Goal: Task Accomplishment & Management: Manage account settings

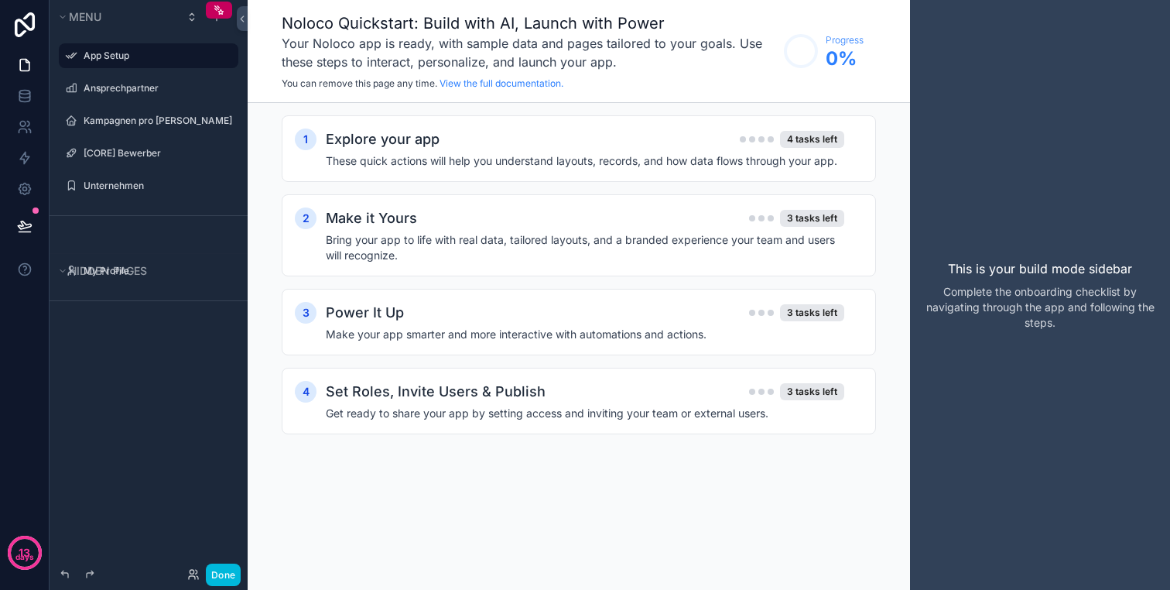
click at [530, 36] on h3 "Your Noloco app is ready, with sample data and pages tailored to your goals. Us…" at bounding box center [529, 52] width 494 height 37
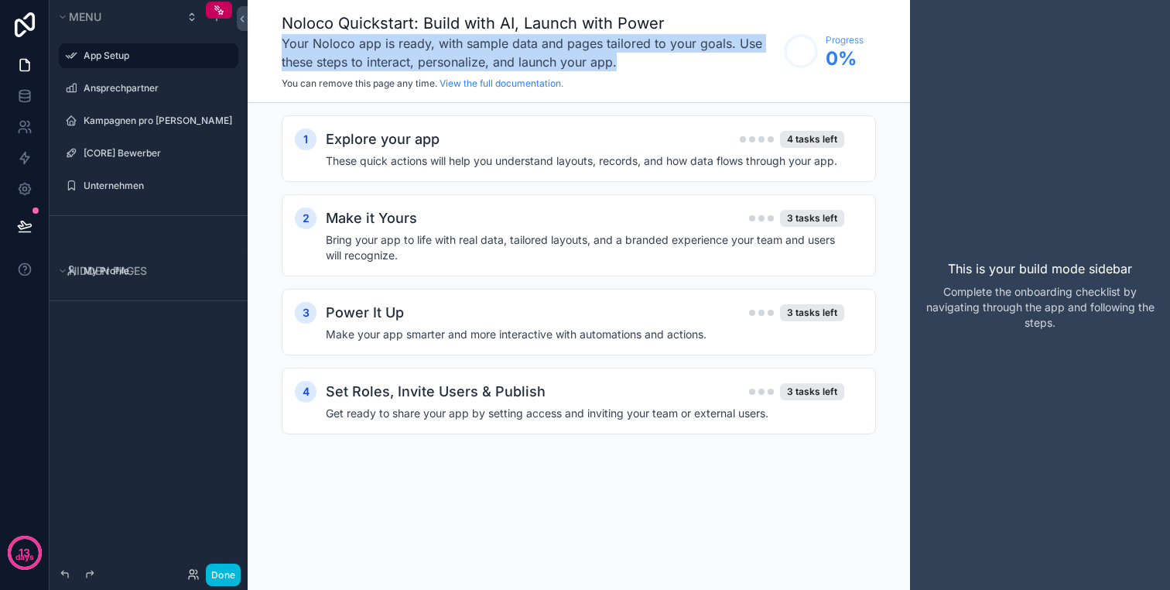
click at [530, 36] on h3 "Your Noloco app is ready, with sample data and pages tailored to your goals. Us…" at bounding box center [529, 52] width 494 height 37
click at [549, 41] on h3 "Your Noloco app is ready, with sample data and pages tailored to your goals. Us…" at bounding box center [529, 52] width 494 height 37
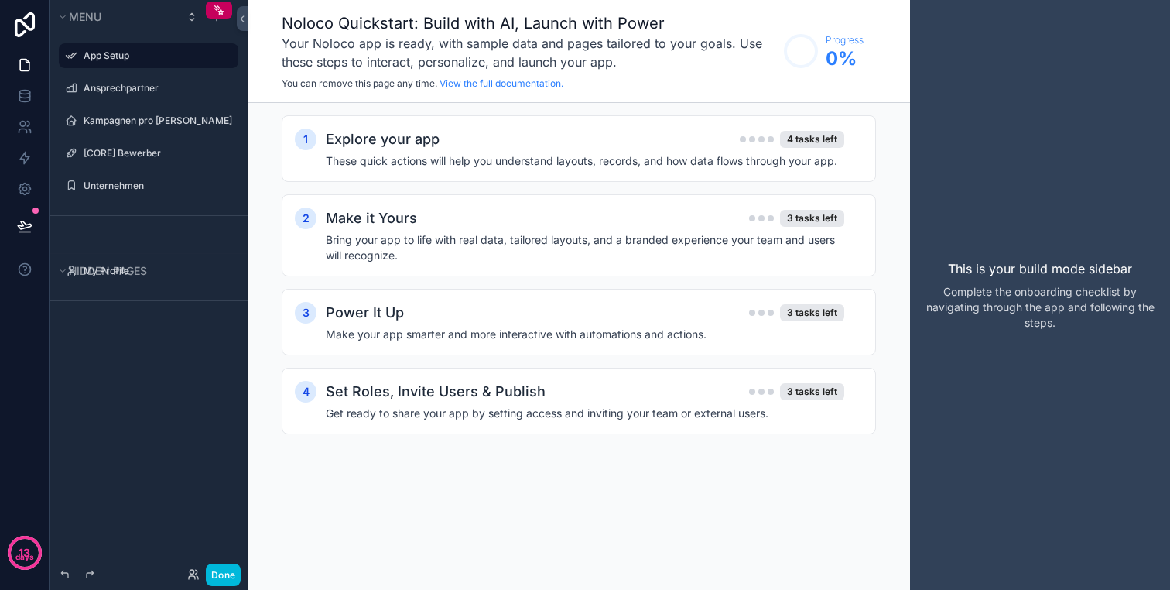
click at [549, 41] on h3 "Your Noloco app is ready, with sample data and pages tailored to your goals. Us…" at bounding box center [529, 52] width 494 height 37
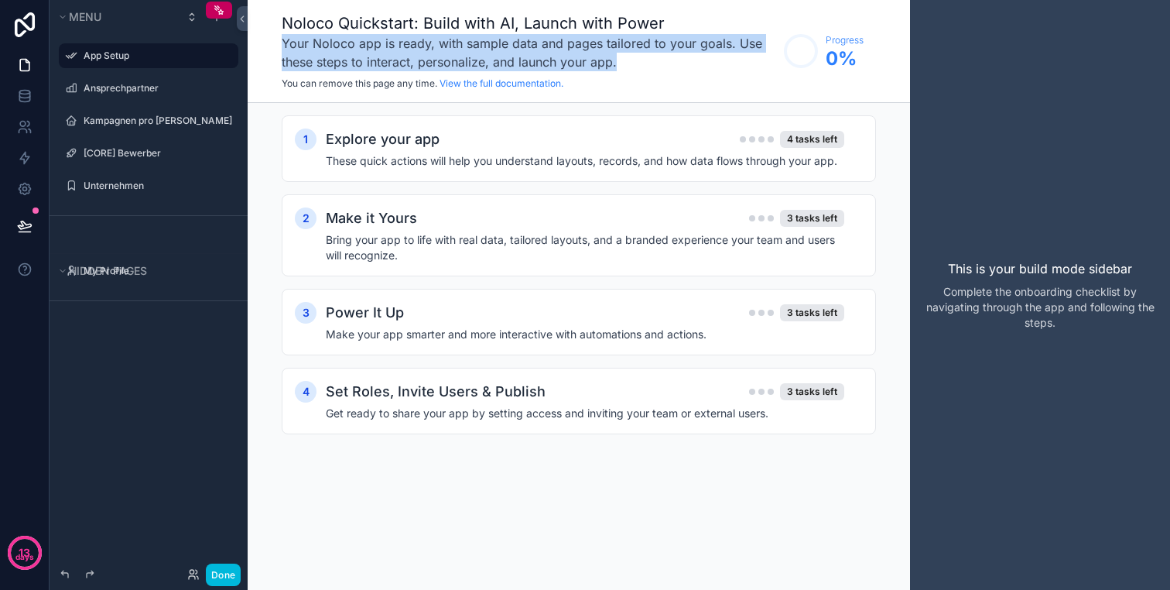
click at [575, 41] on h3 "Your Noloco app is ready, with sample data and pages tailored to your goals. Us…" at bounding box center [529, 52] width 494 height 37
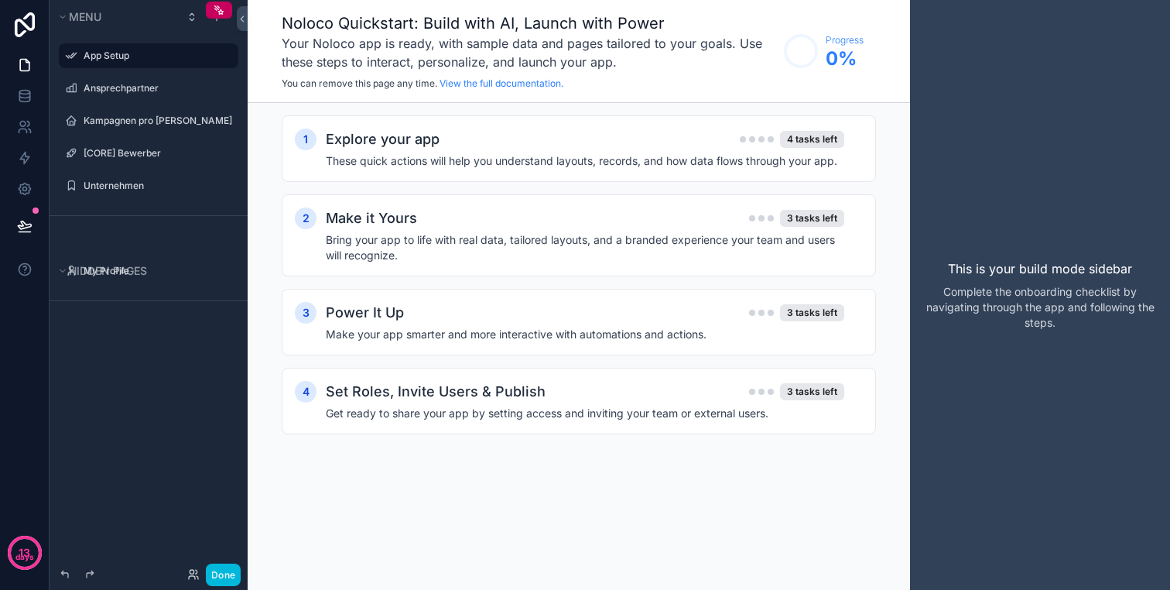
click at [575, 41] on h3 "Your Noloco app is ready, with sample data and pages tailored to your goals. Us…" at bounding box center [529, 52] width 494 height 37
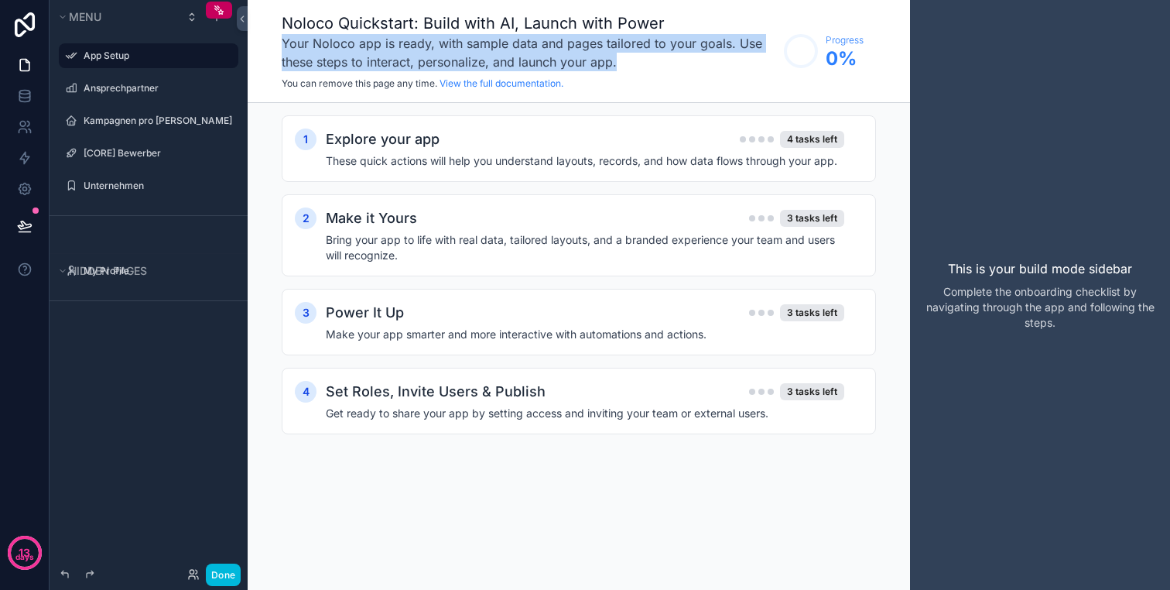
click at [575, 41] on h3 "Your Noloco app is ready, with sample data and pages tailored to your goals. Us…" at bounding box center [529, 52] width 494 height 37
click at [592, 34] on h3 "Your Noloco app is ready, with sample data and pages tailored to your goals. Us…" at bounding box center [529, 52] width 494 height 37
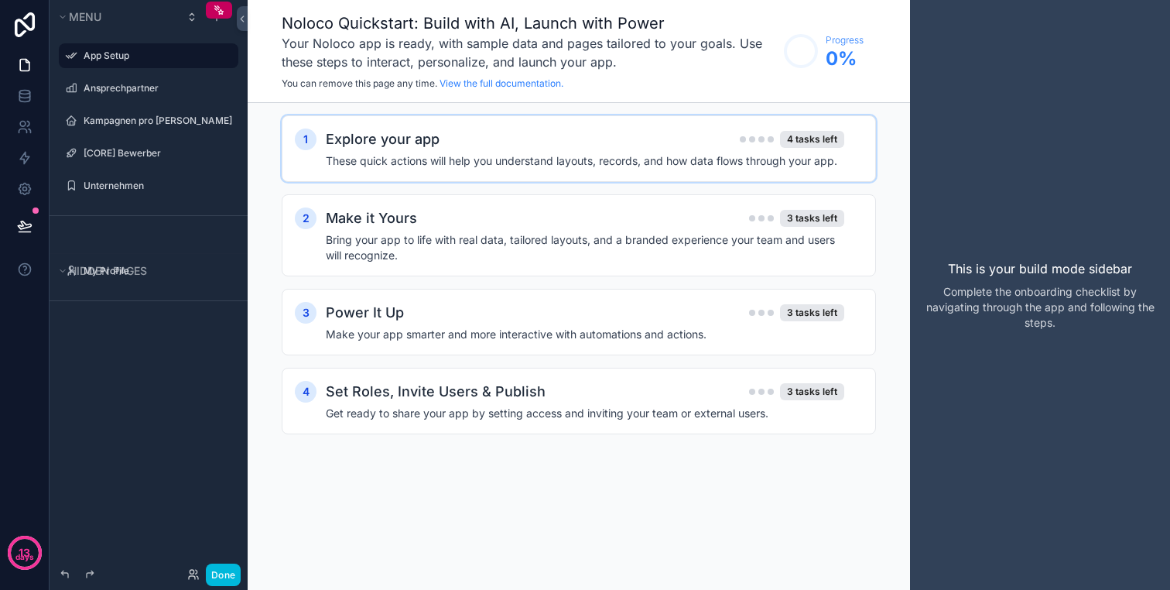
click at [582, 149] on div "Explore your app 4 tasks left" at bounding box center [585, 139] width 518 height 22
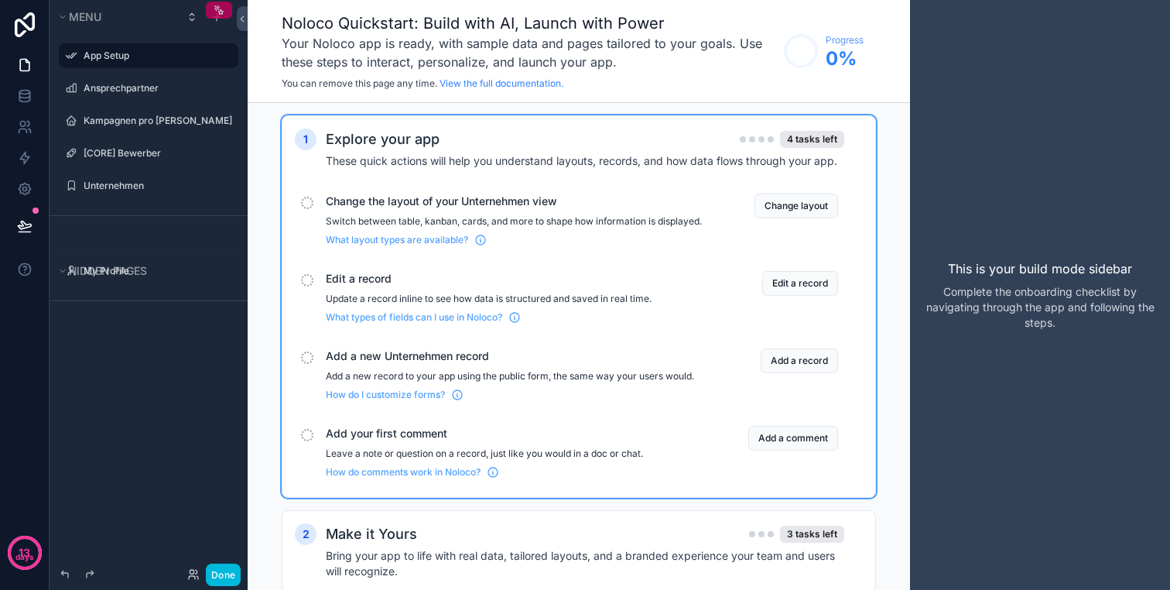
click at [217, 9] on icon "scrollable content" at bounding box center [219, 10] width 12 height 12
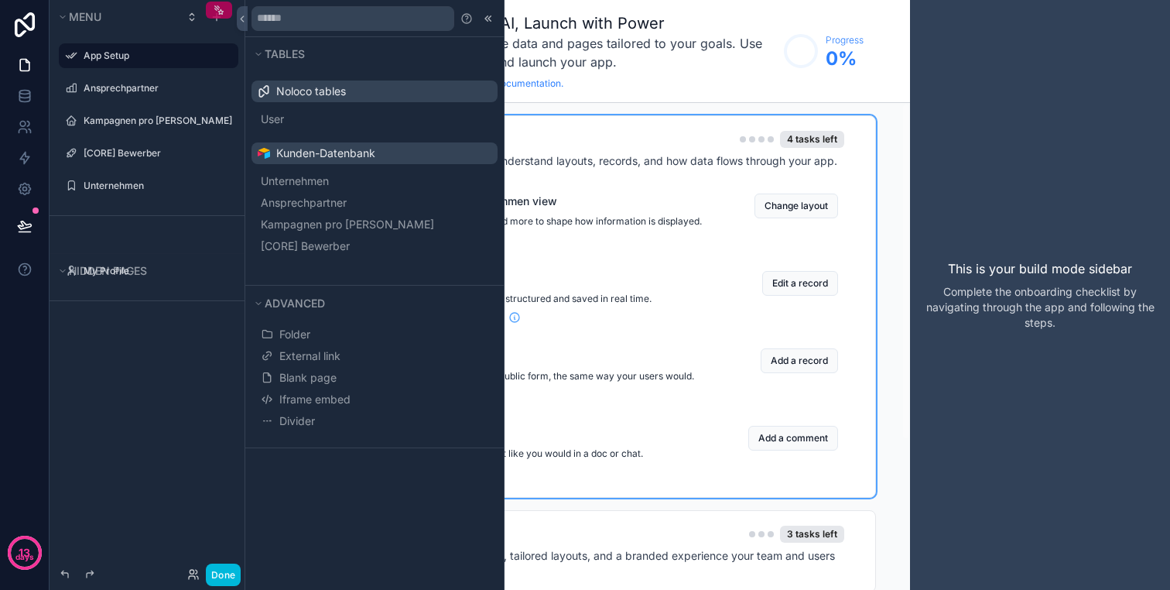
click at [217, 9] on icon "scrollable content" at bounding box center [219, 10] width 12 height 12
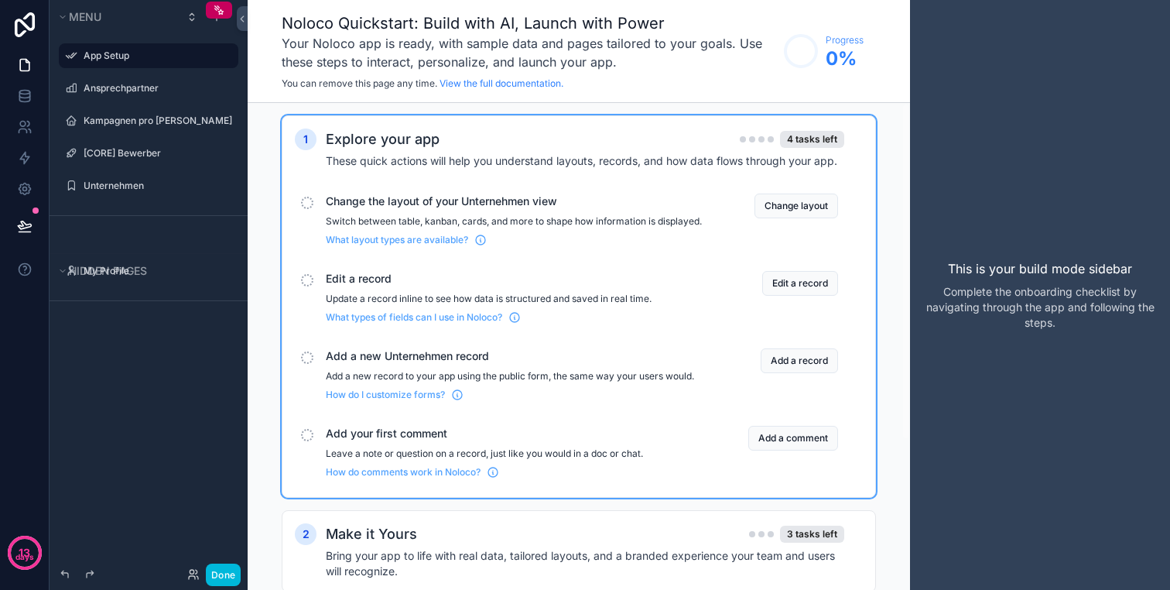
click at [385, 49] on h3 "Your Noloco app is ready, with sample data and pages tailored to your goals. Us…" at bounding box center [529, 52] width 494 height 37
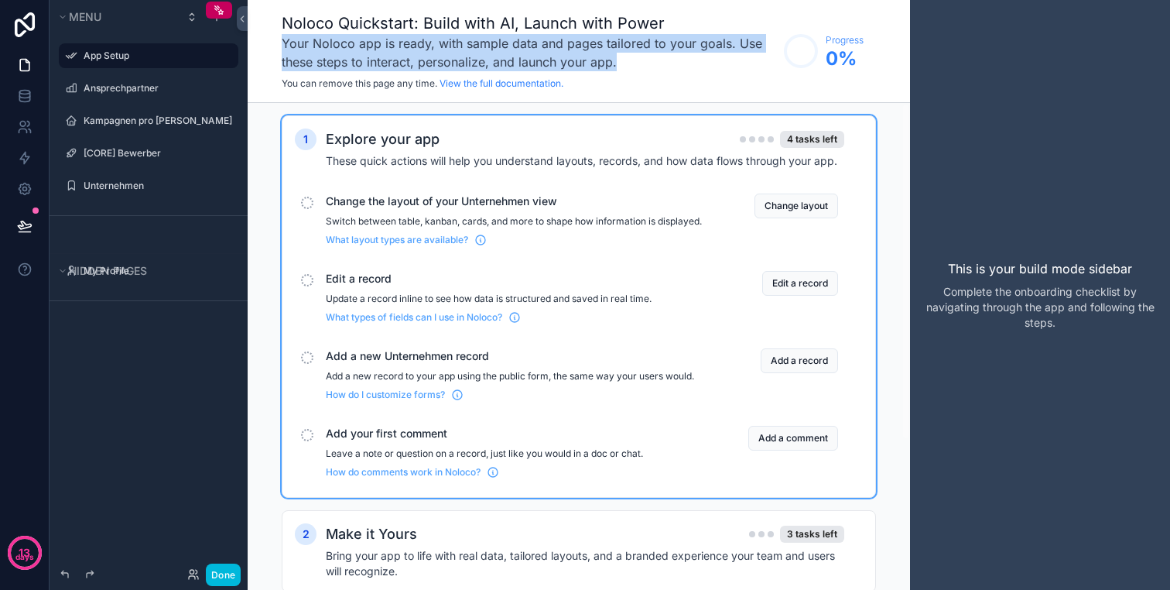
click at [518, 56] on h3 "Your Noloco app is ready, with sample data and pages tailored to your goals. Us…" at bounding box center [529, 52] width 494 height 37
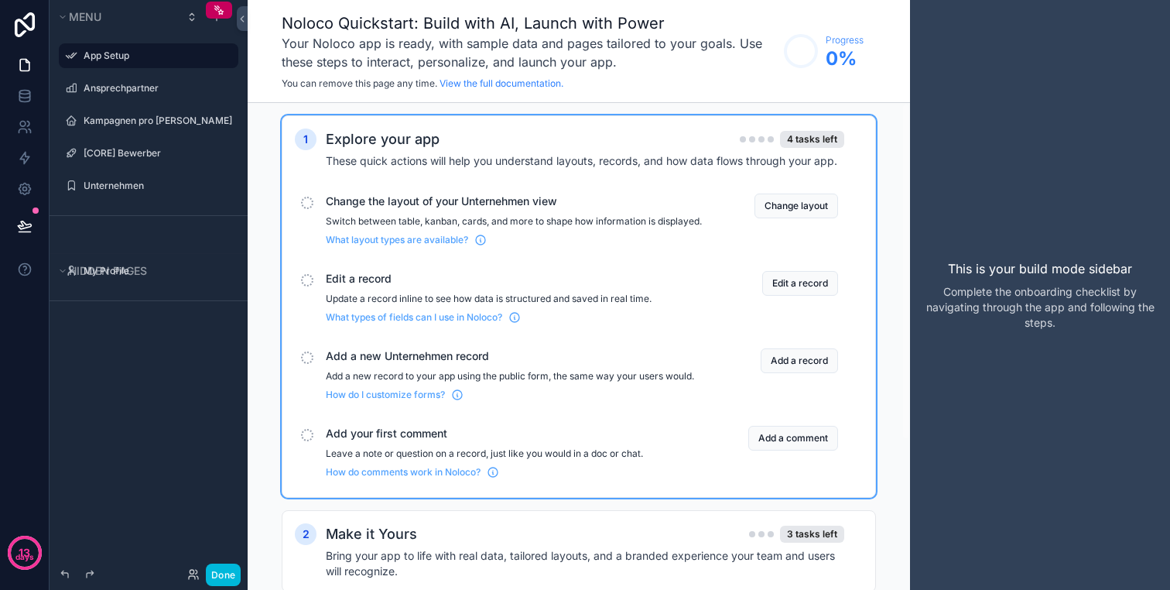
click at [518, 56] on h3 "Your Noloco app is ready, with sample data and pages tailored to your goals. Us…" at bounding box center [529, 52] width 494 height 37
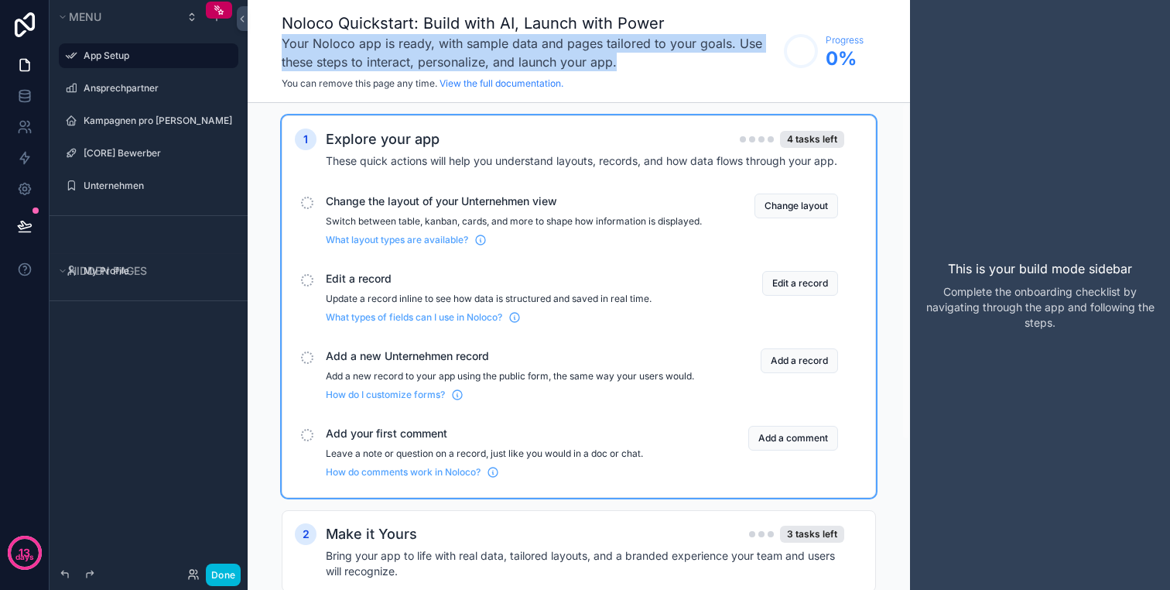
click at [518, 56] on h3 "Your Noloco app is ready, with sample data and pages tailored to your goals. Us…" at bounding box center [529, 52] width 494 height 37
click at [27, 60] on icon at bounding box center [24, 64] width 15 height 15
click at [27, 88] on icon at bounding box center [24, 95] width 15 height 15
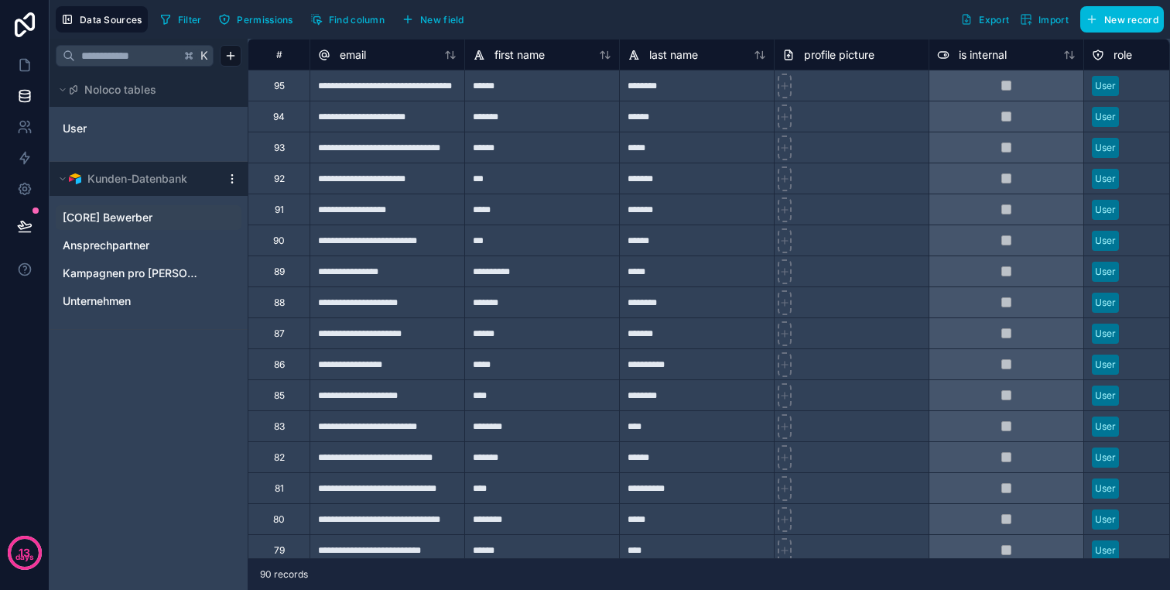
click at [121, 221] on span "[CORE] Bewerber" at bounding box center [108, 217] width 90 height 15
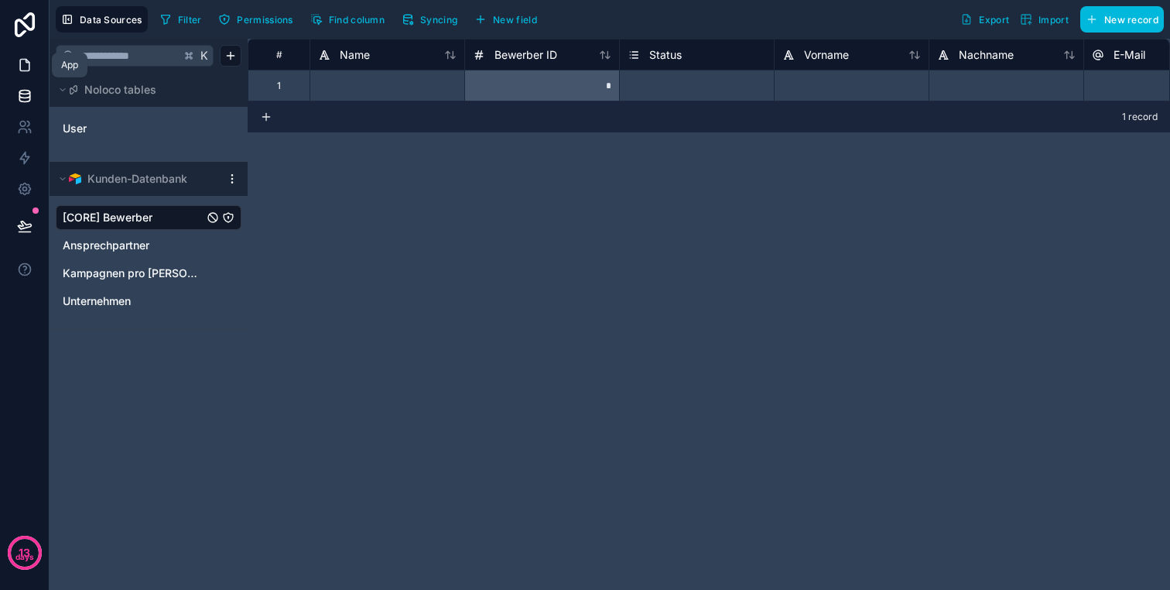
click at [27, 76] on link at bounding box center [24, 65] width 49 height 31
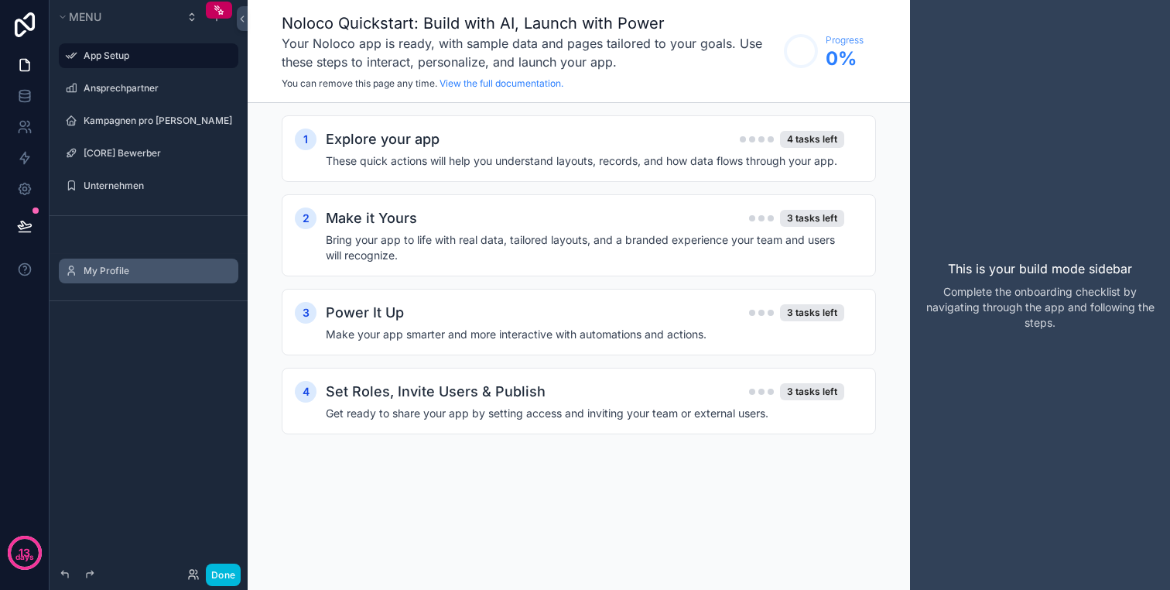
click at [104, 265] on div "My Profile" at bounding box center [160, 271] width 152 height 12
click at [115, 277] on div "My Profile" at bounding box center [160, 271] width 152 height 12
click at [126, 272] on label "My Profile" at bounding box center [156, 271] width 145 height 12
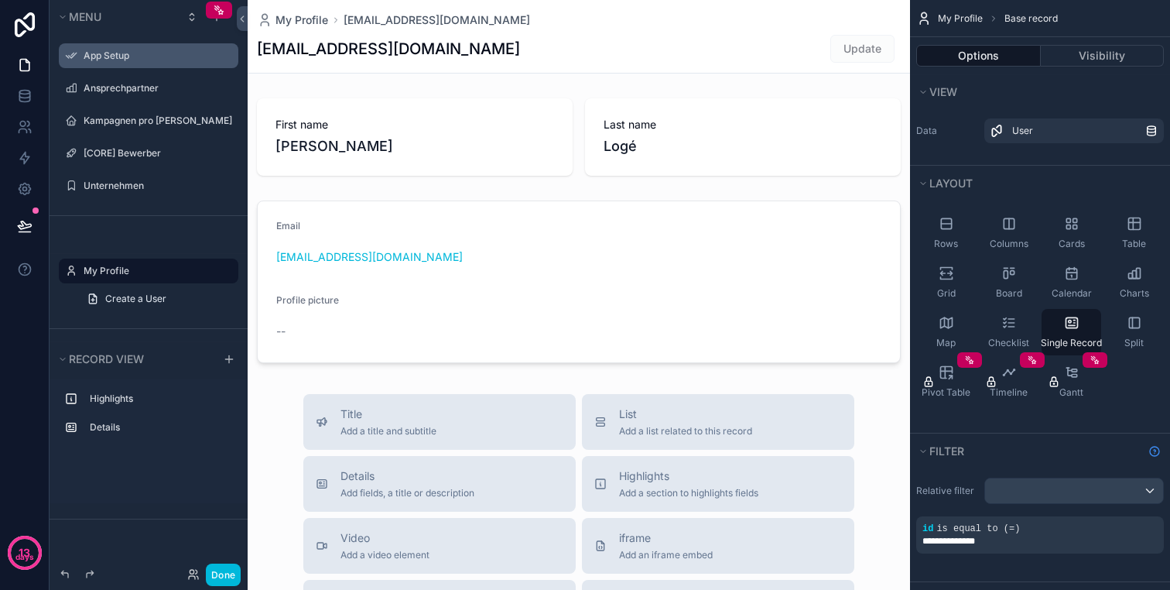
click at [105, 54] on label "App Setup" at bounding box center [156, 56] width 145 height 12
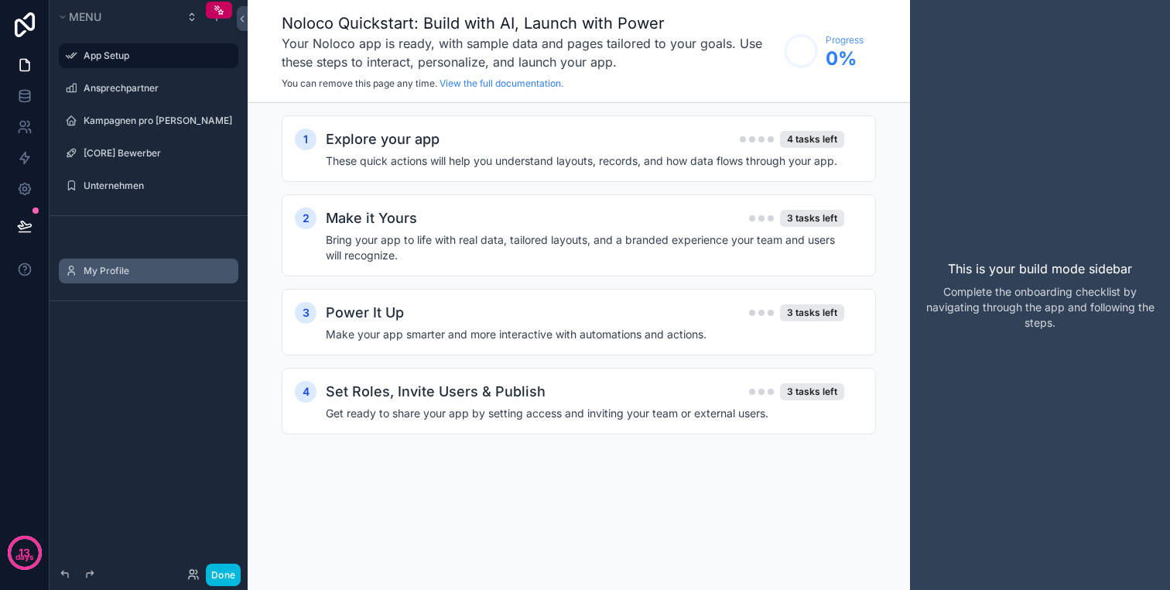
click at [235, 50] on div "scrollable content" at bounding box center [235, 55] width 0 height 25
click at [0, 0] on icon "scrollable content" at bounding box center [0, 0] width 0 height 0
click at [227, 55] on icon "scrollable content" at bounding box center [226, 56] width 12 height 12
click at [490, 148] on div "Explore your app 4 tasks left" at bounding box center [585, 139] width 518 height 22
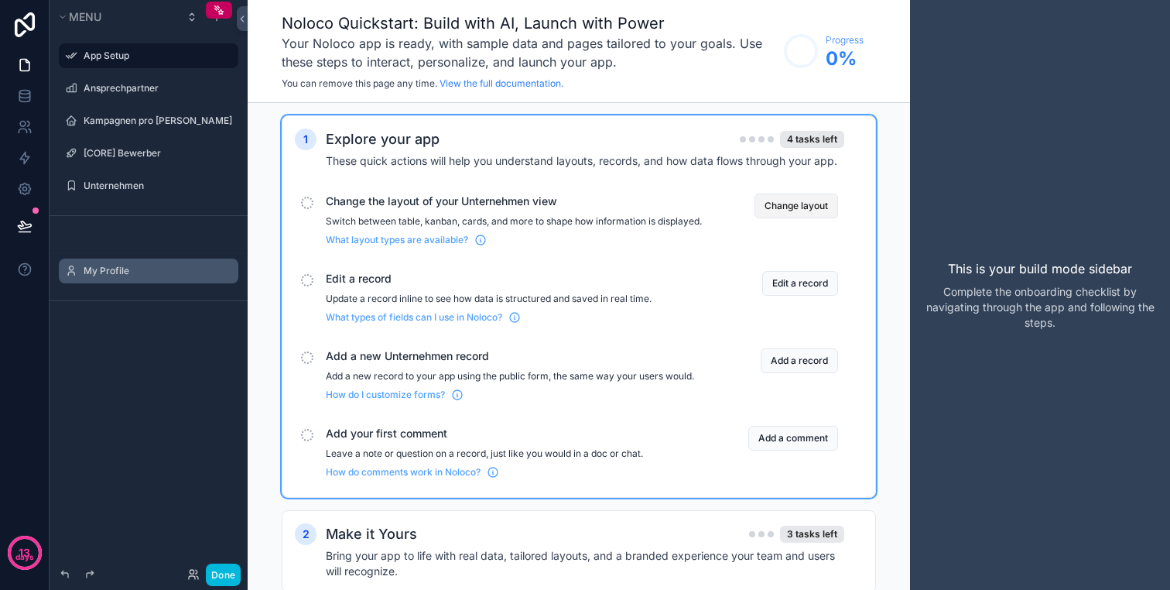
click at [792, 205] on button "Change layout" at bounding box center [797, 205] width 84 height 25
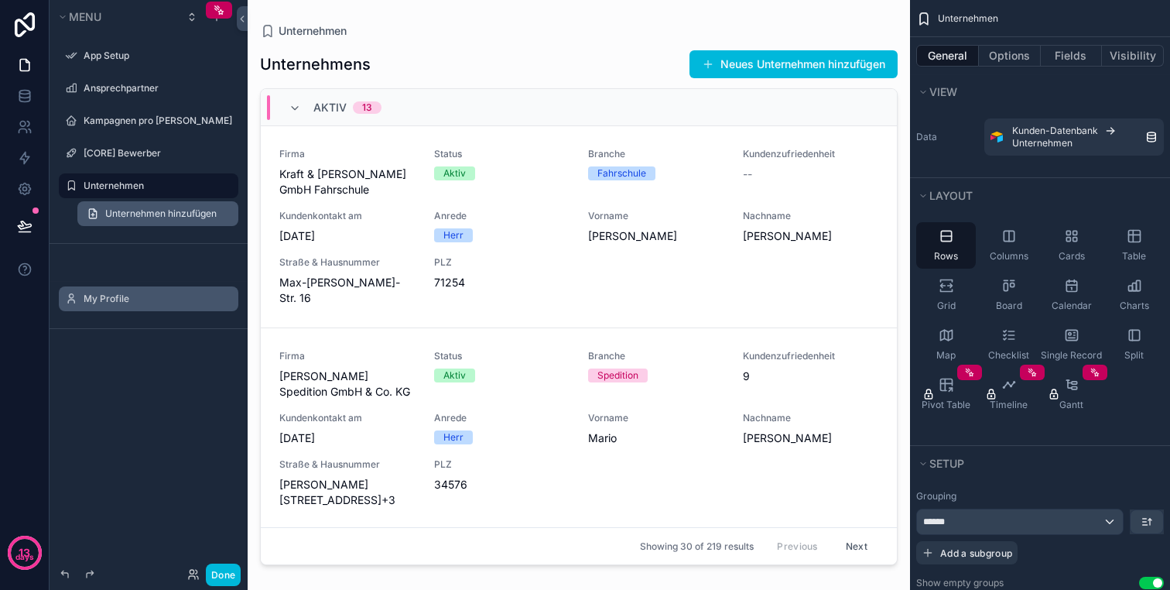
click at [108, 210] on span "Unternehmen hinzufügen" at bounding box center [160, 213] width 111 height 12
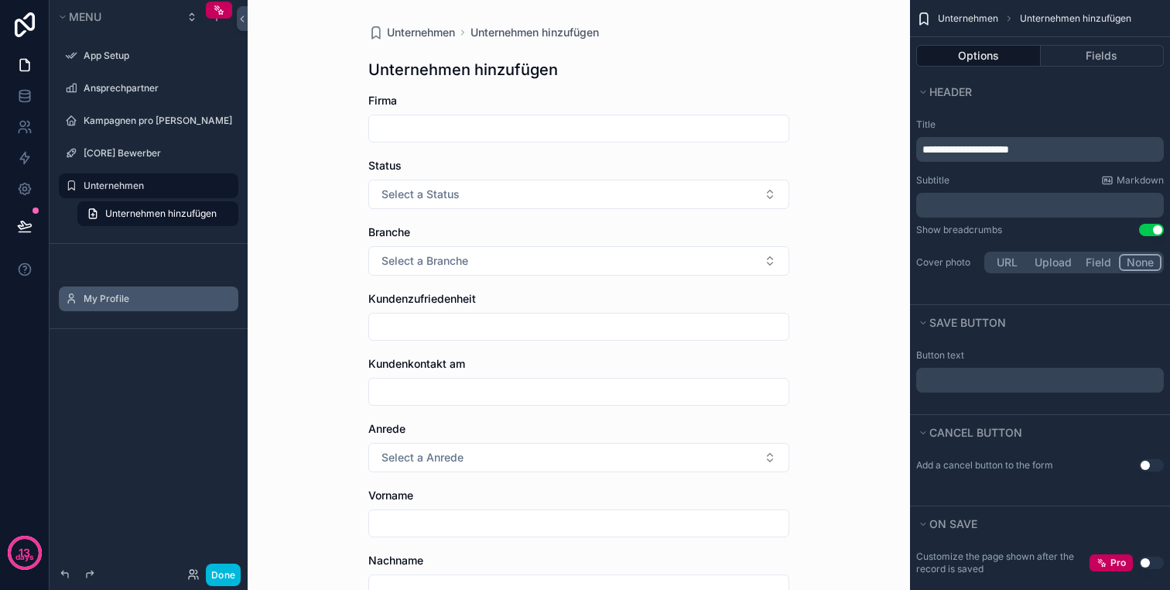
click at [120, 182] on label "Unternehmen" at bounding box center [156, 186] width 145 height 12
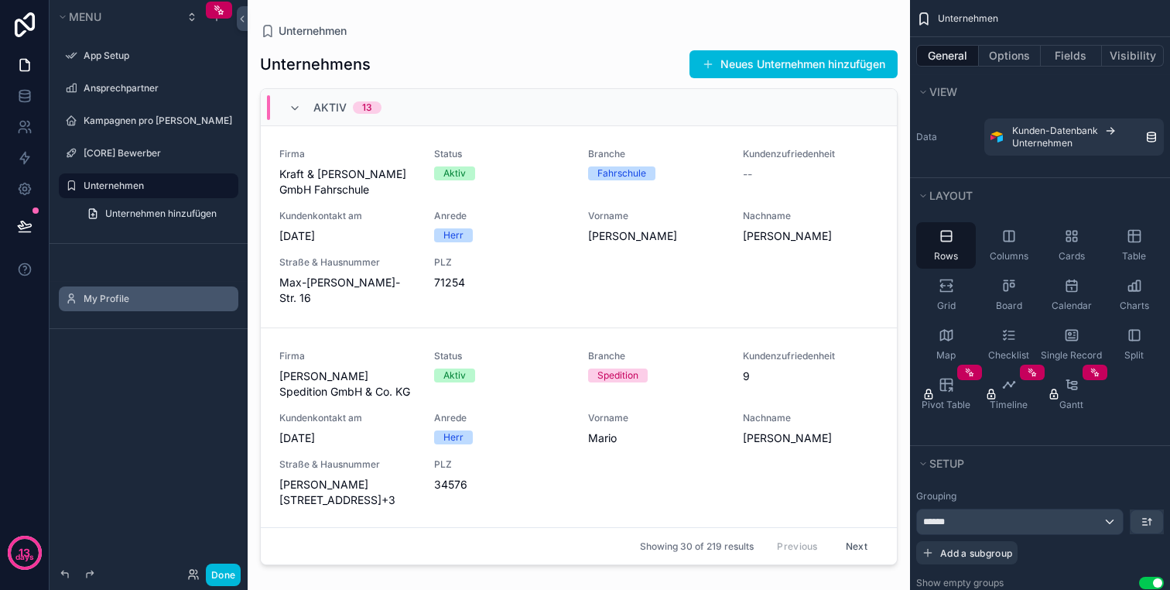
click at [115, 50] on label "App Setup" at bounding box center [156, 56] width 145 height 12
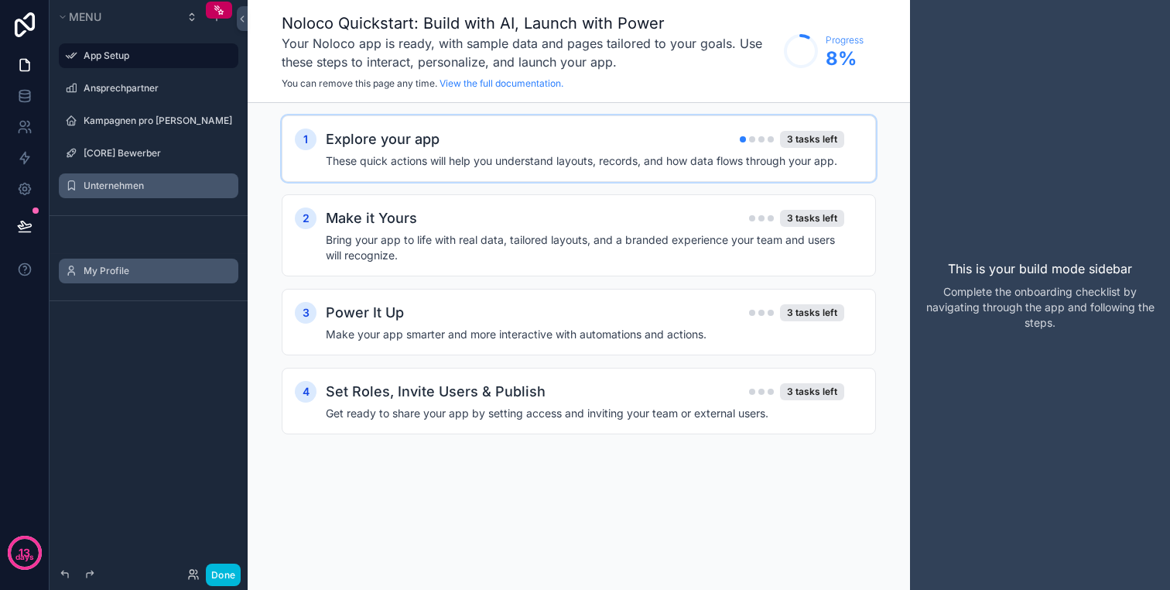
click at [464, 154] on h4 "These quick actions will help you understand layouts, records, and how data flo…" at bounding box center [585, 160] width 518 height 15
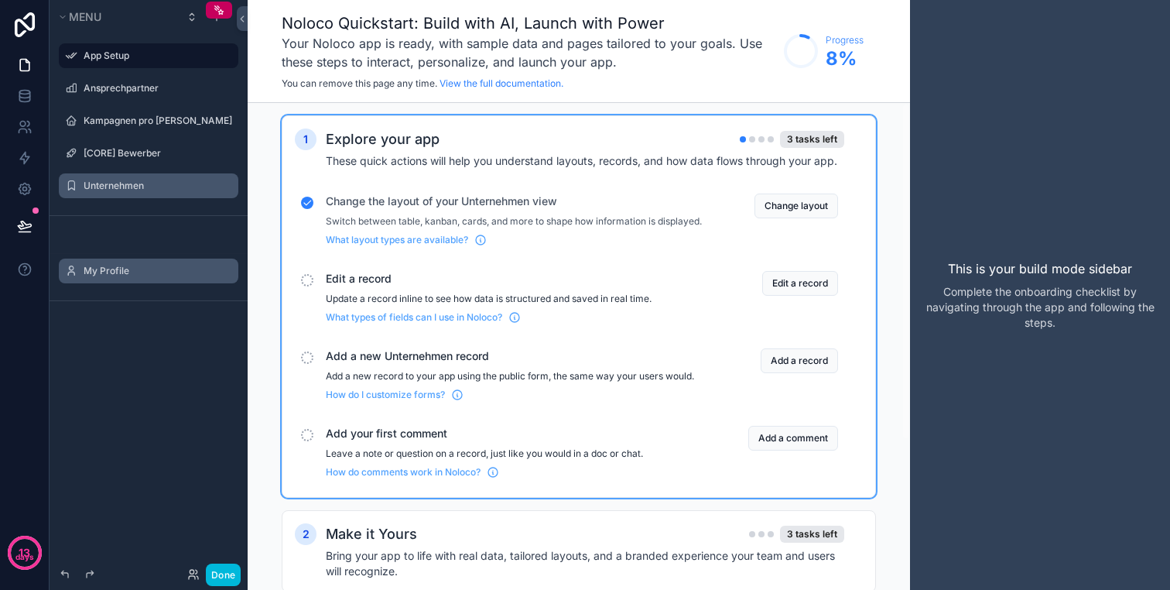
click at [389, 286] on span "Edit a record" at bounding box center [514, 278] width 376 height 15
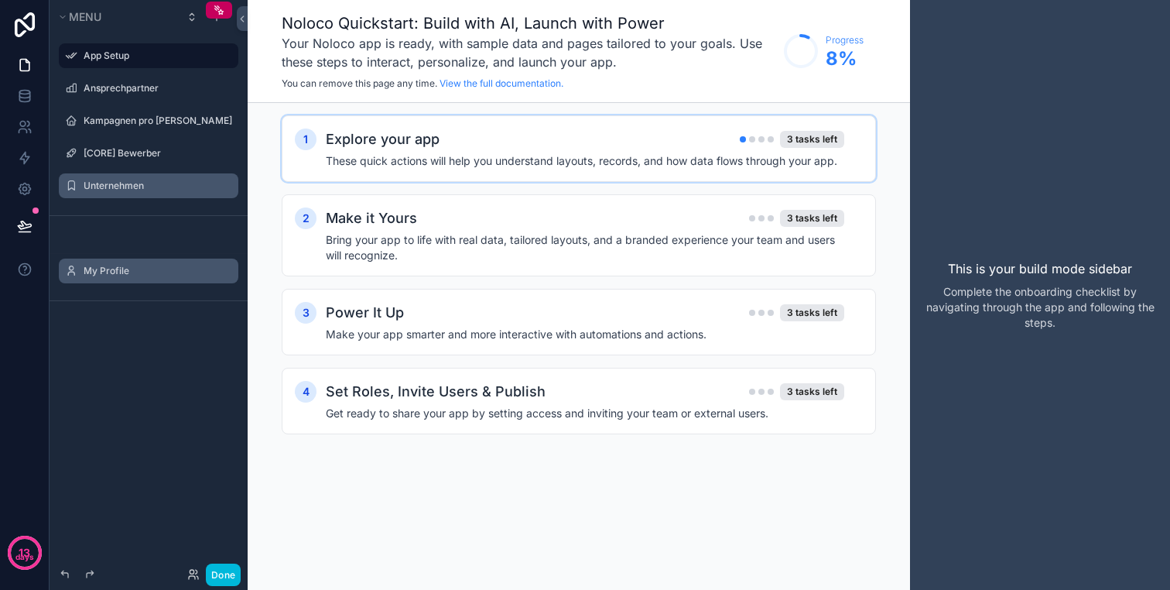
click at [380, 153] on h4 "These quick actions will help you understand layouts, records, and how data flo…" at bounding box center [585, 160] width 518 height 15
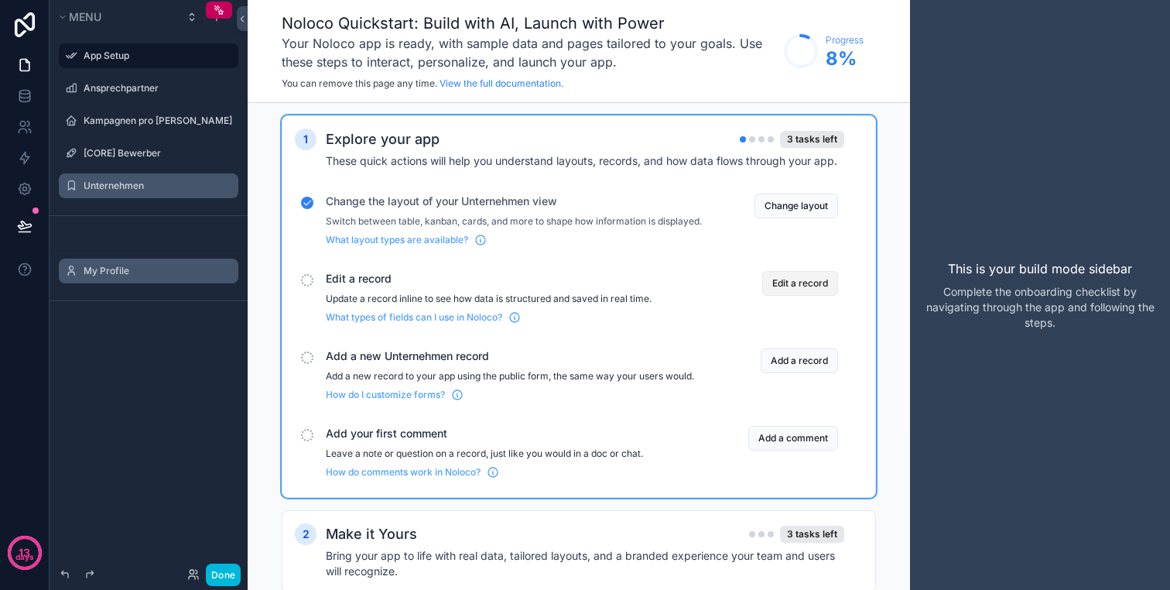
click at [805, 293] on button "Edit a record" at bounding box center [800, 283] width 76 height 25
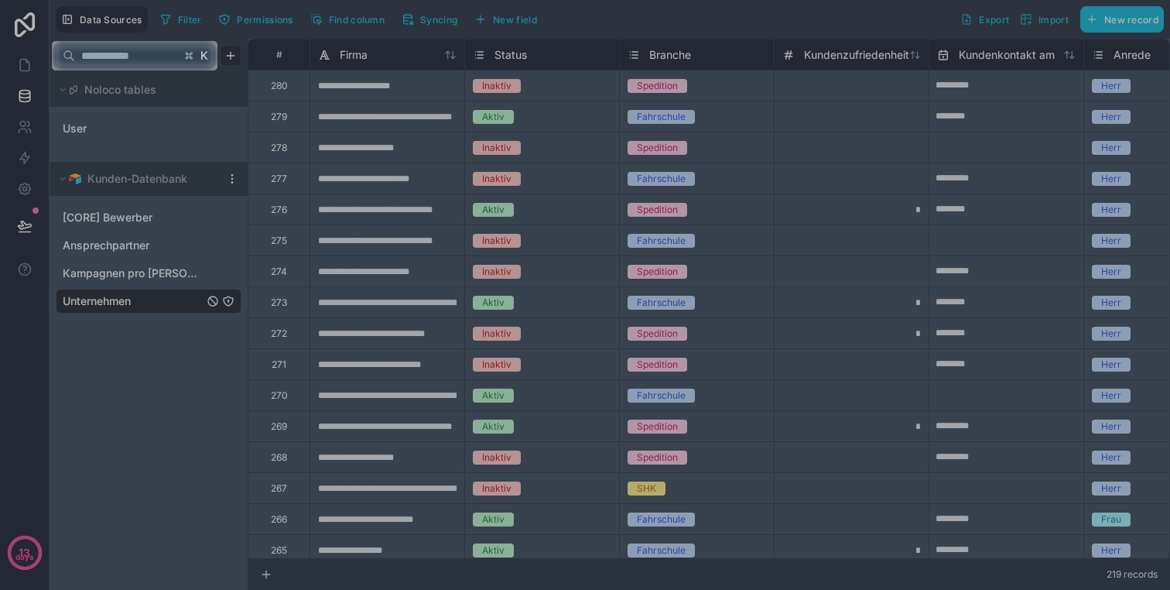
click at [140, 61] on input "text" at bounding box center [127, 56] width 105 height 28
click at [167, 86] on div at bounding box center [585, 329] width 1170 height 519
click at [96, 26] on div at bounding box center [585, 20] width 1170 height 41
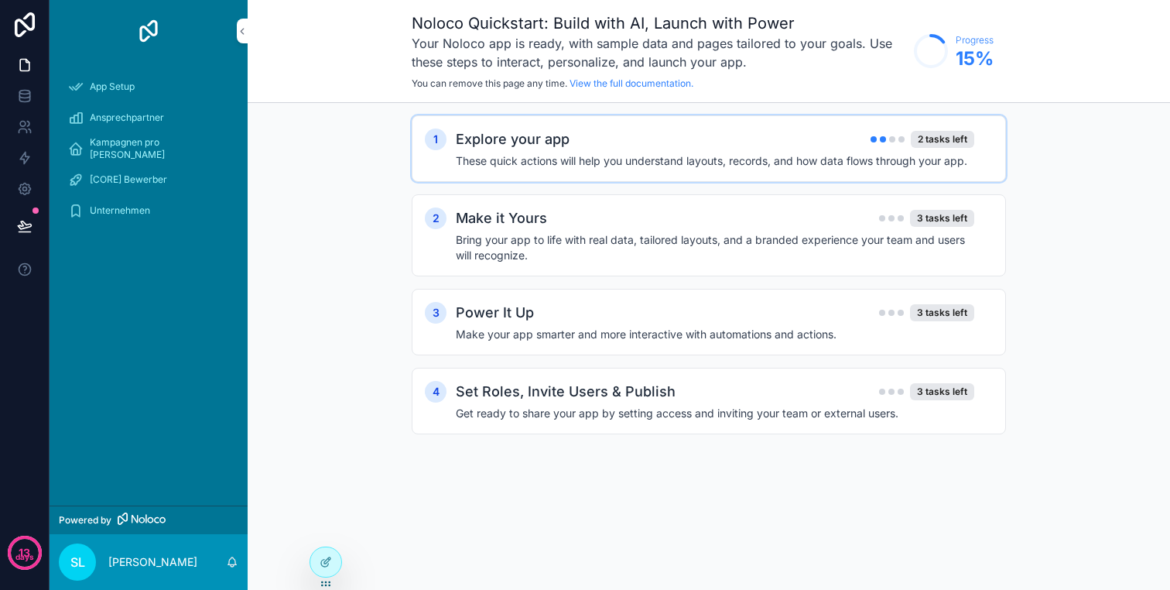
click at [939, 173] on div "1 Explore your app 2 tasks left These quick actions will help you understand la…" at bounding box center [709, 148] width 594 height 67
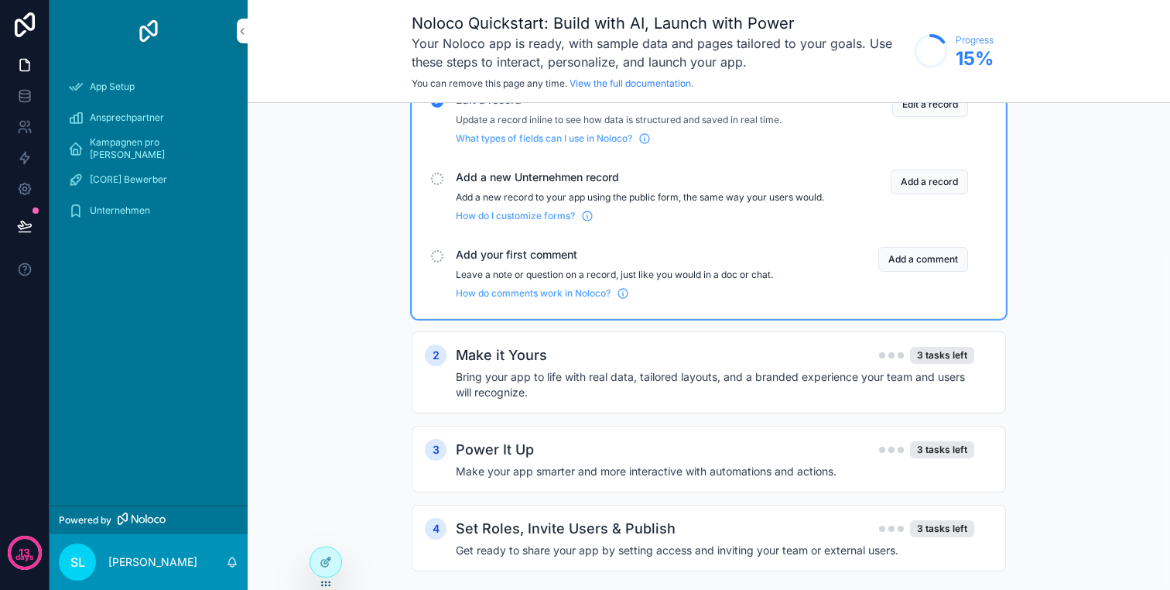
scroll to position [216, 0]
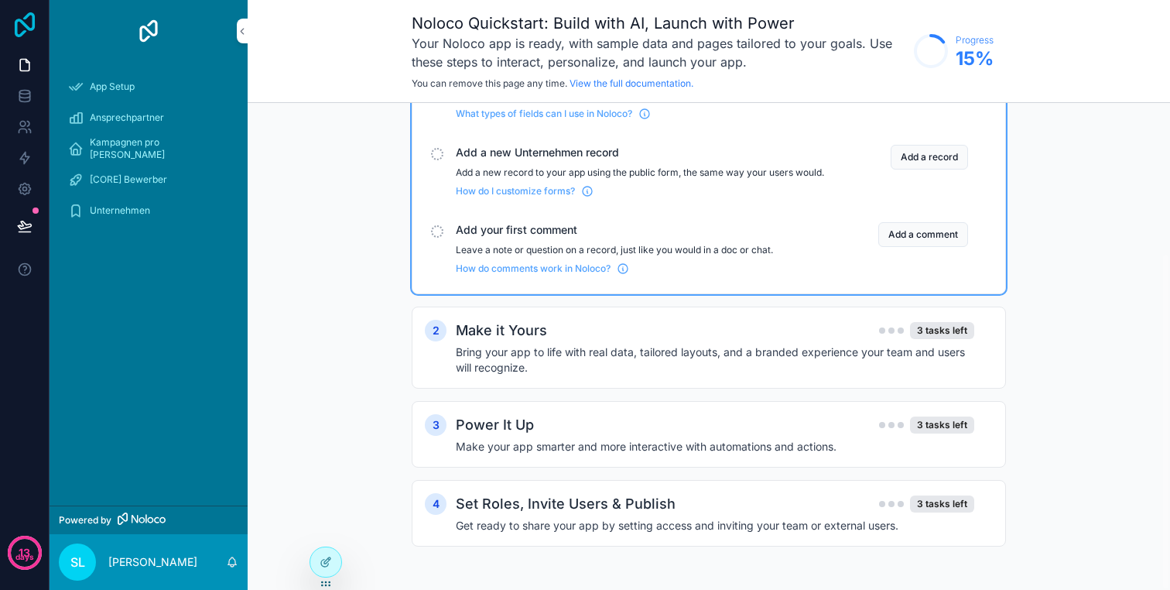
click at [29, 24] on icon at bounding box center [24, 24] width 31 height 25
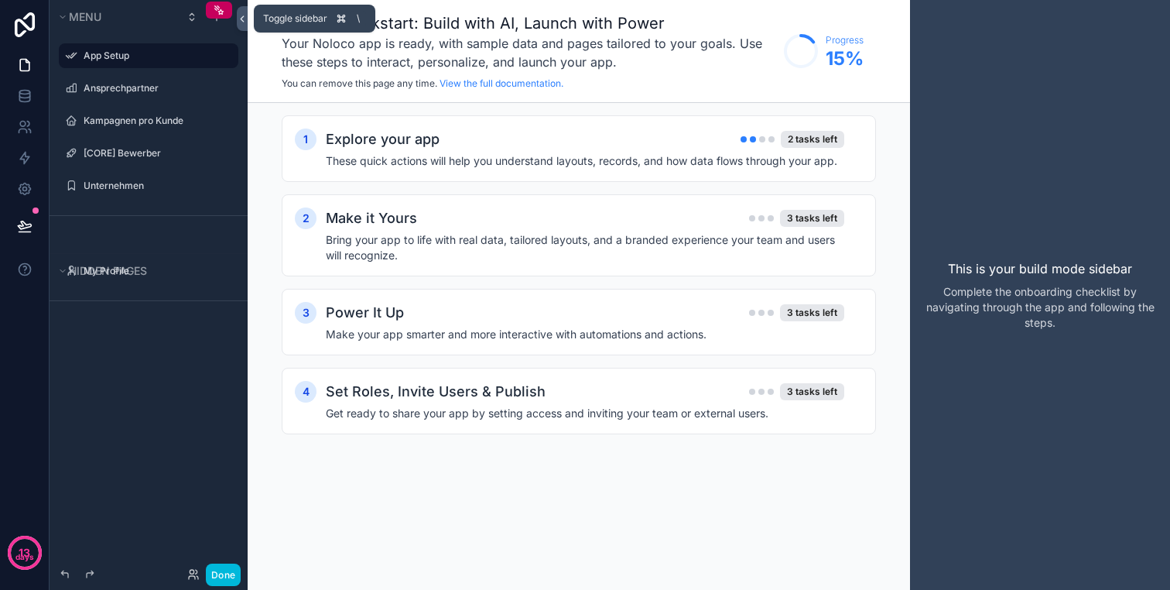
click at [239, 13] on icon at bounding box center [242, 19] width 11 height 12
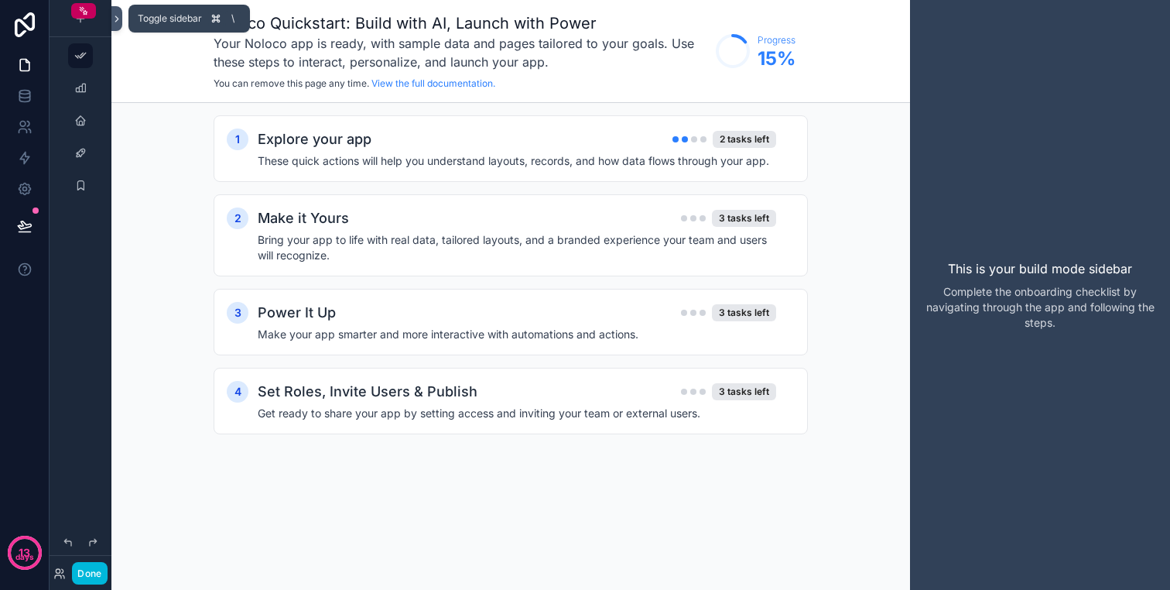
click at [111, 20] on icon at bounding box center [116, 19] width 11 height 12
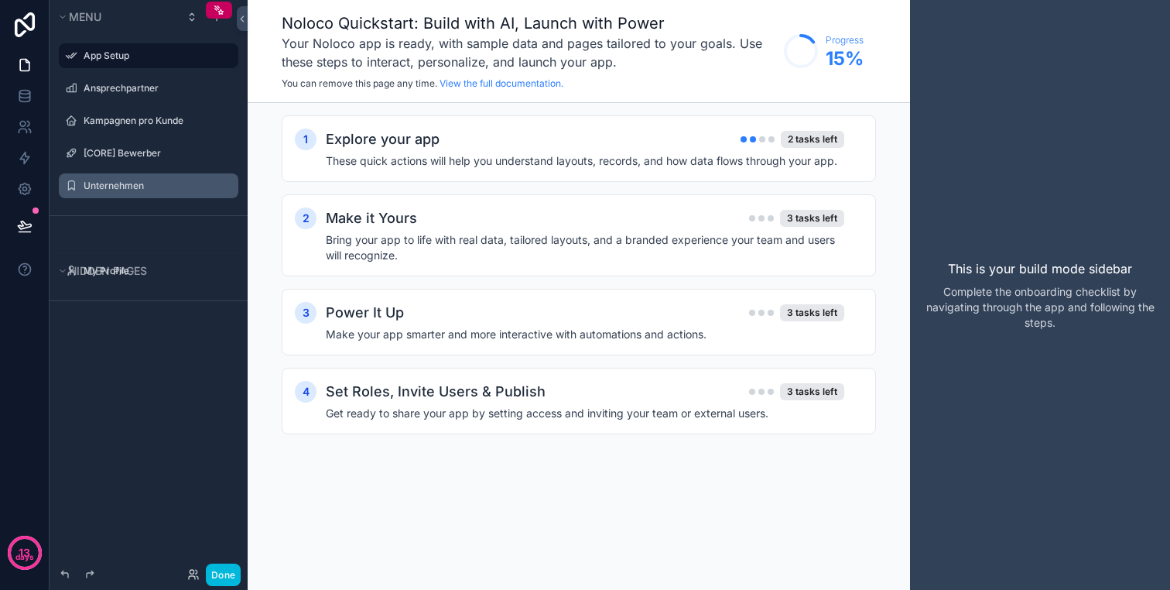
click at [132, 190] on label "Unternehmen" at bounding box center [156, 186] width 145 height 12
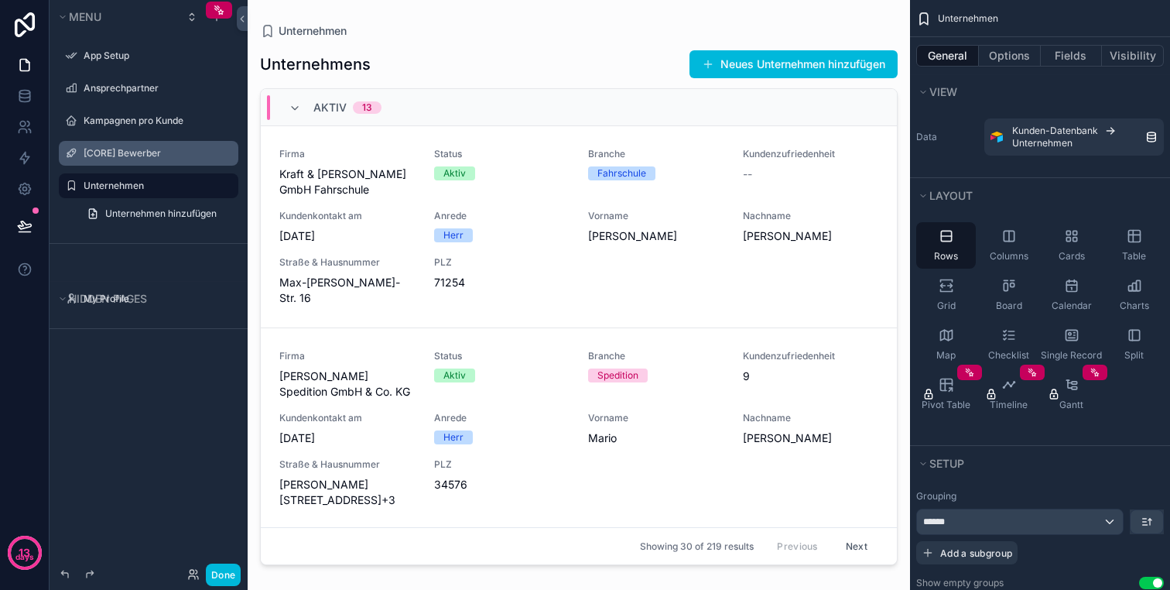
click at [133, 156] on label "[CORE] Bewerber" at bounding box center [156, 153] width 145 height 12
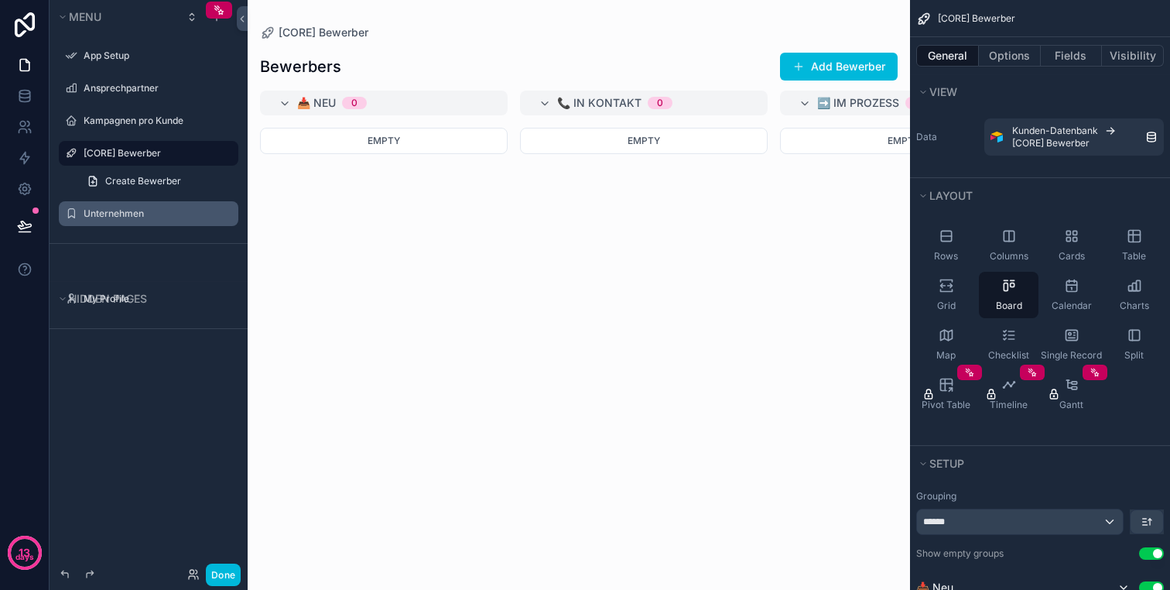
click at [317, 28] on div "scrollable content" at bounding box center [579, 295] width 662 height 590
click at [332, 64] on h1 "Bewerbers" at bounding box center [300, 67] width 81 height 22
click at [0, 0] on icon "scrollable content" at bounding box center [0, 0] width 0 height 0
click at [175, 152] on input "**********" at bounding box center [136, 153] width 105 height 19
paste input "**"
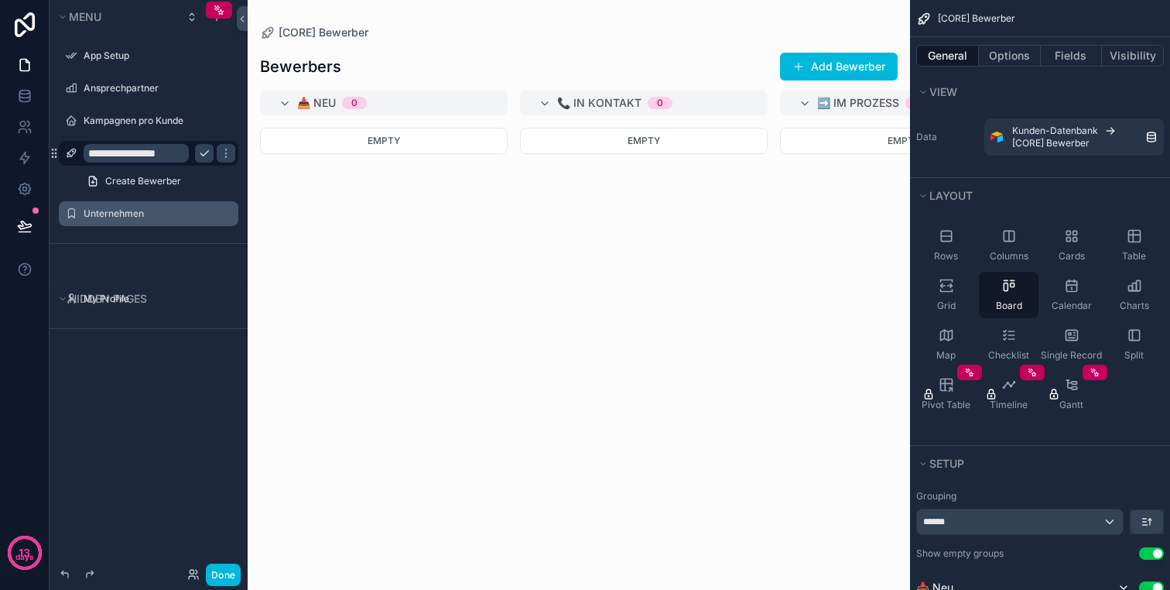
type input "**********"
click at [303, 212] on div "Empty" at bounding box center [384, 349] width 248 height 443
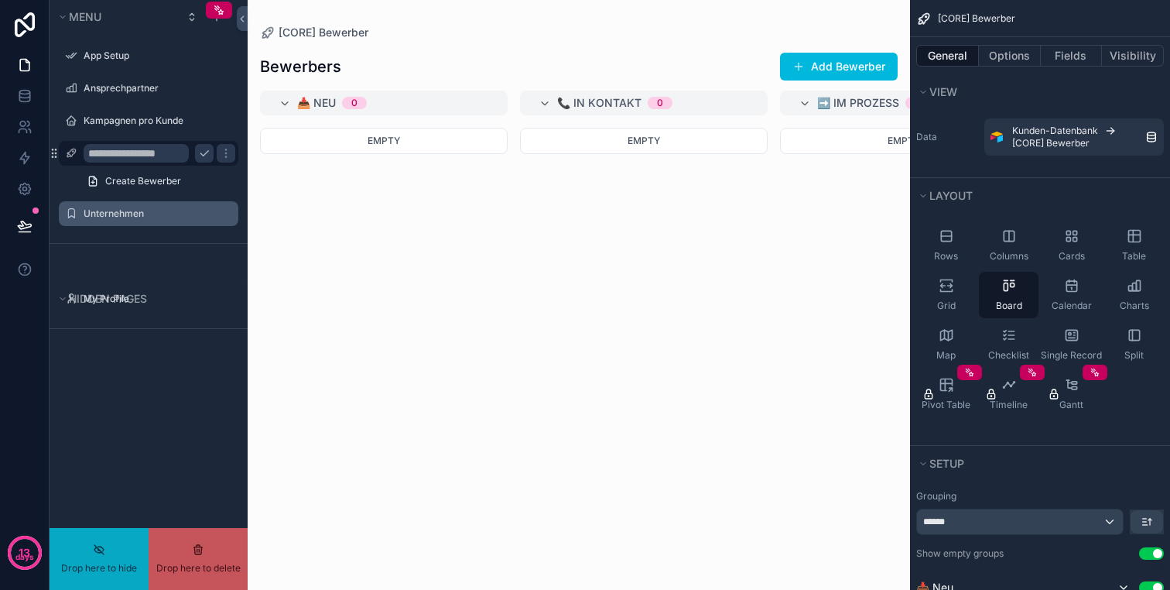
drag, startPoint x: 53, startPoint y: 150, endPoint x: 68, endPoint y: 135, distance: 21.3
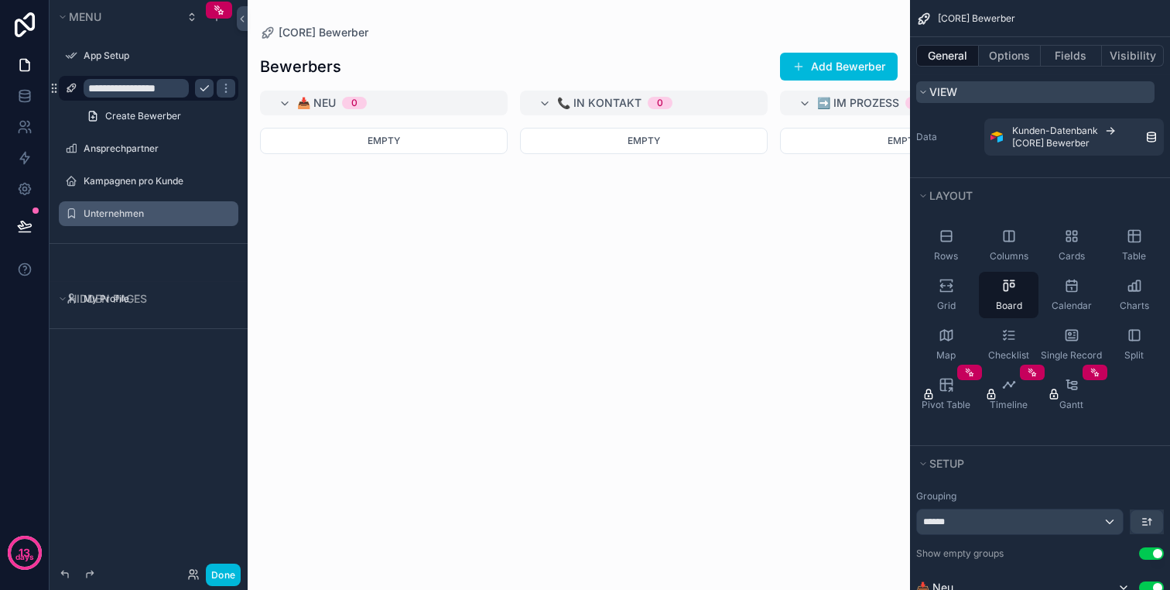
click at [926, 94] on icon "scrollable content" at bounding box center [923, 91] width 9 height 9
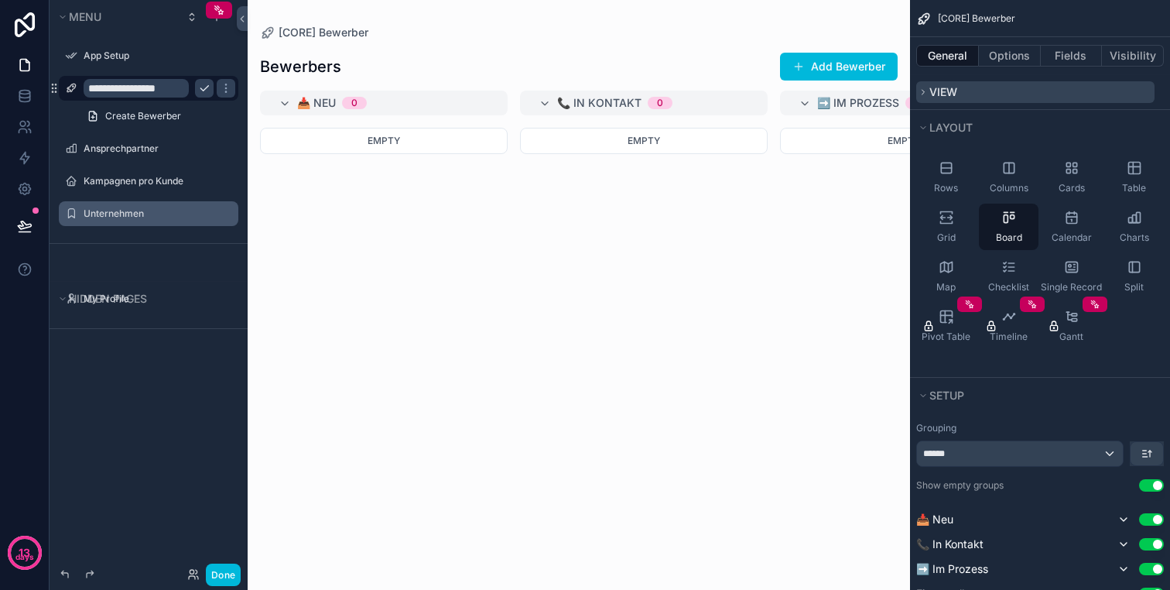
click at [932, 91] on span "View" at bounding box center [943, 91] width 28 height 13
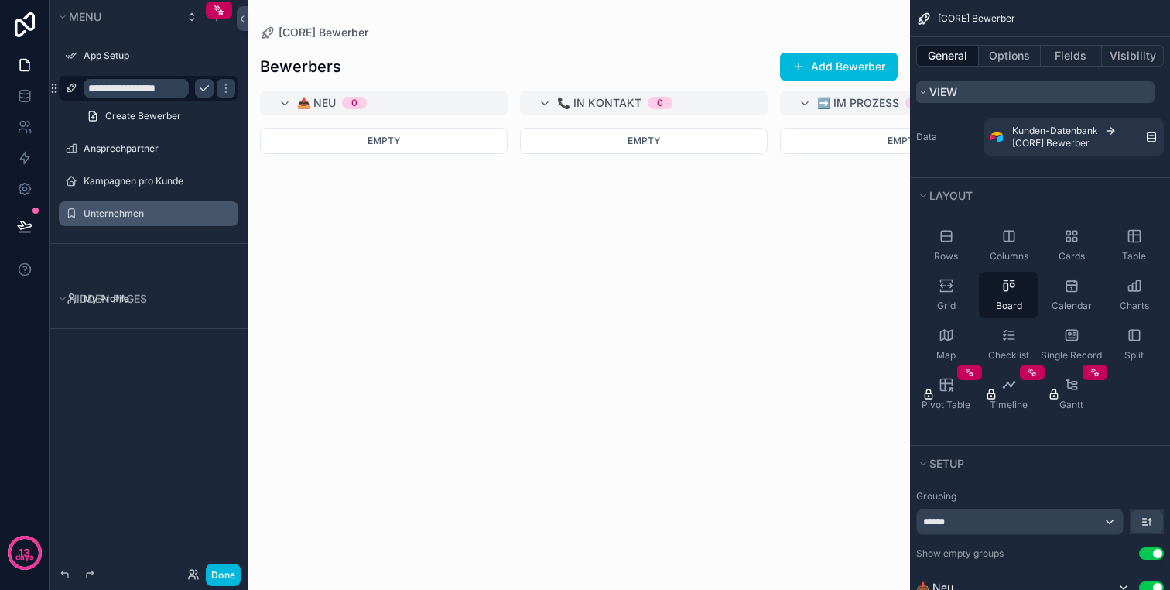
click at [943, 88] on span "View" at bounding box center [943, 91] width 28 height 13
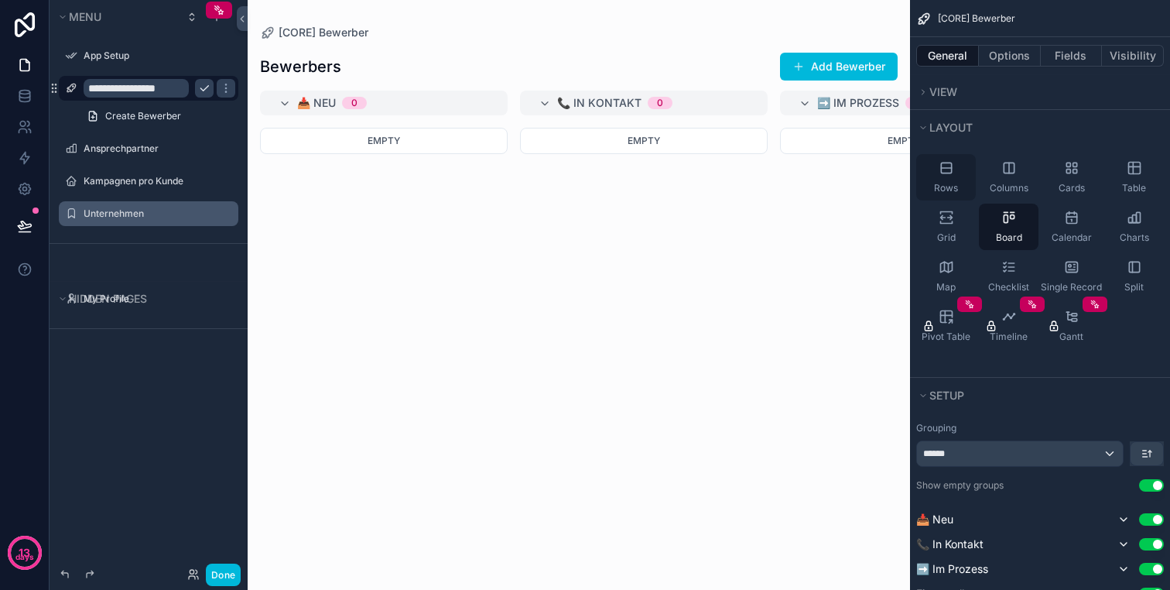
click at [943, 169] on icon "scrollable content" at bounding box center [946, 167] width 15 height 15
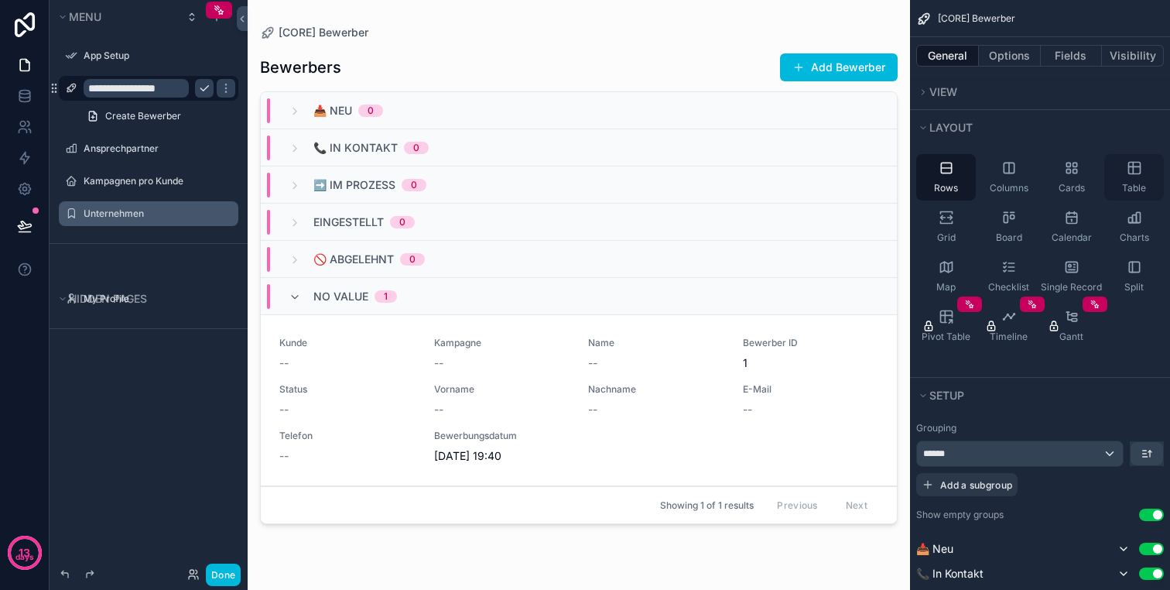
click at [1121, 169] on div "Table" at bounding box center [1134, 177] width 60 height 46
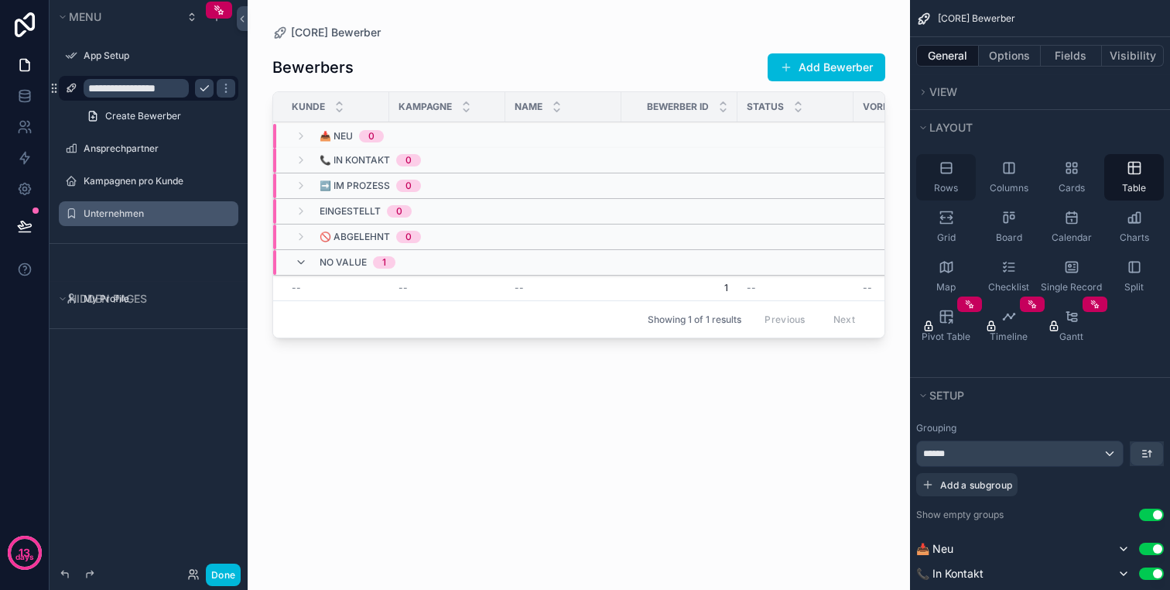
click at [962, 179] on div "Rows" at bounding box center [946, 177] width 60 height 46
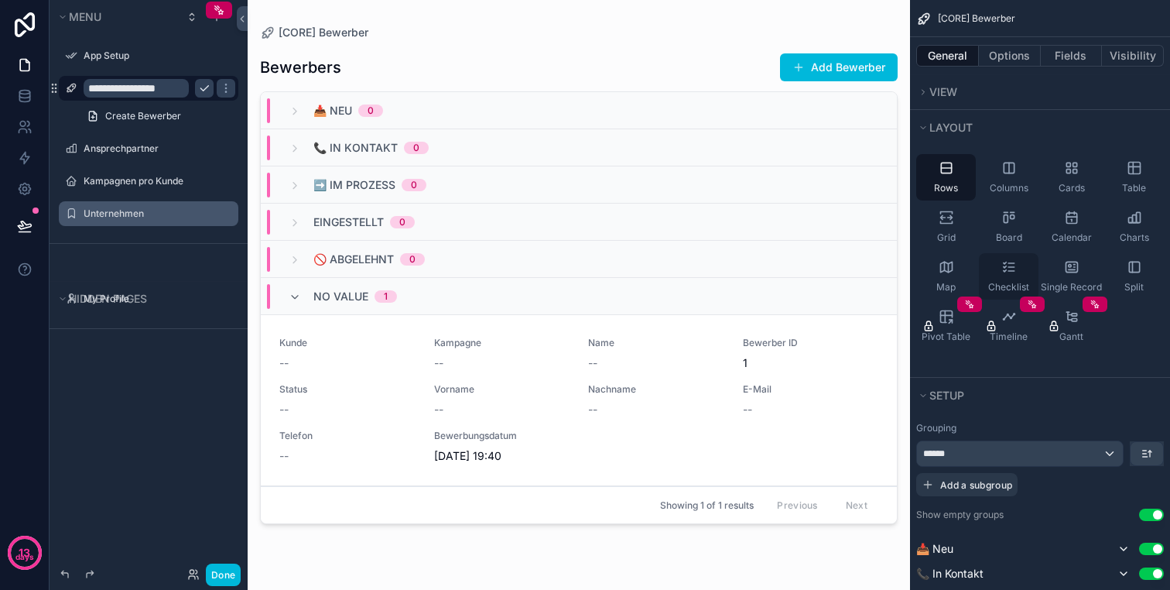
click at [1001, 265] on icon "scrollable content" at bounding box center [1008, 266] width 15 height 15
click at [951, 160] on icon "scrollable content" at bounding box center [946, 167] width 15 height 15
click at [1013, 173] on icon "scrollable content" at bounding box center [1009, 168] width 10 height 10
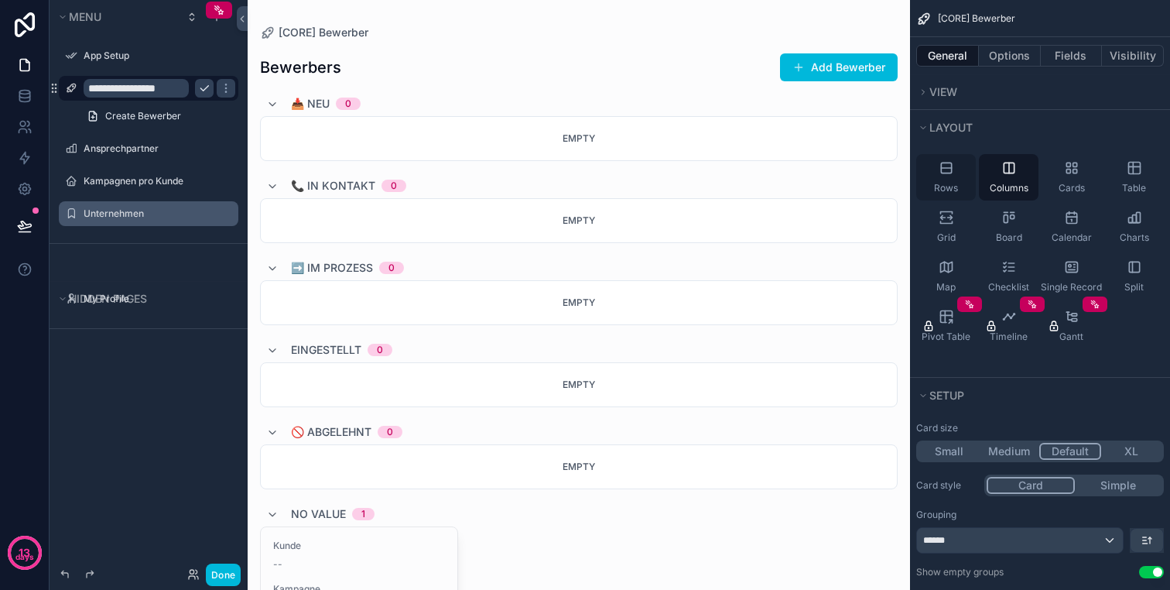
click at [939, 172] on icon "scrollable content" at bounding box center [946, 167] width 15 height 15
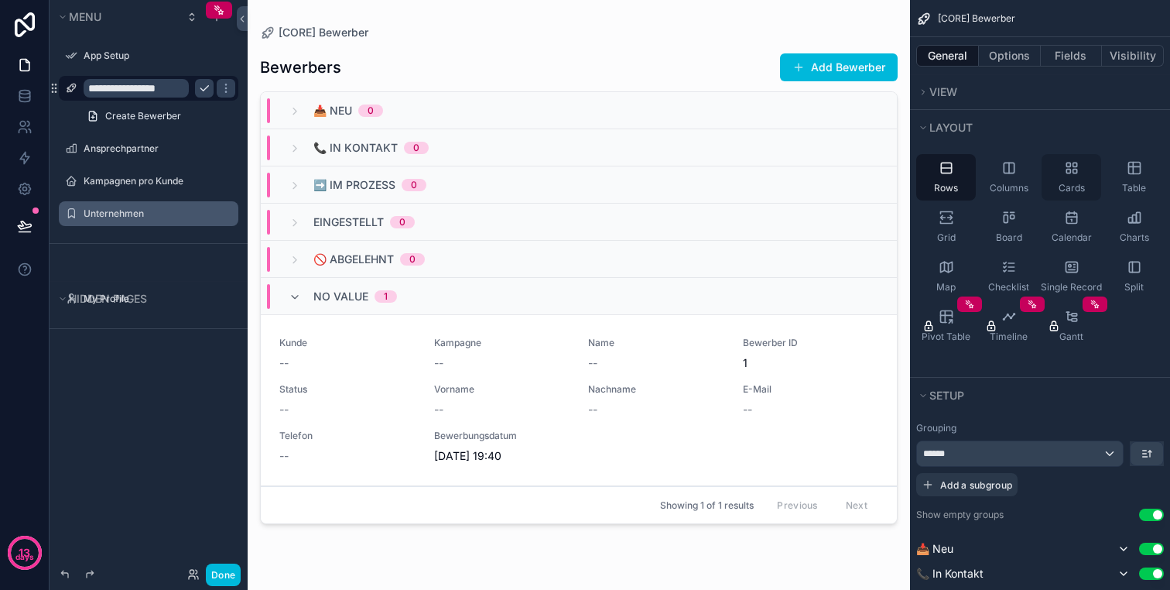
click at [1076, 166] on icon "scrollable content" at bounding box center [1075, 165] width 4 height 4
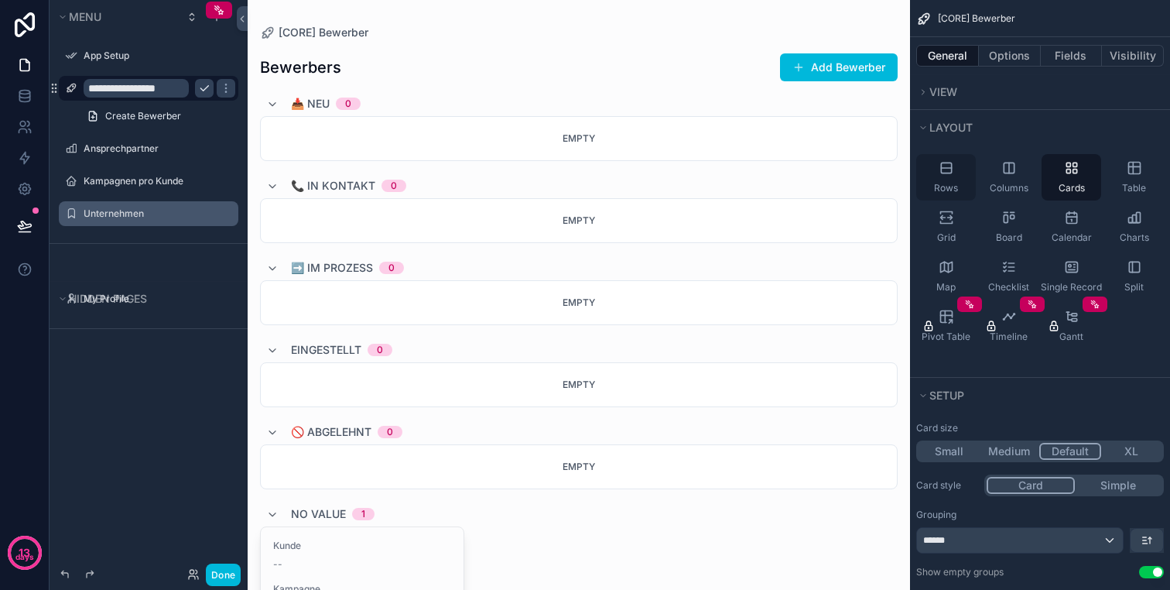
click at [944, 172] on icon "scrollable content" at bounding box center [946, 168] width 10 height 10
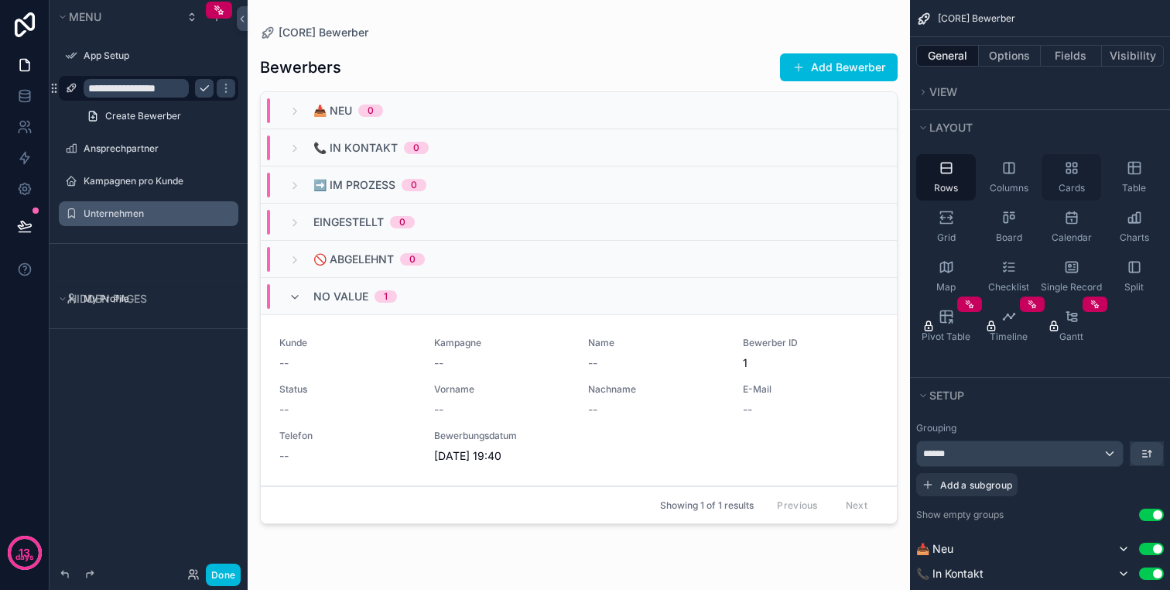
click at [1054, 169] on div "Cards" at bounding box center [1072, 177] width 60 height 46
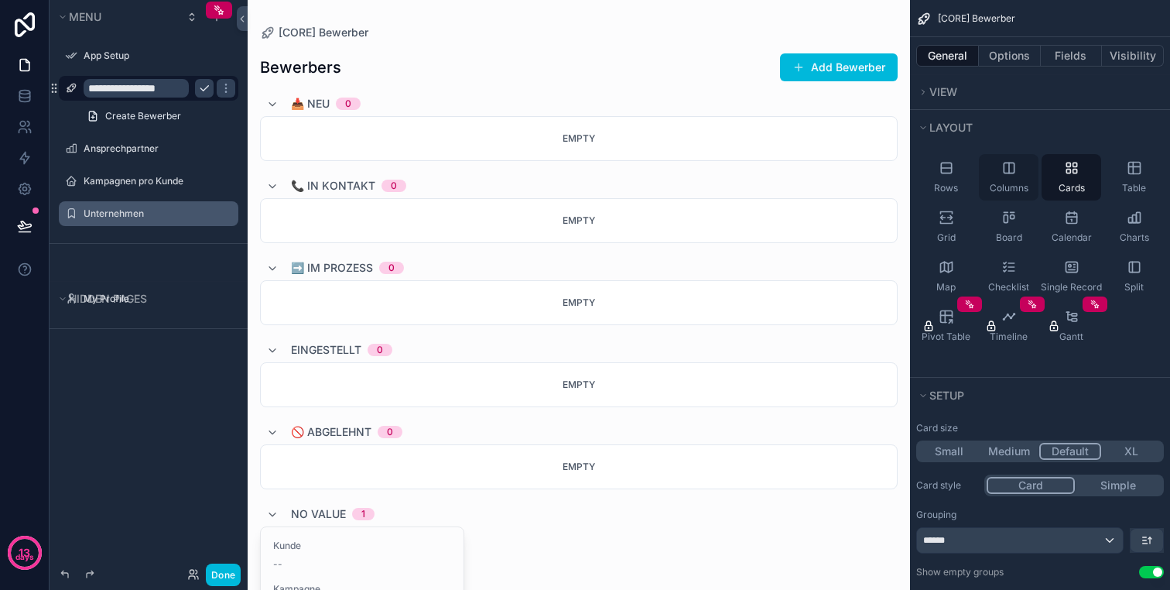
click at [1012, 170] on icon "scrollable content" at bounding box center [1008, 167] width 15 height 15
click at [956, 169] on div "Rows" at bounding box center [946, 177] width 60 height 46
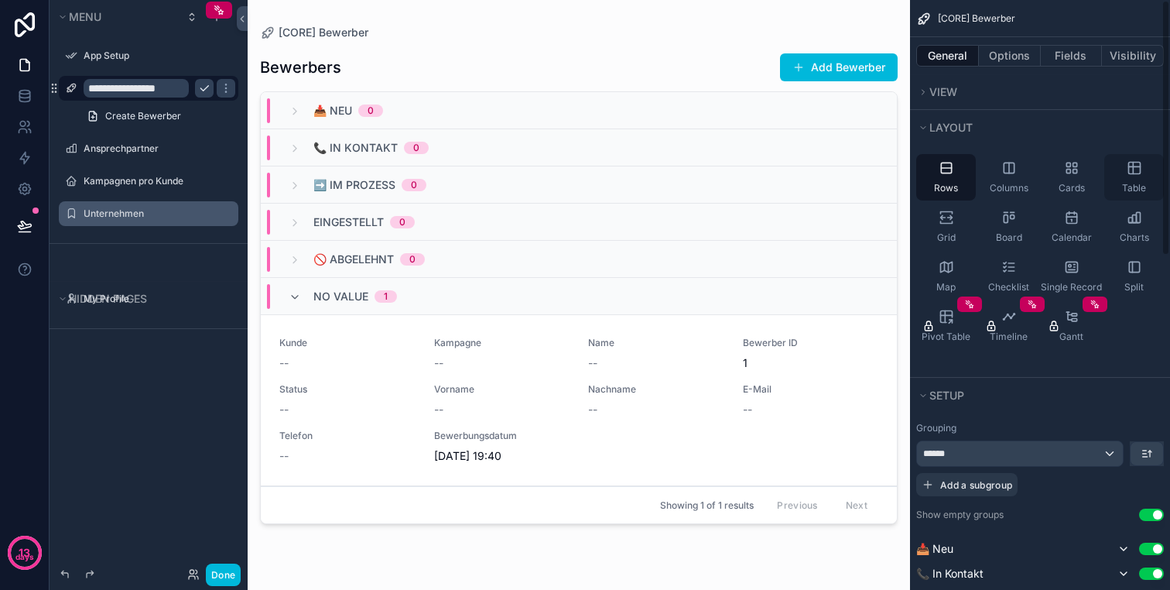
click at [1141, 169] on icon "scrollable content" at bounding box center [1134, 167] width 15 height 15
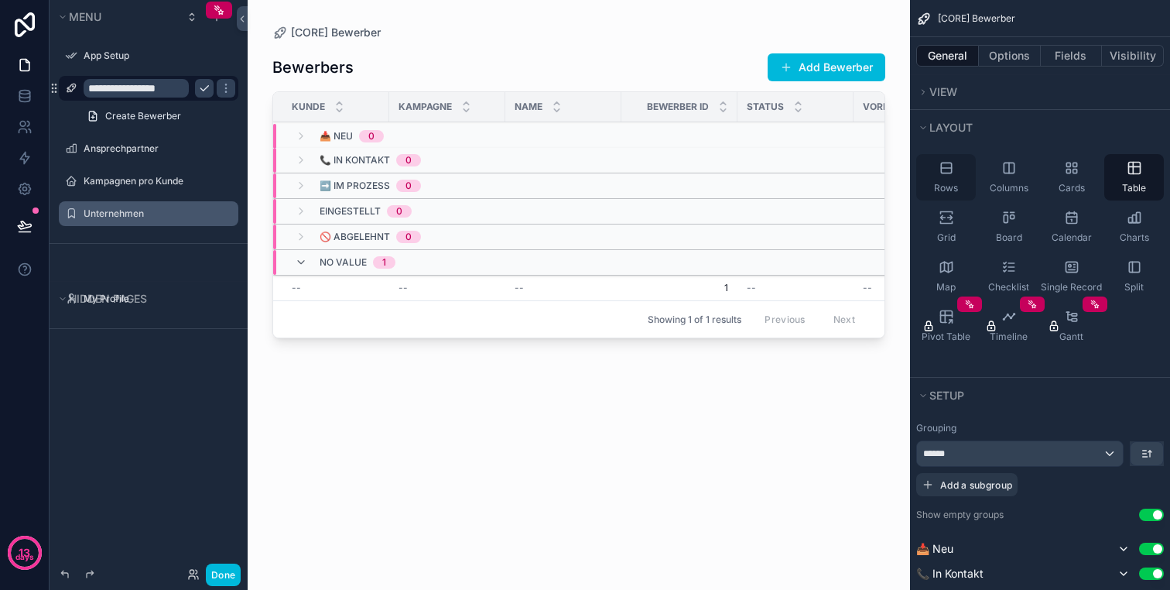
click at [924, 176] on div "Rows" at bounding box center [946, 177] width 60 height 46
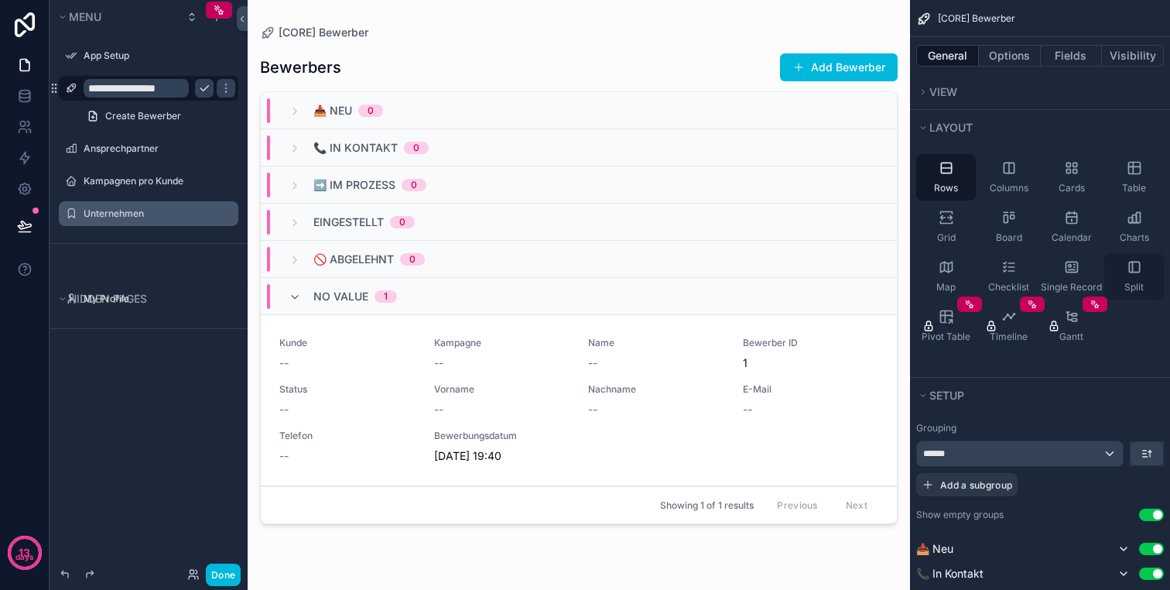
click at [1145, 276] on div "Split" at bounding box center [1134, 276] width 60 height 46
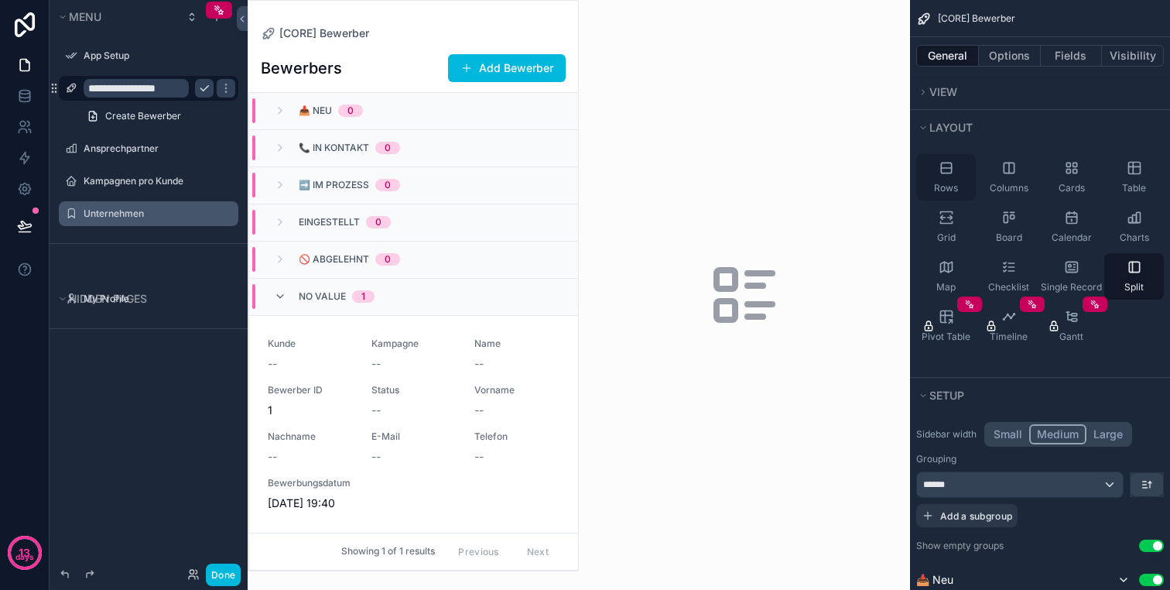
click at [956, 179] on div "Rows" at bounding box center [946, 177] width 60 height 46
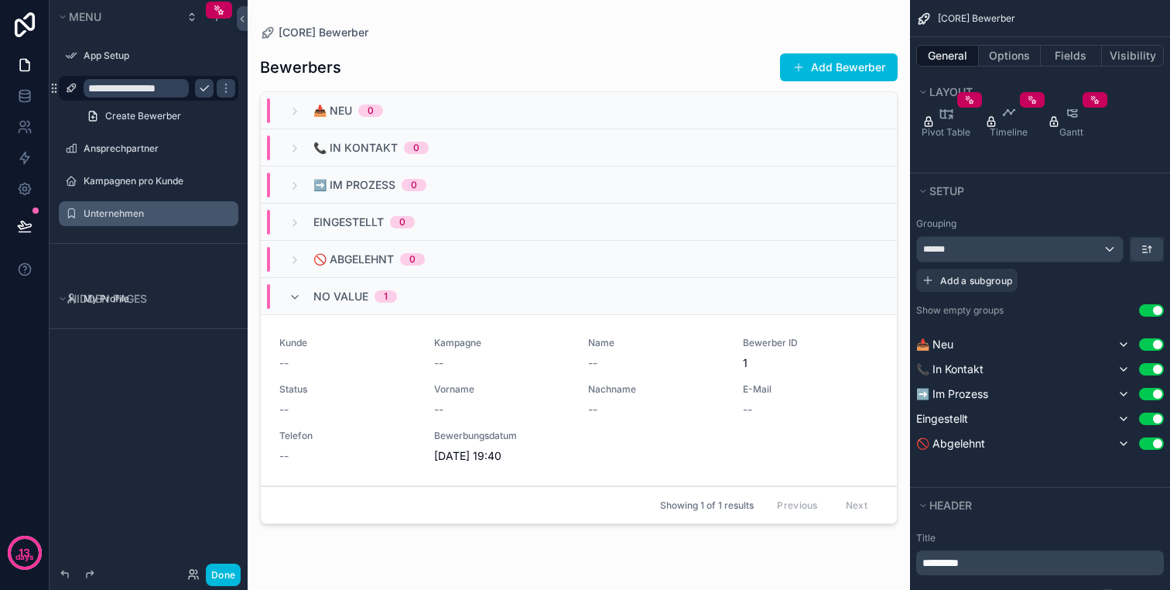
scroll to position [214, 0]
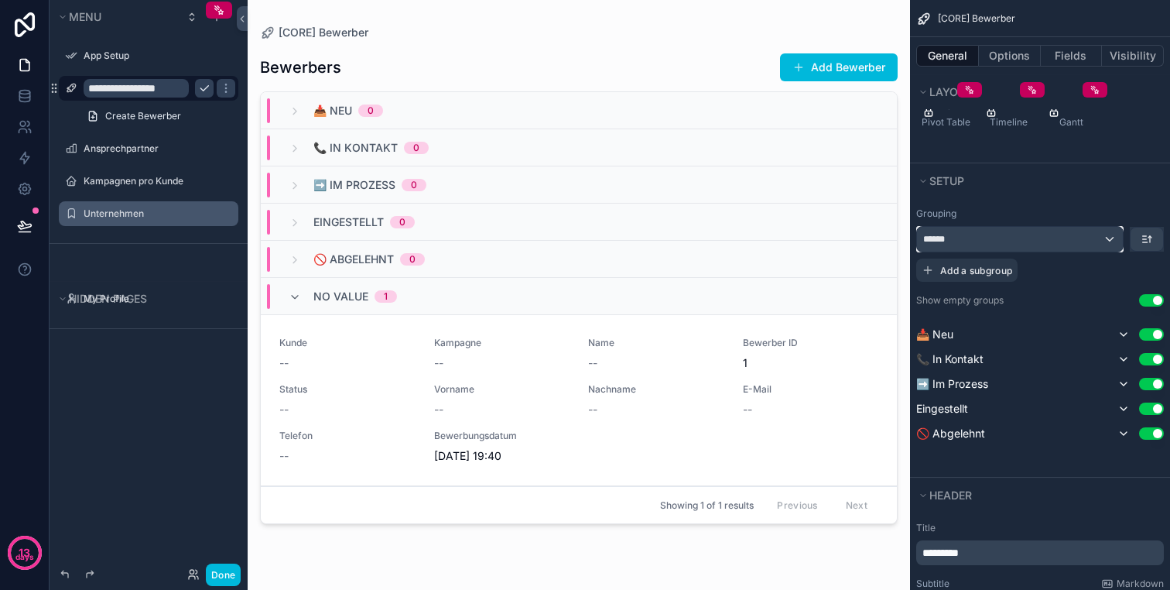
click at [1007, 238] on div "******" at bounding box center [1020, 239] width 206 height 25
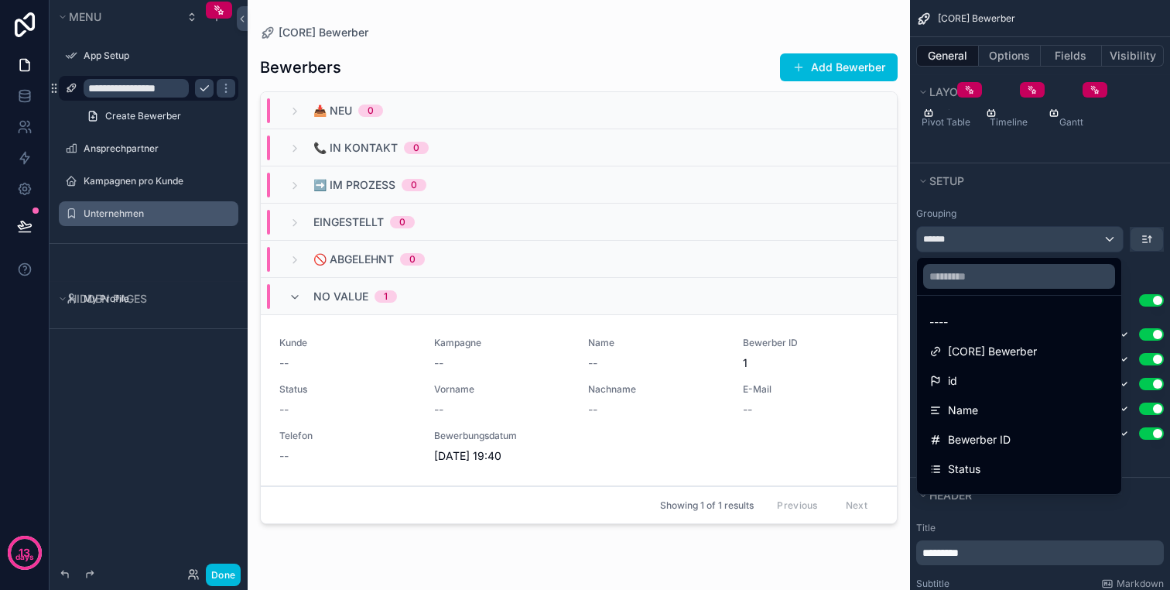
click at [1007, 238] on div "scrollable content" at bounding box center [585, 295] width 1170 height 590
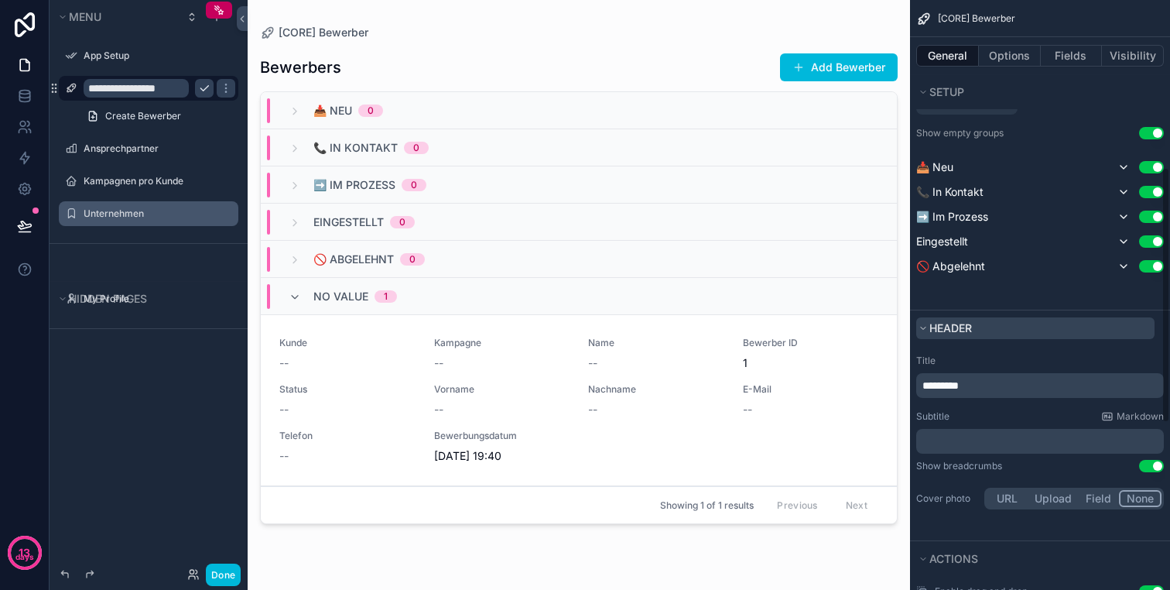
scroll to position [392, 0]
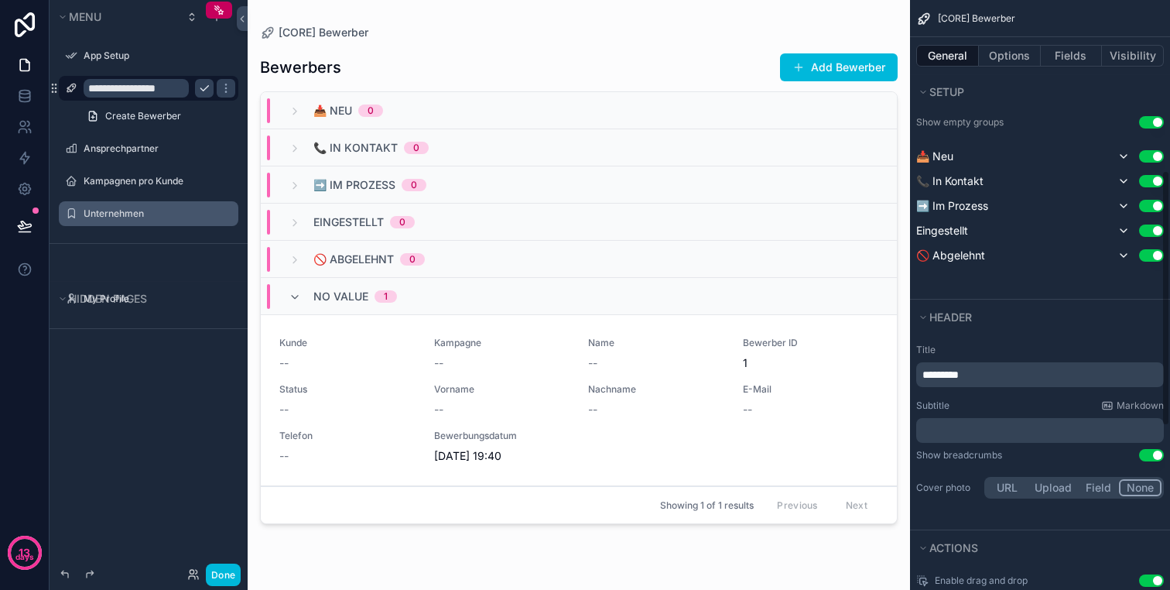
click at [1005, 374] on p "*********" at bounding box center [1041, 374] width 238 height 15
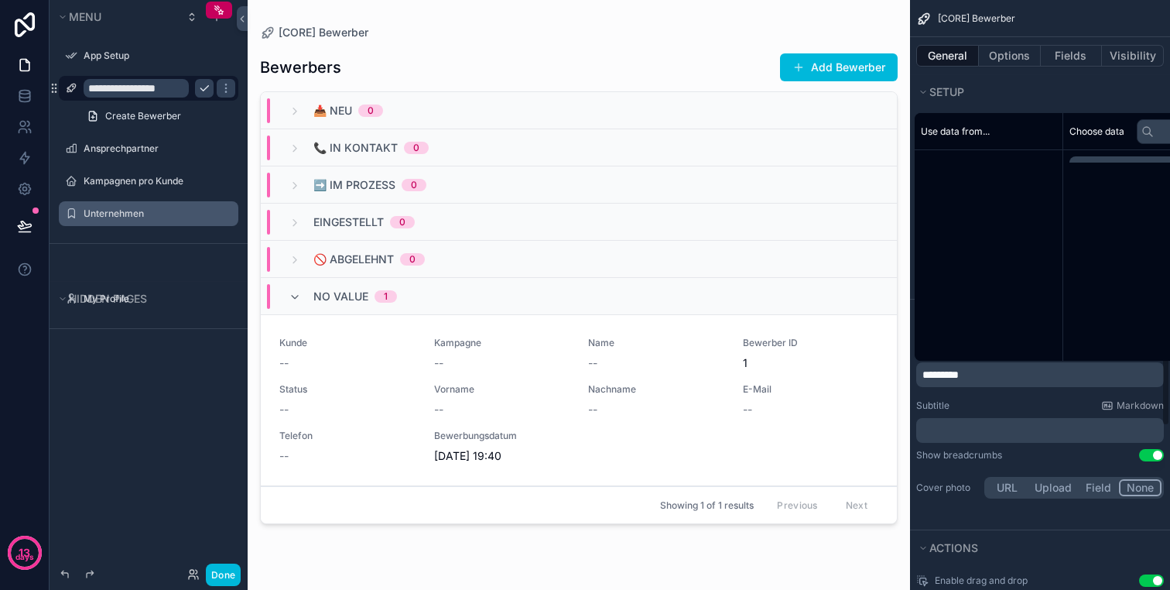
click at [1005, 374] on p "*********" at bounding box center [1041, 374] width 238 height 15
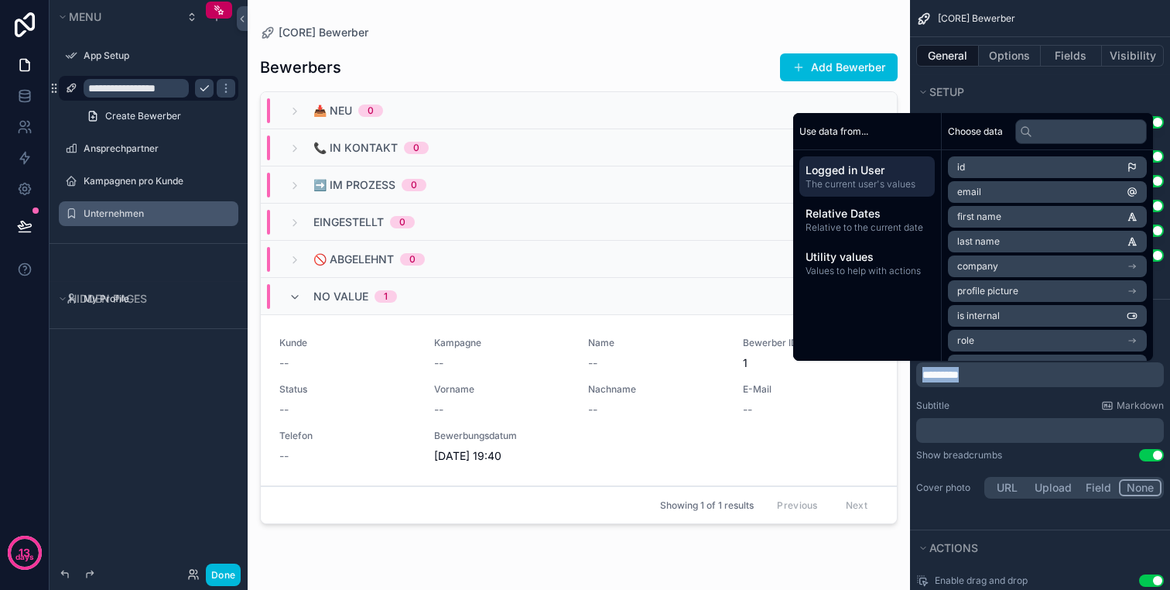
click at [1005, 374] on p "*********" at bounding box center [1041, 374] width 238 height 15
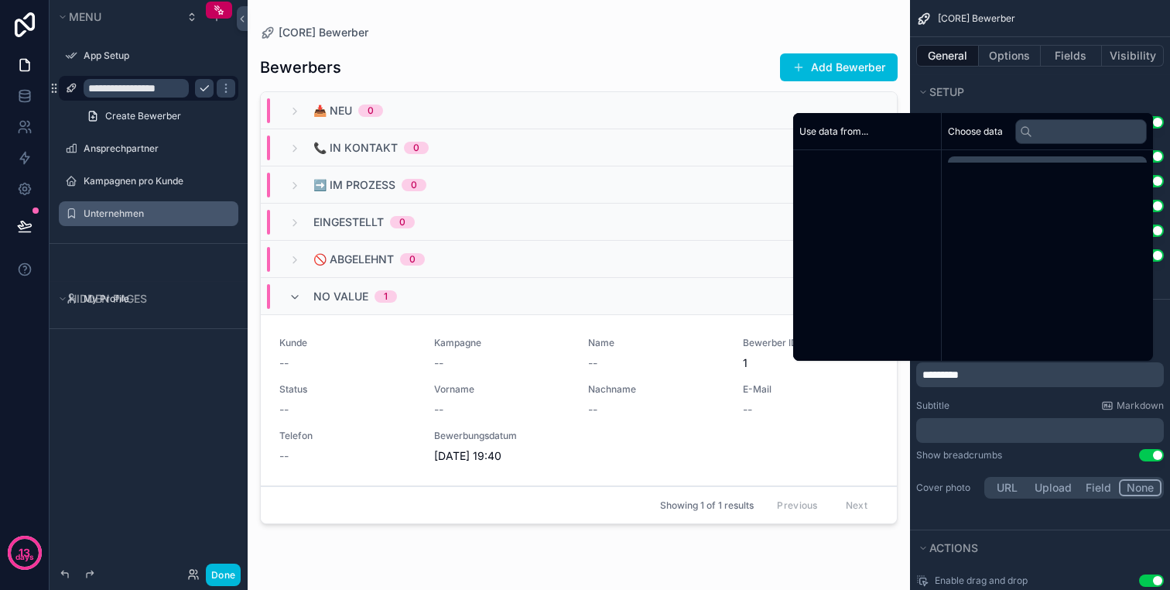
click at [1005, 374] on p "*********" at bounding box center [1041, 374] width 238 height 15
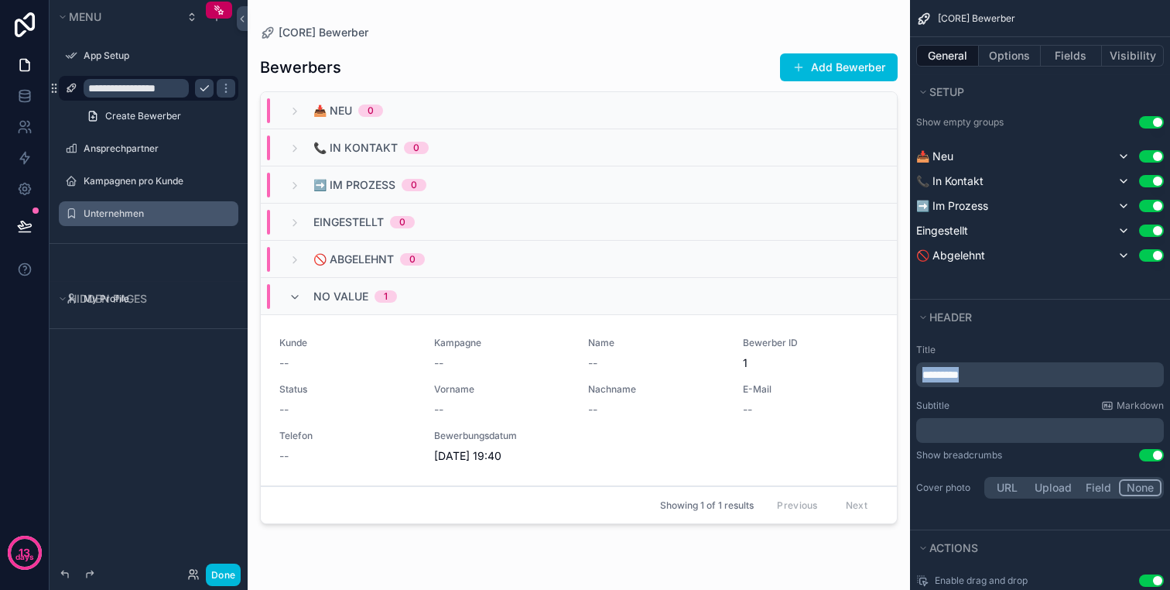
click at [128, 99] on div "**********" at bounding box center [148, 88] width 173 height 25
click at [136, 89] on input "**********" at bounding box center [136, 88] width 105 height 19
click at [1014, 366] on div "*********" at bounding box center [1040, 374] width 248 height 25
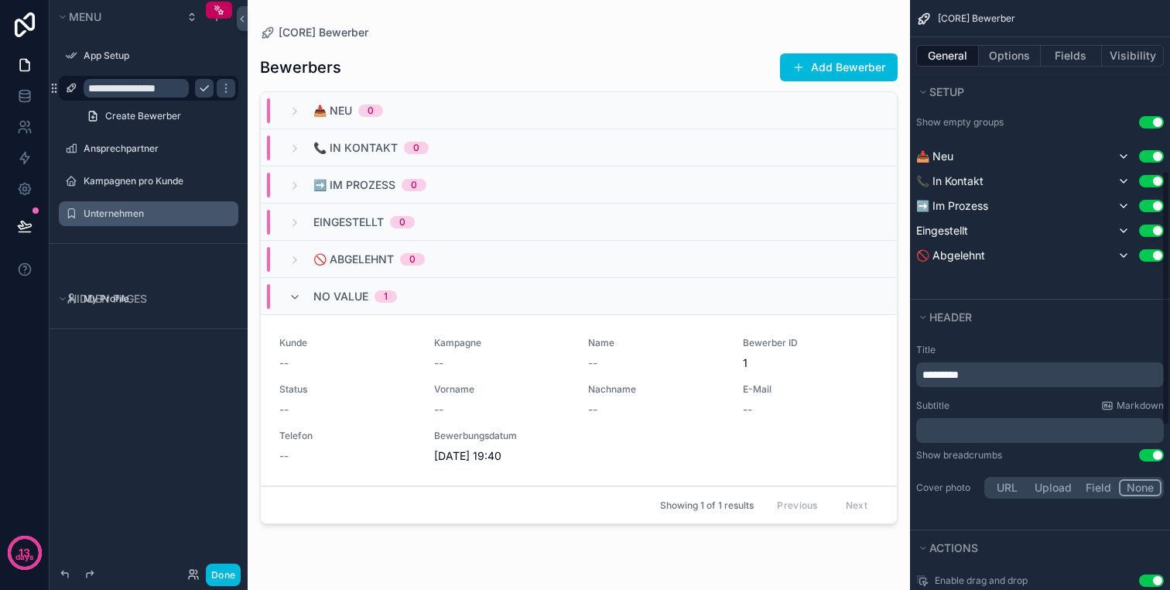
click at [1023, 373] on p "*********" at bounding box center [1041, 374] width 238 height 15
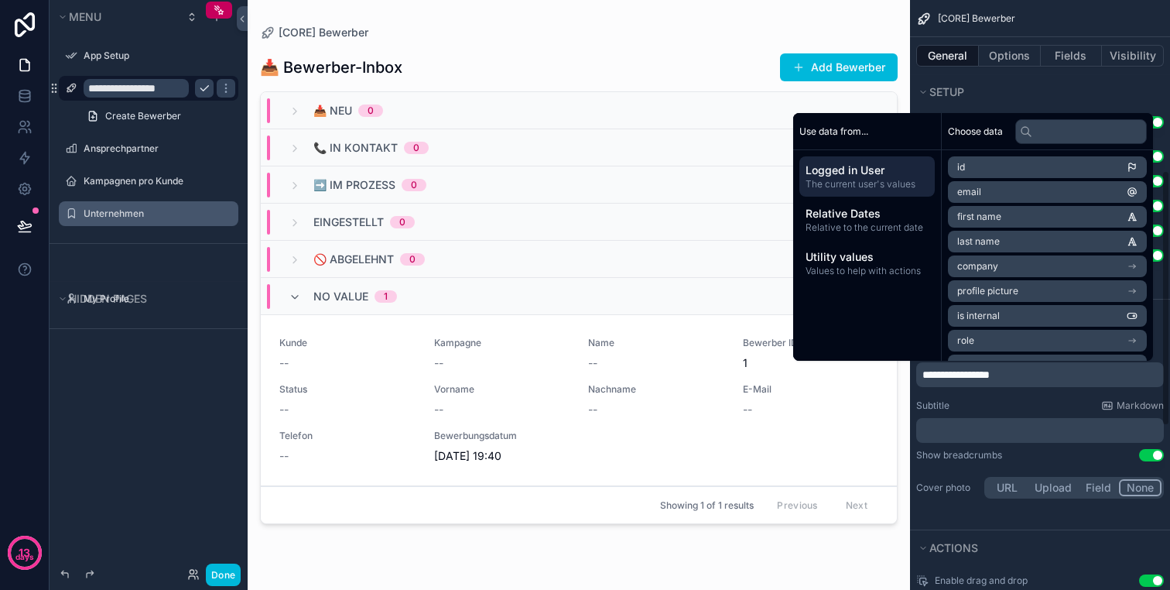
click at [1005, 459] on div "Show breadcrumbs Use setting" at bounding box center [1040, 455] width 248 height 12
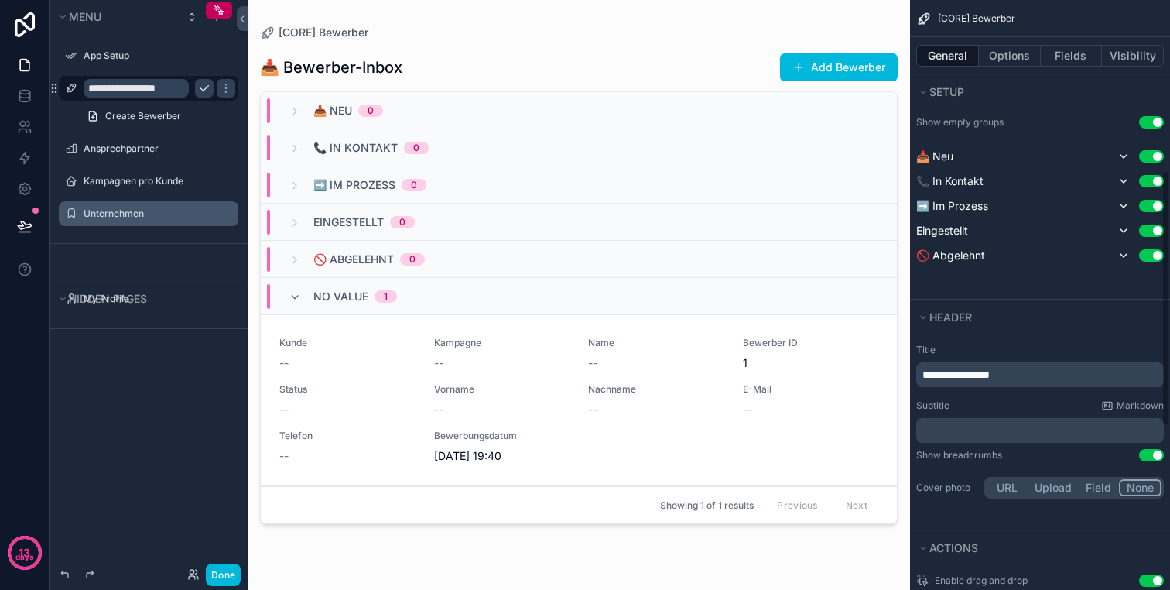
click at [1007, 440] on div "﻿" at bounding box center [1040, 430] width 248 height 25
click at [1021, 433] on p "﻿" at bounding box center [1041, 430] width 238 height 15
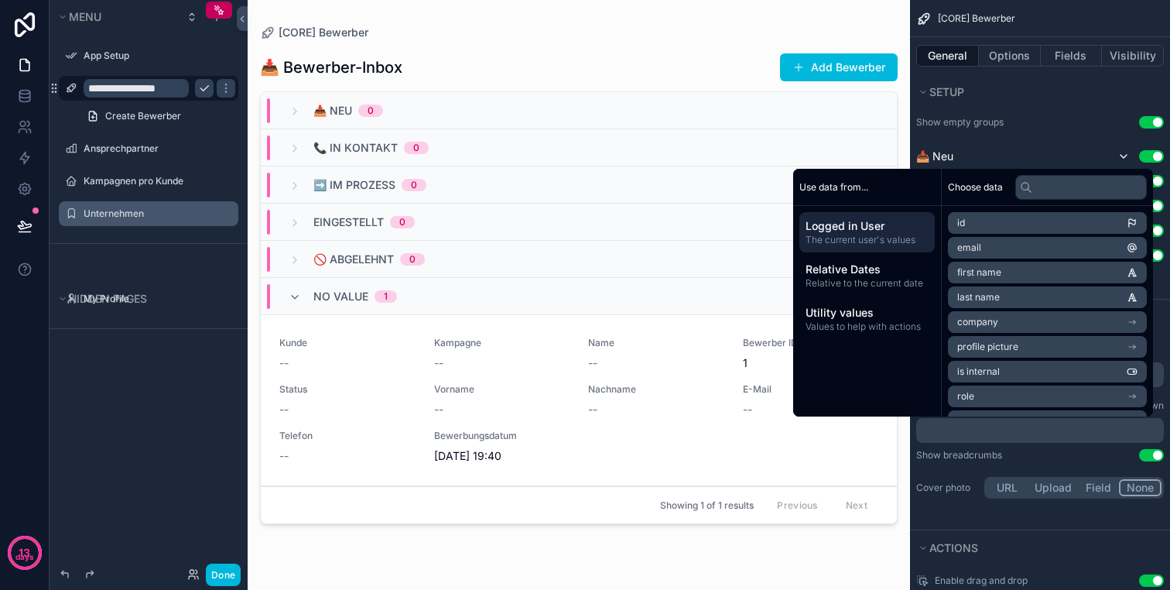
scroll to position [447, 0]
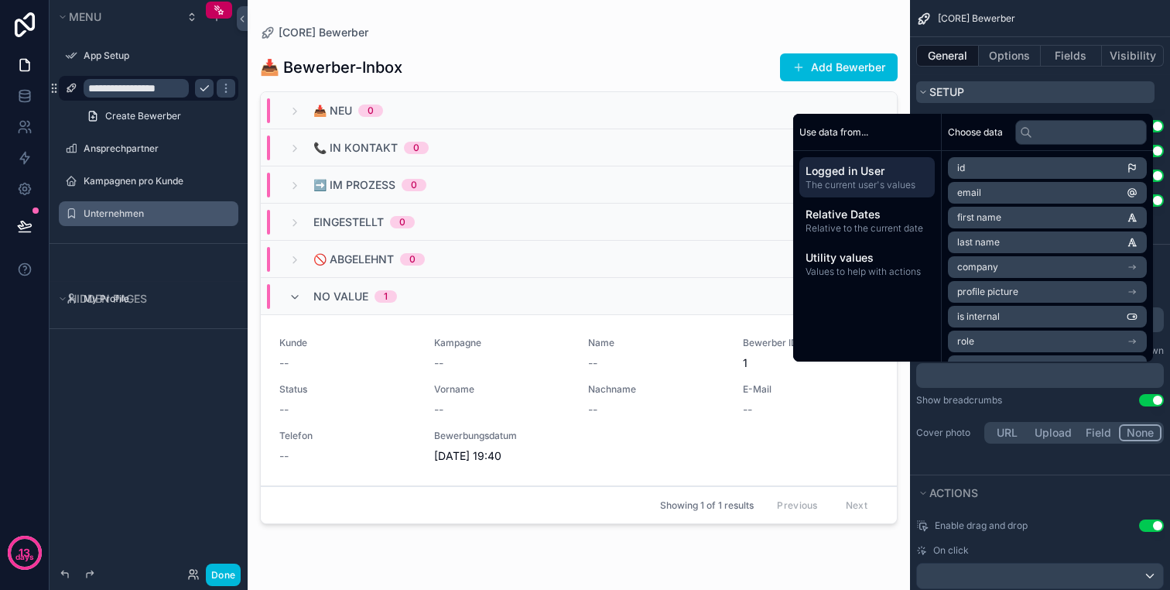
click at [1009, 96] on button "Setup" at bounding box center [1035, 92] width 238 height 22
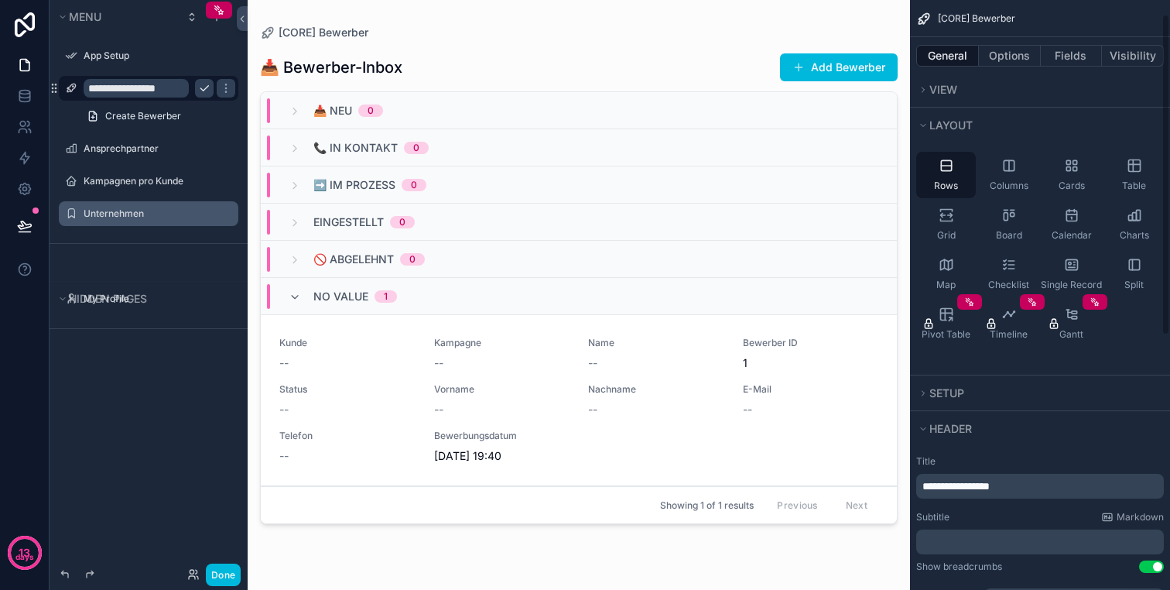
scroll to position [0, 0]
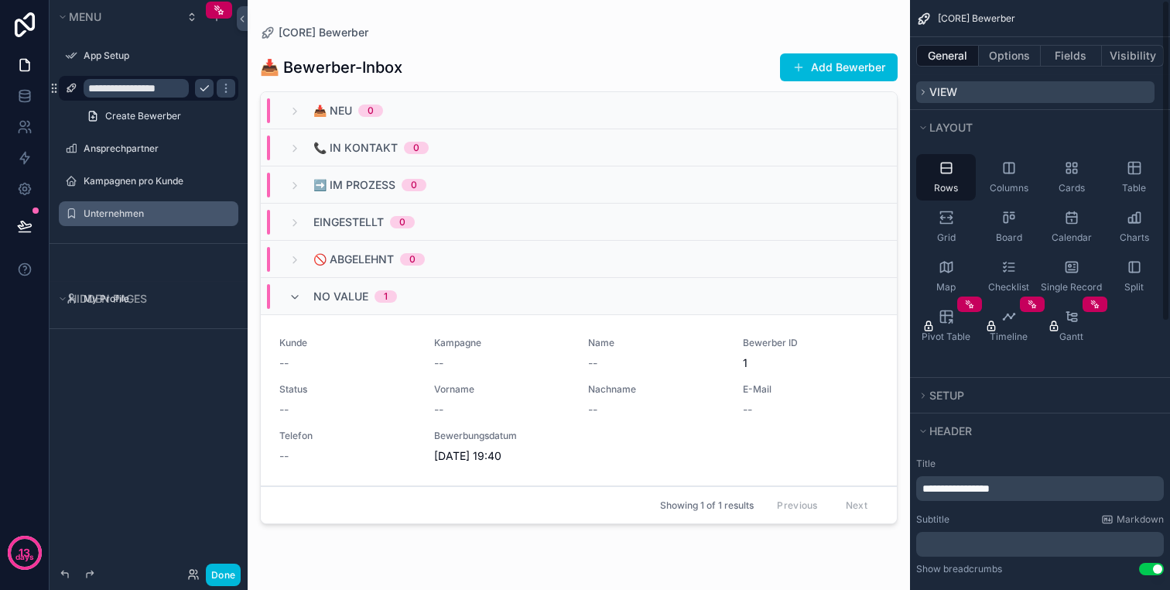
click at [1013, 100] on button "View" at bounding box center [1035, 92] width 238 height 22
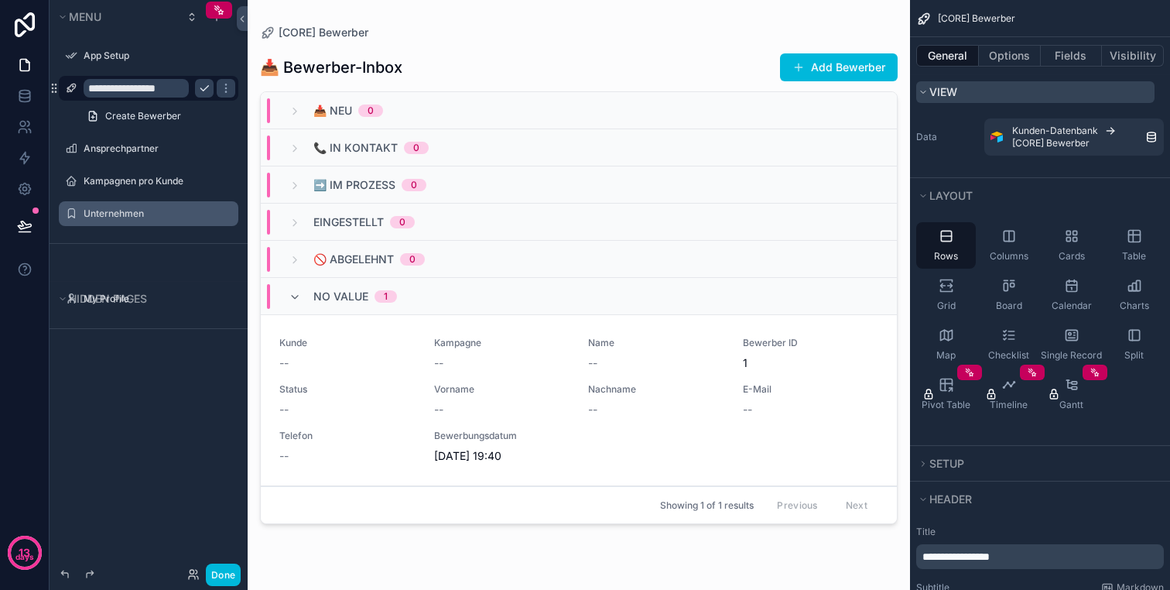
click at [1025, 92] on button "View" at bounding box center [1035, 92] width 238 height 22
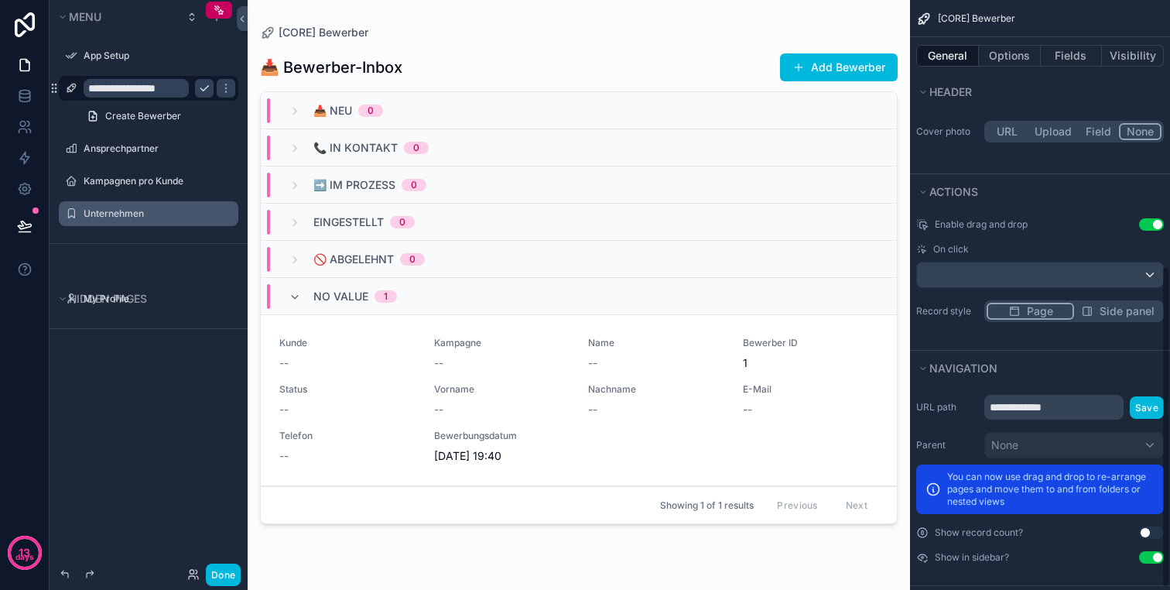
scroll to position [491, 0]
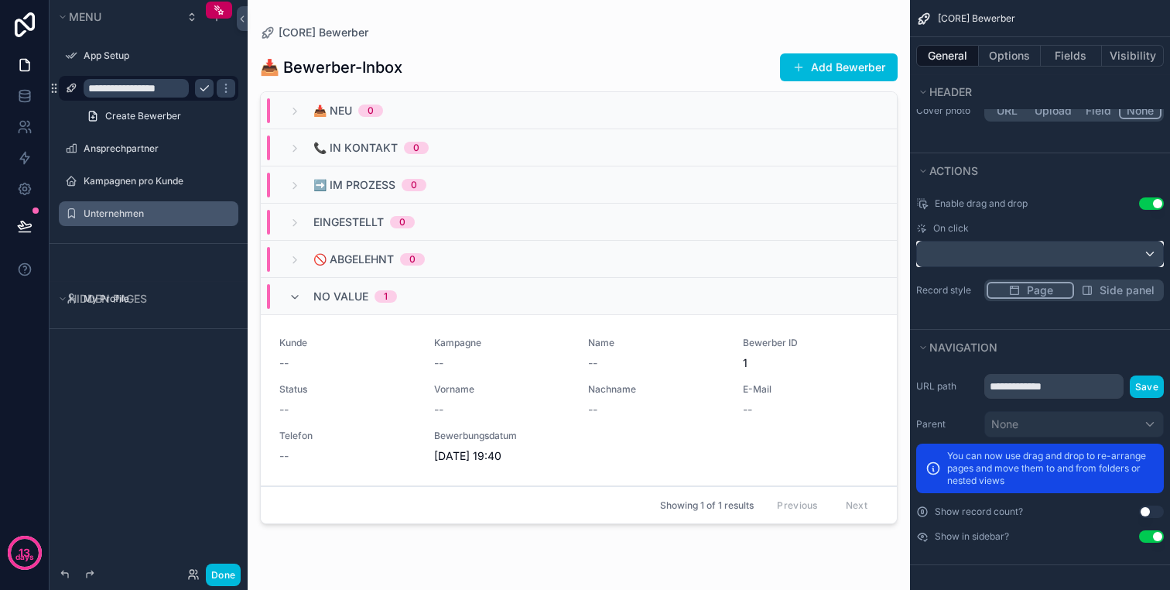
click at [1028, 248] on div "scrollable content" at bounding box center [1040, 253] width 246 height 25
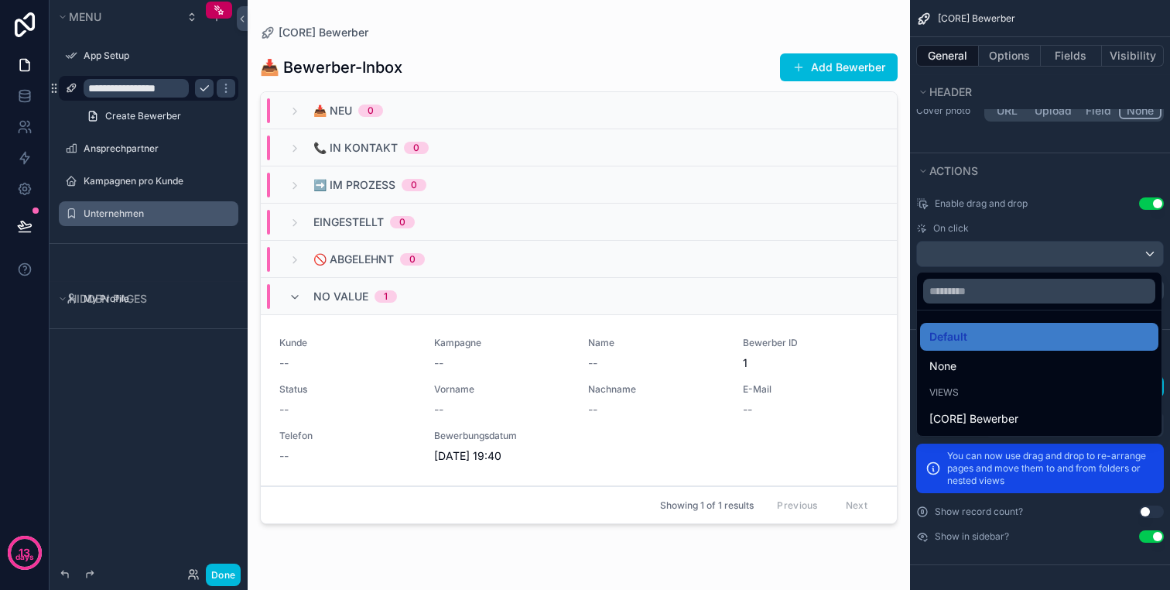
click at [1042, 250] on div "scrollable content" at bounding box center [585, 295] width 1170 height 590
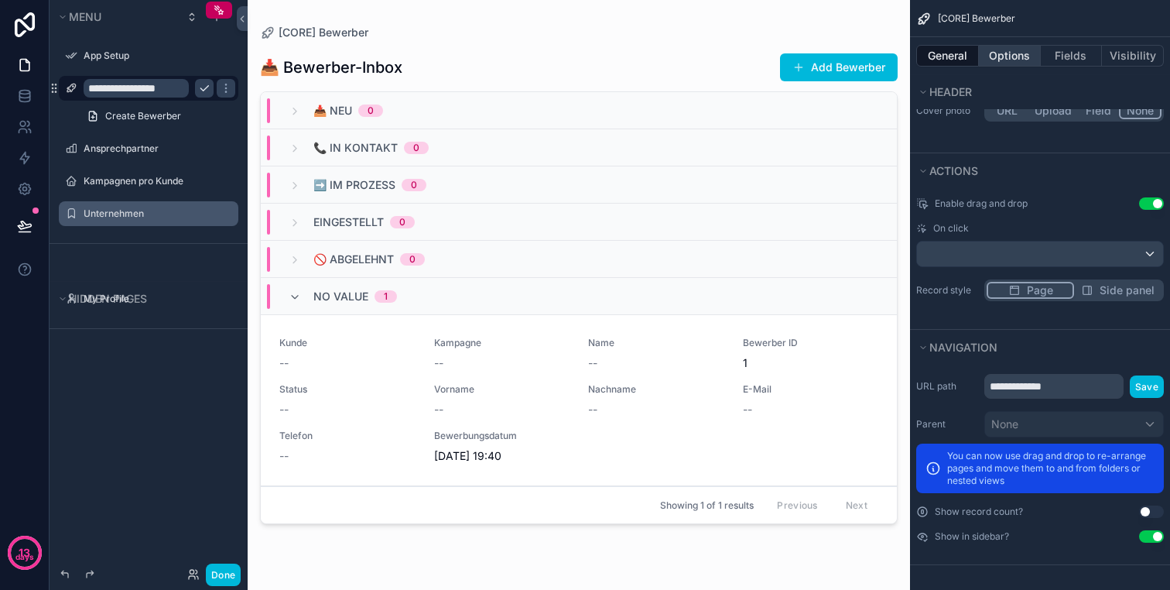
click at [1019, 57] on button "Options" at bounding box center [1010, 56] width 62 height 22
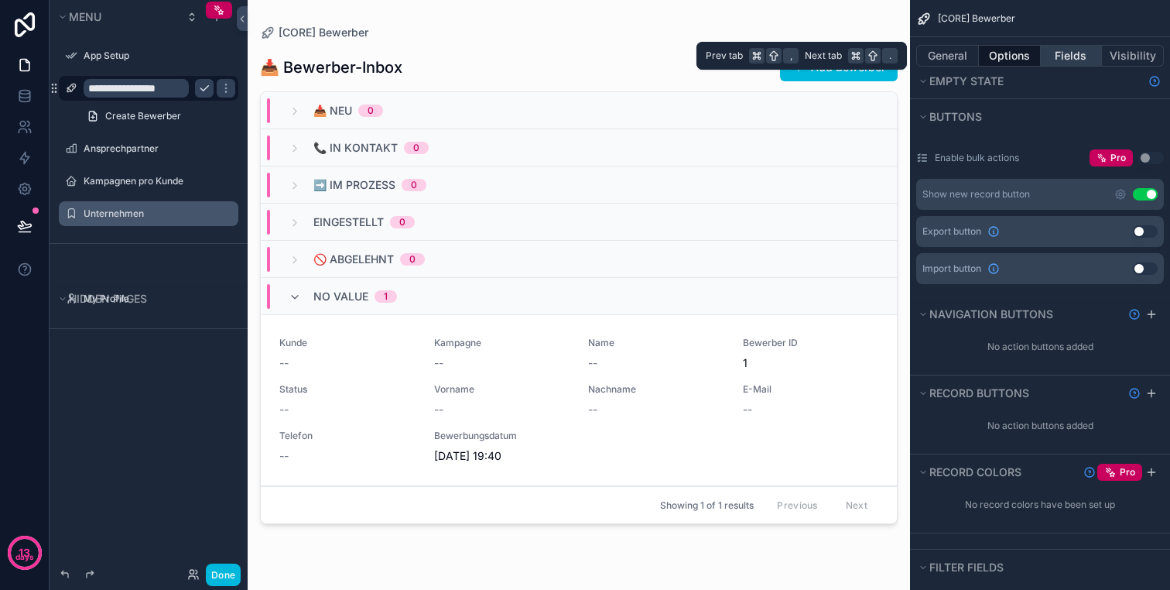
click at [1069, 57] on button "Fields" at bounding box center [1072, 56] width 62 height 22
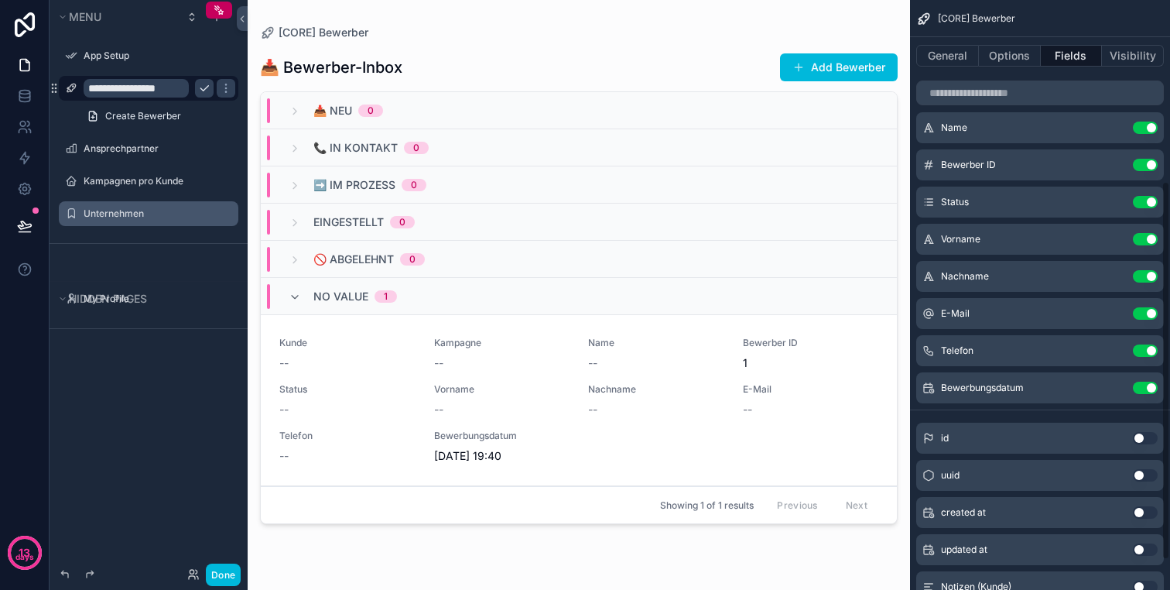
scroll to position [0, 0]
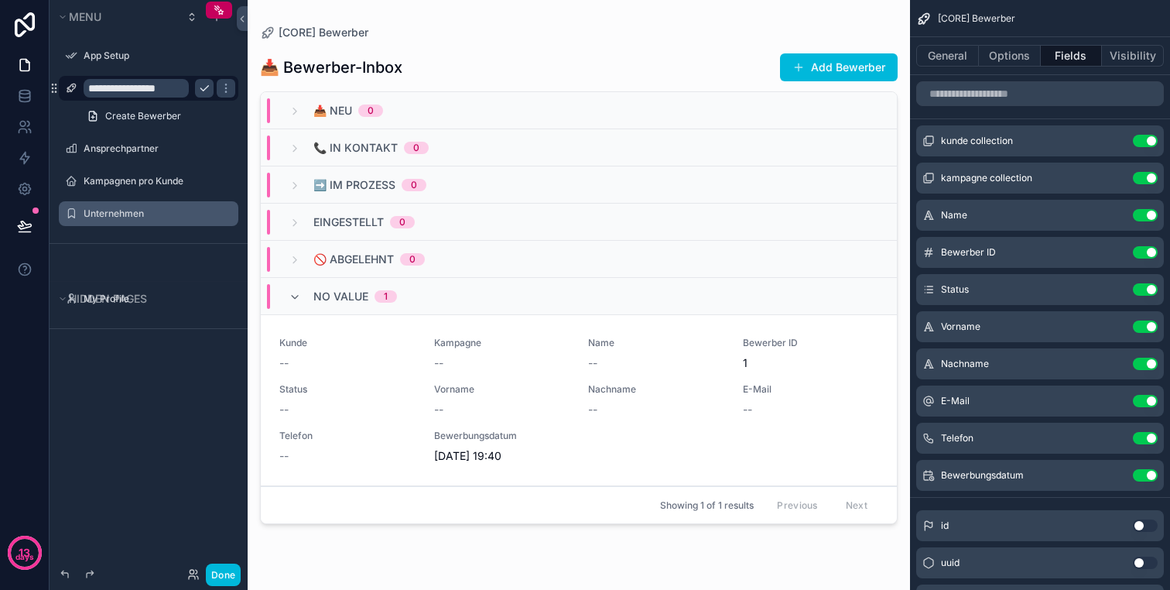
click at [1143, 143] on button "Use setting" at bounding box center [1145, 141] width 25 height 12
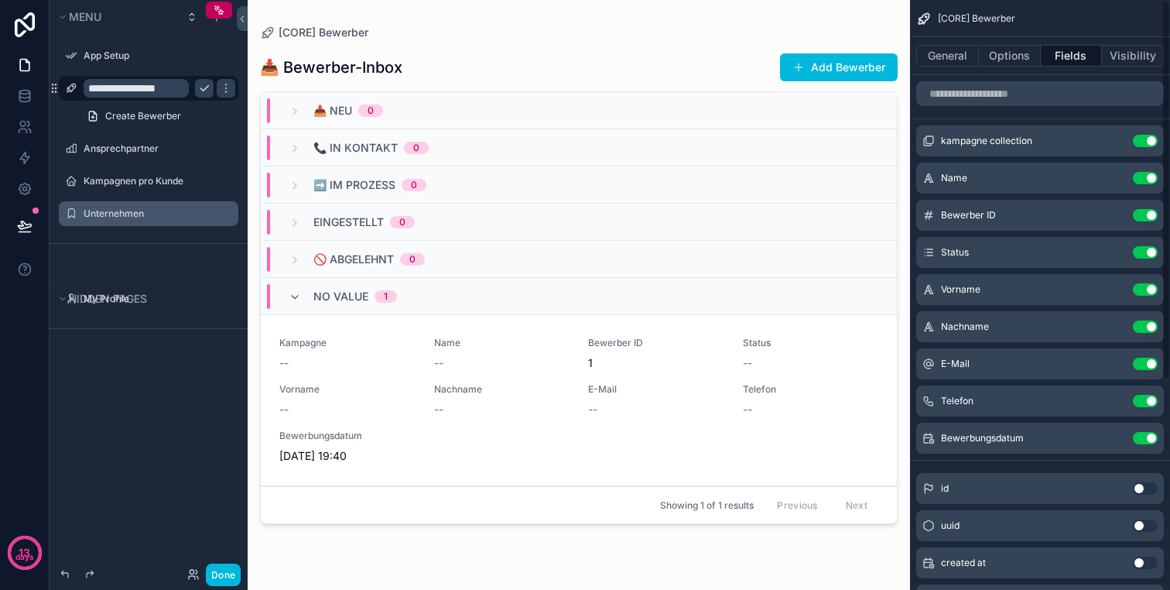
click at [1145, 145] on button "Use setting" at bounding box center [1145, 141] width 25 height 12
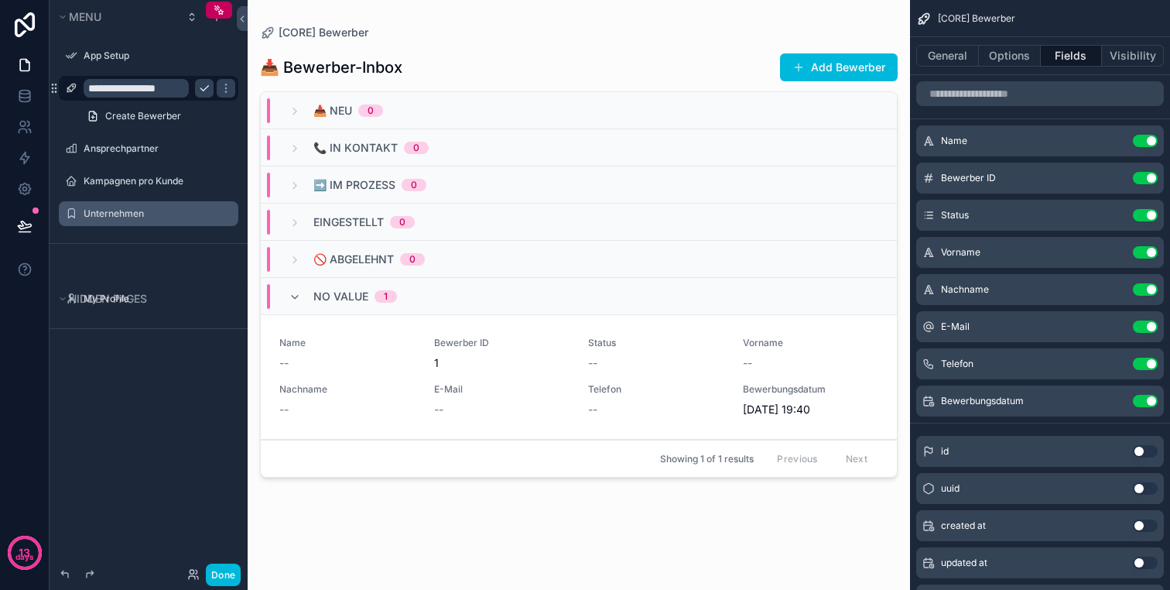
click at [1140, 141] on button "Use setting" at bounding box center [1145, 141] width 25 height 12
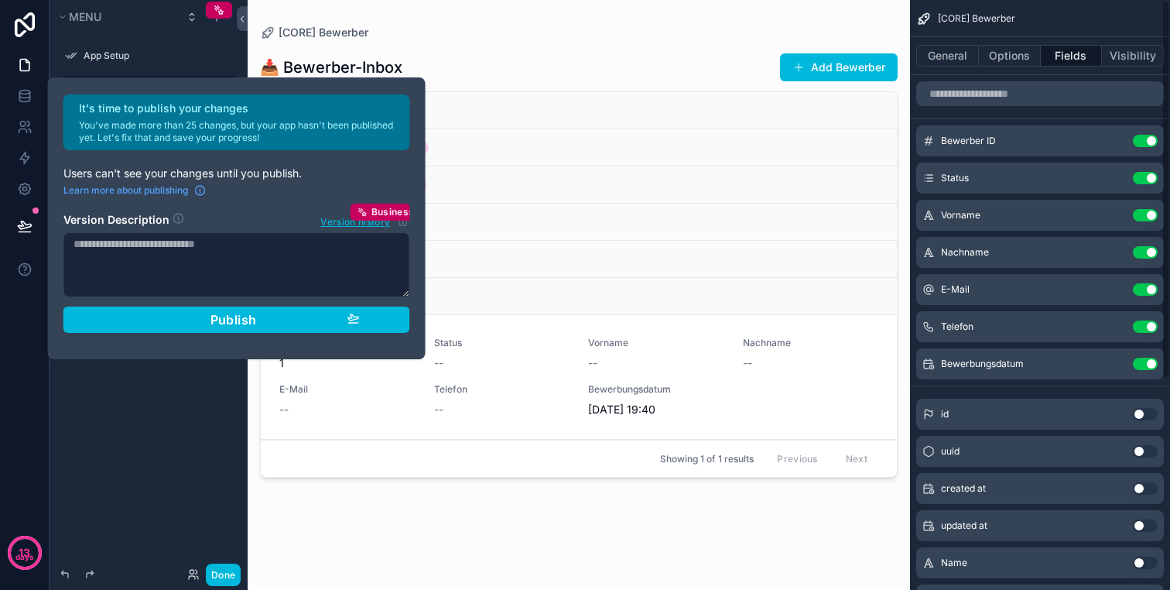
click at [1140, 141] on button "Use setting" at bounding box center [1145, 141] width 25 height 12
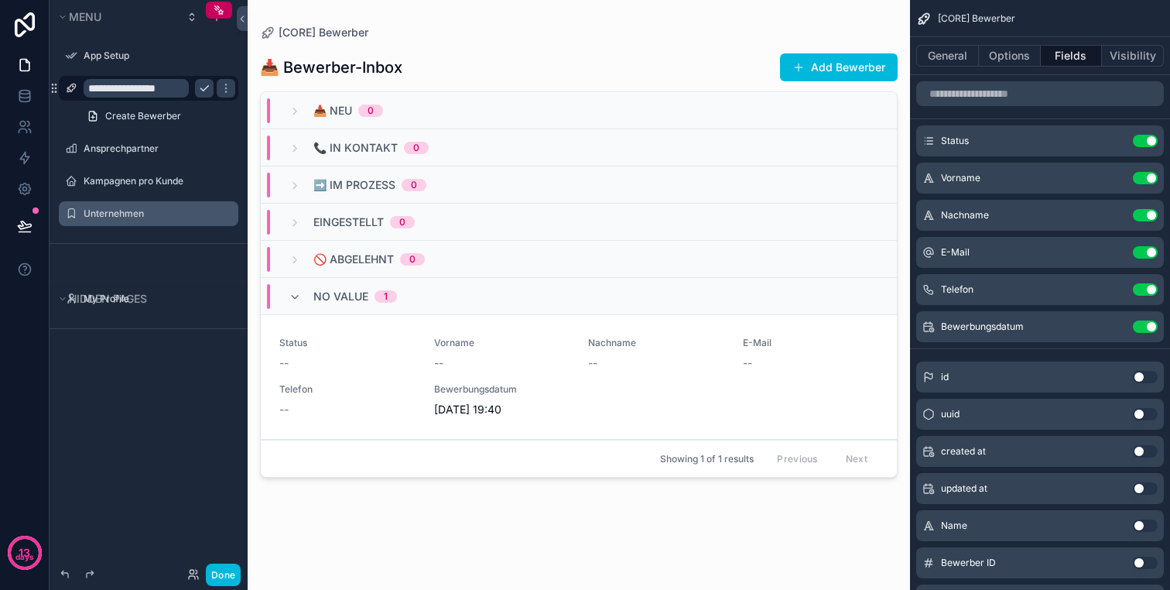
click at [1142, 138] on button "Use setting" at bounding box center [1145, 141] width 25 height 12
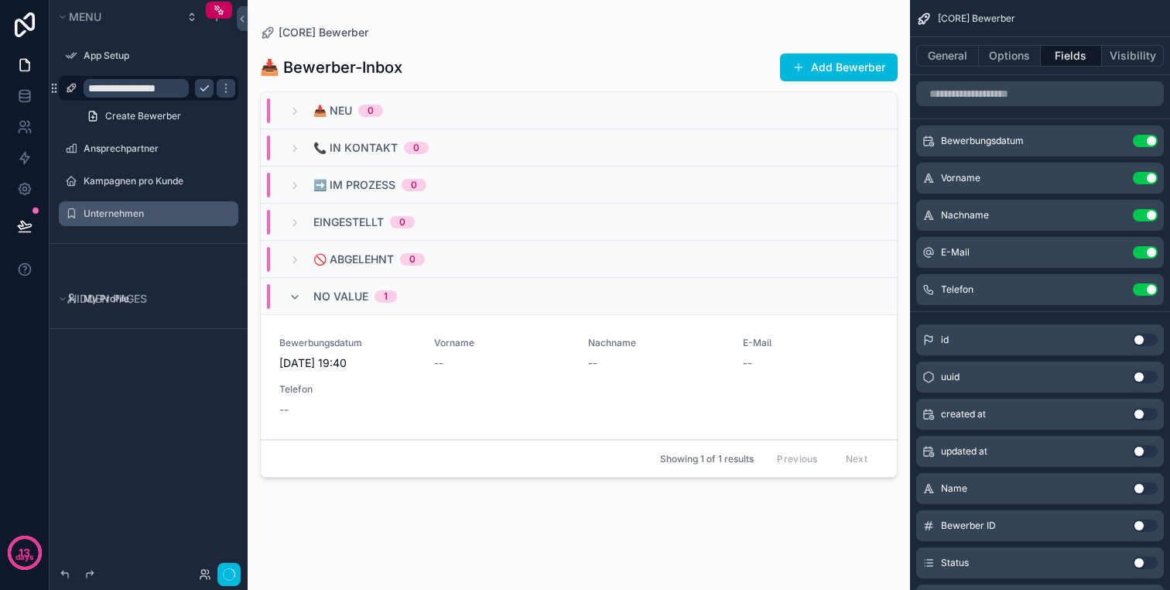
click at [930, 135] on div "Bewerbungsdatum Use setting" at bounding box center [1040, 140] width 248 height 31
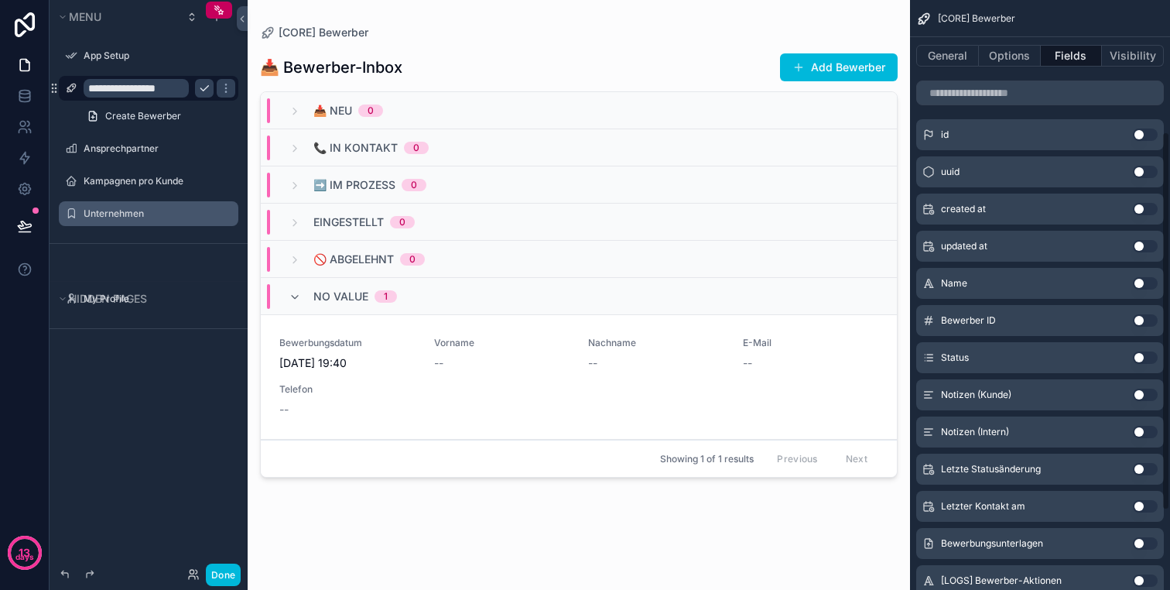
scroll to position [231, 0]
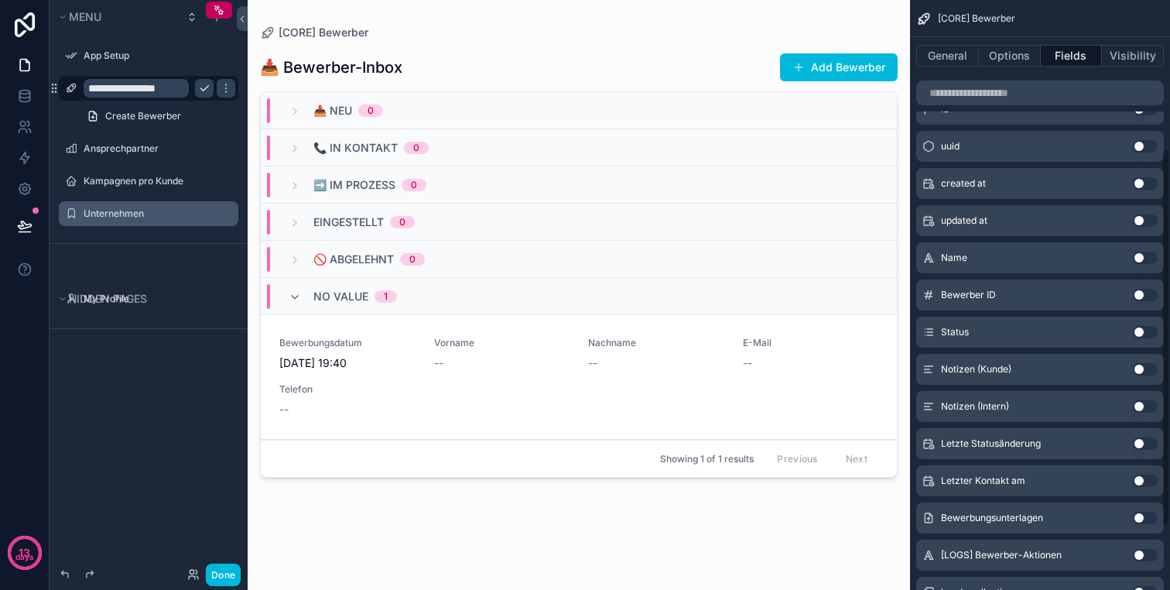
click at [1148, 369] on button "Use setting" at bounding box center [1145, 369] width 25 height 12
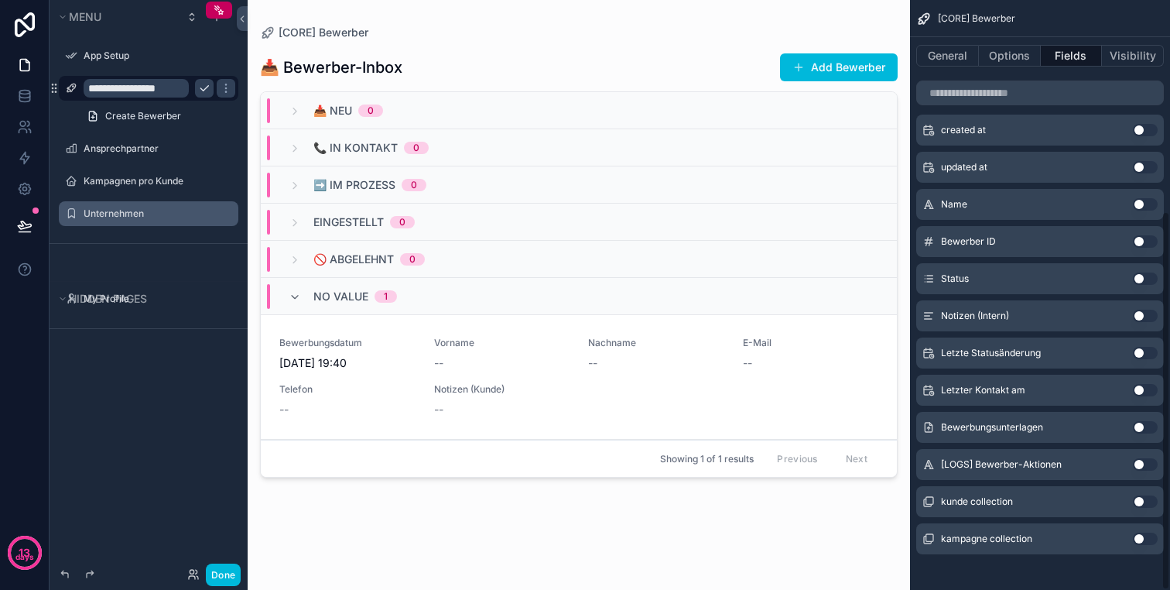
scroll to position [329, 0]
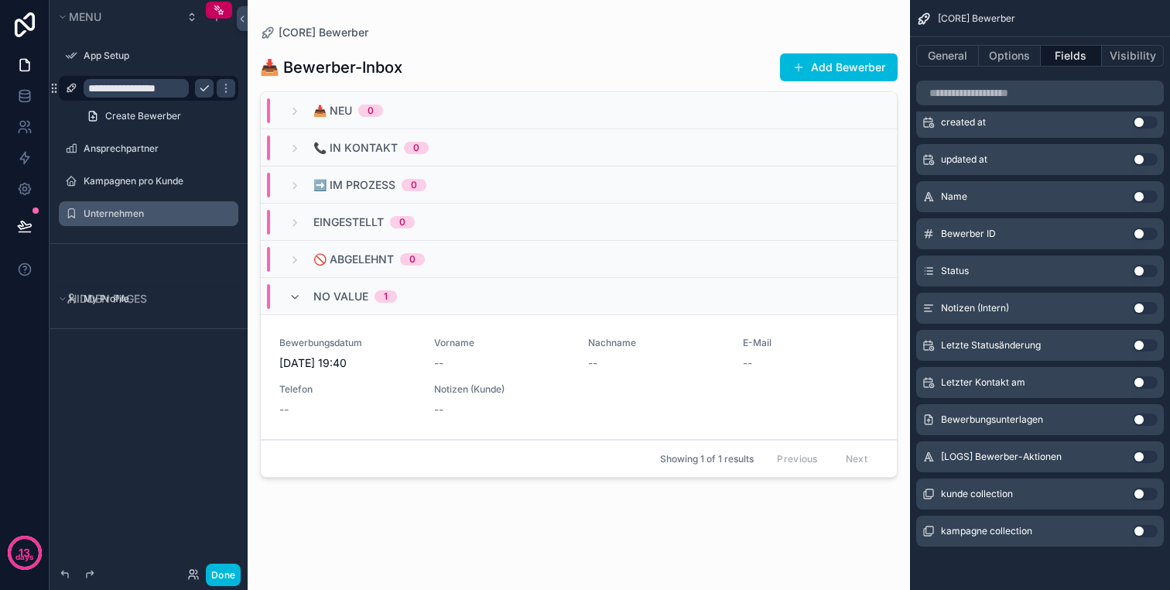
click at [1148, 419] on button "Use setting" at bounding box center [1145, 419] width 25 height 12
click at [1099, 51] on button "Fields" at bounding box center [1072, 56] width 62 height 22
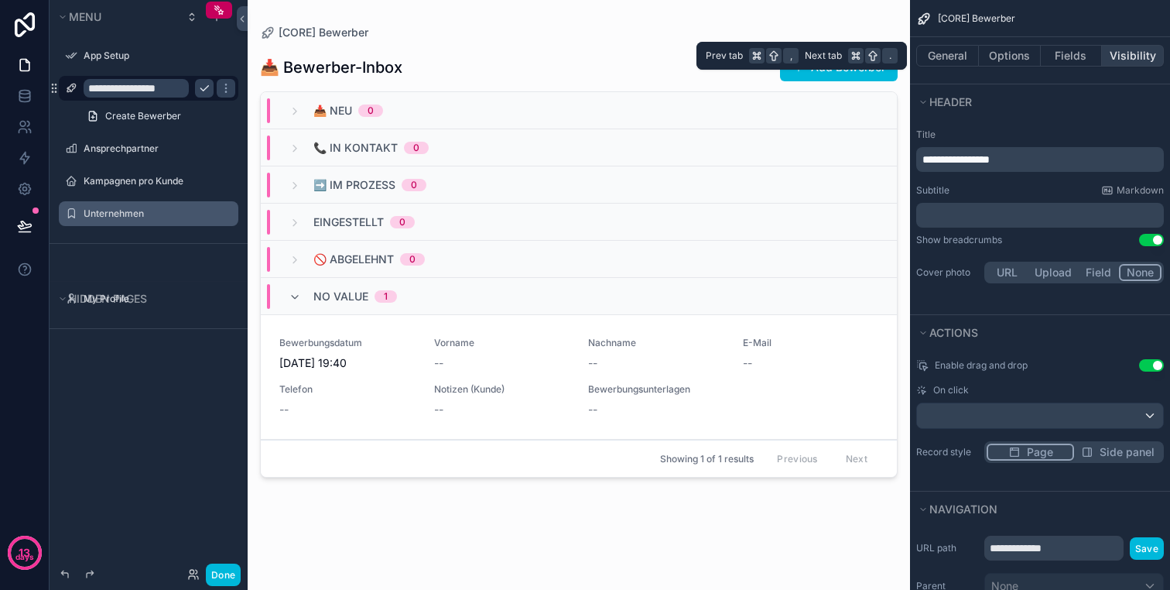
click at [1118, 51] on button "Visibility" at bounding box center [1133, 56] width 62 height 22
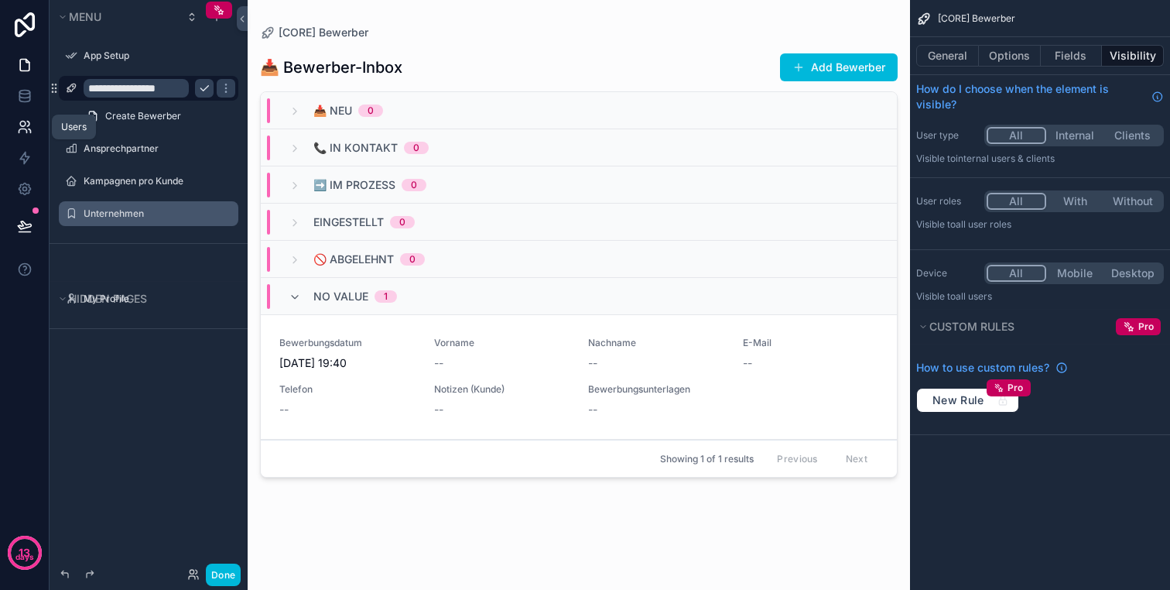
click at [20, 124] on icon at bounding box center [22, 123] width 5 height 5
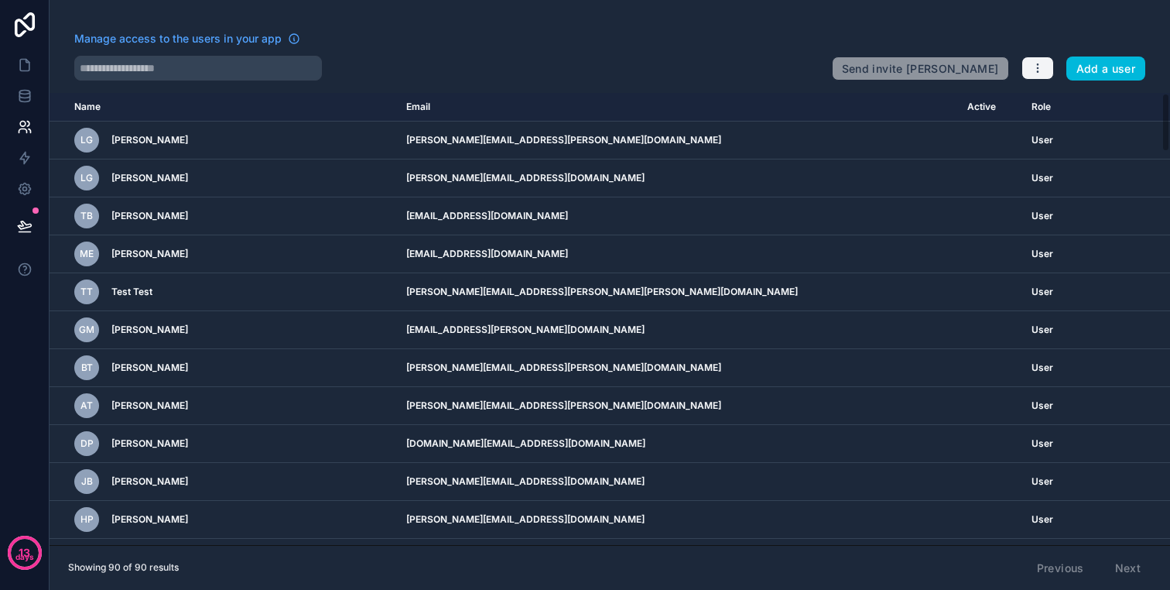
click at [1029, 67] on button "button" at bounding box center [1037, 67] width 33 height 23
click at [1031, 67] on button "button" at bounding box center [1037, 67] width 33 height 23
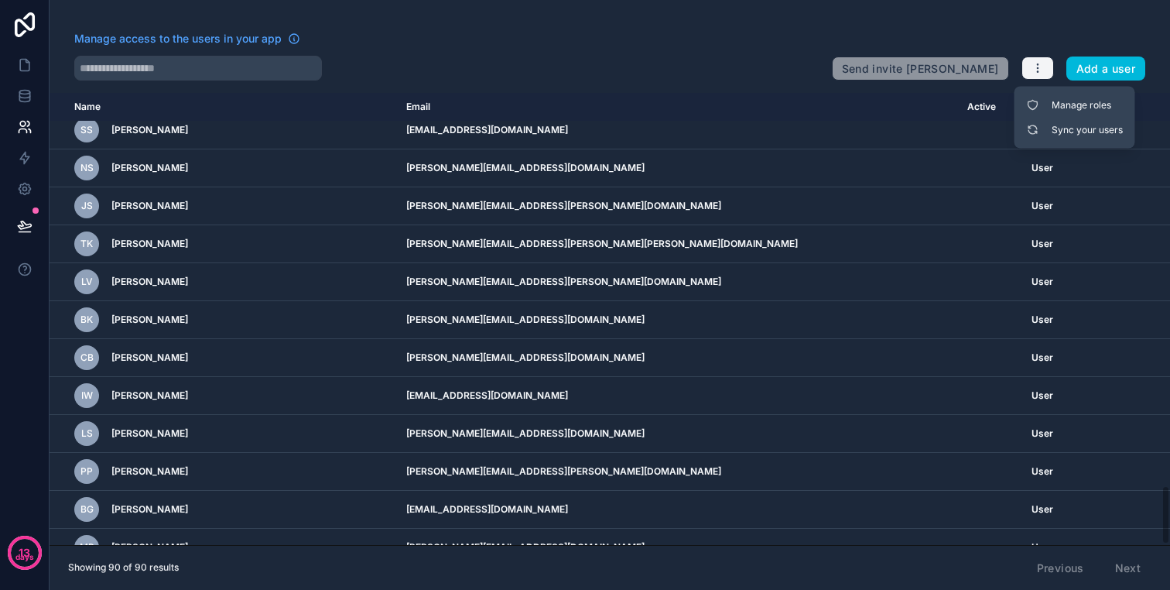
scroll to position [2989, 0]
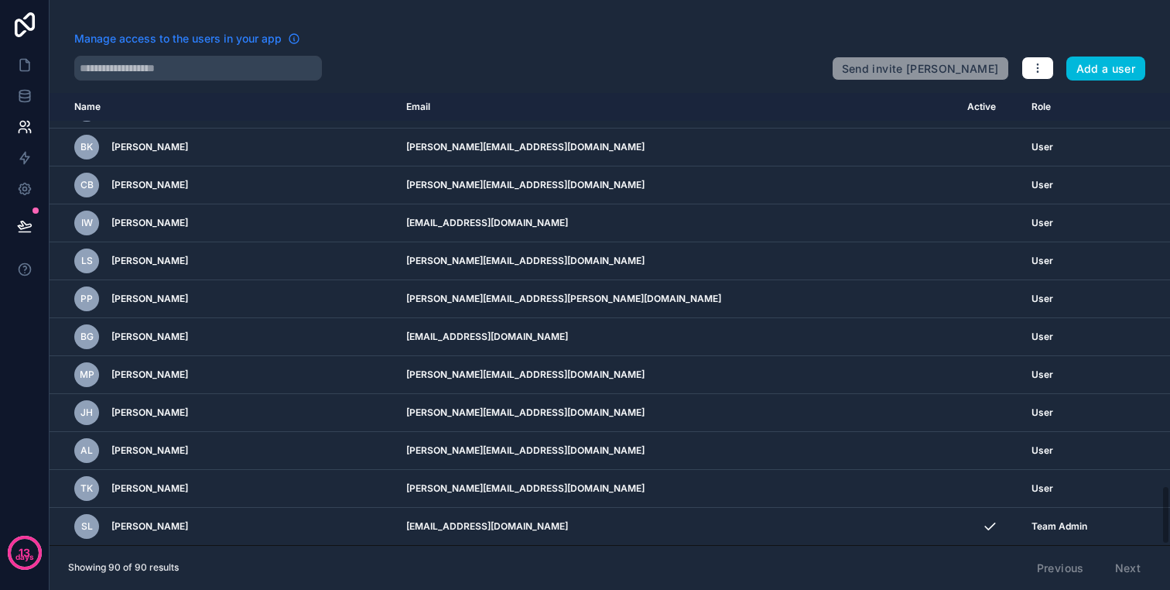
click at [231, 36] on span "Manage access to the users in your app" at bounding box center [177, 38] width 207 height 15
click at [1049, 79] on button "button" at bounding box center [1037, 67] width 33 height 23
click at [1051, 98] on link "Manage roles" at bounding box center [1075, 105] width 108 height 25
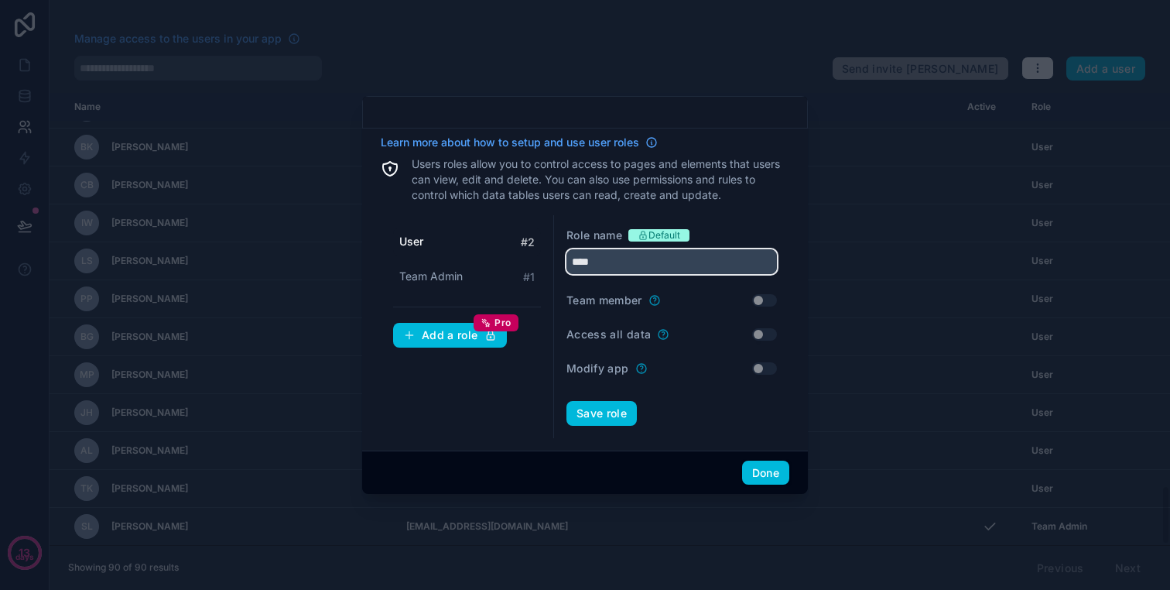
click at [663, 264] on input "****" at bounding box center [671, 261] width 210 height 25
click at [655, 253] on input "****" at bounding box center [671, 261] width 210 height 25
type input "*****"
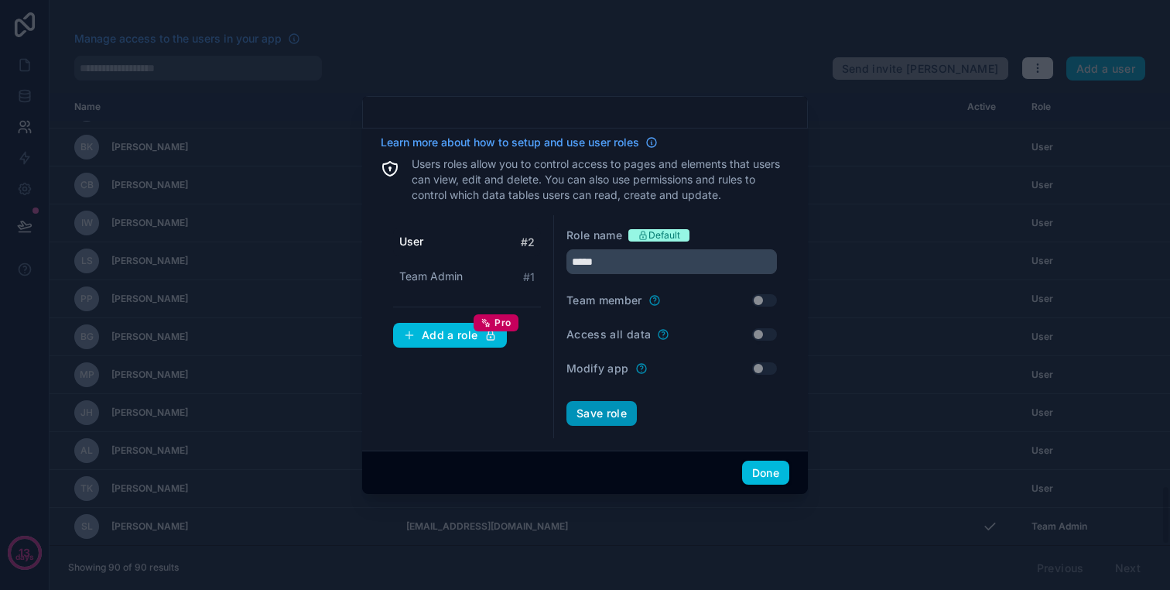
click at [619, 420] on button "Save role" at bounding box center [601, 413] width 70 height 25
click at [611, 410] on div "Save role" at bounding box center [671, 413] width 210 height 25
click at [477, 238] on div "Kunde # 2" at bounding box center [467, 242] width 148 height 29
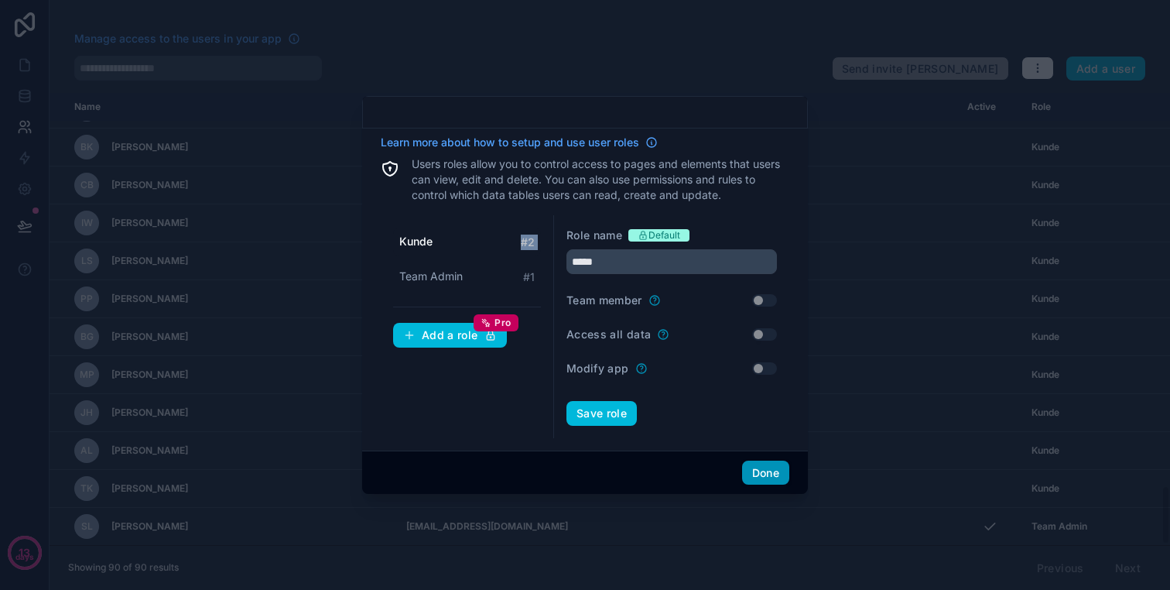
click at [760, 468] on button "Done" at bounding box center [765, 472] width 47 height 25
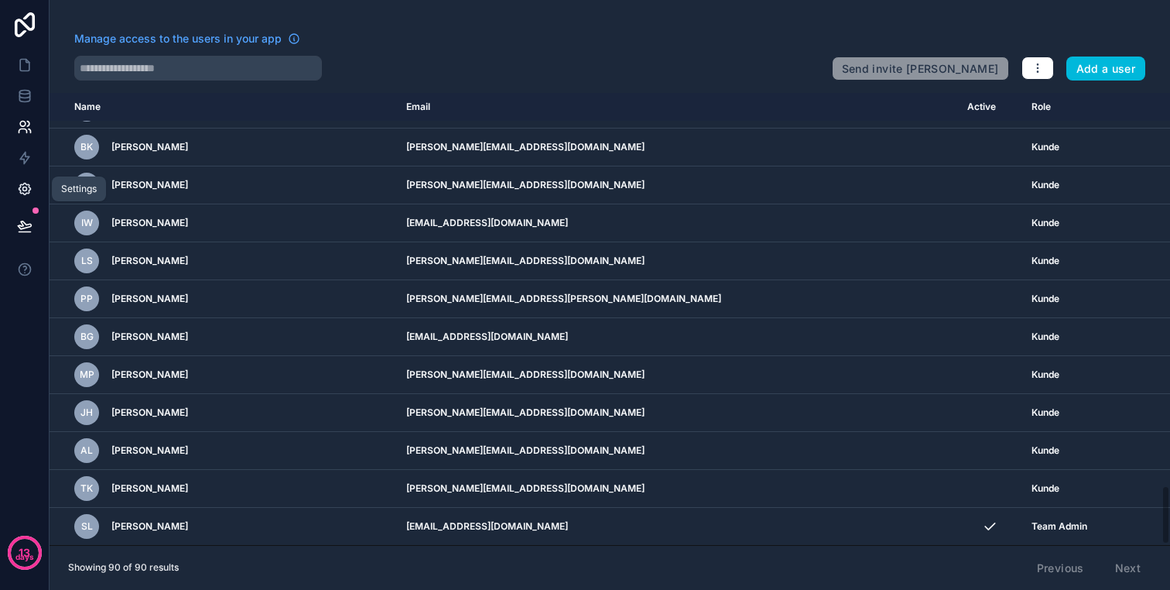
click at [27, 188] on icon at bounding box center [24, 188] width 15 height 15
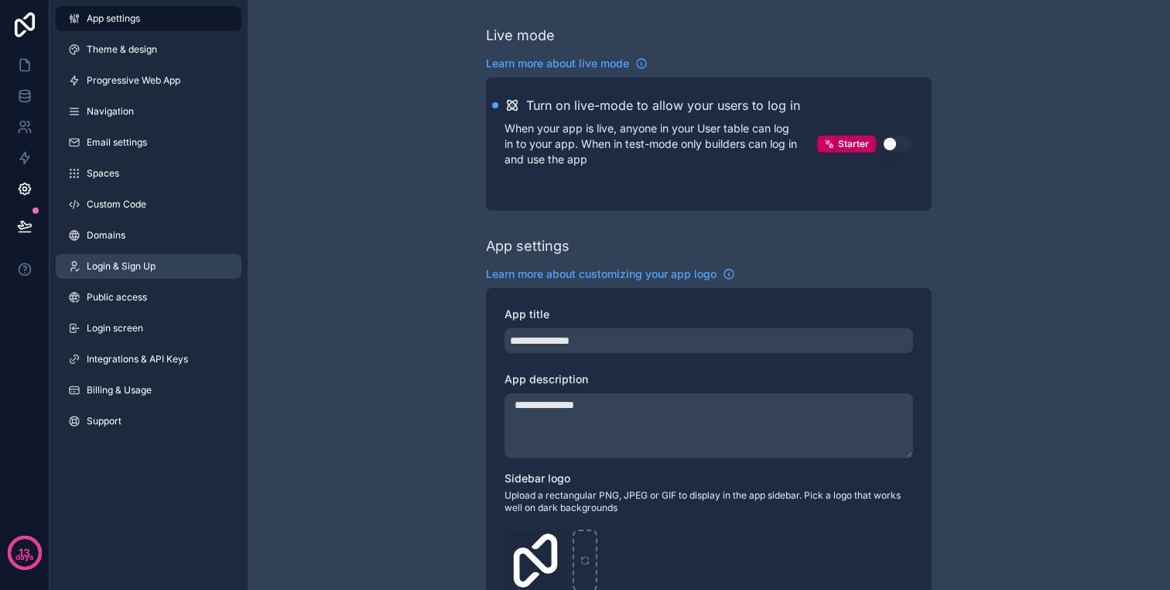
click at [150, 262] on span "Login & Sign Up" at bounding box center [121, 266] width 69 height 12
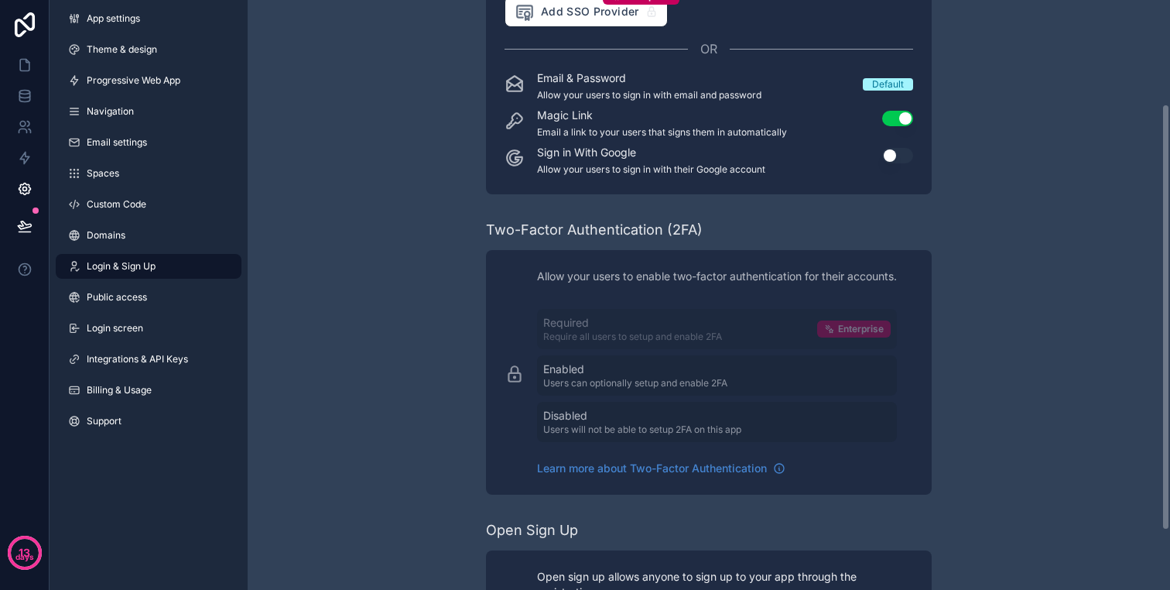
scroll to position [224, 0]
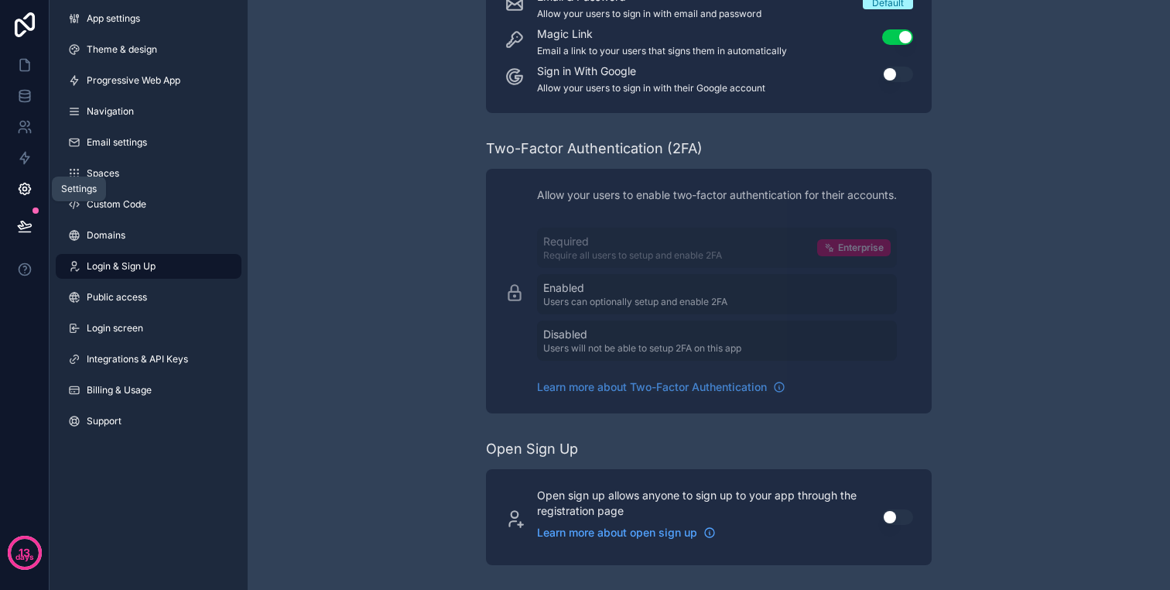
click at [33, 189] on link at bounding box center [24, 188] width 49 height 31
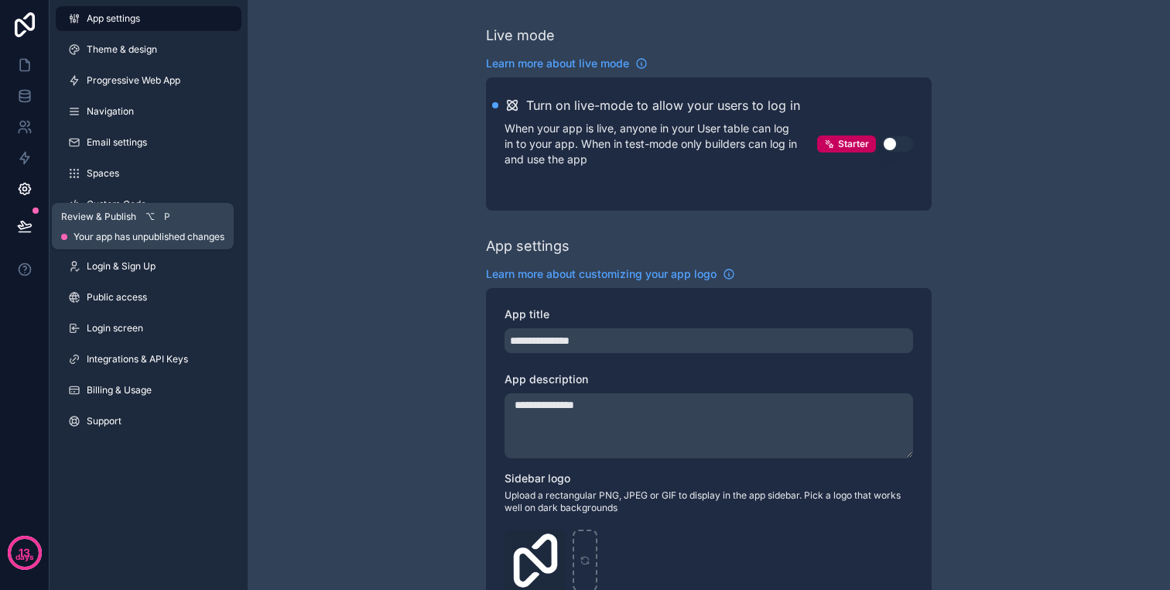
click at [30, 218] on icon at bounding box center [24, 225] width 15 height 15
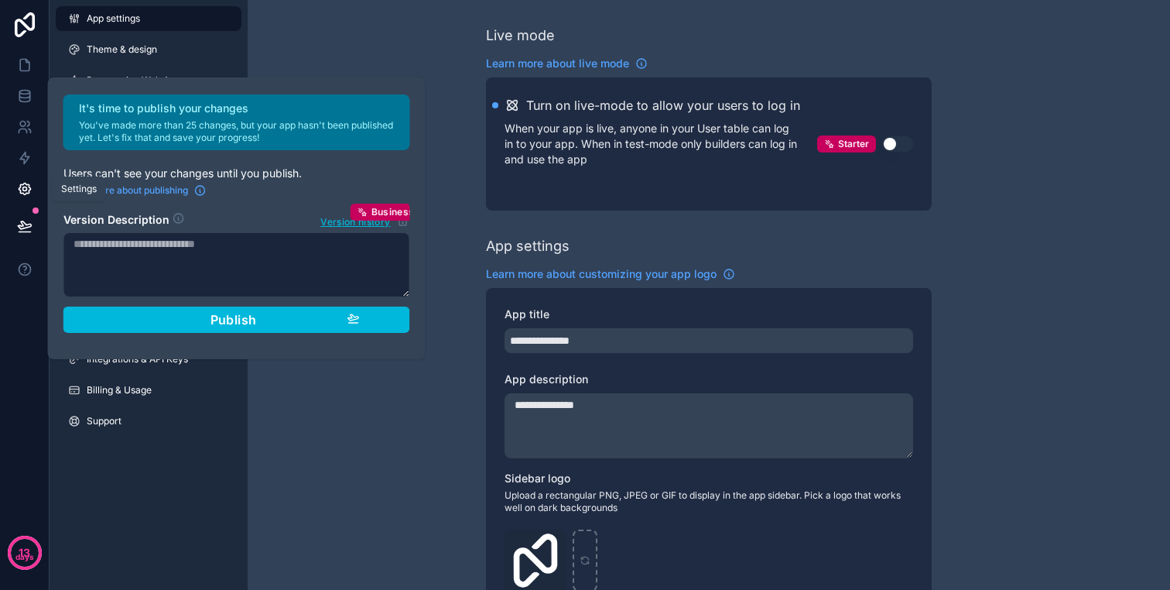
click at [29, 194] on icon at bounding box center [24, 188] width 15 height 15
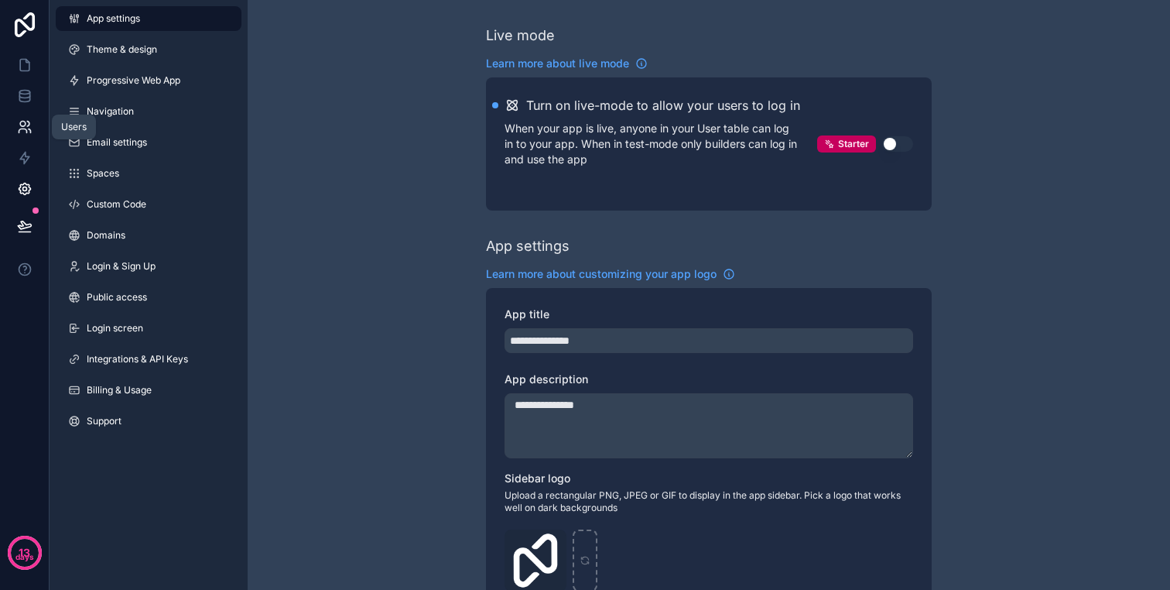
click at [24, 129] on icon at bounding box center [23, 131] width 8 height 4
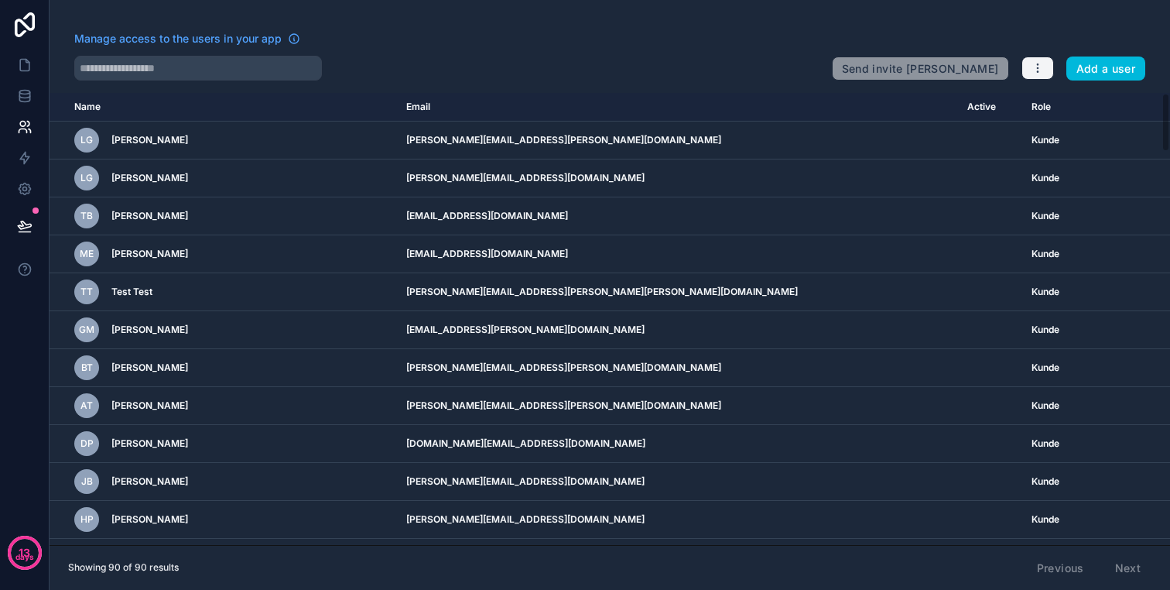
click at [1037, 68] on icon "button" at bounding box center [1037, 68] width 1 height 1
click at [1039, 71] on icon "button" at bounding box center [1038, 68] width 12 height 12
click at [218, 36] on span "Manage access to the users in your app" at bounding box center [177, 38] width 207 height 15
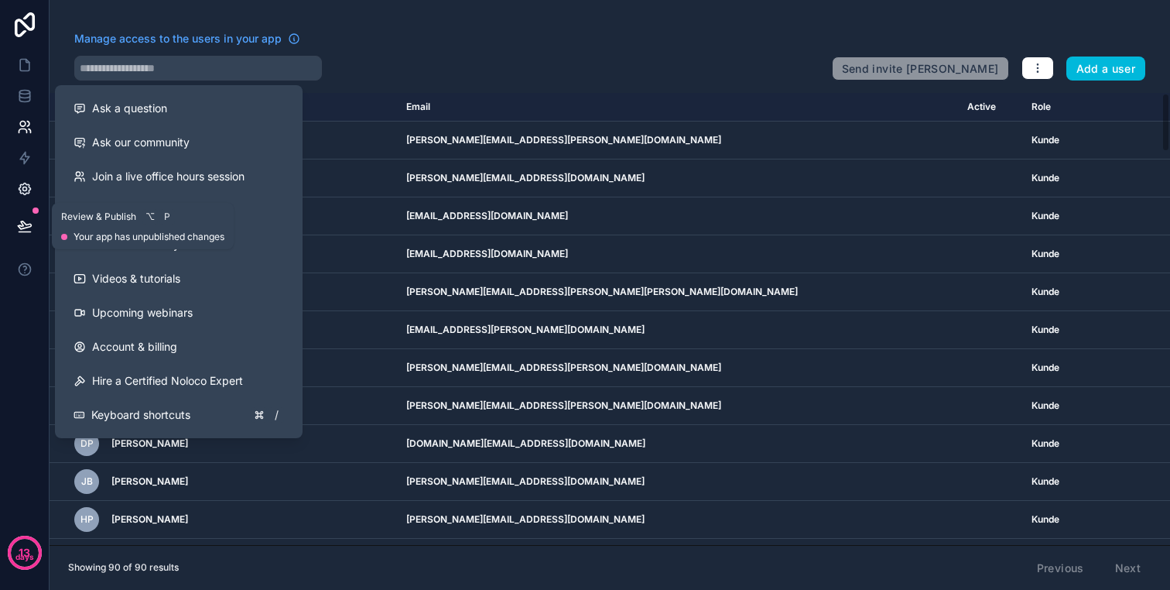
click at [29, 190] on icon at bounding box center [24, 188] width 15 height 15
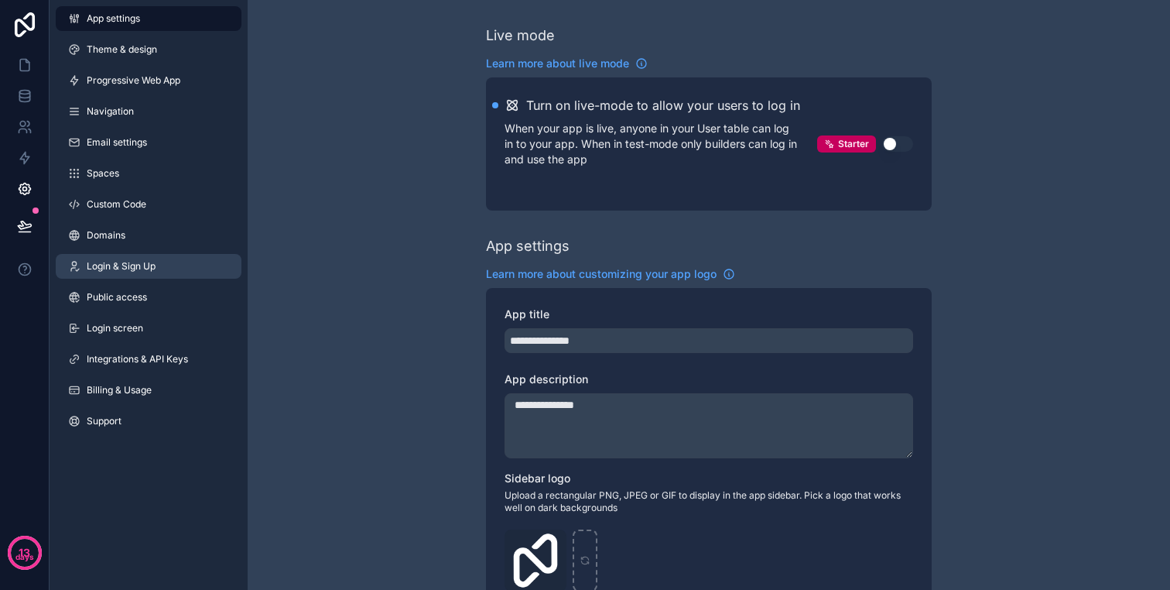
click at [131, 258] on link "Login & Sign Up" at bounding box center [149, 266] width 186 height 25
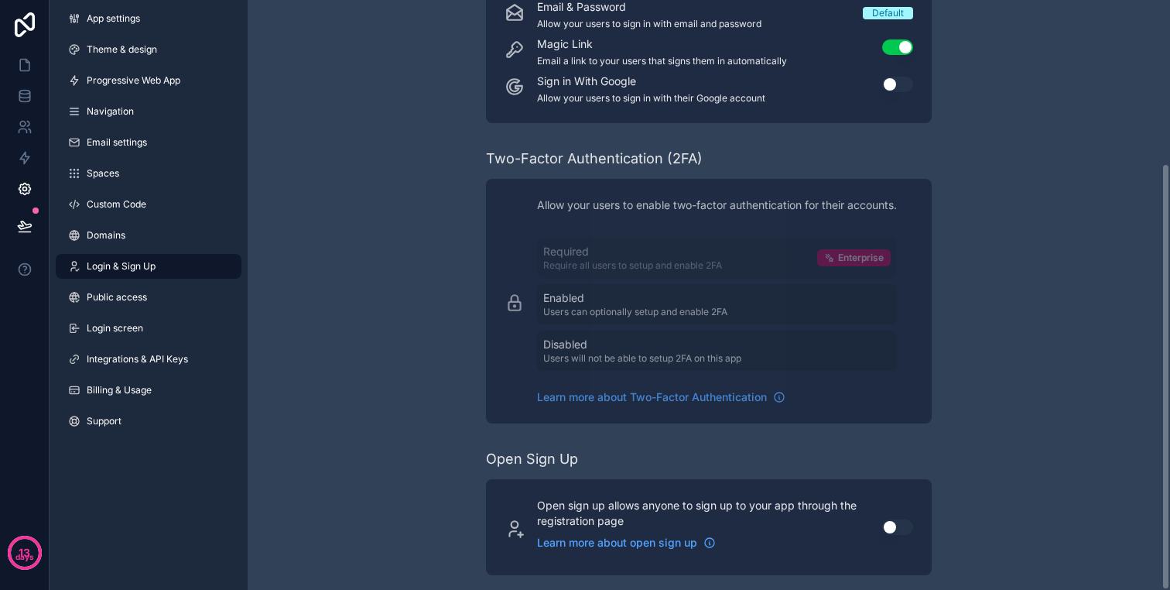
scroll to position [224, 0]
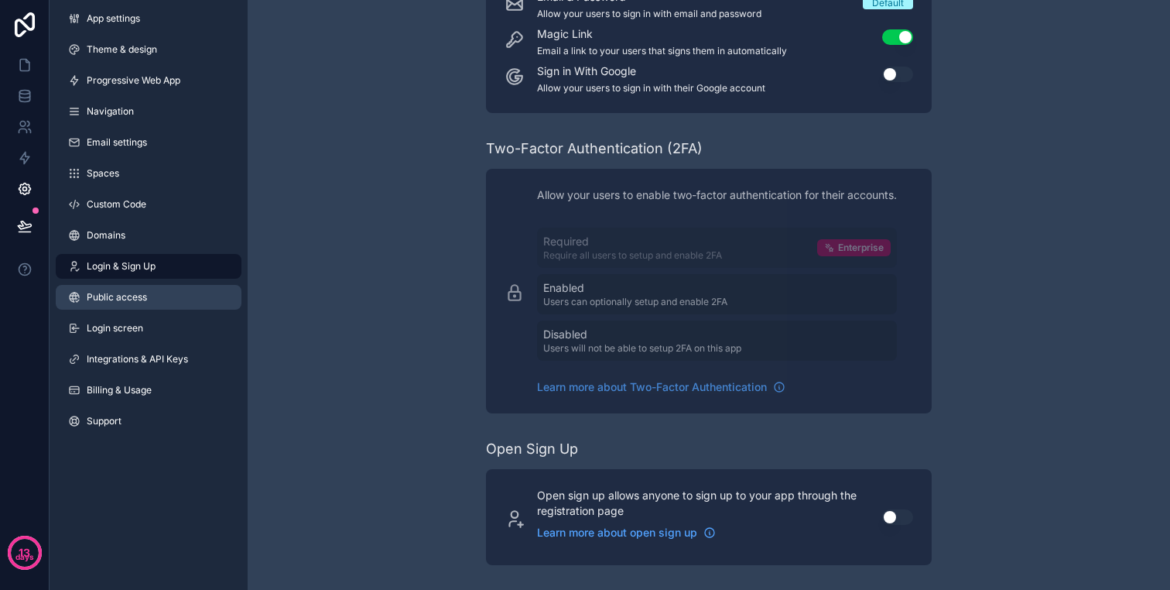
click at [140, 304] on link "Public access" at bounding box center [149, 297] width 186 height 25
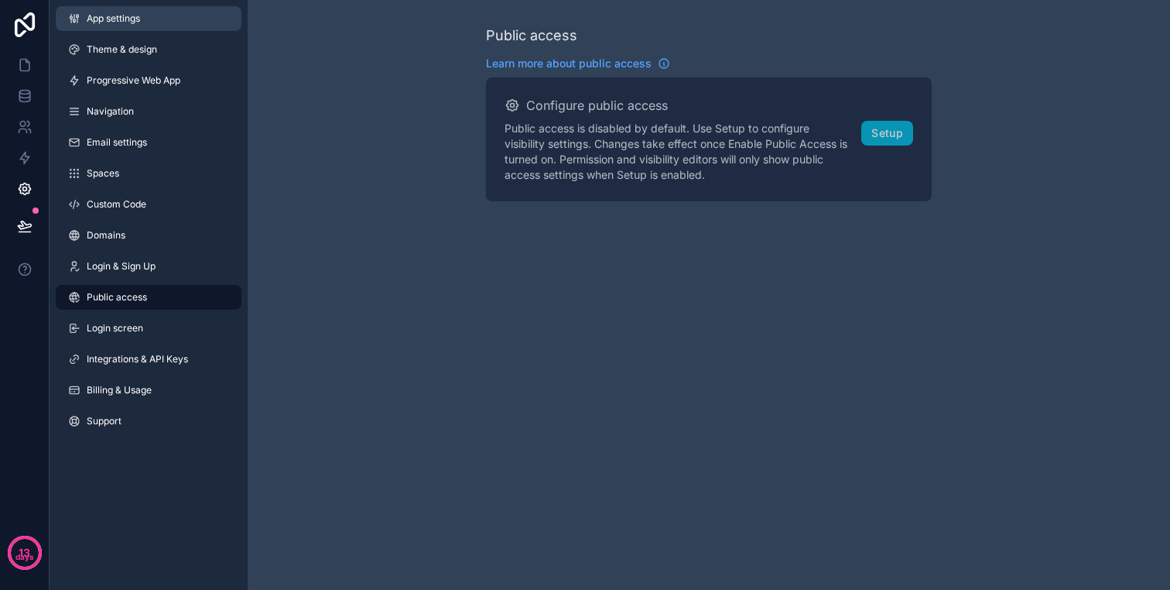
click at [134, 29] on link "App settings" at bounding box center [149, 18] width 186 height 25
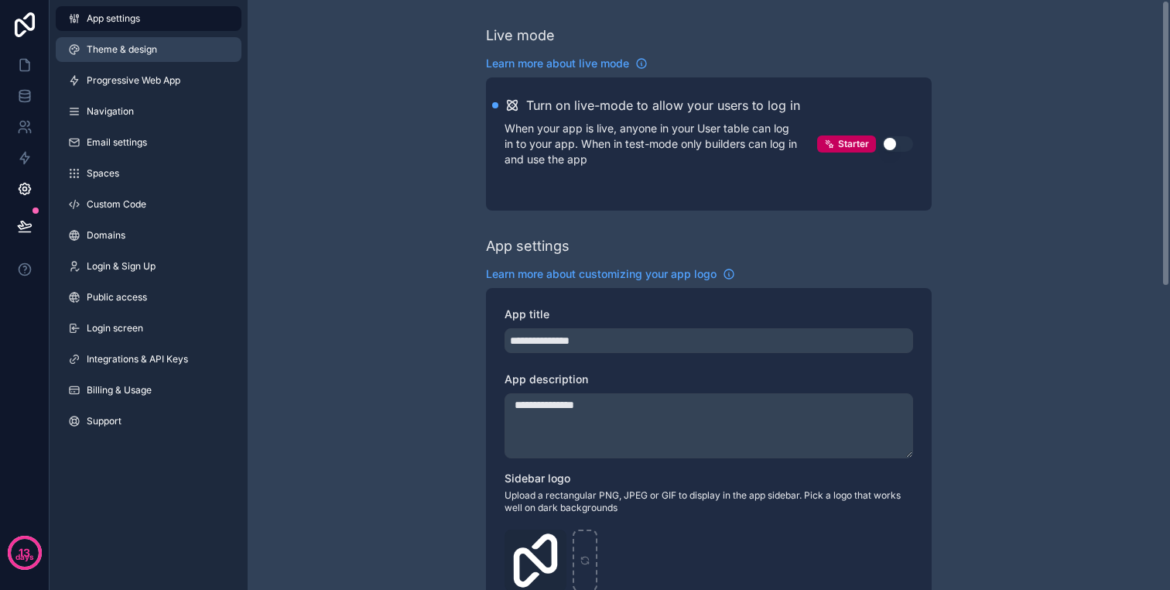
click at [135, 41] on link "Theme & design" at bounding box center [149, 49] width 186 height 25
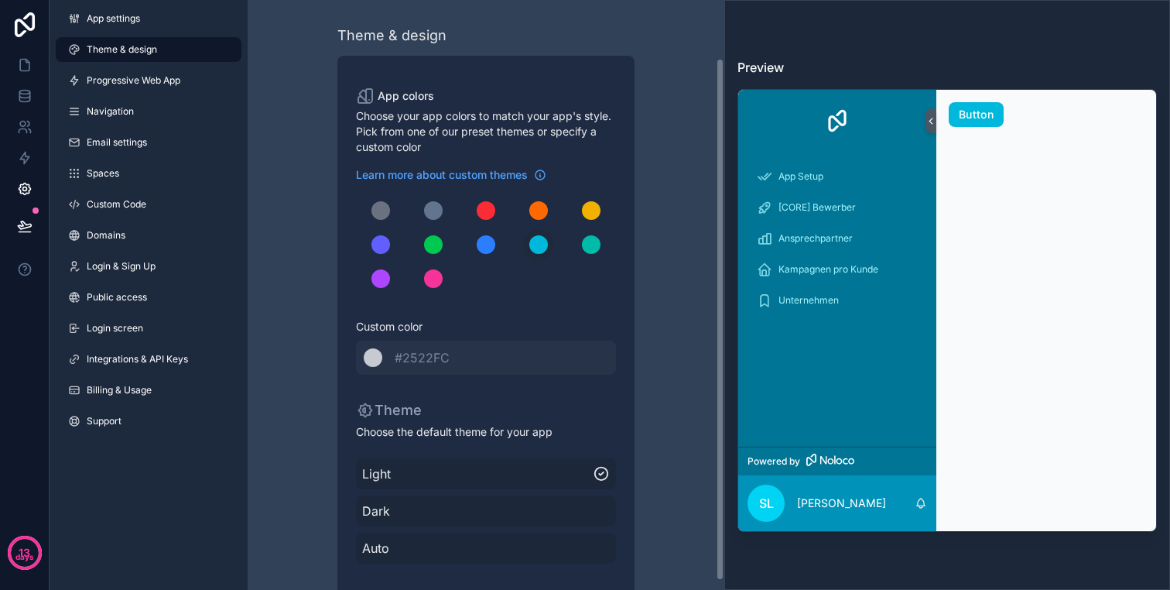
scroll to position [76, 0]
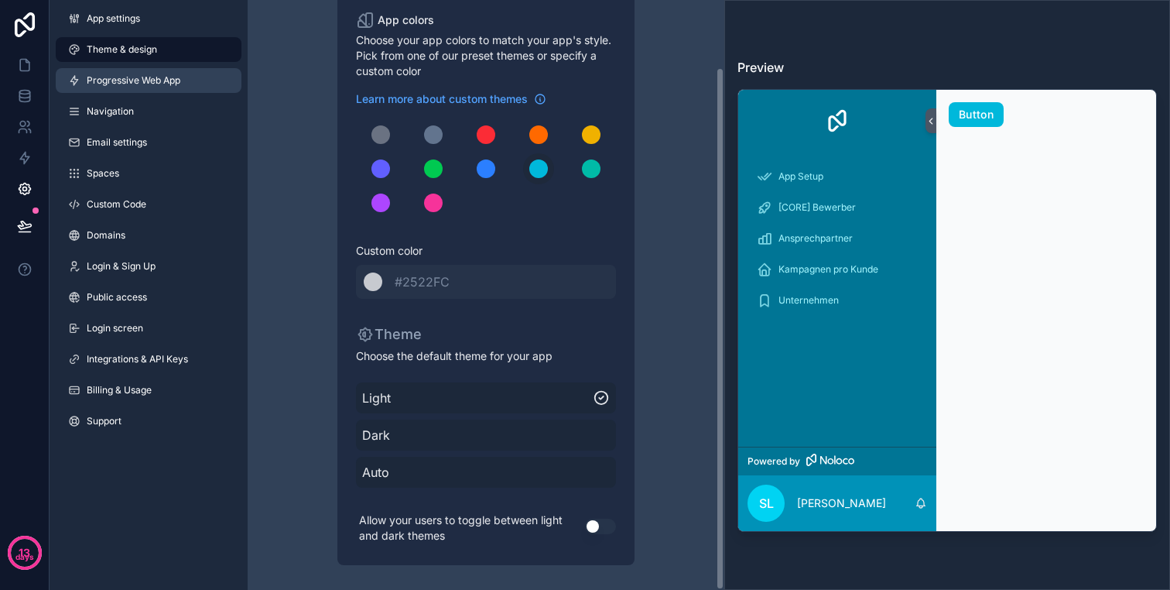
click at [184, 69] on link "Progressive Web App" at bounding box center [149, 80] width 186 height 25
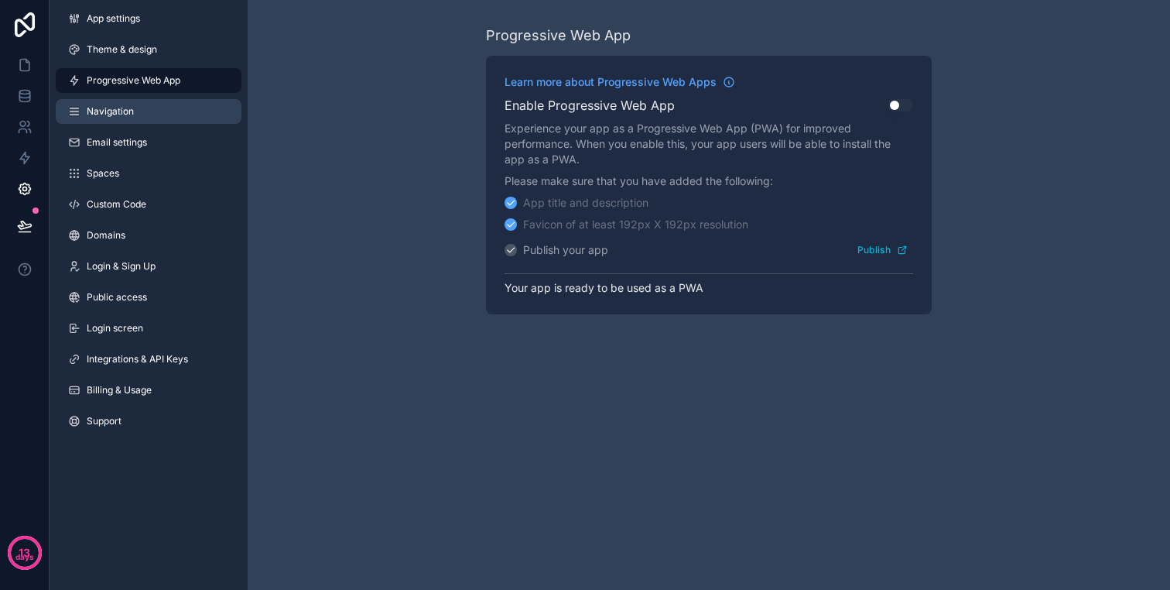
click at [134, 108] on link "Navigation" at bounding box center [149, 111] width 186 height 25
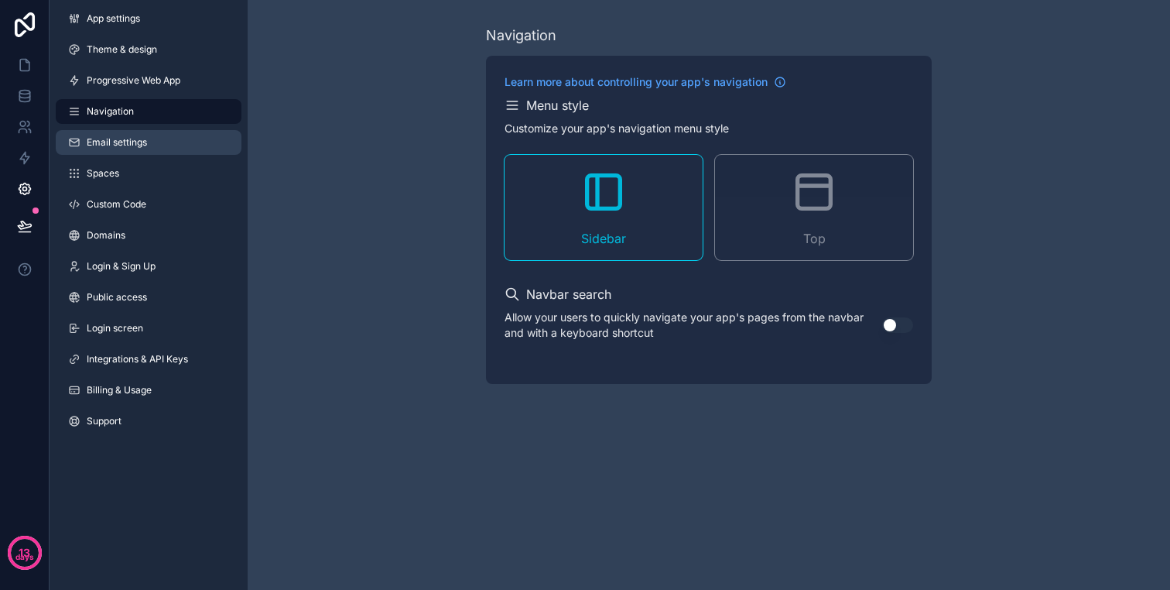
click at [144, 141] on span "Email settings" at bounding box center [117, 142] width 60 height 12
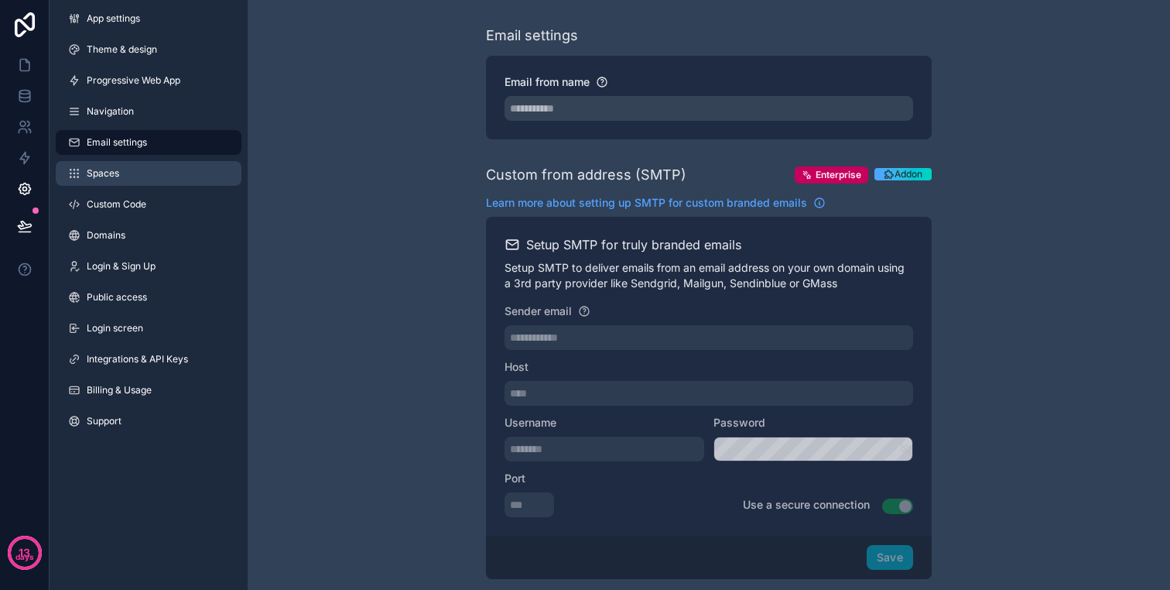
click at [144, 165] on link "Spaces" at bounding box center [149, 173] width 186 height 25
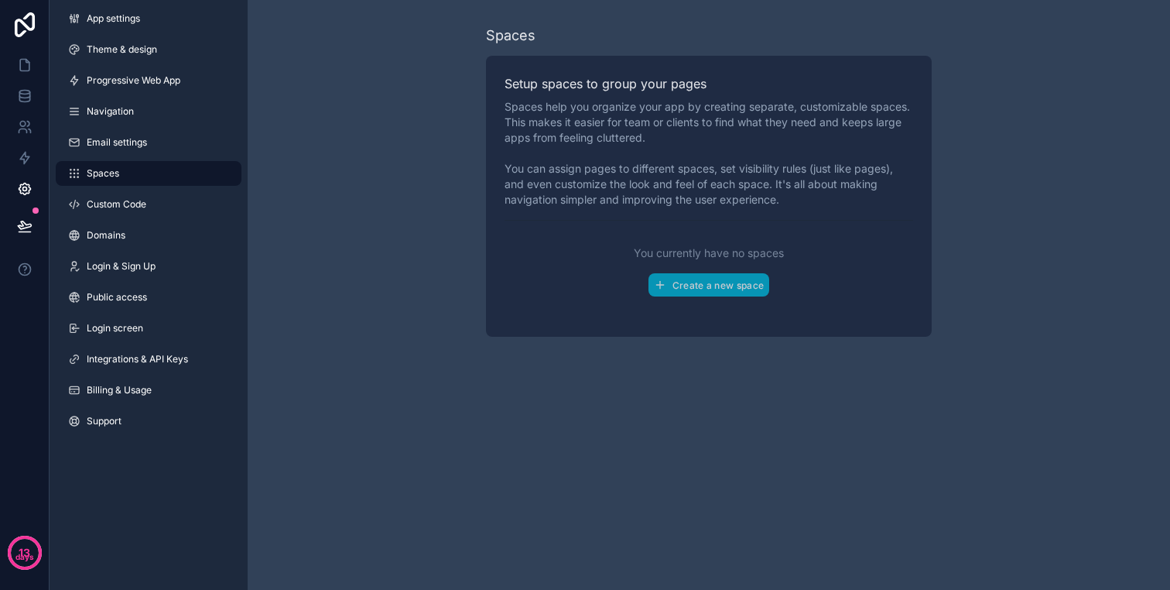
click at [149, 190] on div "App settings Theme & design Progressive Web App Navigation Email settings Space…" at bounding box center [149, 223] width 198 height 446
click at [151, 194] on link "Custom Code" at bounding box center [149, 204] width 186 height 25
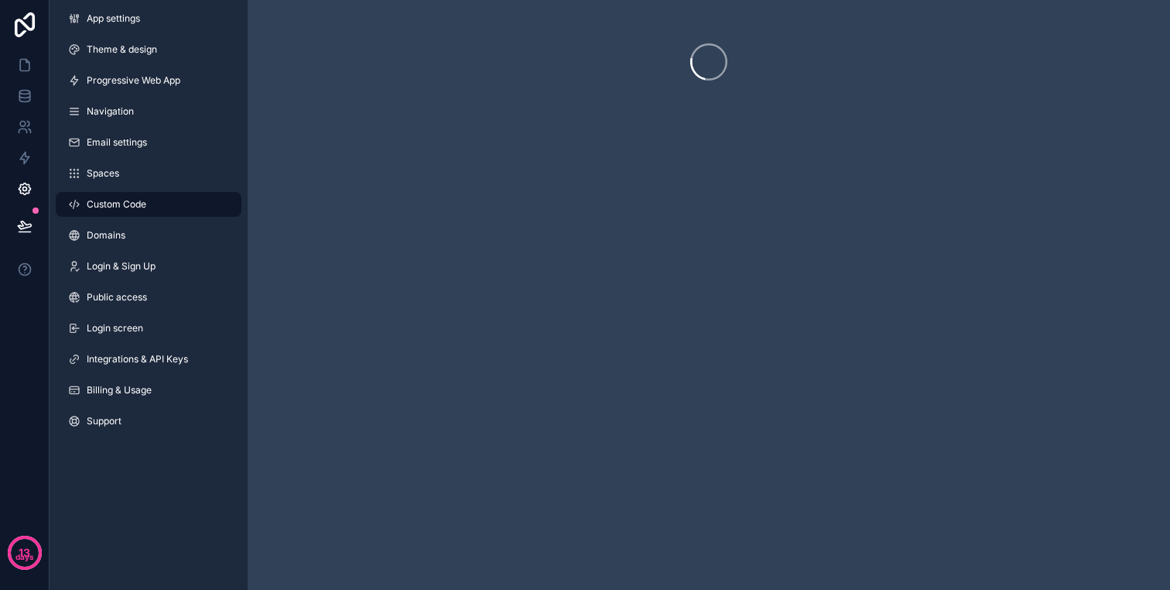
click at [151, 194] on link "Custom Code" at bounding box center [149, 204] width 186 height 25
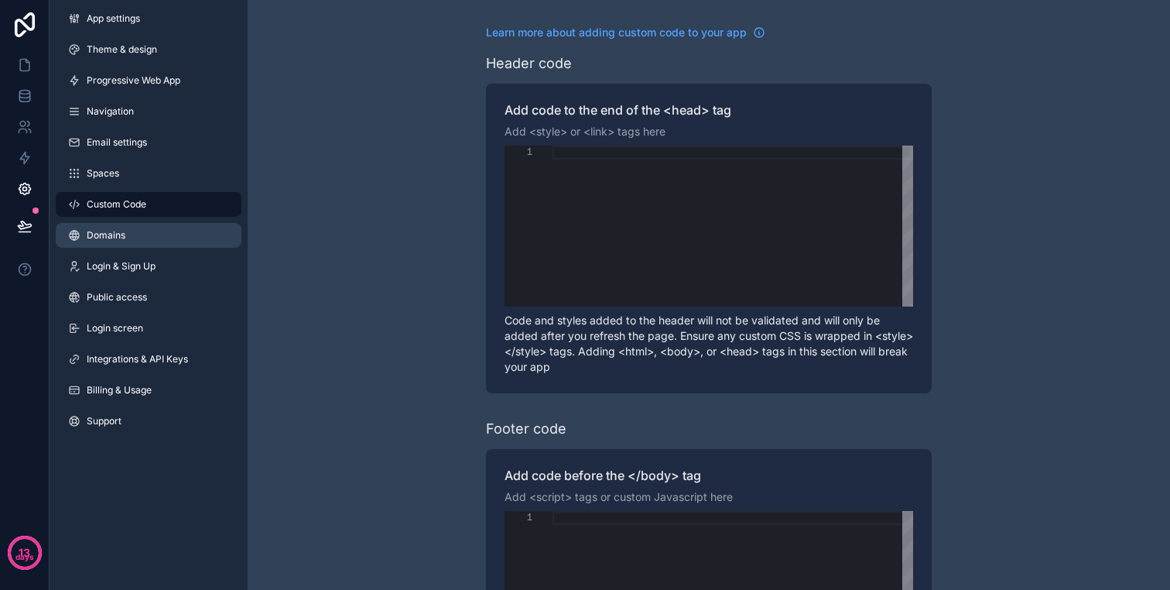
click at [149, 231] on link "Domains" at bounding box center [149, 235] width 186 height 25
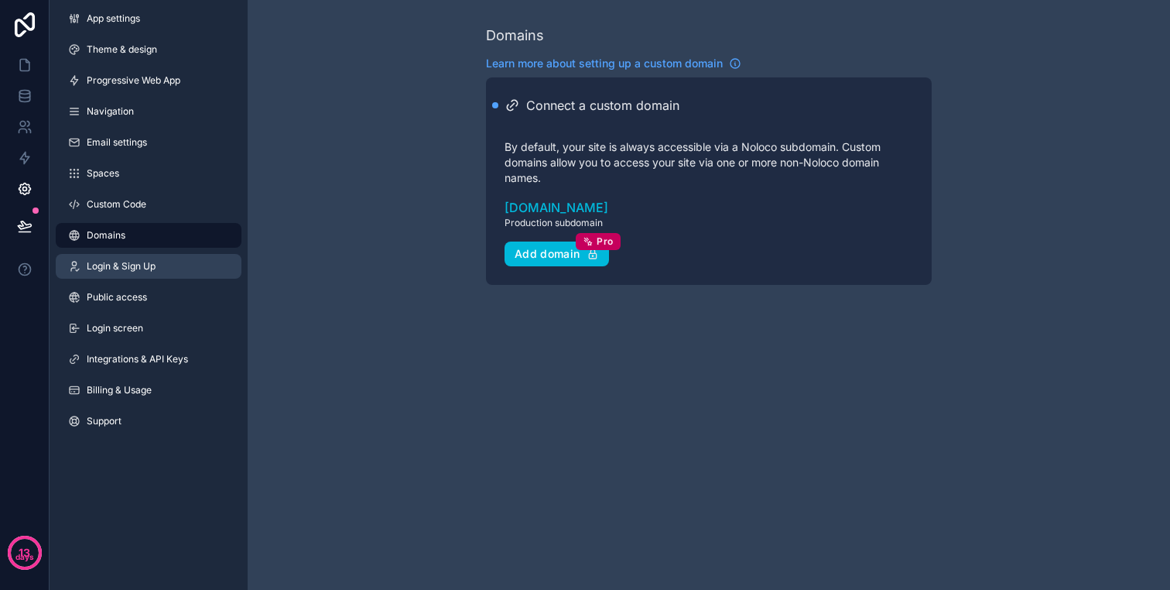
click at [153, 257] on link "Login & Sign Up" at bounding box center [149, 266] width 186 height 25
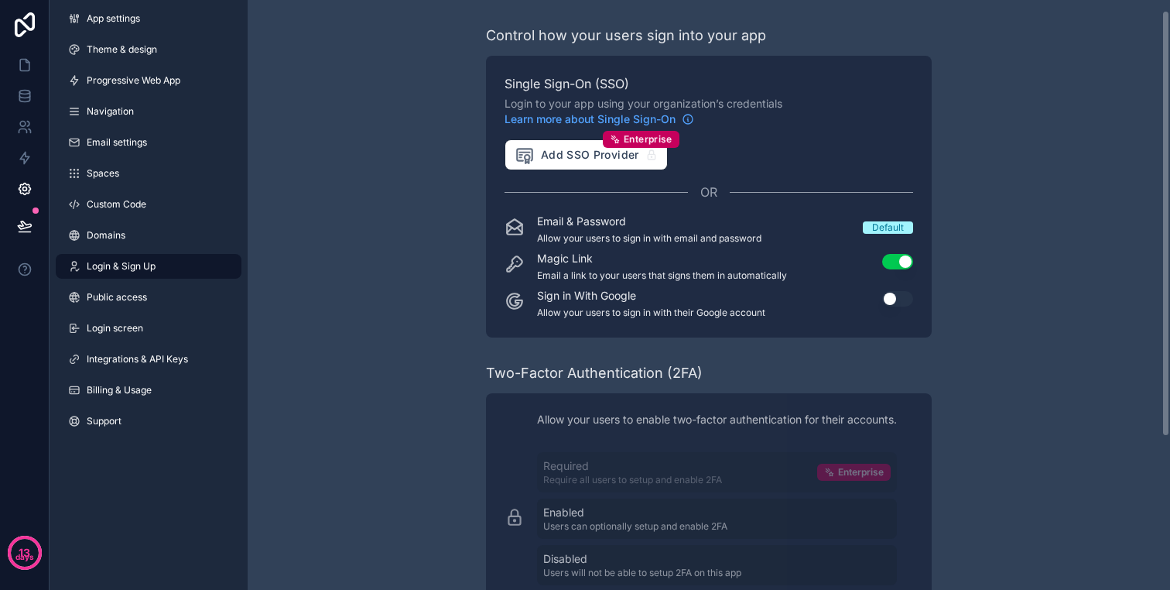
scroll to position [224, 0]
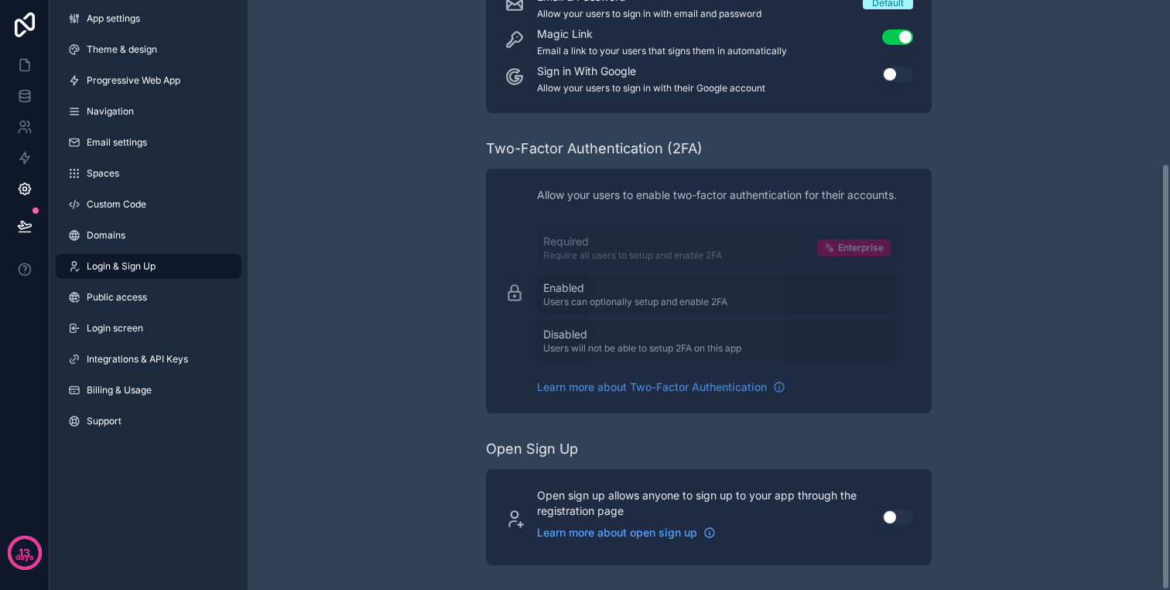
click at [135, 279] on div "App settings Theme & design Progressive Web App Navigation Email settings Space…" at bounding box center [149, 223] width 198 height 446
click at [140, 293] on span "Public access" at bounding box center [117, 297] width 60 height 12
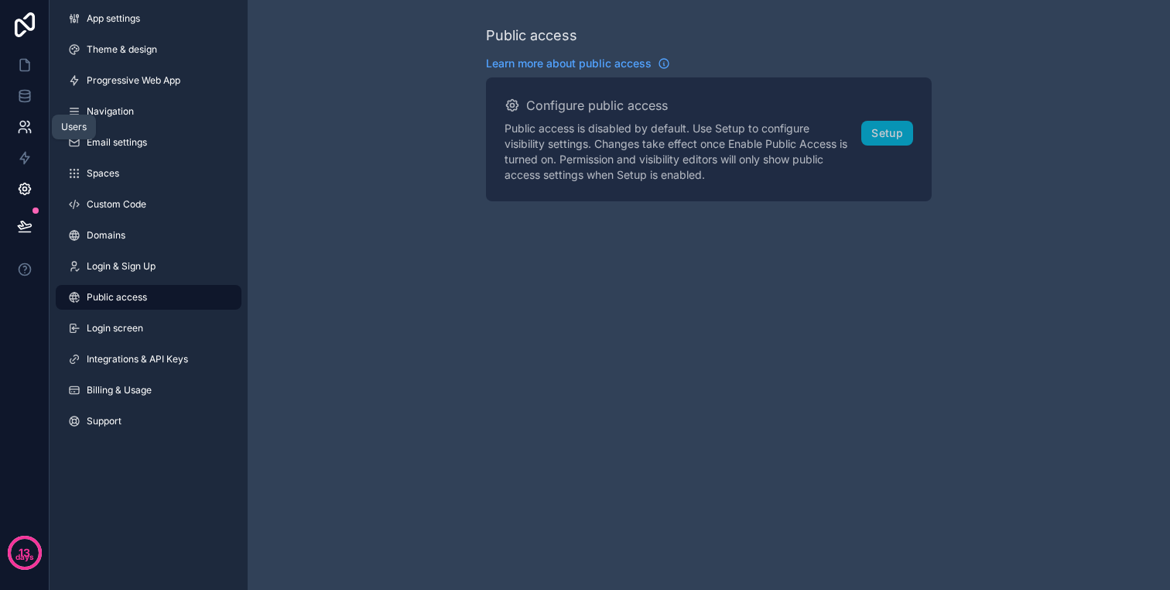
click at [29, 129] on icon at bounding box center [30, 131] width 2 height 4
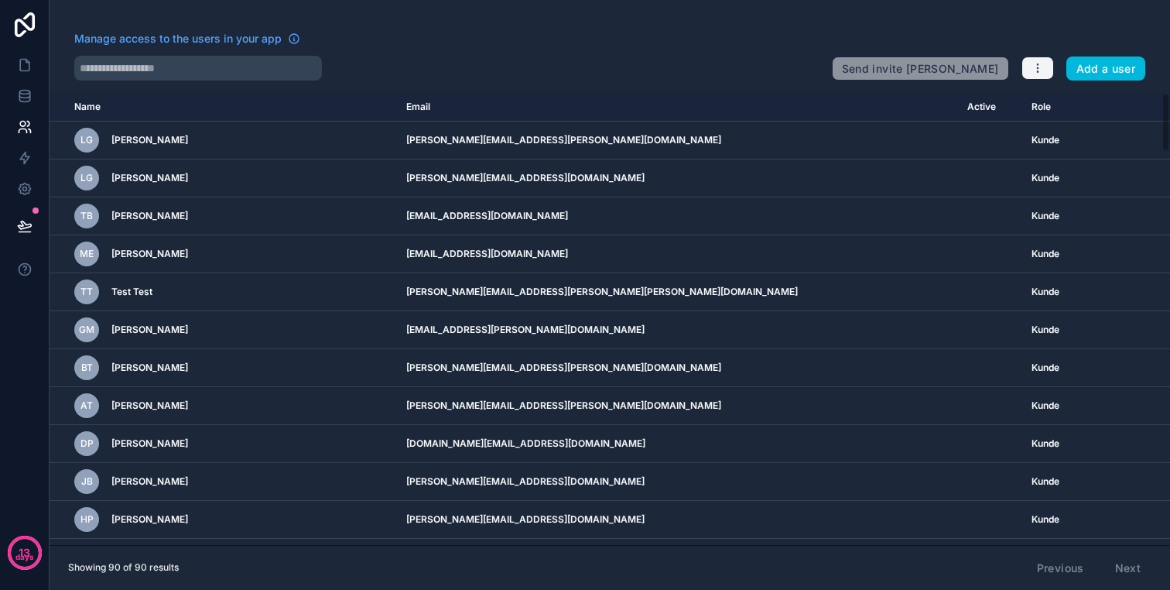
click at [1031, 67] on button "button" at bounding box center [1037, 67] width 33 height 23
click at [250, 39] on span "Manage access to the users in your app" at bounding box center [177, 38] width 207 height 15
click at [1037, 74] on icon "button" at bounding box center [1038, 68] width 12 height 12
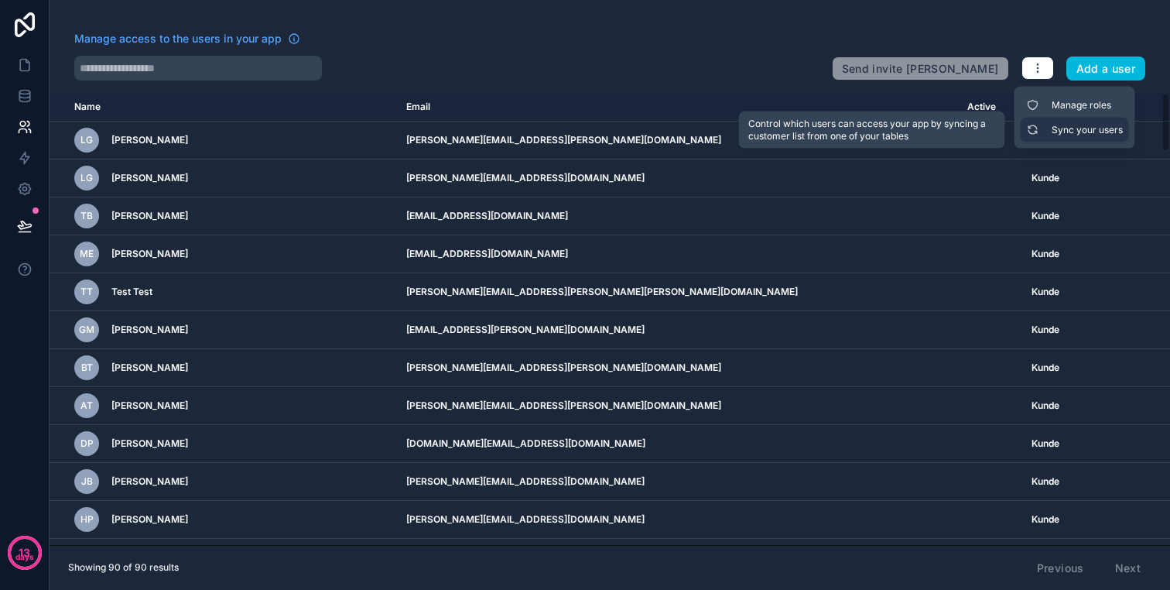
click at [1054, 121] on link "Sync your users" at bounding box center [1075, 130] width 108 height 25
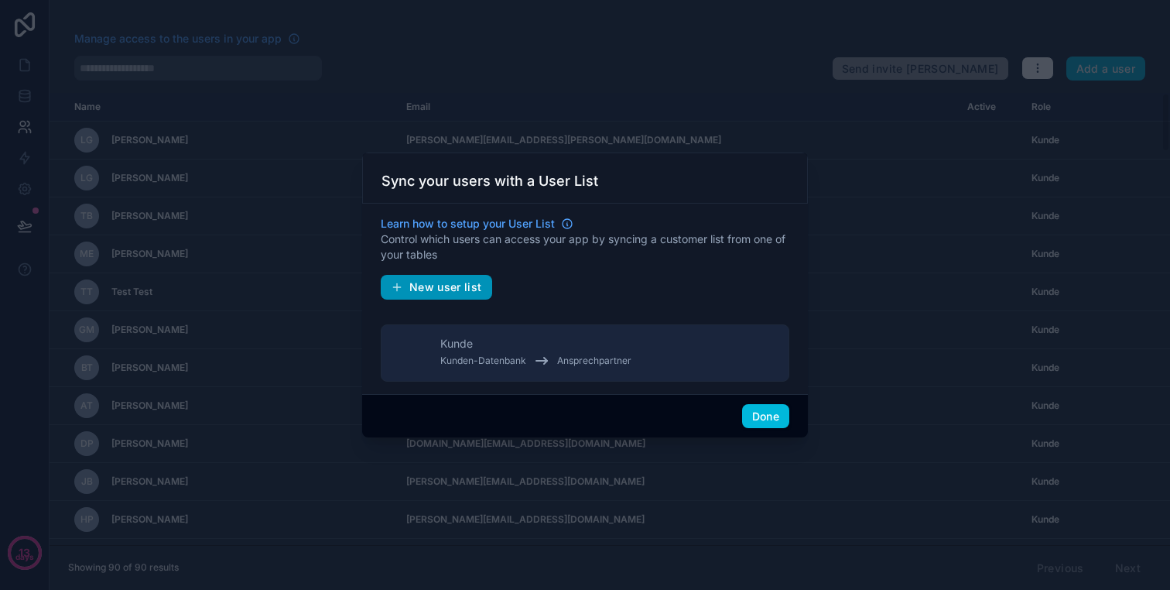
click at [452, 284] on span "New user list" at bounding box center [445, 287] width 73 height 14
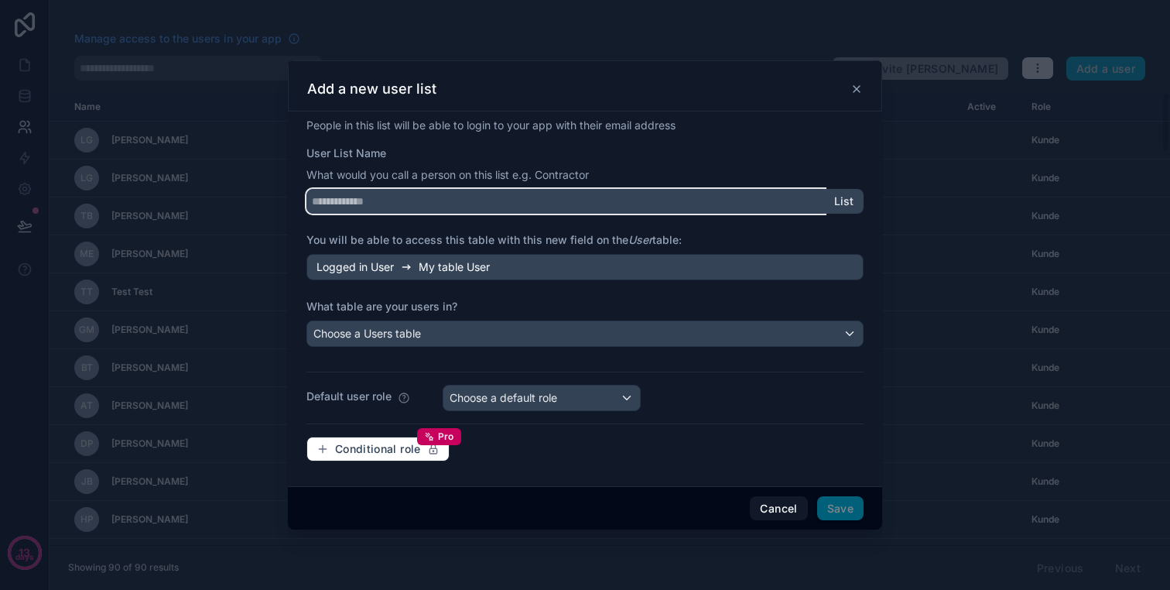
click at [425, 202] on input "User List Name" at bounding box center [565, 201] width 518 height 25
type input "******"
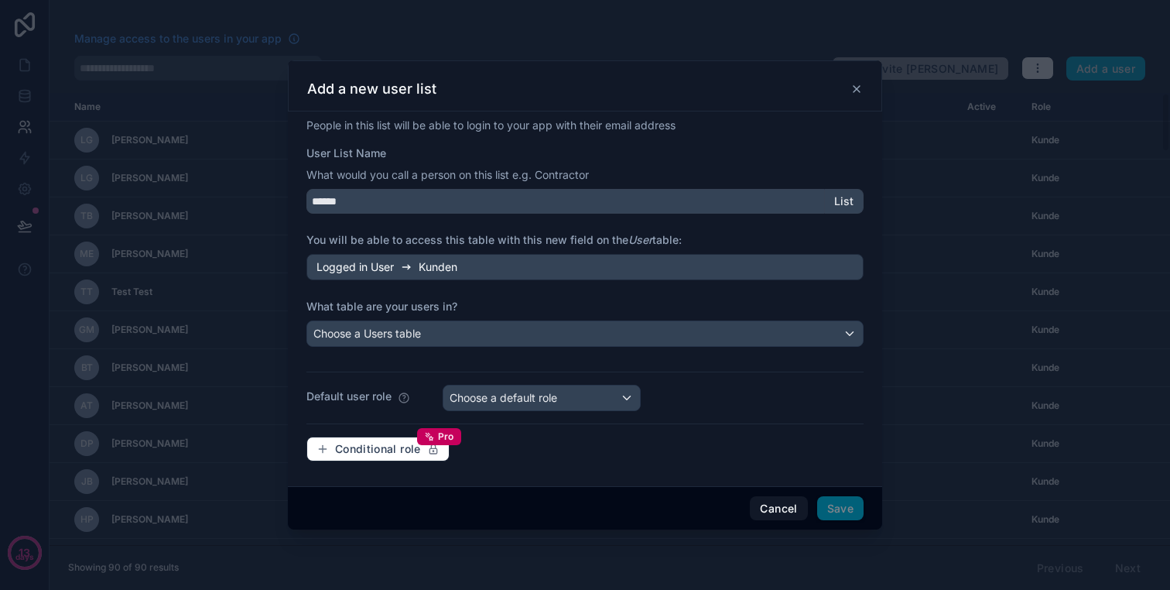
click at [418, 347] on div "People in this list will be able to login to your app with their email address …" at bounding box center [584, 296] width 557 height 356
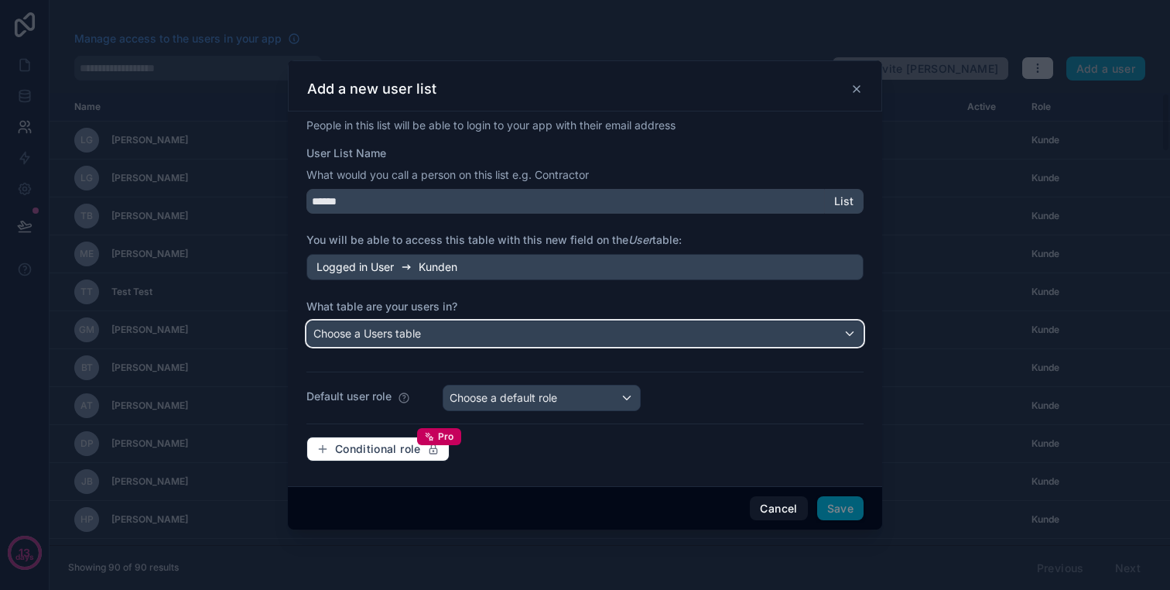
click at [425, 336] on div "Choose a Users table" at bounding box center [585, 333] width 556 height 25
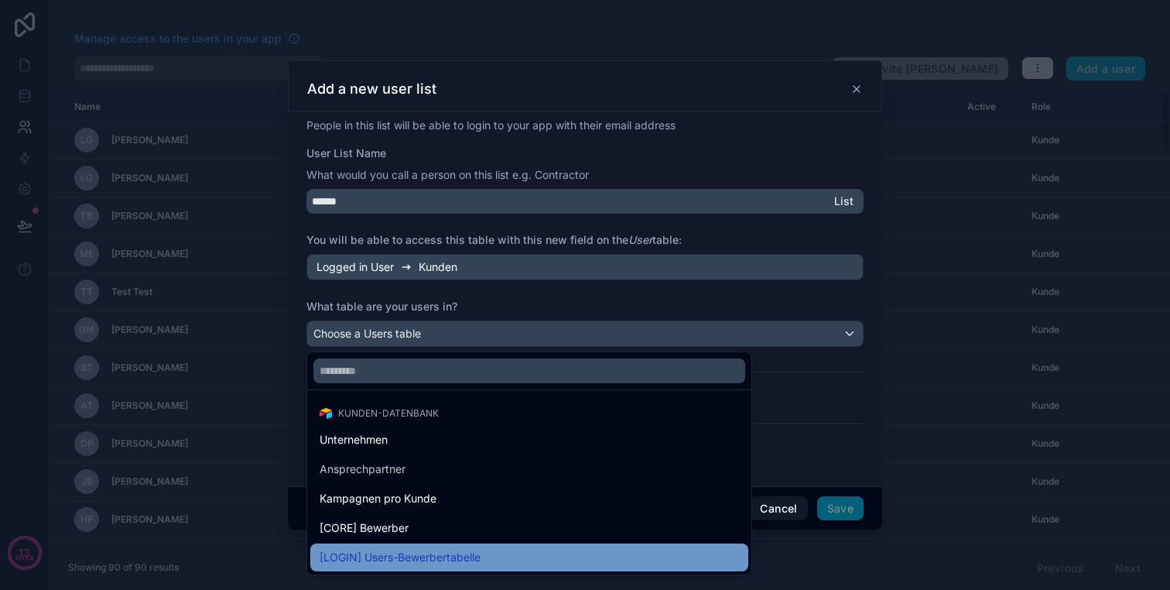
click at [411, 555] on span "[LOGIN] Users-Bewerbertabelle" at bounding box center [400, 557] width 161 height 19
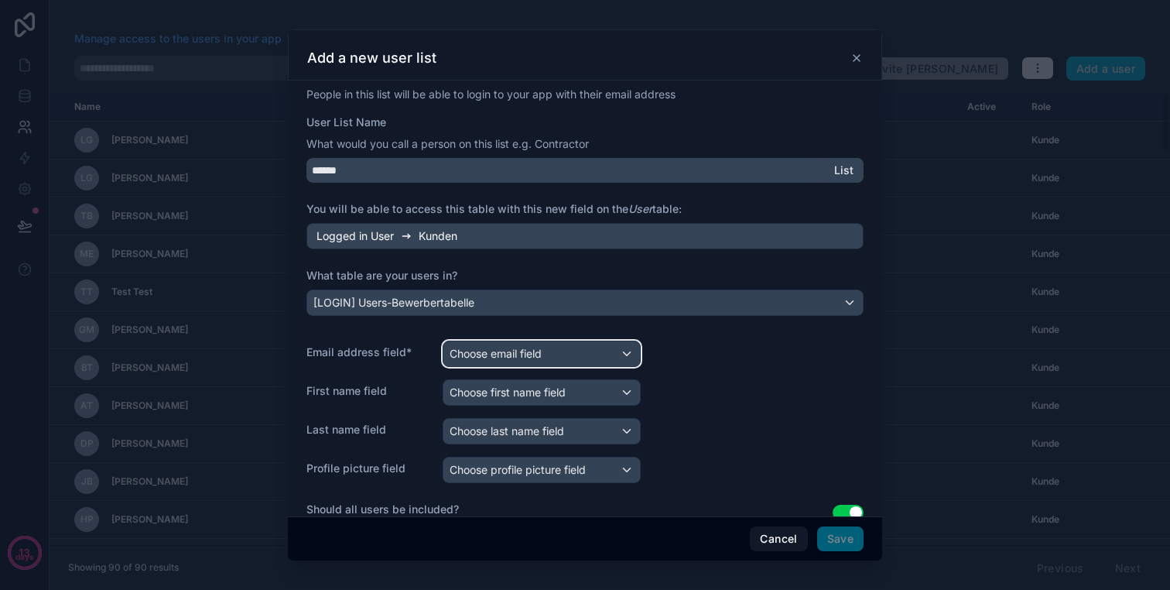
click at [546, 343] on div "Choose email field" at bounding box center [541, 353] width 197 height 25
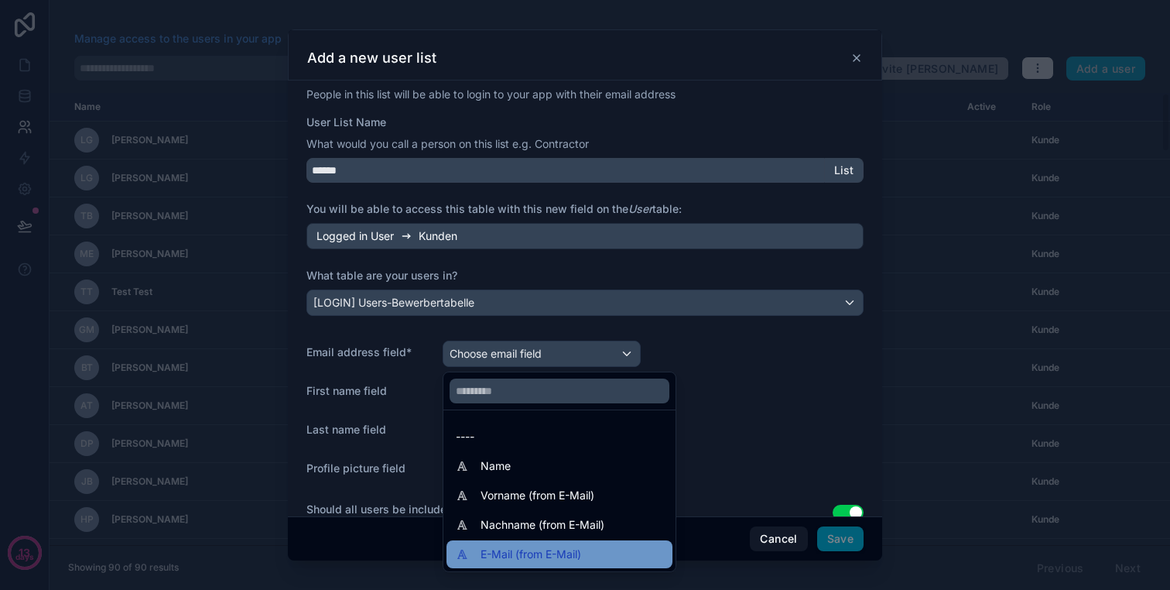
click at [525, 540] on div "E-Mail (from E-Mail)" at bounding box center [560, 554] width 226 height 28
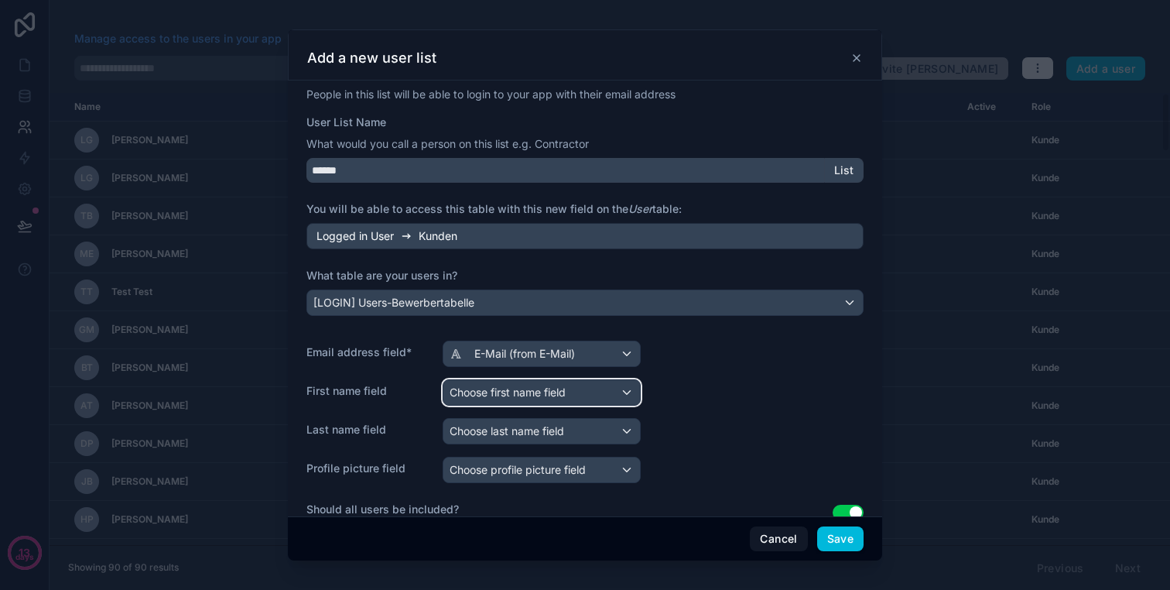
click at [524, 390] on span "Choose first name field" at bounding box center [508, 391] width 116 height 13
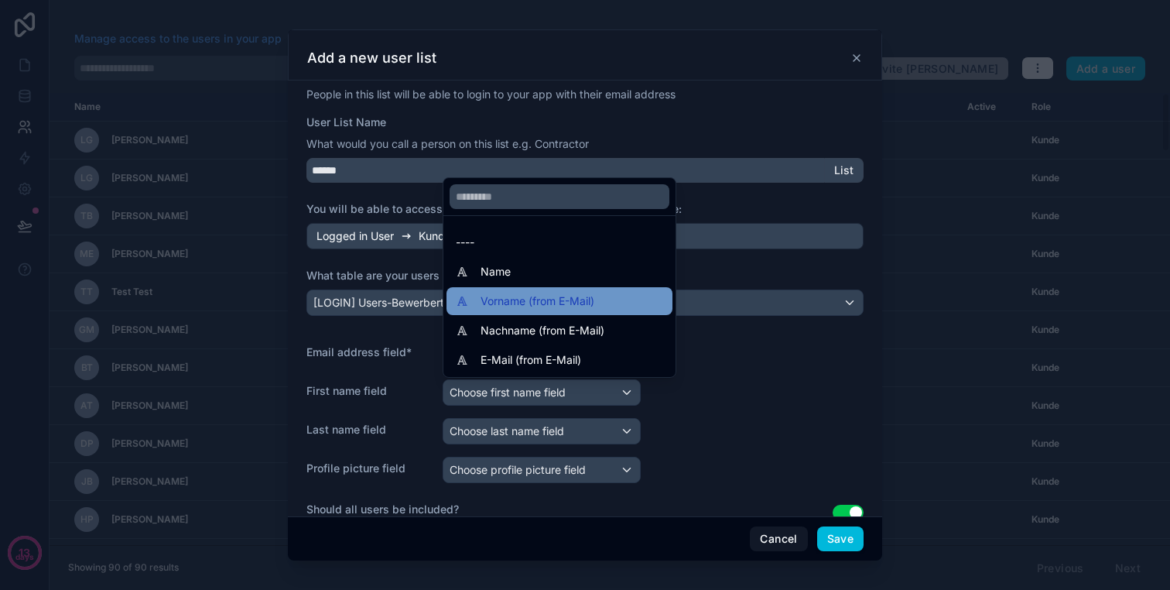
click at [541, 307] on span "Vorname (from E-Mail)" at bounding box center [538, 301] width 114 height 19
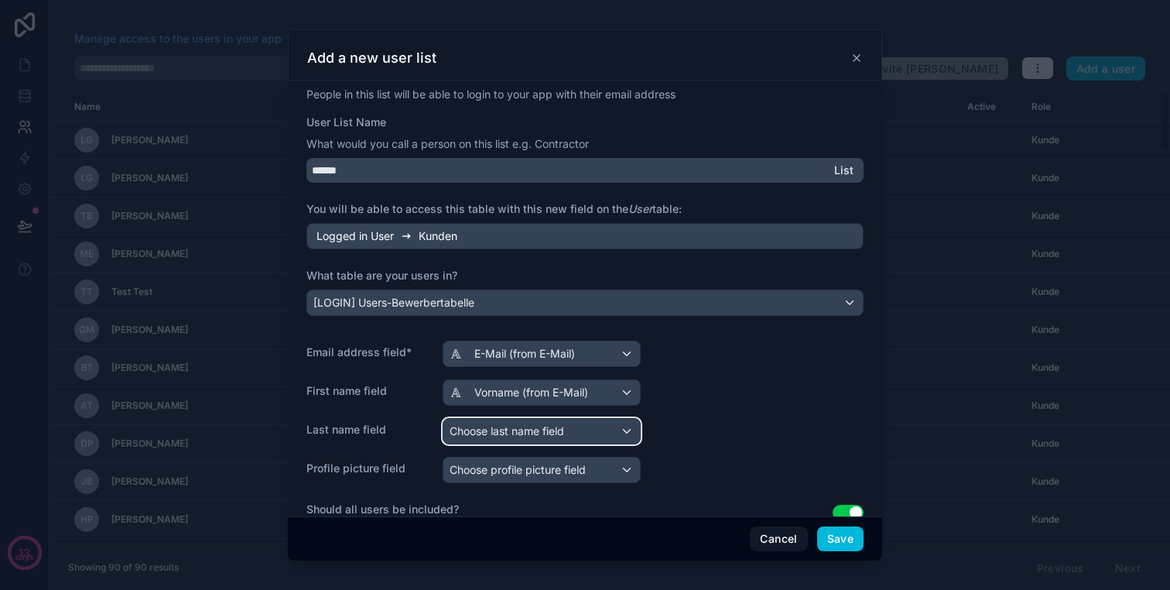
click at [514, 427] on span "Choose last name field" at bounding box center [507, 430] width 115 height 13
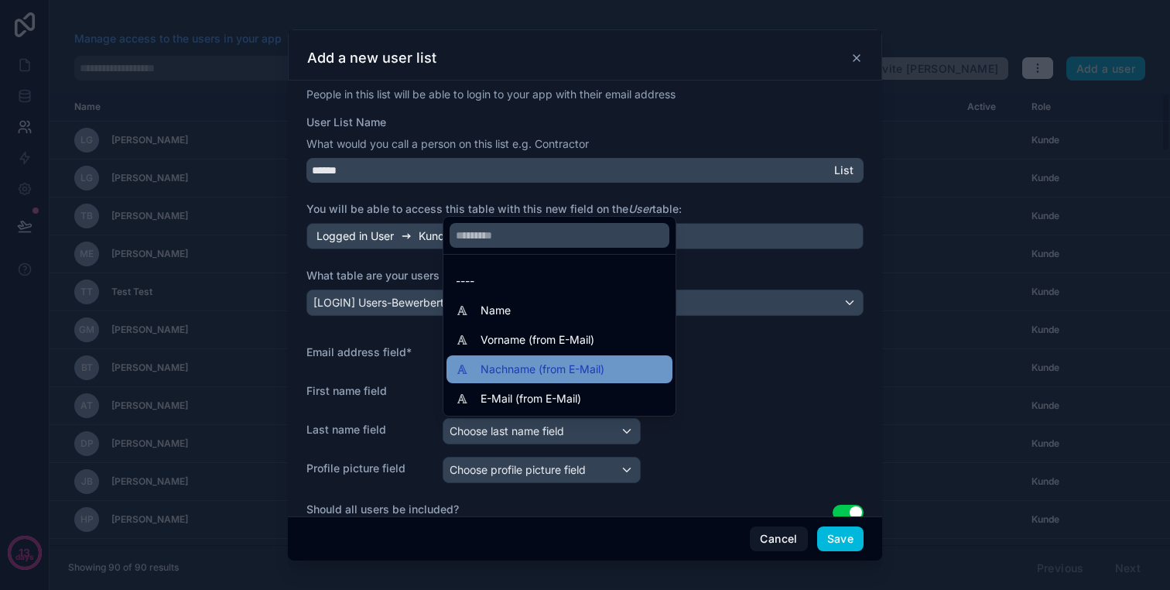
click at [520, 368] on span "Nachname (from E-Mail)" at bounding box center [543, 369] width 124 height 19
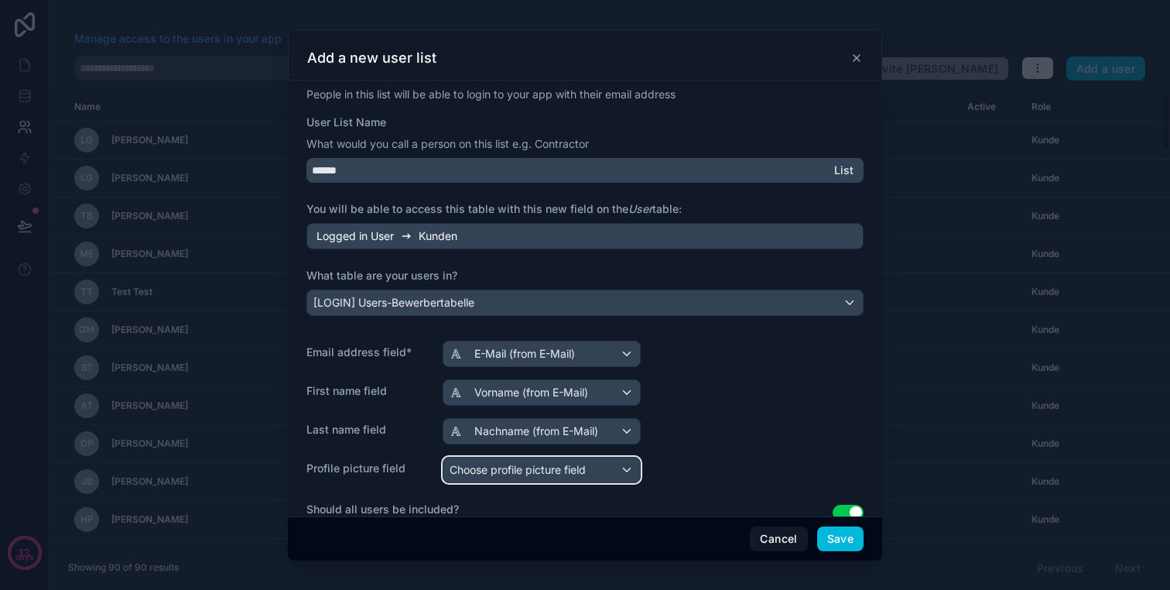
click at [494, 468] on span "Choose profile picture field" at bounding box center [518, 469] width 136 height 13
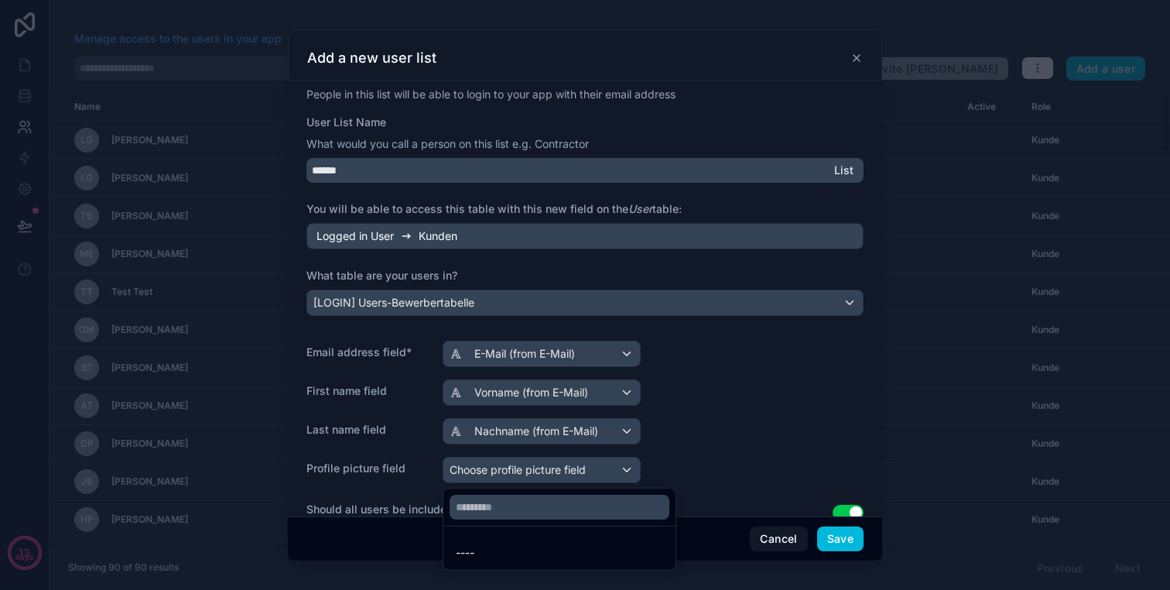
click at [494, 468] on div at bounding box center [585, 295] width 1170 height 590
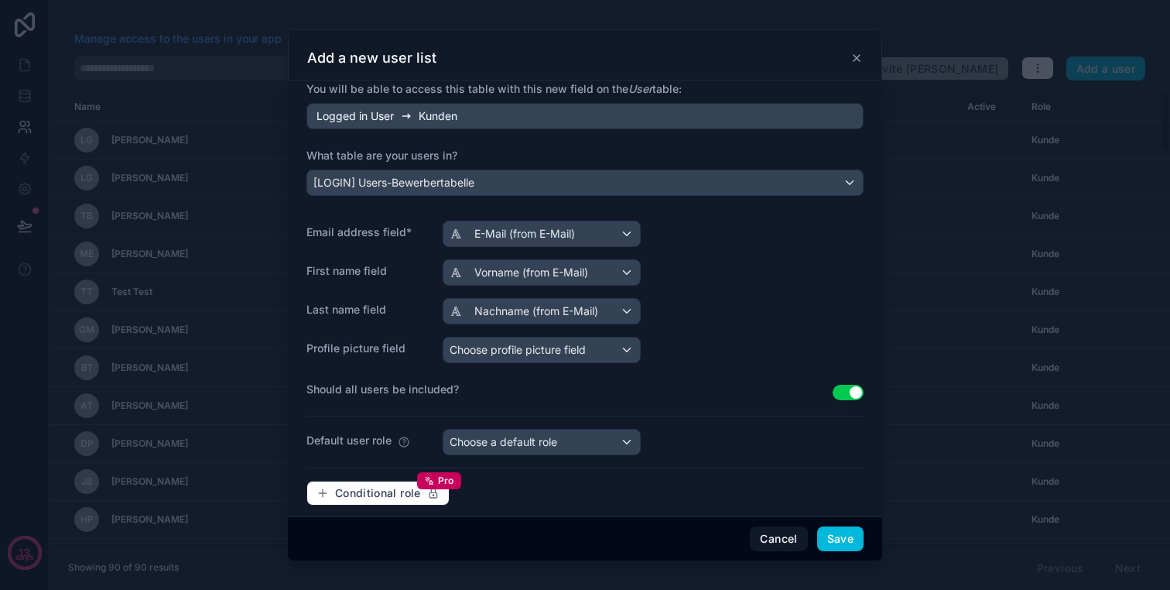
scroll to position [133, 0]
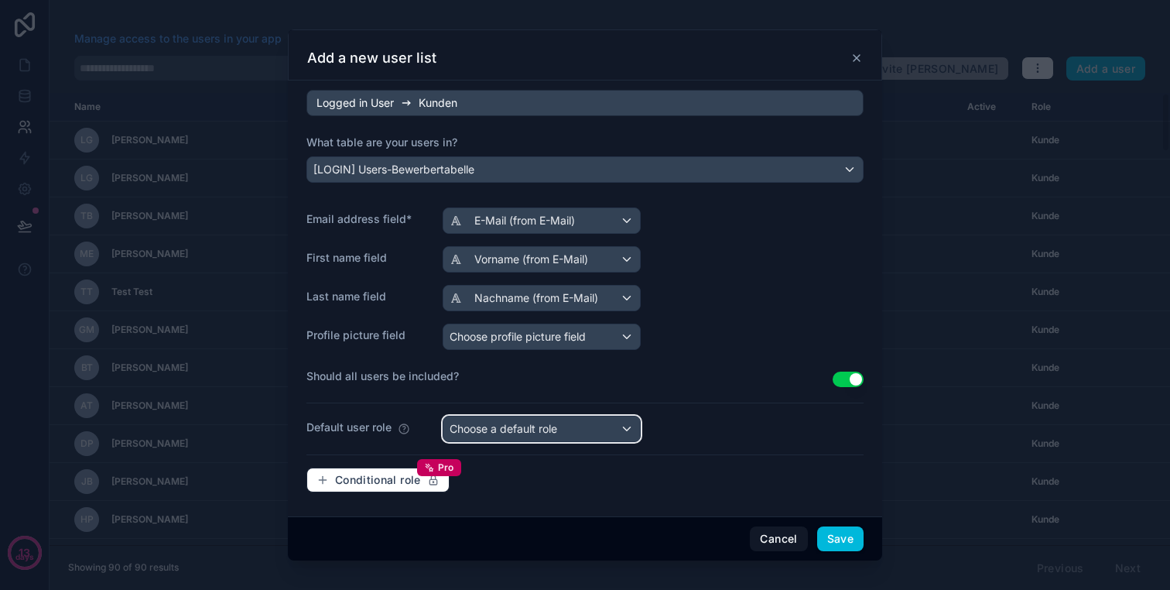
click at [575, 436] on div "Choose a default role" at bounding box center [541, 428] width 197 height 25
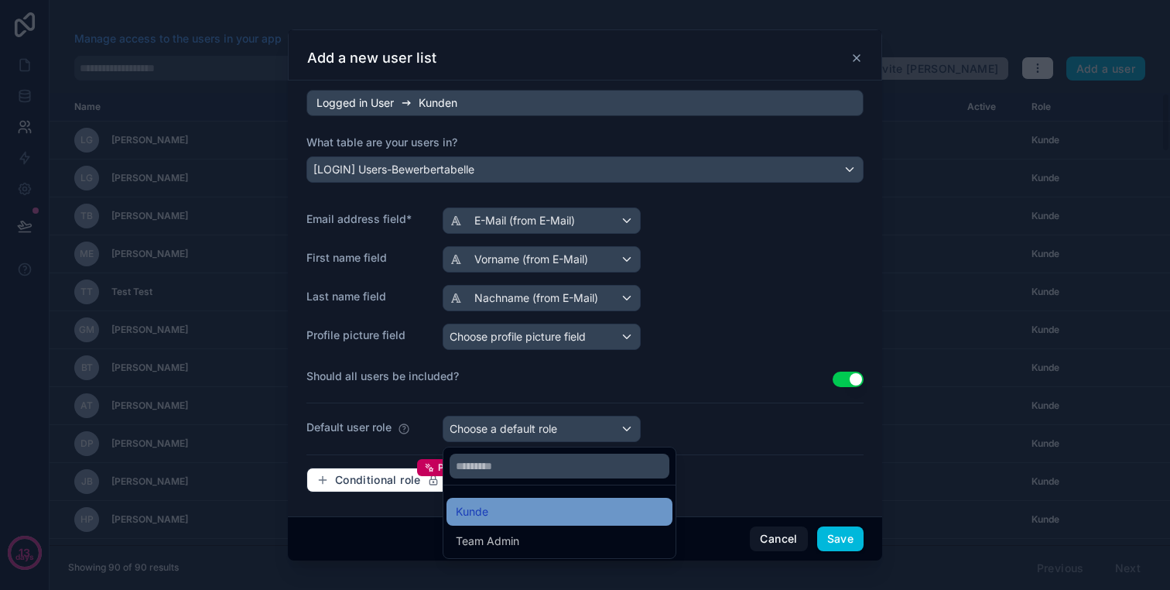
click at [521, 506] on div "Kunde" at bounding box center [559, 511] width 207 height 19
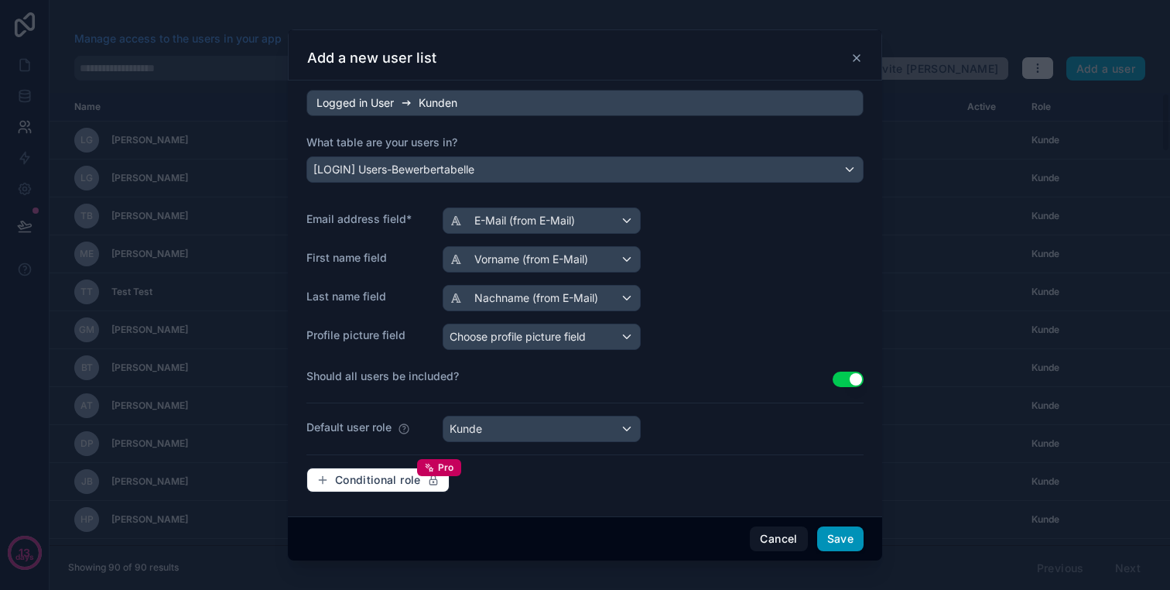
click at [830, 534] on button "Save" at bounding box center [840, 538] width 46 height 25
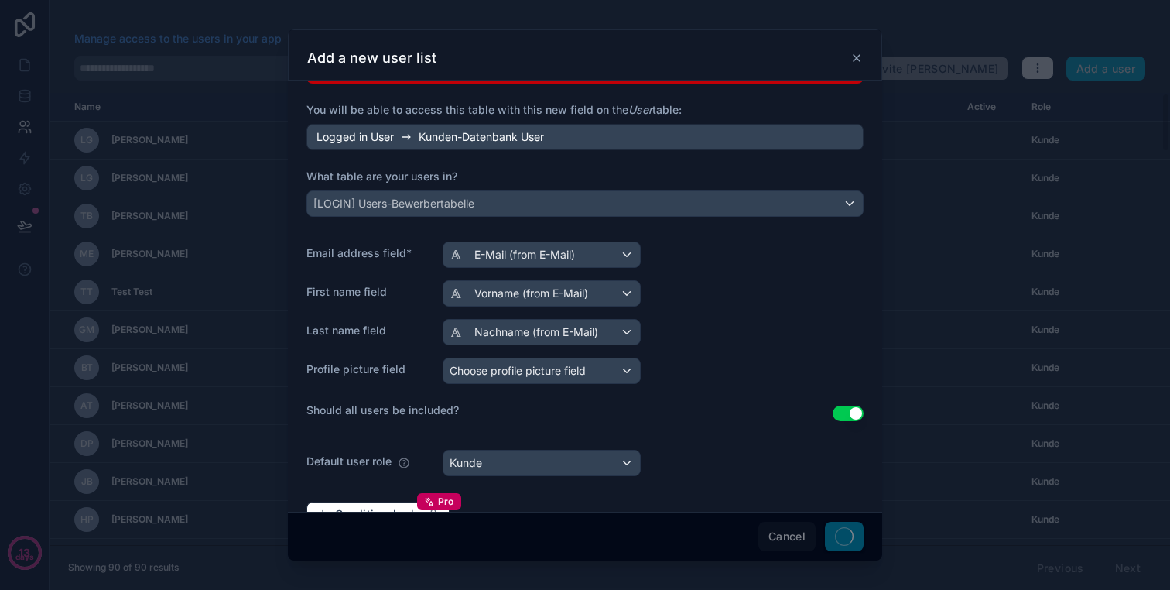
scroll to position [167, 0]
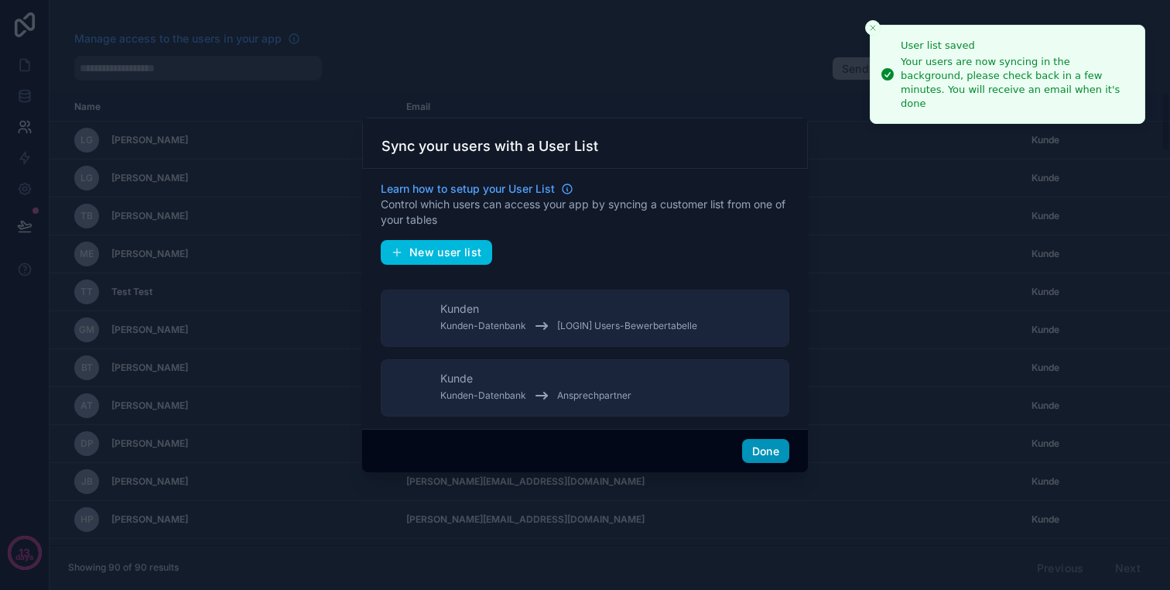
click at [767, 447] on button "Done" at bounding box center [765, 451] width 47 height 25
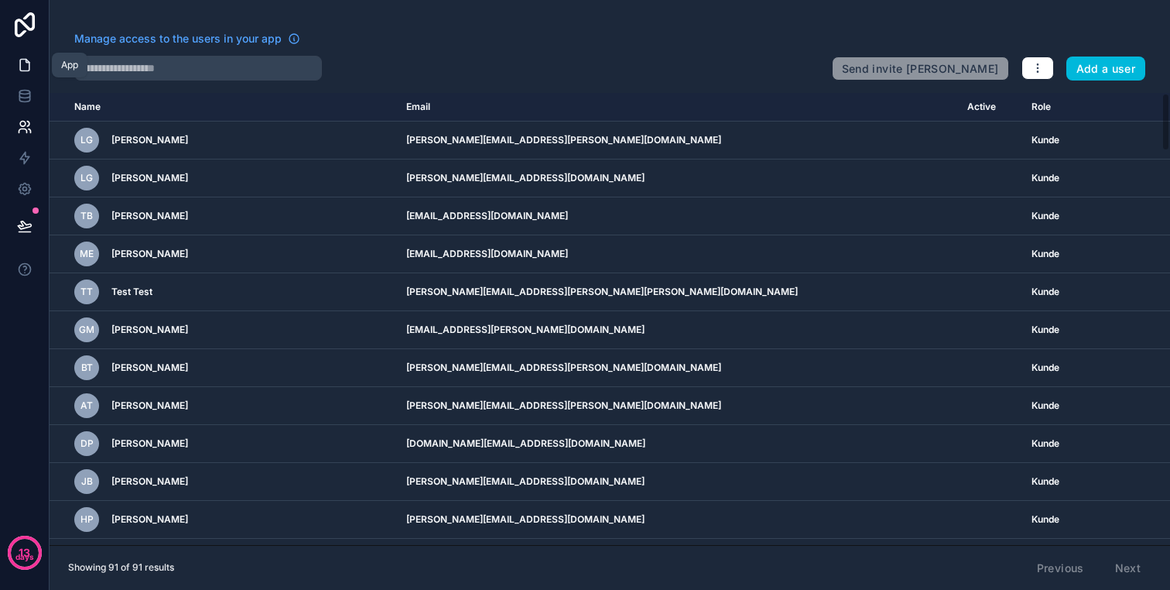
click at [21, 68] on icon at bounding box center [24, 64] width 15 height 15
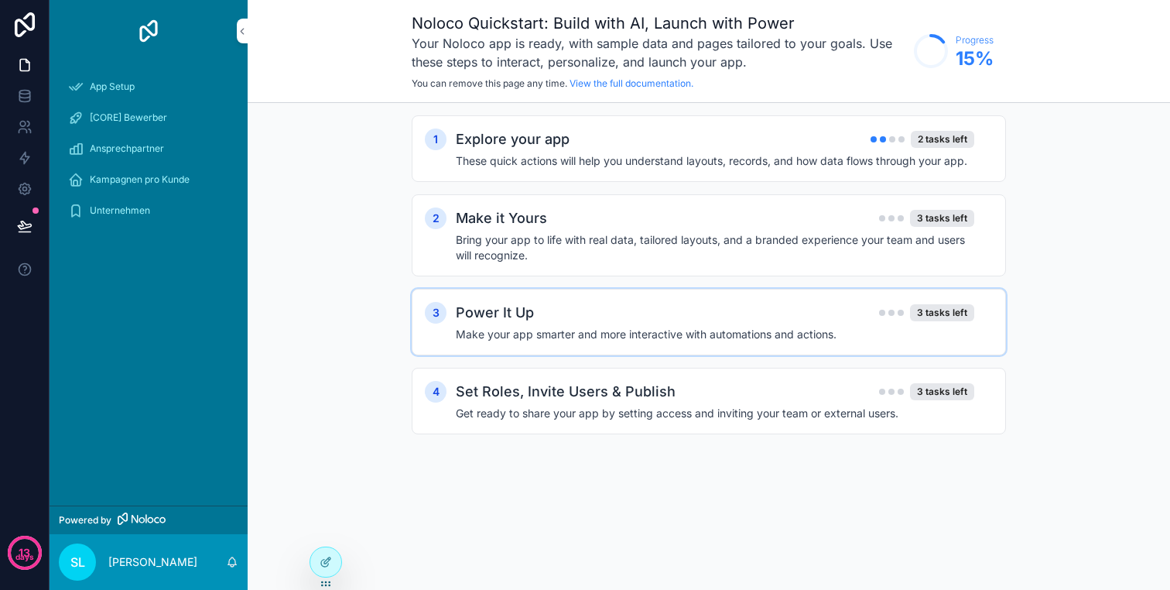
click at [528, 311] on h2 "Power It Up" at bounding box center [495, 313] width 78 height 22
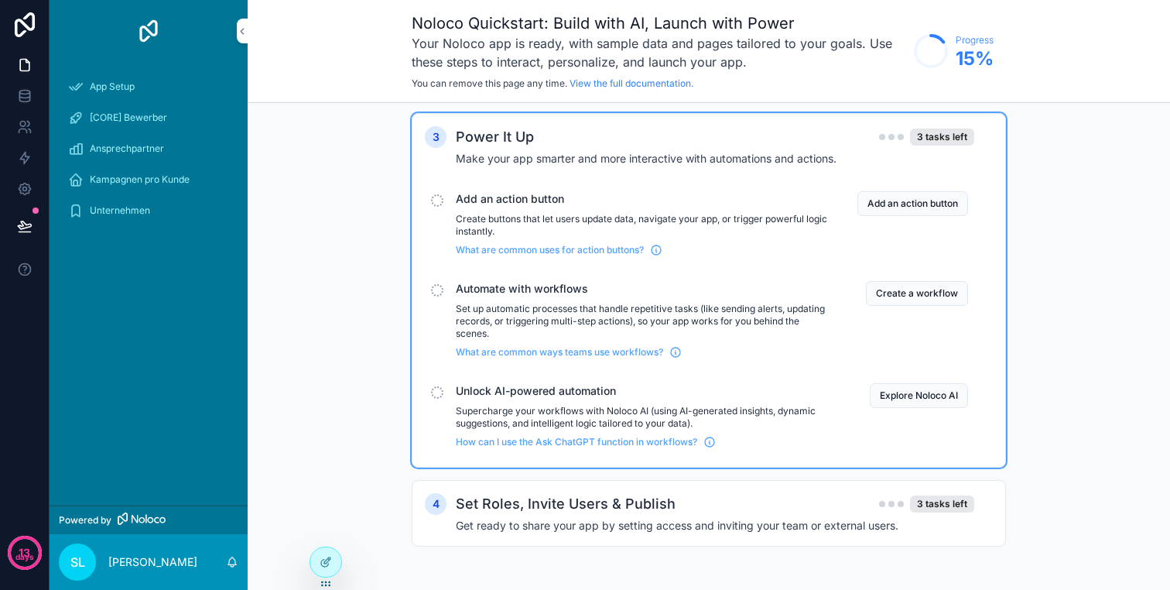
scroll to position [170, 0]
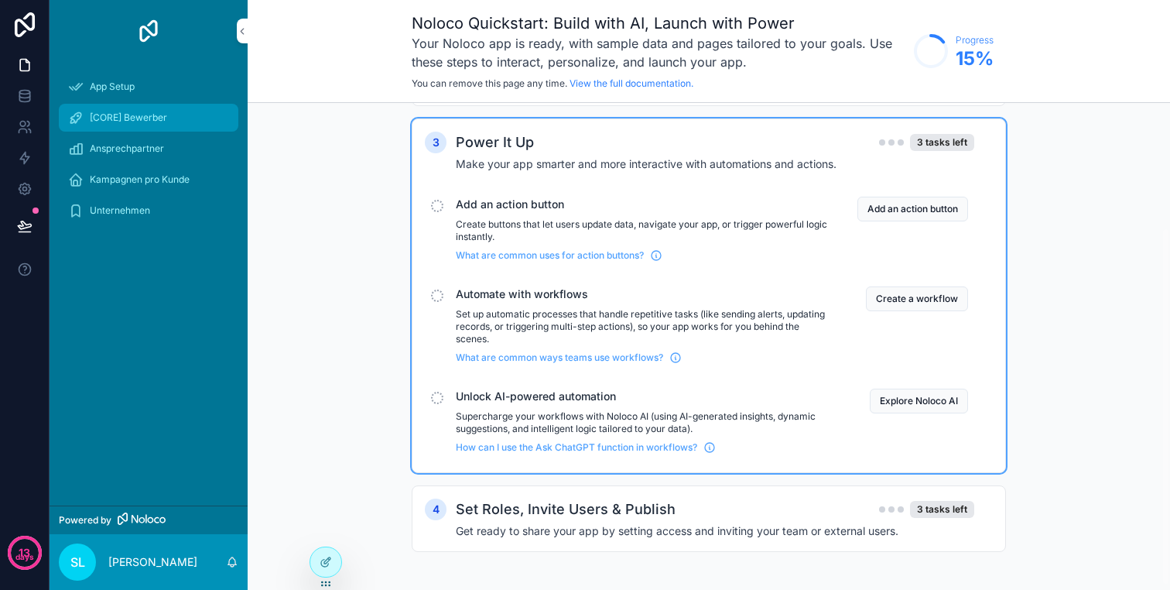
click at [104, 112] on span "[CORE] Bewerber" at bounding box center [128, 117] width 77 height 12
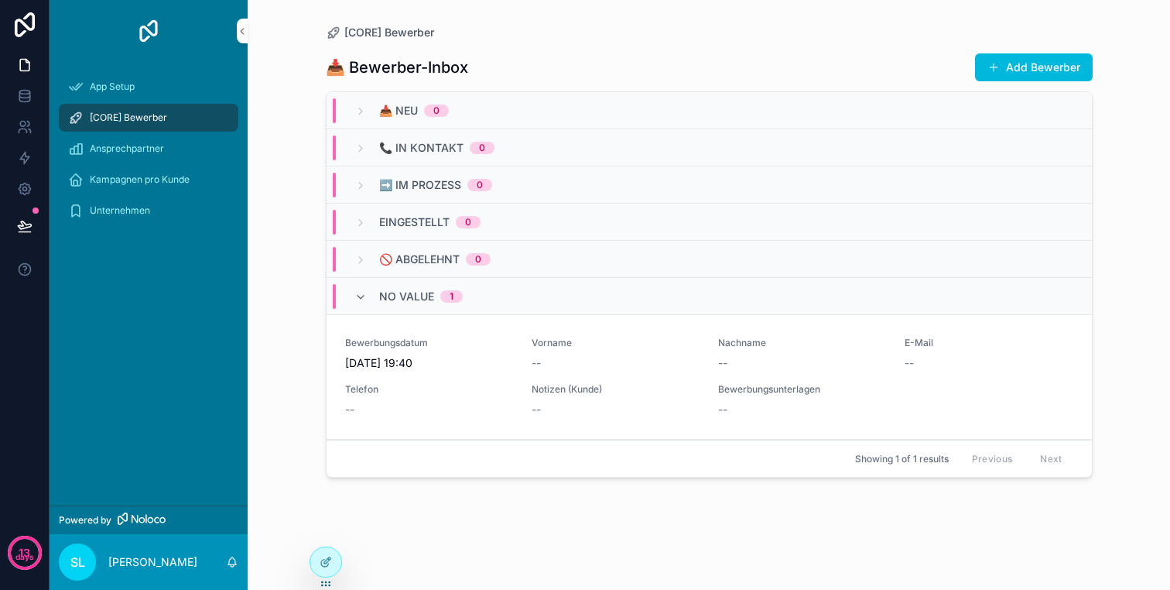
click at [396, 56] on div "📥 Bewerber-Inbox Add Bewerber" at bounding box center [709, 67] width 767 height 29
click at [402, 67] on h1 "📥 Bewerber-Inbox" at bounding box center [397, 67] width 142 height 22
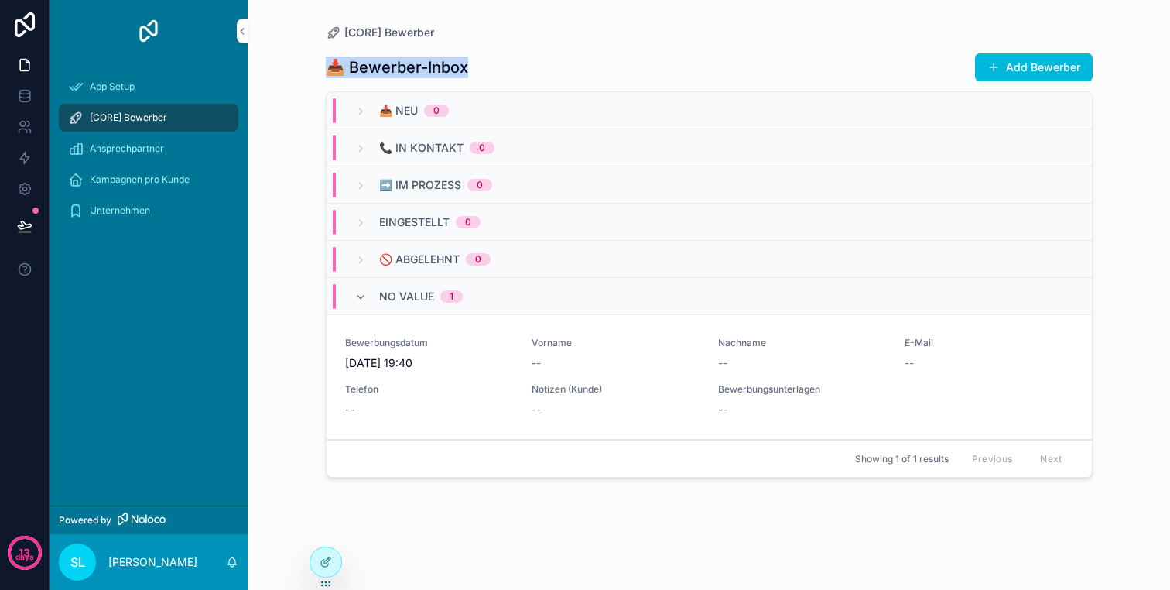
click at [402, 67] on h1 "📥 Bewerber-Inbox" at bounding box center [397, 67] width 142 height 22
copy div "📥 Bewerber-Inbox"
click at [131, 111] on span "[CORE] Bewerber" at bounding box center [128, 117] width 77 height 12
click at [67, 111] on link "[CORE] Bewerber" at bounding box center [149, 118] width 180 height 28
click at [75, 111] on icon "scrollable content" at bounding box center [75, 117] width 15 height 15
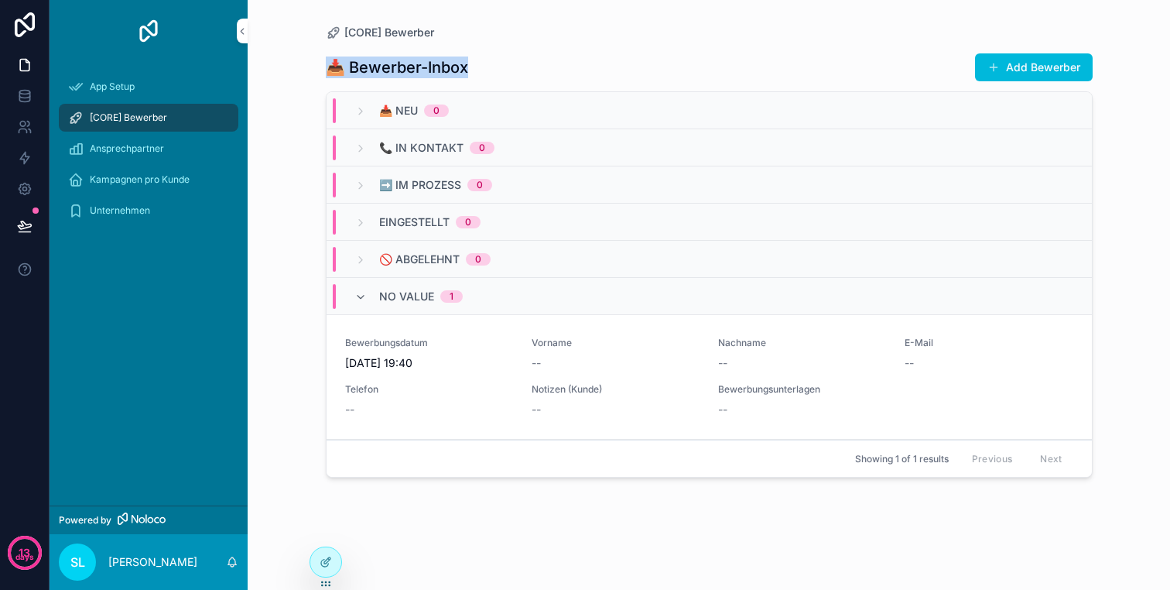
click at [75, 111] on icon "scrollable content" at bounding box center [75, 117] width 15 height 15
click at [103, 111] on span "[CORE] Bewerber" at bounding box center [128, 117] width 77 height 12
click at [24, 95] on icon at bounding box center [24, 95] width 15 height 15
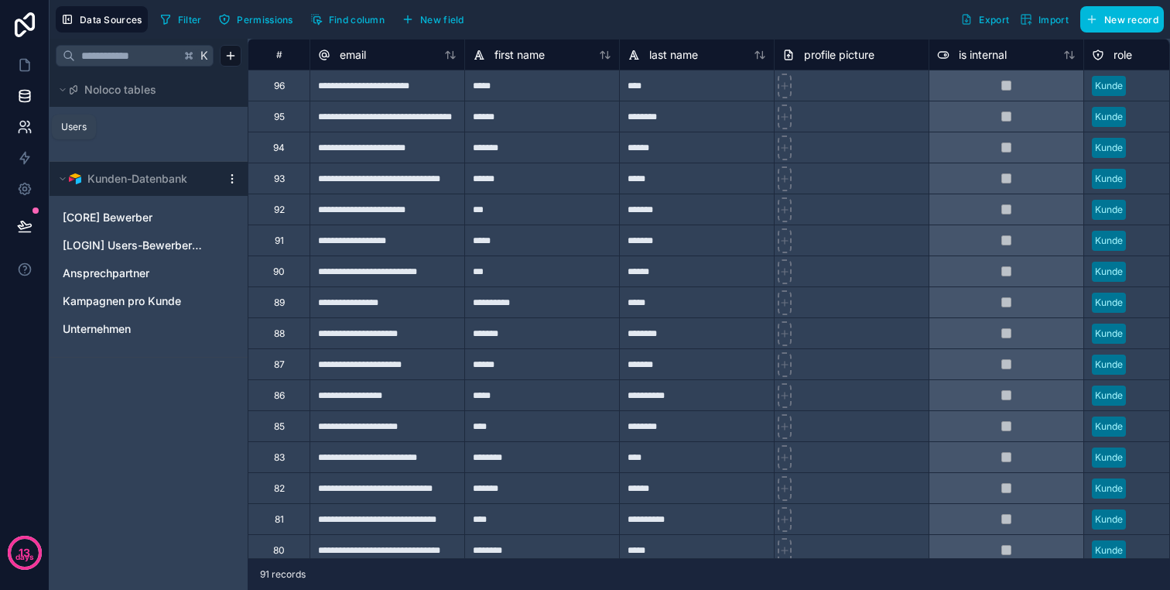
click at [29, 115] on link at bounding box center [24, 126] width 49 height 31
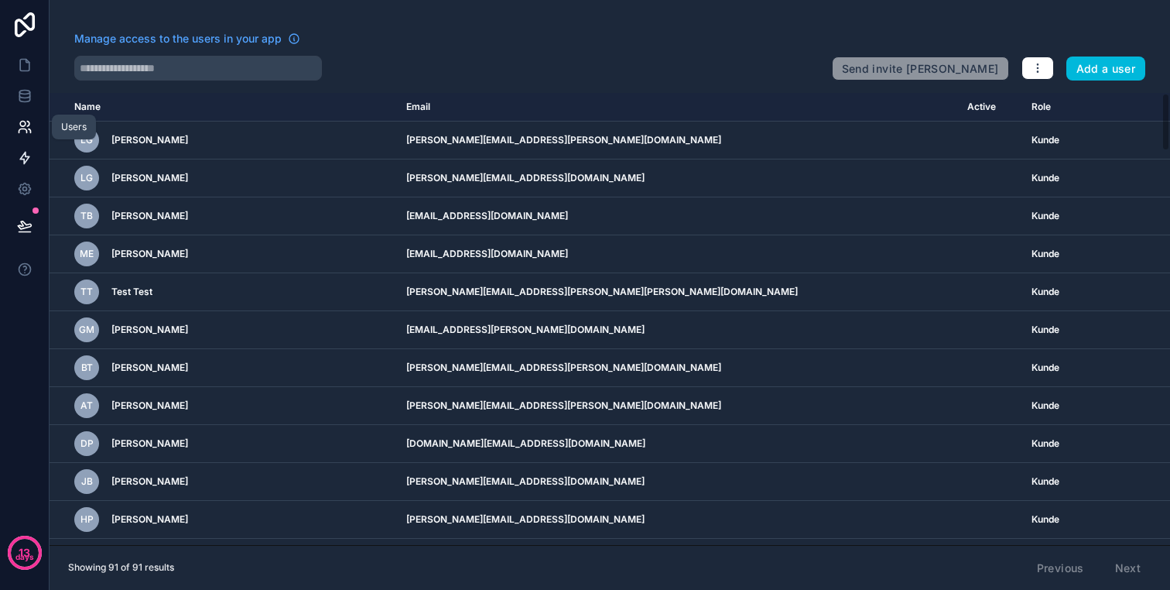
click at [31, 148] on link at bounding box center [24, 157] width 49 height 31
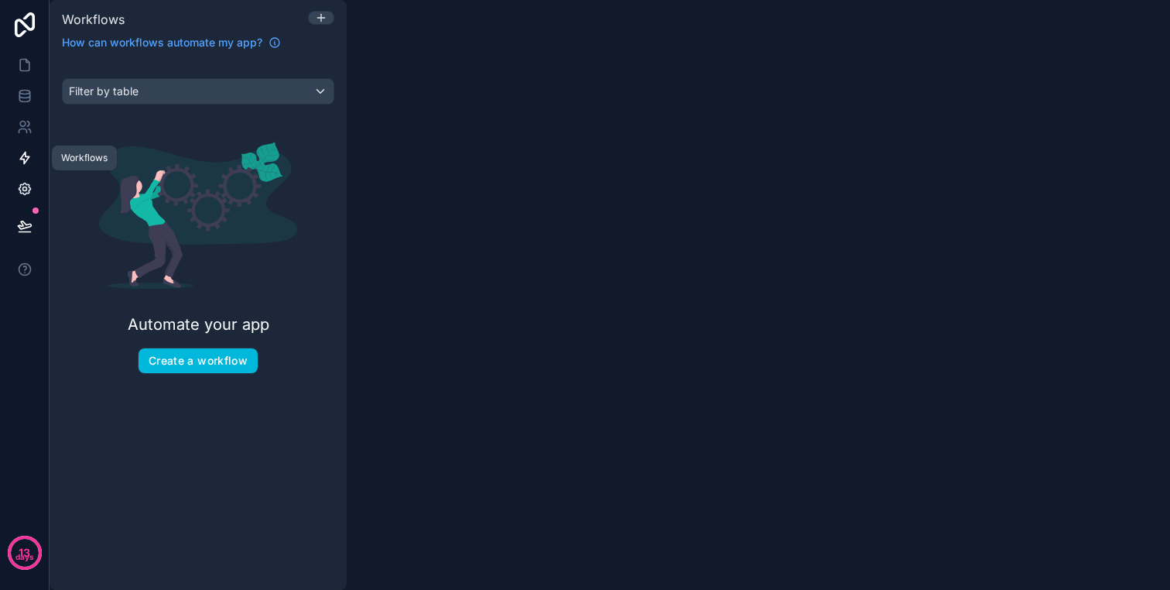
click at [30, 182] on icon at bounding box center [24, 188] width 15 height 15
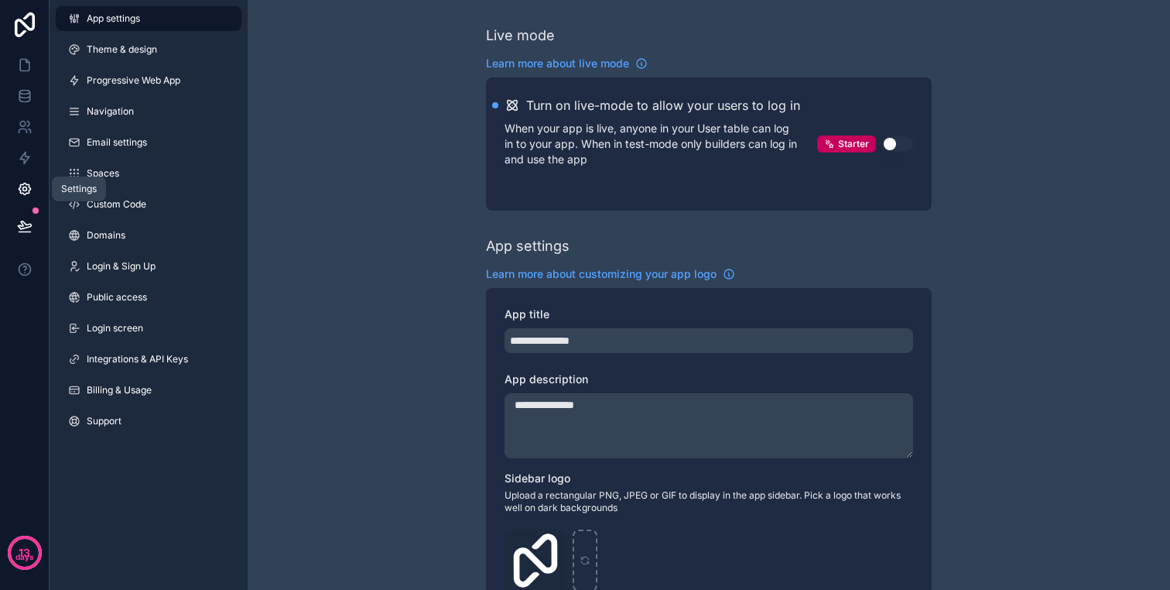
click at [29, 216] on button at bounding box center [25, 225] width 34 height 43
click at [24, 53] on link at bounding box center [24, 65] width 49 height 31
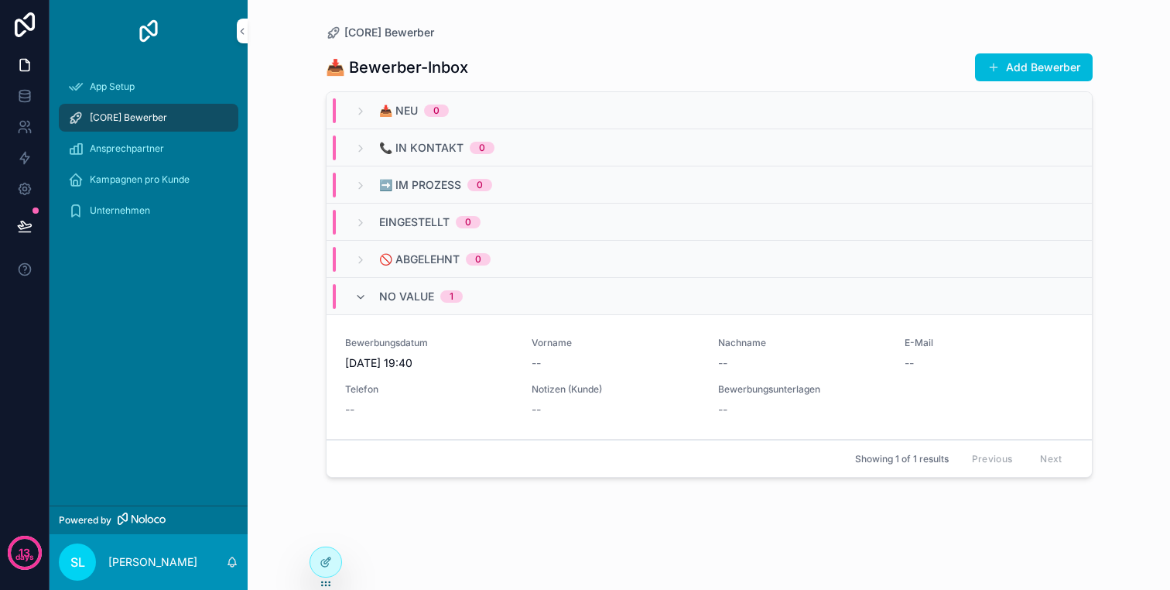
click at [207, 121] on div "[CORE] Bewerber" at bounding box center [148, 117] width 161 height 25
click at [326, 569] on div at bounding box center [325, 561] width 31 height 29
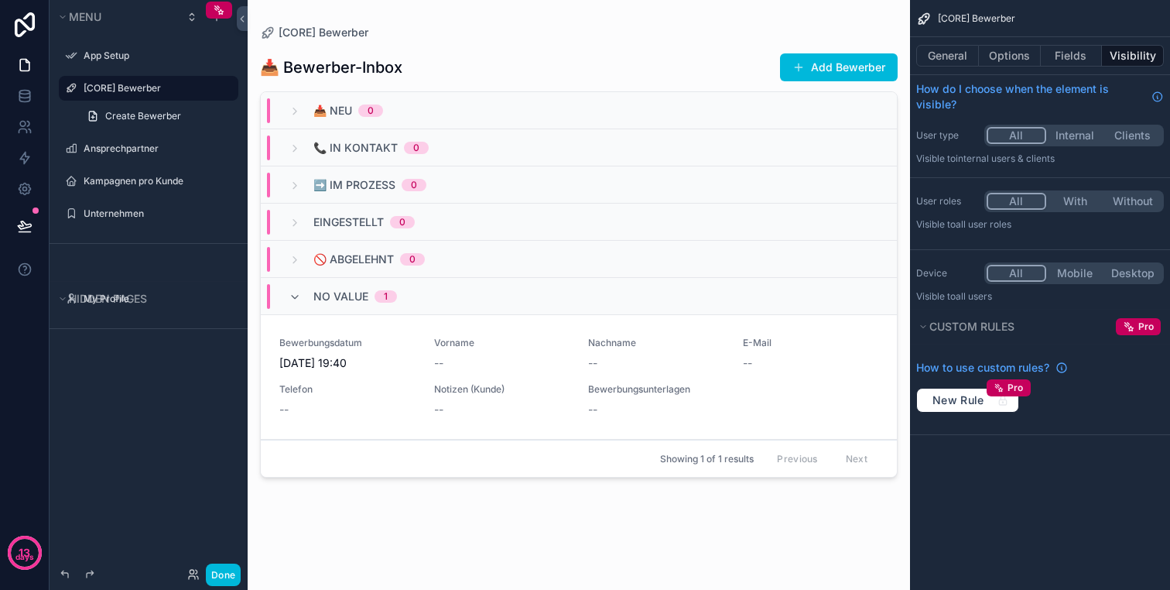
click at [132, 84] on label "[CORE] Bewerber" at bounding box center [156, 88] width 145 height 12
click at [0, 0] on icon "scrollable content" at bounding box center [0, 0] width 0 height 0
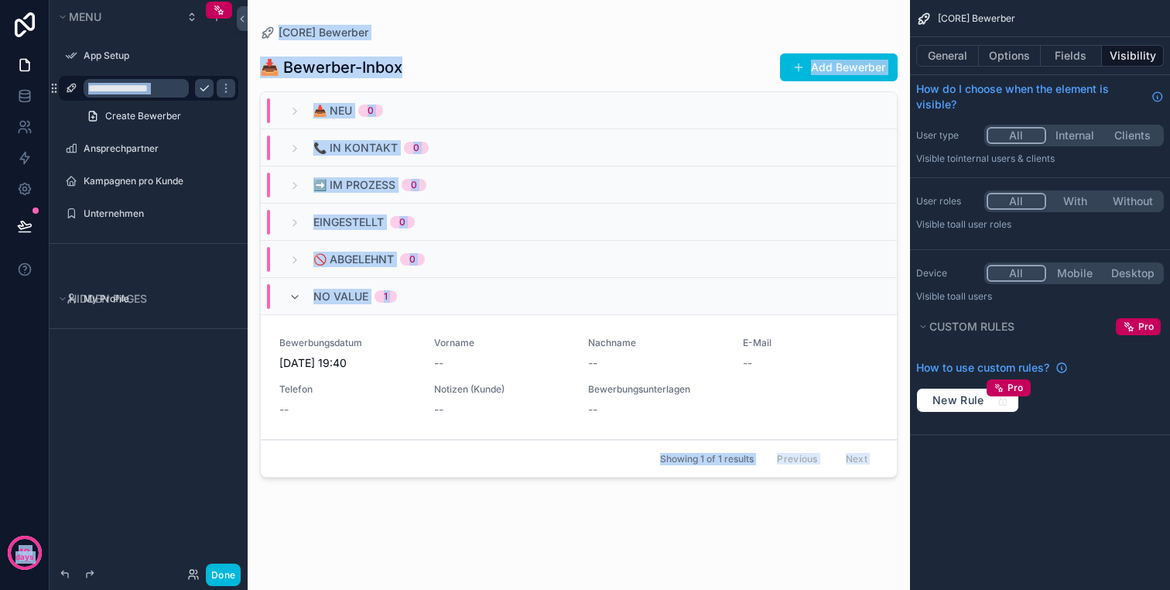
click at [136, 88] on input "**********" at bounding box center [136, 88] width 105 height 19
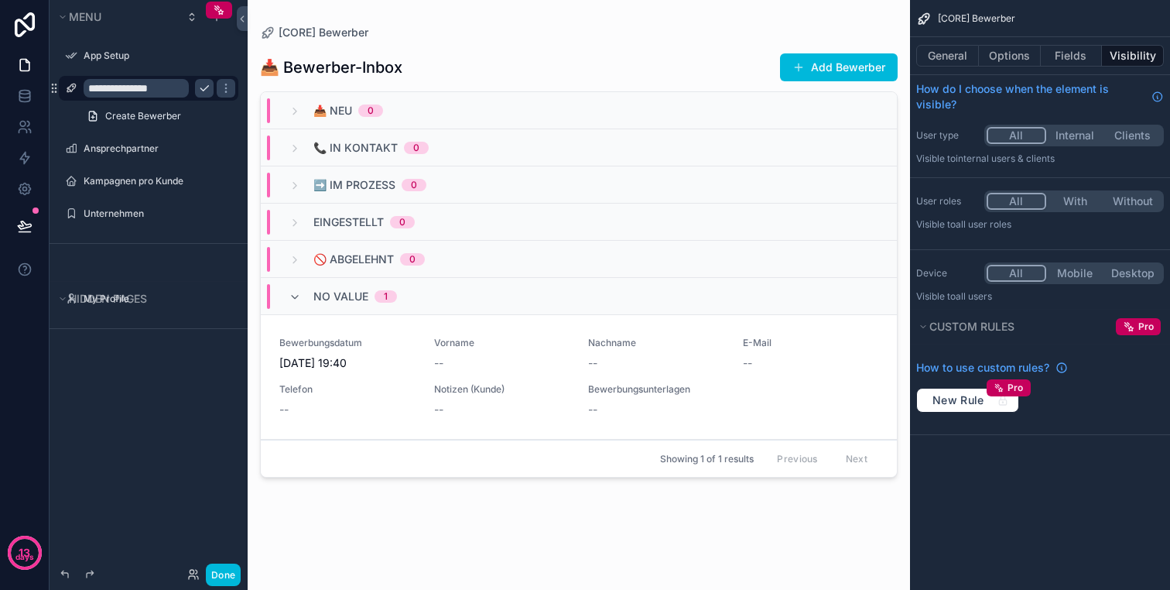
paste input "**"
type input "**********"
click at [160, 111] on span "Create Bewerber" at bounding box center [143, 116] width 76 height 12
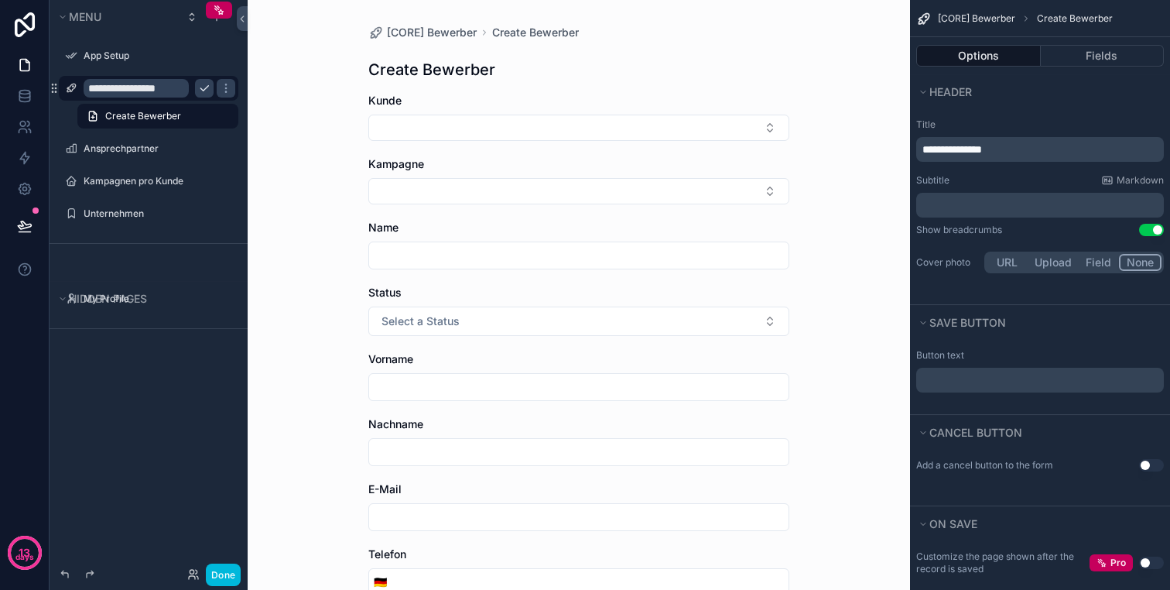
click at [171, 484] on div "**********" at bounding box center [149, 285] width 198 height 571
click at [207, 83] on icon "scrollable content" at bounding box center [204, 88] width 12 height 12
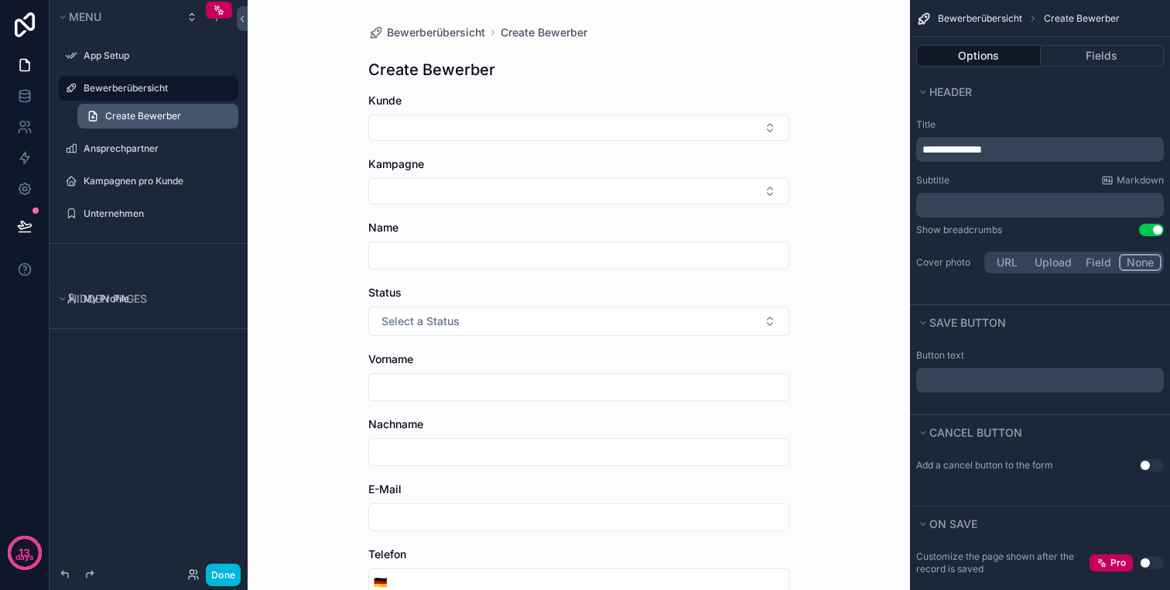
click at [217, 114] on link "Create Bewerber" at bounding box center [157, 116] width 161 height 25
click at [159, 84] on label "Bewerberübersicht" at bounding box center [156, 88] width 145 height 12
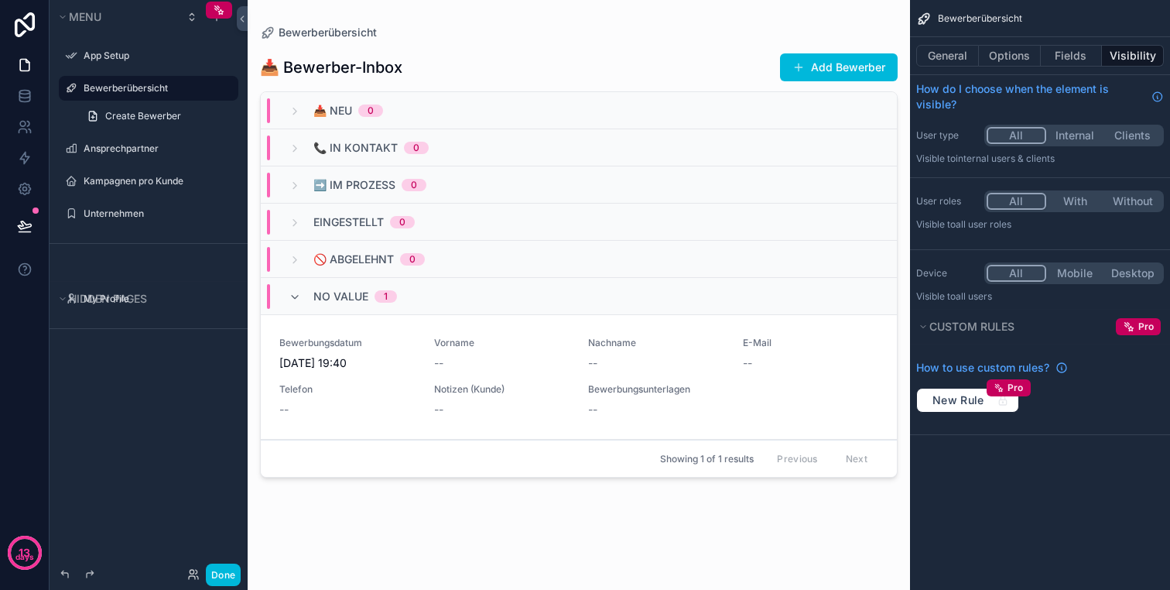
click at [816, 60] on div "scrollable content" at bounding box center [579, 285] width 662 height 571
click at [0, 0] on icon "scrollable content" at bounding box center [0, 0] width 0 height 0
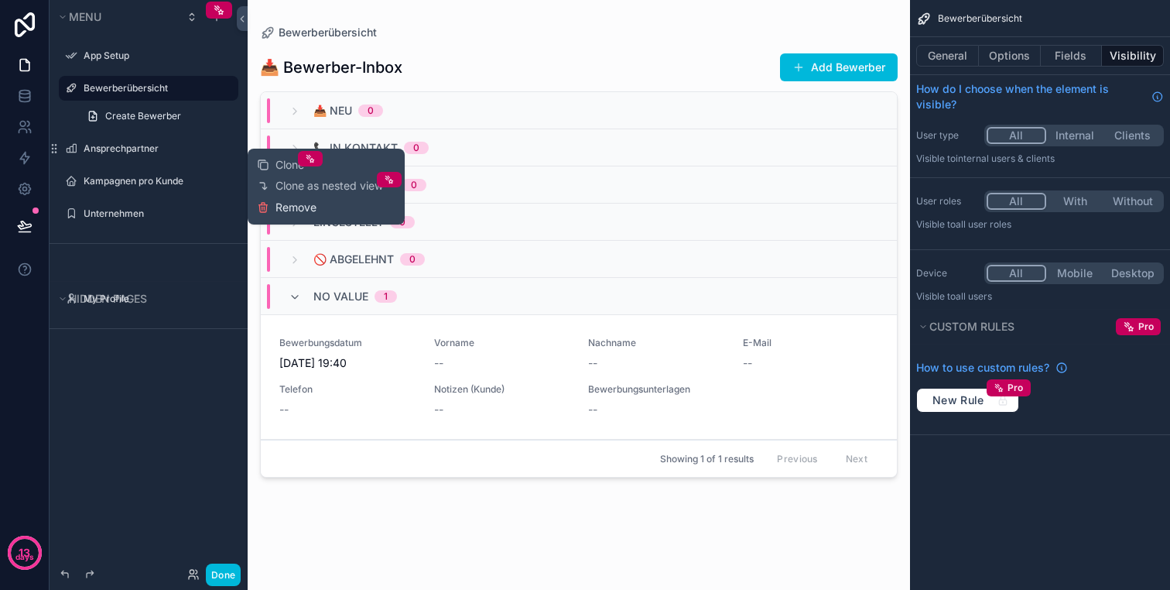
click at [299, 207] on span "Remove" at bounding box center [295, 207] width 41 height 15
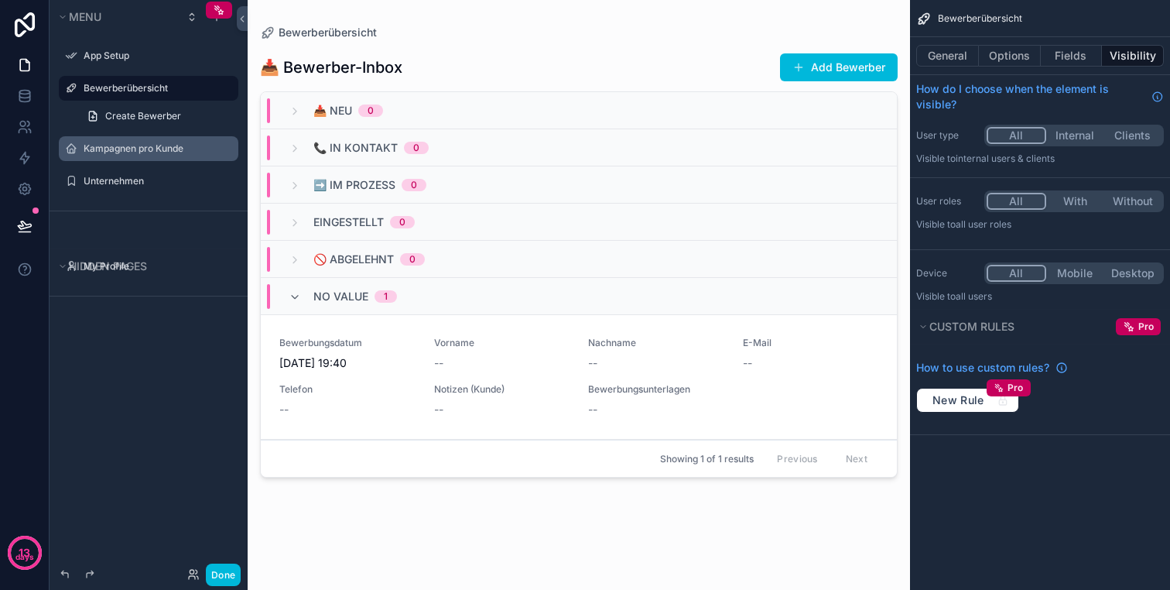
click at [0, 0] on icon "scrollable content" at bounding box center [0, 0] width 0 height 0
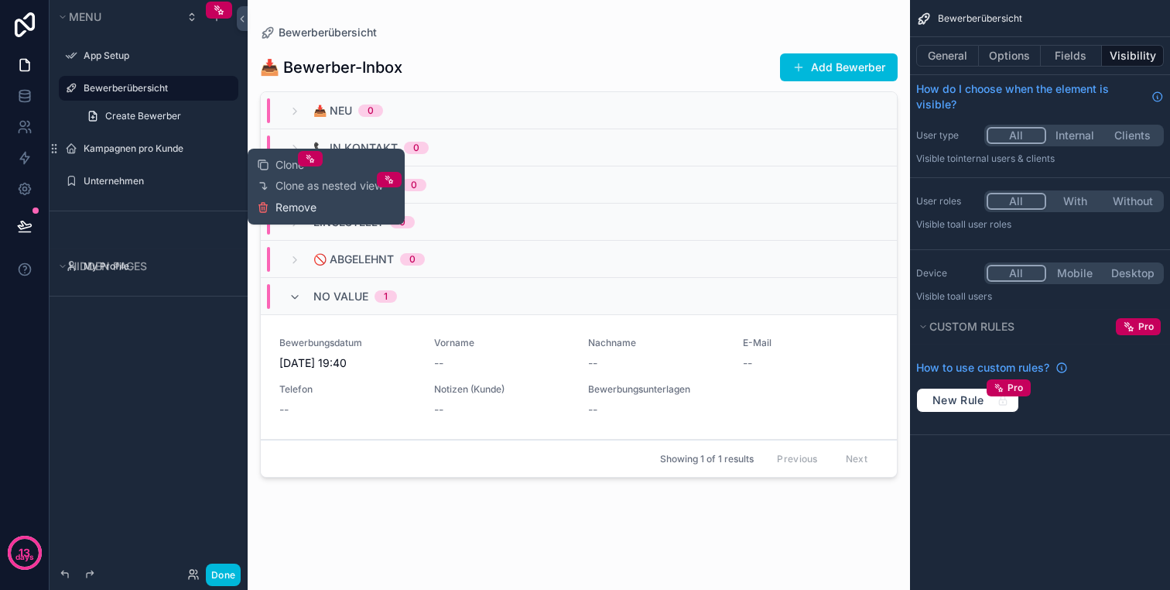
click at [282, 206] on span "Remove" at bounding box center [295, 207] width 41 height 15
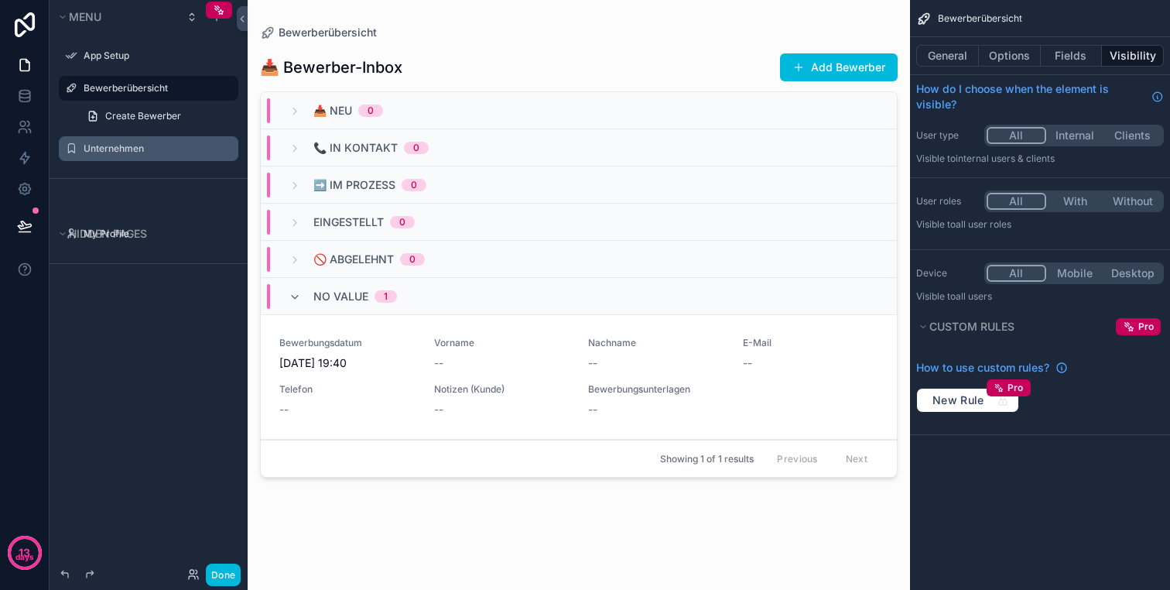
click at [0, 0] on icon "scrollable content" at bounding box center [0, 0] width 0 height 0
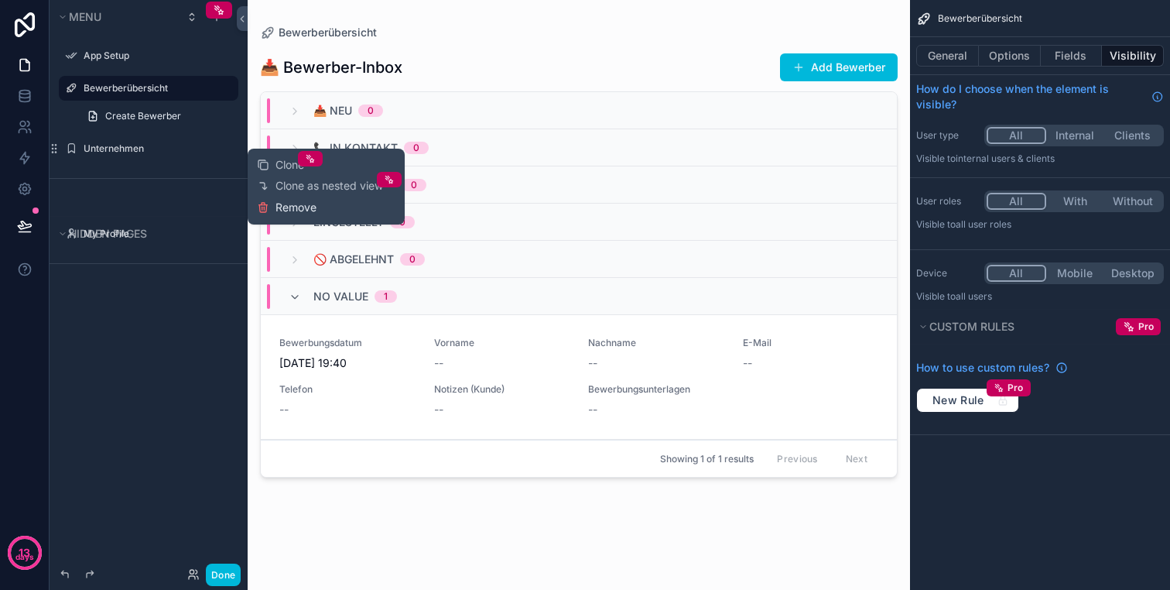
click at [275, 210] on span "Remove" at bounding box center [295, 207] width 41 height 15
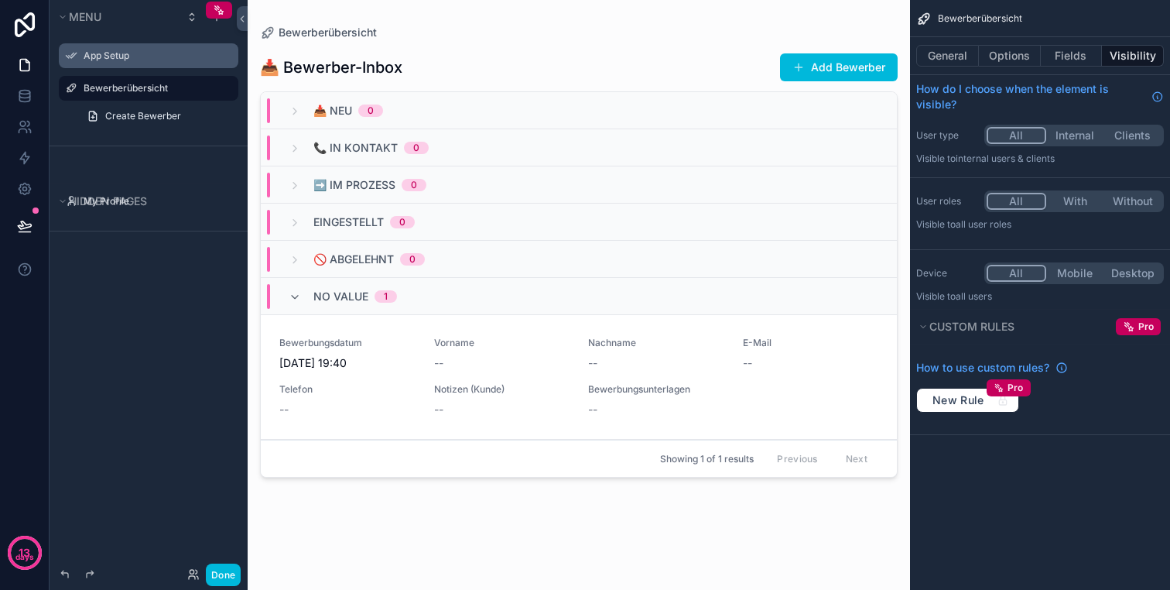
click at [173, 50] on label "App Setup" at bounding box center [156, 56] width 145 height 12
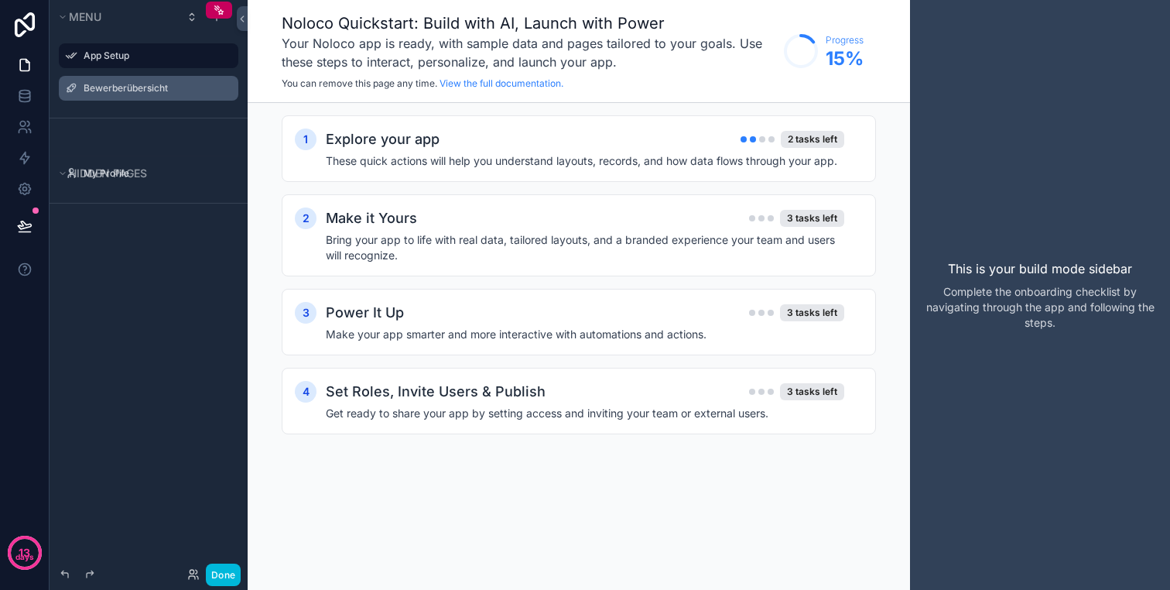
click at [139, 84] on label "Bewerberübersicht" at bounding box center [156, 88] width 145 height 12
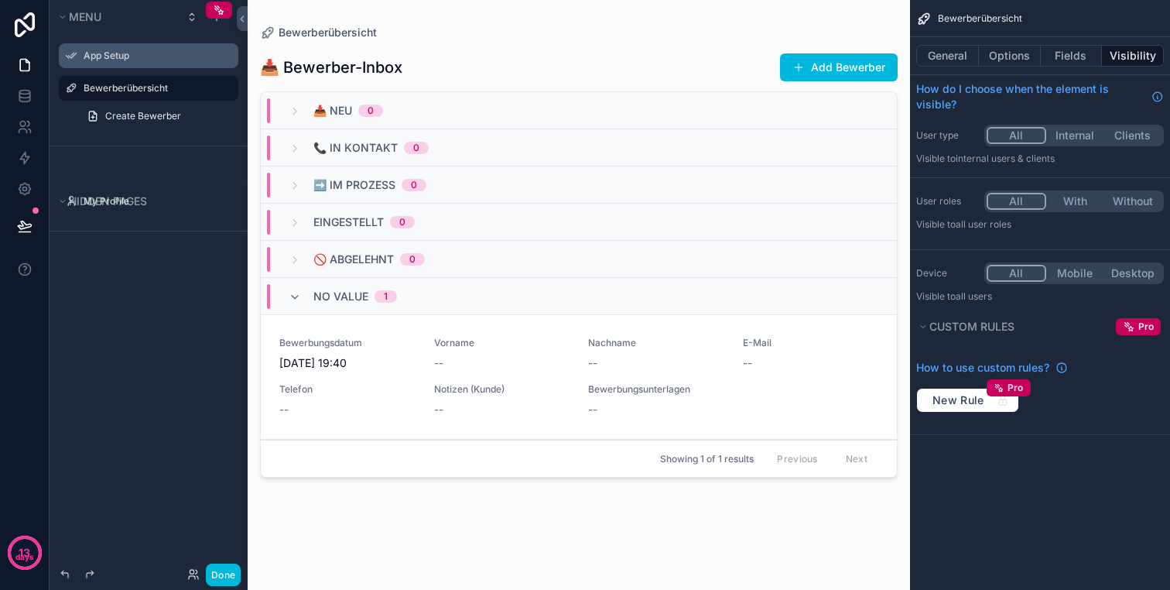
click at [0, 0] on icon "scrollable content" at bounding box center [0, 0] width 0 height 0
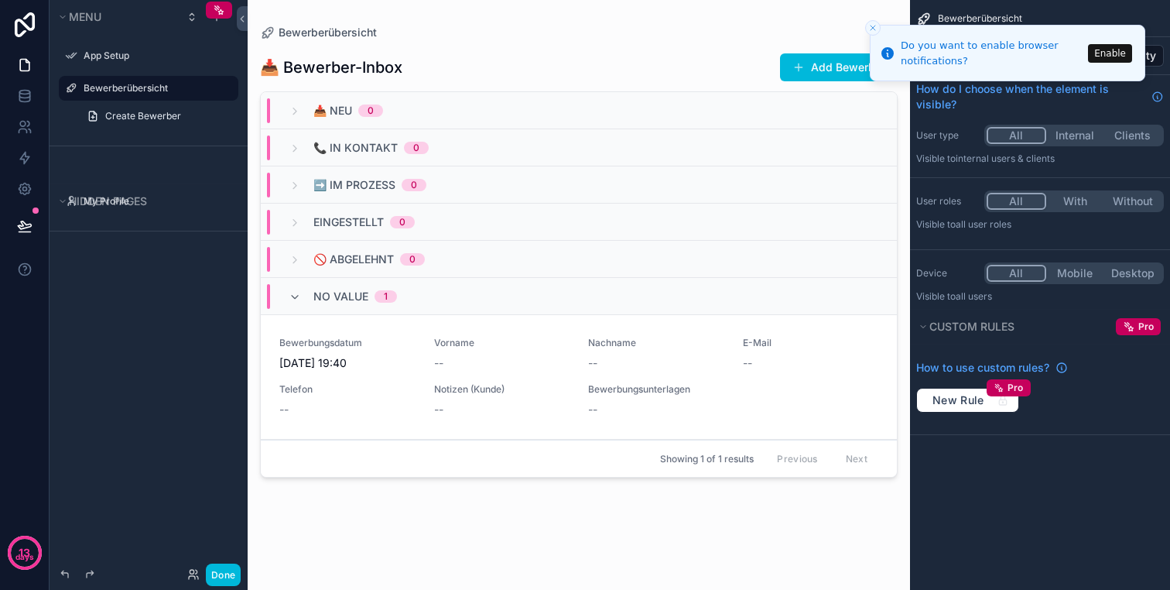
click at [142, 79] on div "Bewerberübersicht" at bounding box center [160, 88] width 152 height 19
click at [1107, 50] on button "Enable" at bounding box center [1110, 53] width 44 height 19
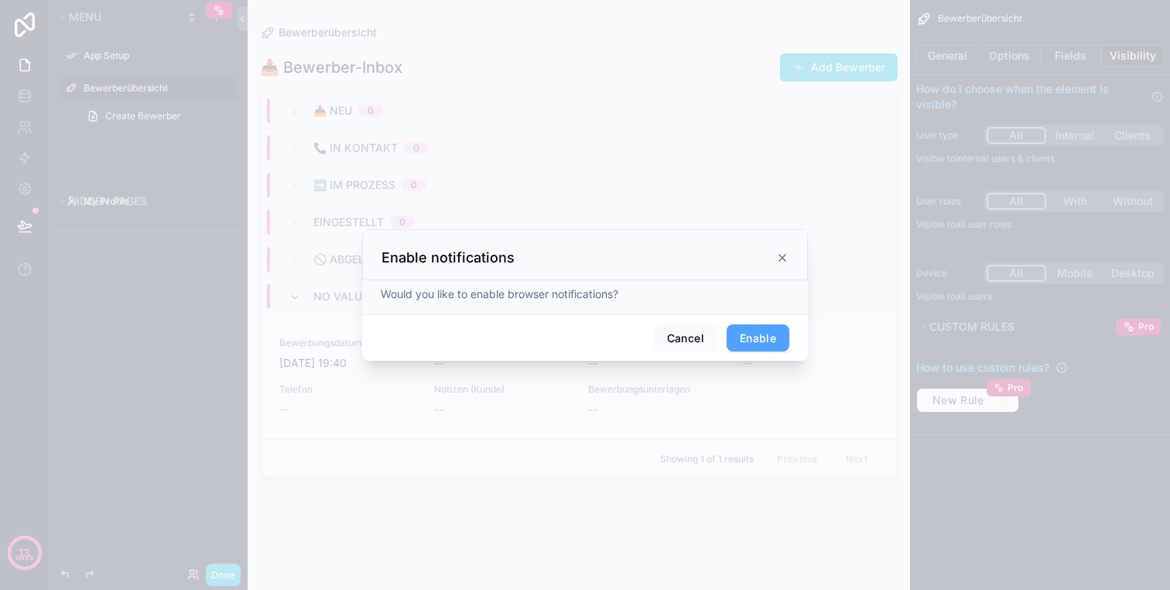
click at [766, 337] on button "Enable" at bounding box center [758, 338] width 63 height 28
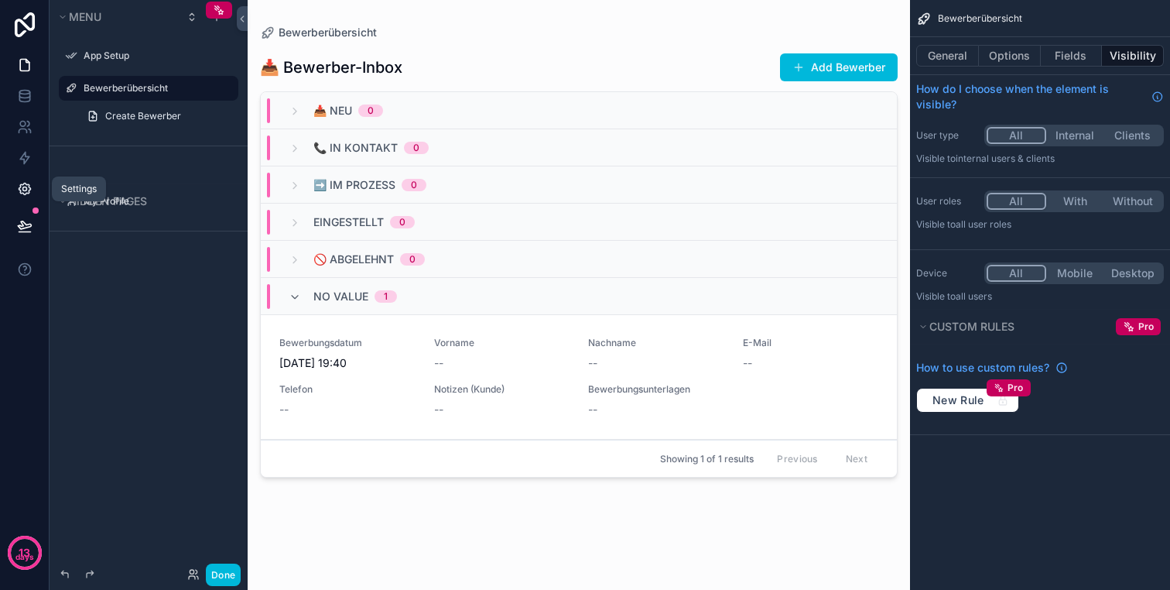
click at [22, 191] on icon at bounding box center [24, 188] width 15 height 15
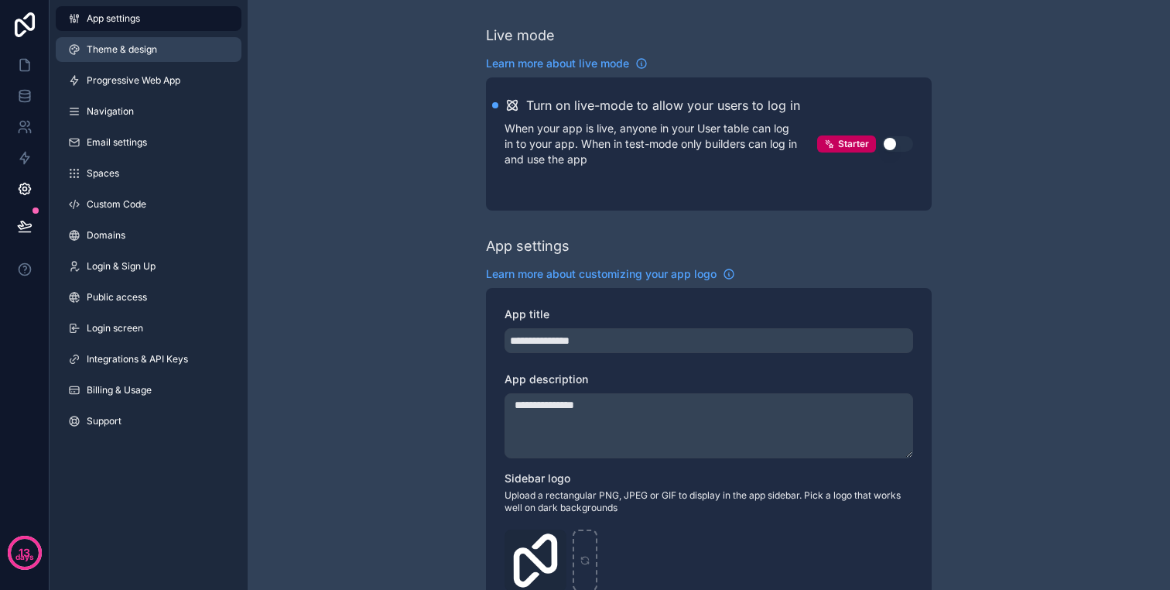
click at [105, 53] on span "Theme & design" at bounding box center [122, 49] width 70 height 12
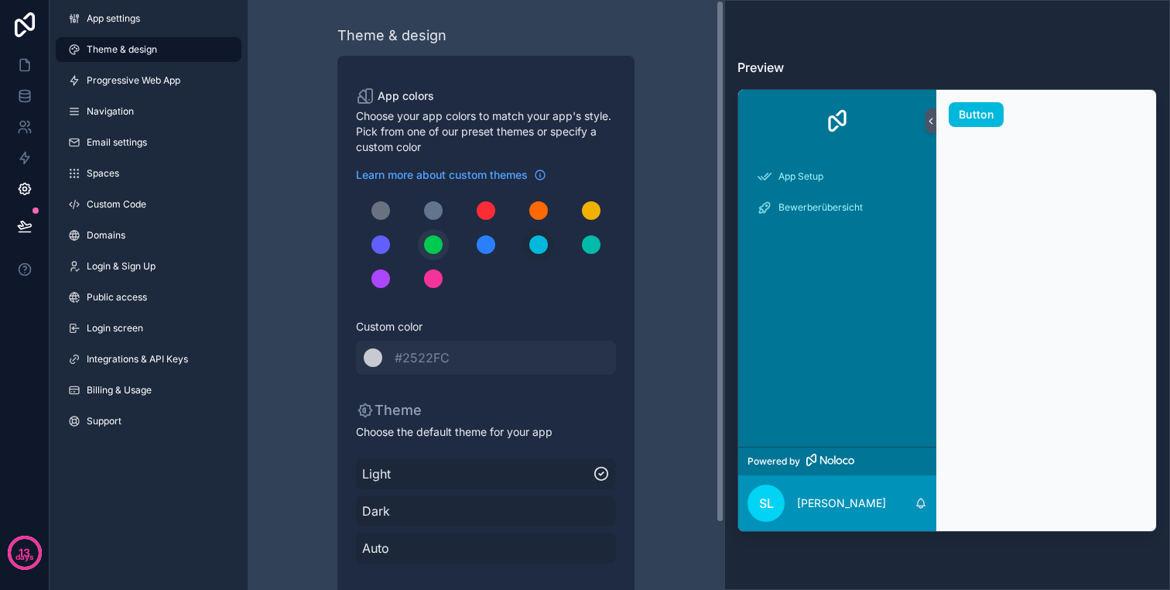
click at [433, 237] on div "scrollable content" at bounding box center [433, 244] width 19 height 19
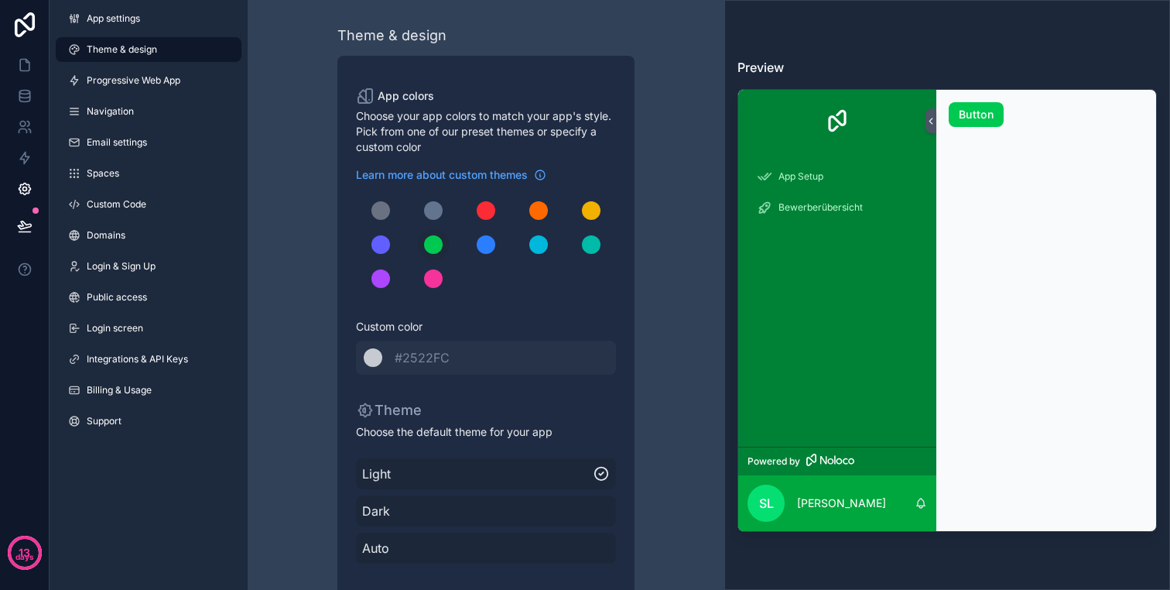
click at [468, 242] on div "scrollable content" at bounding box center [486, 244] width 260 height 99
click at [491, 243] on div "scrollable content" at bounding box center [486, 244] width 19 height 19
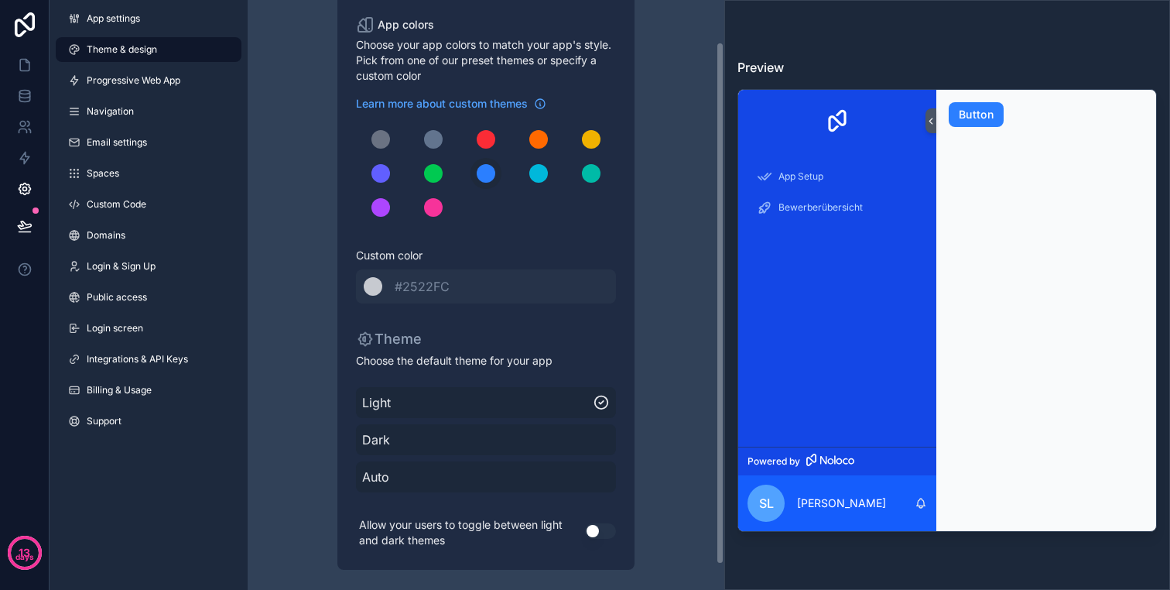
scroll to position [76, 0]
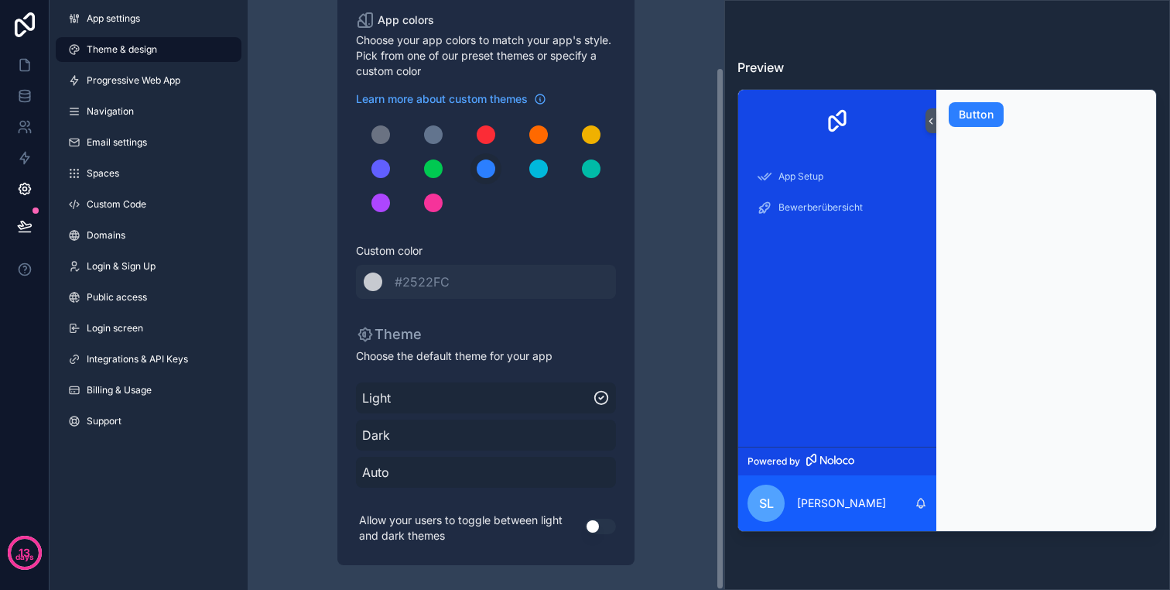
click at [425, 423] on div "Dark" at bounding box center [486, 434] width 260 height 31
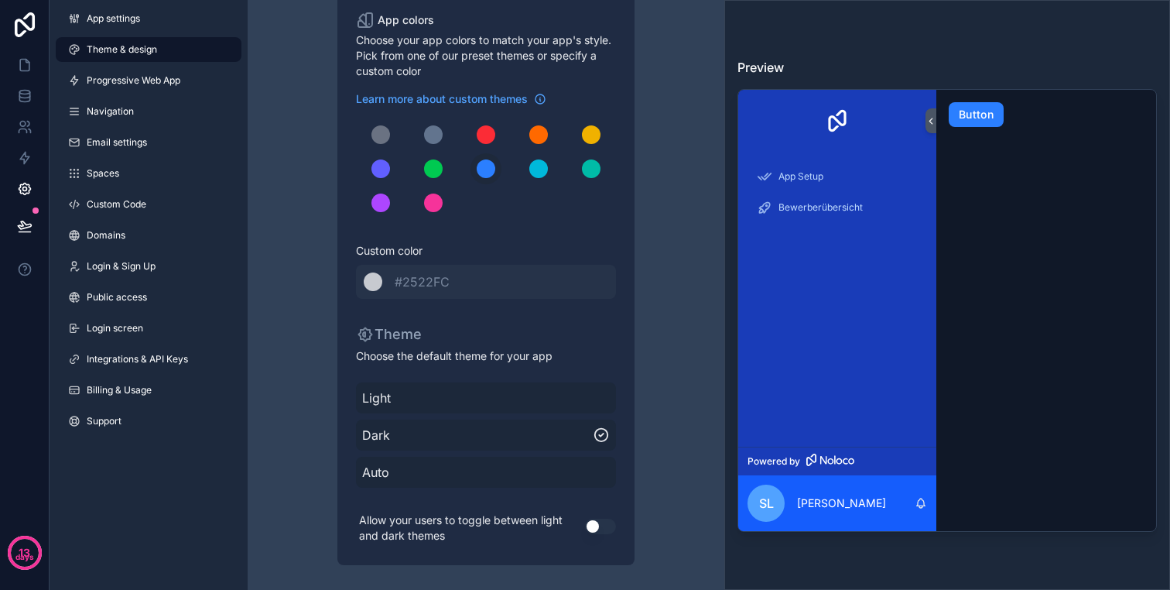
click at [425, 405] on span "Light" at bounding box center [486, 397] width 248 height 19
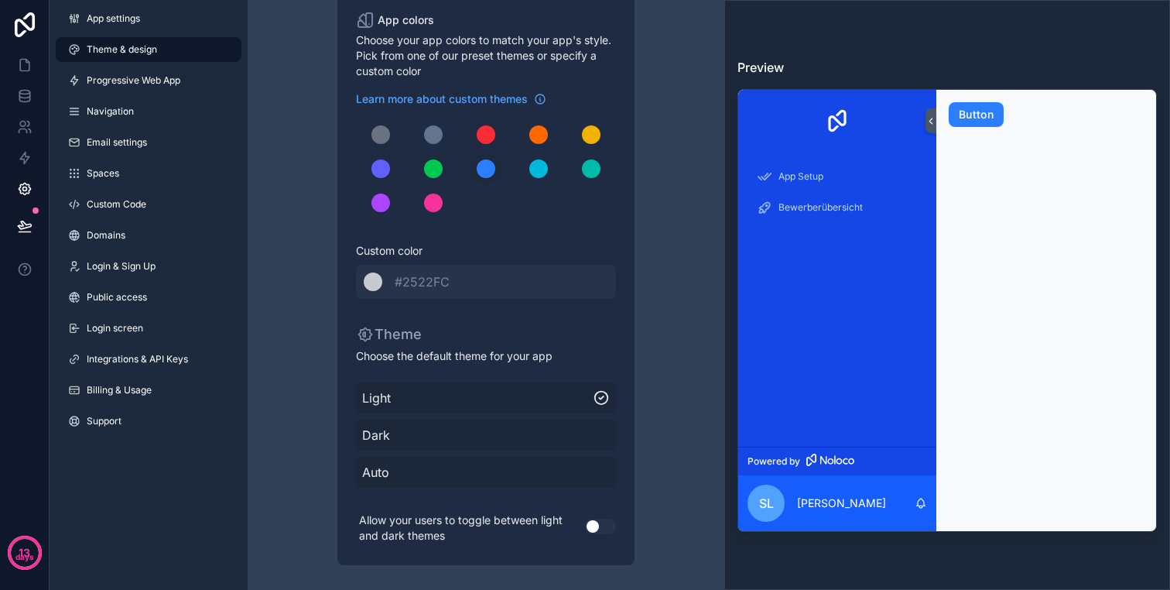
scroll to position [0, 0]
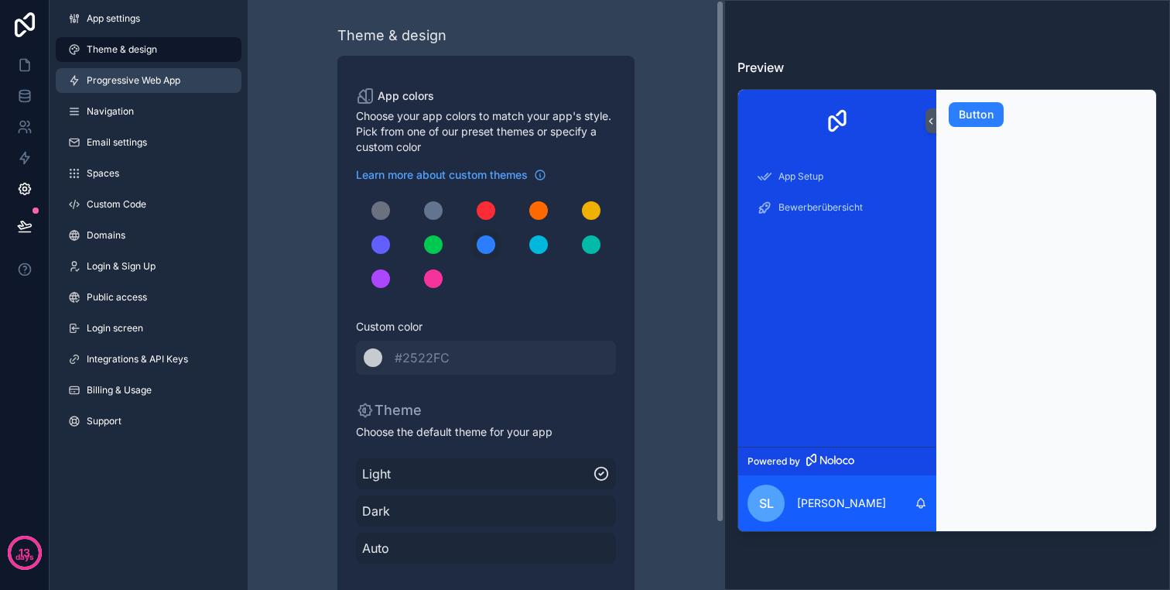
click at [157, 73] on link "Progressive Web App" at bounding box center [149, 80] width 186 height 25
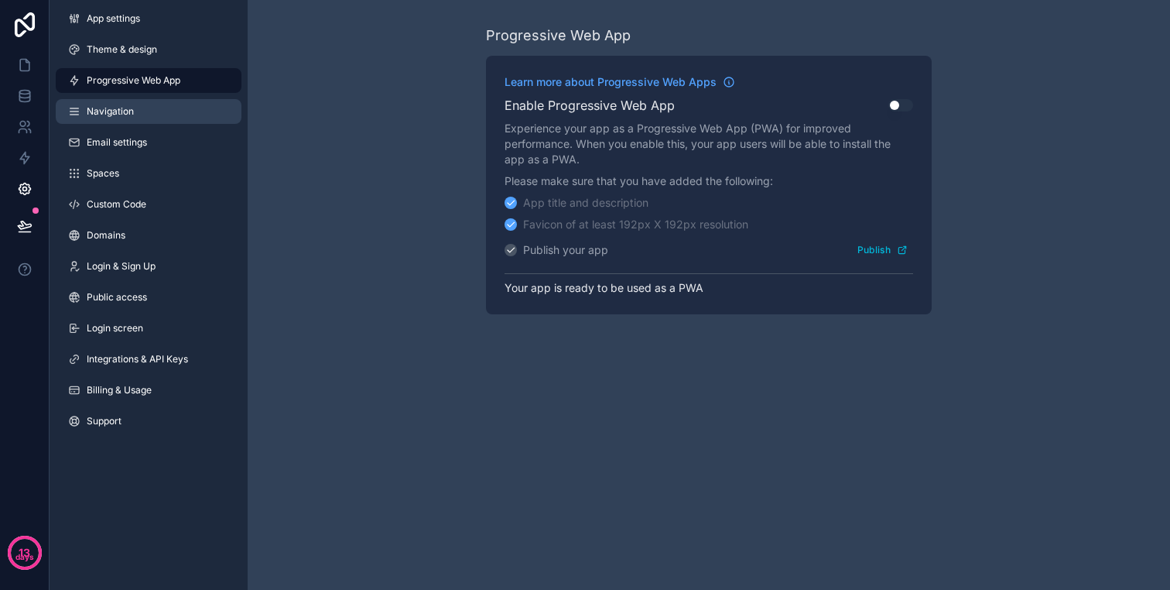
click at [155, 100] on link "Navigation" at bounding box center [149, 111] width 186 height 25
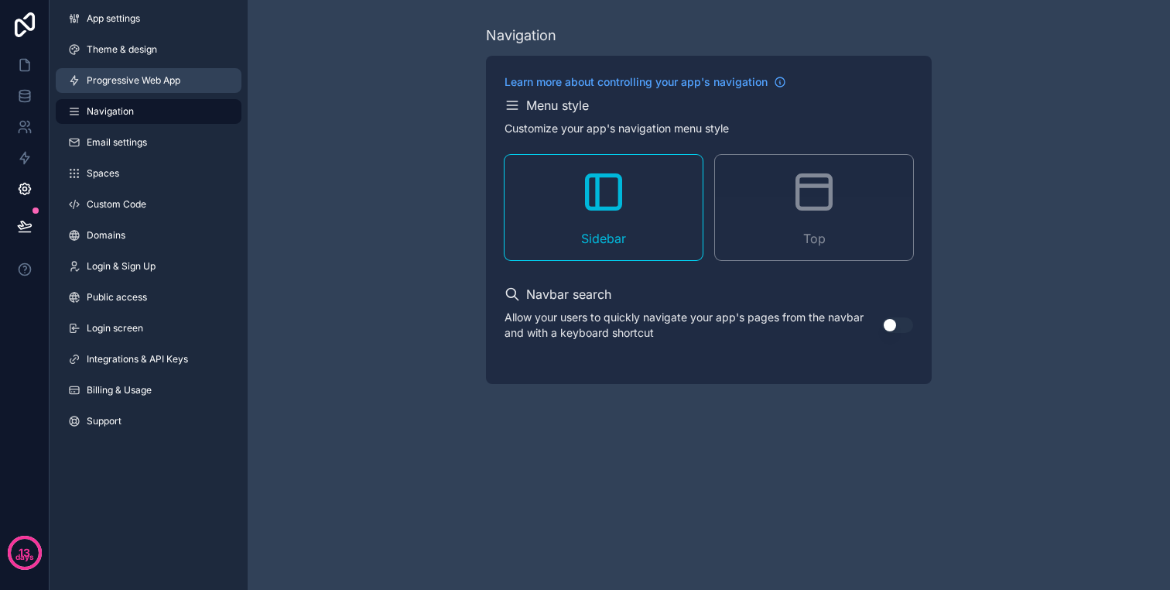
click at [152, 72] on link "Progressive Web App" at bounding box center [149, 80] width 186 height 25
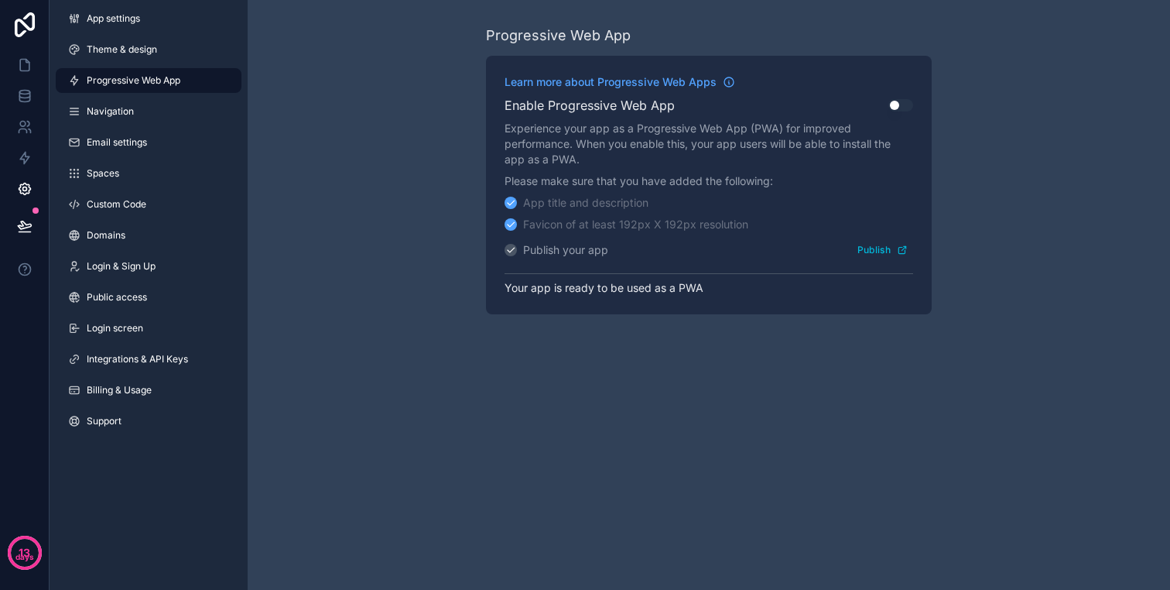
click at [169, 128] on div "App settings Theme & design Progressive Web App Navigation Email settings Space…" at bounding box center [149, 223] width 198 height 446
click at [169, 135] on link "Email settings" at bounding box center [149, 142] width 186 height 25
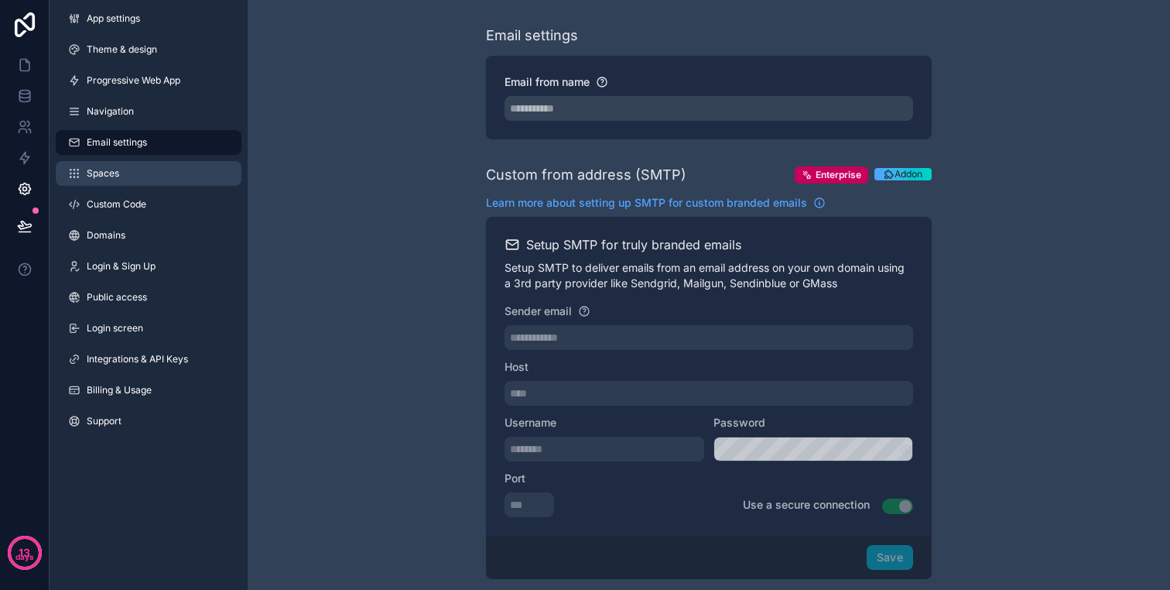
click at [170, 167] on link "Spaces" at bounding box center [149, 173] width 186 height 25
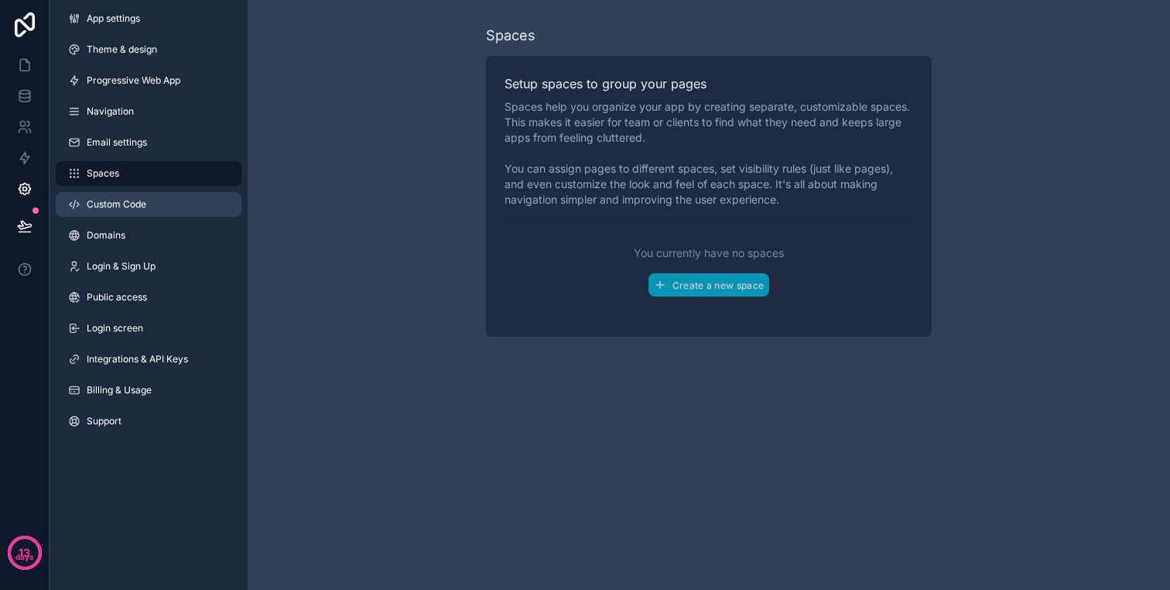
click at [149, 214] on link "Custom Code" at bounding box center [149, 204] width 186 height 25
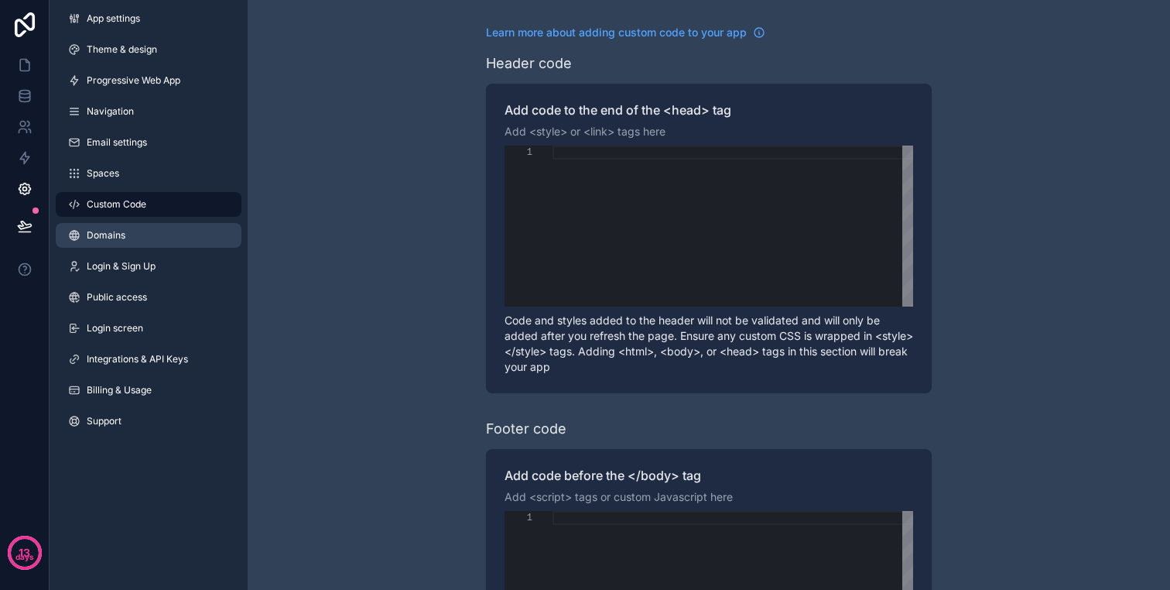
click at [149, 226] on link "Domains" at bounding box center [149, 235] width 186 height 25
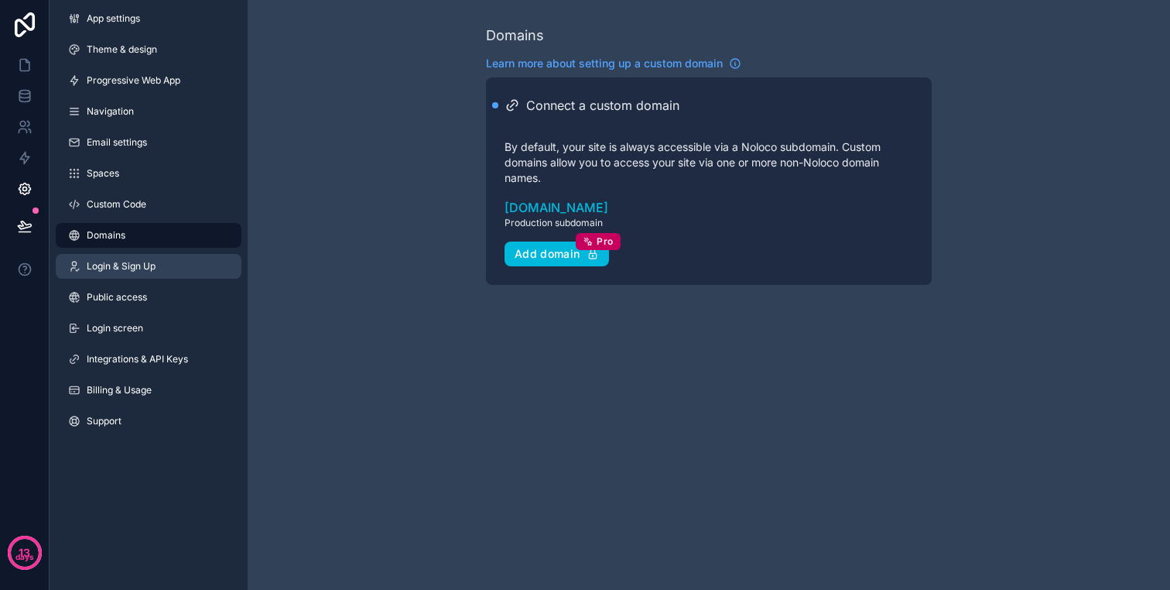
click at [149, 264] on span "Login & Sign Up" at bounding box center [121, 266] width 69 height 12
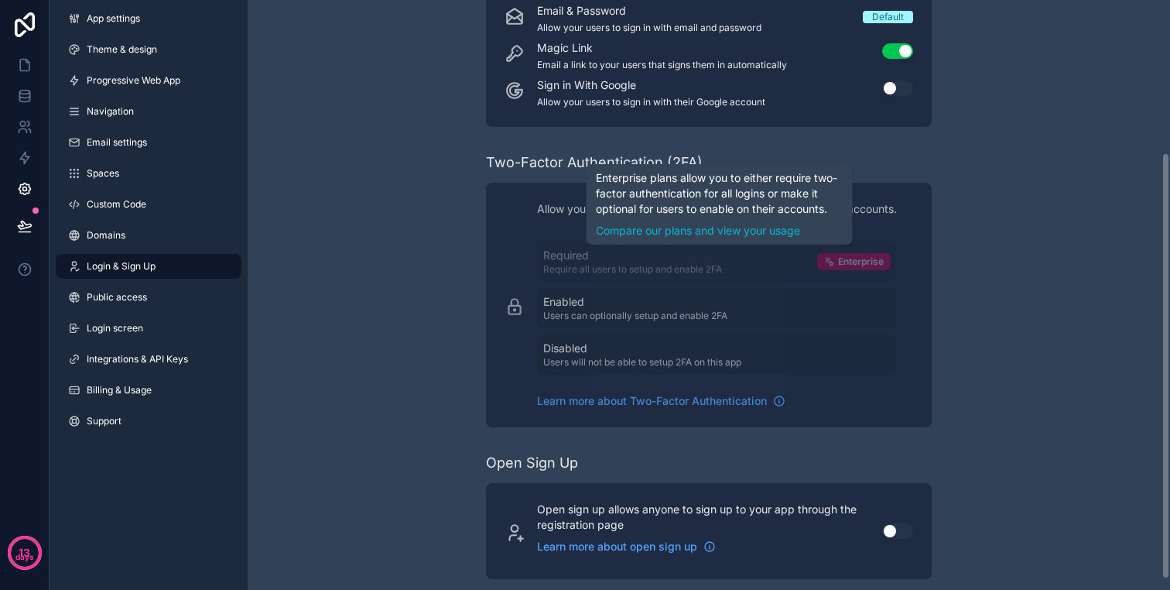
scroll to position [224, 0]
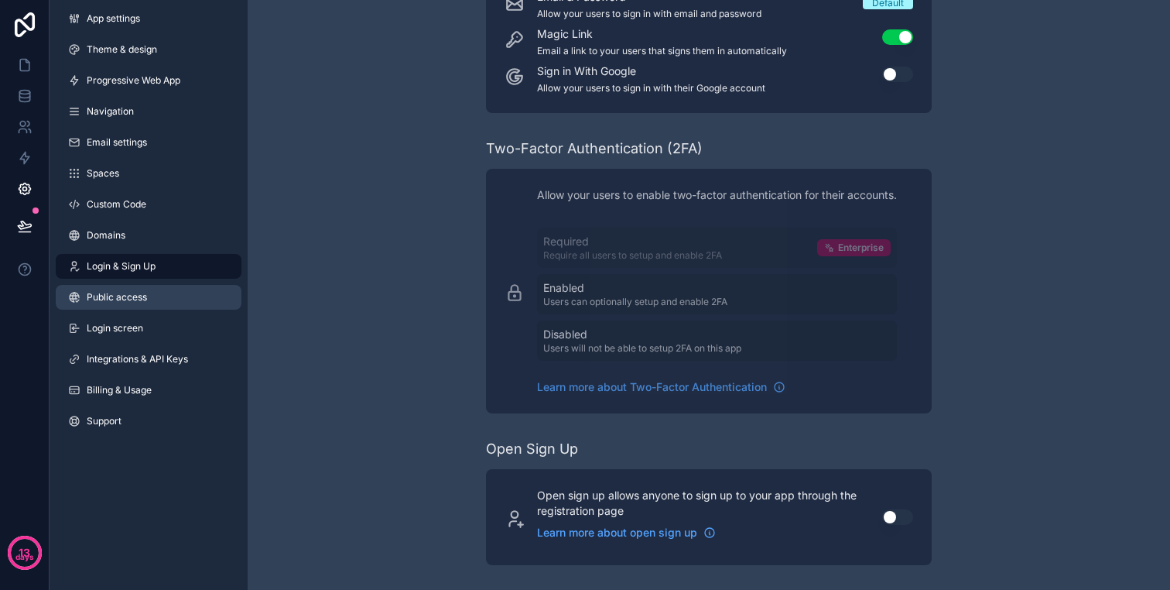
click at [182, 304] on link "Public access" at bounding box center [149, 297] width 186 height 25
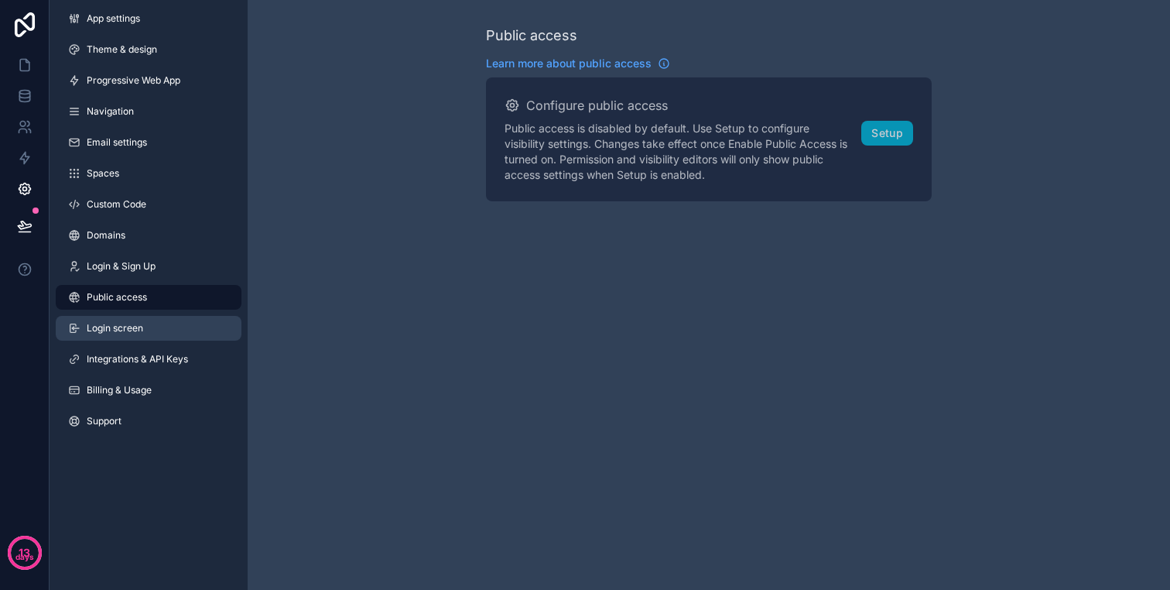
click at [177, 319] on link "Login screen" at bounding box center [149, 328] width 186 height 25
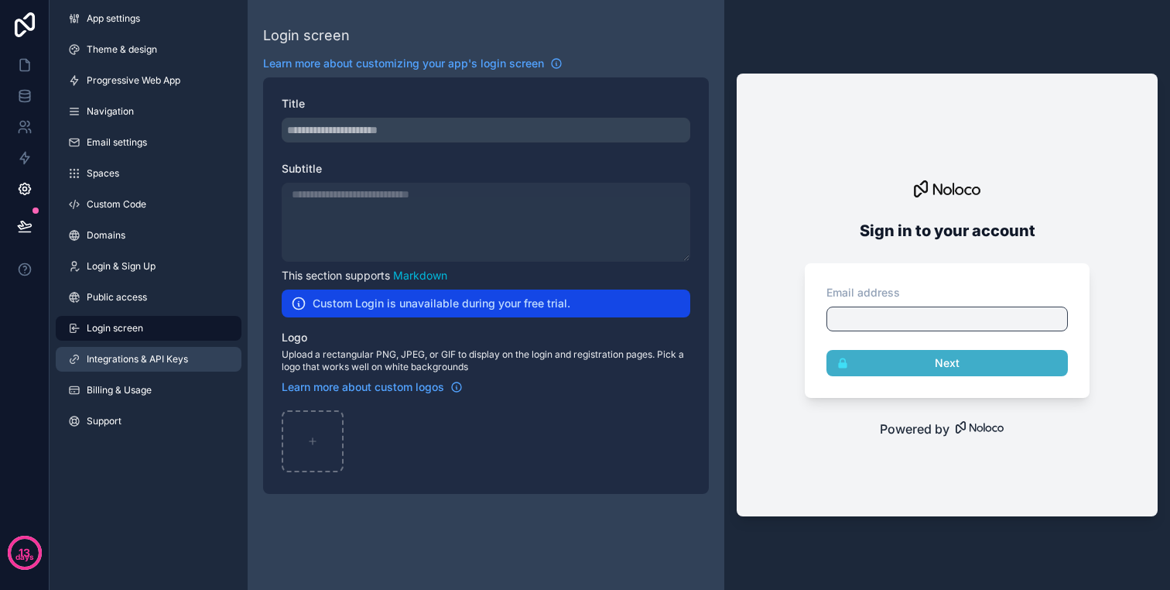
click at [159, 354] on span "Integrations & API Keys" at bounding box center [137, 359] width 101 height 12
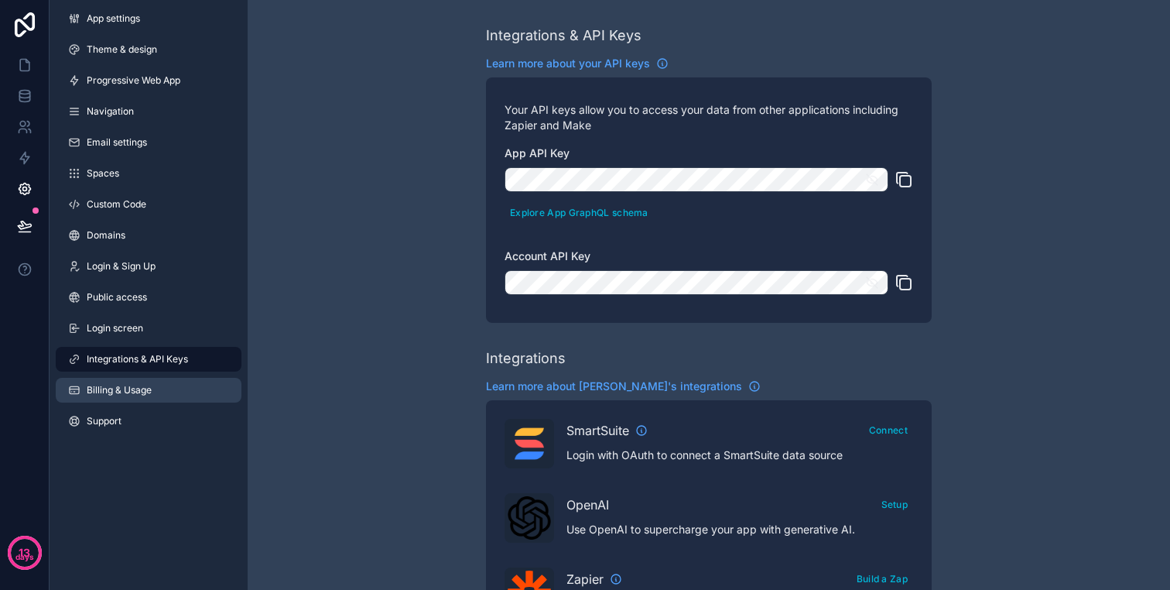
click at [156, 392] on link "Billing & Usage" at bounding box center [149, 390] width 186 height 25
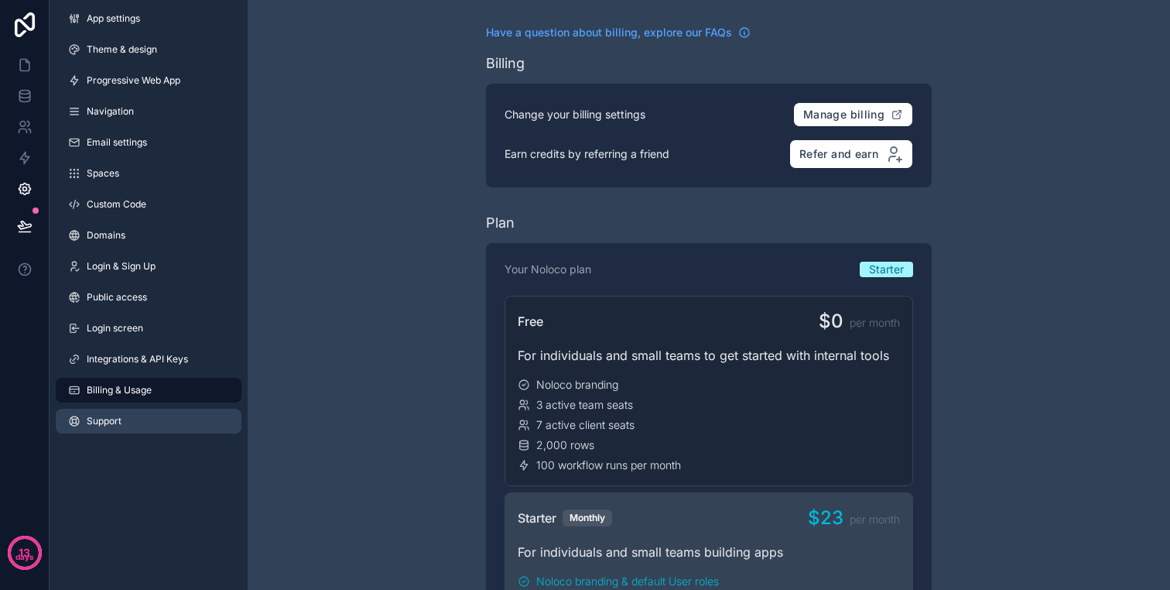
click at [142, 409] on link "Support" at bounding box center [149, 421] width 186 height 25
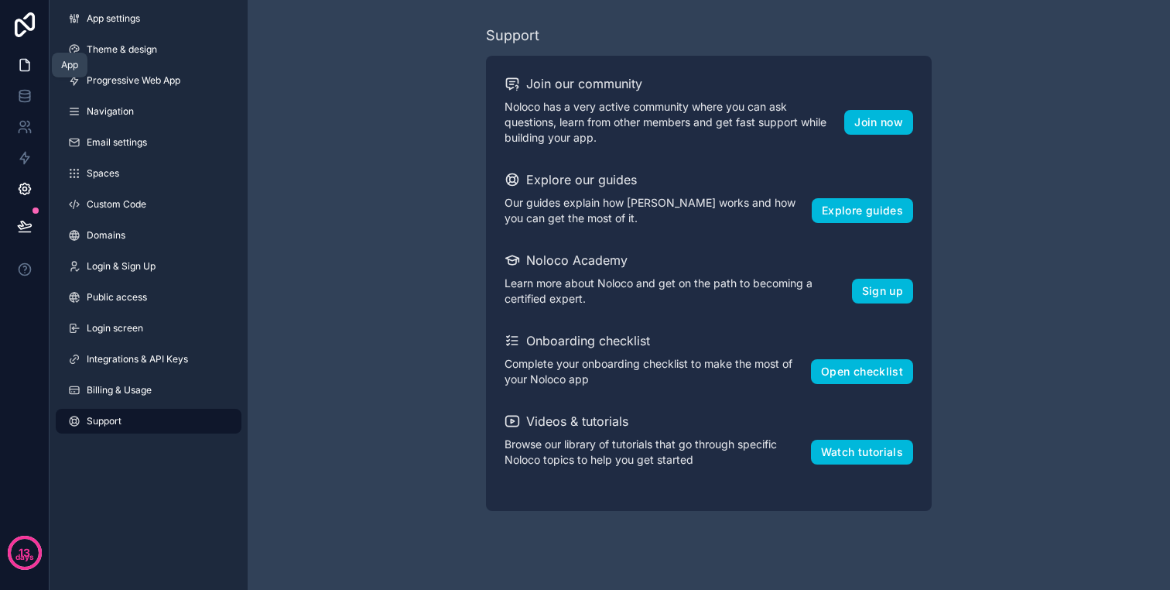
click at [25, 75] on link at bounding box center [24, 65] width 49 height 31
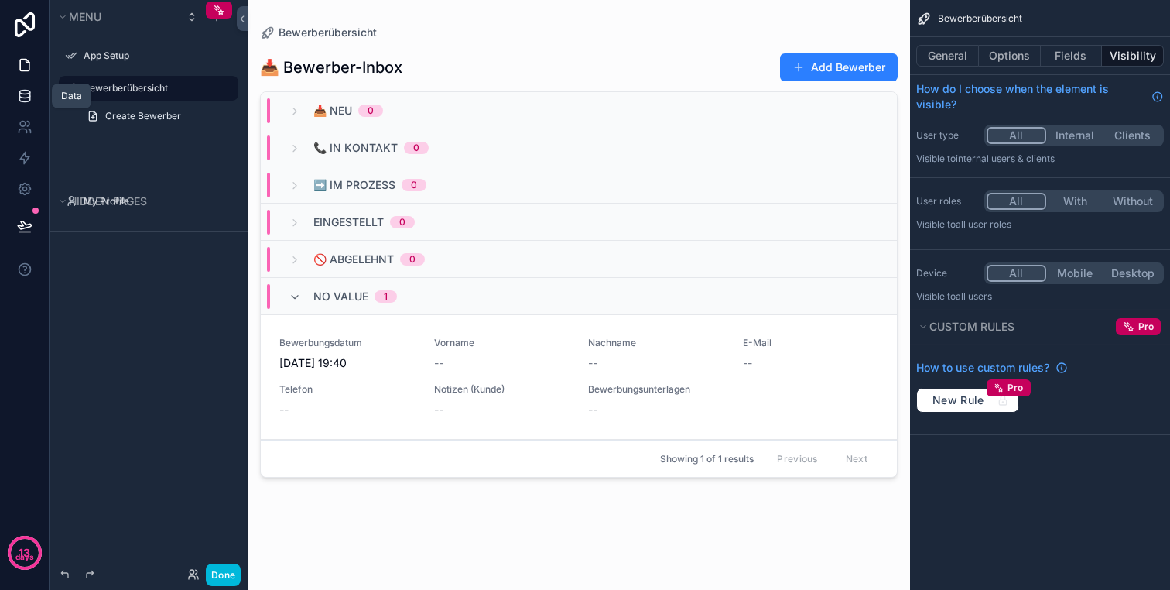
click at [35, 102] on link at bounding box center [24, 95] width 49 height 31
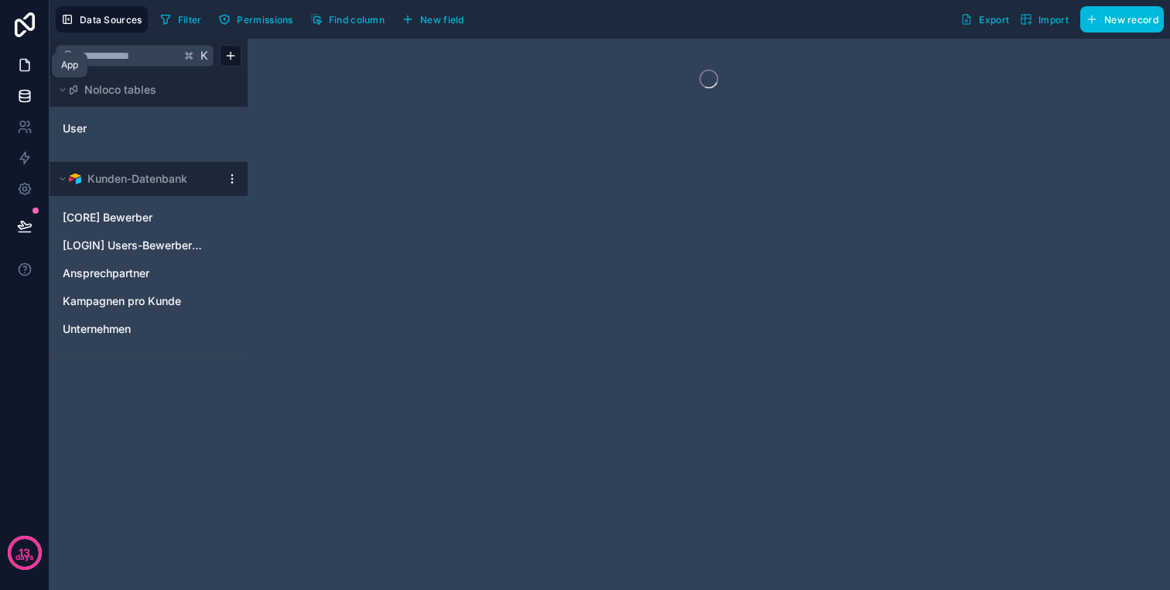
click at [29, 61] on icon at bounding box center [24, 64] width 15 height 15
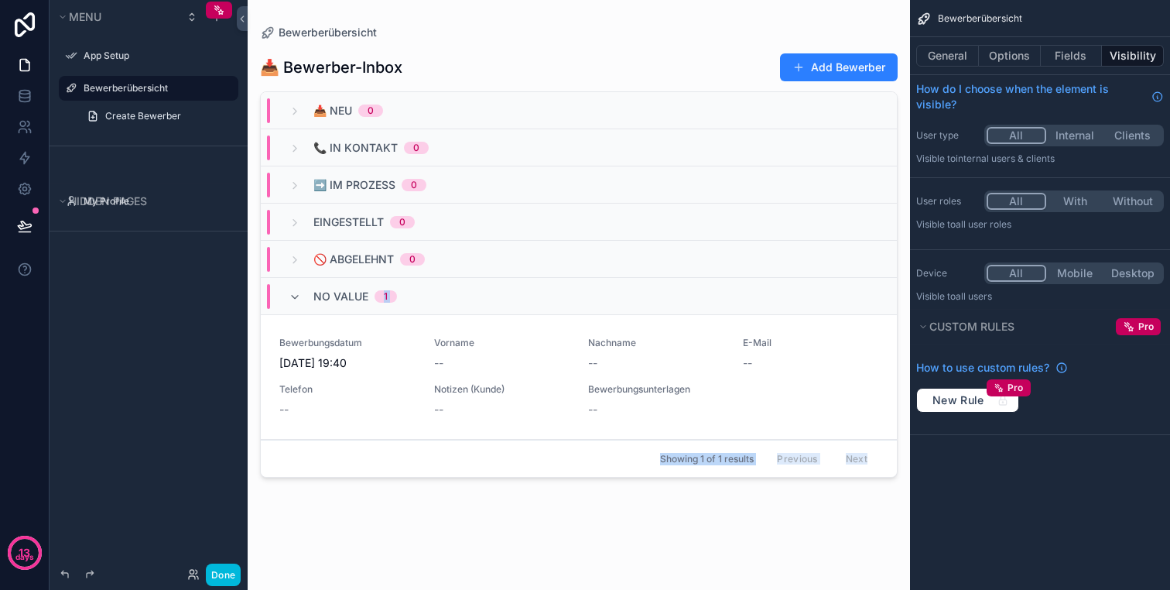
drag, startPoint x: 336, startPoint y: 345, endPoint x: 373, endPoint y: 285, distance: 70.9
click at [373, 285] on div "Bewerberübersicht 📥 Bewerber-Inbox Add Bewerber 📥 Neu 0 📞 In Kontakt 0 ➡️ Im Pr…" at bounding box center [579, 285] width 662 height 571
click at [317, 296] on span "No value" at bounding box center [340, 296] width 55 height 15
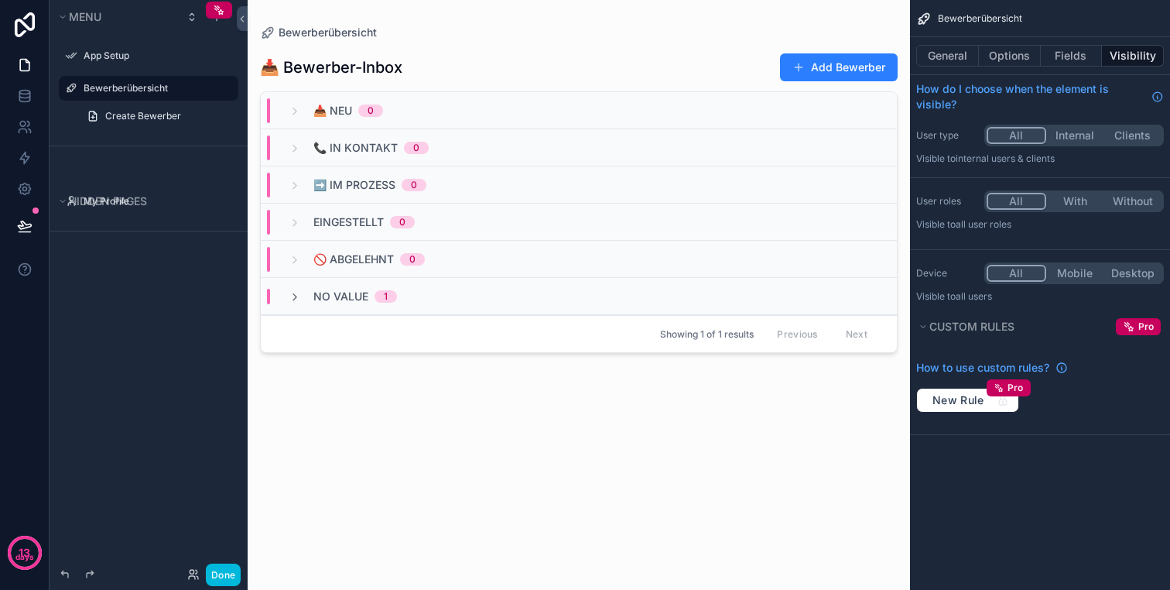
click at [312, 289] on div "No value 1" at bounding box center [343, 296] width 108 height 15
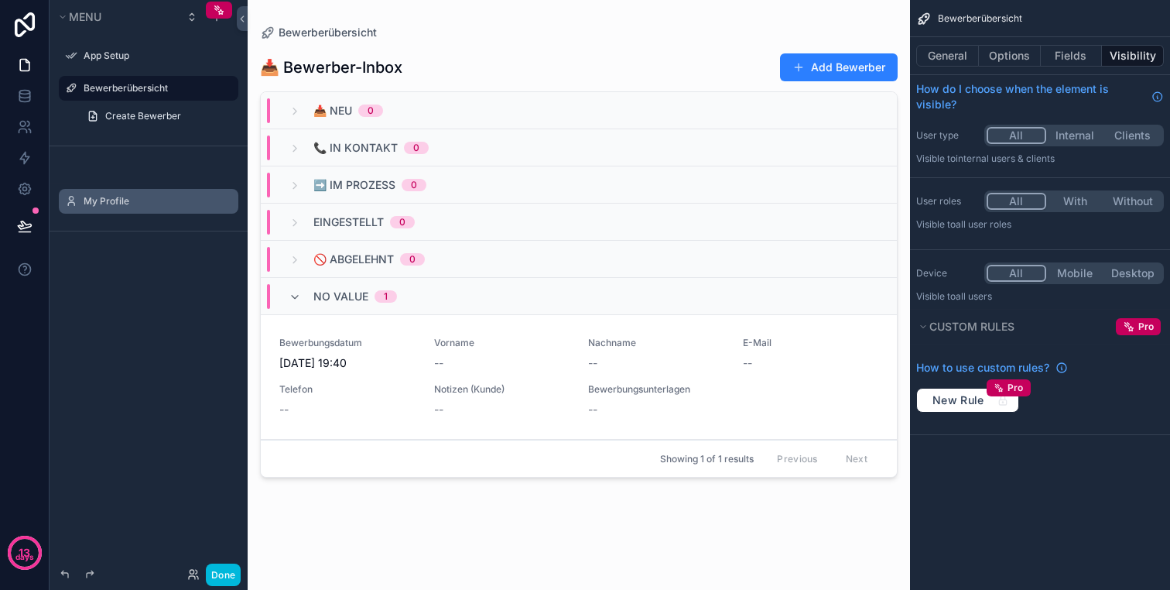
click at [105, 207] on label "My Profile" at bounding box center [156, 201] width 145 height 12
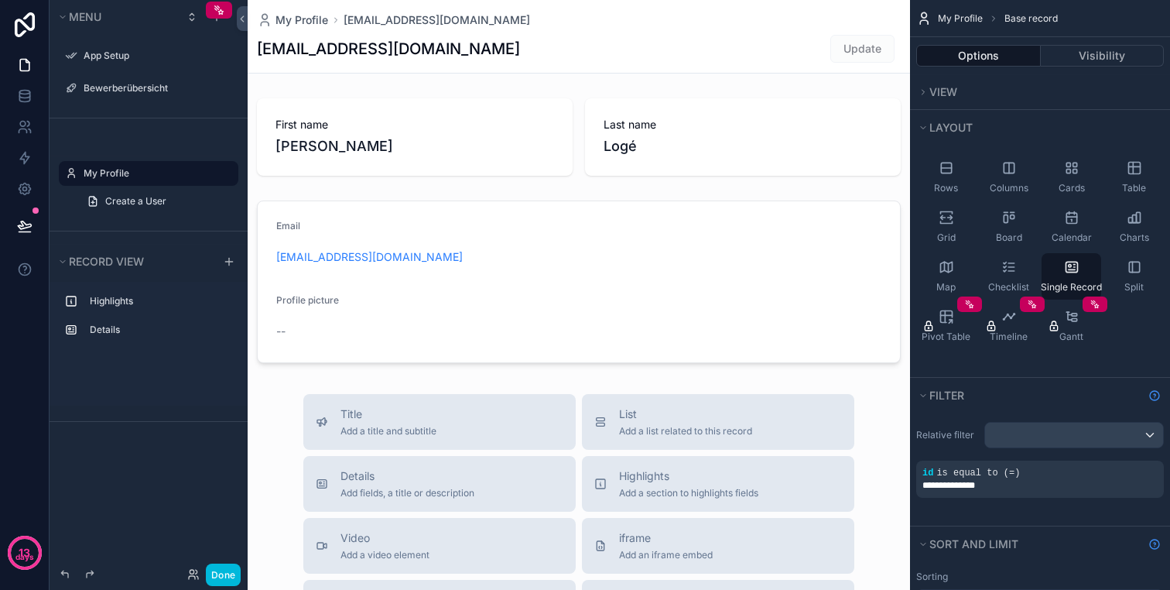
click at [120, 171] on label "My Profile" at bounding box center [156, 173] width 145 height 12
click at [0, 0] on button "scrollable content" at bounding box center [0, 0] width 0 height 0
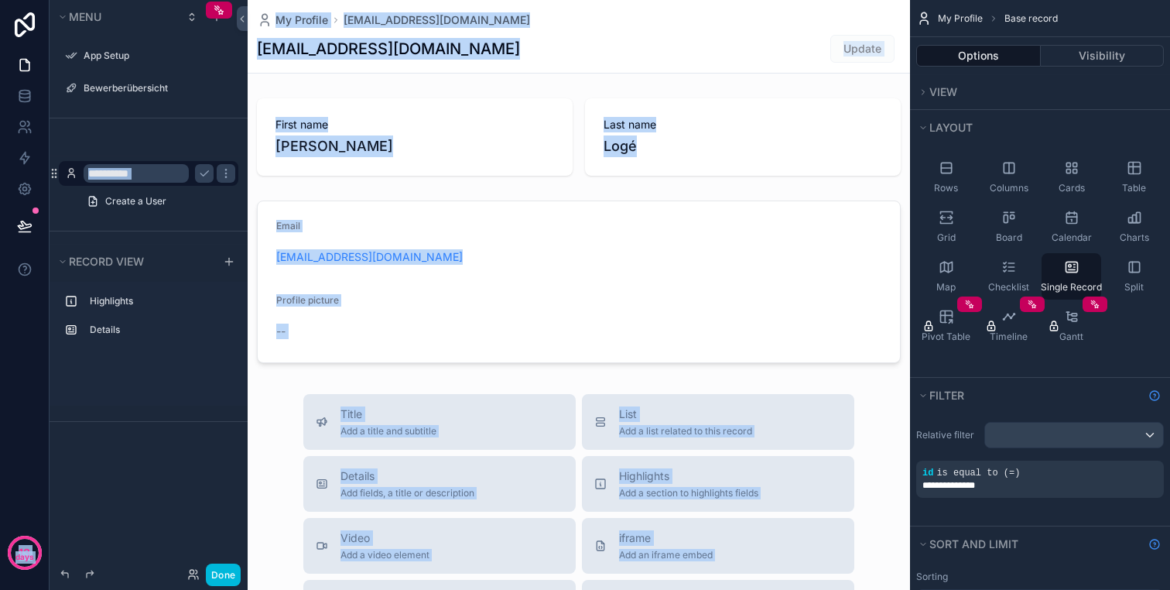
click at [149, 166] on input "**********" at bounding box center [136, 173] width 105 height 19
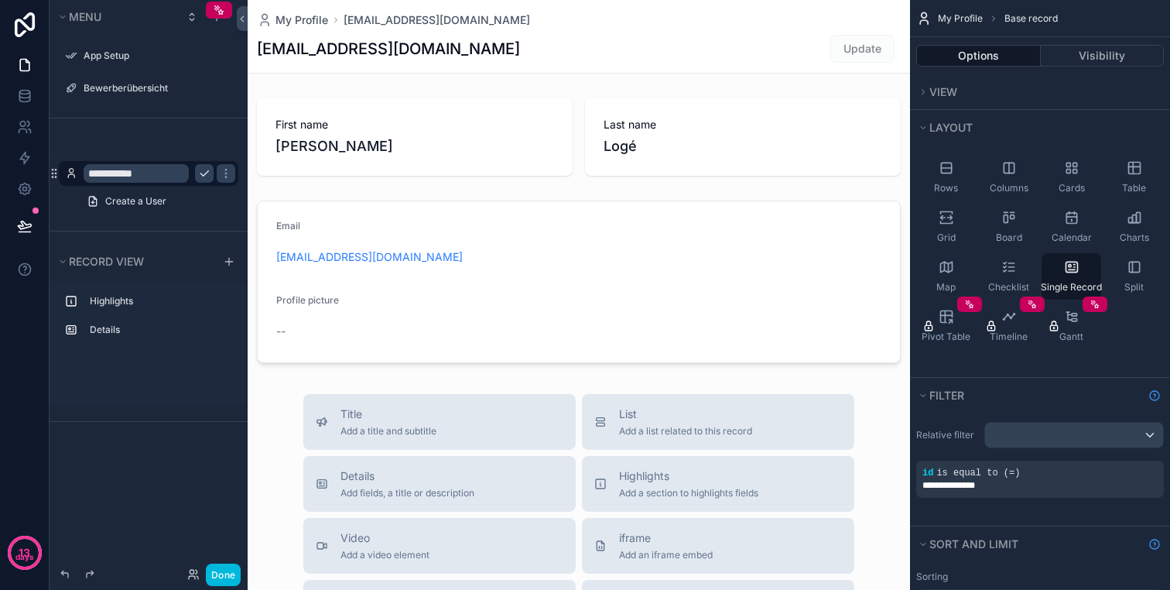
type input "**********"
click at [202, 173] on icon "scrollable content" at bounding box center [204, 173] width 12 height 12
click at [22, 57] on icon at bounding box center [24, 64] width 15 height 15
click at [30, 90] on icon at bounding box center [24, 95] width 15 height 15
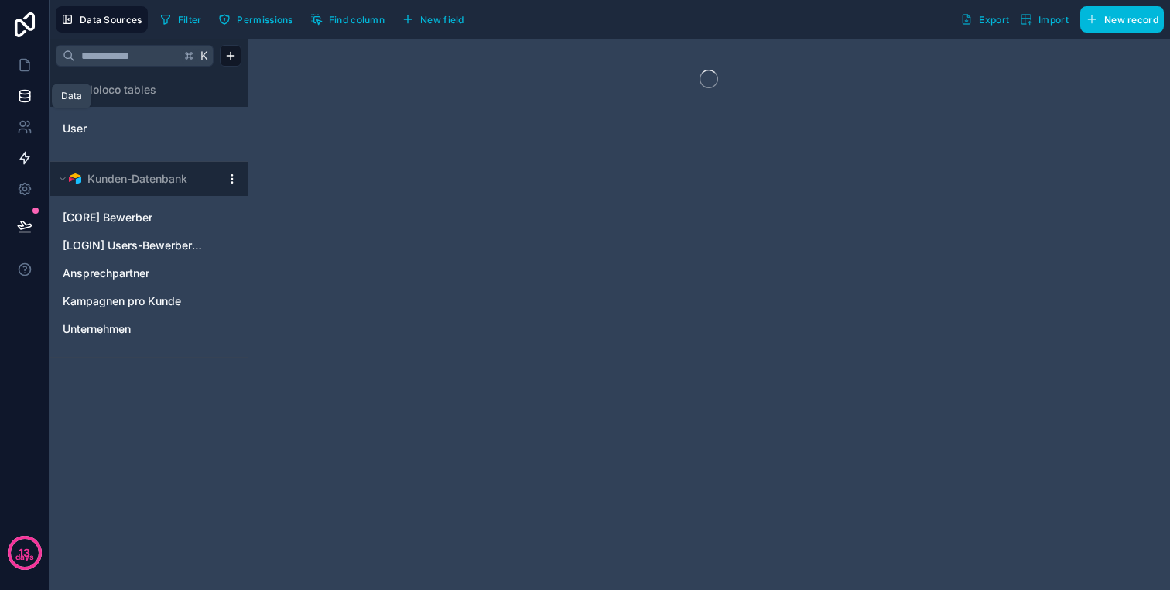
click at [19, 145] on link at bounding box center [24, 157] width 49 height 31
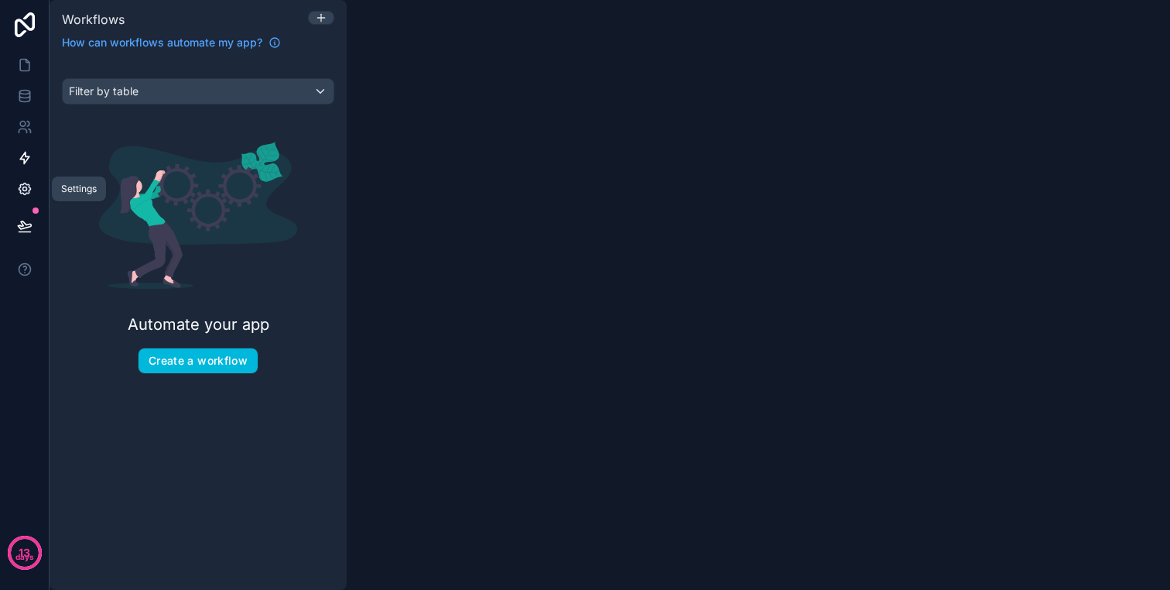
click at [19, 176] on link at bounding box center [24, 188] width 49 height 31
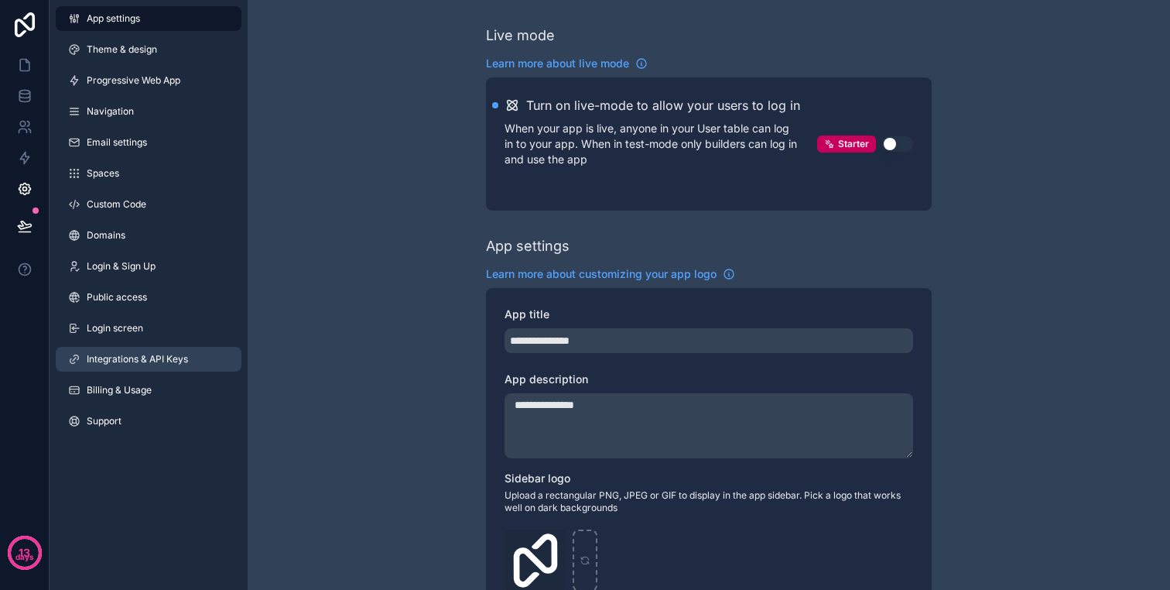
click at [149, 363] on span "Integrations & API Keys" at bounding box center [137, 359] width 101 height 12
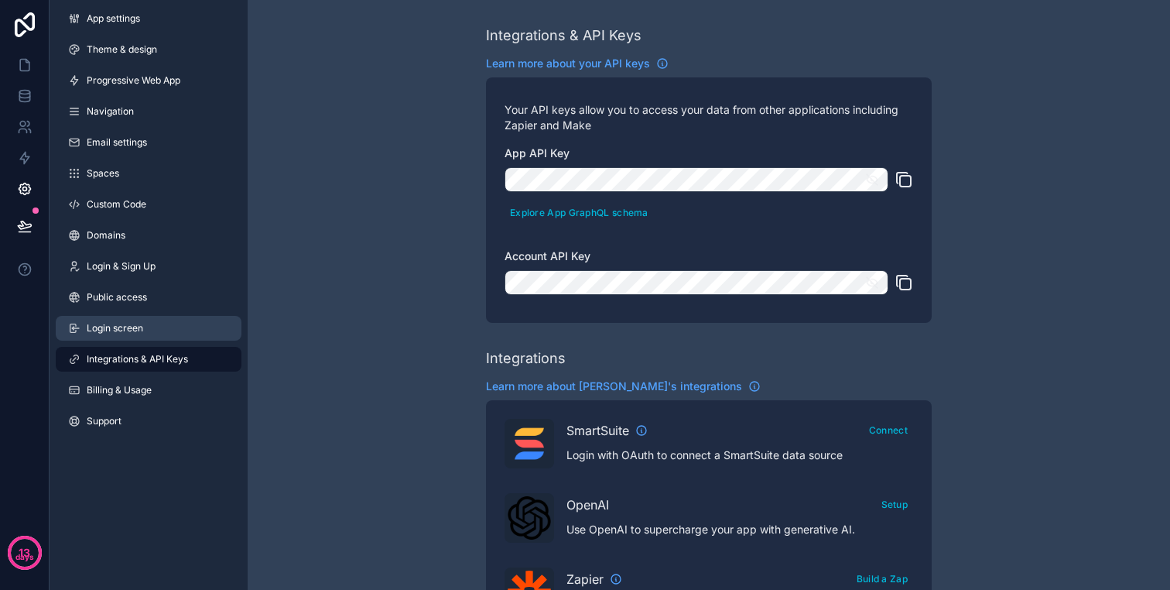
click at [146, 335] on link "Login screen" at bounding box center [149, 328] width 186 height 25
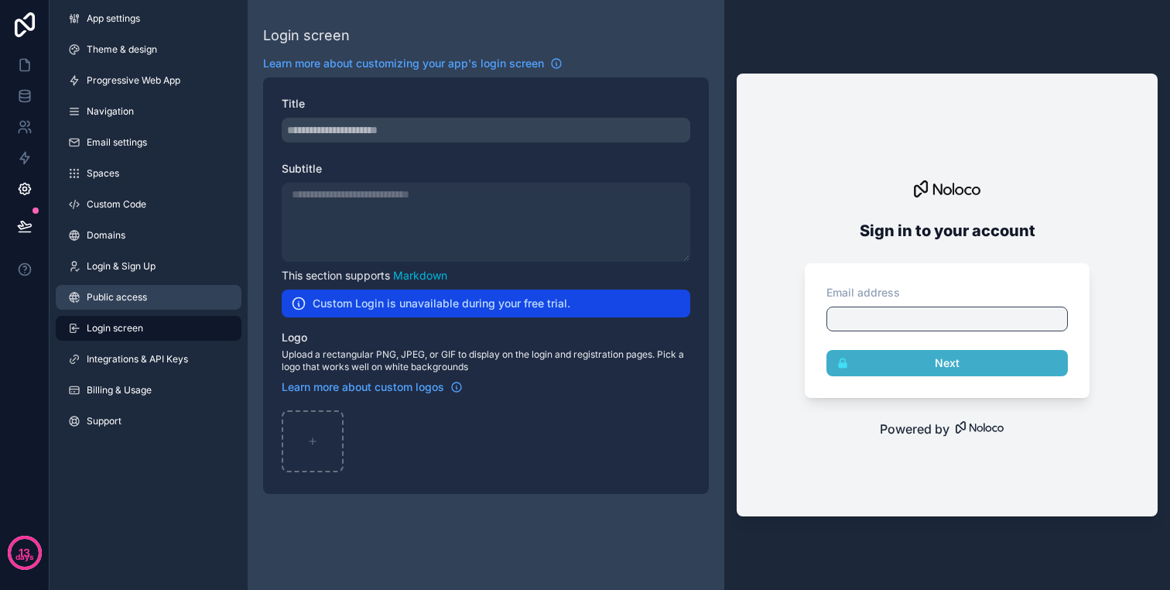
click at [142, 302] on span "Public access" at bounding box center [117, 297] width 60 height 12
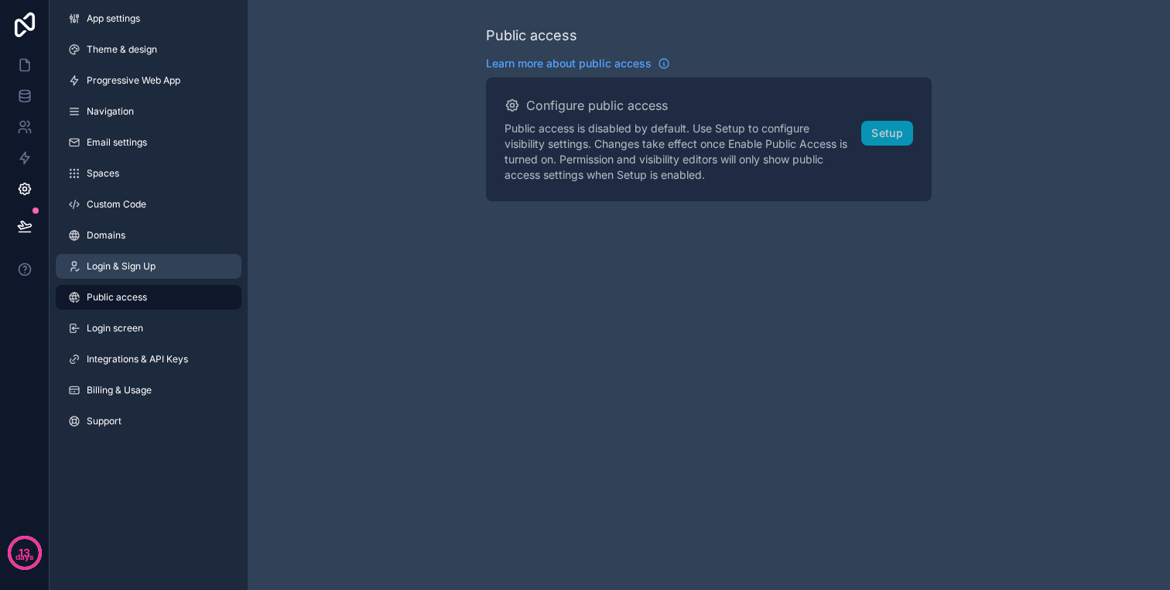
click at [143, 277] on link "Login & Sign Up" at bounding box center [149, 266] width 186 height 25
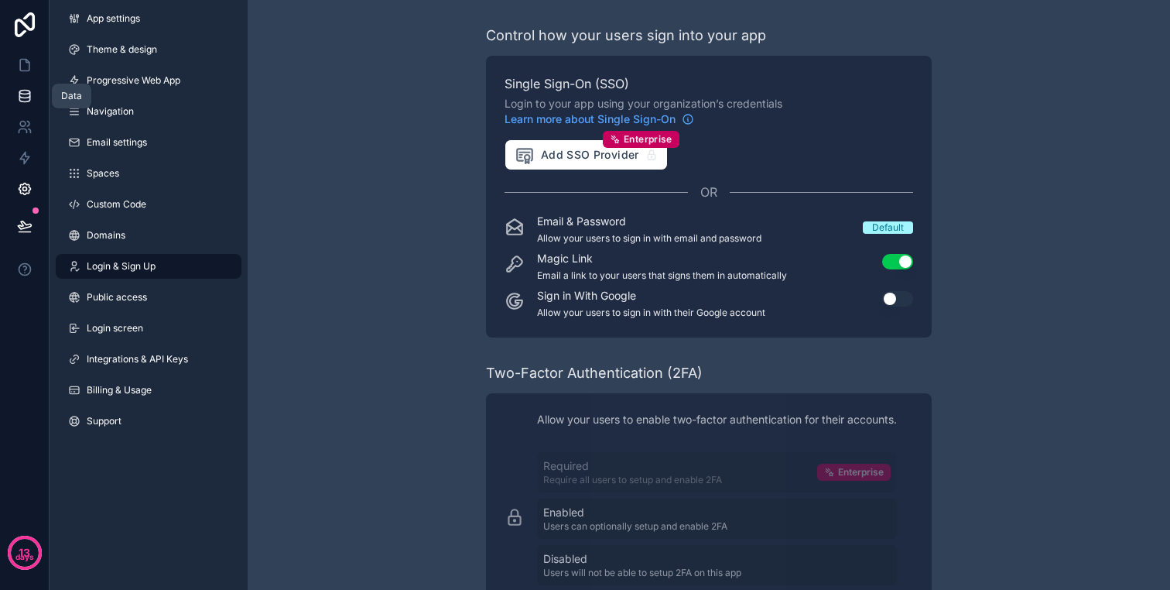
click at [29, 91] on icon at bounding box center [24, 93] width 10 height 4
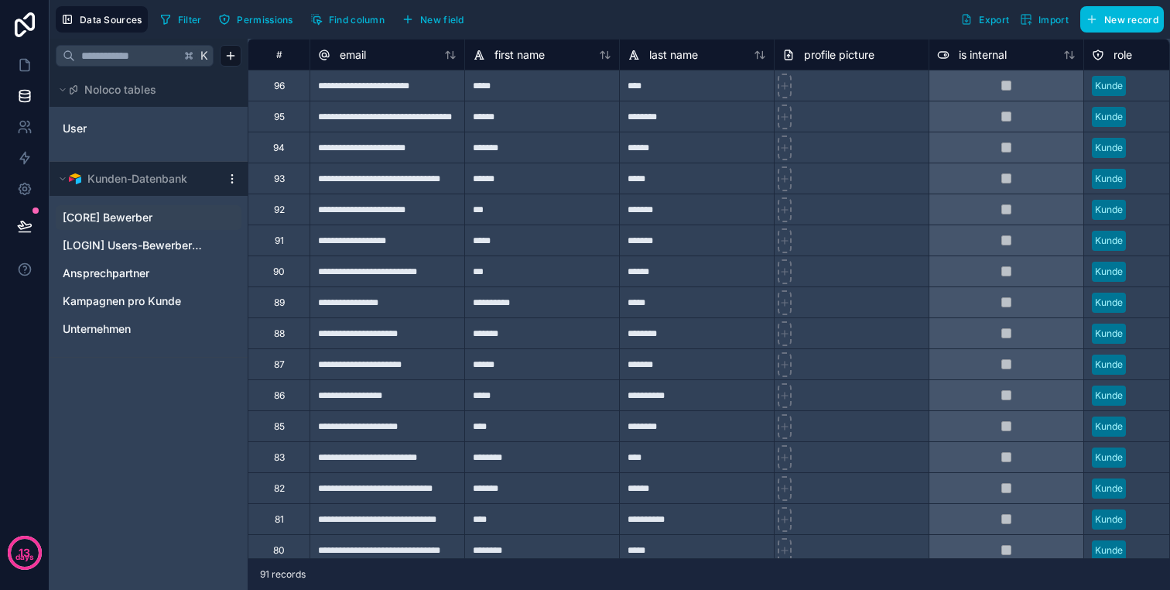
click at [150, 218] on span "[CORE] Bewerber" at bounding box center [108, 217] width 90 height 15
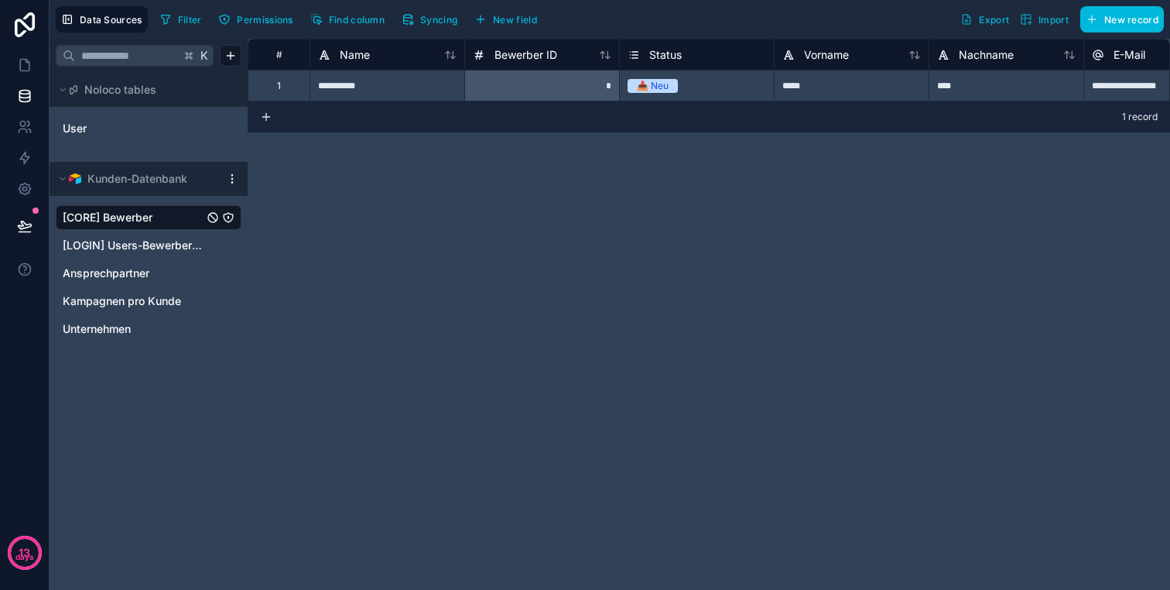
click at [275, 17] on span "Permissions" at bounding box center [265, 20] width 56 height 12
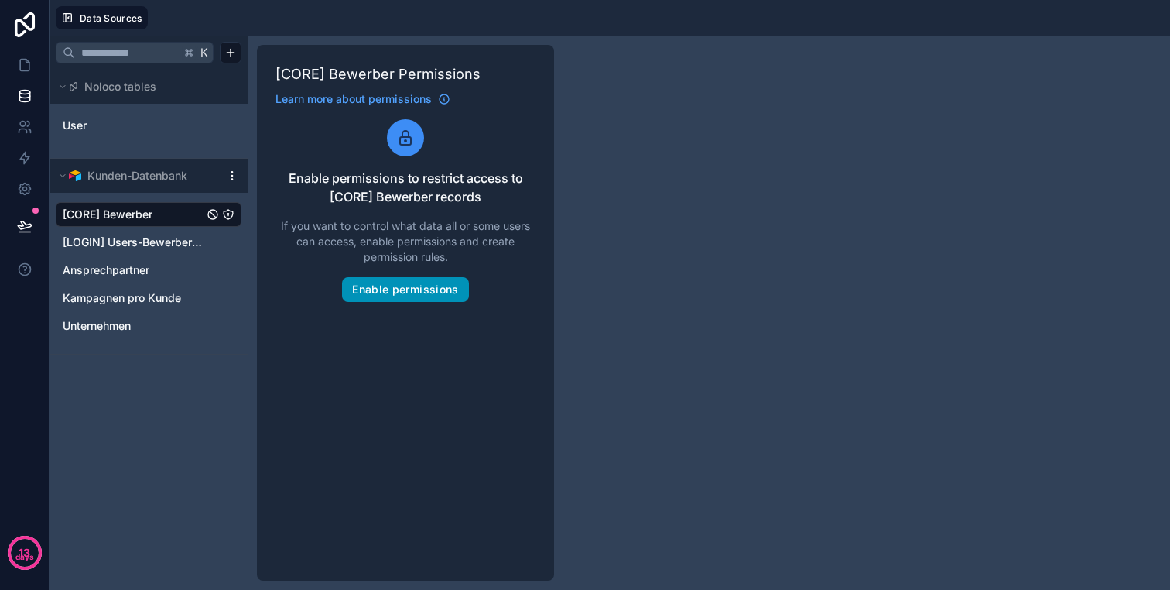
click at [432, 293] on button "Enable permissions" at bounding box center [405, 289] width 126 height 25
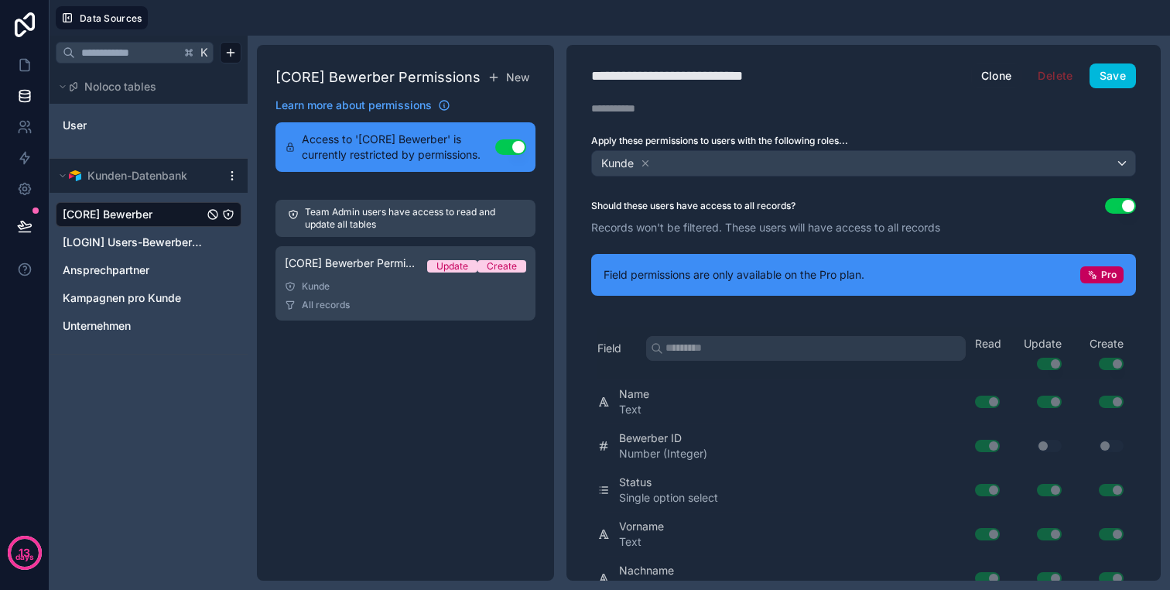
click at [1121, 202] on button "Use setting" at bounding box center [1120, 205] width 31 height 15
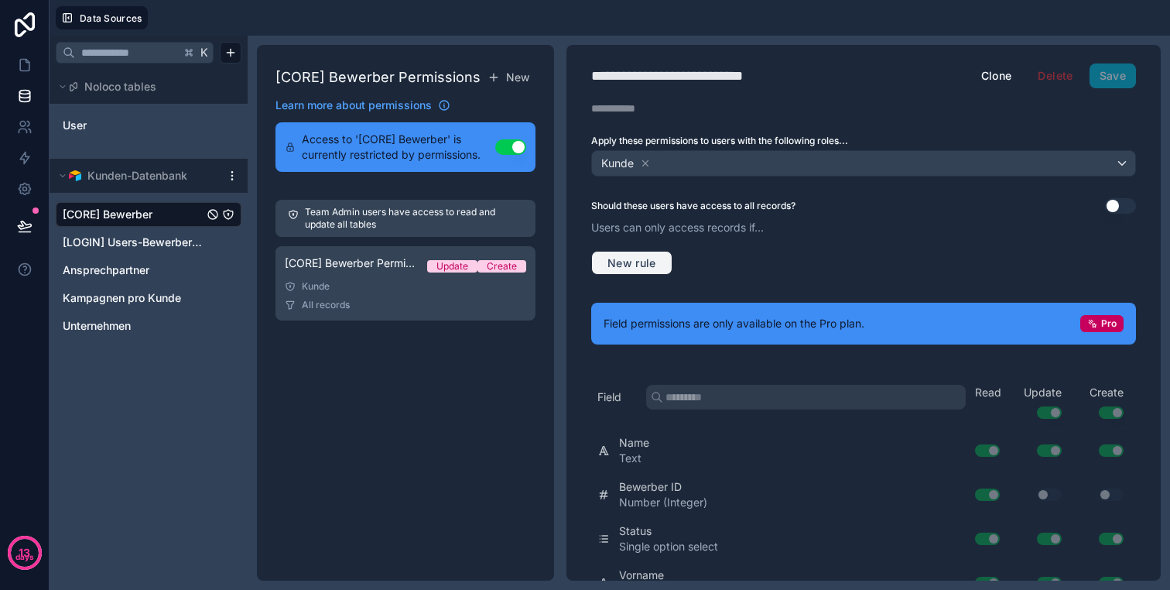
click at [633, 271] on button "New rule" at bounding box center [631, 263] width 81 height 25
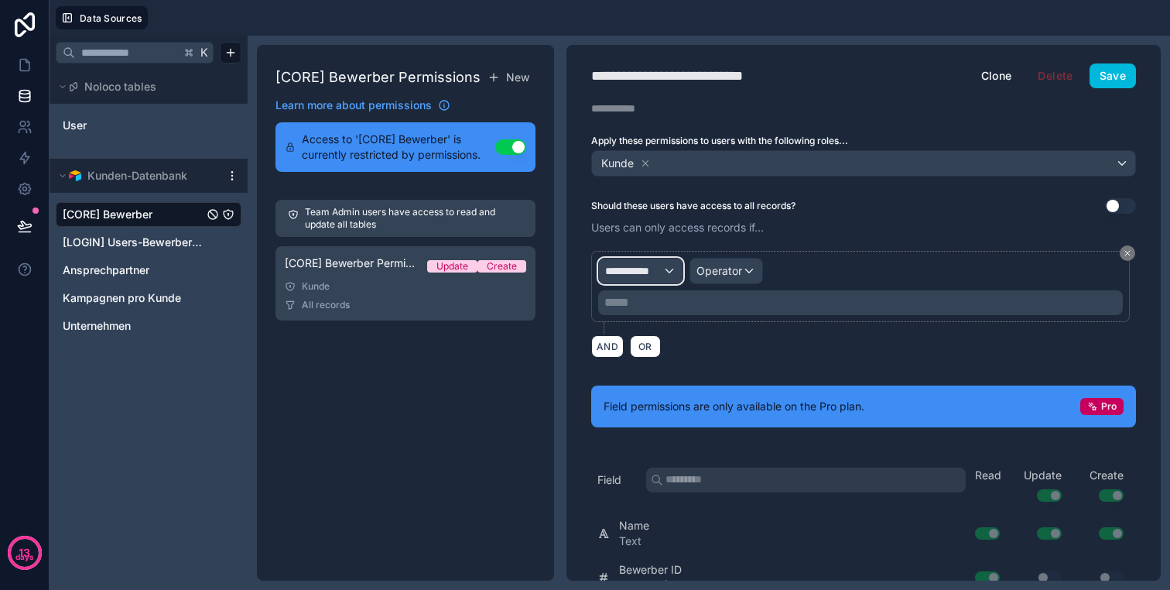
click at [638, 272] on span "**********" at bounding box center [633, 270] width 57 height 15
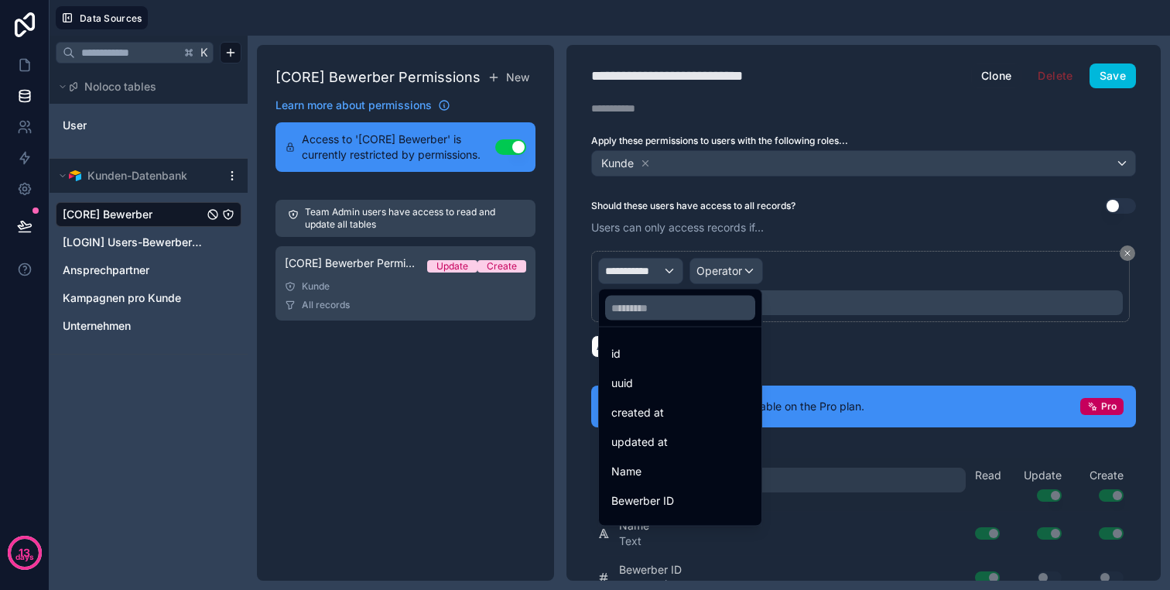
click at [638, 272] on div at bounding box center [585, 295] width 1170 height 590
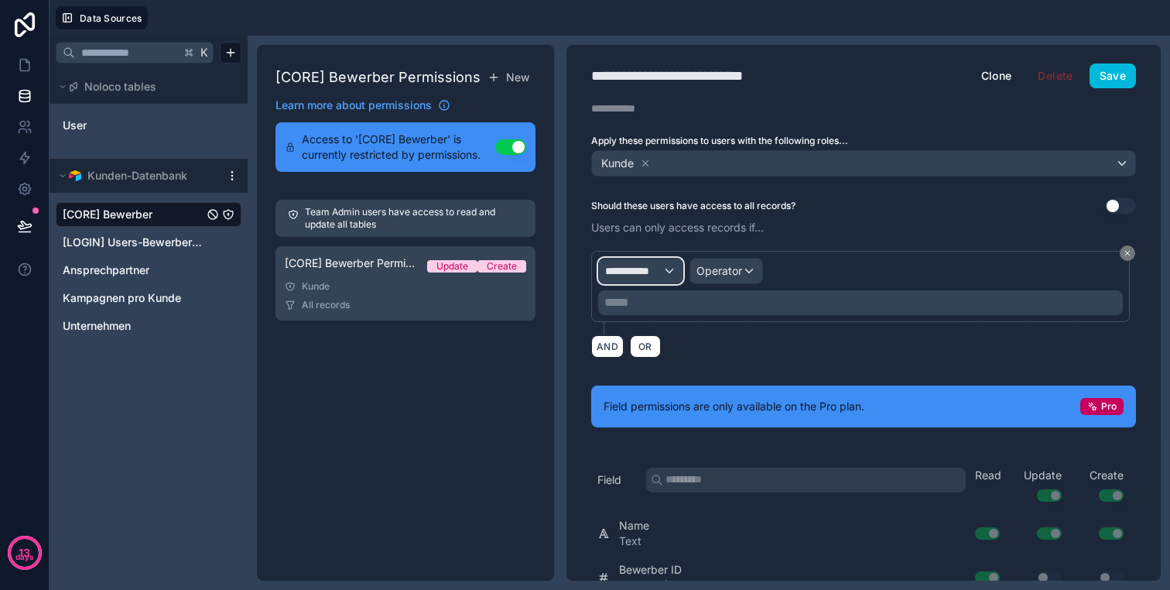
click at [639, 272] on span "**********" at bounding box center [633, 270] width 57 height 15
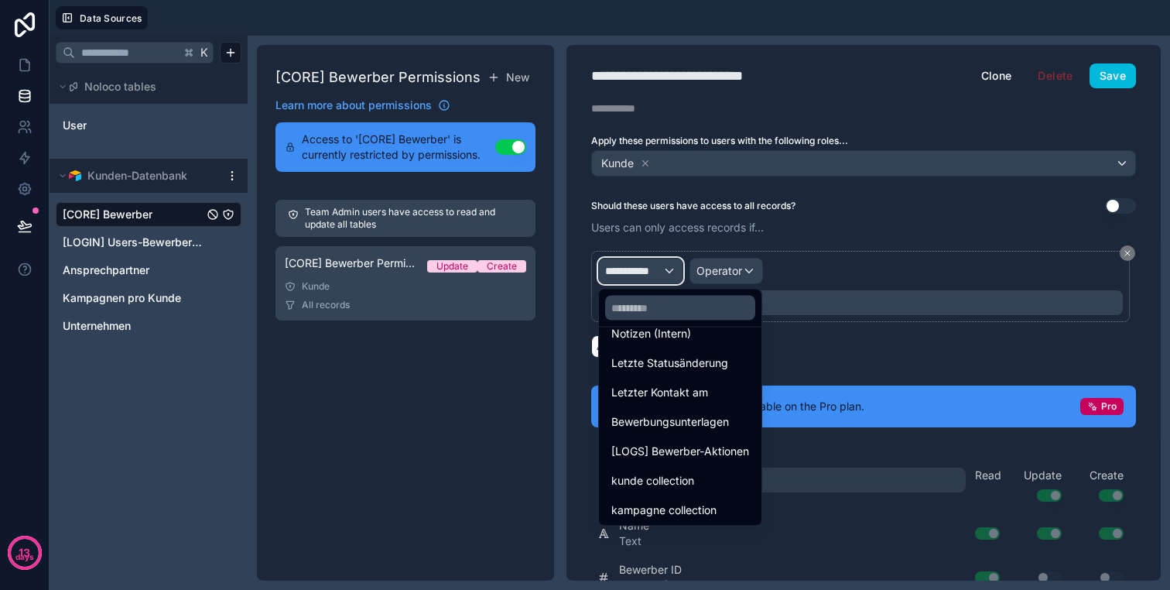
scroll to position [404, 0]
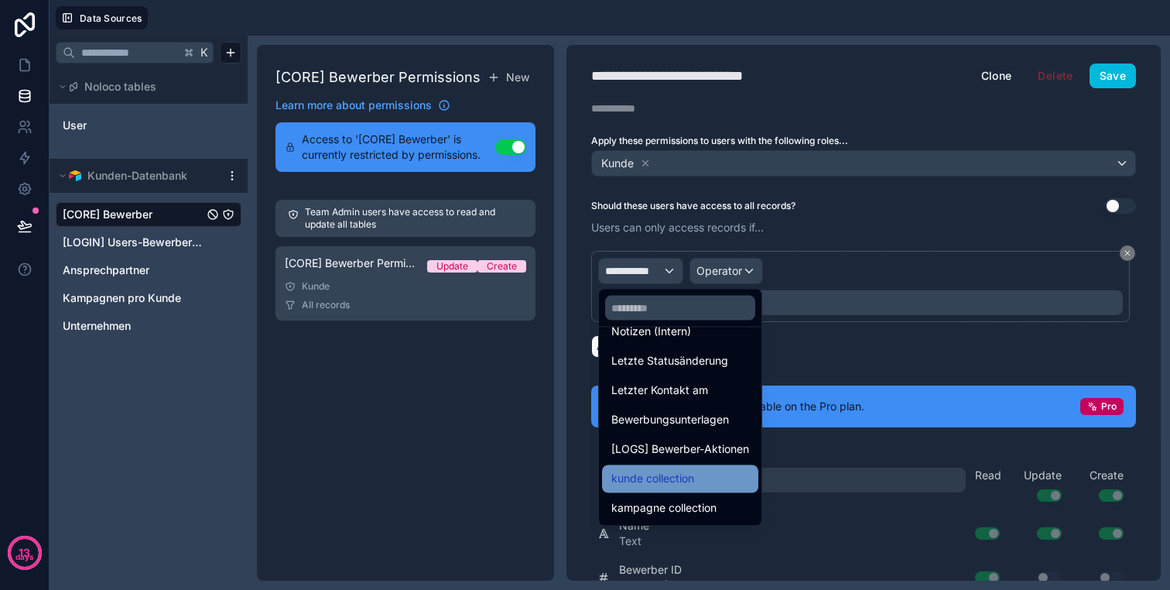
click at [692, 480] on span "kunde collection" at bounding box center [652, 479] width 83 height 19
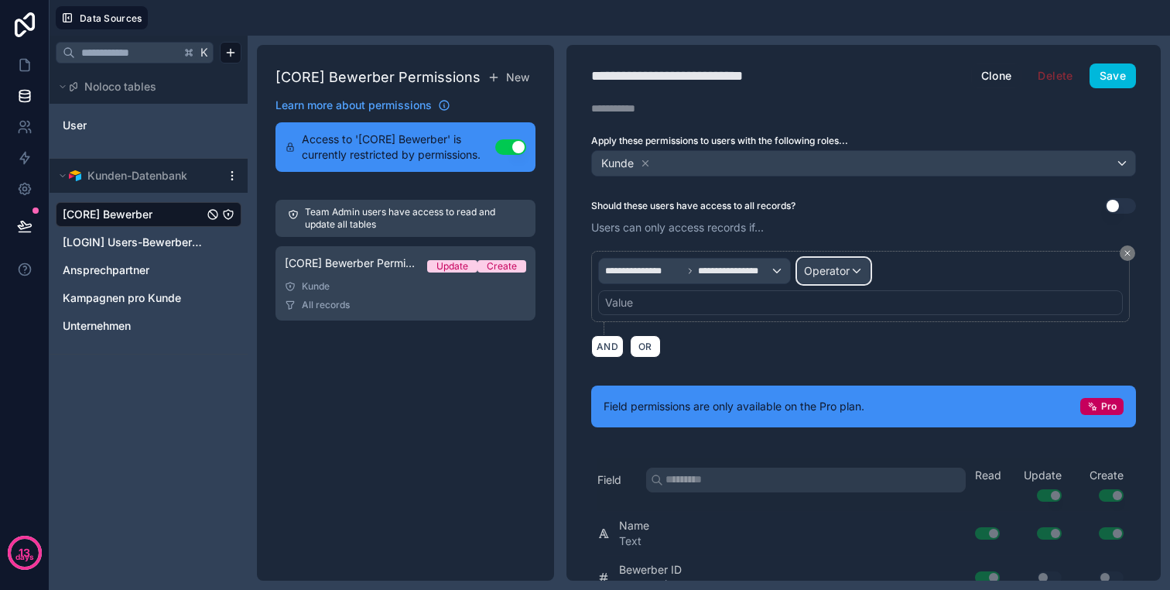
click at [807, 264] on span "Operator" at bounding box center [827, 270] width 46 height 13
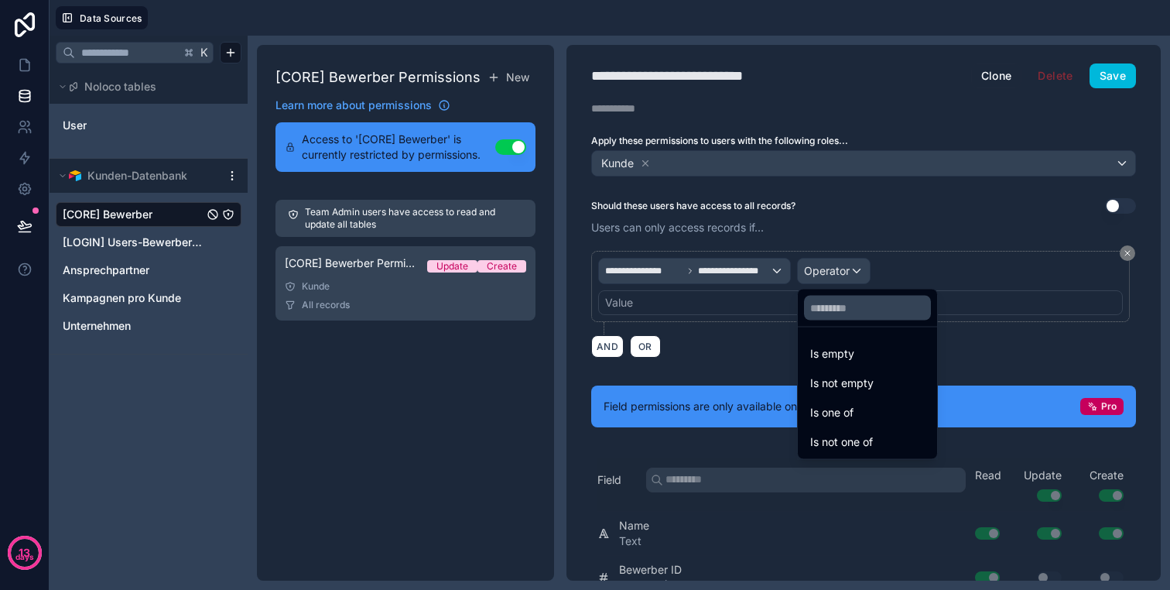
click at [772, 270] on div at bounding box center [585, 295] width 1170 height 590
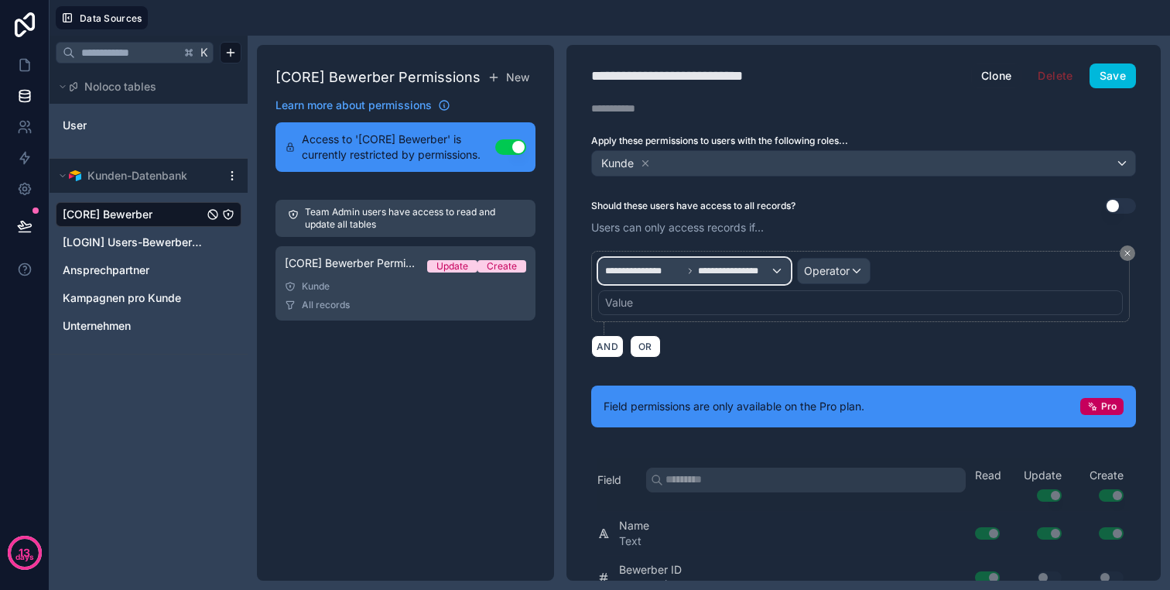
click at [751, 270] on span "**********" at bounding box center [734, 271] width 72 height 12
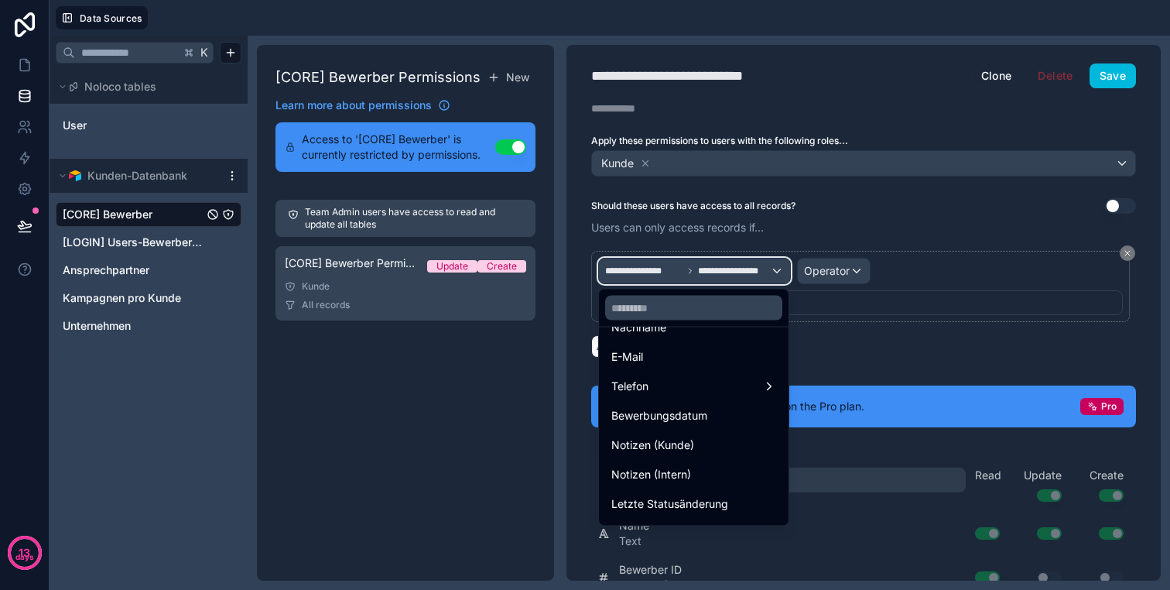
scroll to position [279, 0]
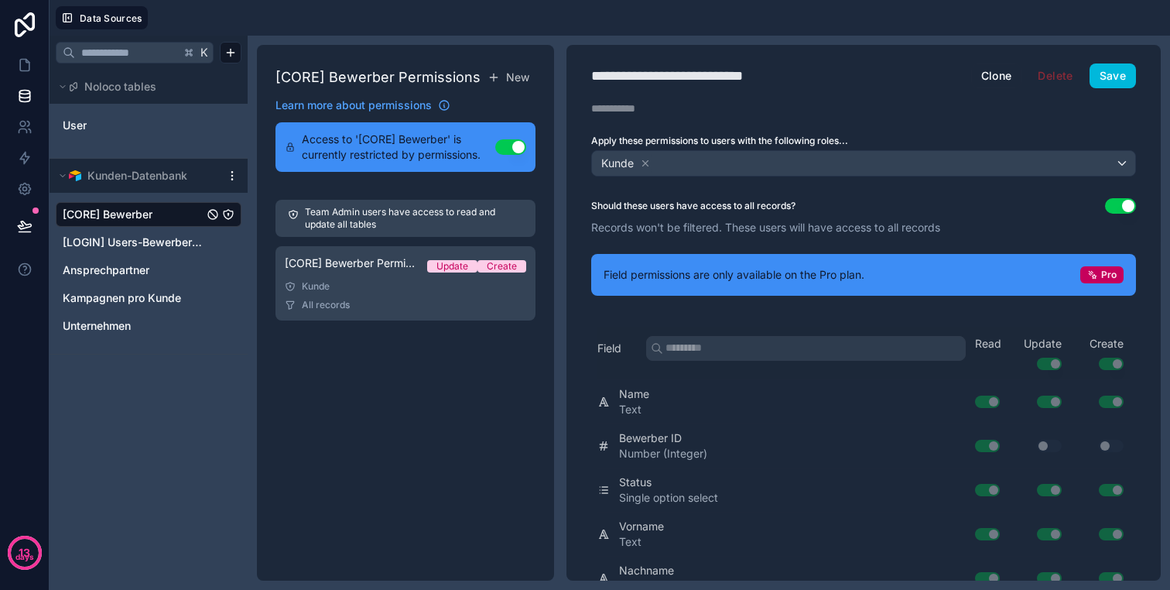
click at [1128, 204] on button "Use setting" at bounding box center [1120, 205] width 31 height 15
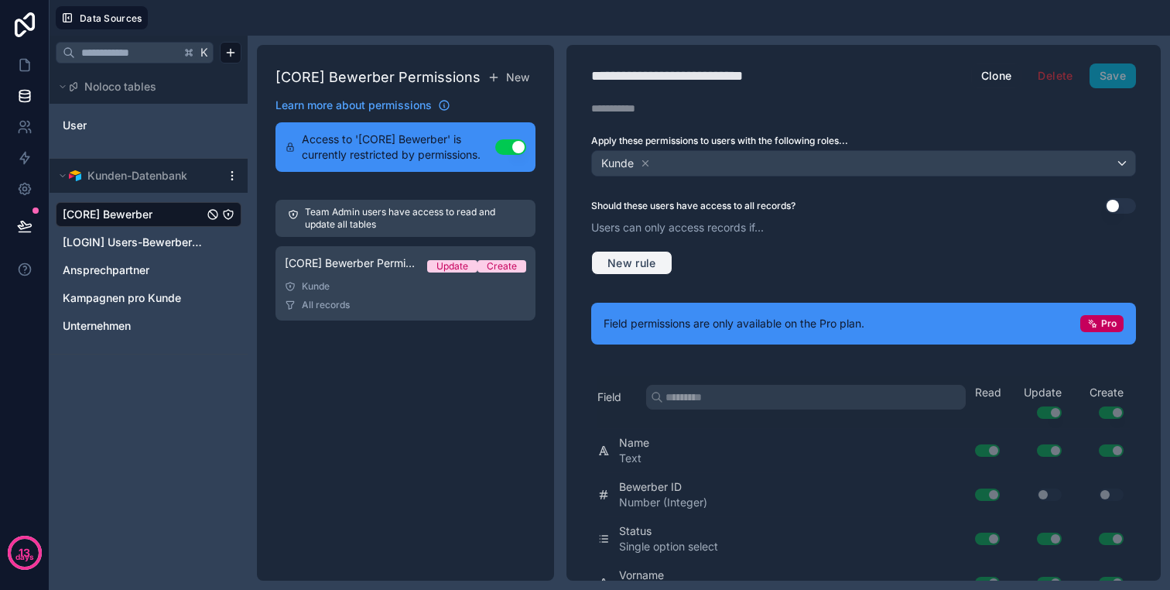
click at [638, 267] on span "New rule" at bounding box center [631, 263] width 61 height 14
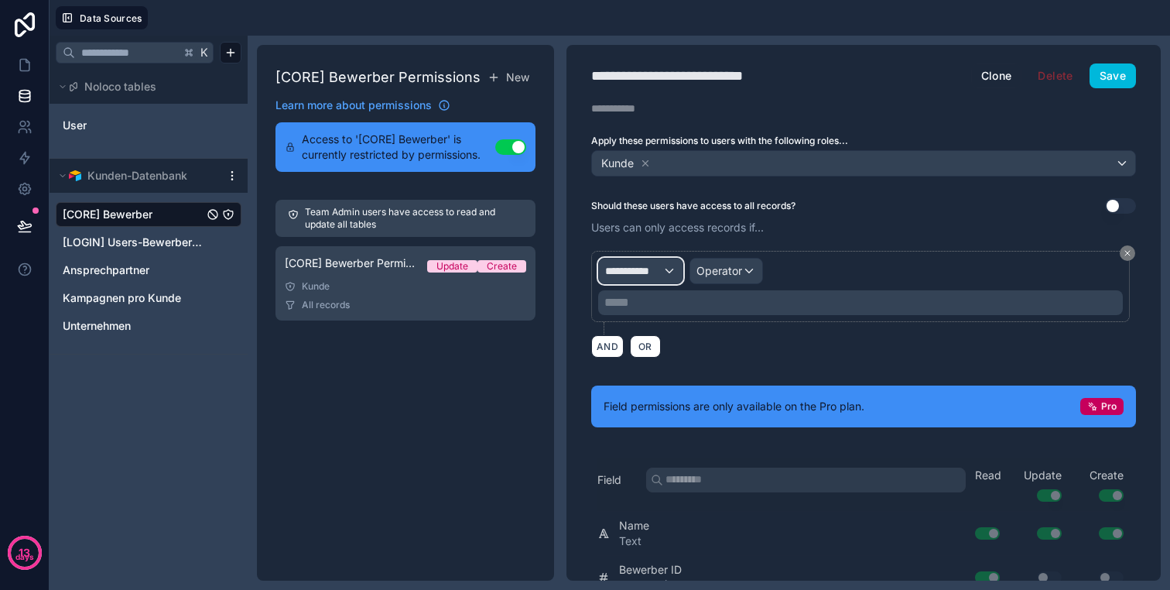
click at [650, 267] on span "**********" at bounding box center [633, 270] width 57 height 15
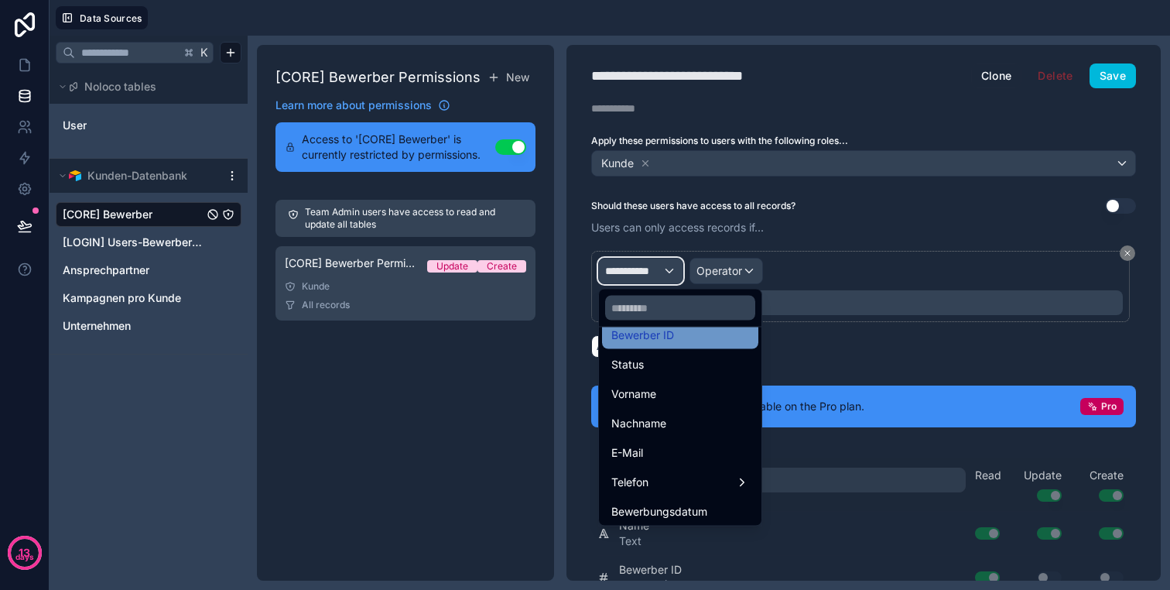
scroll to position [158, 0]
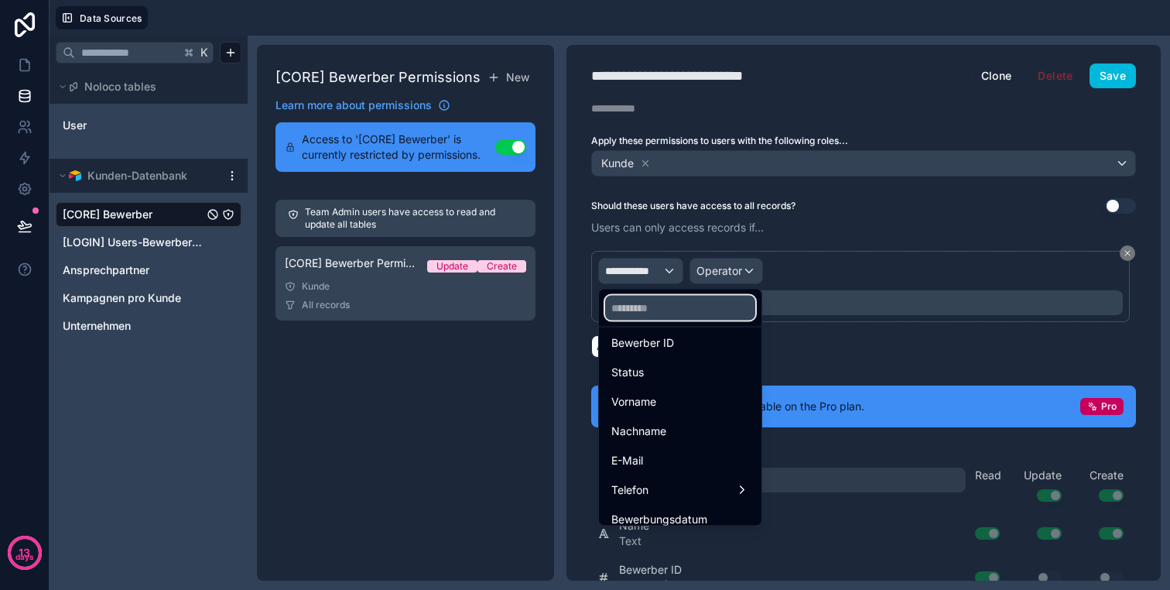
click at [674, 315] on input "text" at bounding box center [680, 308] width 150 height 25
click at [1005, 72] on div at bounding box center [585, 295] width 1170 height 590
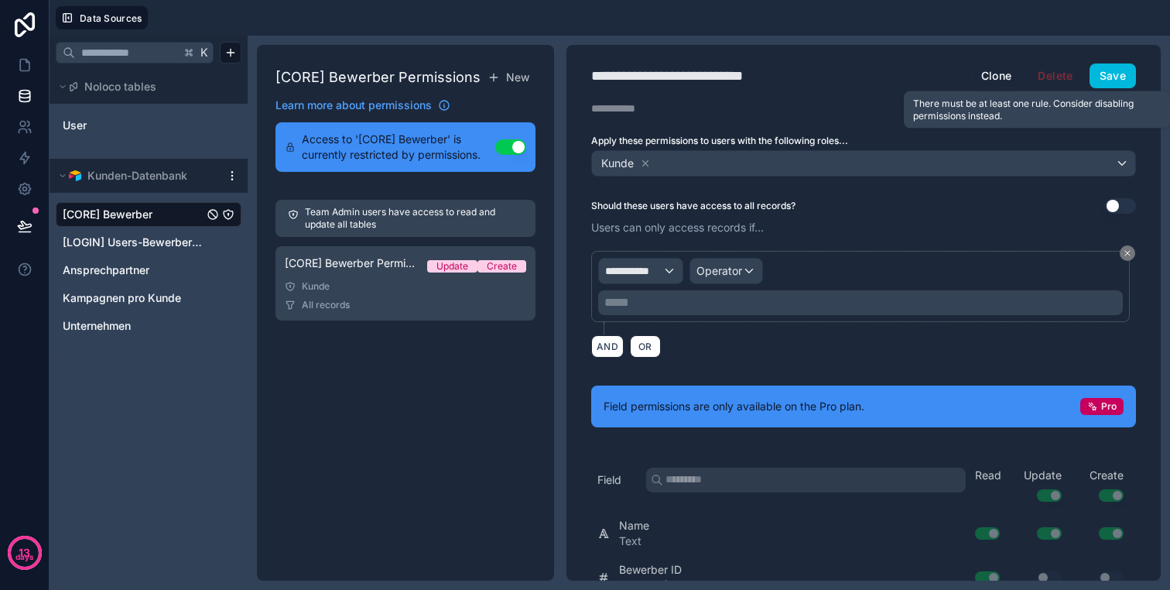
click at [1052, 72] on span "Delete" at bounding box center [1055, 75] width 55 height 25
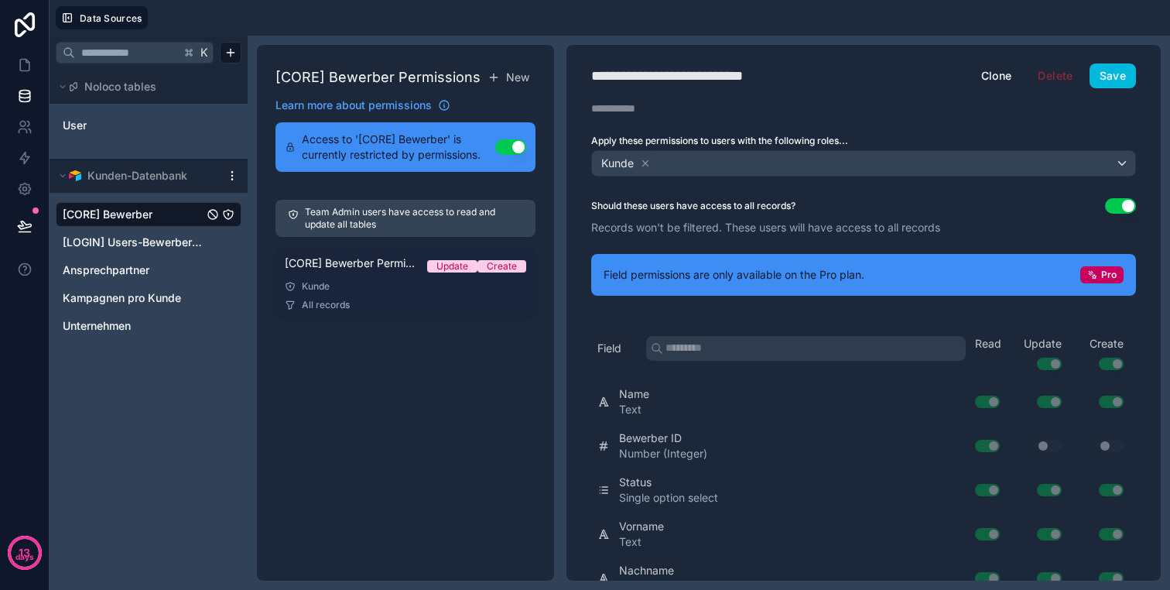
click at [351, 293] on link "[CORE] Bewerber Permission 1 Update Create [PERSON_NAME] All records" at bounding box center [405, 283] width 260 height 74
click at [390, 275] on div "[CORE] Bewerber Permission 1 Update Create" at bounding box center [405, 266] width 241 height 22
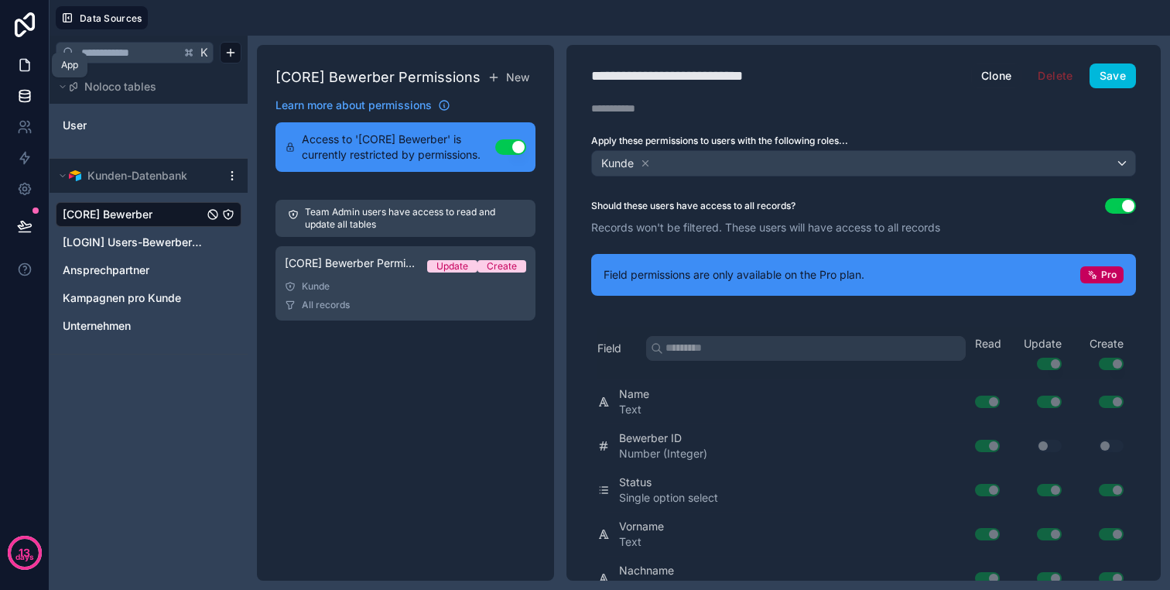
click at [18, 60] on icon at bounding box center [24, 64] width 15 height 15
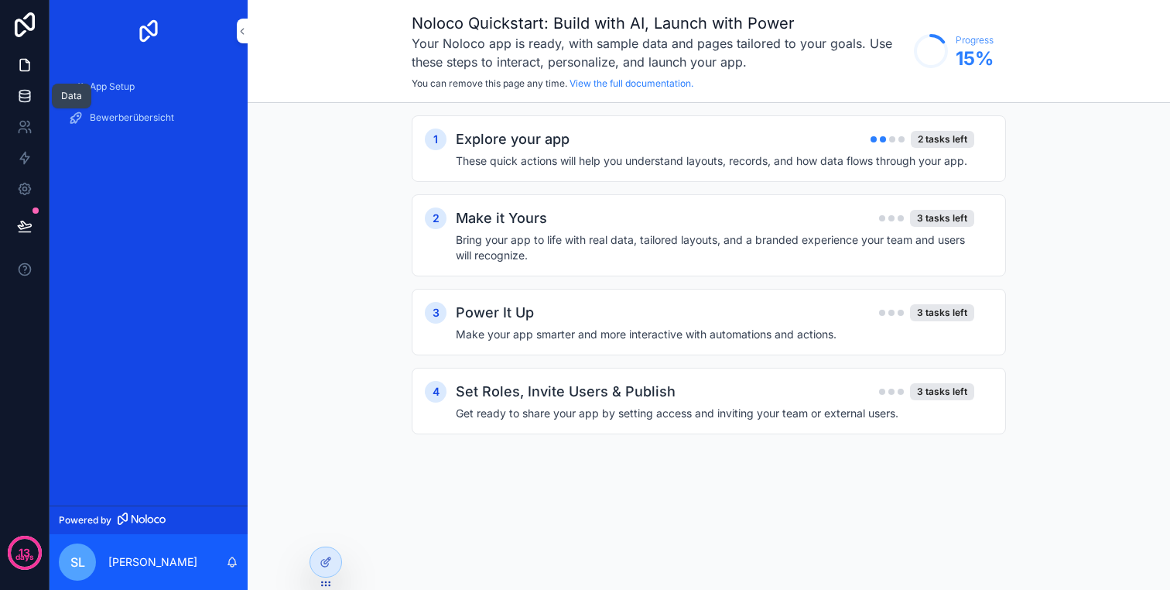
click at [22, 92] on icon at bounding box center [24, 95] width 15 height 15
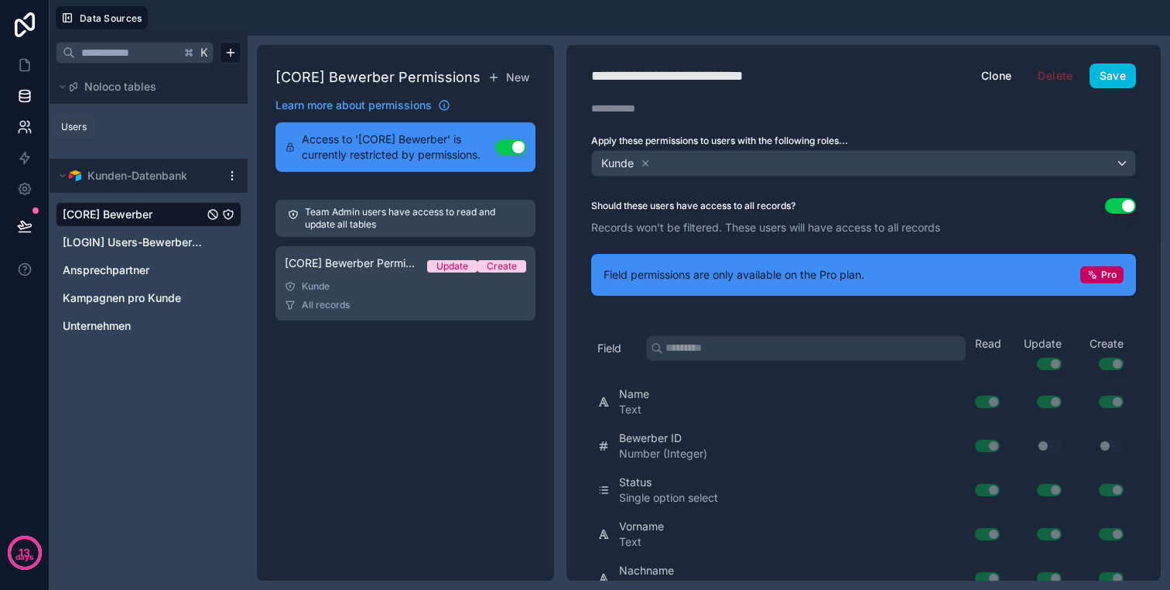
click at [22, 119] on icon at bounding box center [24, 126] width 15 height 15
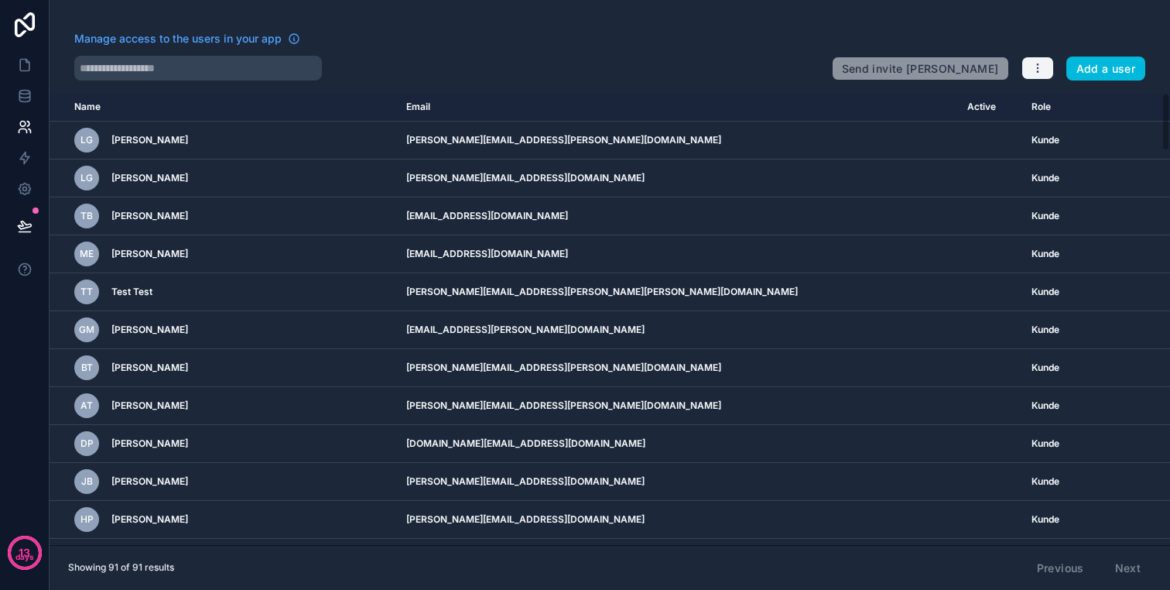
click at [1042, 71] on icon "button" at bounding box center [1038, 68] width 12 height 12
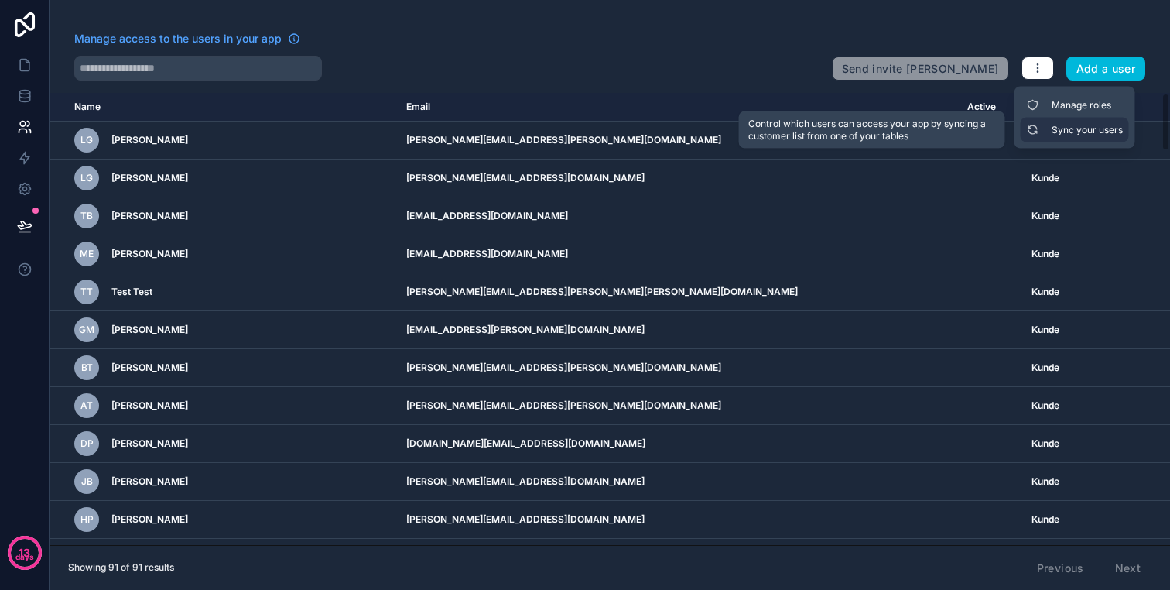
click at [1056, 128] on link "Sync your users" at bounding box center [1075, 130] width 108 height 25
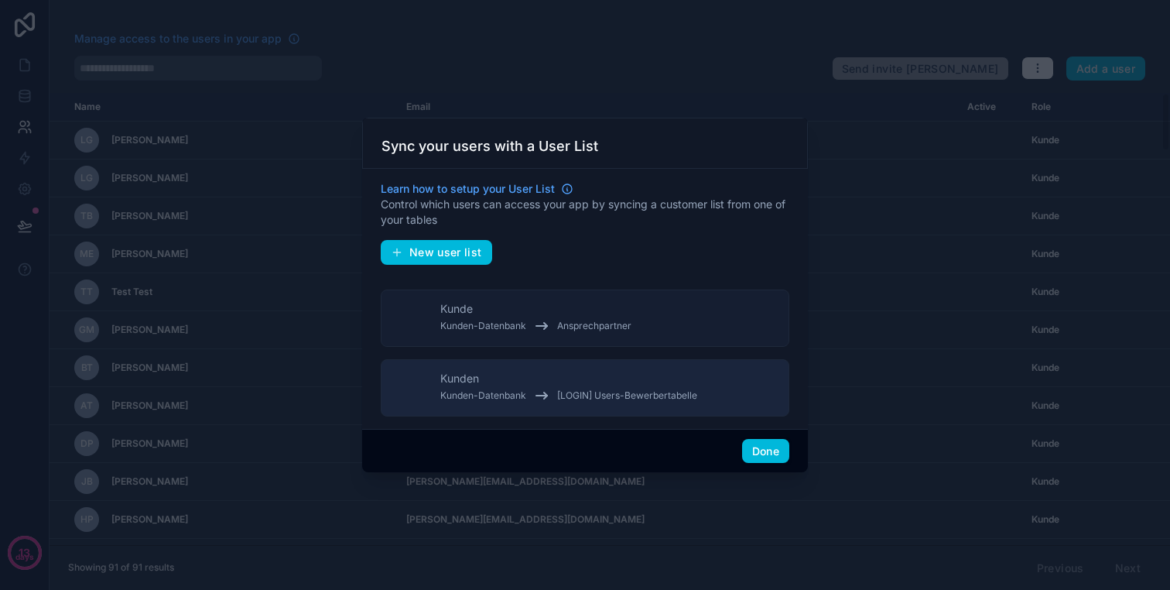
click at [580, 313] on div "[PERSON_NAME]-Datenbank Ansprechpartner" at bounding box center [535, 318] width 191 height 34
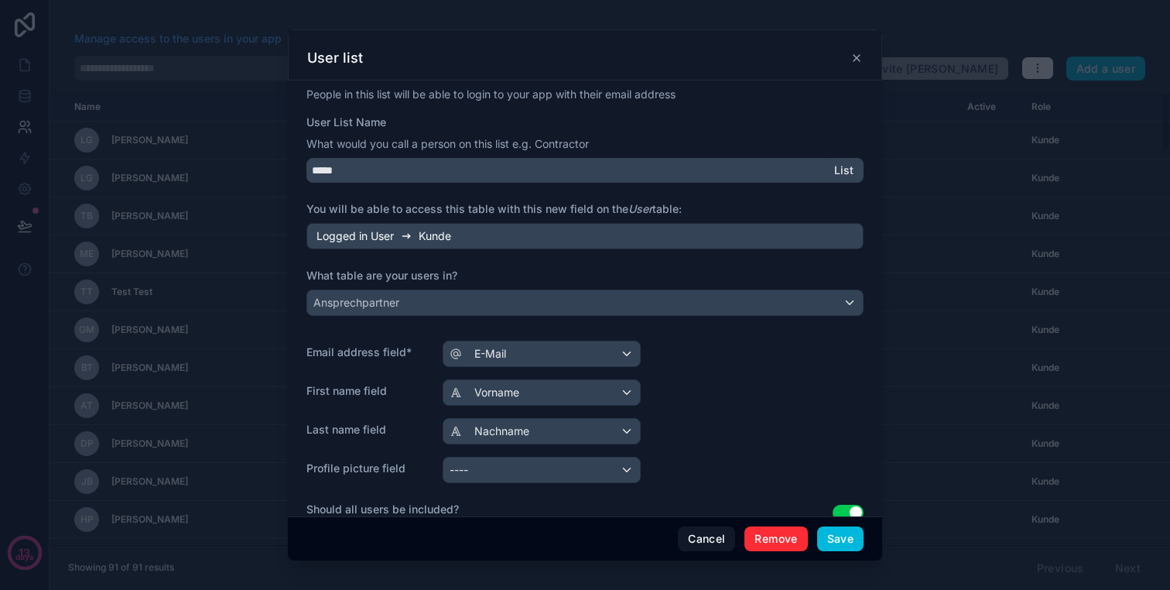
click at [759, 529] on button "Remove" at bounding box center [775, 538] width 63 height 25
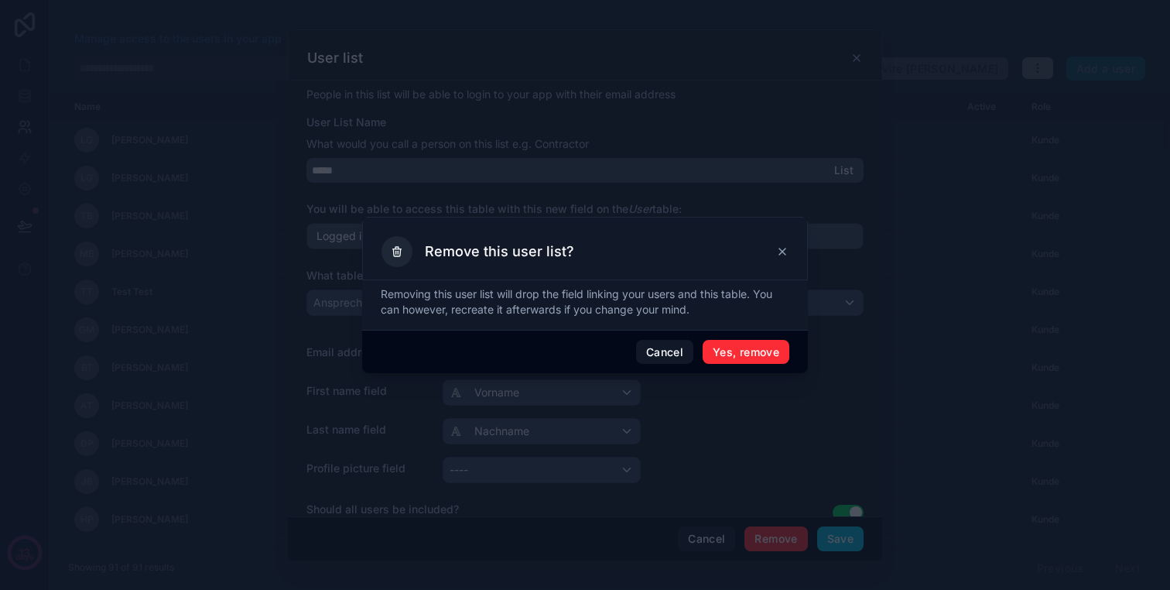
click at [751, 351] on button "Yes, remove" at bounding box center [746, 352] width 87 height 25
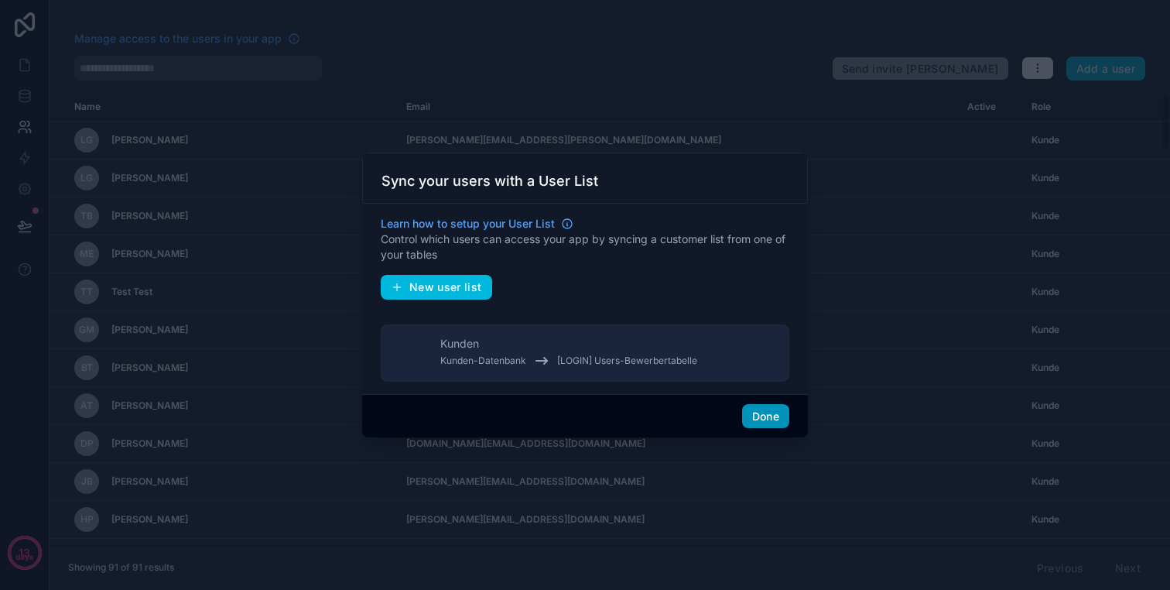
click at [767, 412] on button "Done" at bounding box center [765, 416] width 47 height 25
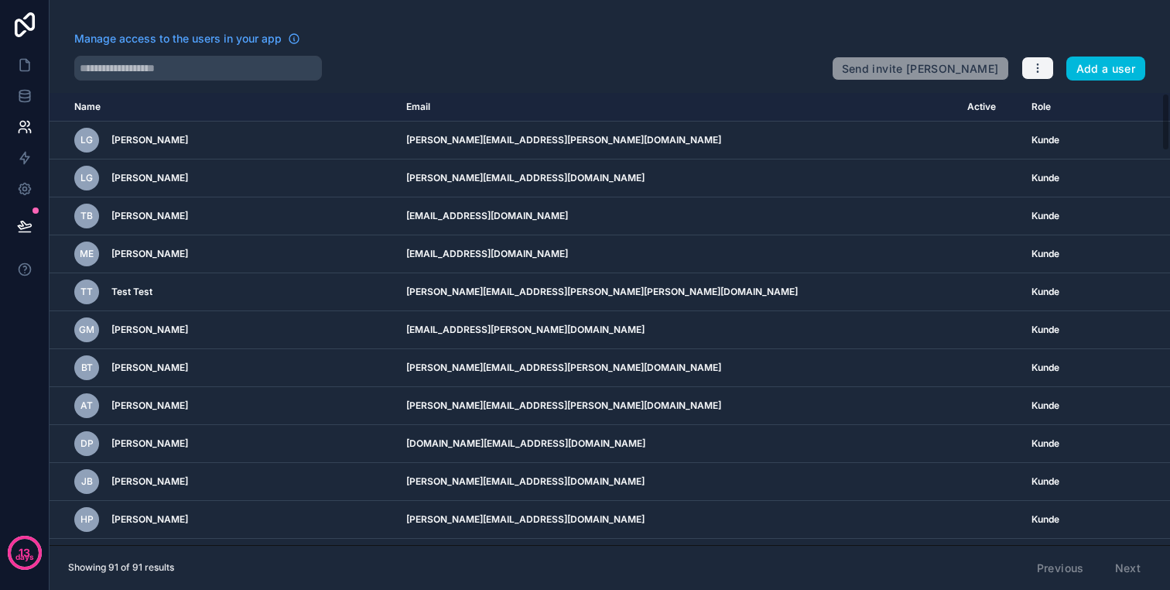
click at [1042, 69] on icon "button" at bounding box center [1038, 68] width 12 height 12
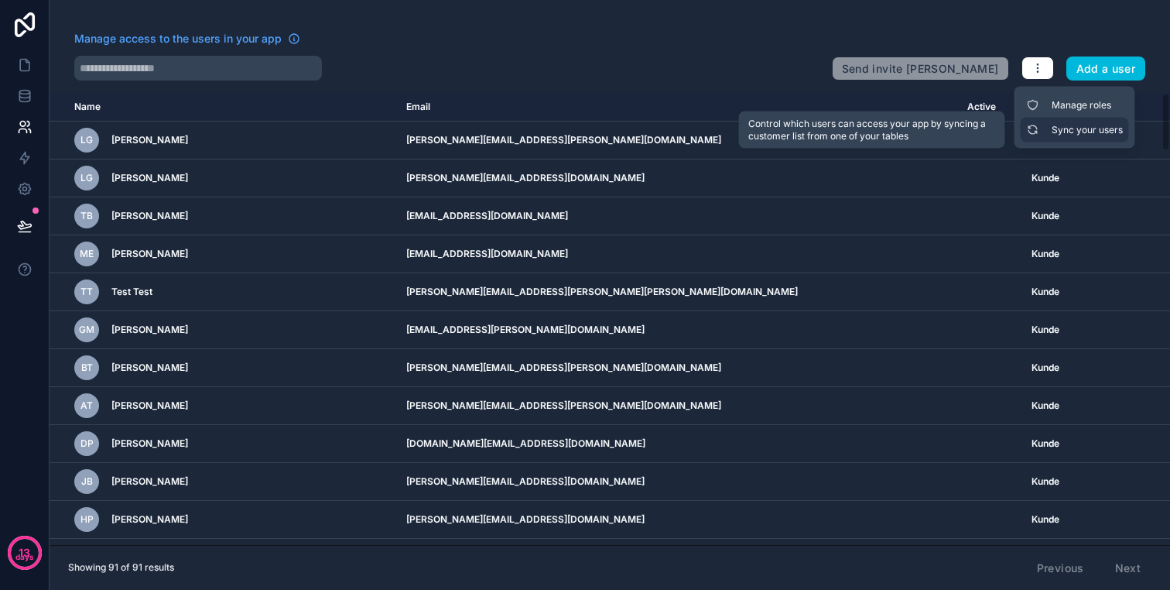
click at [1059, 128] on link "Sync your users" at bounding box center [1075, 130] width 108 height 25
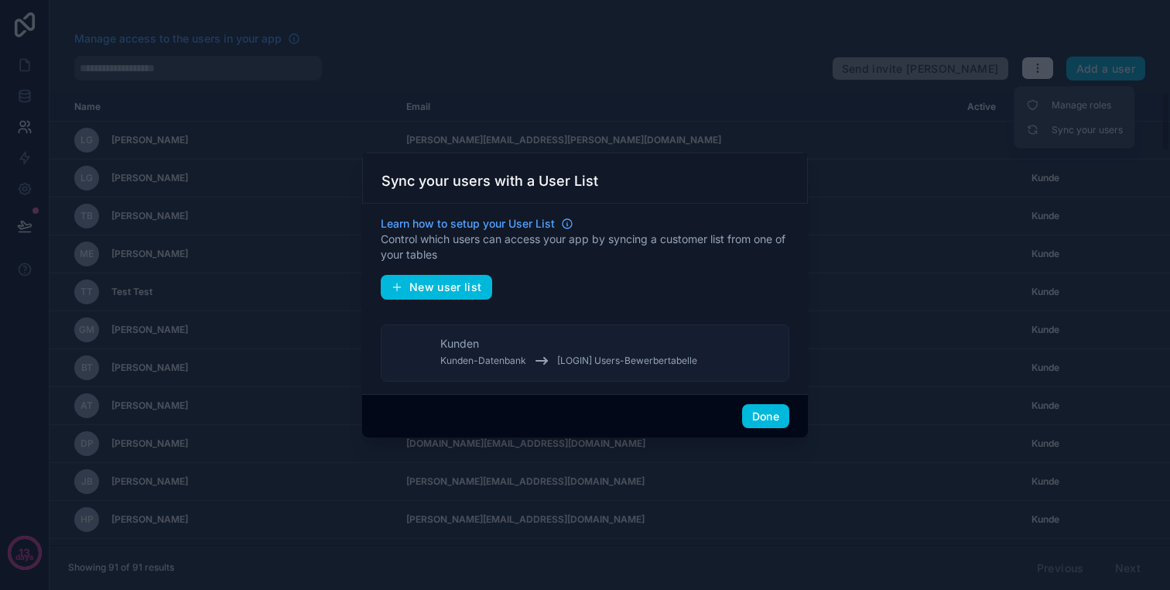
click at [604, 340] on div "[PERSON_NAME]-Datenbank [LOGIN] Users-Bewerbertabelle" at bounding box center [568, 353] width 257 height 34
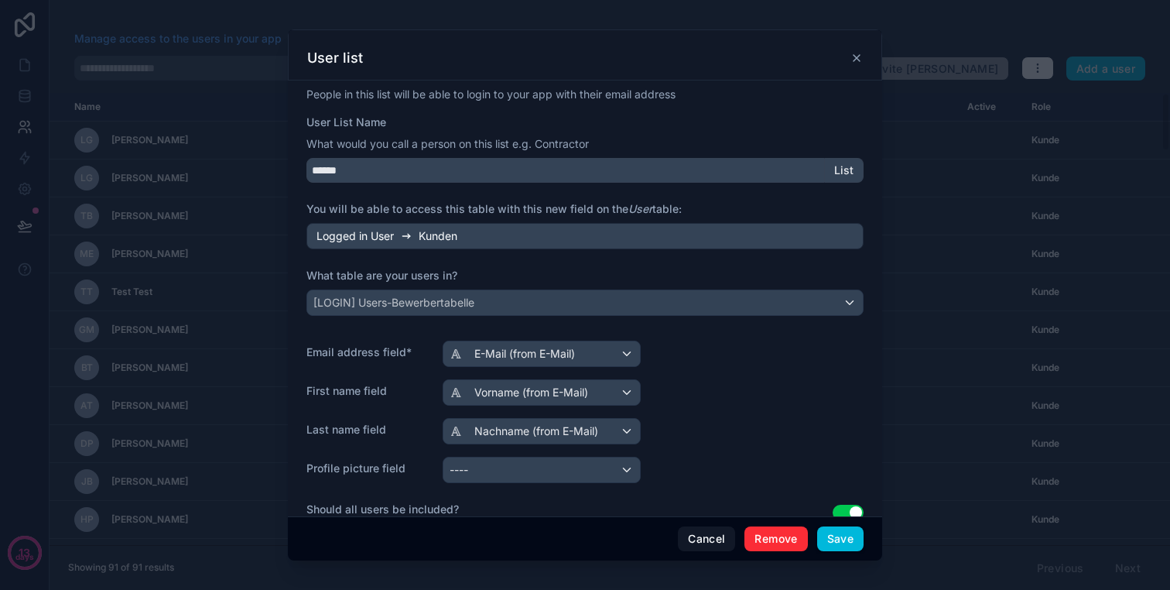
scroll to position [133, 0]
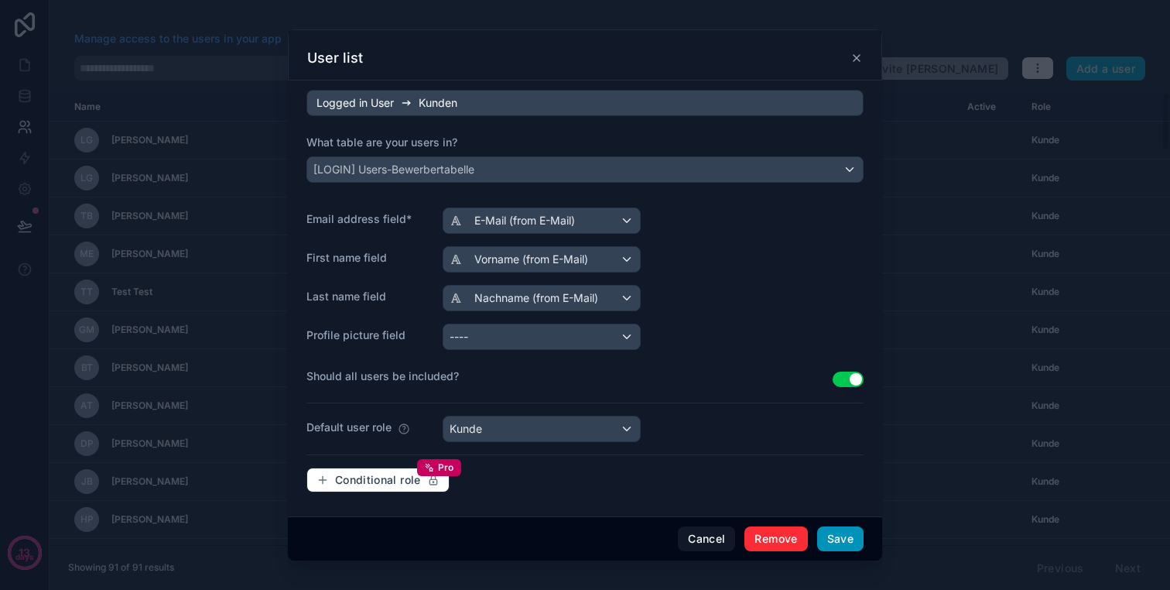
click at [845, 532] on button "Save" at bounding box center [840, 538] width 46 height 25
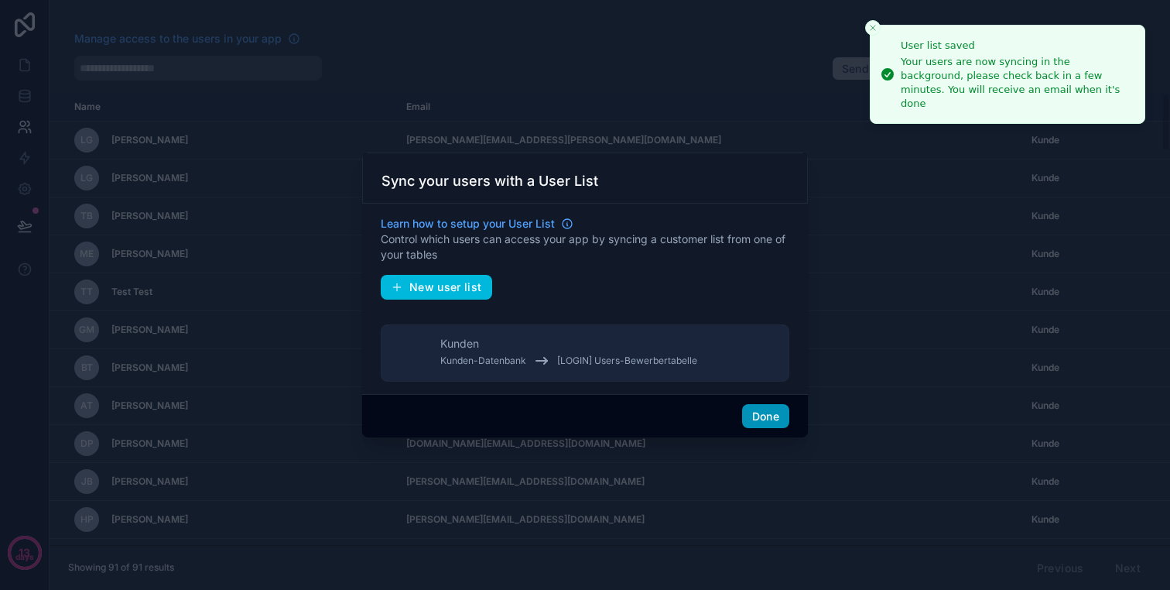
click at [762, 412] on button "Done" at bounding box center [765, 416] width 47 height 25
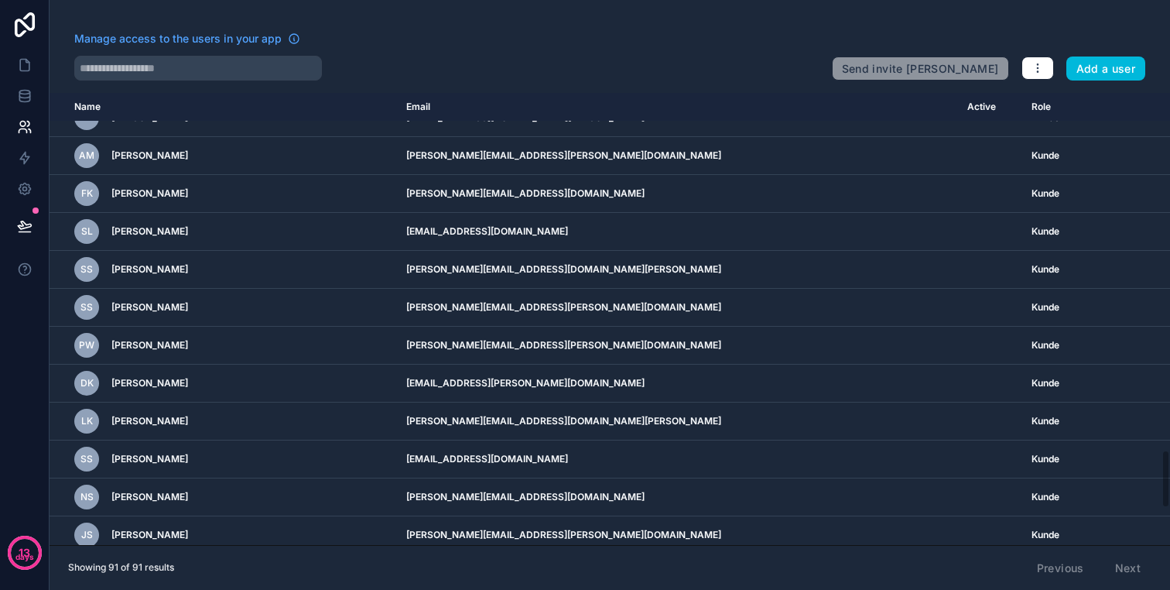
scroll to position [2953, 0]
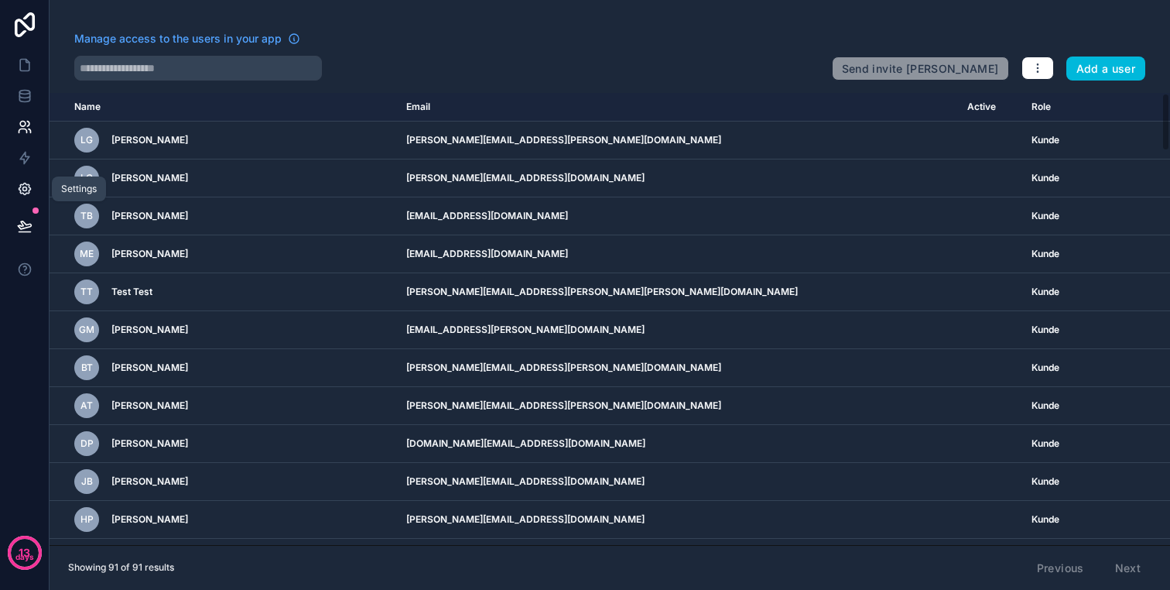
click at [24, 184] on icon at bounding box center [24, 188] width 15 height 15
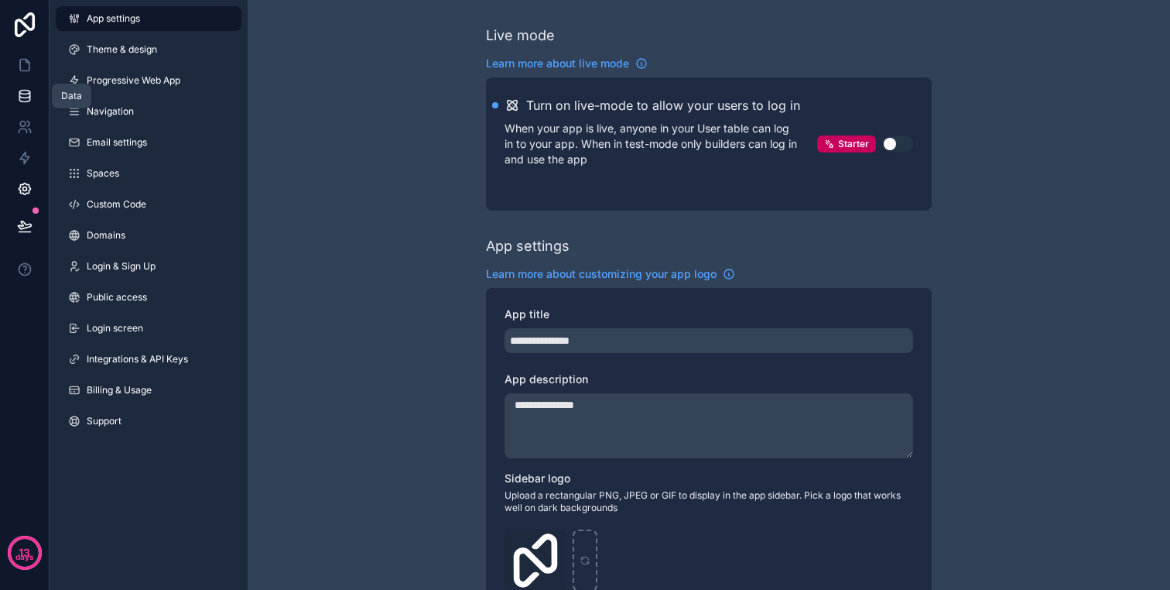
click at [29, 96] on icon at bounding box center [24, 99] width 10 height 6
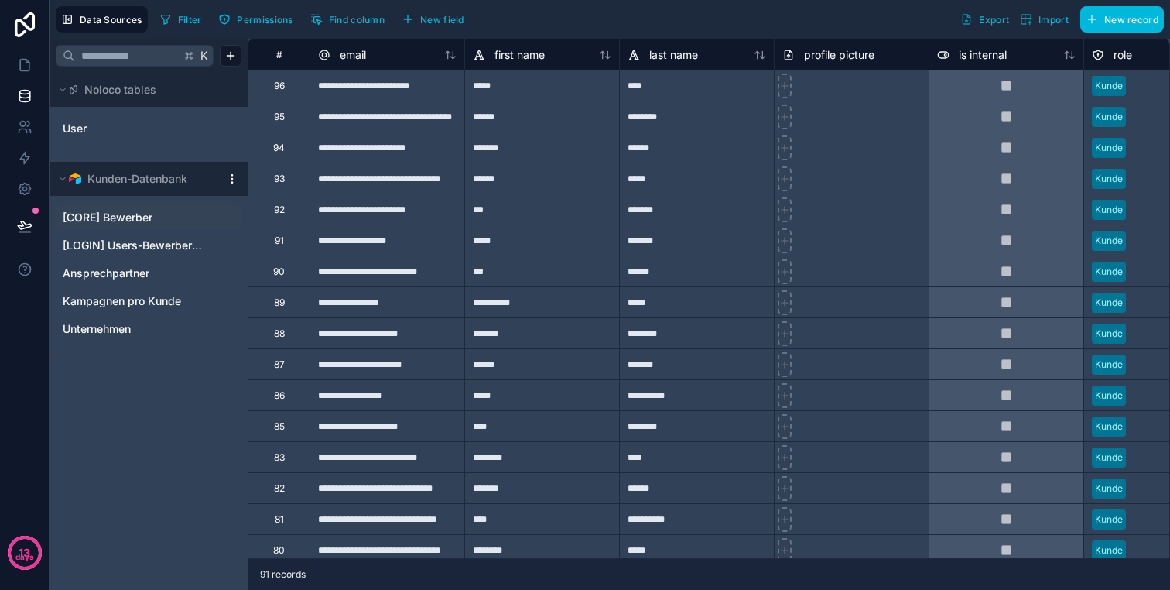
click at [147, 214] on span "[CORE] Bewerber" at bounding box center [108, 217] width 90 height 15
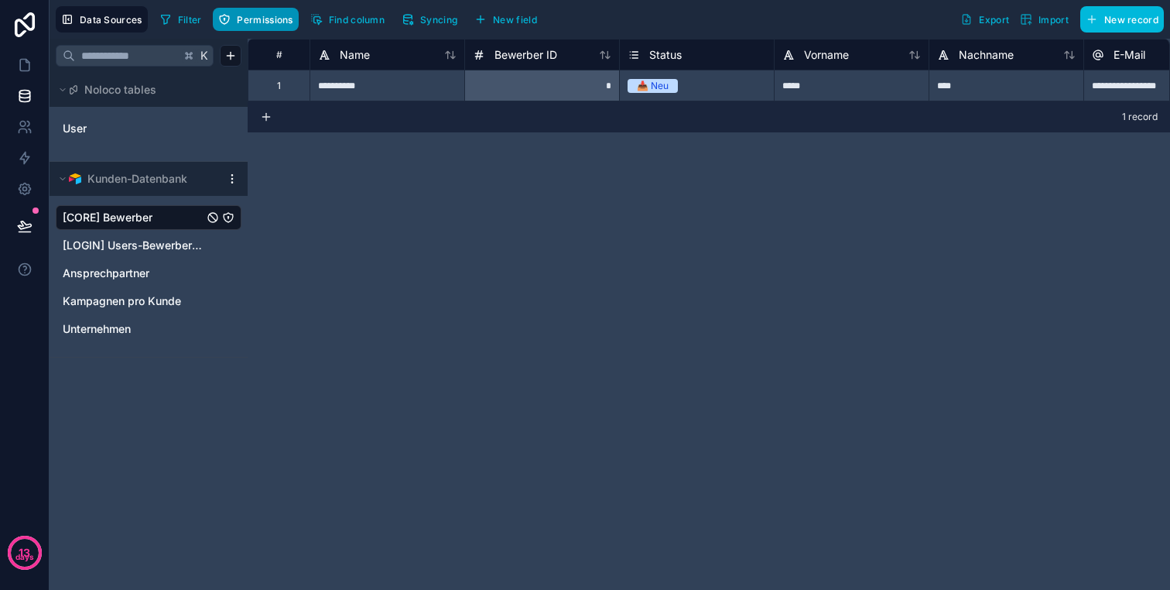
click at [275, 17] on span "Permissions" at bounding box center [265, 20] width 56 height 12
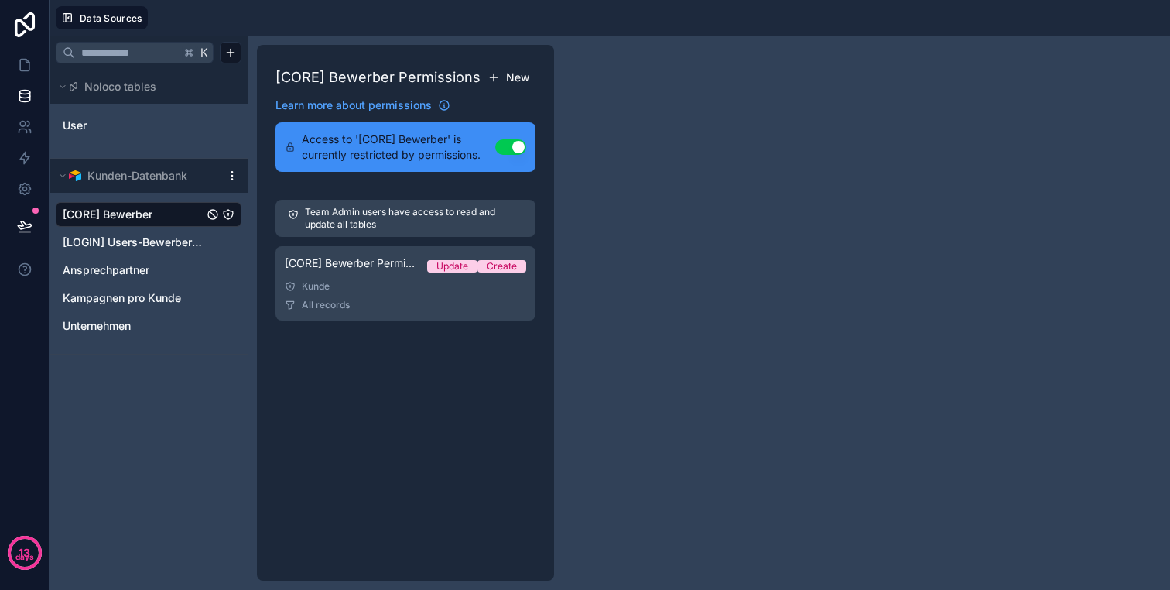
click at [509, 77] on span "New" at bounding box center [517, 77] width 23 height 15
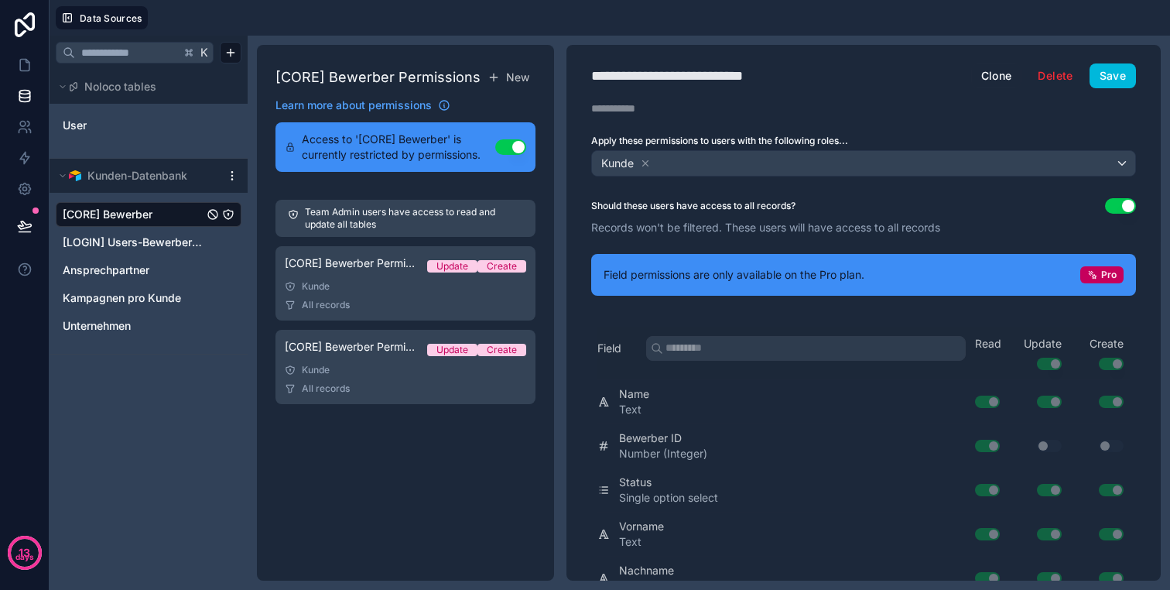
click at [1113, 210] on button "Use setting" at bounding box center [1120, 205] width 31 height 15
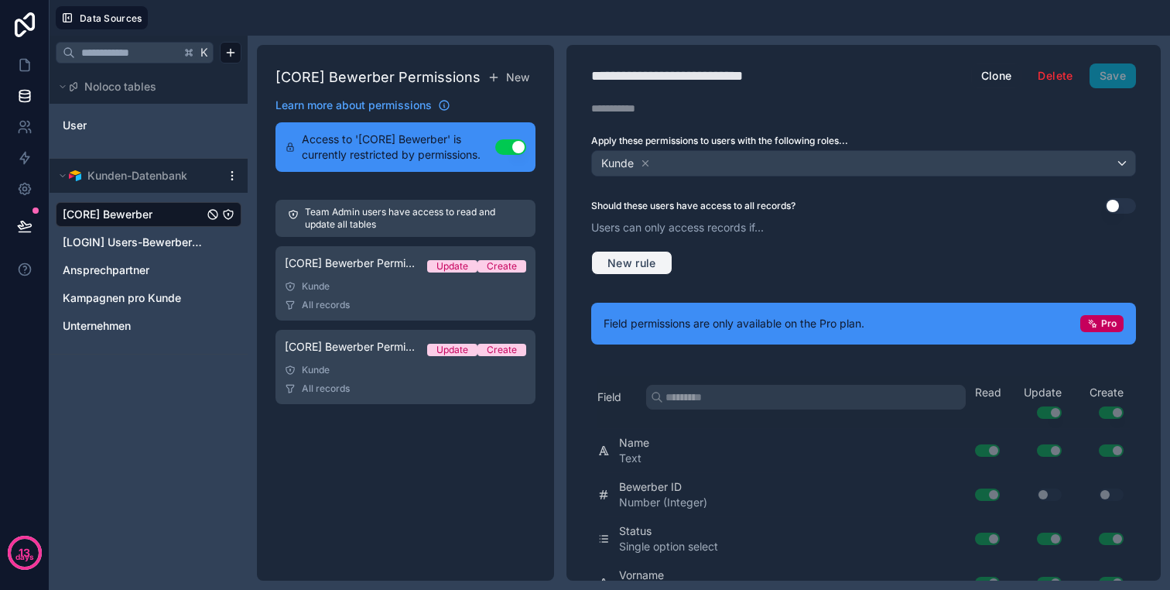
click at [638, 262] on span "New rule" at bounding box center [631, 263] width 61 height 14
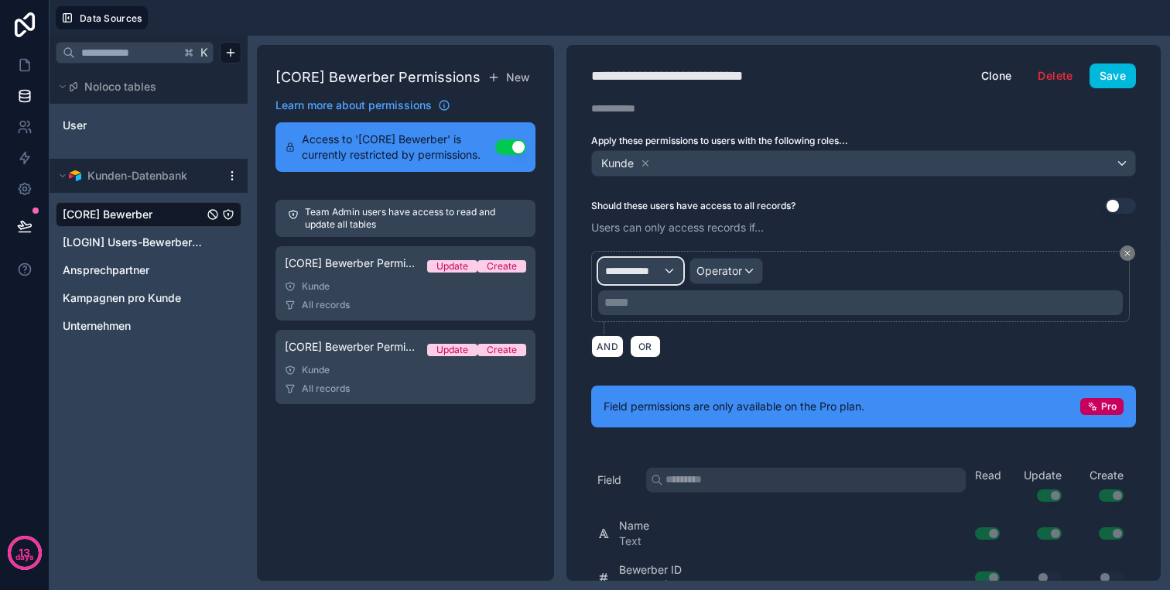
click at [644, 270] on span "**********" at bounding box center [633, 270] width 57 height 15
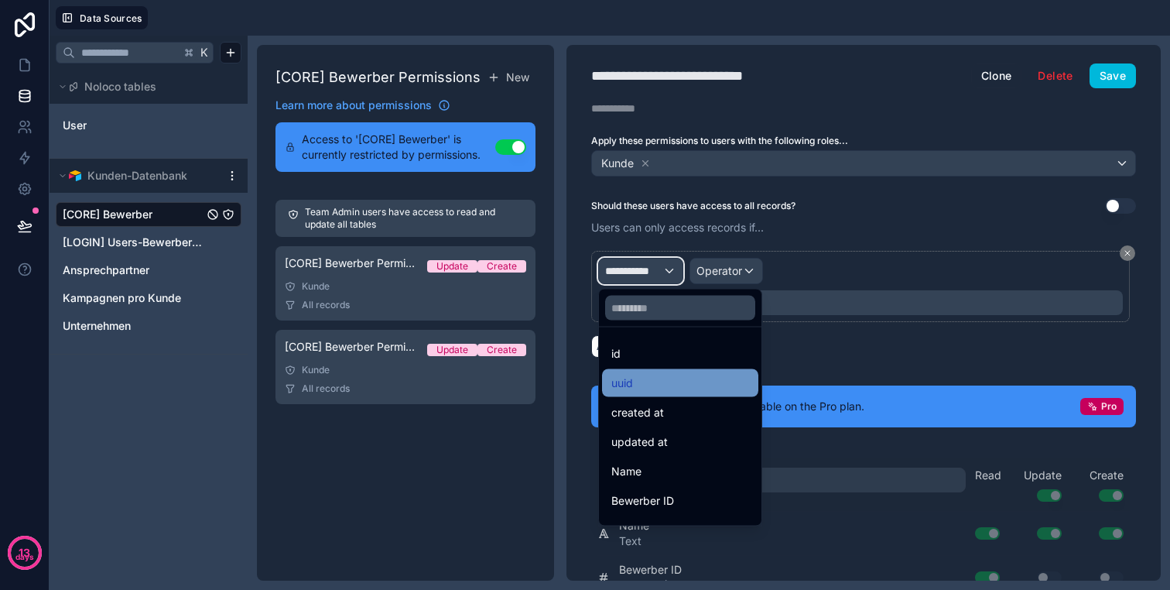
scroll to position [404, 0]
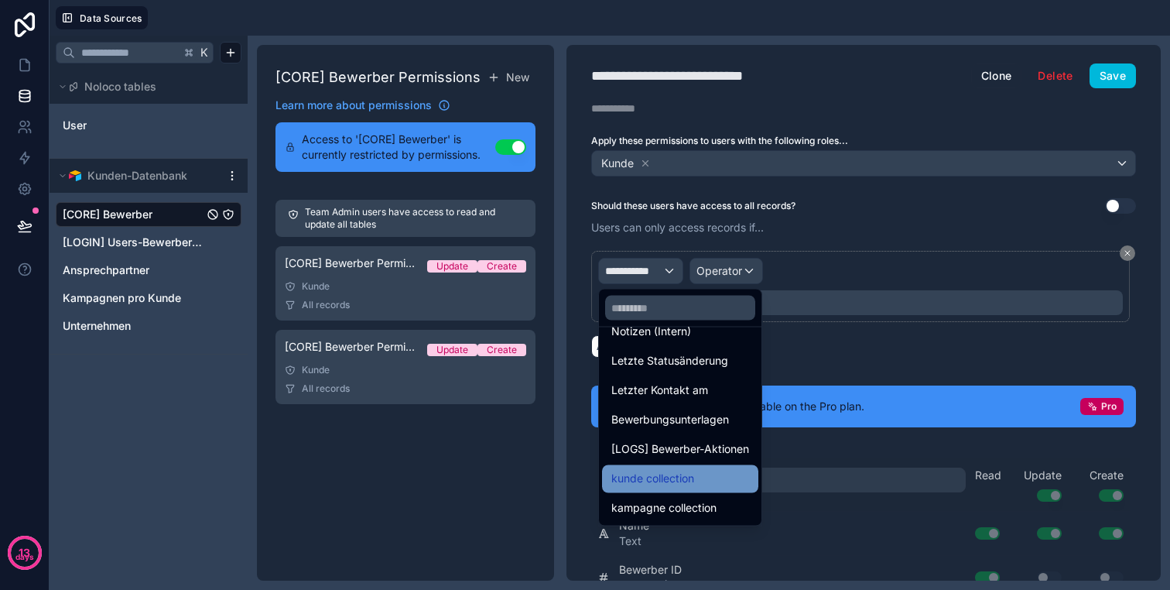
click at [697, 476] on div "kunde collection" at bounding box center [680, 479] width 138 height 19
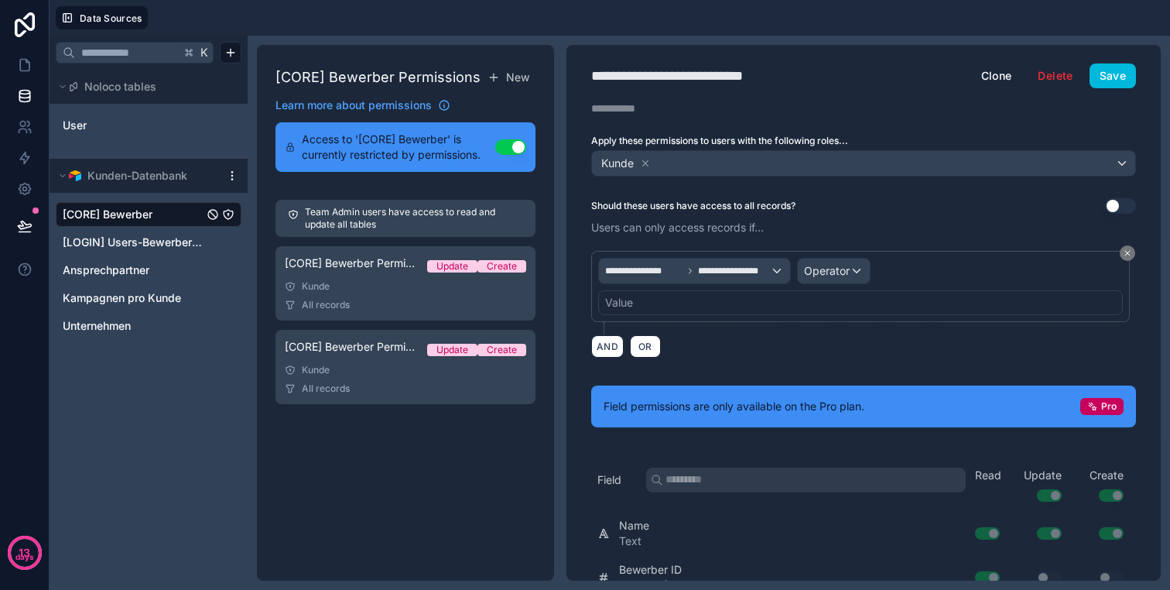
click at [703, 305] on div "Value" at bounding box center [860, 302] width 525 height 25
click at [1058, 75] on button "Delete" at bounding box center [1055, 75] width 55 height 25
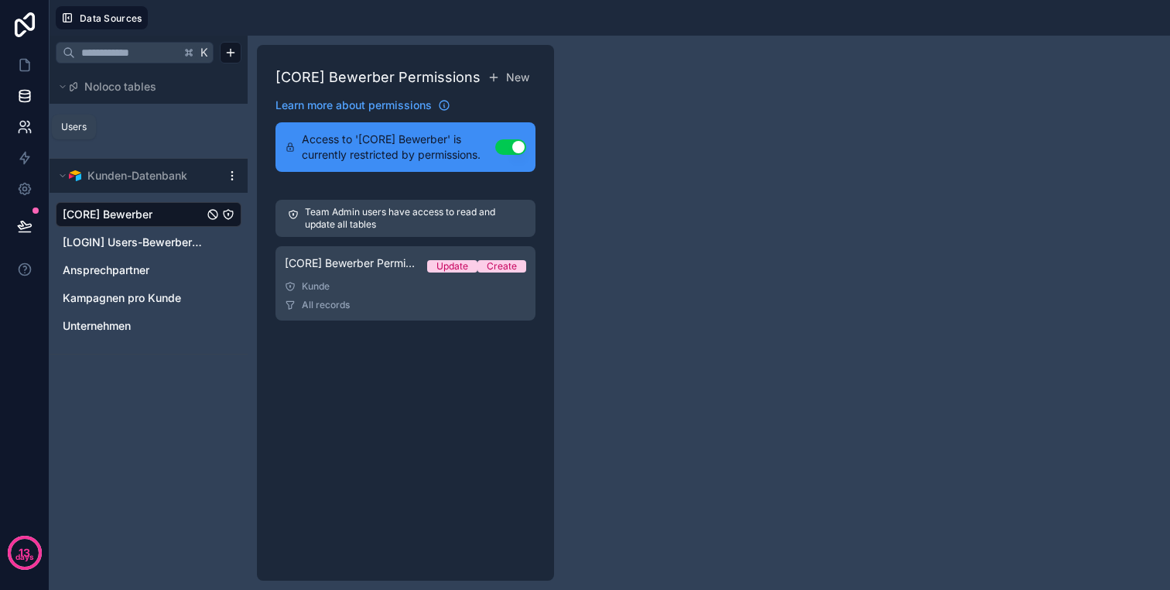
click at [24, 127] on icon at bounding box center [24, 126] width 15 height 15
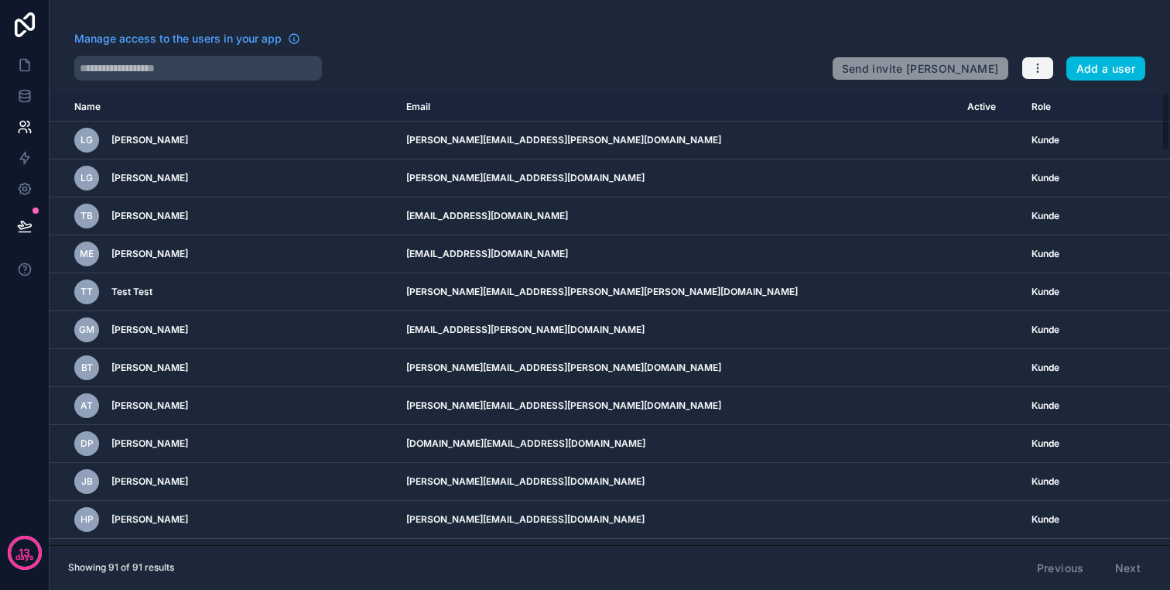
click at [1048, 65] on button "button" at bounding box center [1037, 67] width 33 height 23
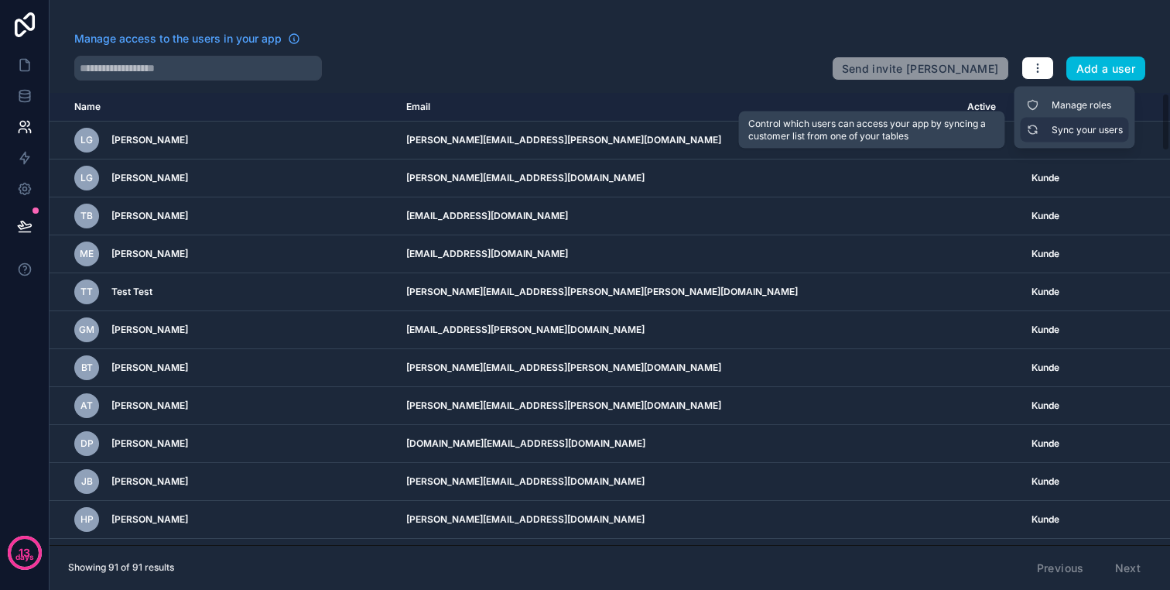
click at [1042, 129] on link "Sync your users" at bounding box center [1075, 130] width 108 height 25
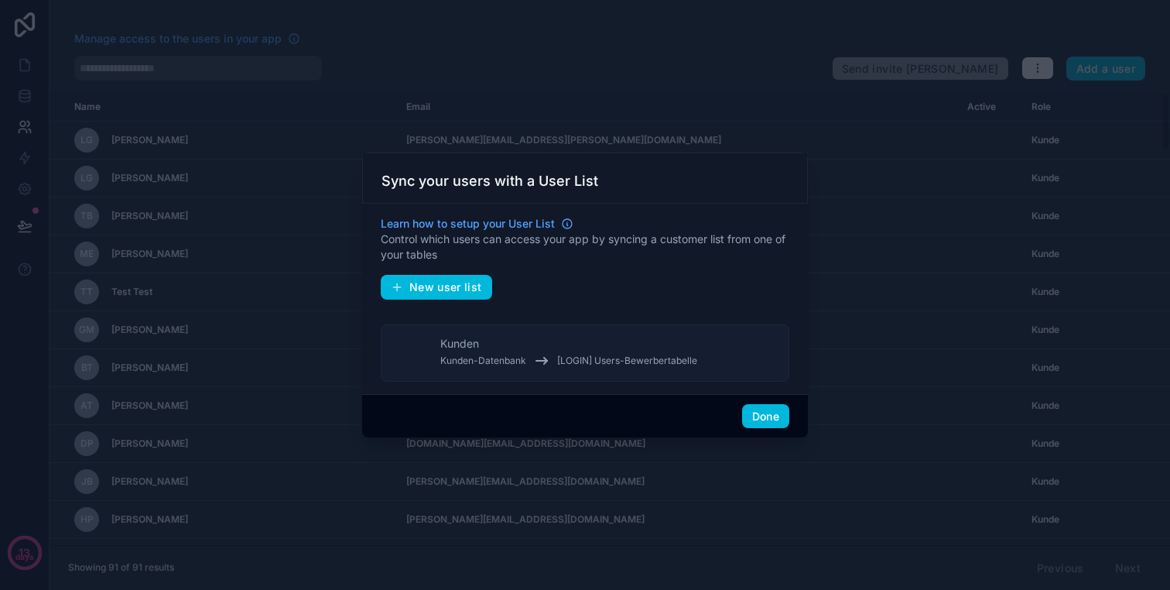
click at [691, 362] on span "[LOGIN] Users-Bewerbertabelle" at bounding box center [627, 360] width 140 height 12
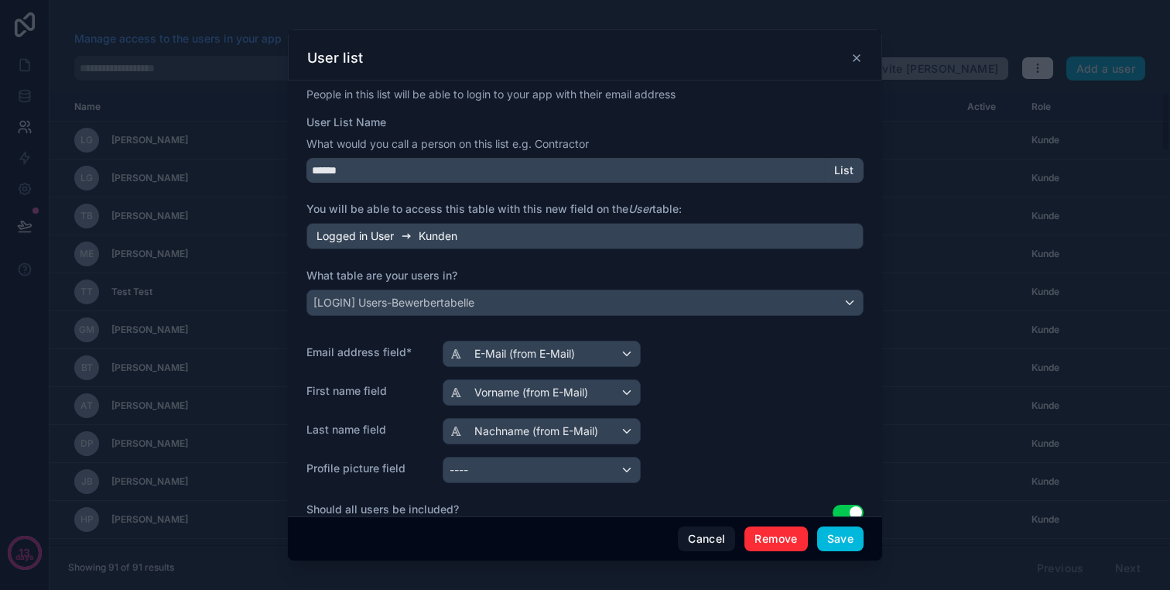
scroll to position [133, 0]
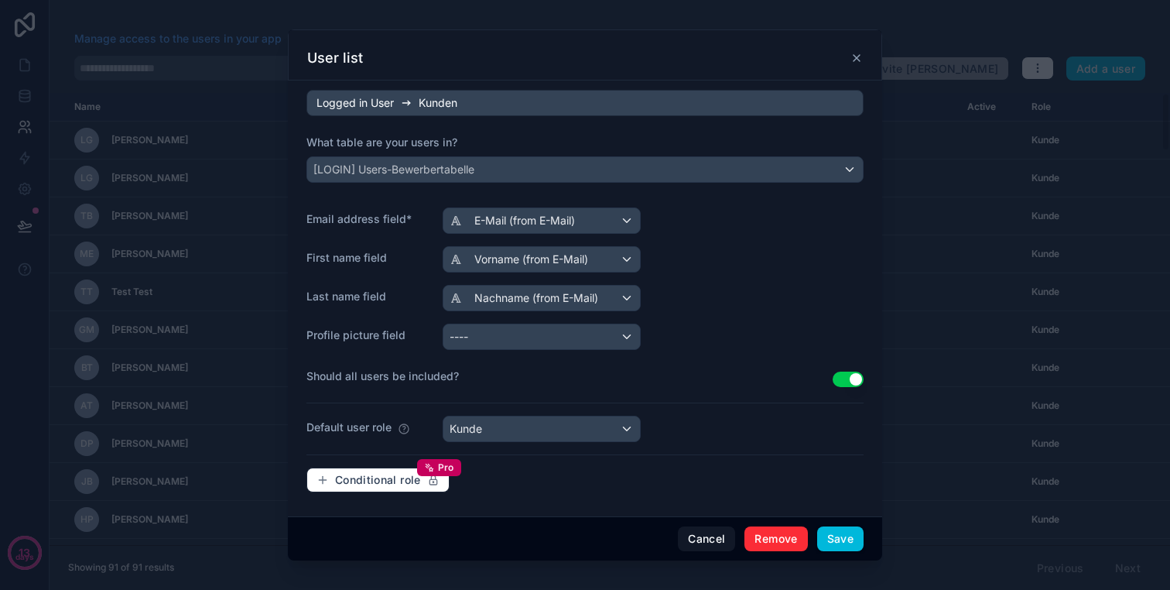
click at [837, 522] on div "Cancel Remove Save" at bounding box center [585, 538] width 594 height 44
click at [837, 540] on button "Save" at bounding box center [840, 538] width 46 height 25
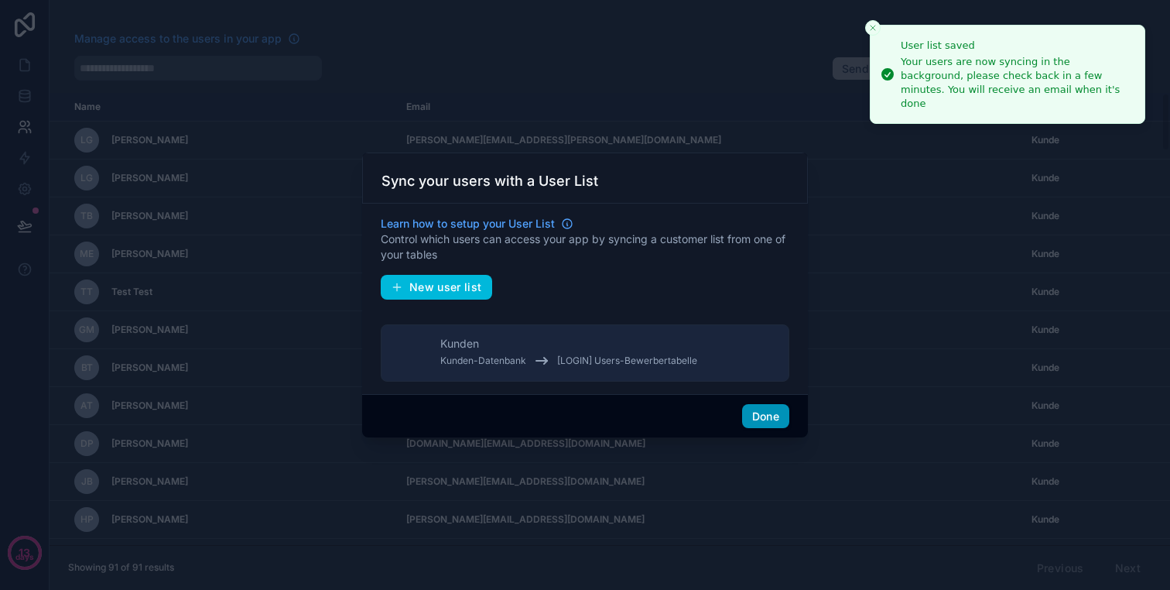
click at [761, 419] on button "Done" at bounding box center [765, 416] width 47 height 25
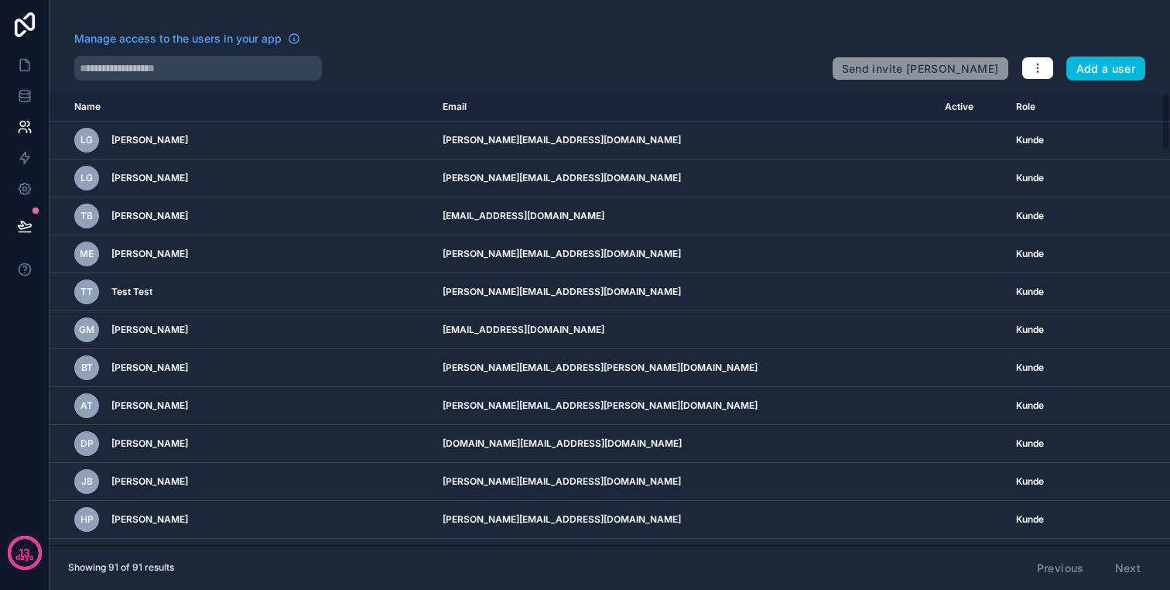
click at [1042, 82] on div "Manage access to the users in your app Send invite reminders Add a user Name Em…" at bounding box center [610, 295] width 1121 height 590
click at [1042, 70] on icon "button" at bounding box center [1038, 68] width 12 height 12
click at [655, 98] on th "Email" at bounding box center [684, 107] width 502 height 29
click at [26, 95] on icon at bounding box center [24, 95] width 15 height 15
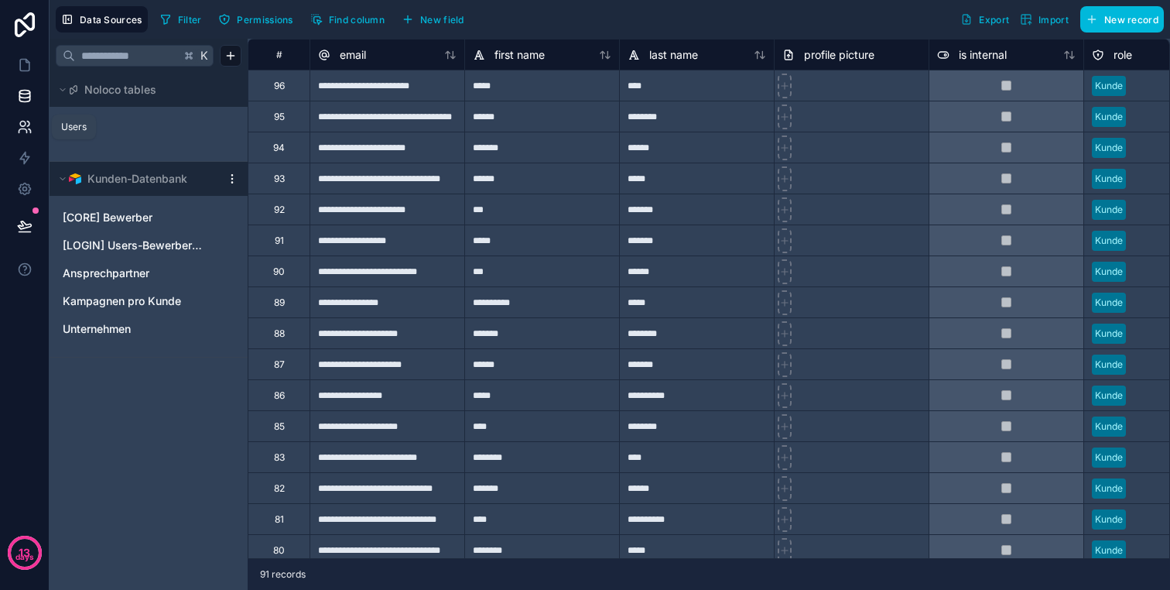
click at [25, 125] on icon at bounding box center [22, 123] width 5 height 5
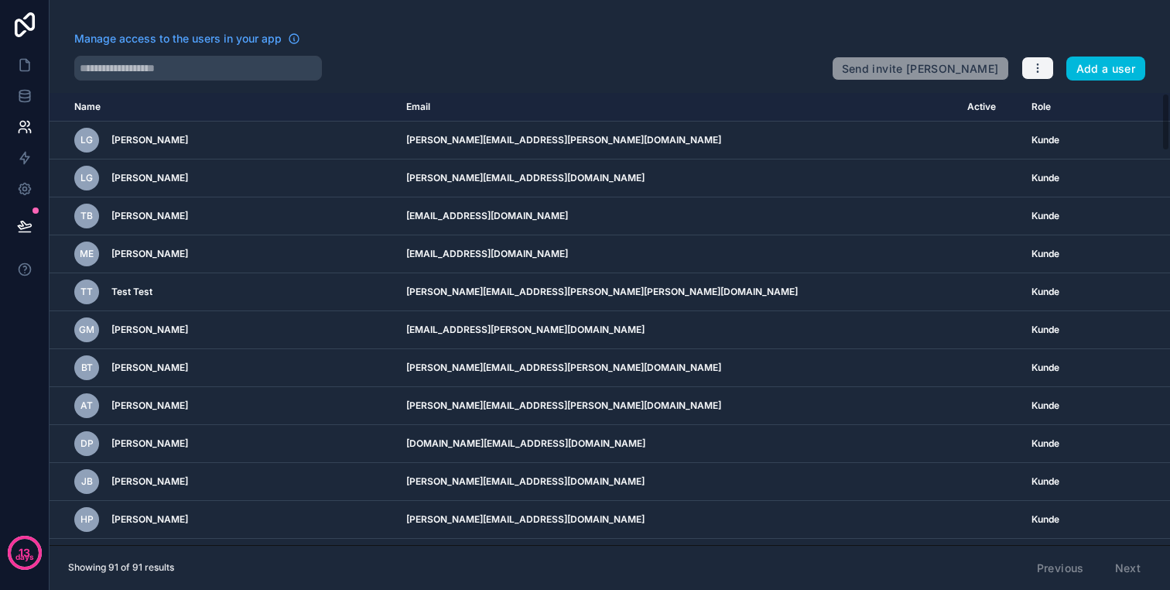
click at [1044, 69] on button "button" at bounding box center [1037, 67] width 33 height 23
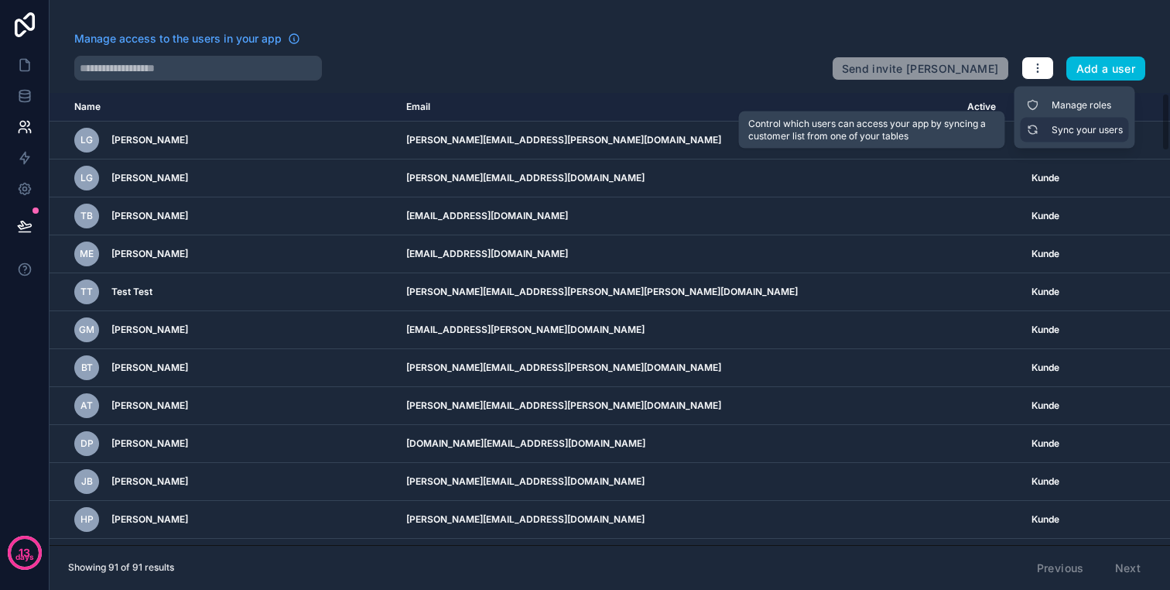
click at [1044, 125] on link "Sync your users" at bounding box center [1075, 130] width 108 height 25
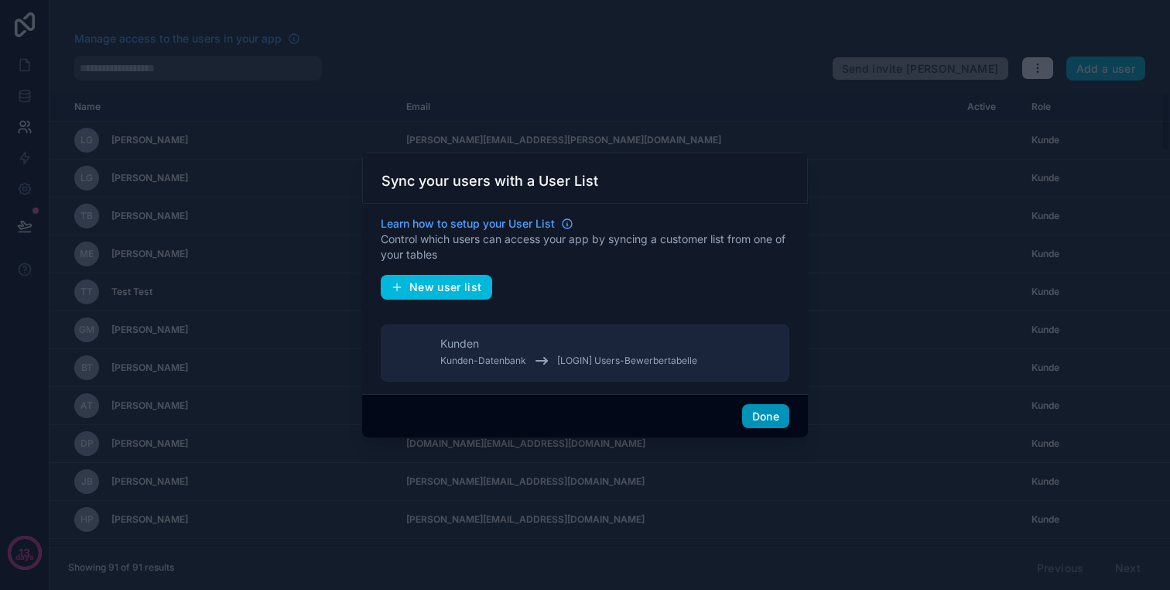
click at [769, 415] on button "Done" at bounding box center [765, 416] width 47 height 25
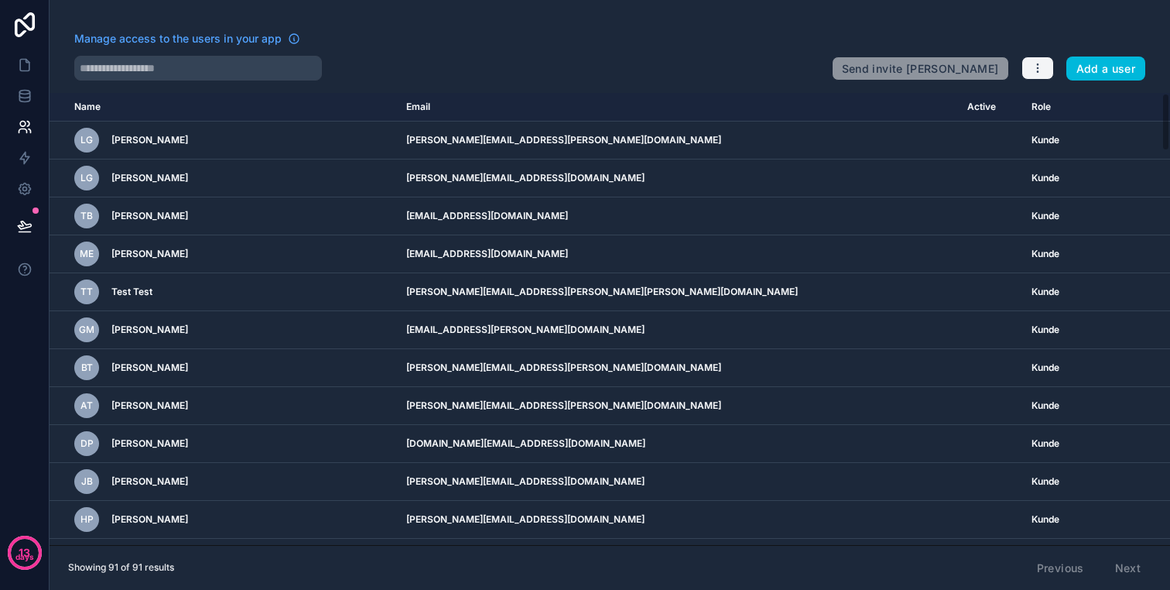
click at [1039, 60] on button "button" at bounding box center [1037, 67] width 33 height 23
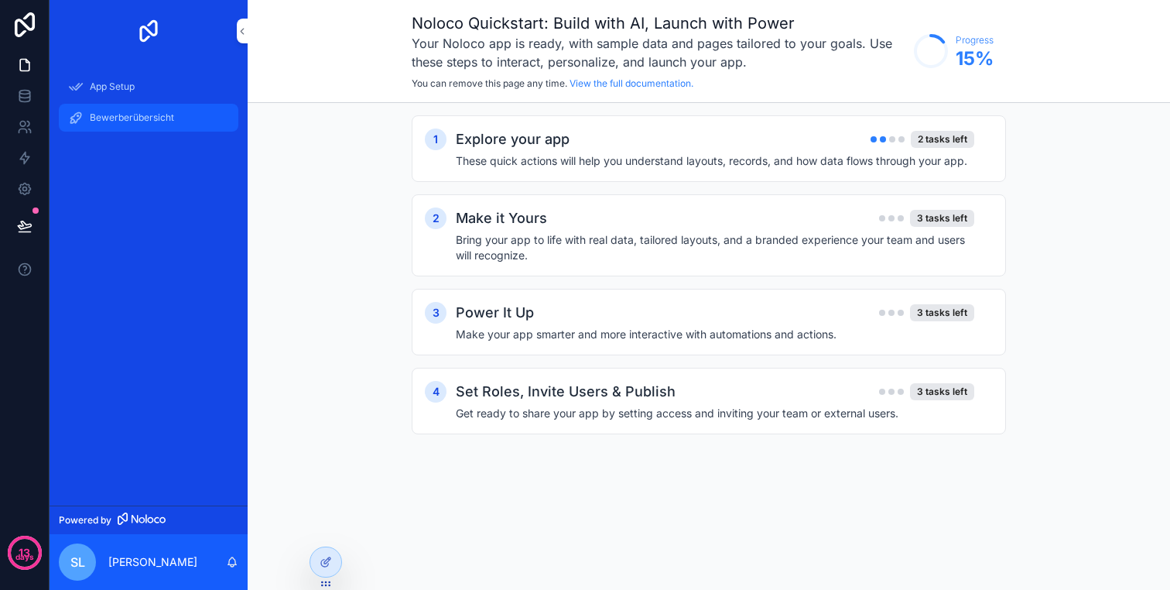
click at [125, 119] on span "Bewerberübersicht" at bounding box center [132, 117] width 84 height 12
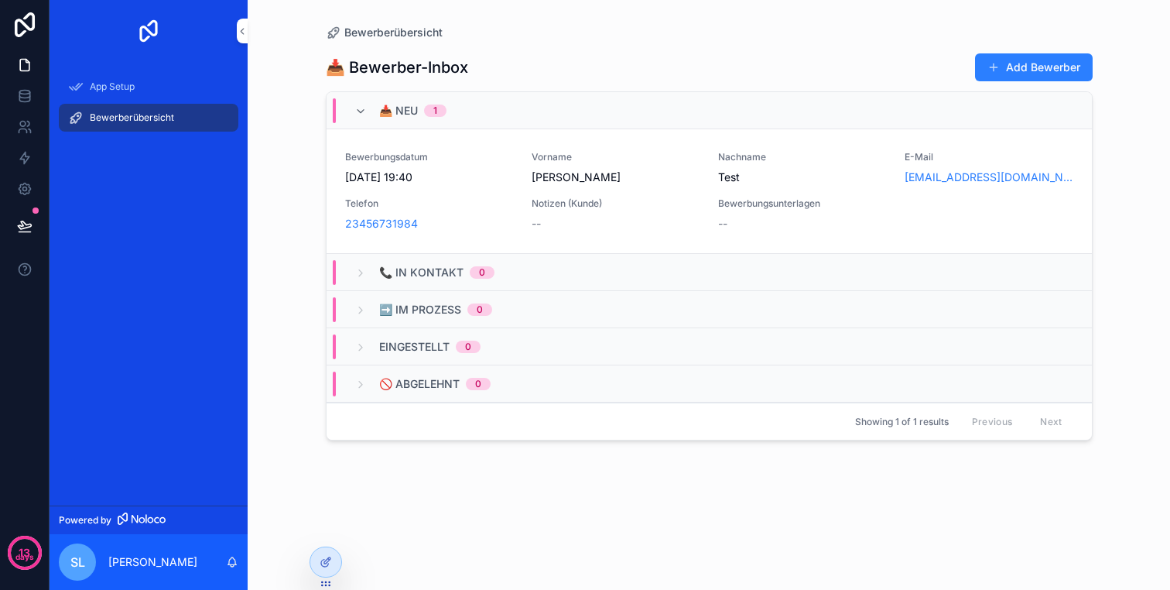
click at [450, 163] on span "Bewerbungsdatum" at bounding box center [429, 157] width 168 height 12
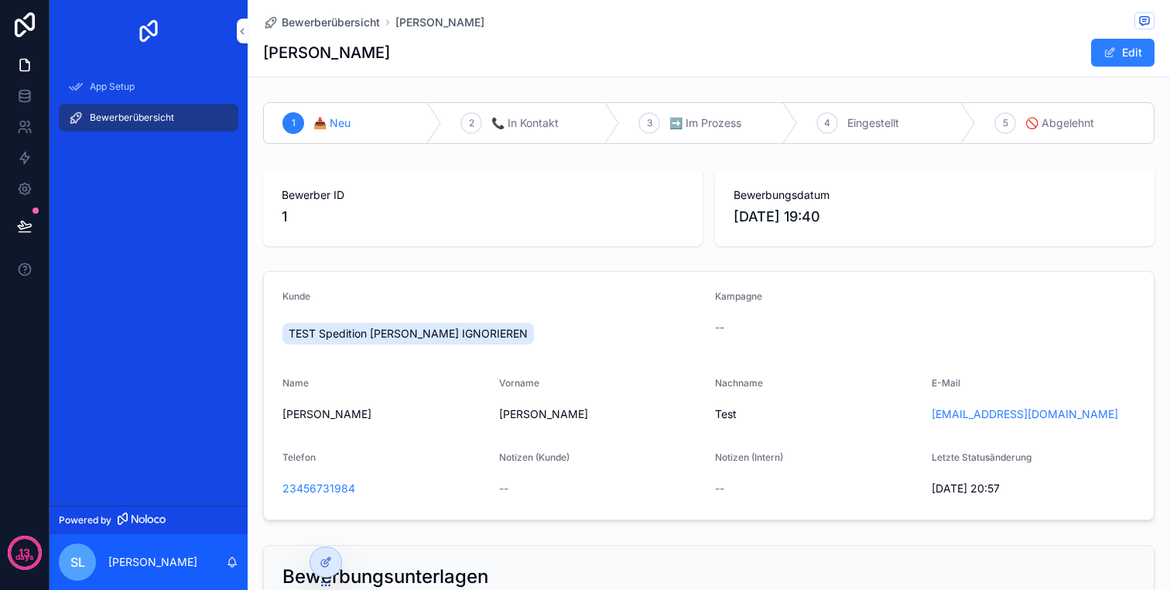
click at [516, 116] on span "📞 In Kontakt" at bounding box center [524, 122] width 67 height 15
click at [368, 117] on div "📥 Neu" at bounding box center [353, 123] width 178 height 40
click at [339, 23] on span "Bewerberübersicht" at bounding box center [331, 22] width 98 height 15
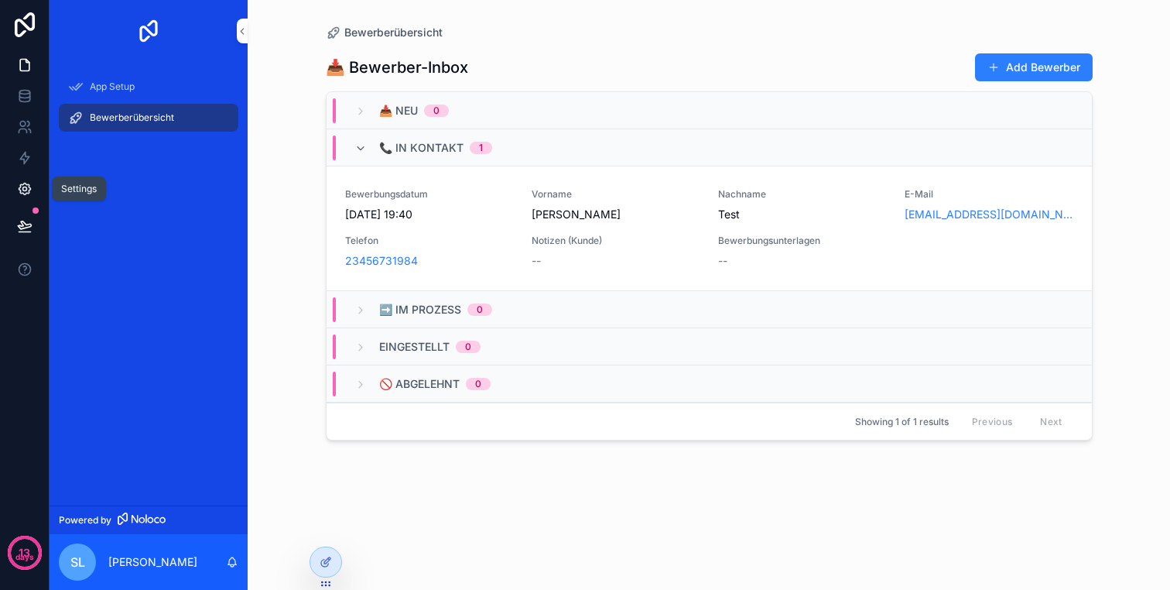
click at [33, 187] on link at bounding box center [24, 188] width 49 height 31
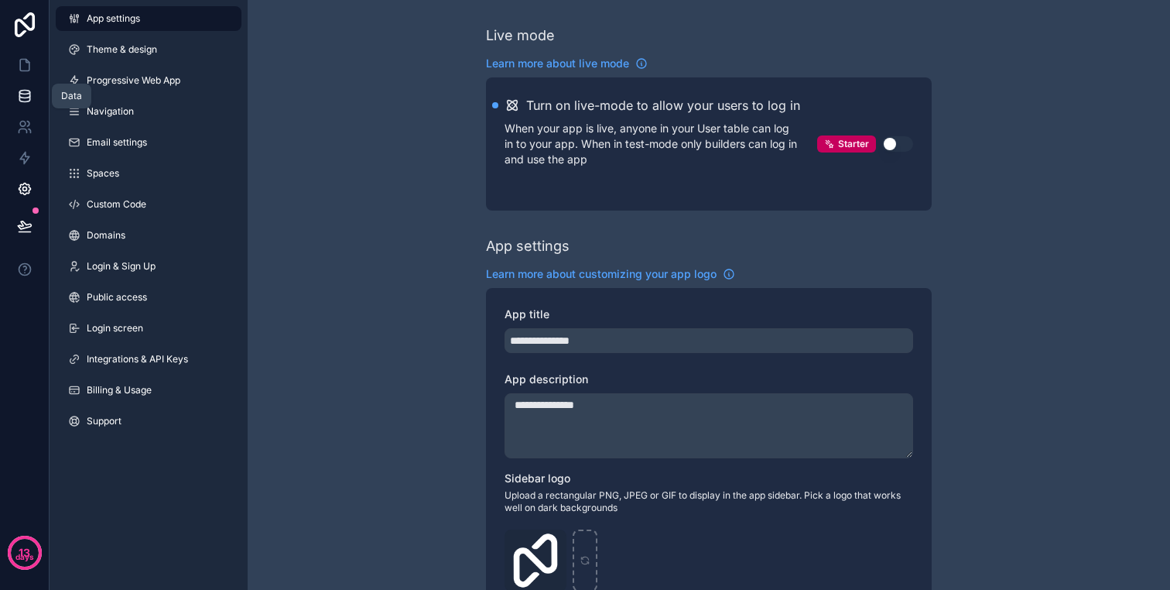
click at [26, 96] on icon at bounding box center [24, 95] width 15 height 15
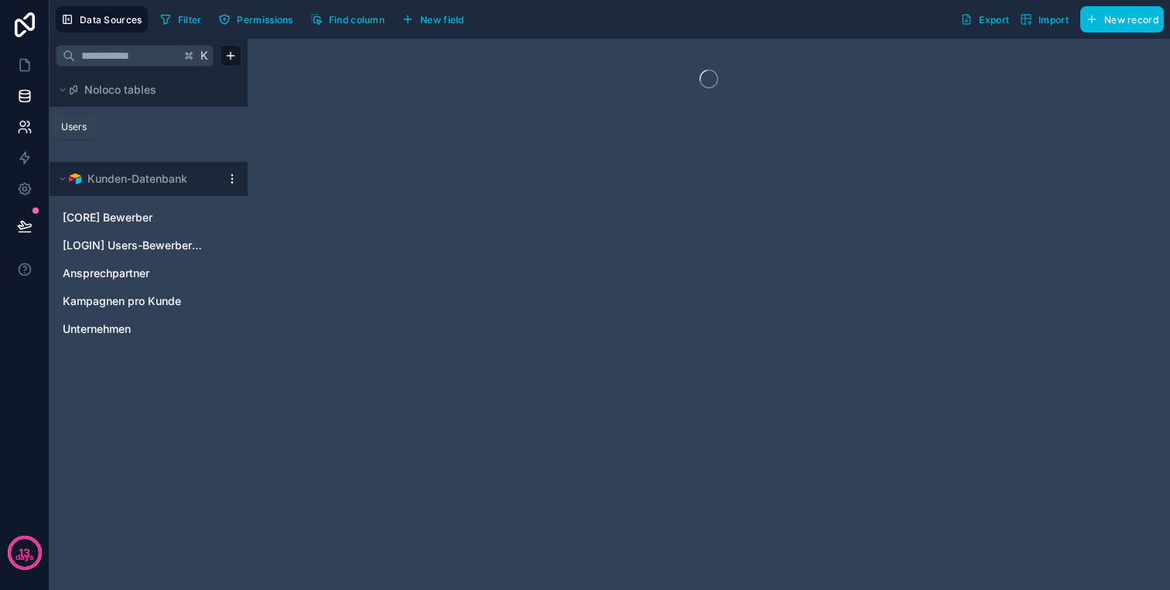
click at [30, 125] on icon at bounding box center [24, 126] width 15 height 15
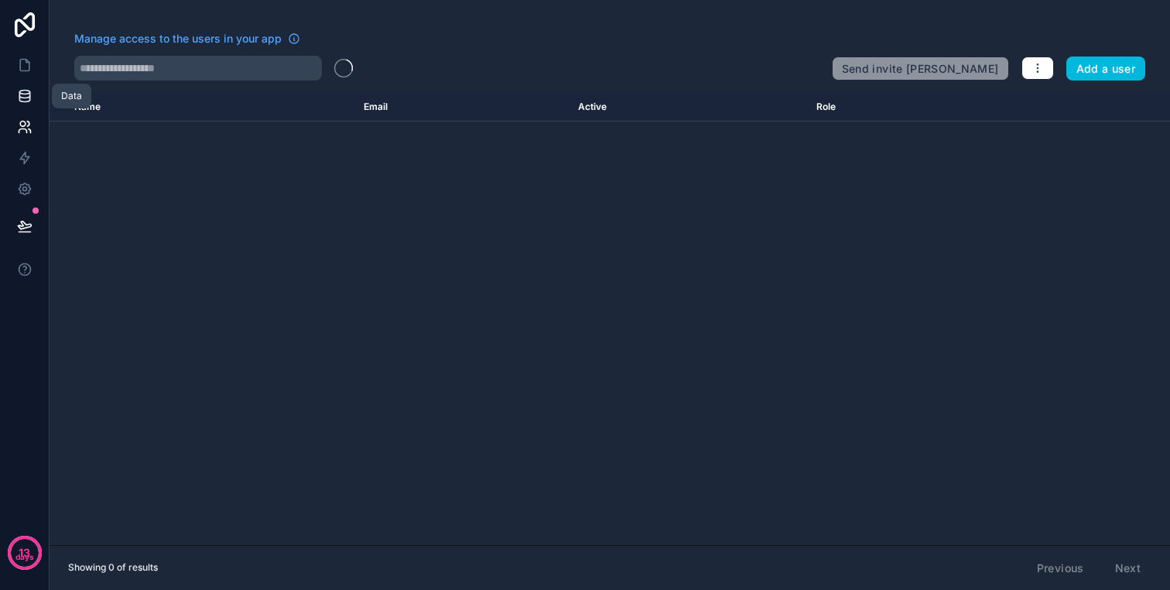
click at [29, 91] on icon at bounding box center [24, 95] width 15 height 15
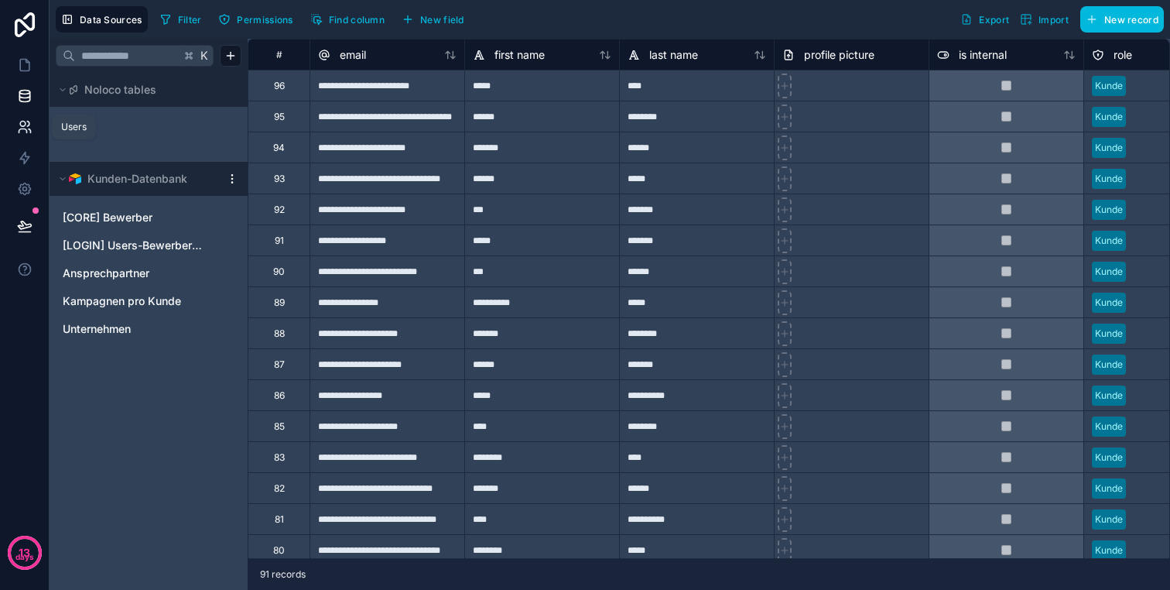
click at [27, 116] on link at bounding box center [24, 126] width 49 height 31
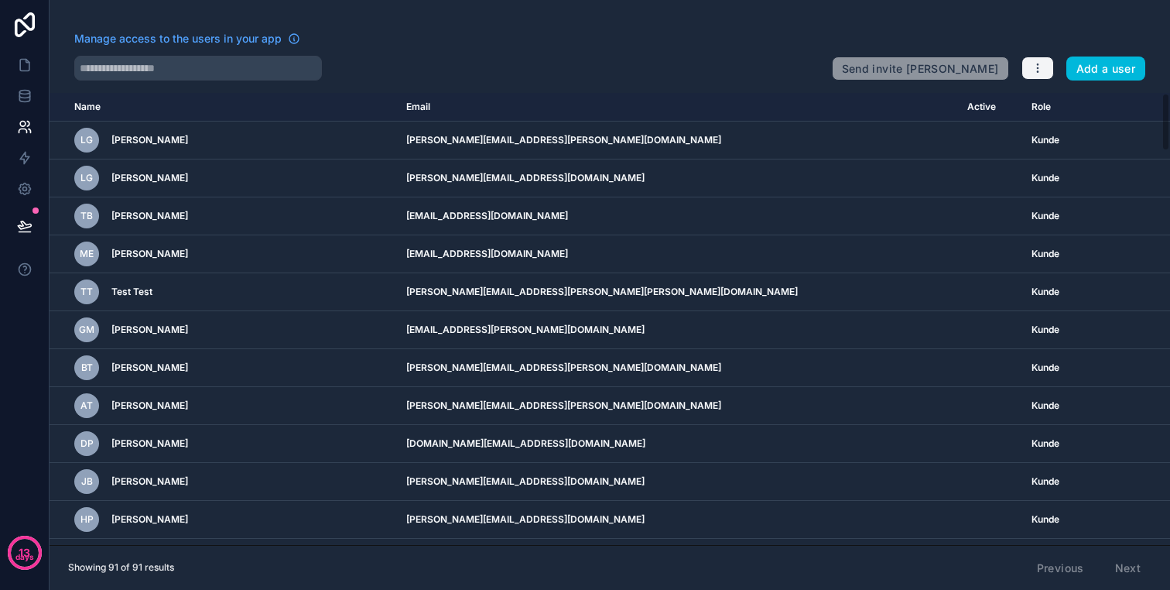
click at [1040, 69] on icon "button" at bounding box center [1038, 68] width 12 height 12
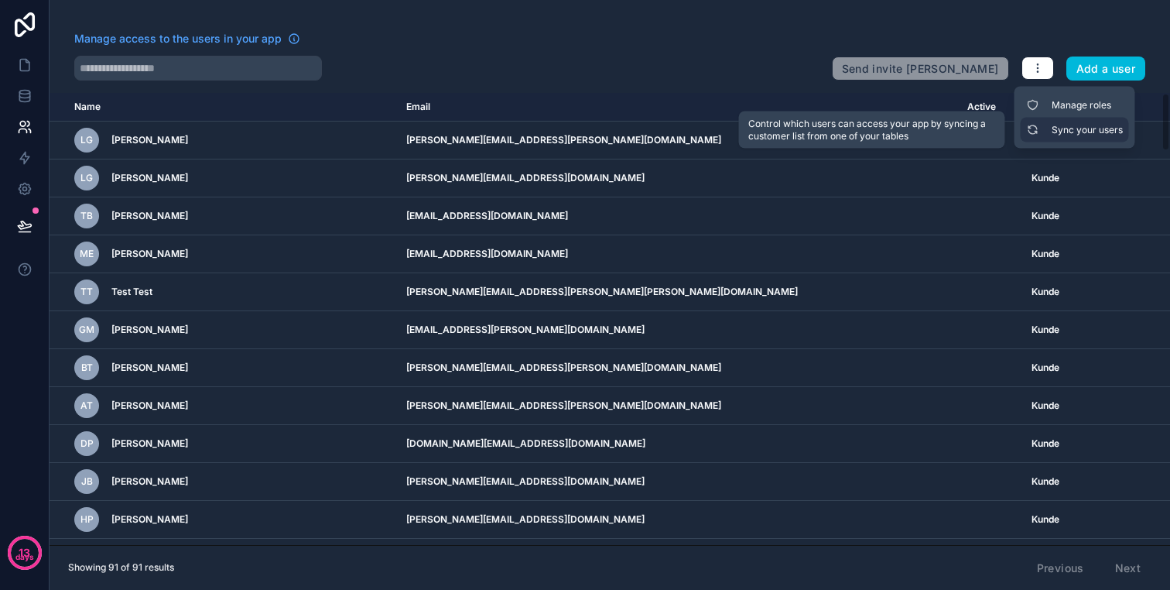
click at [1048, 125] on link "Sync your users" at bounding box center [1075, 130] width 108 height 25
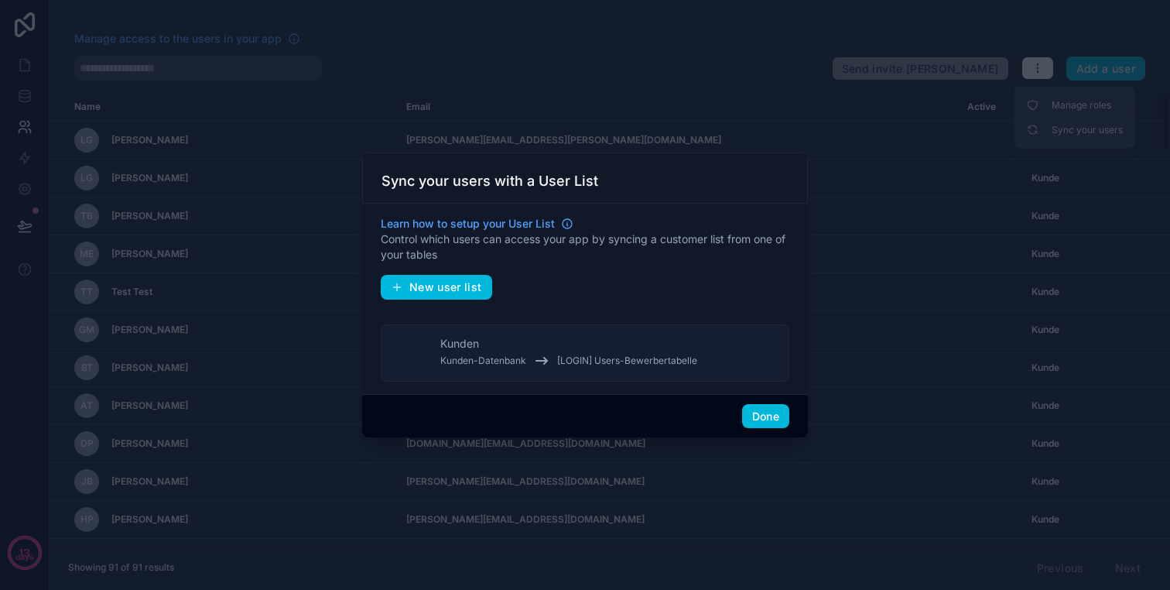
click at [751, 348] on button "[PERSON_NAME]-Datenbank [LOGIN] Users-Bewerbertabelle" at bounding box center [585, 352] width 409 height 57
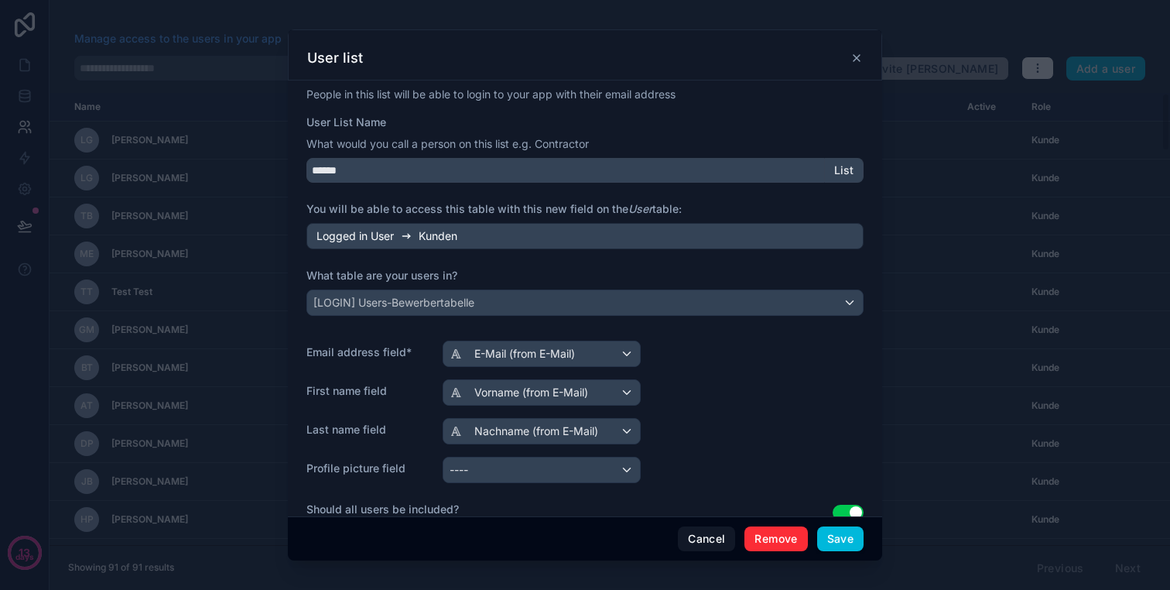
click at [770, 532] on button "Remove" at bounding box center [775, 538] width 63 height 25
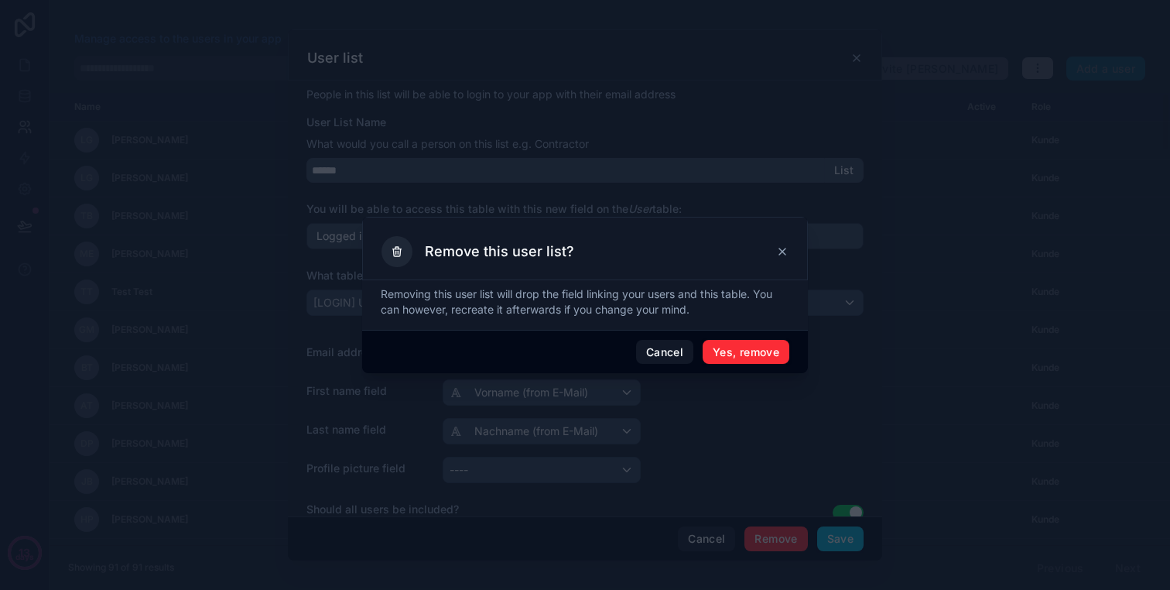
click at [747, 354] on button "Yes, remove" at bounding box center [746, 352] width 87 height 25
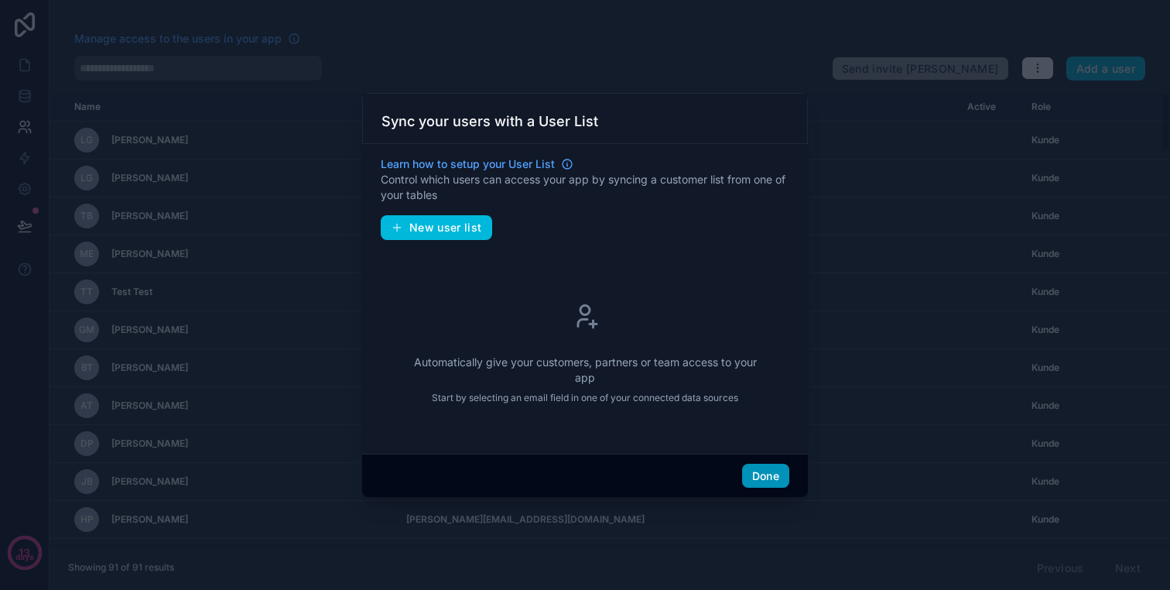
click at [768, 469] on button "Done" at bounding box center [765, 476] width 47 height 25
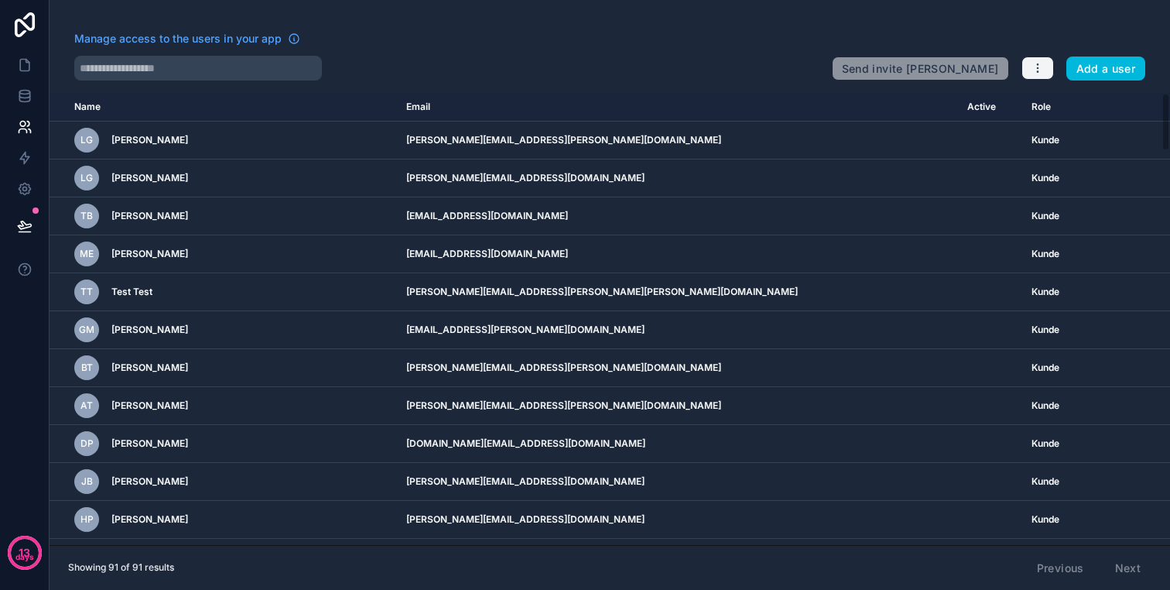
click at [1028, 76] on button "button" at bounding box center [1037, 67] width 33 height 23
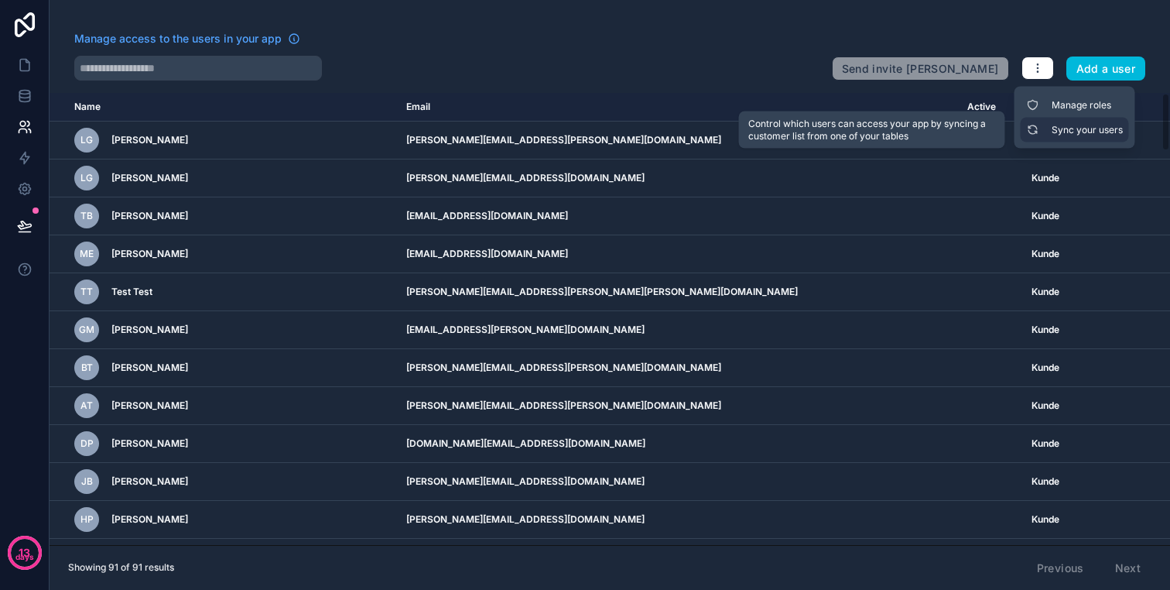
click at [1046, 129] on link "Sync your users" at bounding box center [1075, 130] width 108 height 25
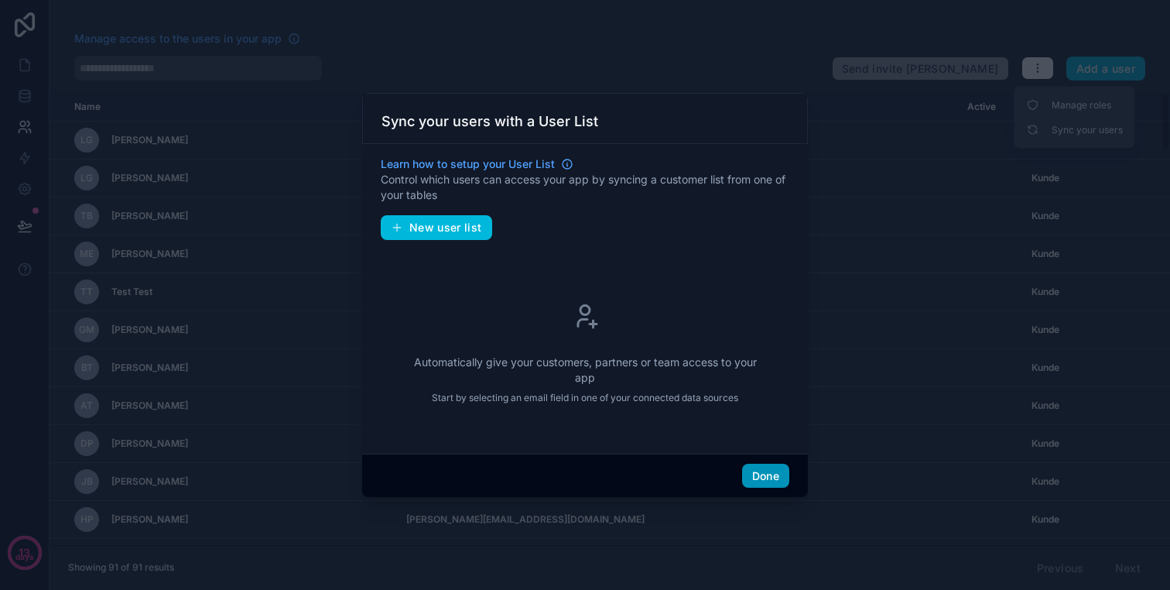
click at [767, 470] on button "Done" at bounding box center [765, 476] width 47 height 25
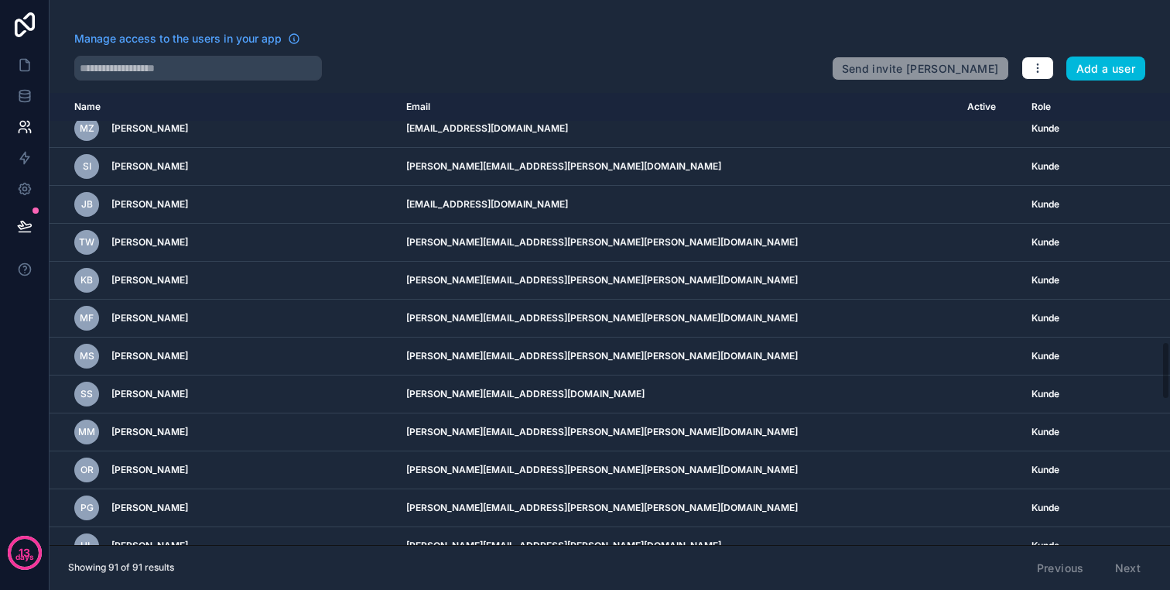
scroll to position [3027, 0]
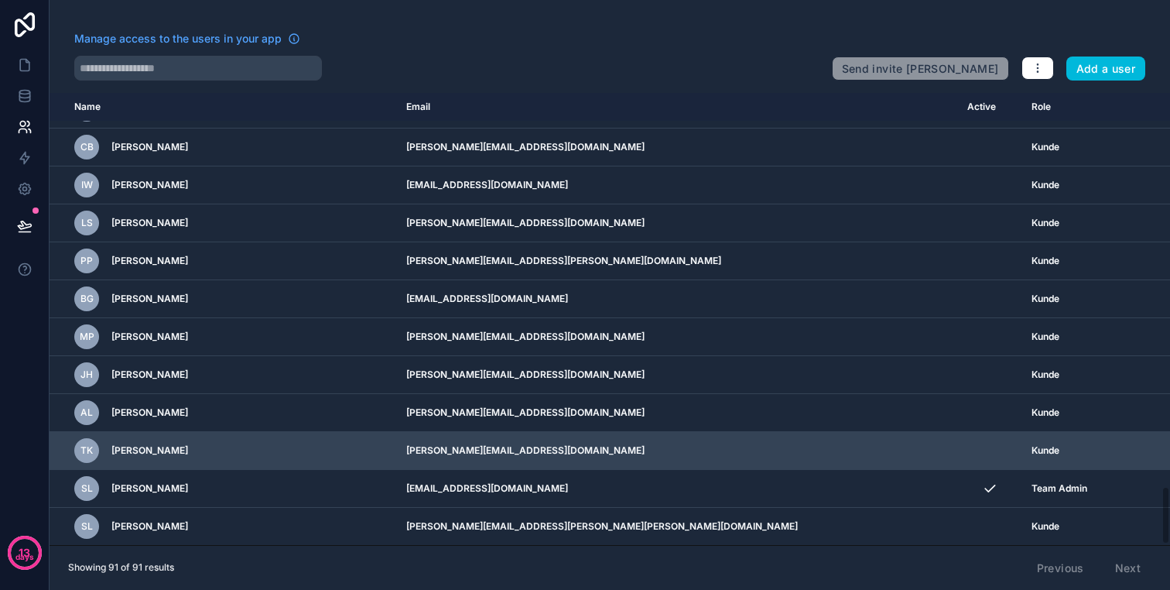
click at [0, 0] on icon "scrollable content" at bounding box center [0, 0] width 0 height 0
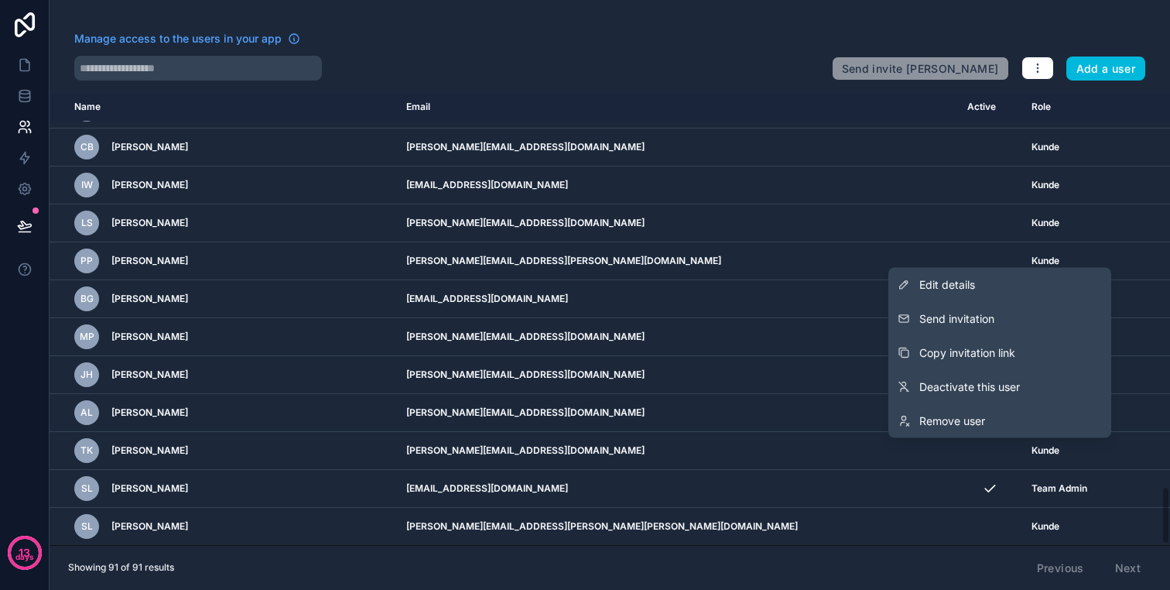
click at [781, 72] on div at bounding box center [446, 68] width 745 height 25
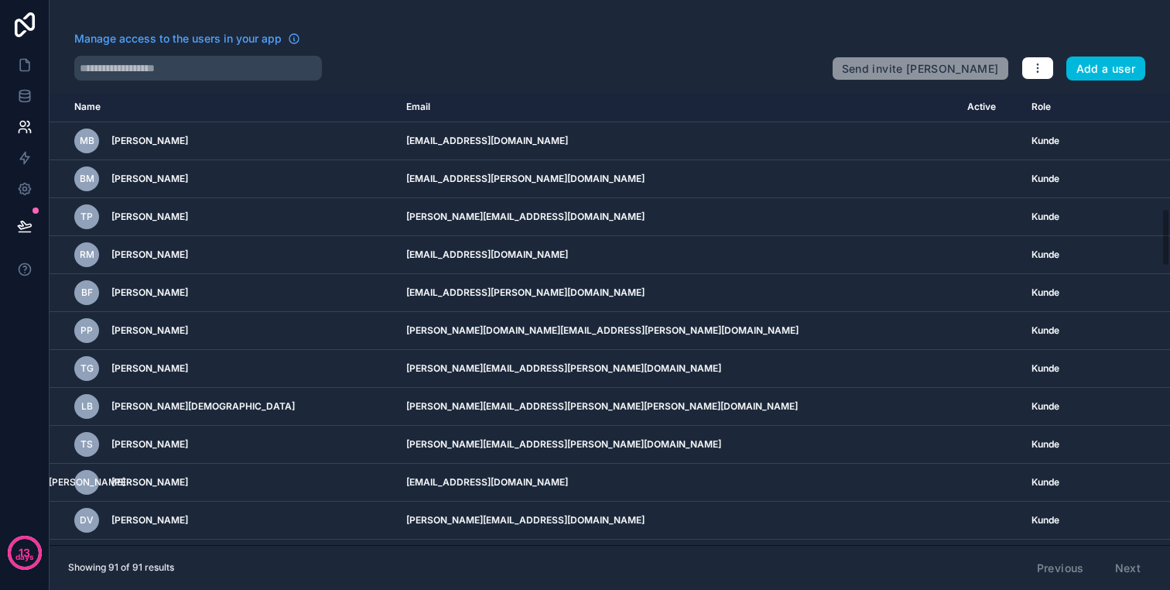
scroll to position [0, 0]
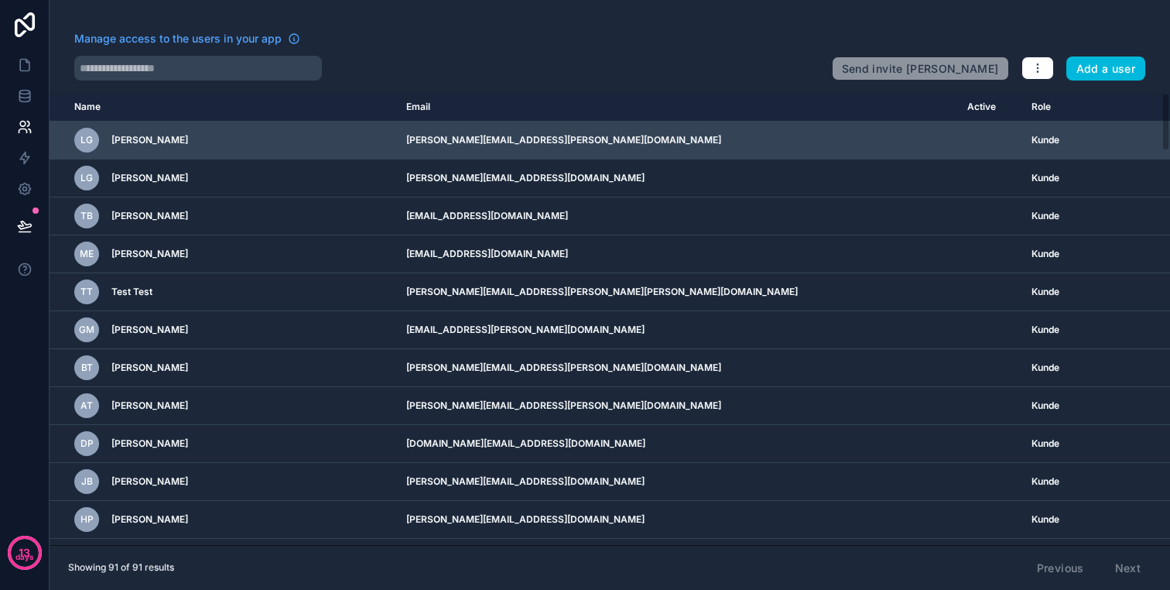
click at [0, 0] on icon "scrollable content" at bounding box center [0, 0] width 0 height 0
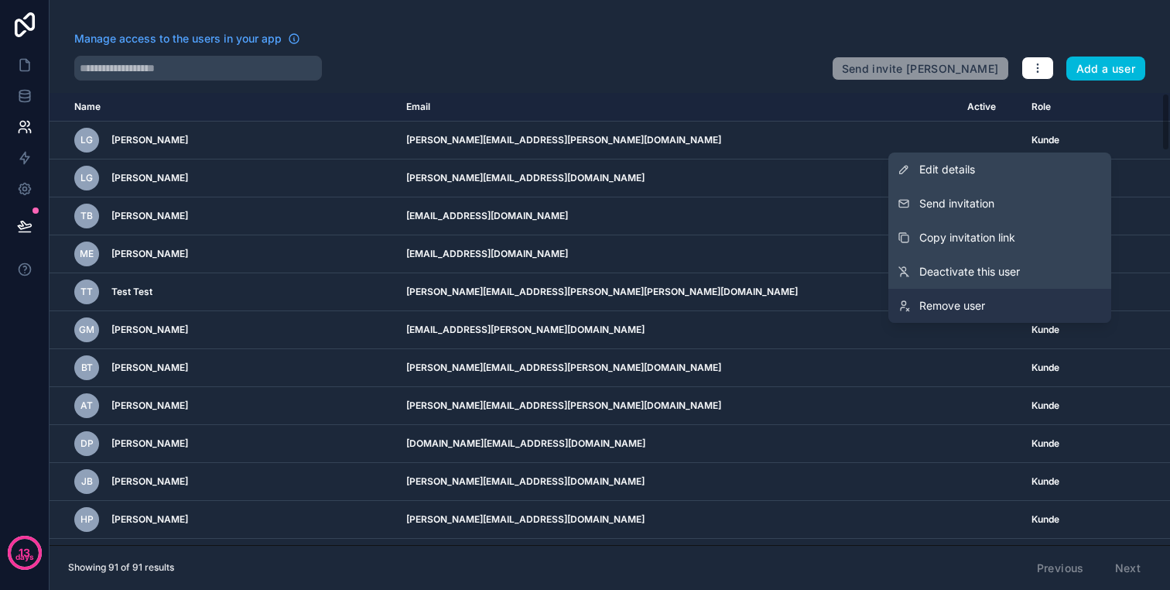
click at [1000, 294] on link "Remove user" at bounding box center [999, 306] width 223 height 34
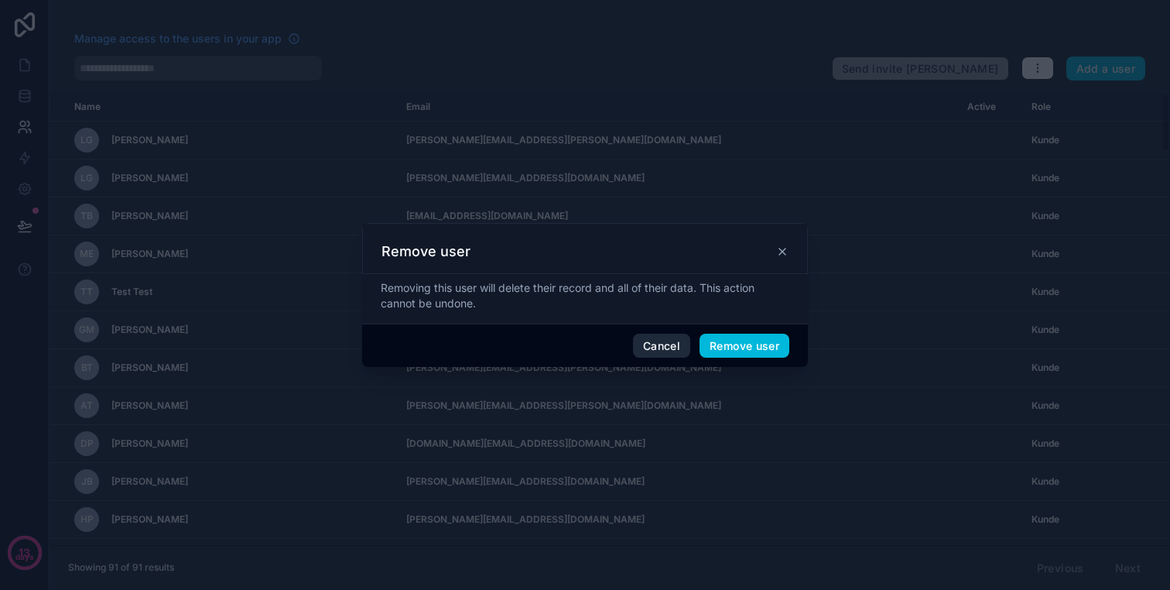
click at [661, 340] on button "Cancel" at bounding box center [661, 346] width 57 height 25
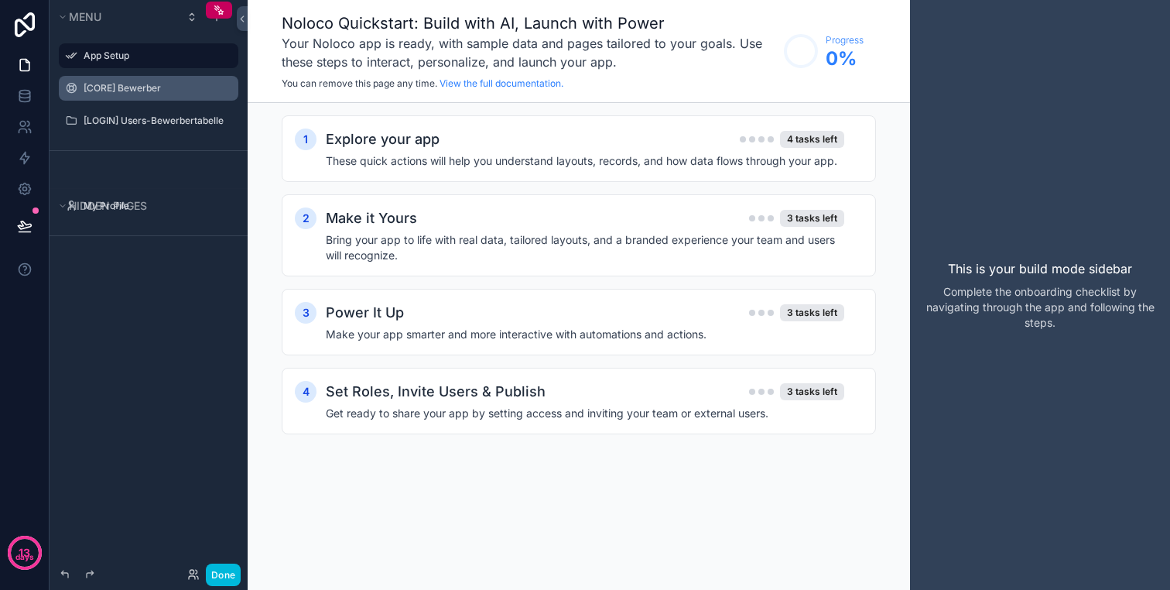
click at [128, 85] on label "[CORE] Bewerber" at bounding box center [156, 88] width 145 height 12
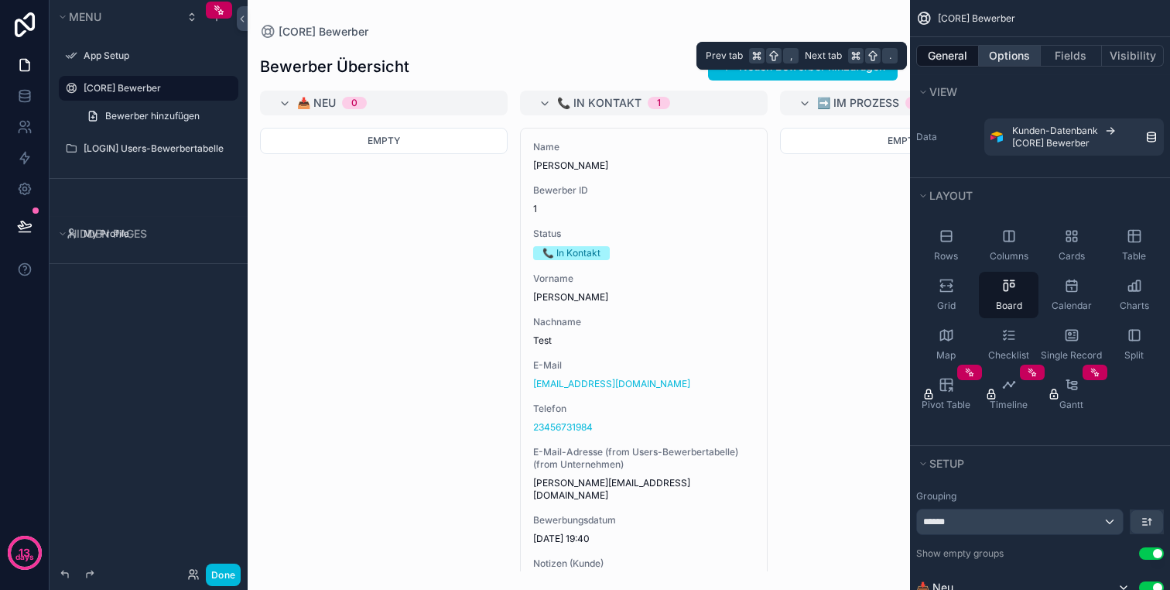
click at [998, 58] on button "Options" at bounding box center [1010, 56] width 62 height 22
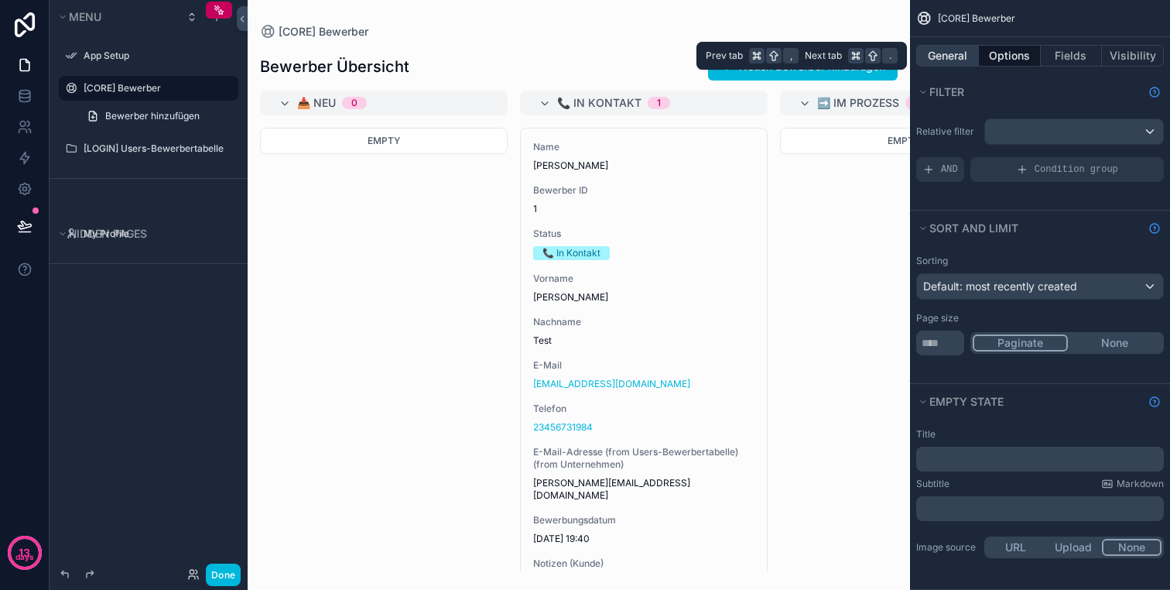
click at [949, 63] on button "General" at bounding box center [947, 56] width 63 height 22
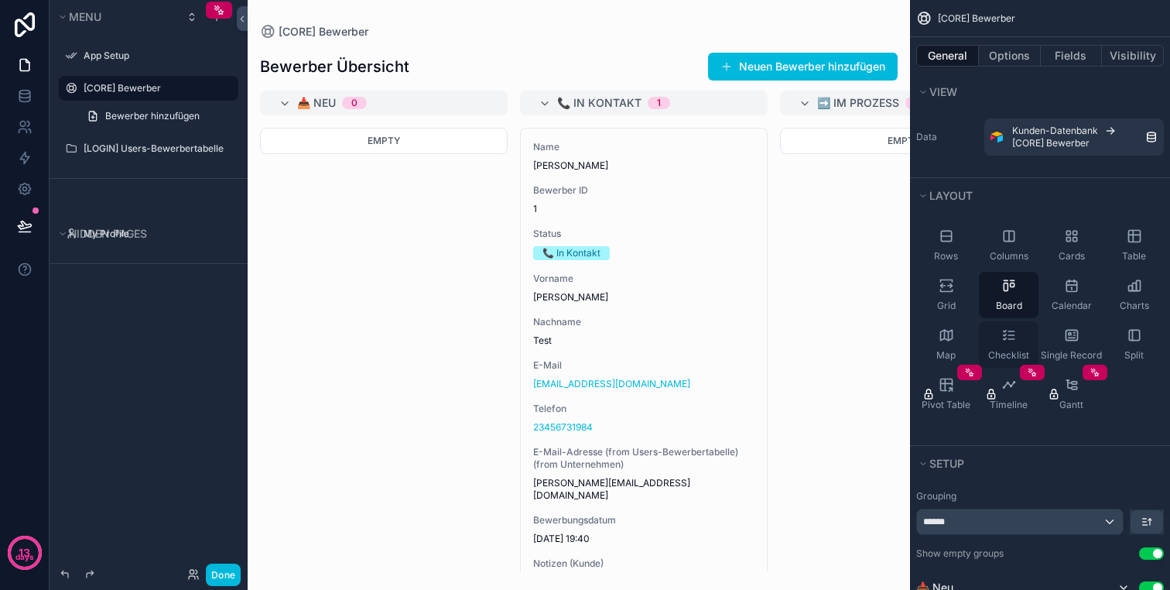
scroll to position [45, 0]
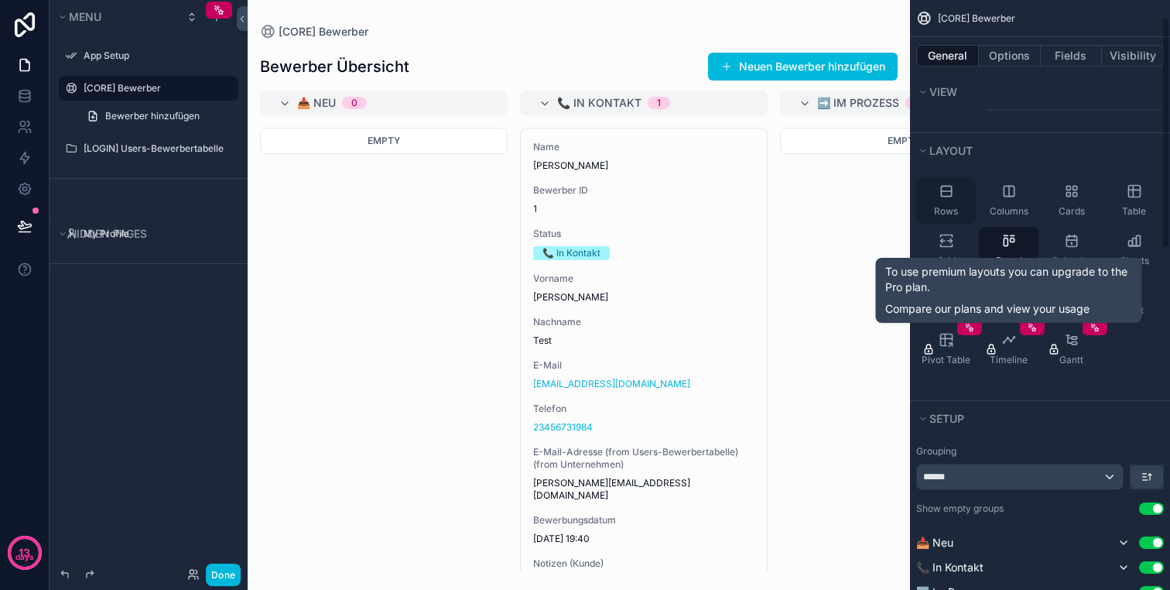
click at [950, 200] on div "Rows" at bounding box center [946, 200] width 60 height 46
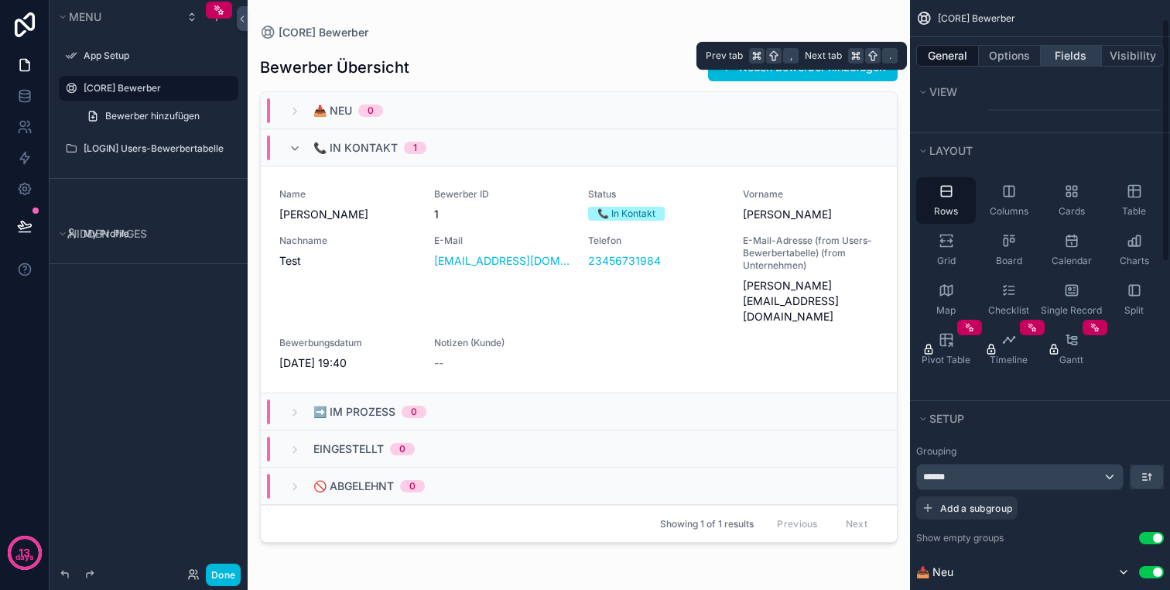
click at [1054, 56] on button "Fields" at bounding box center [1072, 56] width 62 height 22
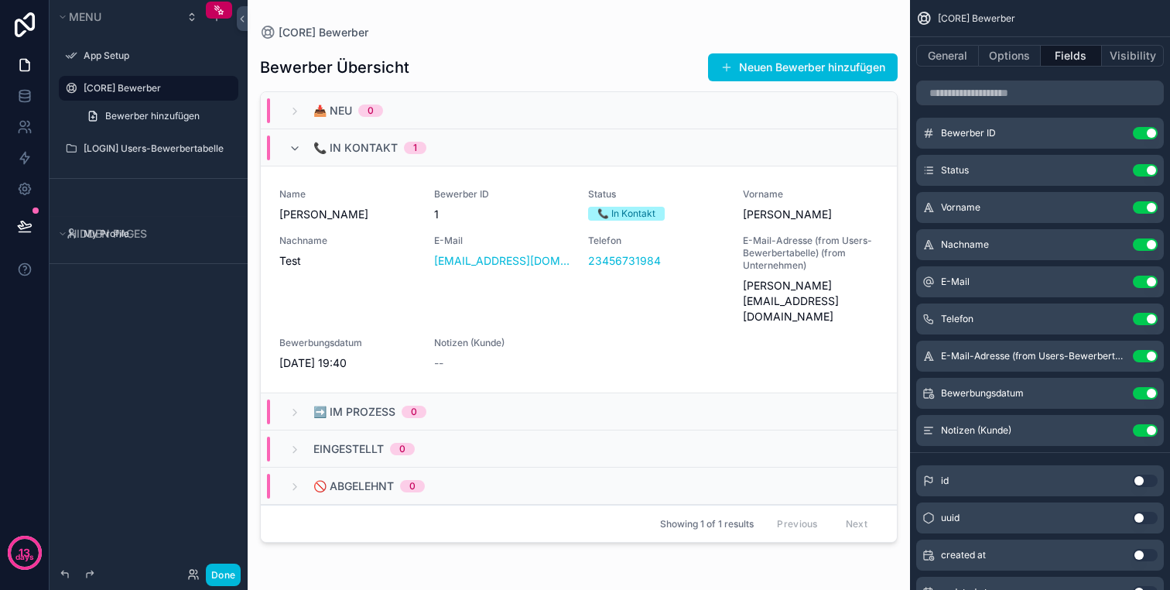
click at [1143, 133] on button "Use setting" at bounding box center [1145, 133] width 25 height 12
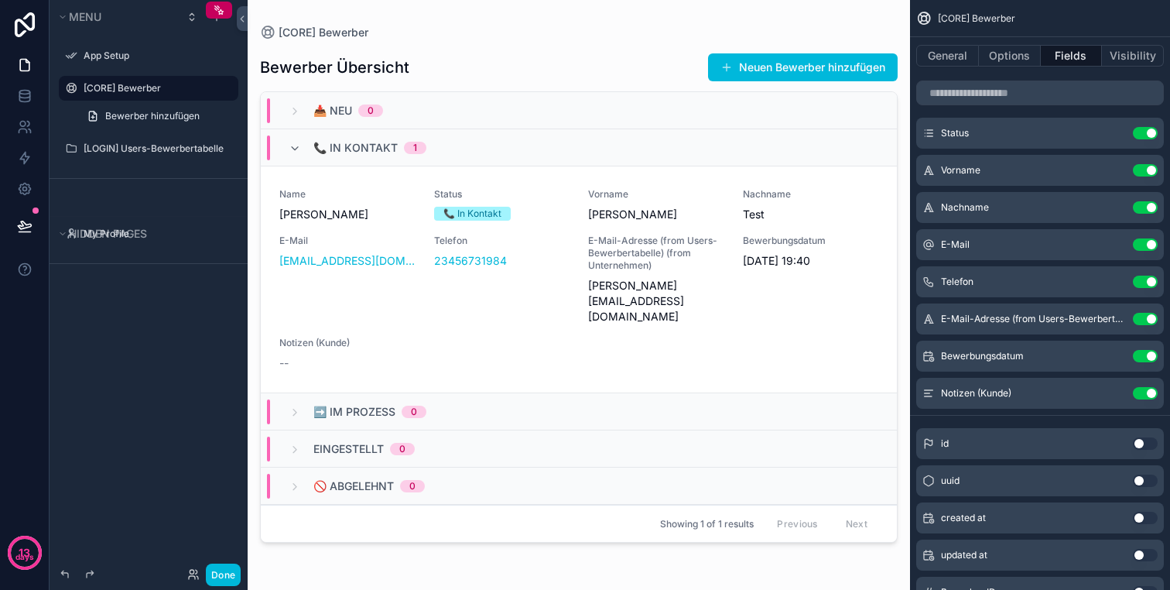
click at [1145, 318] on button "Use setting" at bounding box center [1145, 319] width 25 height 12
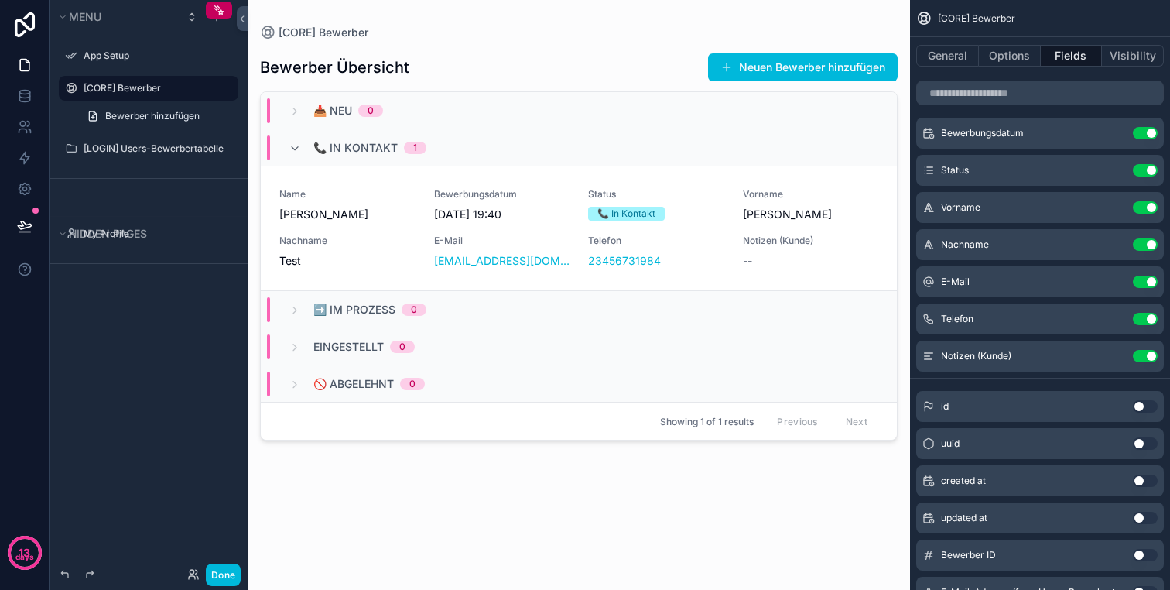
click at [1141, 350] on button "Use setting" at bounding box center [1145, 356] width 25 height 12
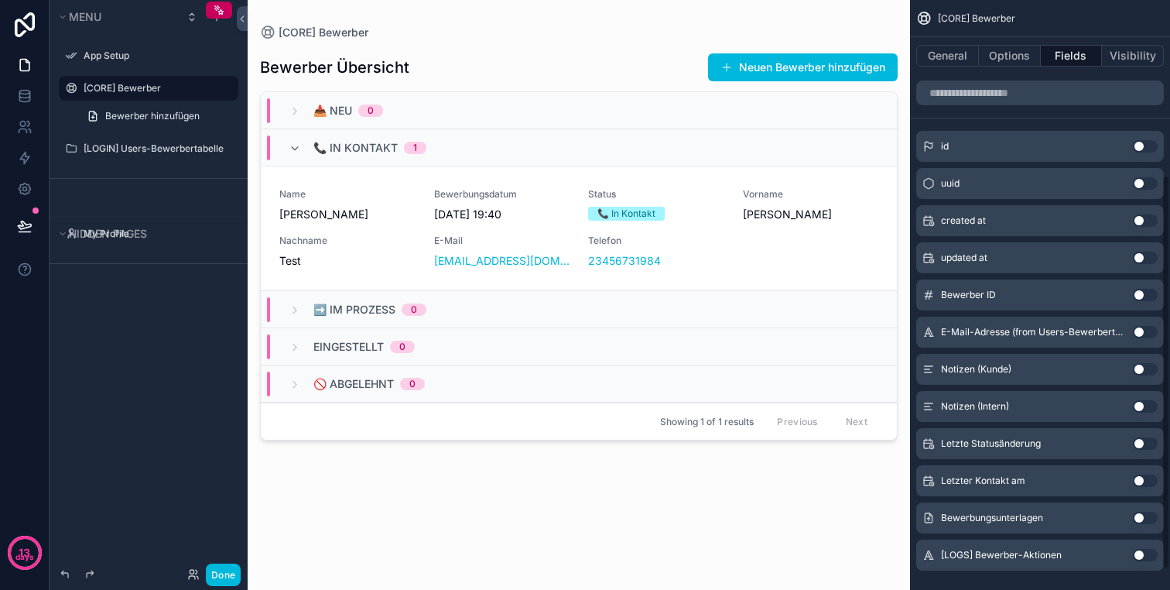
scroll to position [272, 0]
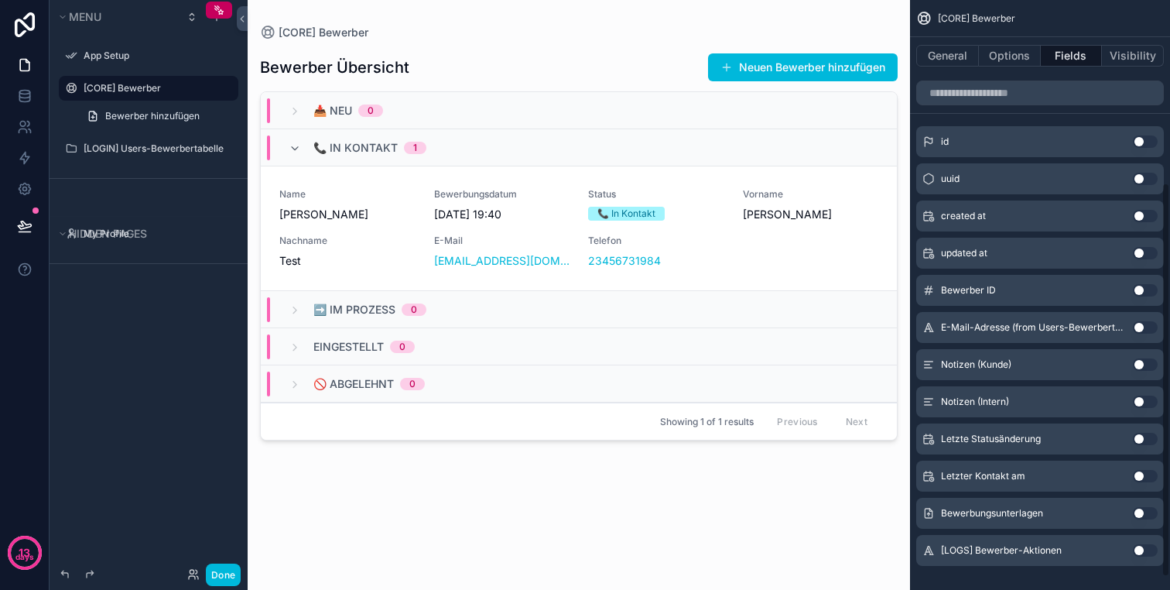
click at [1146, 363] on button "Use setting" at bounding box center [1145, 364] width 25 height 12
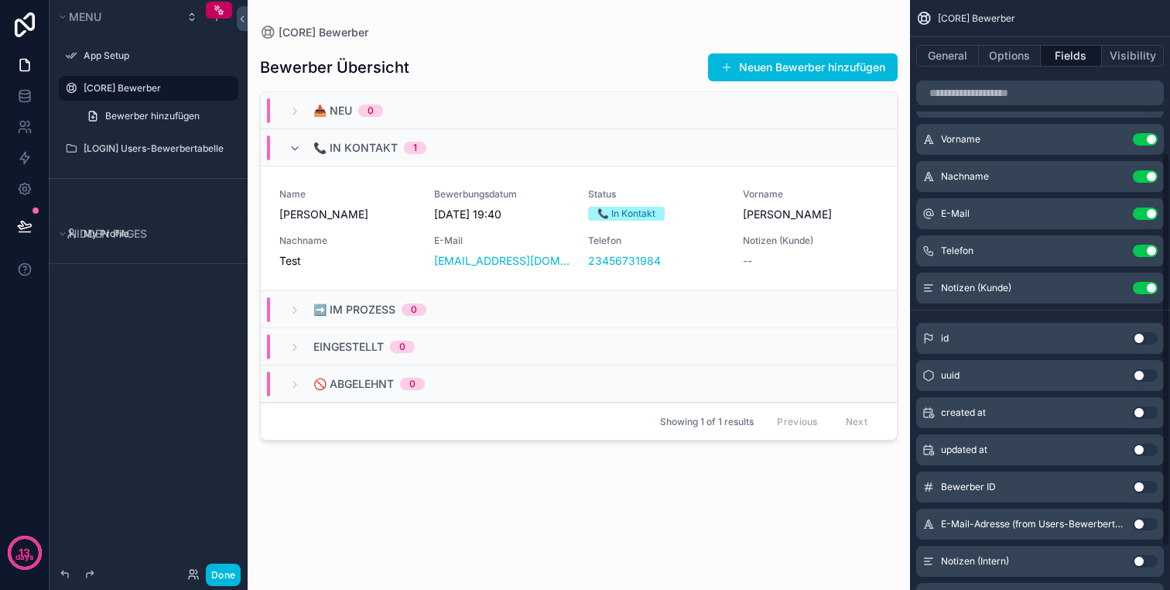
scroll to position [0, 0]
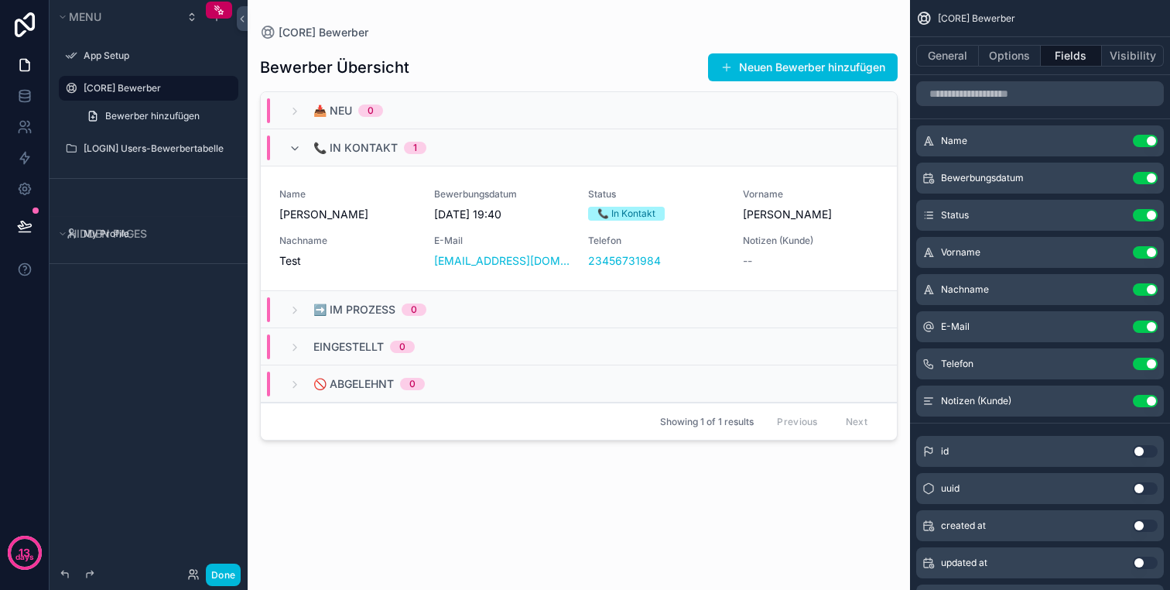
click at [1147, 209] on button "Use setting" at bounding box center [1145, 215] width 25 height 12
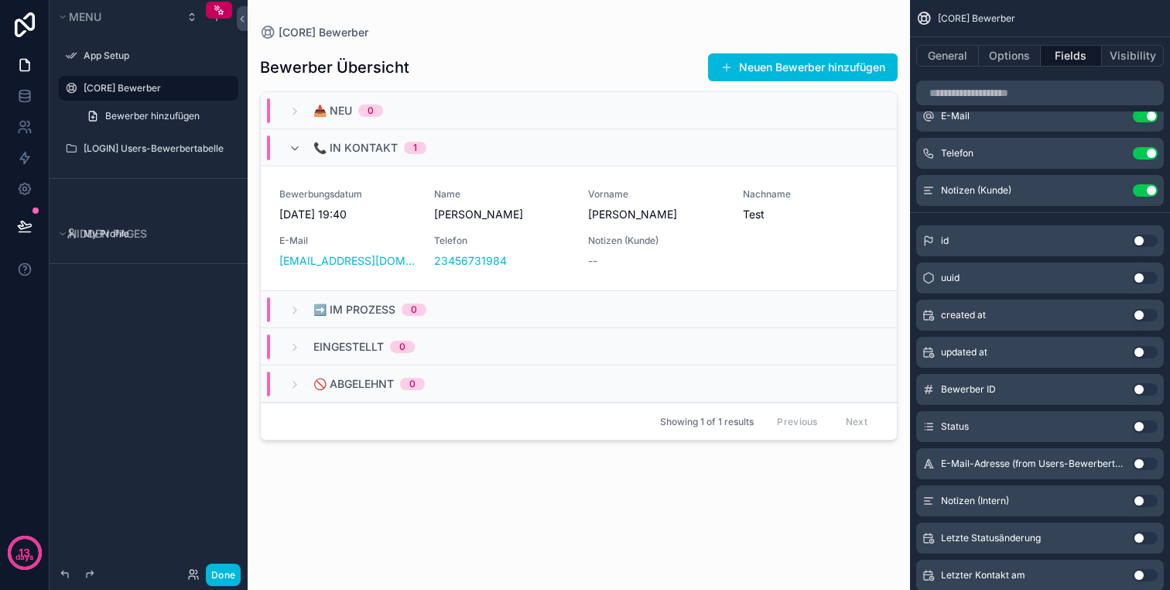
scroll to position [292, 0]
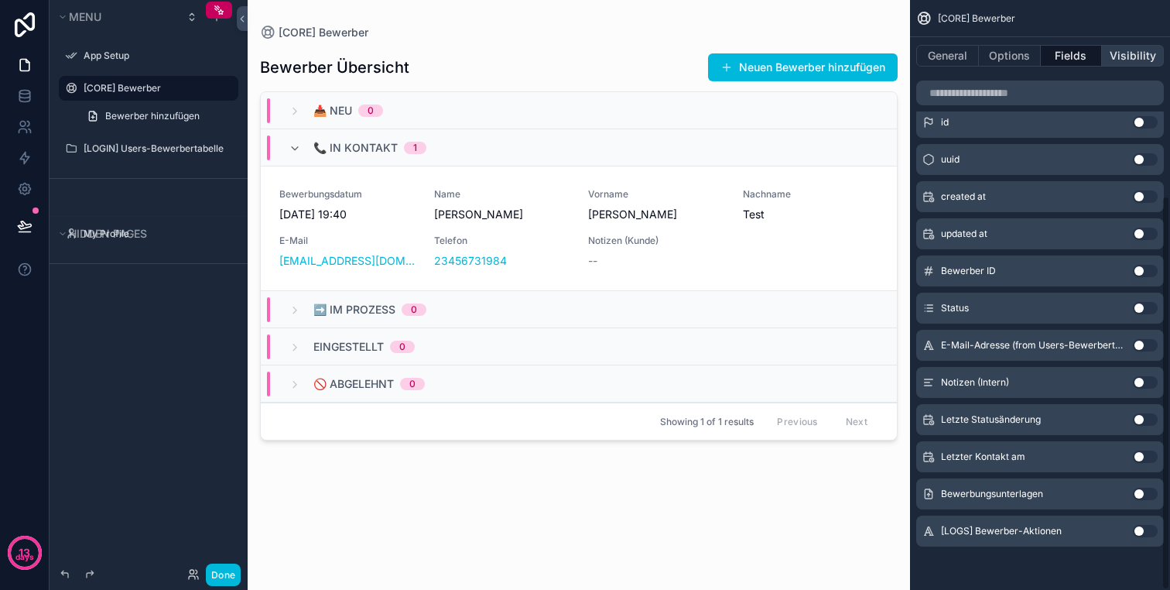
click at [1141, 63] on button "Visibility" at bounding box center [1133, 56] width 62 height 22
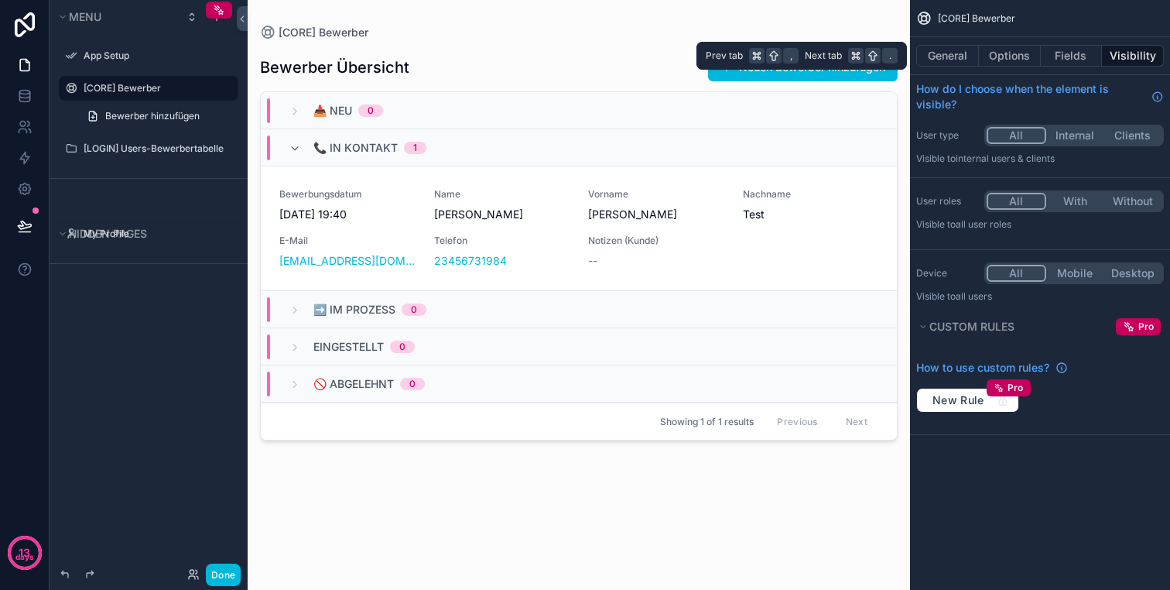
scroll to position [0, 0]
click at [23, 126] on icon at bounding box center [22, 123] width 5 height 5
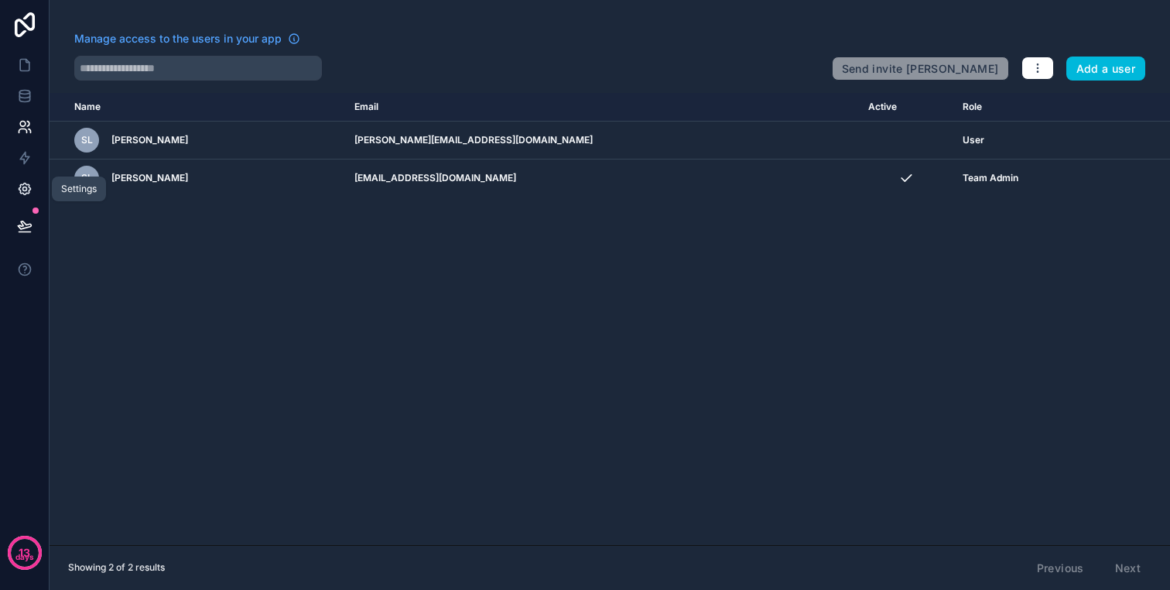
click at [24, 181] on icon at bounding box center [24, 188] width 15 height 15
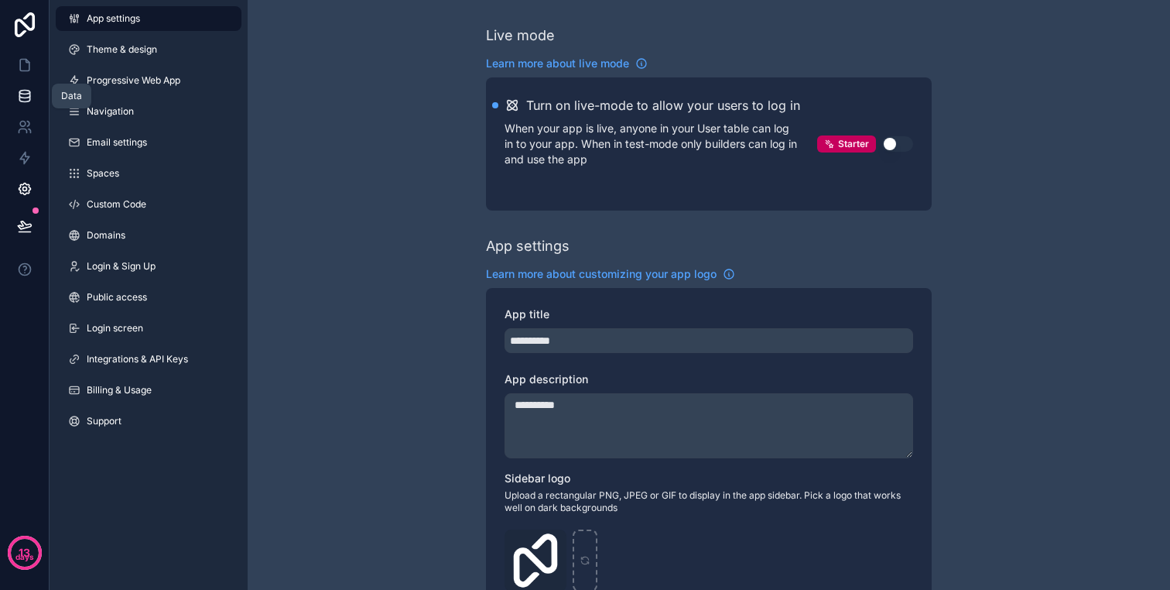
click at [24, 89] on icon at bounding box center [24, 95] width 15 height 15
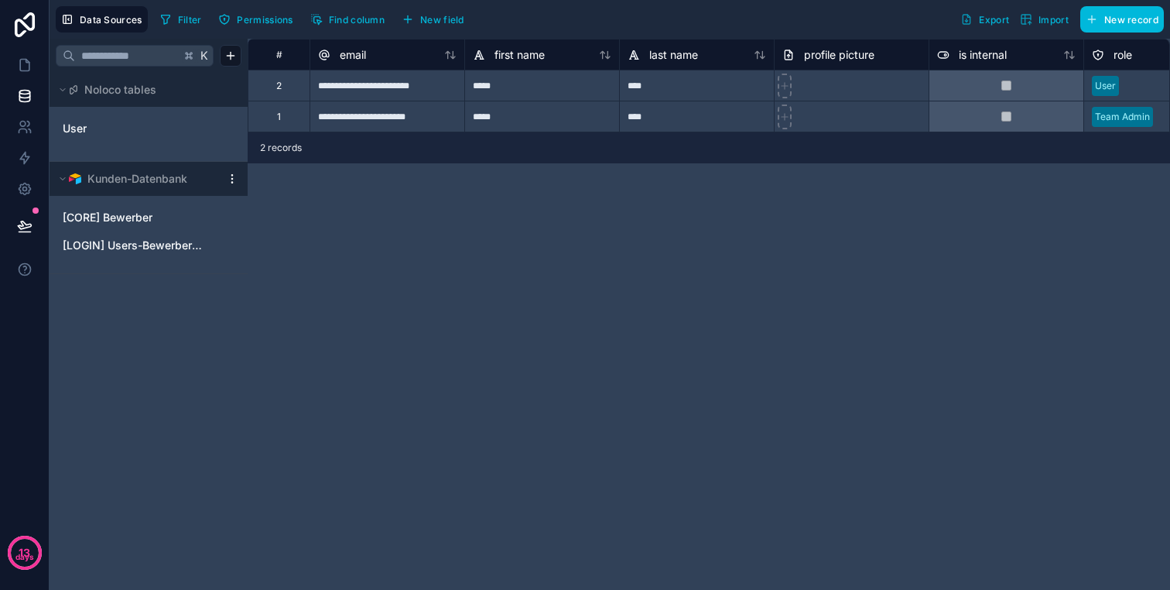
click at [235, 15] on button "Permissions" at bounding box center [255, 19] width 85 height 23
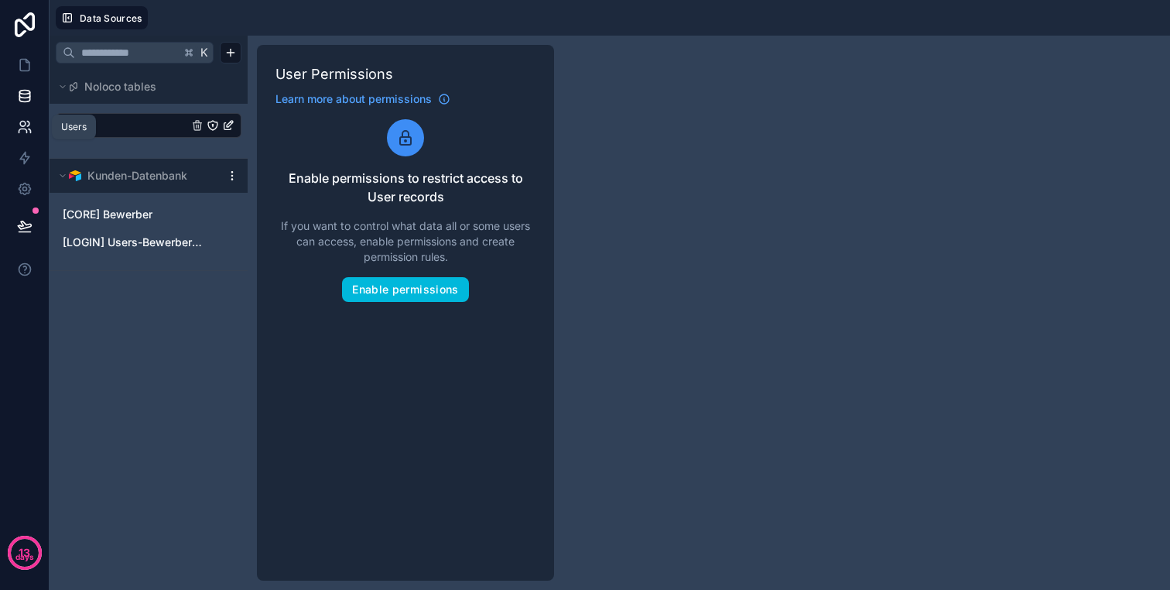
click at [23, 131] on icon at bounding box center [24, 126] width 15 height 15
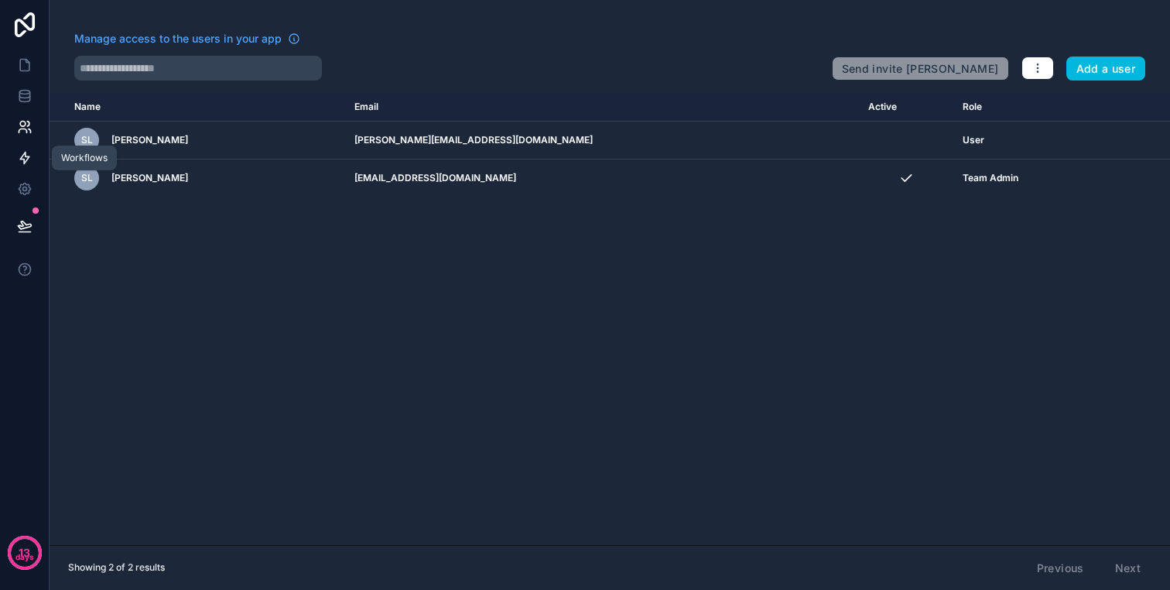
click at [23, 156] on icon at bounding box center [24, 157] width 15 height 15
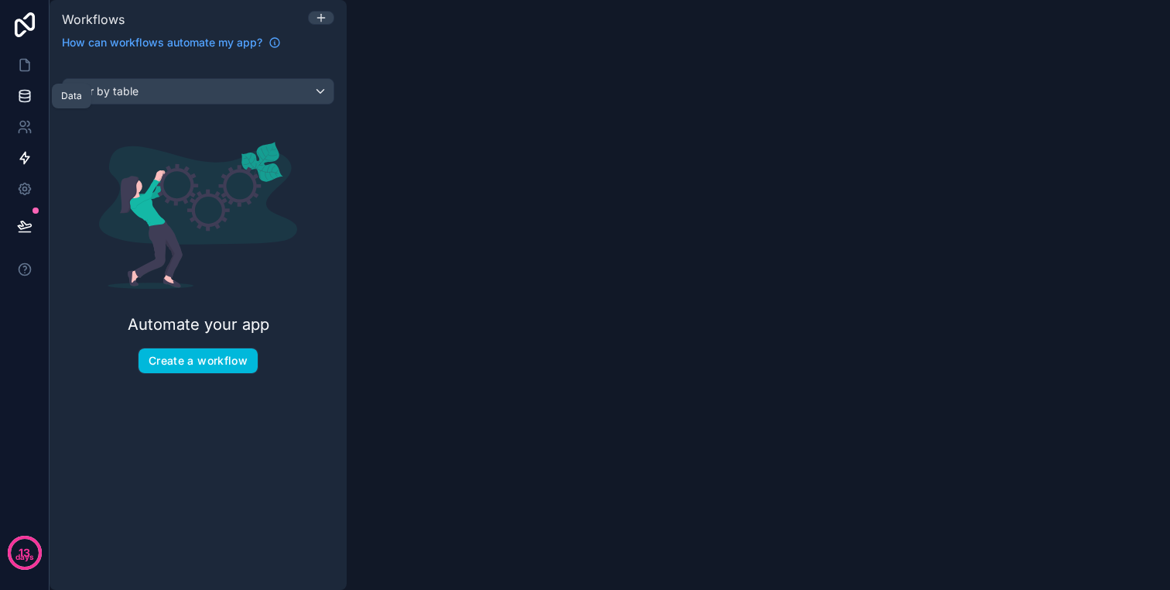
click at [23, 91] on icon at bounding box center [24, 93] width 10 height 4
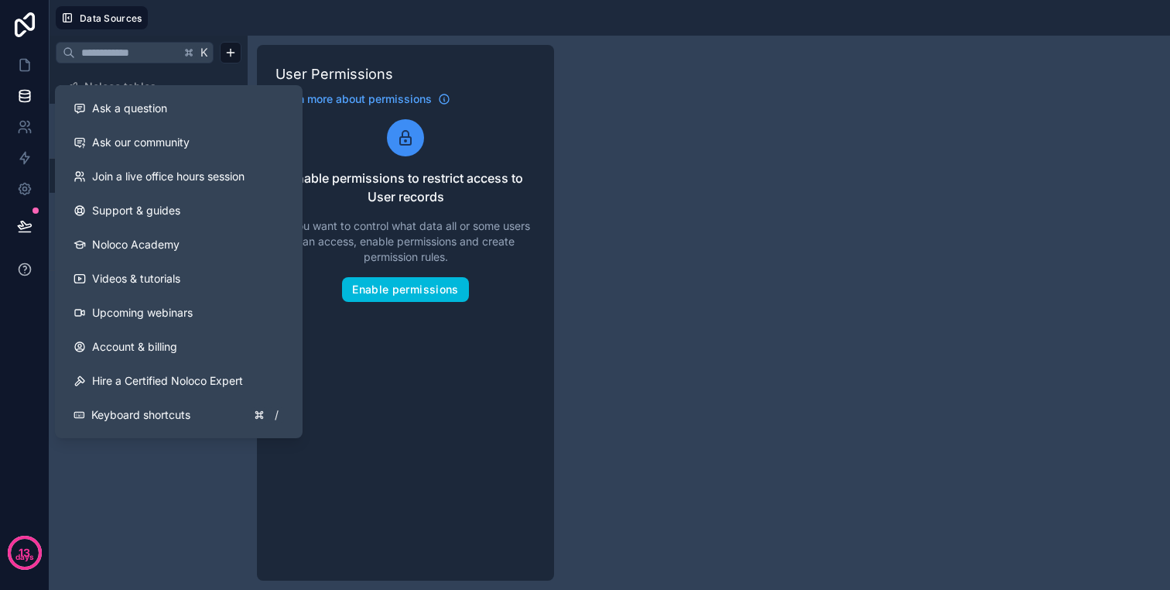
click at [23, 267] on icon at bounding box center [24, 269] width 15 height 15
click at [23, 221] on icon at bounding box center [24, 225] width 15 height 15
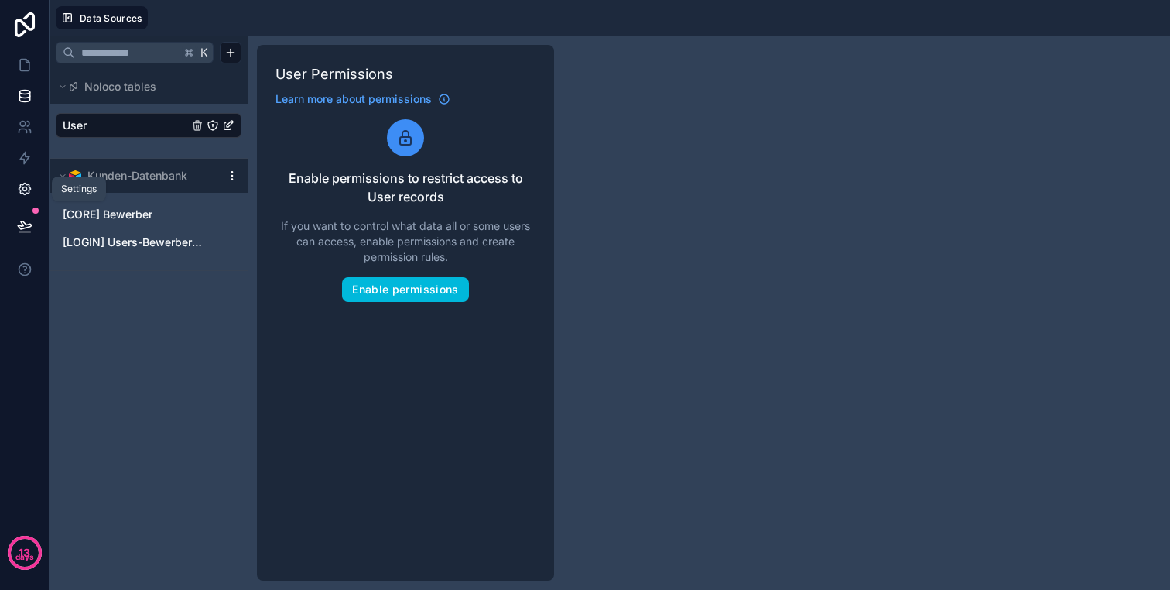
click at [24, 185] on icon at bounding box center [24, 188] width 15 height 15
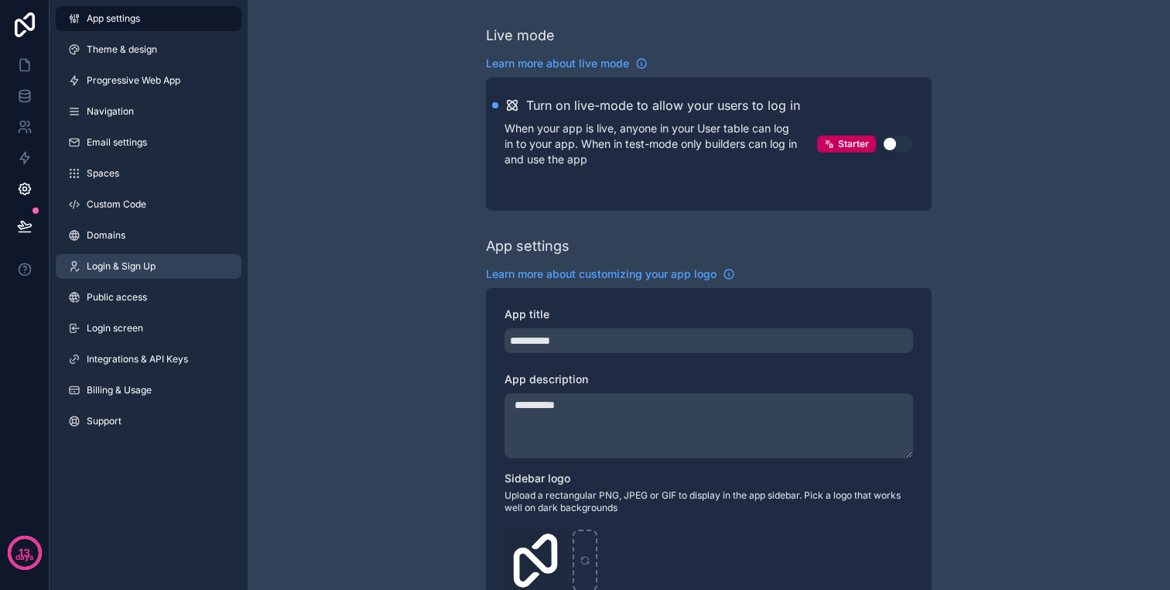
click at [142, 255] on link "Login & Sign Up" at bounding box center [149, 266] width 186 height 25
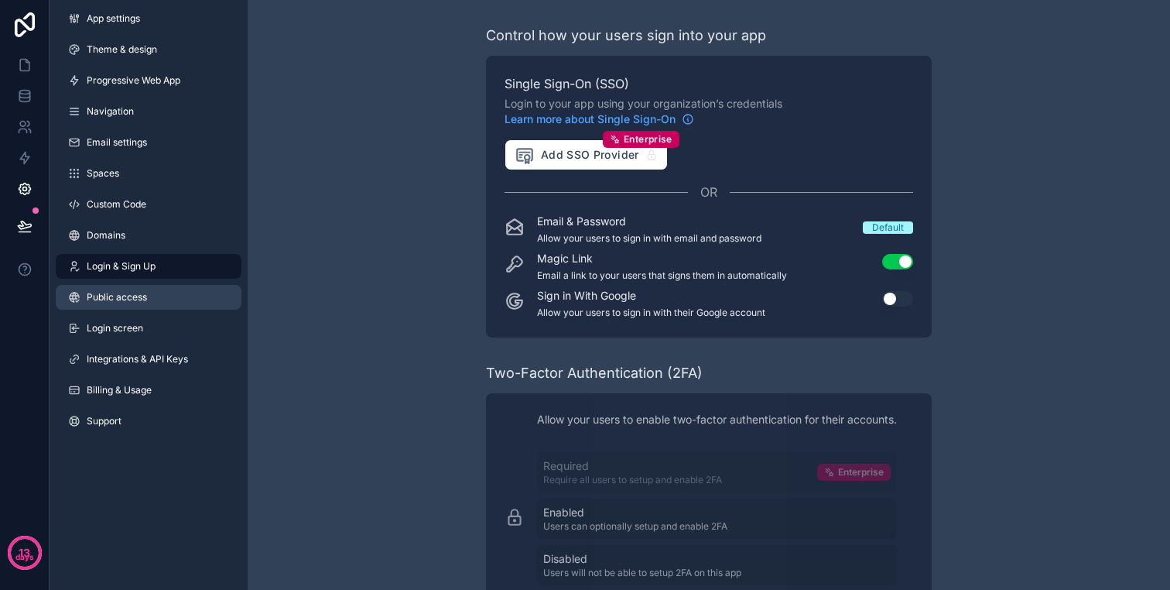
click at [140, 298] on span "Public access" at bounding box center [117, 297] width 60 height 12
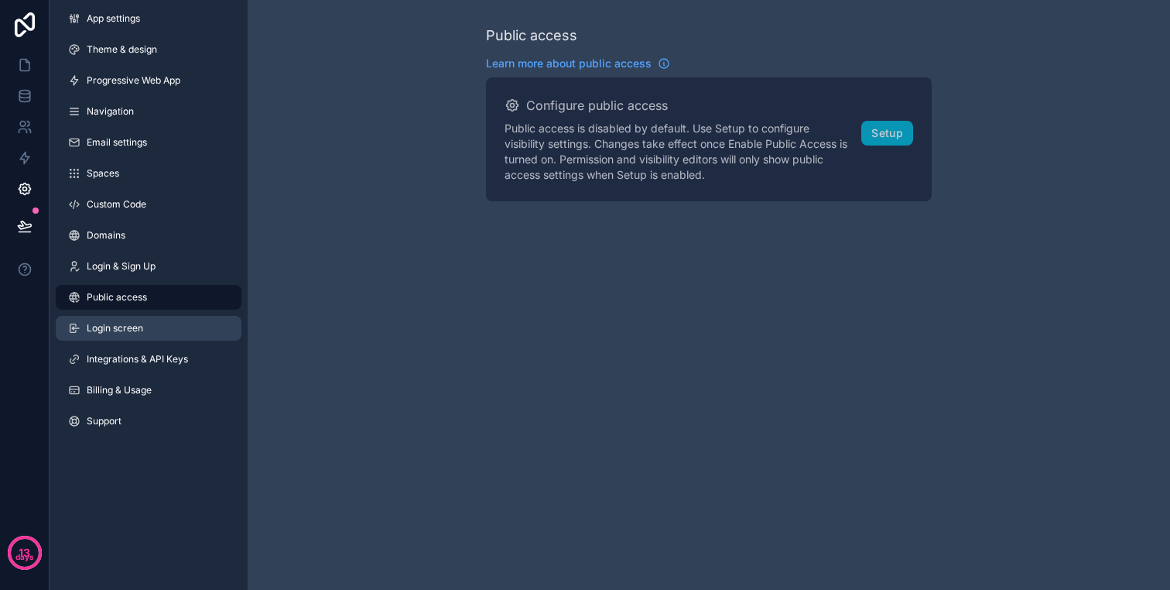
click at [154, 340] on link "Login screen" at bounding box center [149, 328] width 186 height 25
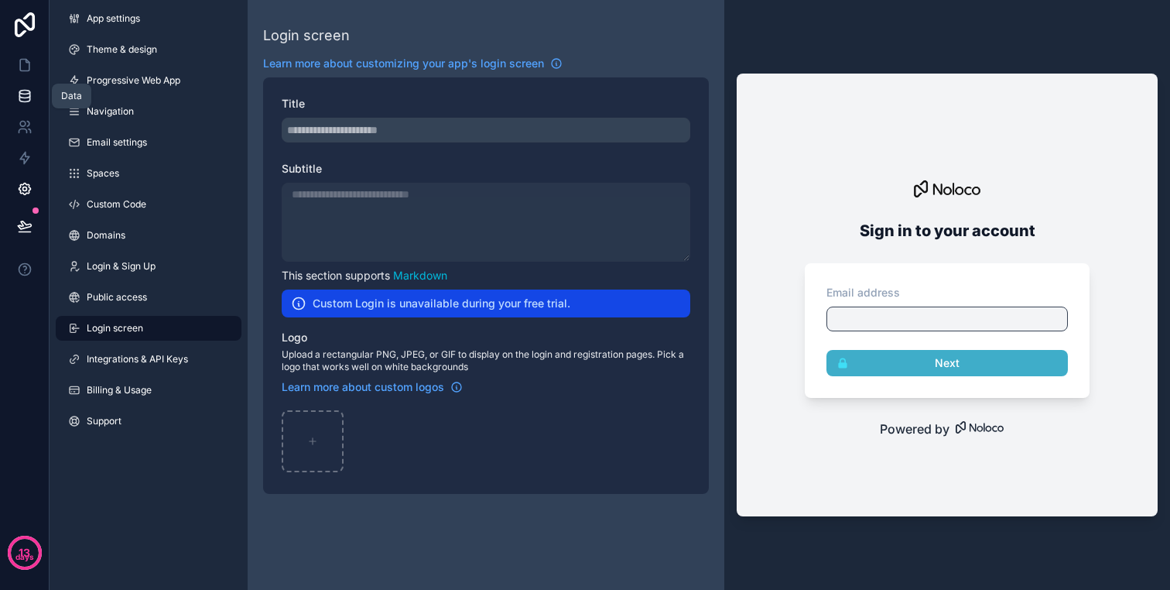
click at [7, 99] on link at bounding box center [24, 95] width 49 height 31
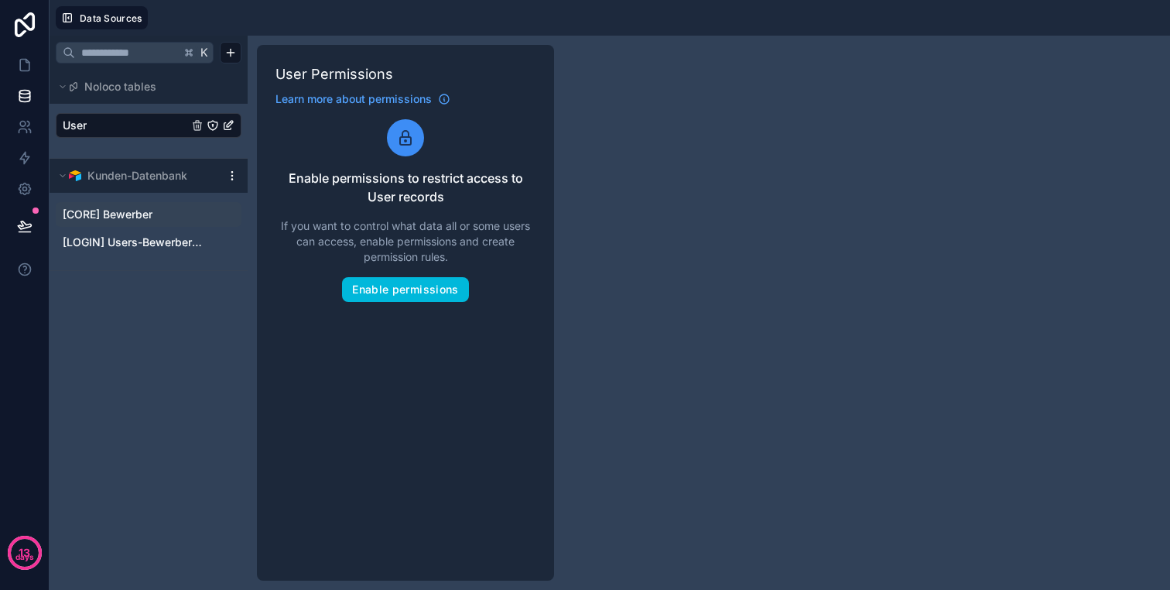
click at [156, 214] on link "[CORE] Bewerber" at bounding box center [133, 214] width 141 height 15
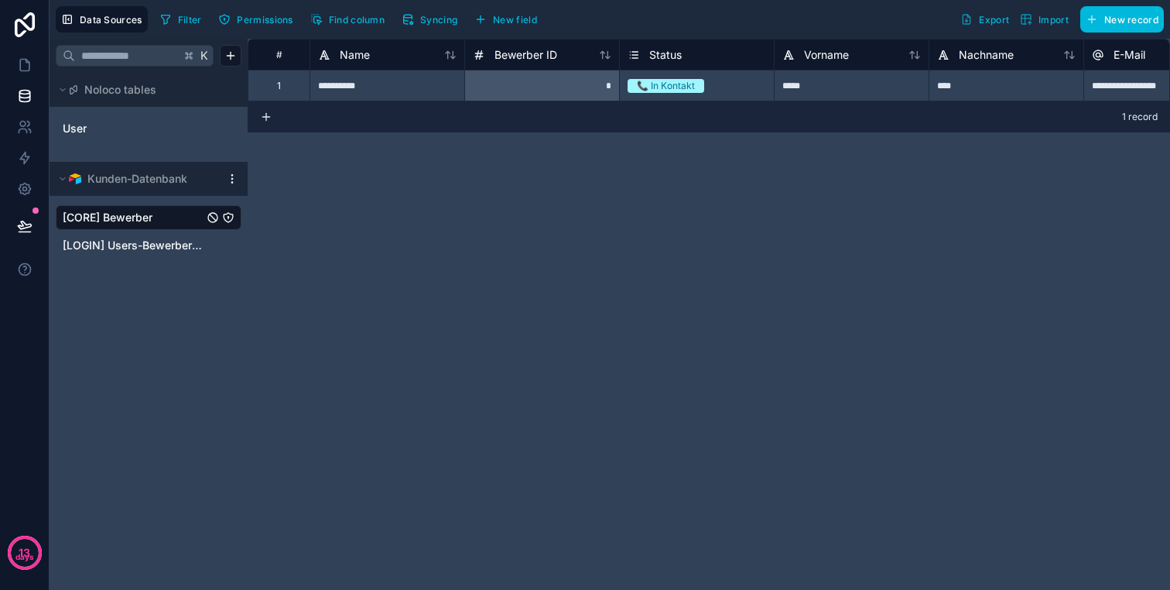
click at [243, 17] on span "Permissions" at bounding box center [265, 20] width 56 height 12
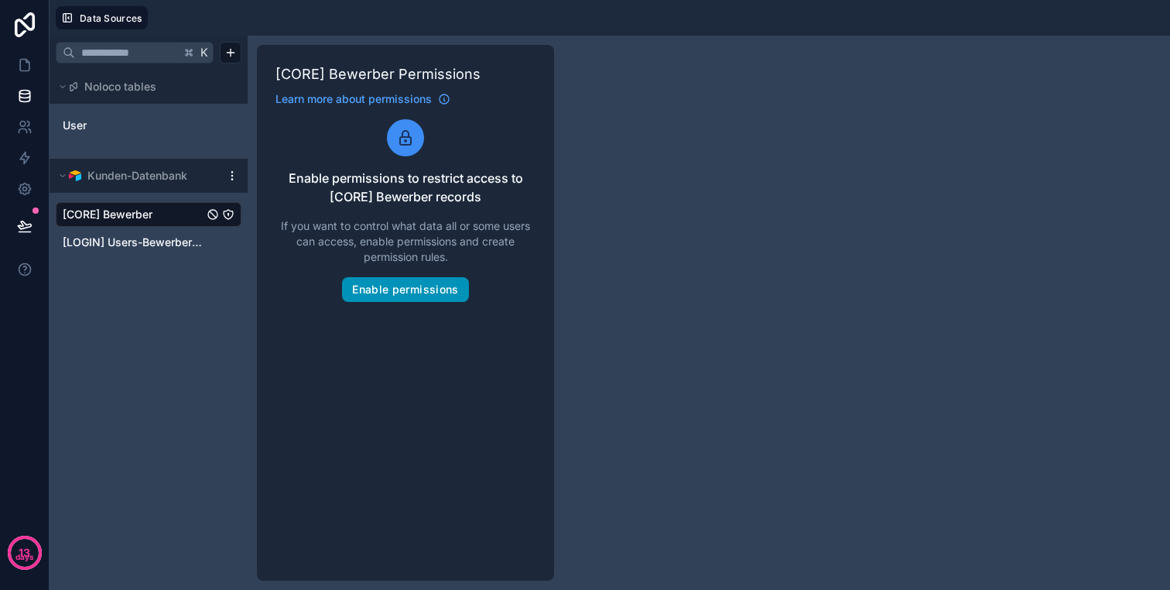
click at [414, 287] on button "Enable permissions" at bounding box center [405, 289] width 126 height 25
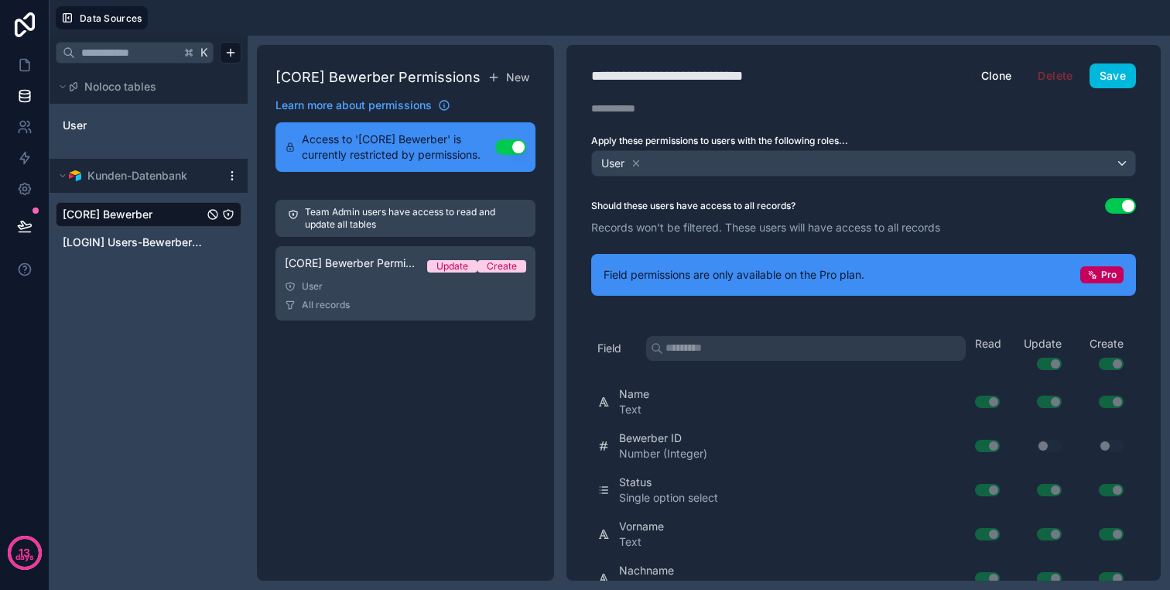
click at [1116, 200] on button "Use setting" at bounding box center [1120, 205] width 31 height 15
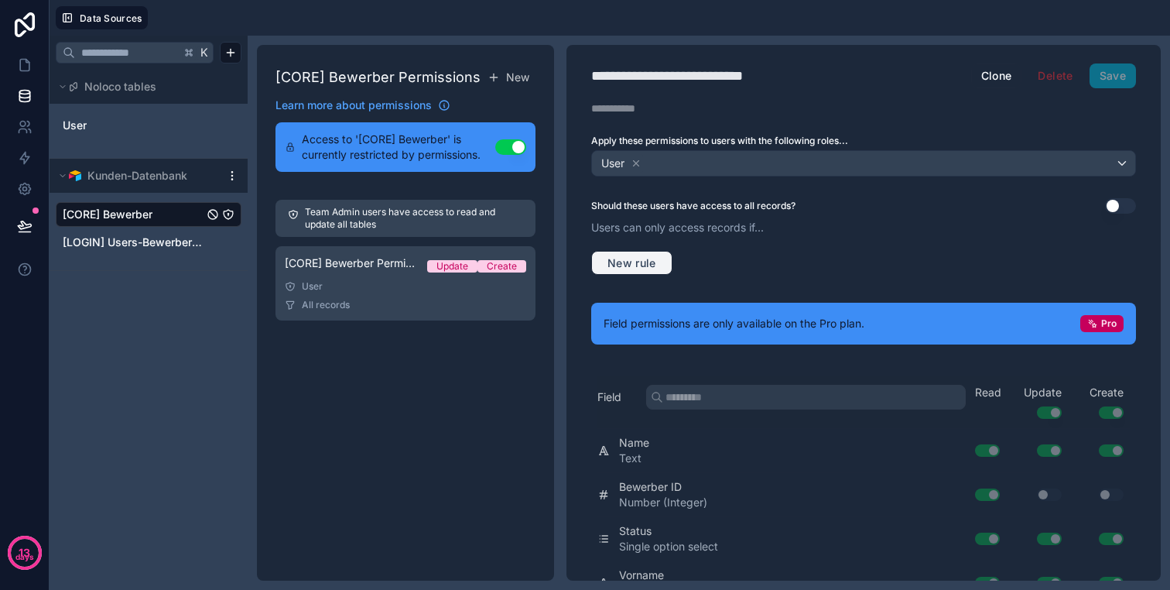
click at [632, 260] on span "New rule" at bounding box center [631, 263] width 61 height 14
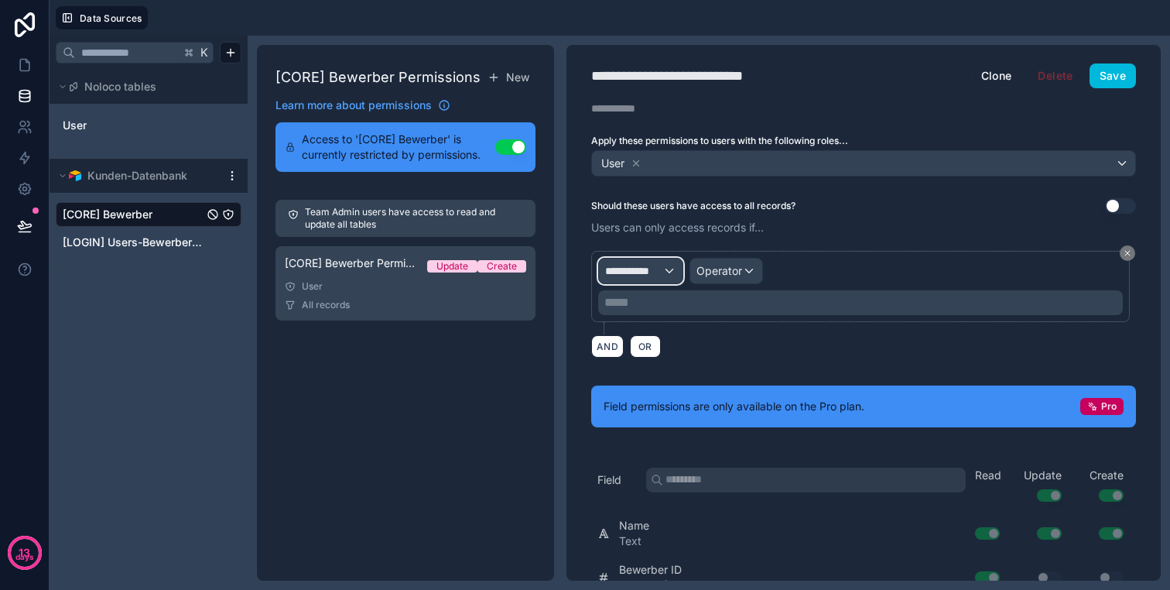
click at [639, 275] on span "**********" at bounding box center [633, 270] width 57 height 15
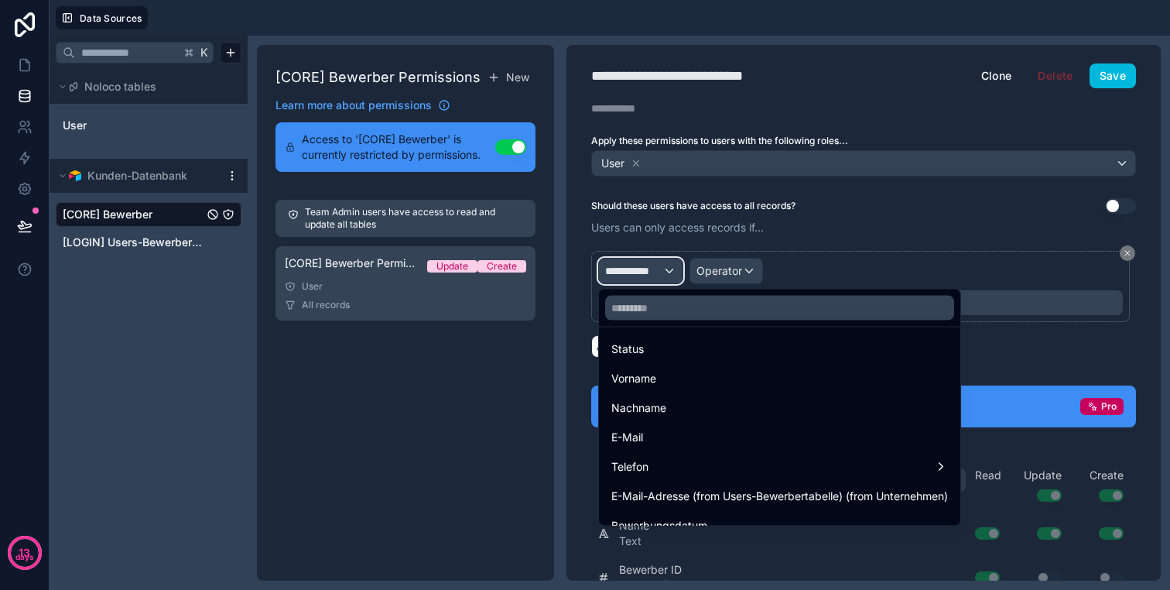
scroll to position [183, 0]
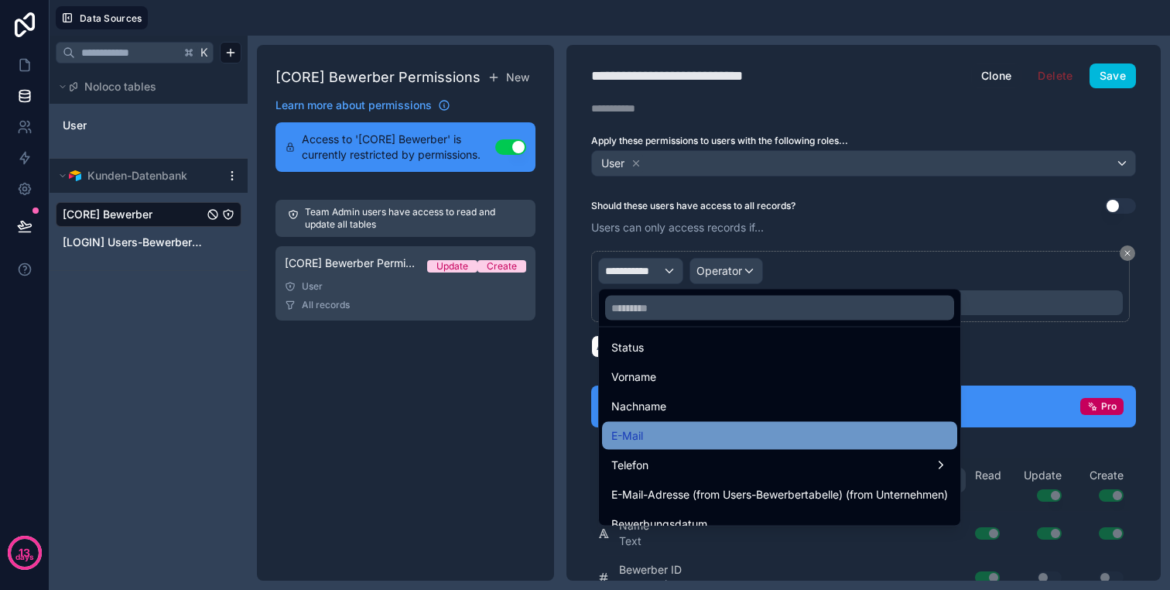
click at [665, 434] on div "E-Mail" at bounding box center [779, 435] width 337 height 19
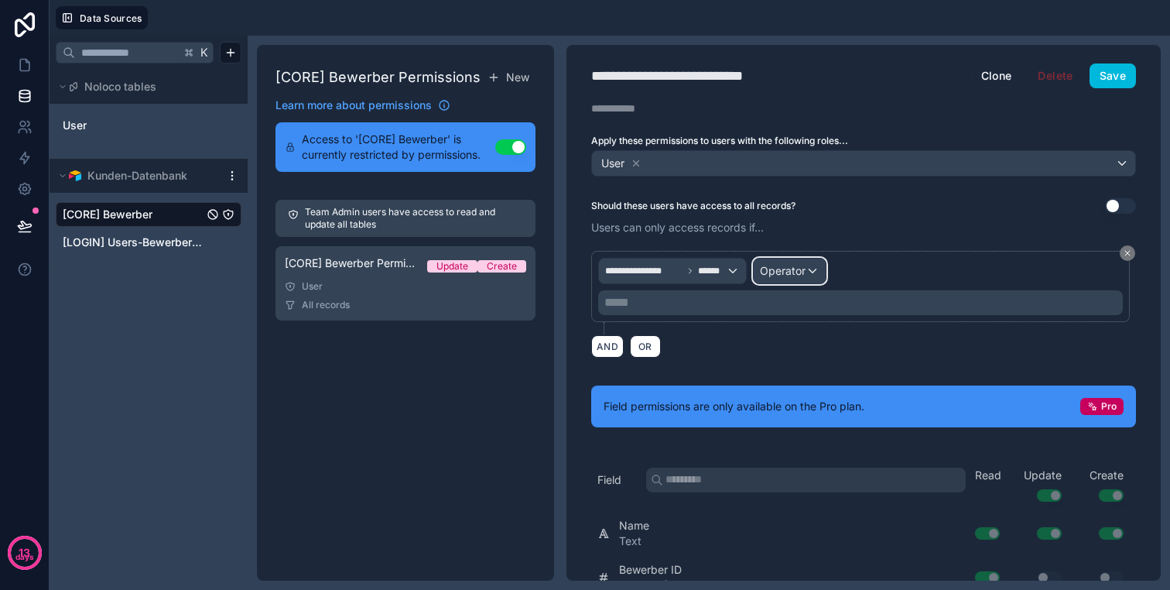
click at [777, 271] on span "Operator" at bounding box center [783, 270] width 46 height 13
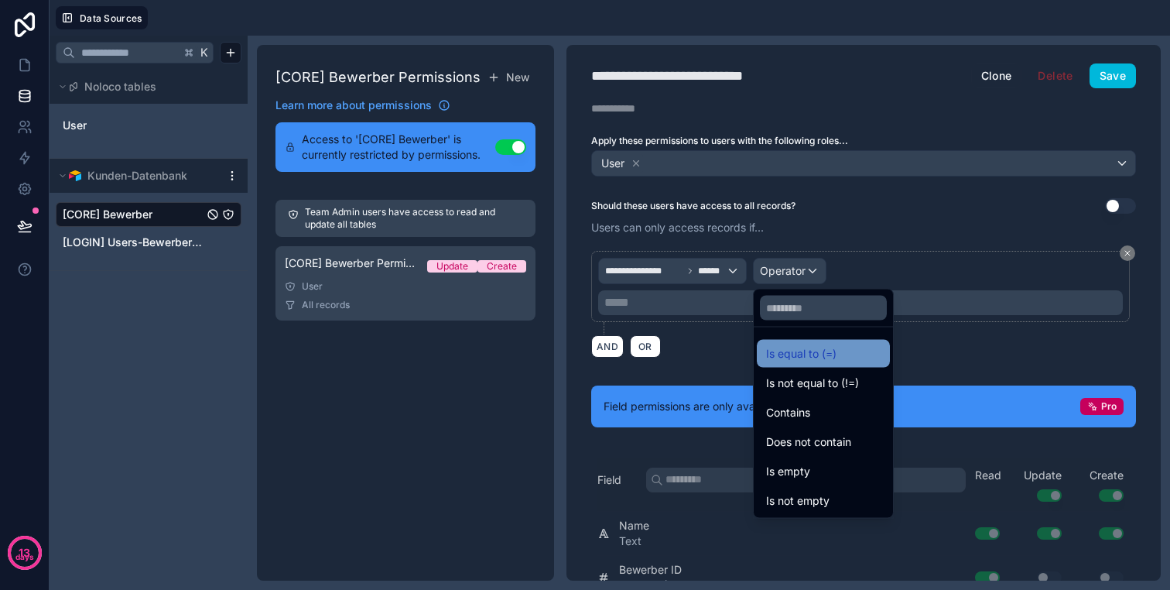
click at [803, 351] on span "Is equal to (=)" at bounding box center [801, 353] width 70 height 19
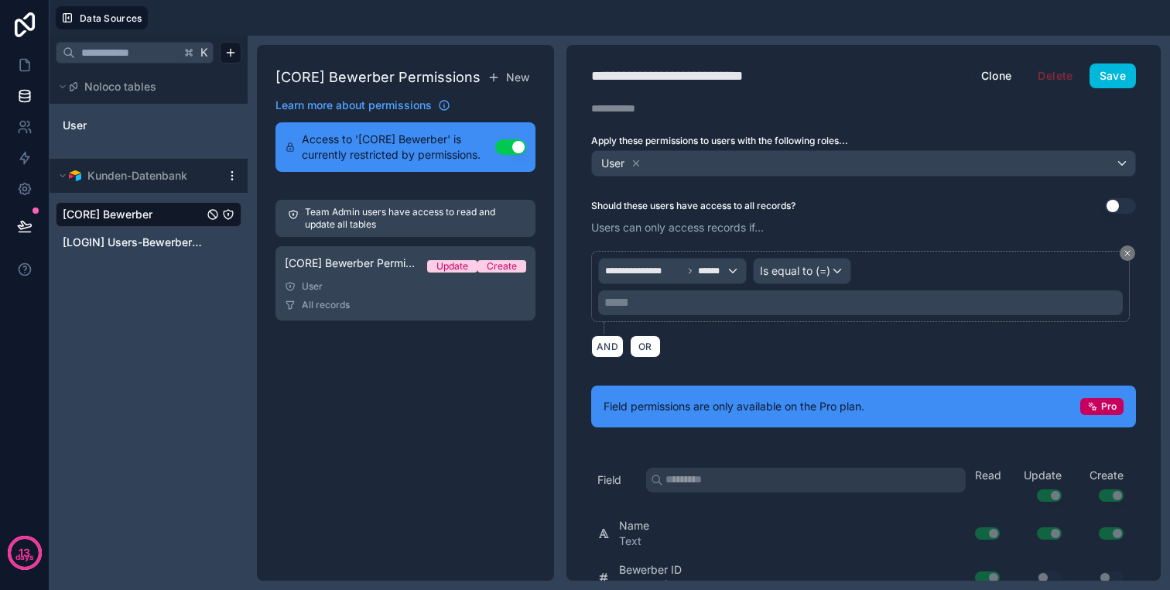
click at [680, 296] on p "***** ﻿" at bounding box center [861, 302] width 515 height 19
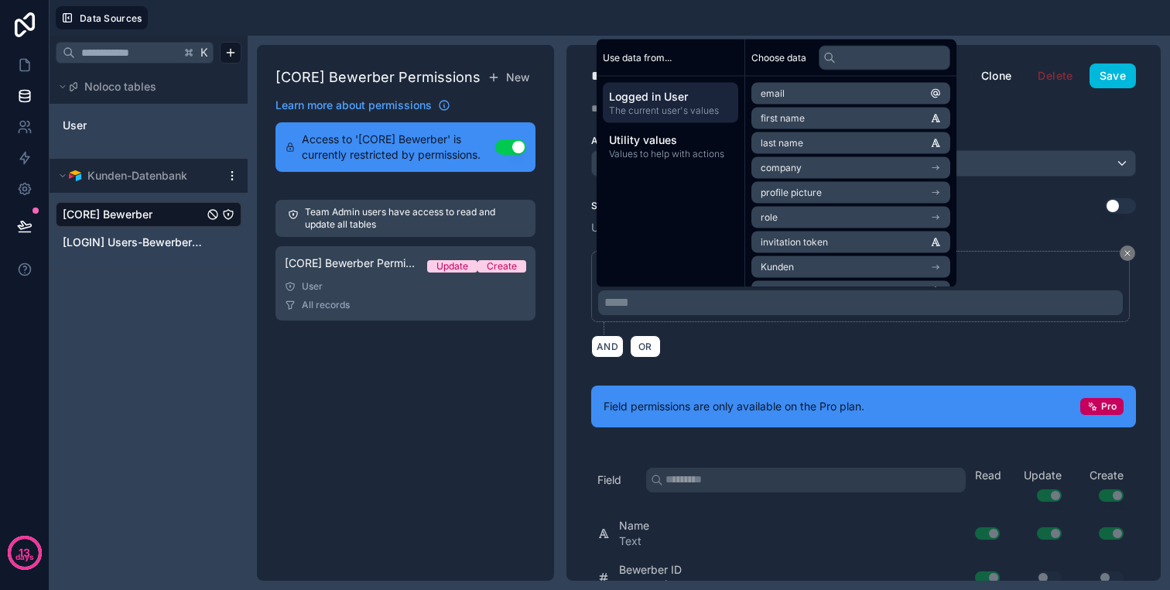
click at [709, 332] on div "**********" at bounding box center [863, 293] width 545 height 84
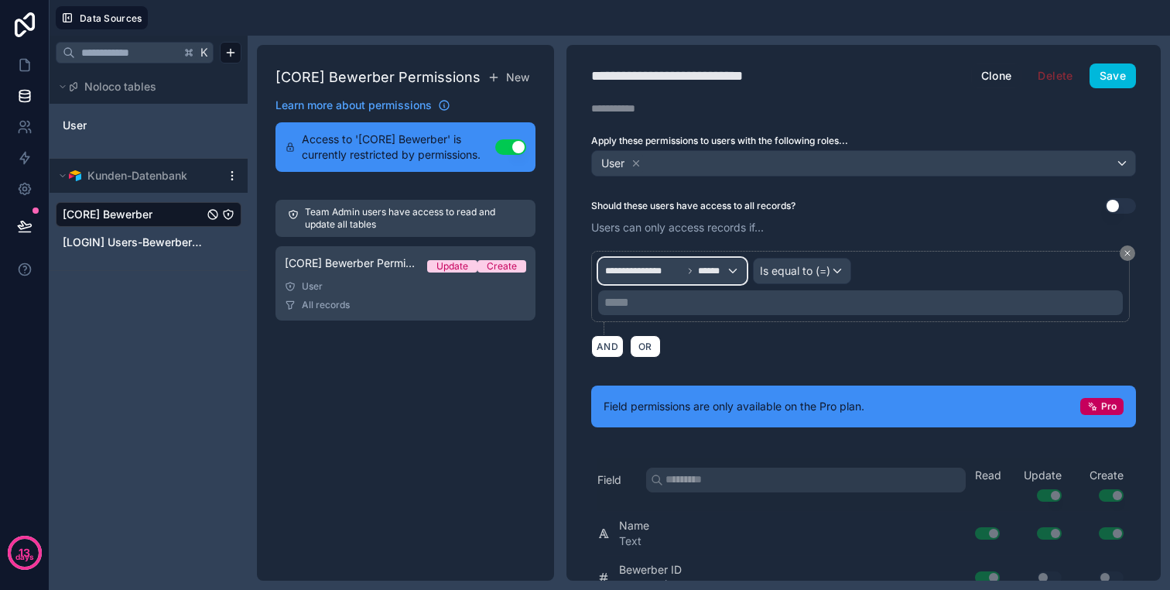
click at [671, 273] on span "**********" at bounding box center [643, 271] width 77 height 12
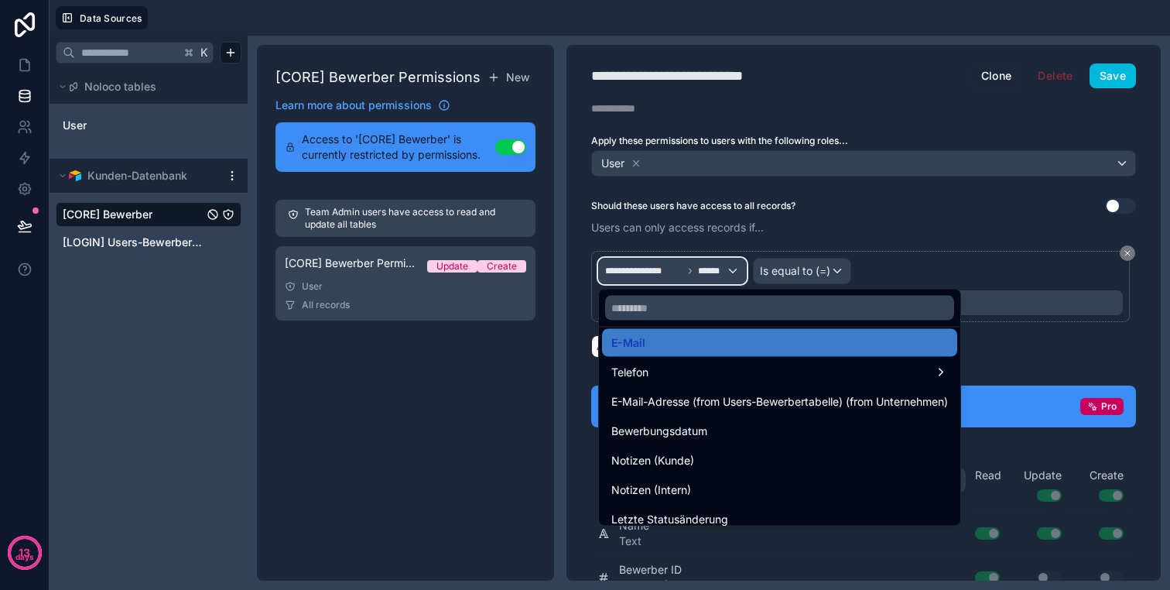
scroll to position [266, 0]
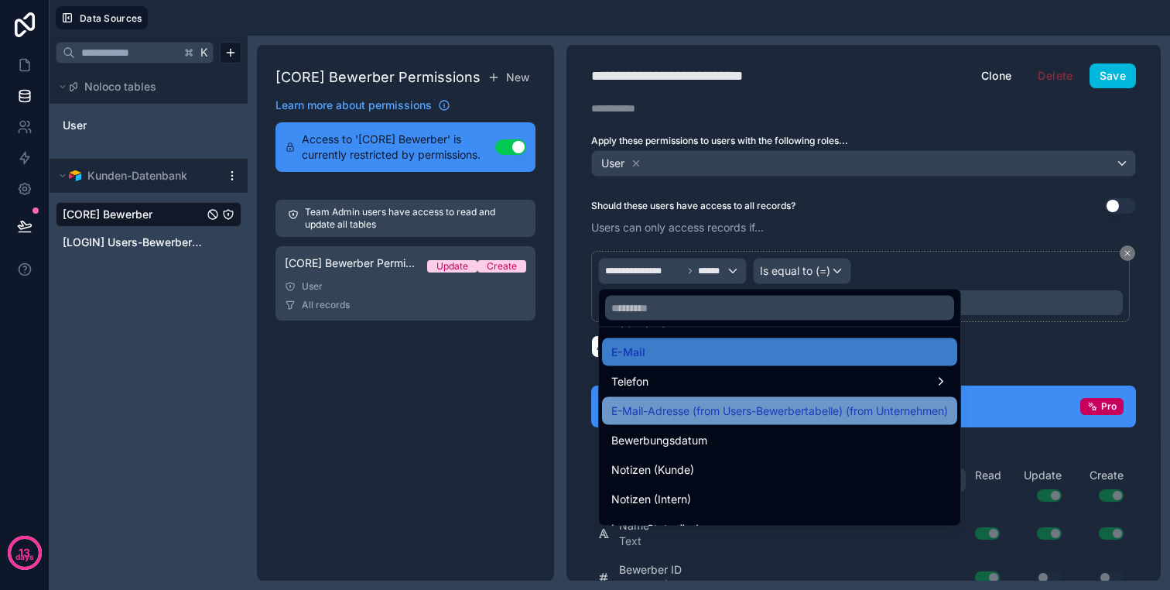
click at [761, 412] on span "E-Mail-Adresse (from Users-Bewerbertabelle) (from Unternehmen)" at bounding box center [779, 411] width 337 height 19
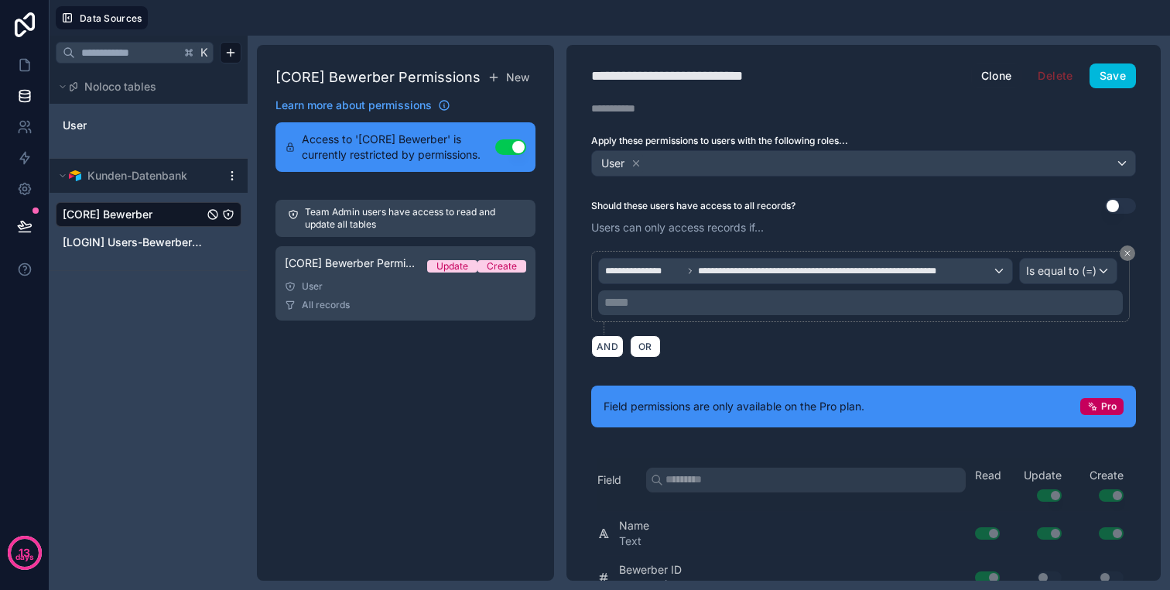
click at [794, 301] on p "***** ﻿" at bounding box center [861, 302] width 515 height 19
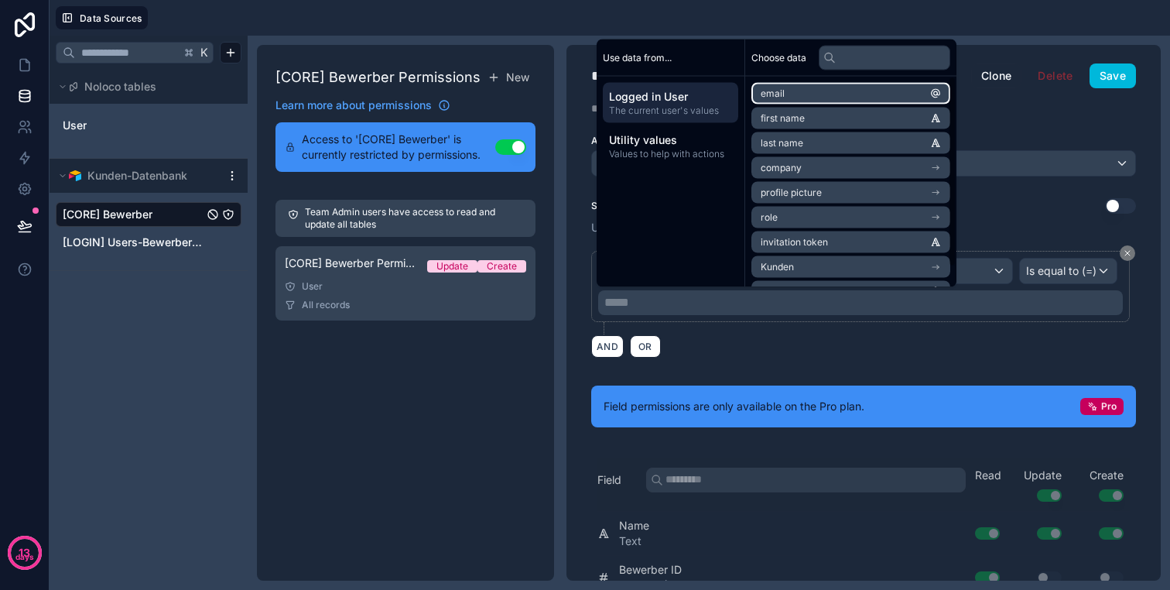
click at [807, 92] on li "email" at bounding box center [850, 94] width 199 height 22
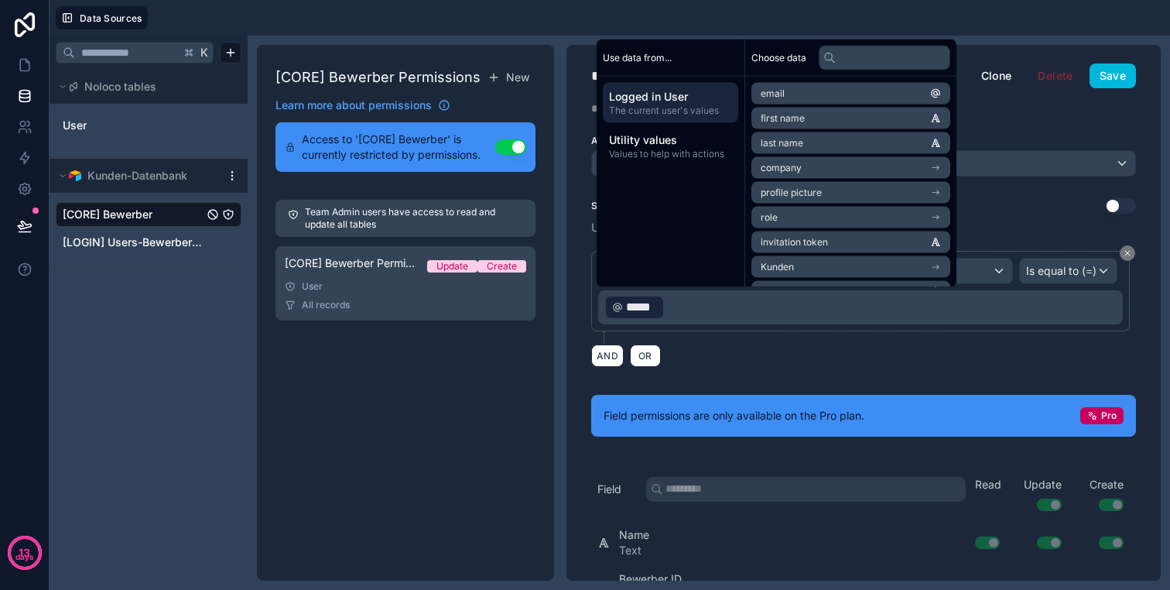
click at [714, 362] on div "AND OR" at bounding box center [863, 355] width 545 height 23
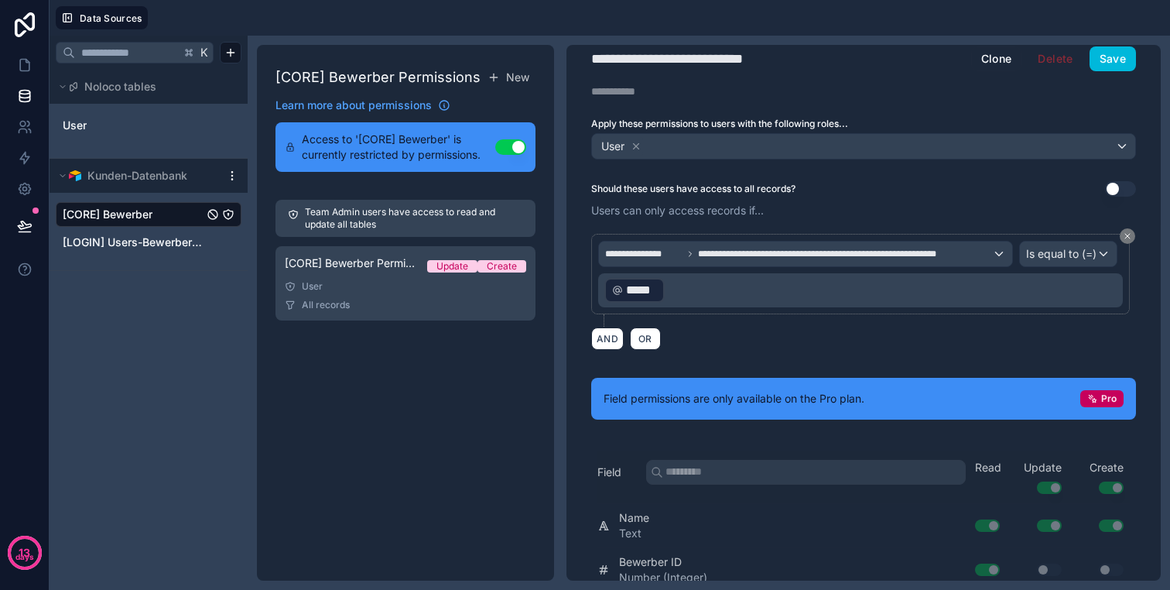
scroll to position [0, 0]
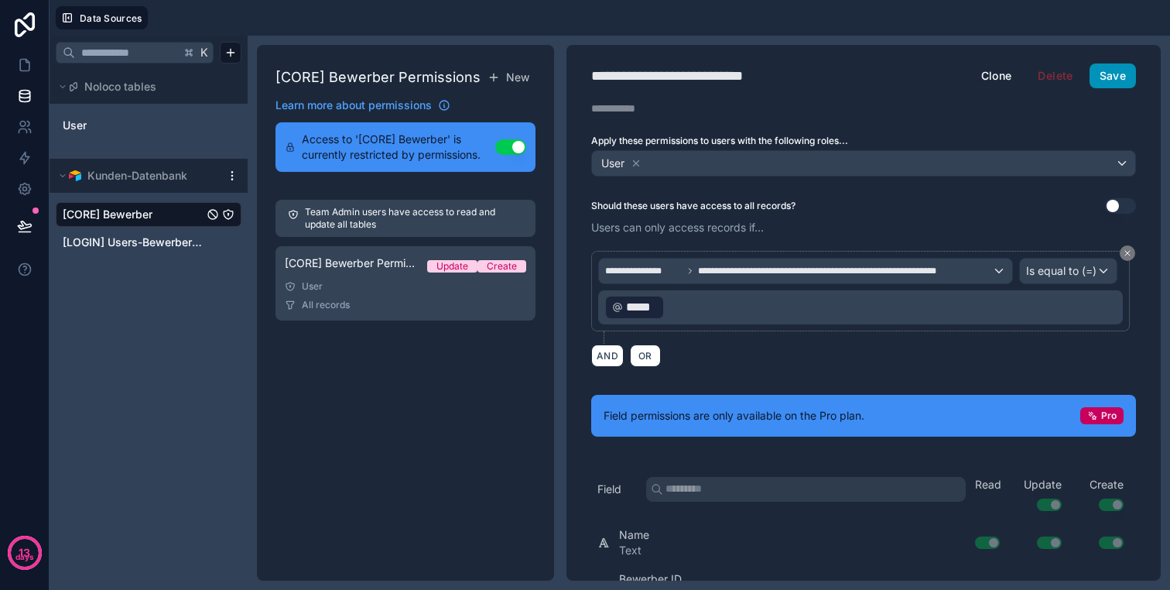
click at [1117, 70] on button "Save" at bounding box center [1113, 75] width 46 height 25
click at [1110, 81] on button "Save" at bounding box center [1113, 75] width 46 height 25
click at [633, 75] on div "**********" at bounding box center [698, 76] width 214 height 22
click at [17, 69] on icon at bounding box center [24, 64] width 15 height 15
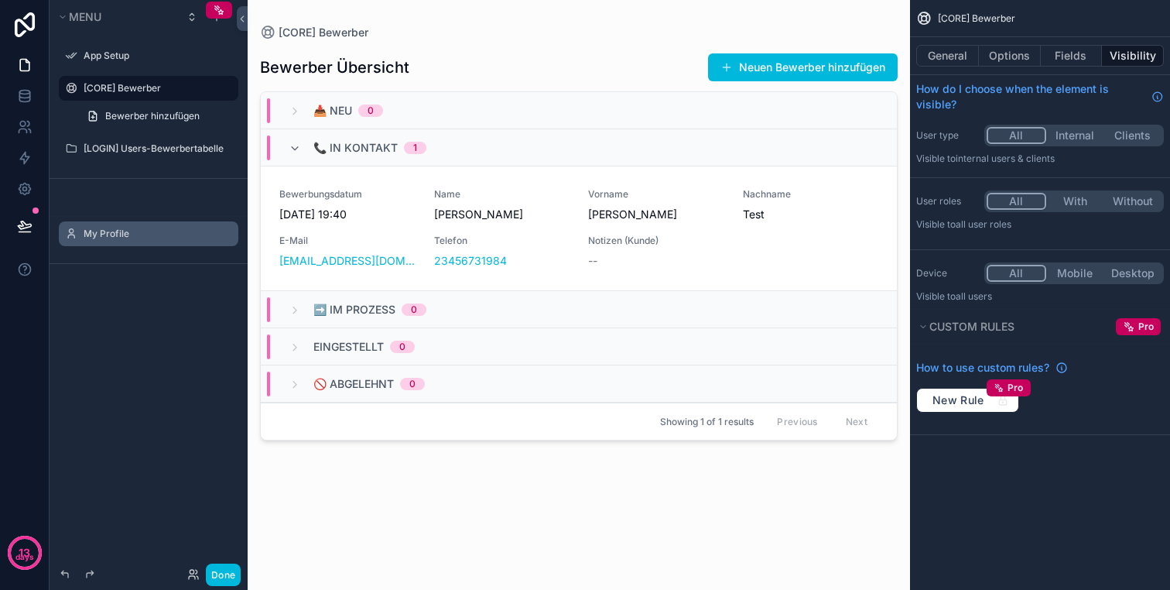
click at [0, 0] on icon "scrollable content" at bounding box center [0, 0] width 0 height 0
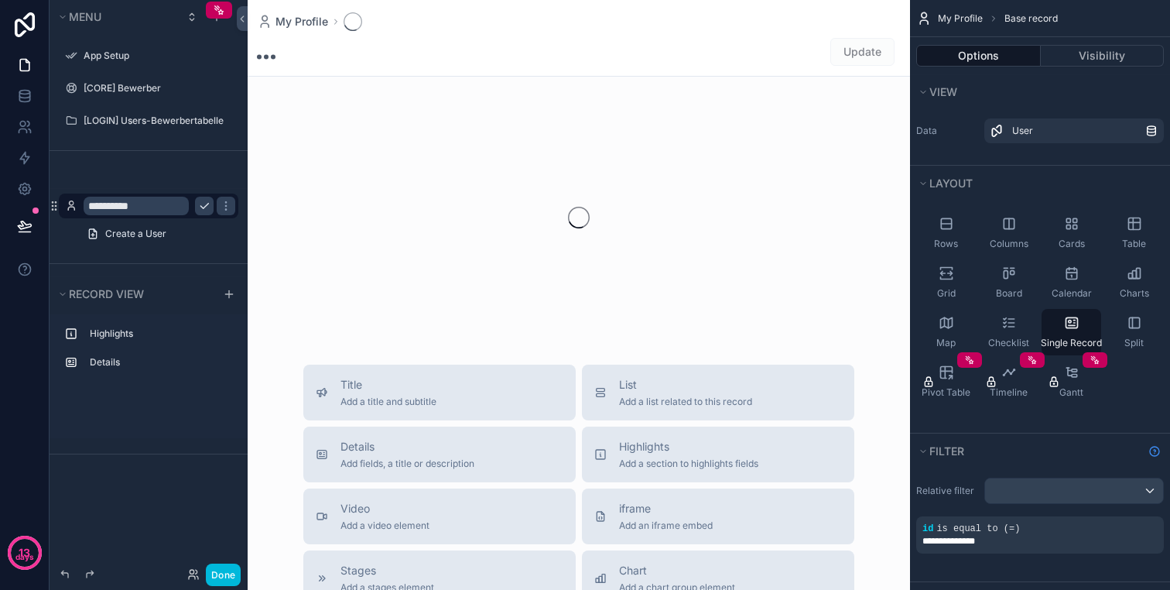
click at [145, 200] on input "**********" at bounding box center [136, 206] width 105 height 19
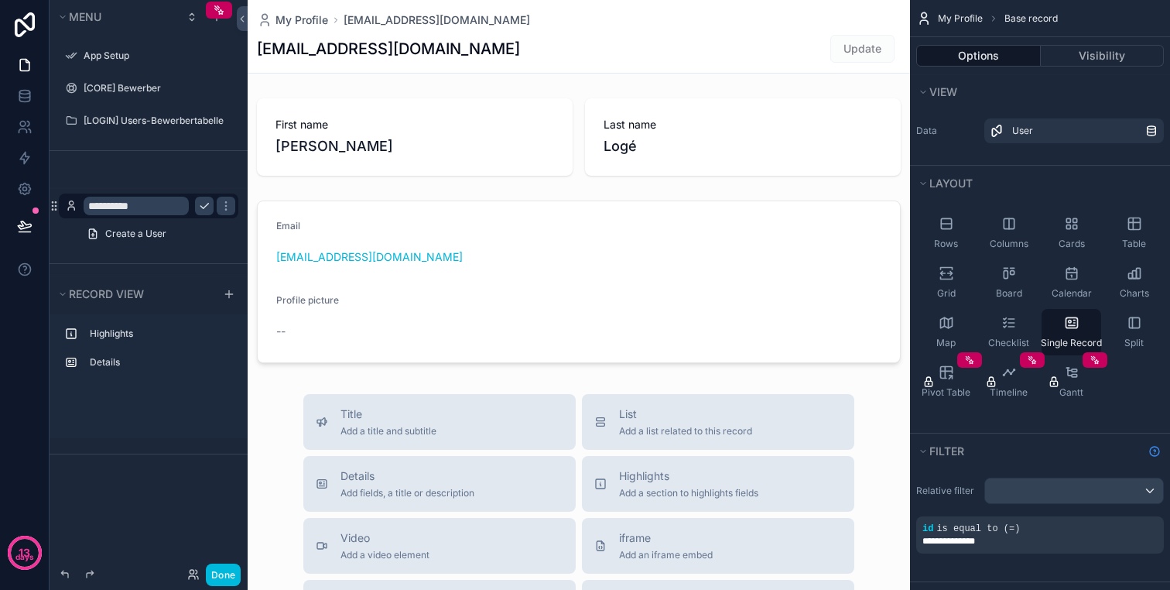
click at [145, 200] on input "**********" at bounding box center [136, 206] width 105 height 19
type input "**********"
click at [141, 449] on div "Highlights Details" at bounding box center [149, 382] width 198 height 142
click at [132, 88] on label "[CORE] Bewerber" at bounding box center [156, 88] width 145 height 12
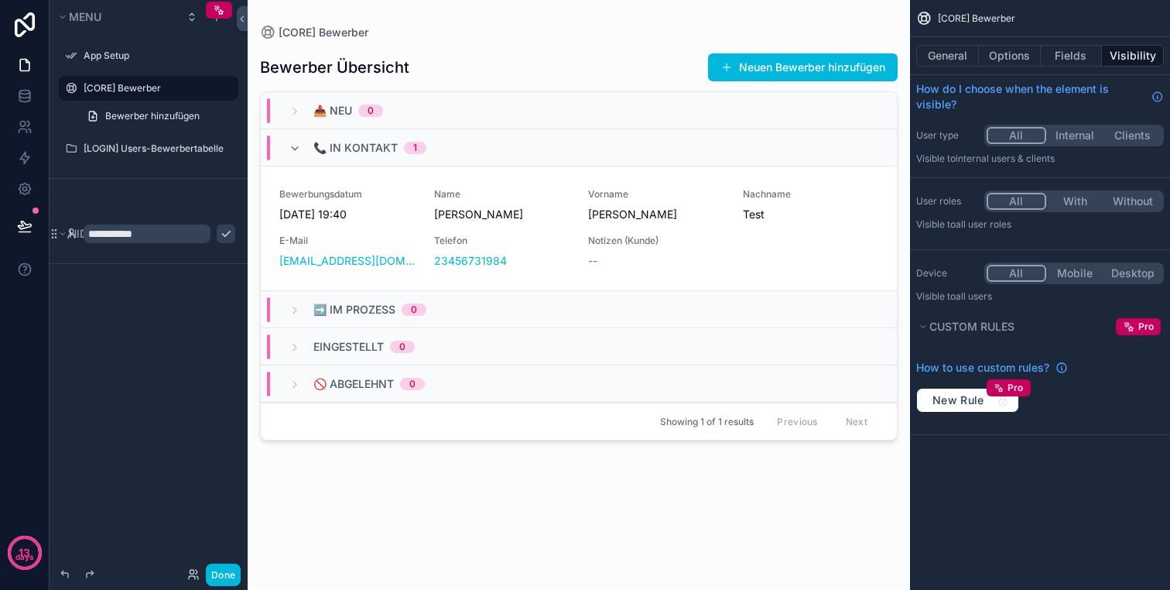
click at [741, 524] on div "scrollable content" at bounding box center [579, 285] width 662 height 571
click at [212, 577] on button "Done" at bounding box center [223, 574] width 35 height 22
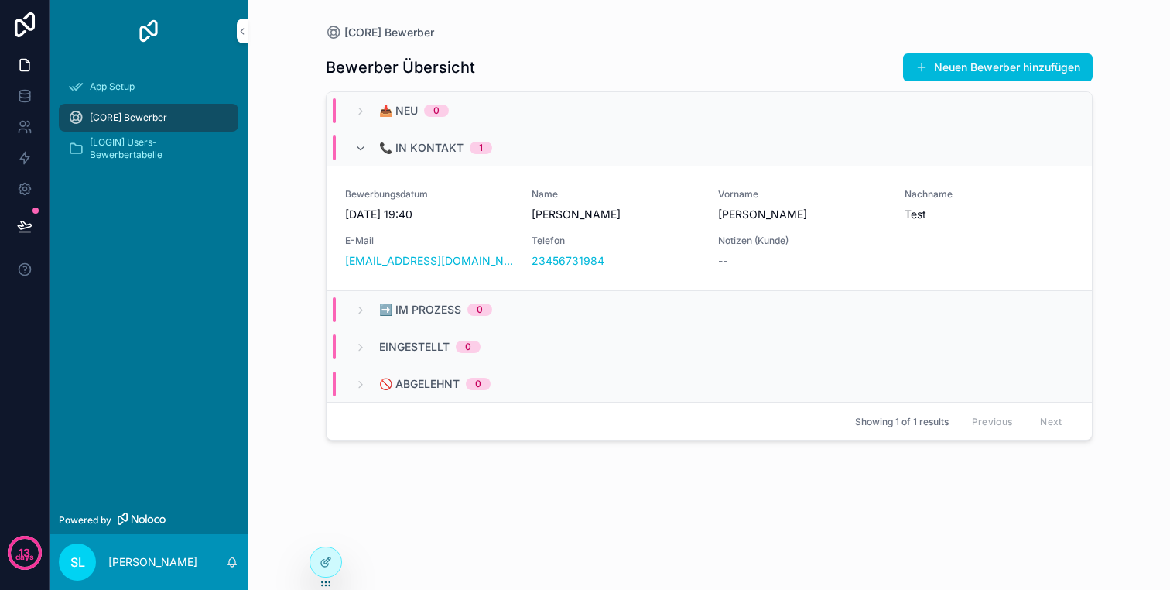
click at [512, 150] on div "📞 In Kontakt 1" at bounding box center [709, 147] width 765 height 37
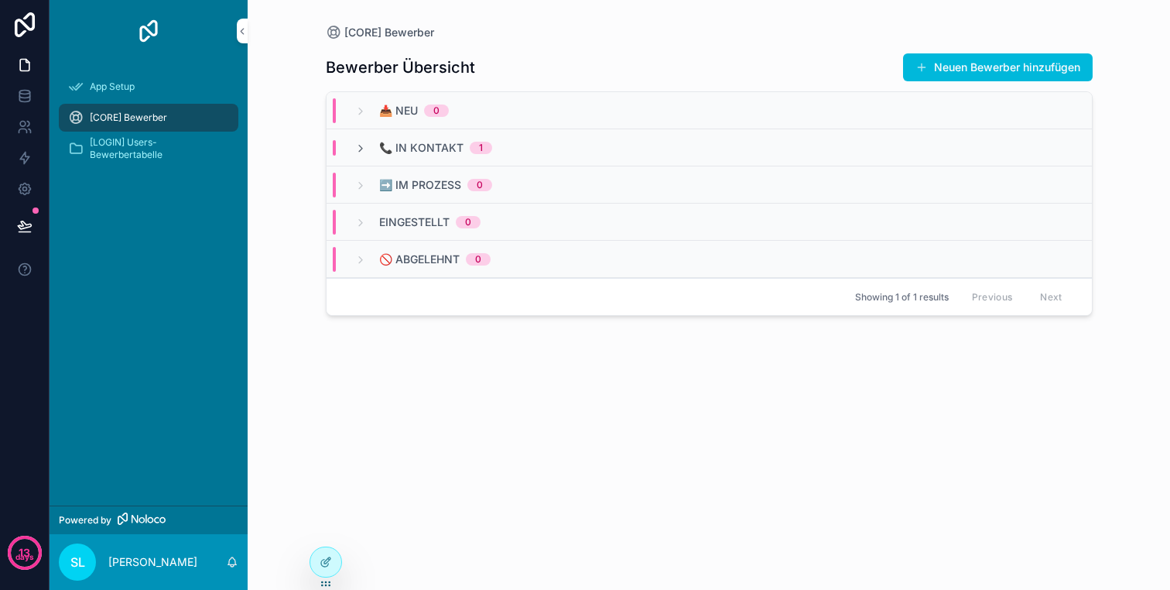
click at [433, 101] on div "📥 Neu 0" at bounding box center [414, 110] width 70 height 25
click at [437, 103] on div "📥 Neu 0" at bounding box center [414, 110] width 70 height 15
click at [378, 145] on div "📞 In Kontakt 1" at bounding box center [423, 147] width 138 height 15
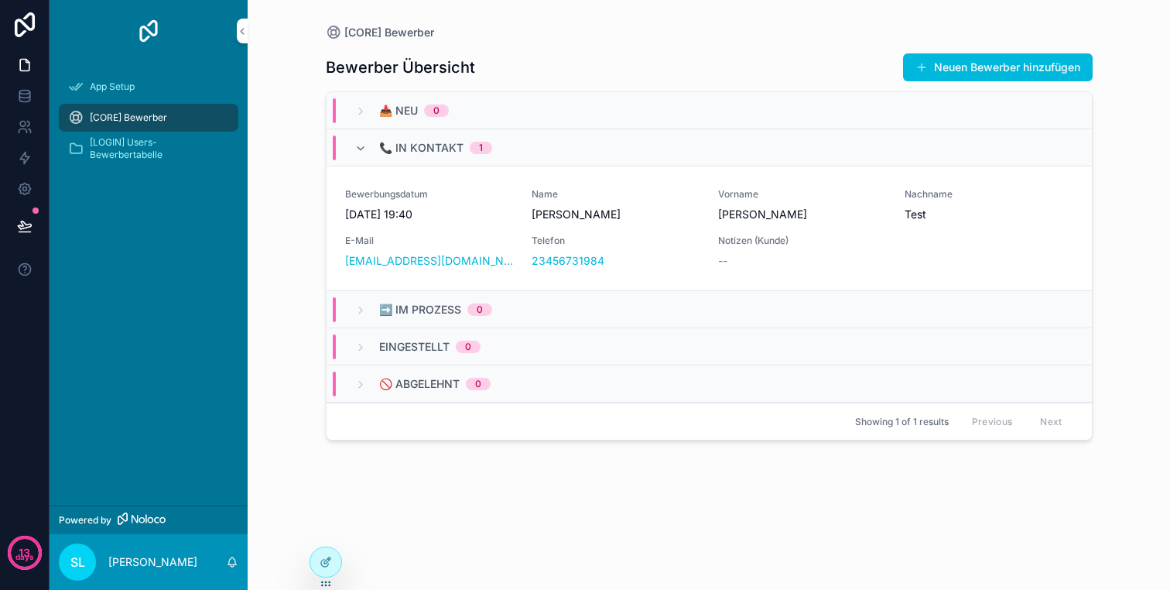
click at [452, 198] on span "Bewerbungsdatum" at bounding box center [429, 194] width 168 height 12
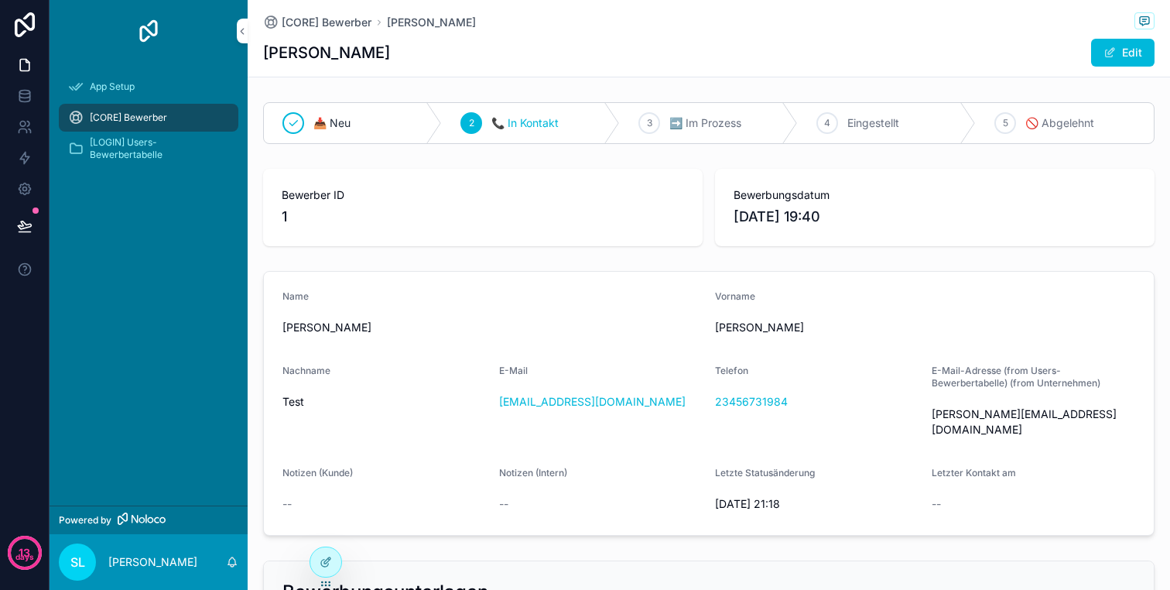
click at [680, 126] on span "➡️ Im Prozess" at bounding box center [705, 122] width 72 height 15
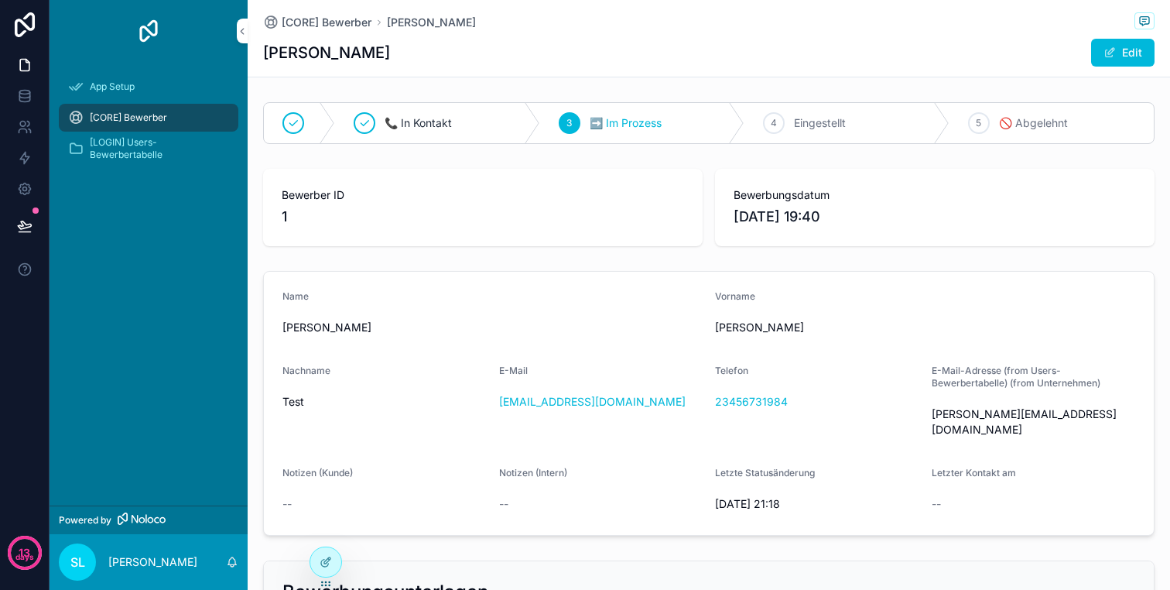
click at [834, 123] on span "Eingestellt" at bounding box center [820, 122] width 52 height 15
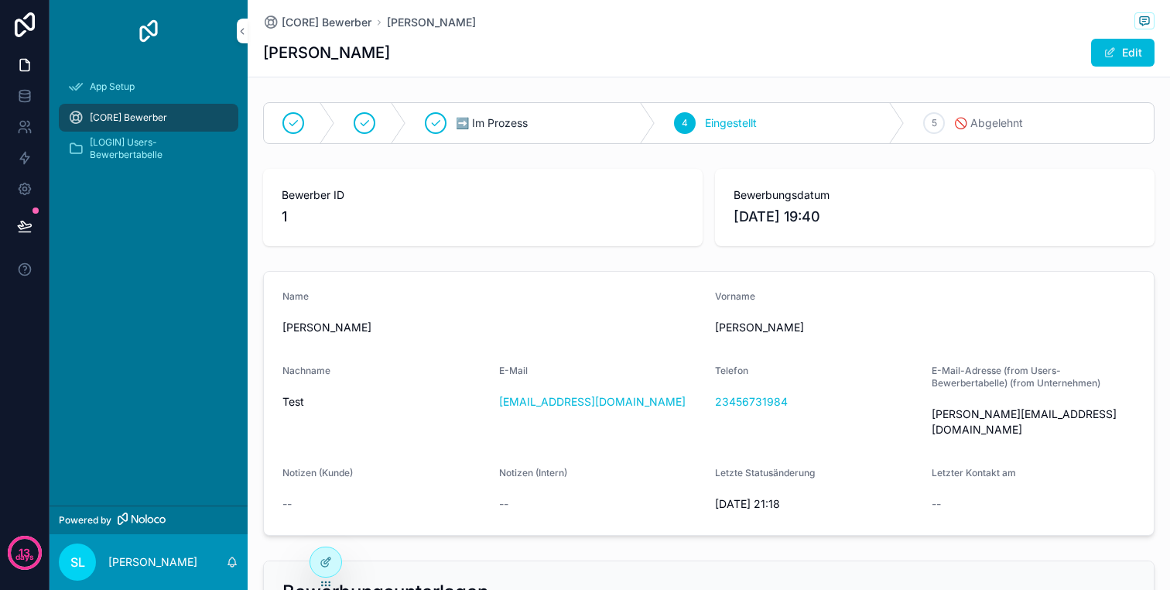
click at [375, 129] on div "scrollable content" at bounding box center [370, 123] width 71 height 40
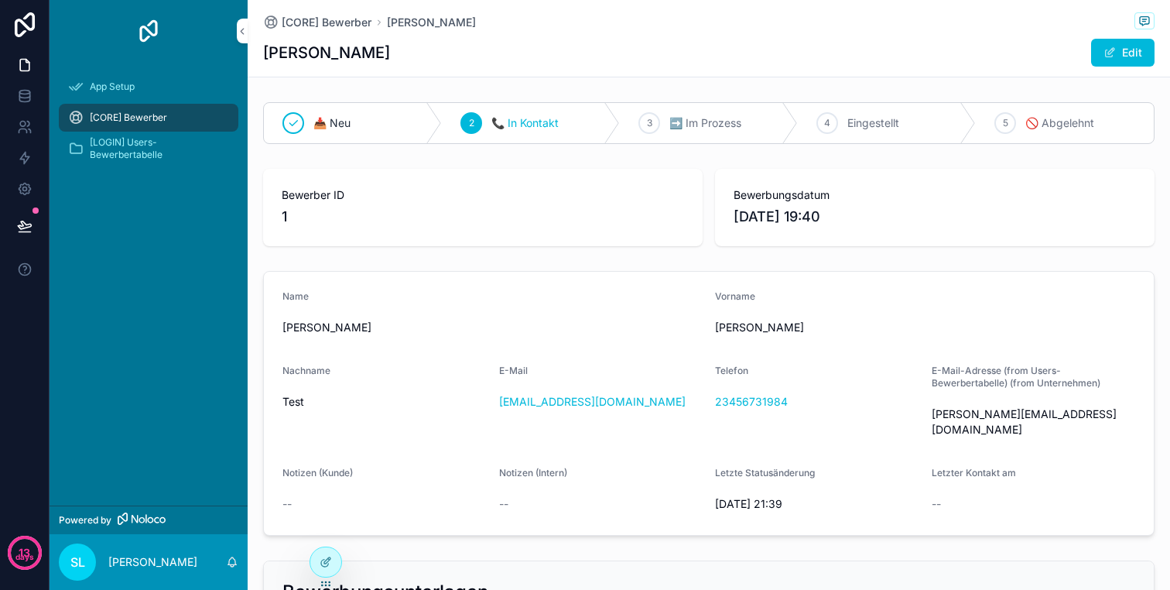
click at [299, 127] on icon "scrollable content" at bounding box center [293, 123] width 12 height 12
click at [157, 144] on span "[LOGIN] Users-Bewerbertabelle" at bounding box center [156, 148] width 133 height 25
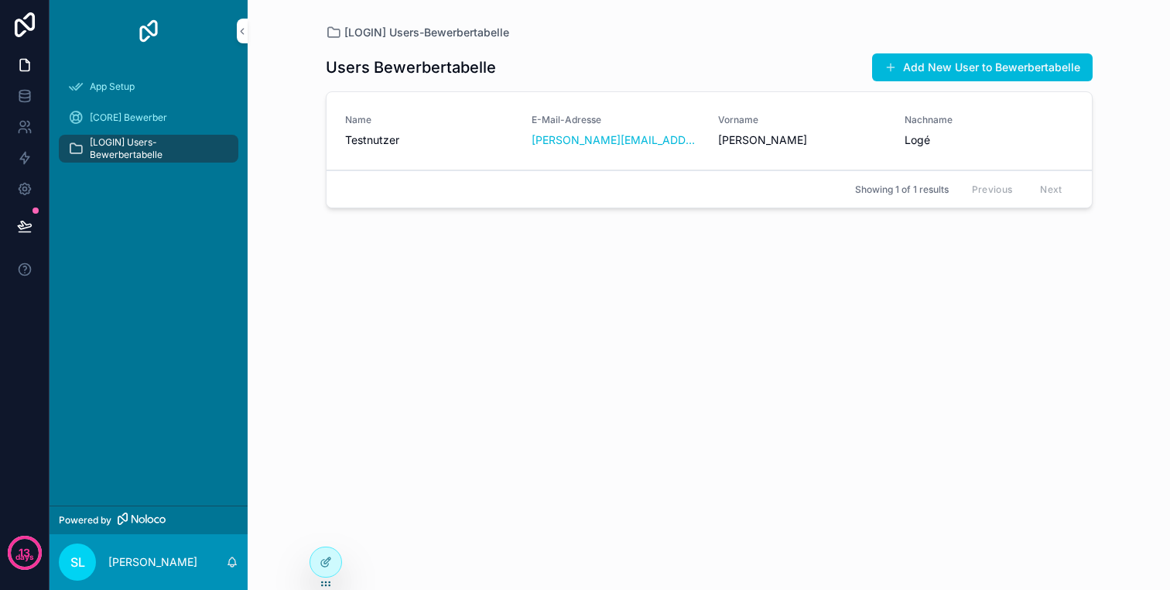
click at [138, 573] on div "SL Simon Logé" at bounding box center [149, 562] width 198 height 56
click at [80, 563] on span "SL" at bounding box center [77, 562] width 15 height 19
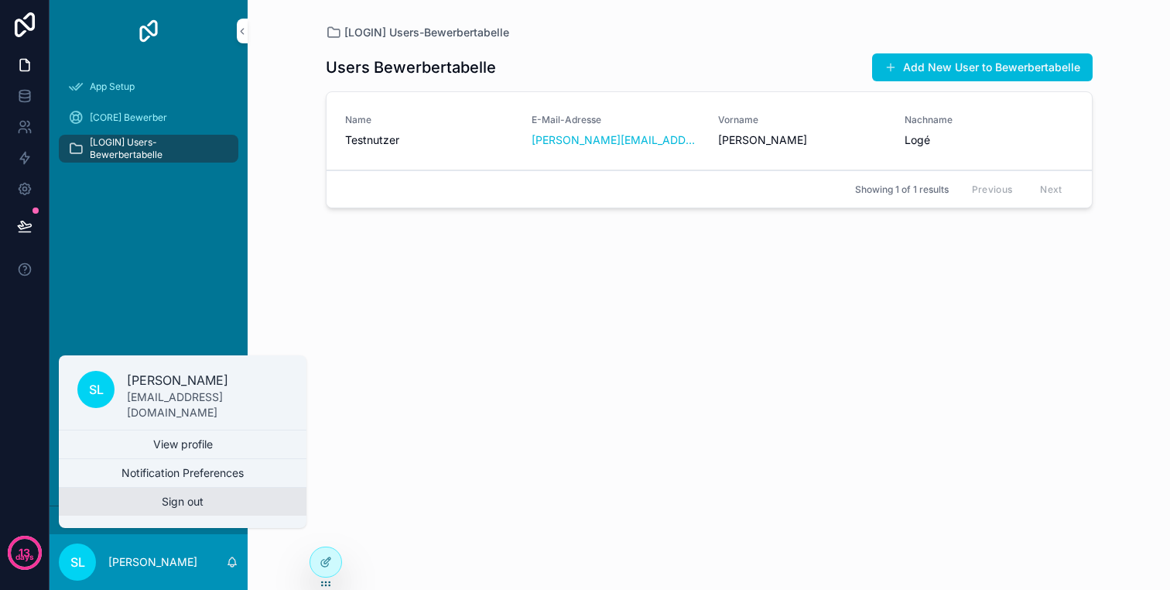
click at [169, 499] on button "Sign out" at bounding box center [183, 502] width 248 height 28
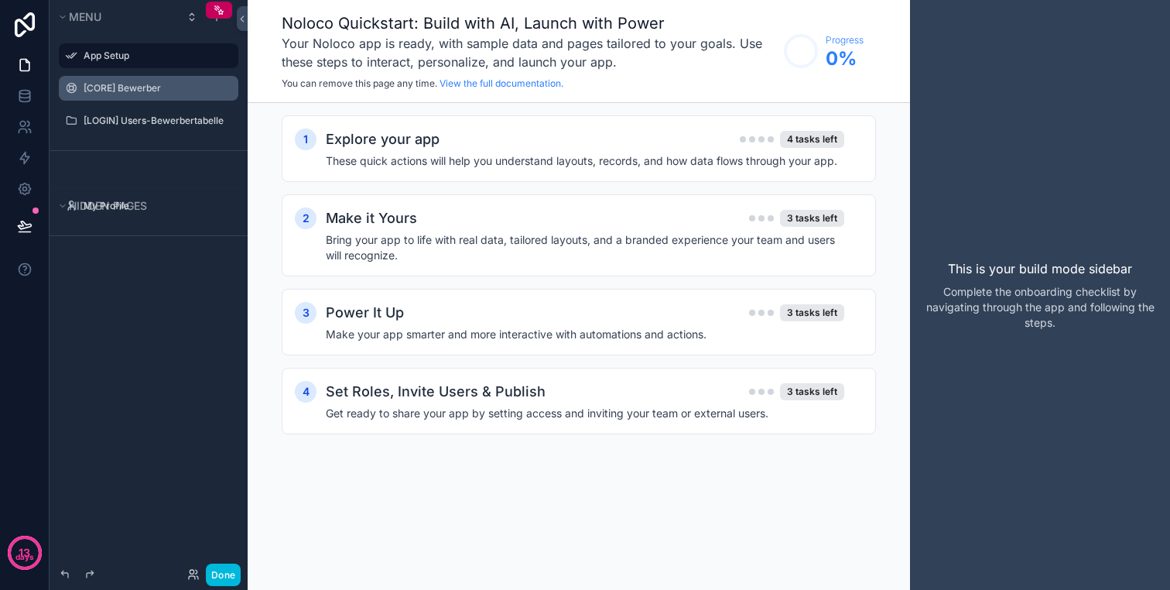
click at [108, 90] on label "[CORE] Bewerber" at bounding box center [156, 88] width 145 height 12
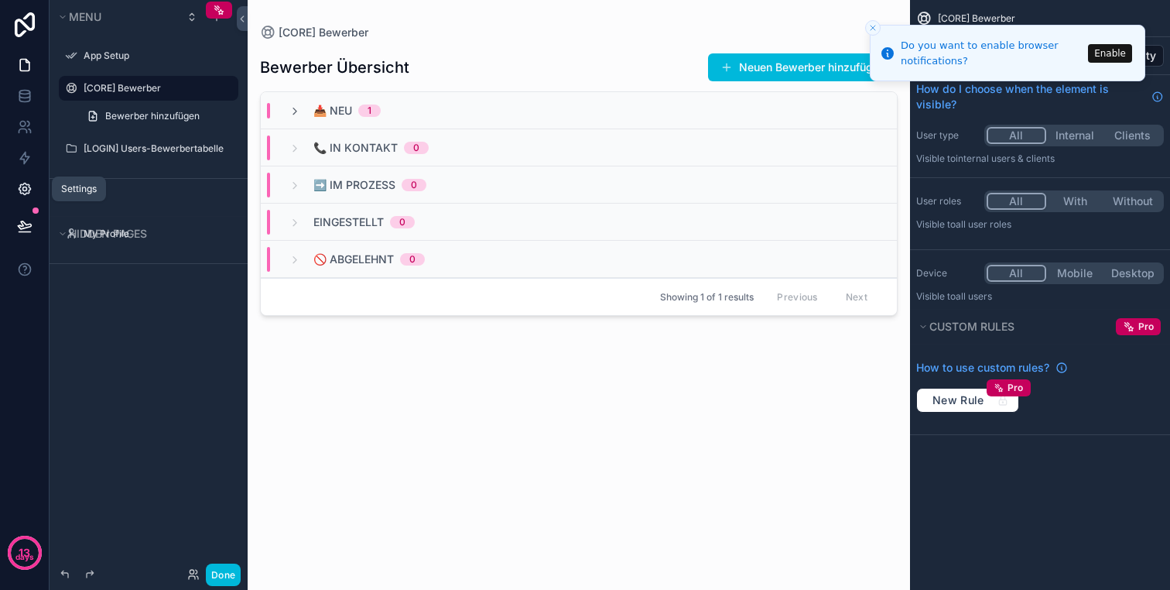
click at [19, 188] on icon at bounding box center [25, 189] width 12 height 12
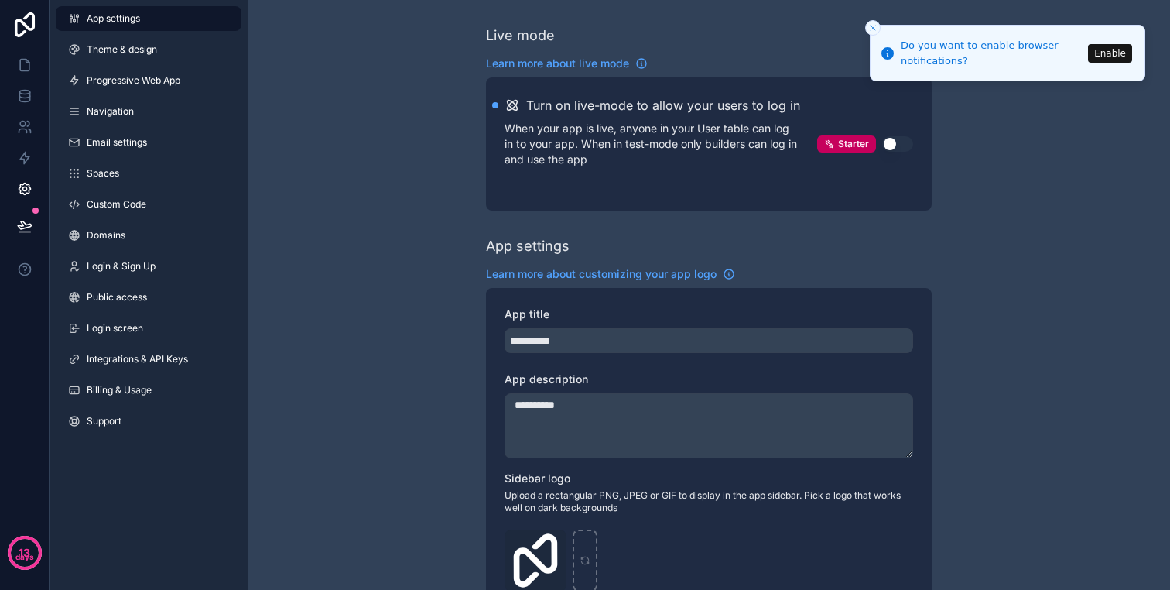
click at [898, 139] on button "Use setting" at bounding box center [897, 143] width 31 height 15
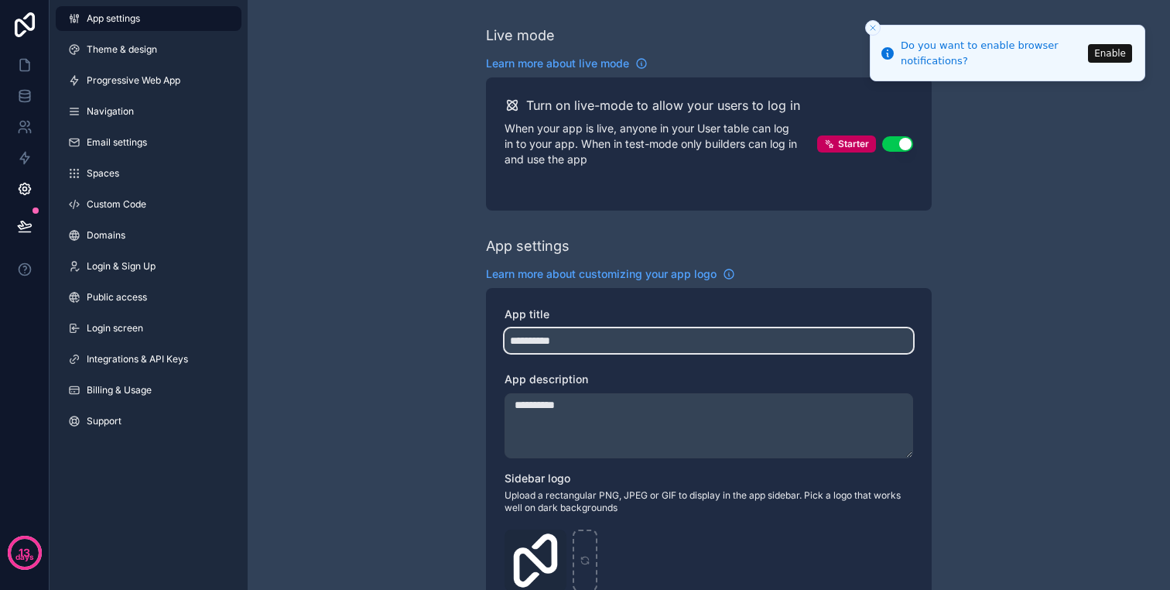
click at [660, 332] on input "**********" at bounding box center [709, 340] width 409 height 25
type input "**********"
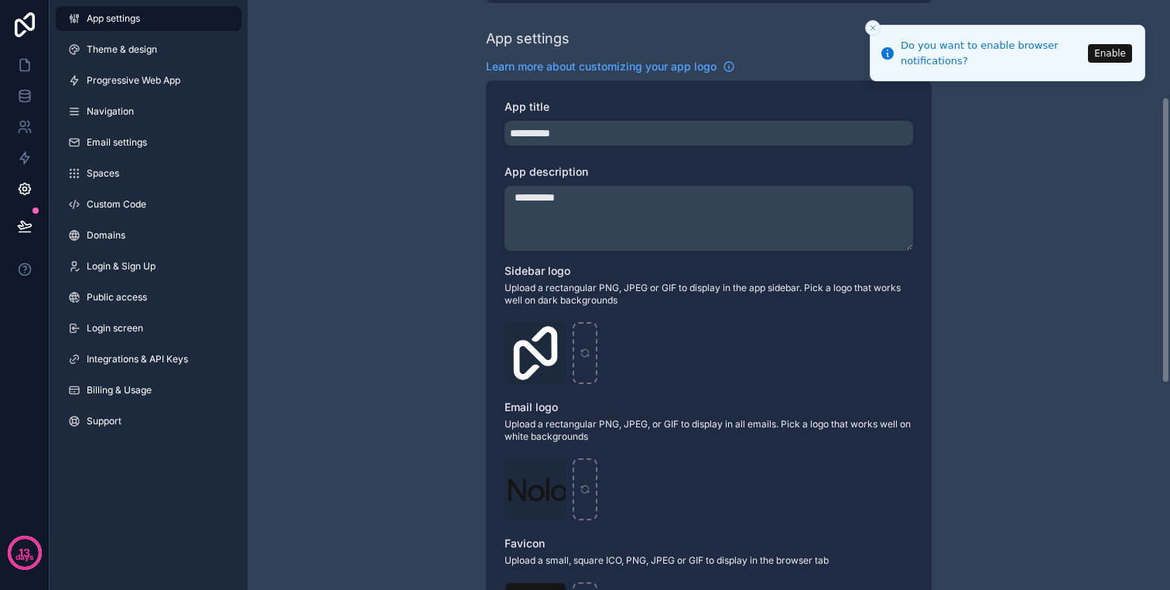
scroll to position [217, 0]
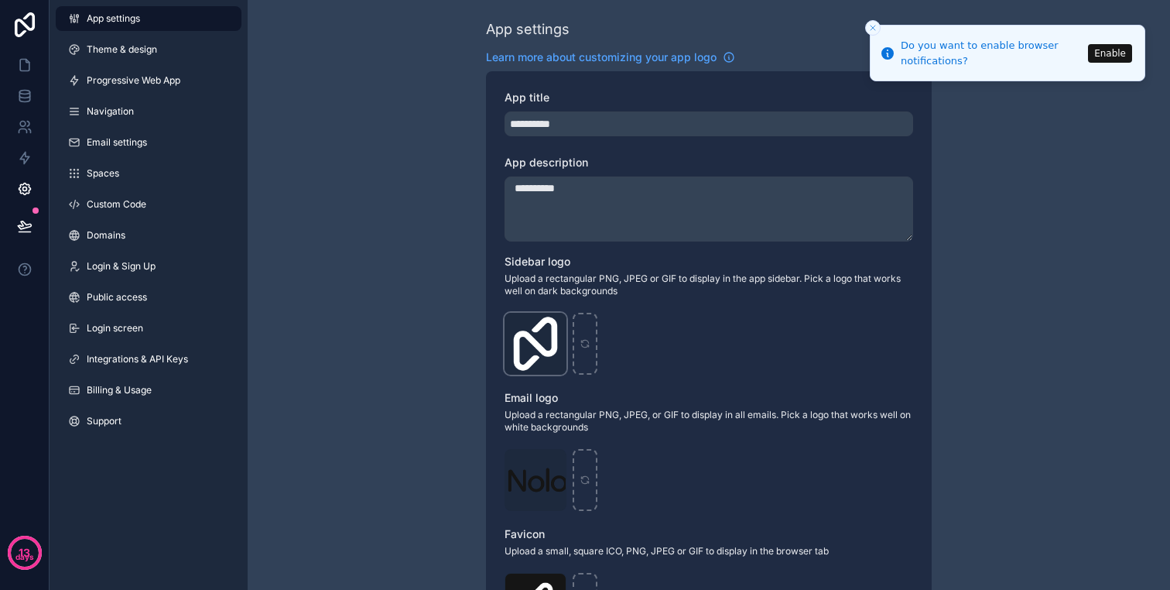
click at [0, 0] on icon "scrollable content" at bounding box center [0, 0] width 0 height 0
click at [584, 294] on icon "button" at bounding box center [585, 294] width 3 height 2
click at [546, 330] on div "scrollable content" at bounding box center [536, 344] width 62 height 62
type input "**********"
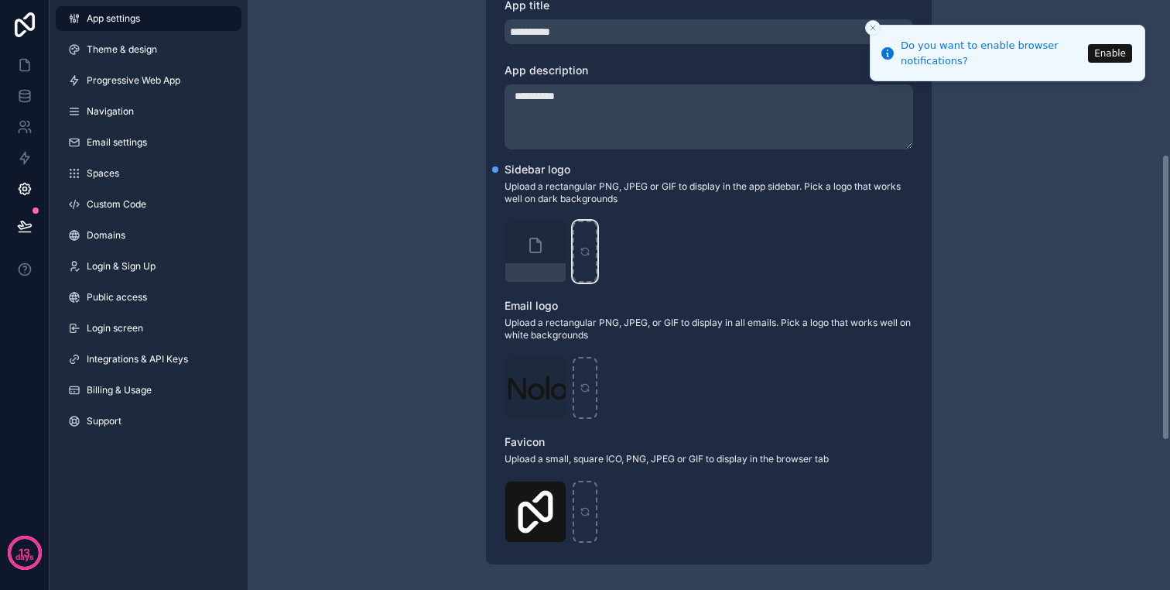
scroll to position [318, 0]
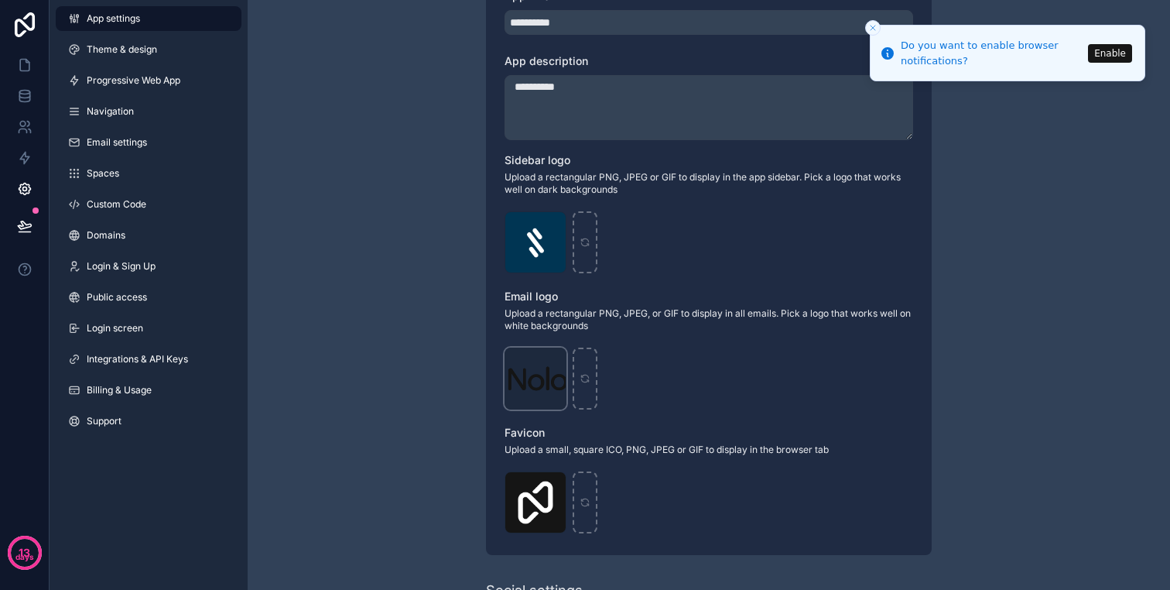
click at [0, 0] on icon "scrollable content" at bounding box center [0, 0] width 0 height 0
click at [549, 375] on div "Logo .png" at bounding box center [536, 378] width 62 height 62
click at [0, 0] on icon "scrollable content" at bounding box center [0, 0] width 0 height 0
click at [581, 327] on icon "button" at bounding box center [586, 333] width 12 height 12
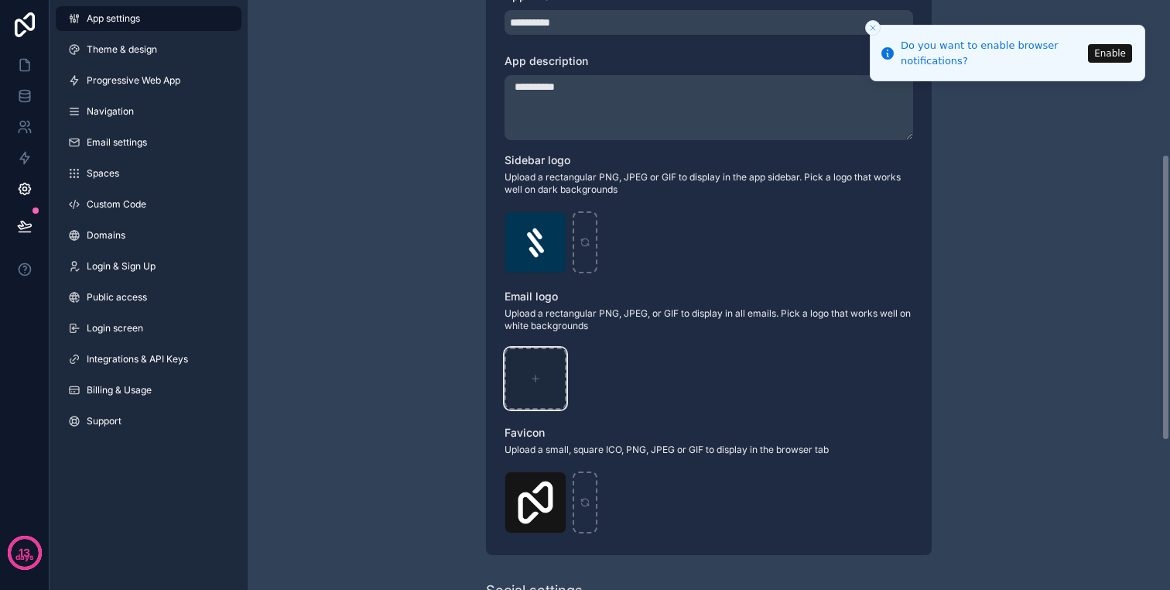
click at [528, 393] on div "scrollable content" at bounding box center [536, 378] width 62 height 62
type input "**********"
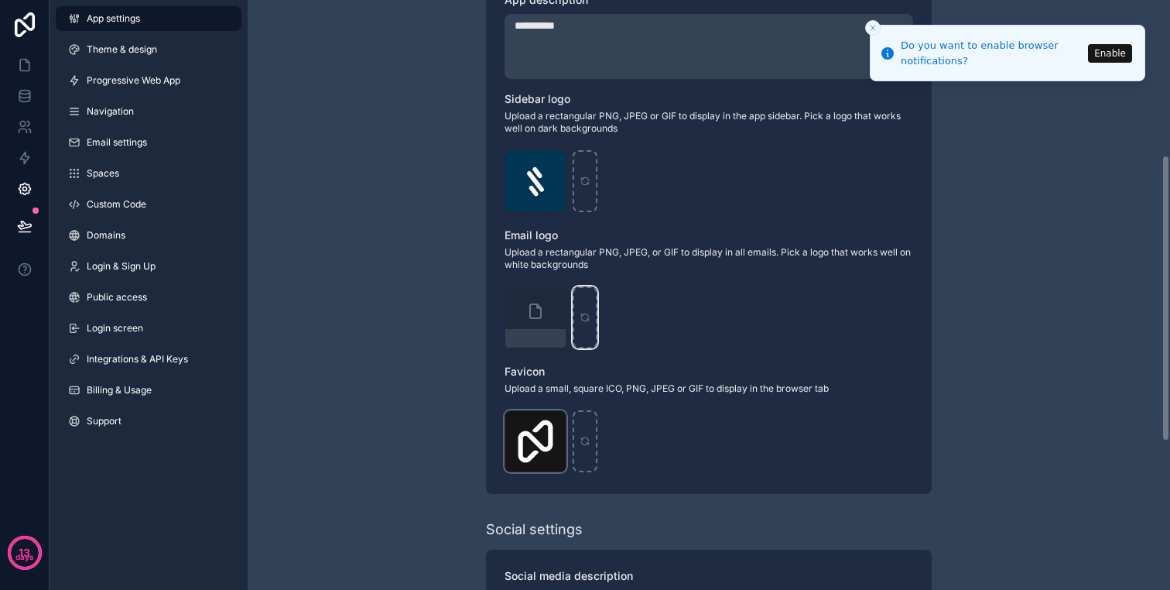
scroll to position [381, 0]
click at [0, 0] on icon "scrollable content" at bounding box center [0, 0] width 0 height 0
click at [537, 431] on div "Logo-WebClip .png" at bounding box center [536, 440] width 62 height 62
click at [0, 0] on icon "scrollable content" at bounding box center [0, 0] width 0 height 0
click at [561, 395] on span "Confirm delete?" at bounding box center [530, 394] width 93 height 19
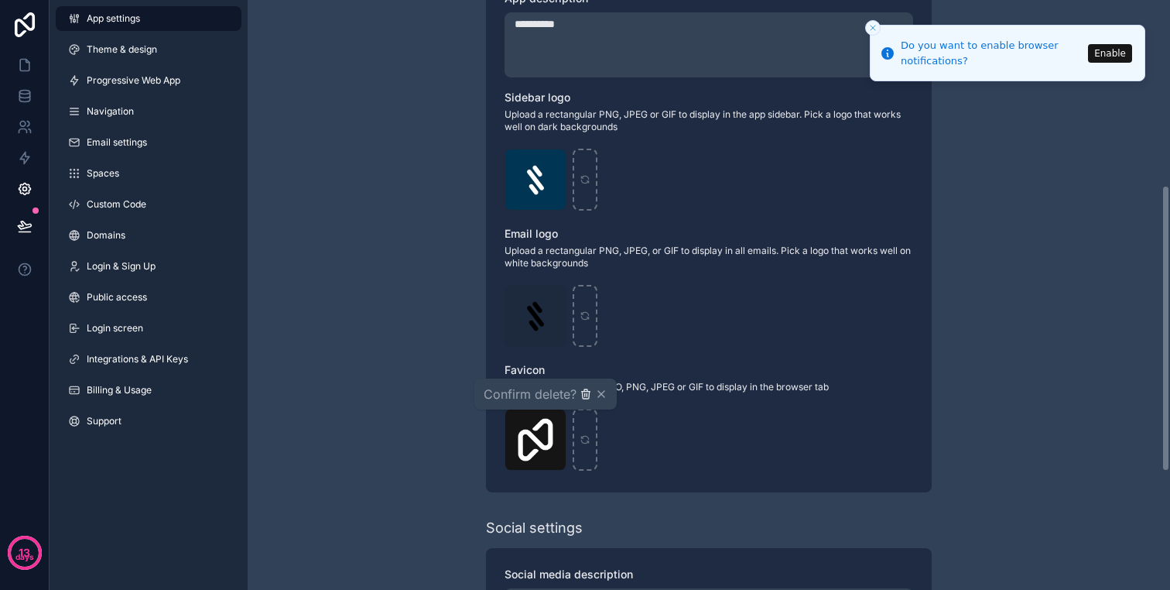
click at [585, 395] on icon "button" at bounding box center [585, 394] width 0 height 3
click at [545, 434] on div "scrollable content" at bounding box center [536, 440] width 62 height 62
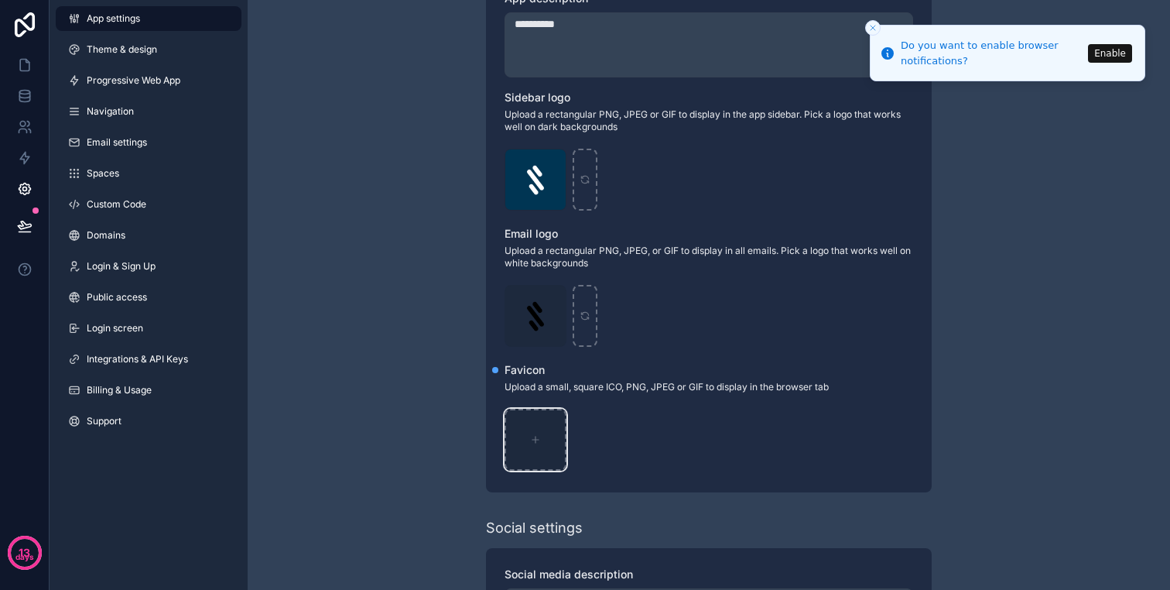
type input "**********"
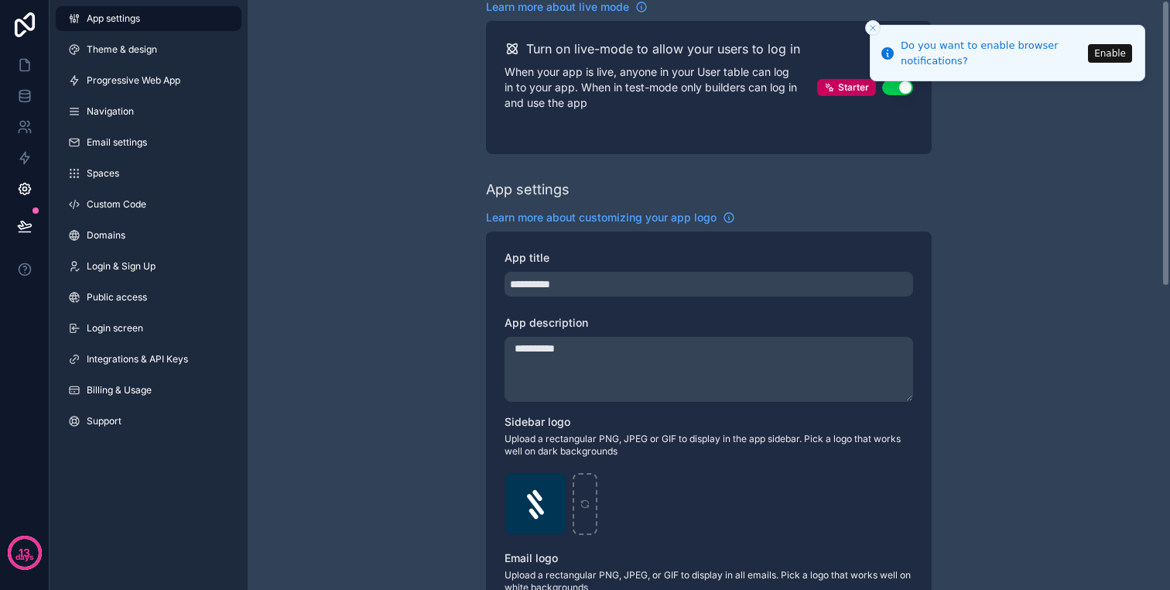
scroll to position [0, 0]
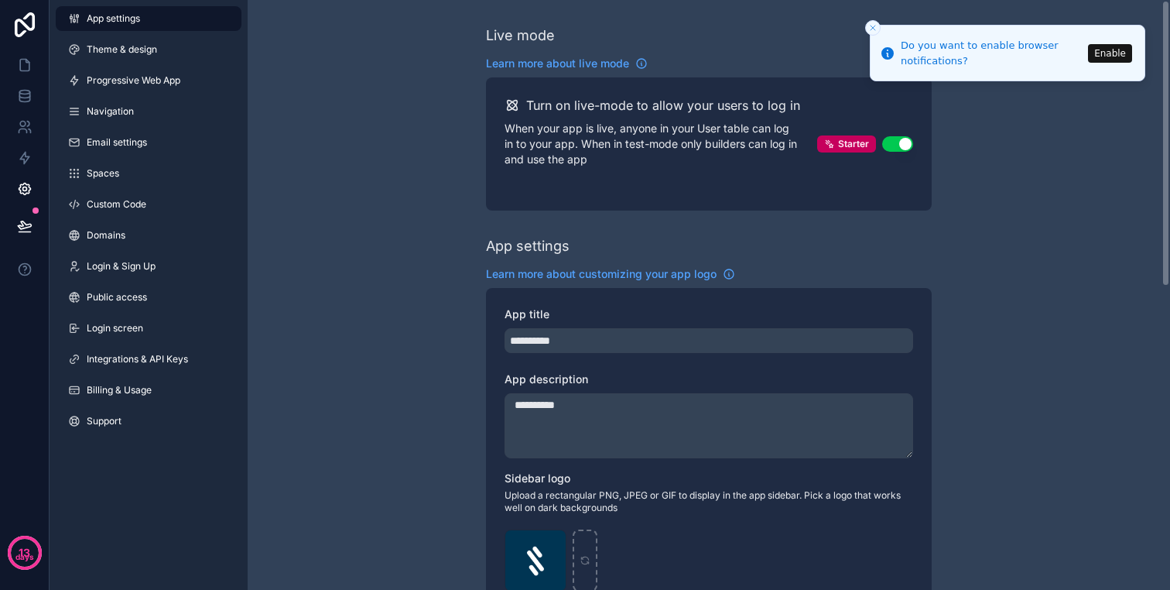
click at [873, 26] on icon "Close toast" at bounding box center [872, 27] width 9 height 9
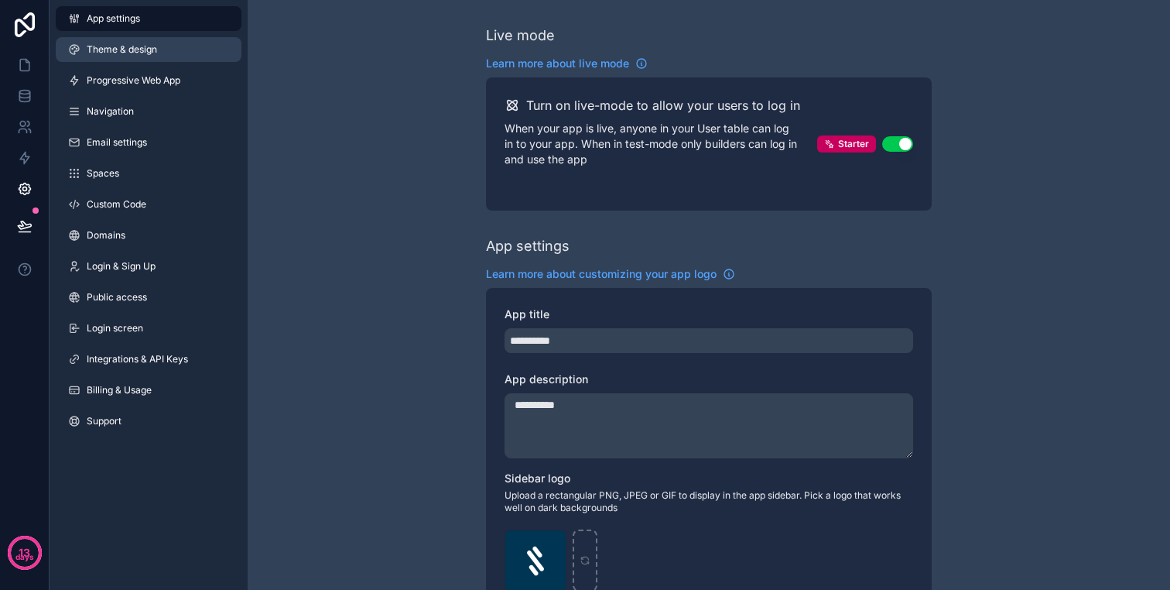
click at [176, 55] on link "Theme & design" at bounding box center [149, 49] width 186 height 25
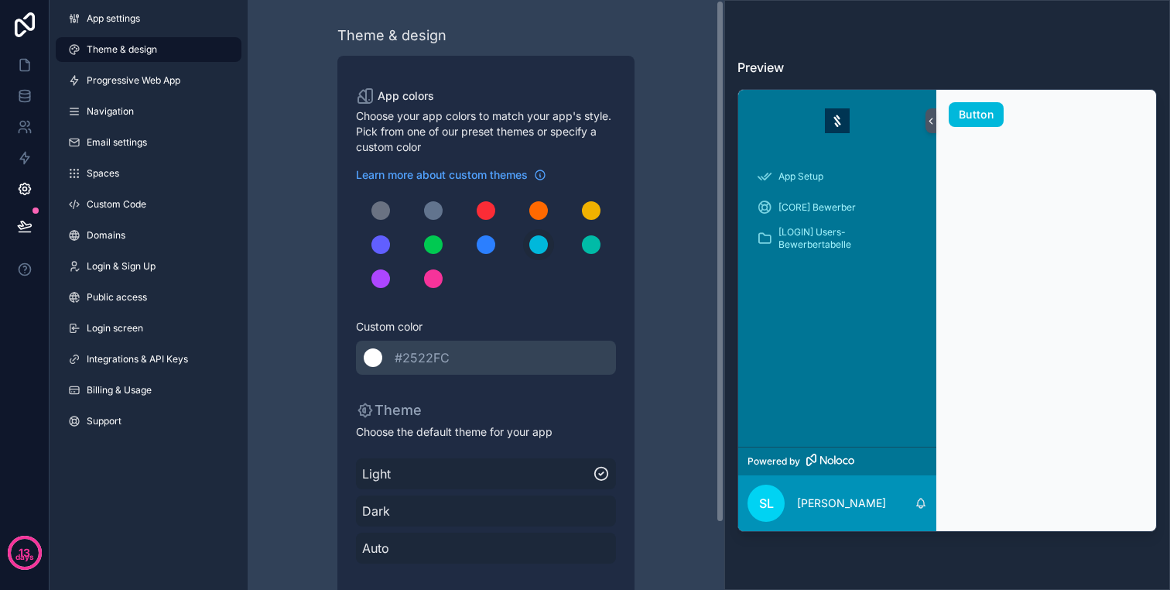
click at [450, 371] on div "******* #2522FC" at bounding box center [486, 357] width 260 height 34
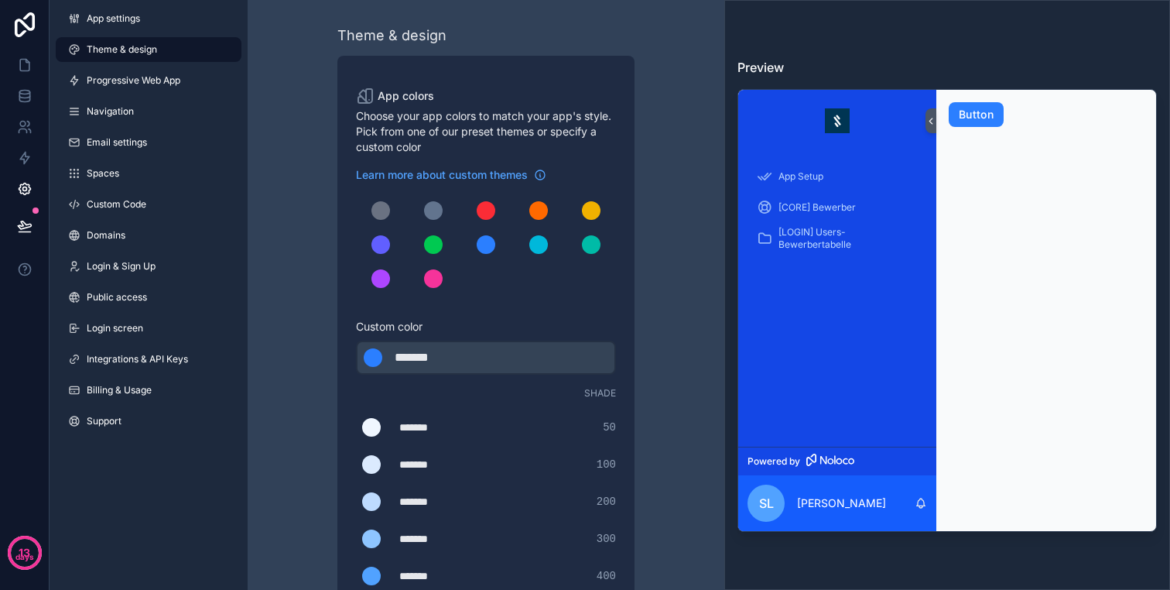
click at [423, 354] on div "*******" at bounding box center [433, 357] width 77 height 19
click at [423, 354] on div "scrollable content" at bounding box center [433, 357] width 77 height 19
type div "*"
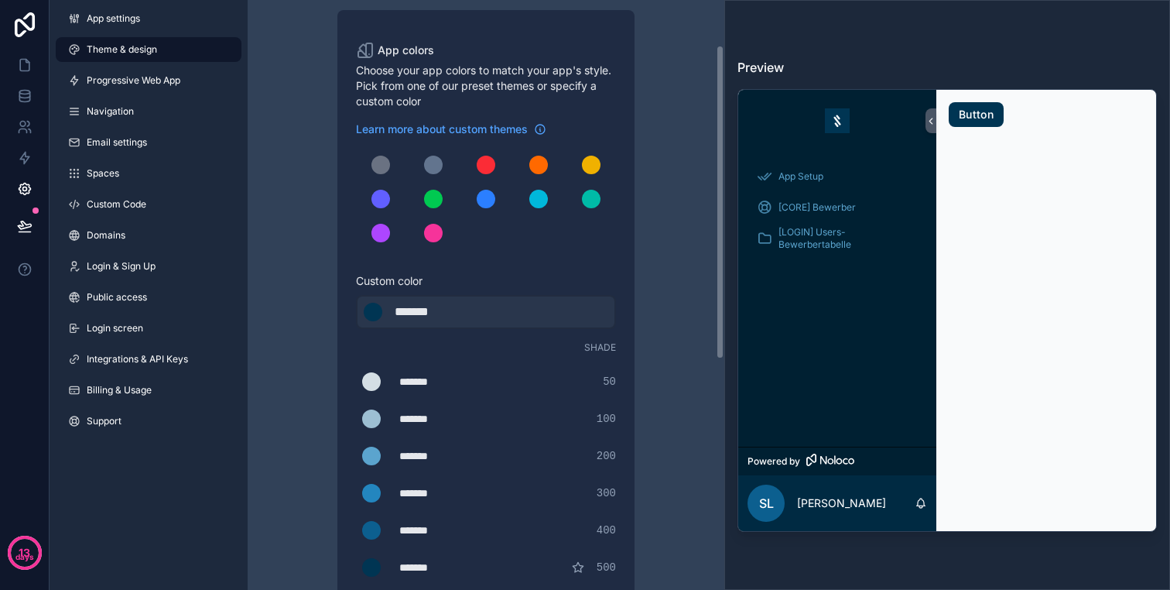
scroll to position [92, 0]
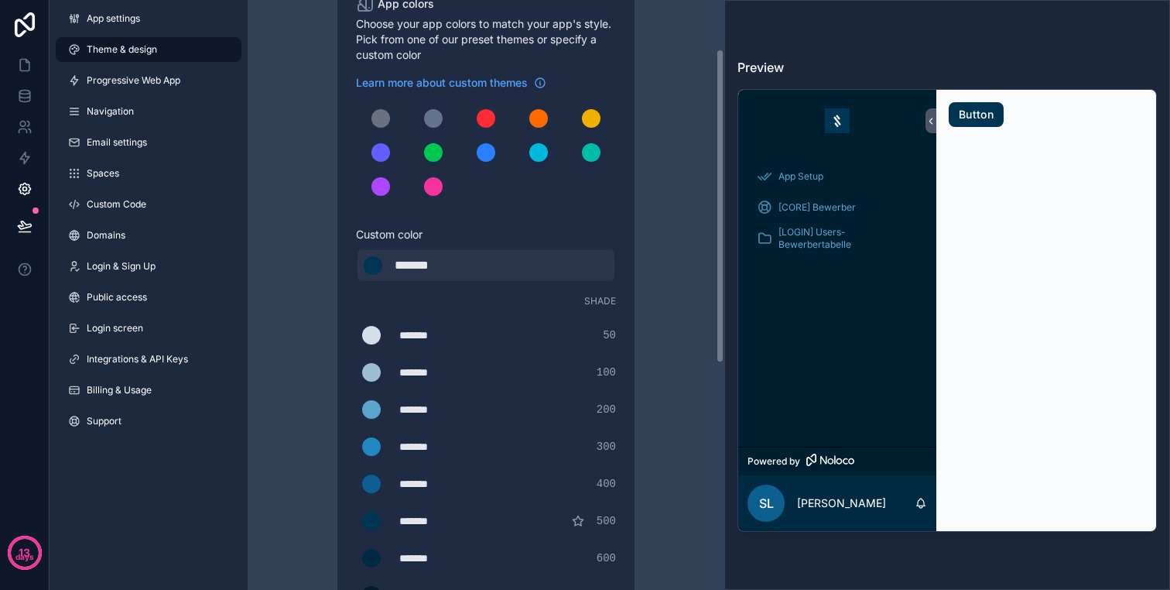
click at [658, 250] on div "Theme & design App colors Choose your app colors to match your app's style. Pic…" at bounding box center [486, 460] width 446 height 1105
click at [180, 83] on span "Progressive Web App" at bounding box center [134, 80] width 94 height 12
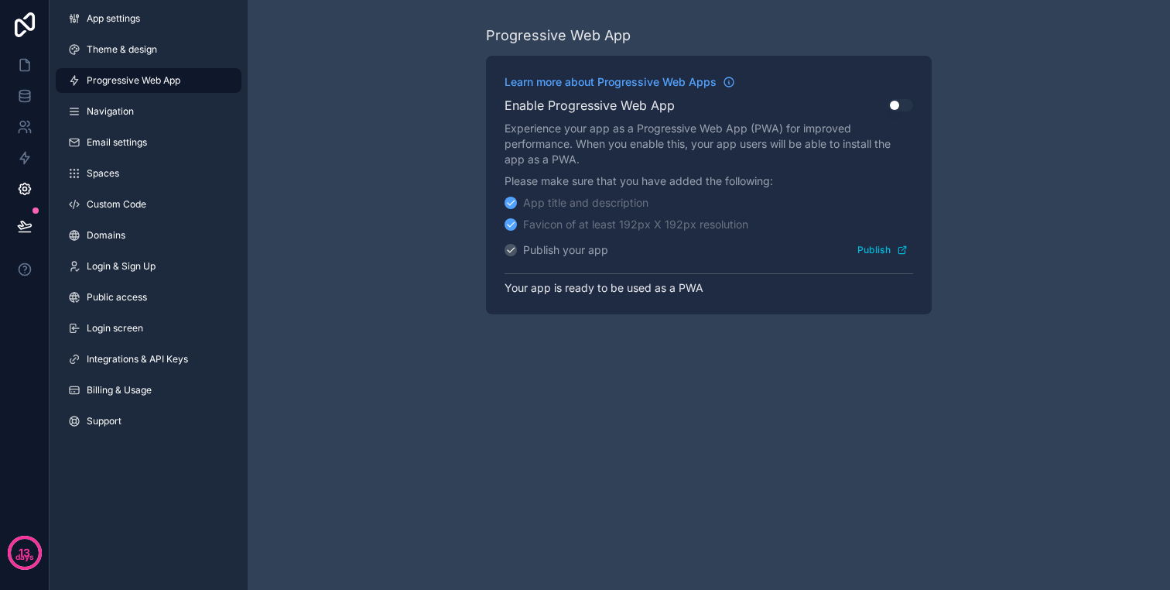
click at [899, 104] on button "Use setting" at bounding box center [900, 105] width 25 height 12
click at [169, 121] on link "Navigation" at bounding box center [149, 111] width 186 height 25
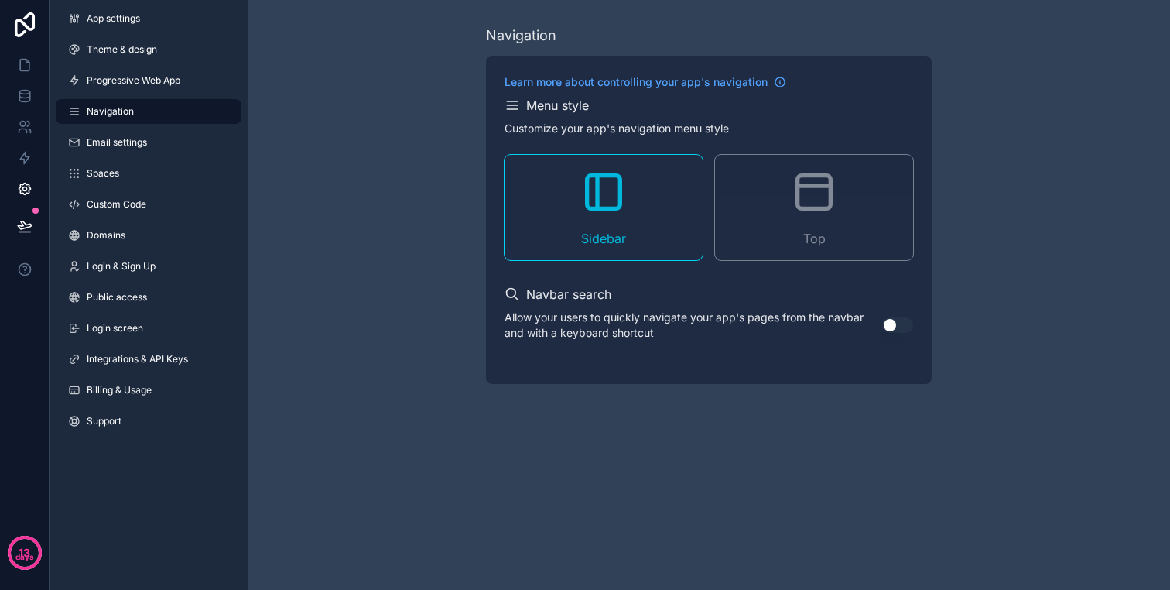
click at [798, 196] on icon "scrollable content" at bounding box center [814, 192] width 33 height 33
click at [779, 225] on div "Top" at bounding box center [814, 207] width 198 height 105
click at [631, 225] on div "Sidebar" at bounding box center [604, 207] width 198 height 105
click at [898, 328] on button "Use setting" at bounding box center [897, 324] width 31 height 15
click at [128, 136] on span "Email settings" at bounding box center [117, 142] width 60 height 12
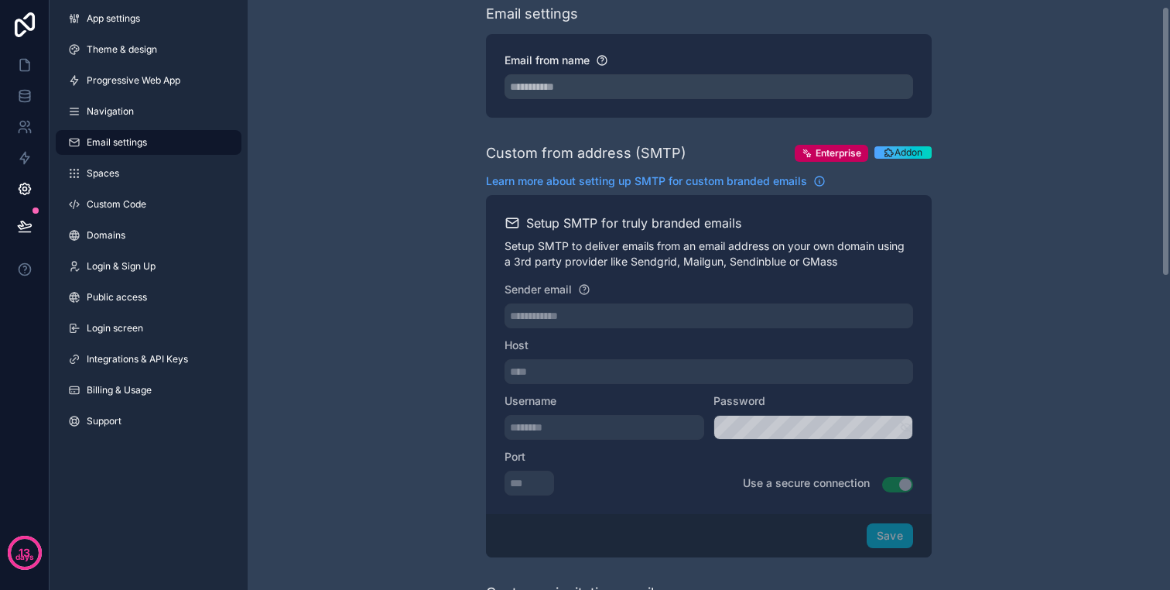
scroll to position [15, 0]
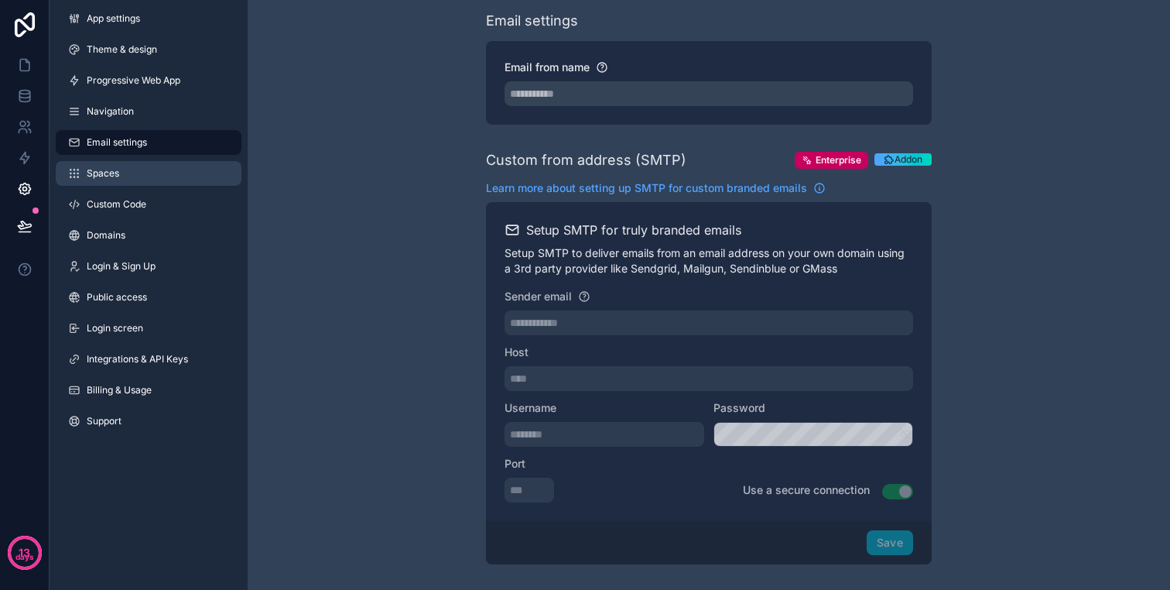
click at [144, 174] on link "Spaces" at bounding box center [149, 173] width 186 height 25
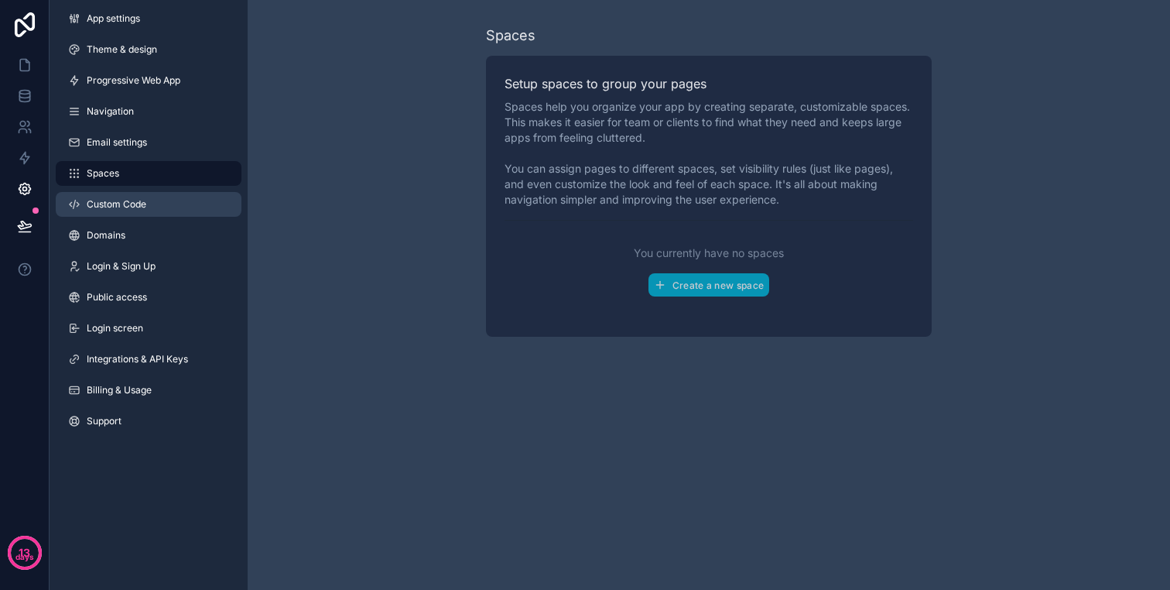
click at [133, 197] on link "Custom Code" at bounding box center [149, 204] width 186 height 25
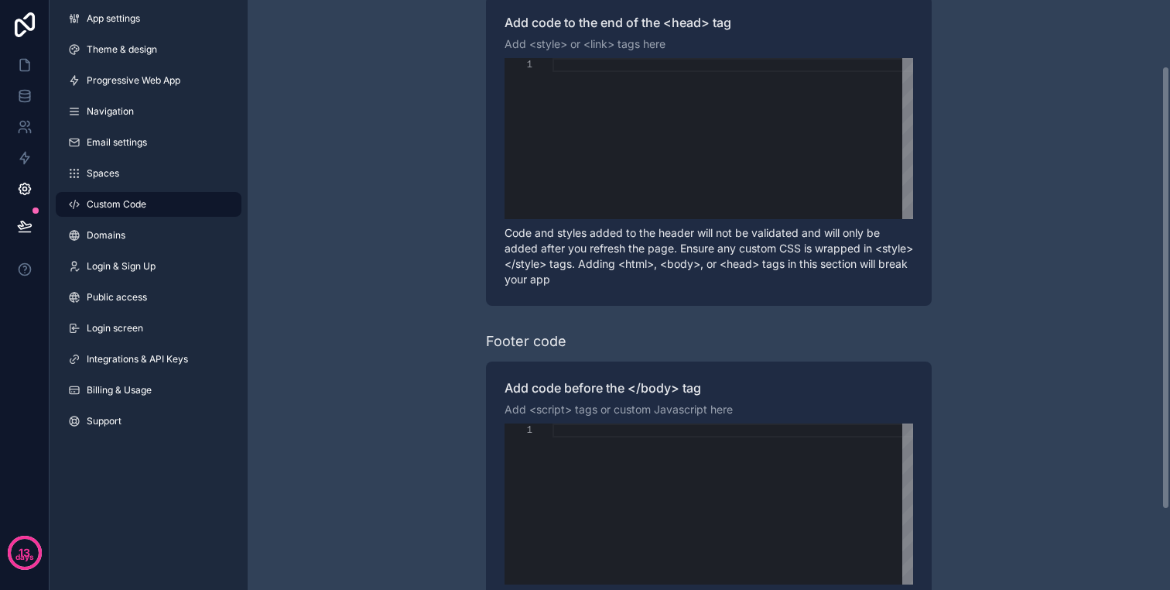
scroll to position [96, 0]
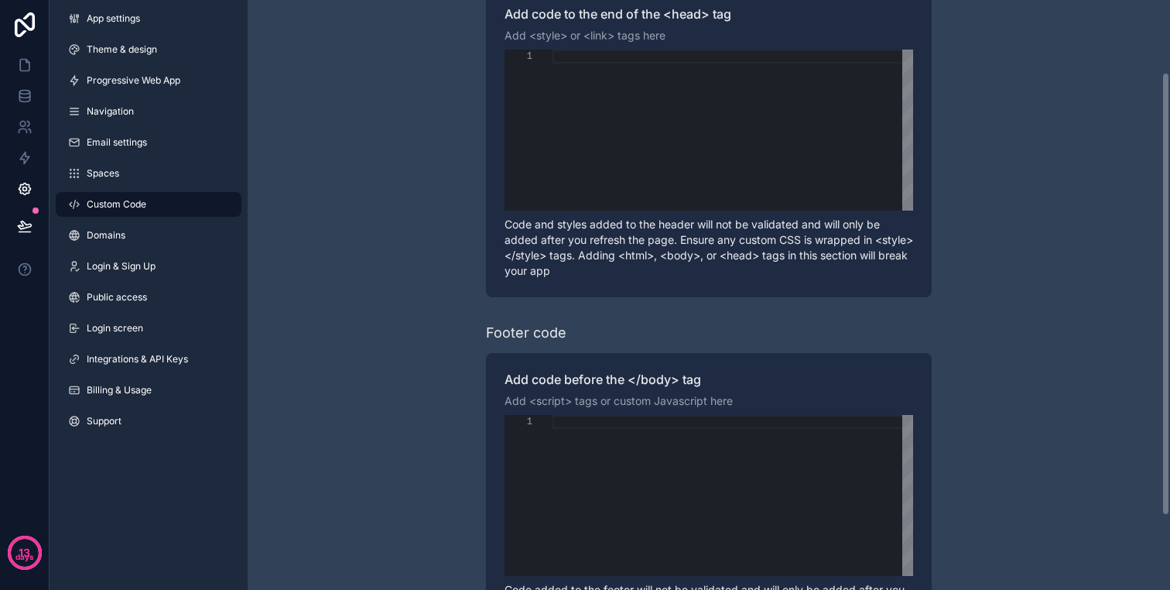
click at [176, 212] on link "Custom Code" at bounding box center [149, 204] width 186 height 25
click at [176, 221] on div "App settings Theme & design Progressive Web App Navigation Email settings Space…" at bounding box center [149, 223] width 198 height 446
click at [176, 235] on link "Domains" at bounding box center [149, 235] width 186 height 25
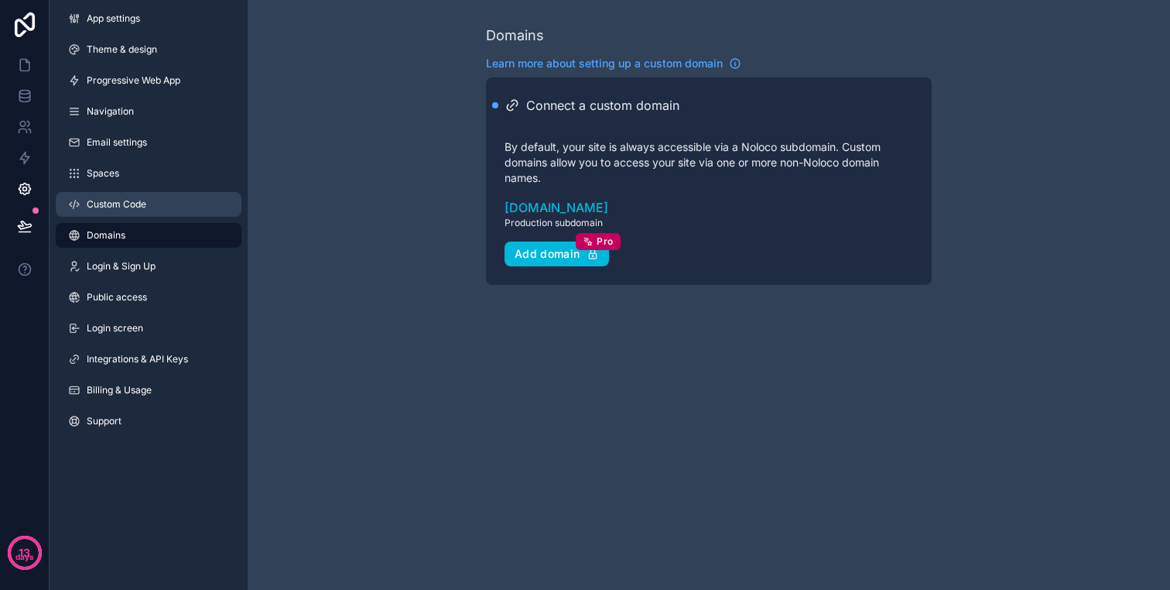
click at [163, 210] on link "Custom Code" at bounding box center [149, 204] width 186 height 25
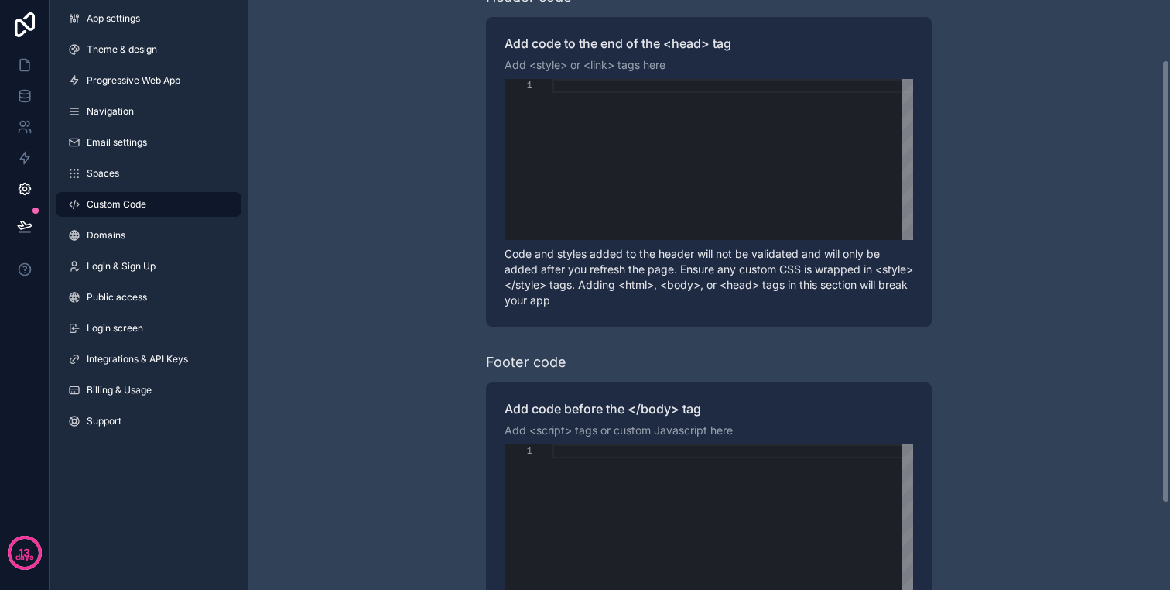
scroll to position [193, 0]
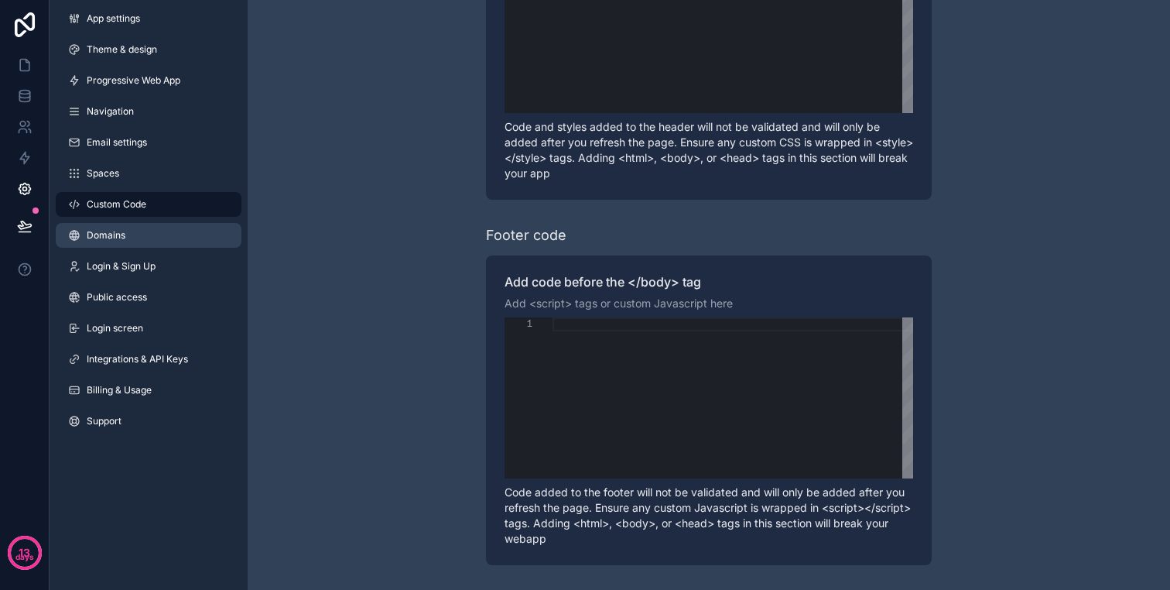
click at [125, 228] on link "Domains" at bounding box center [149, 235] width 186 height 25
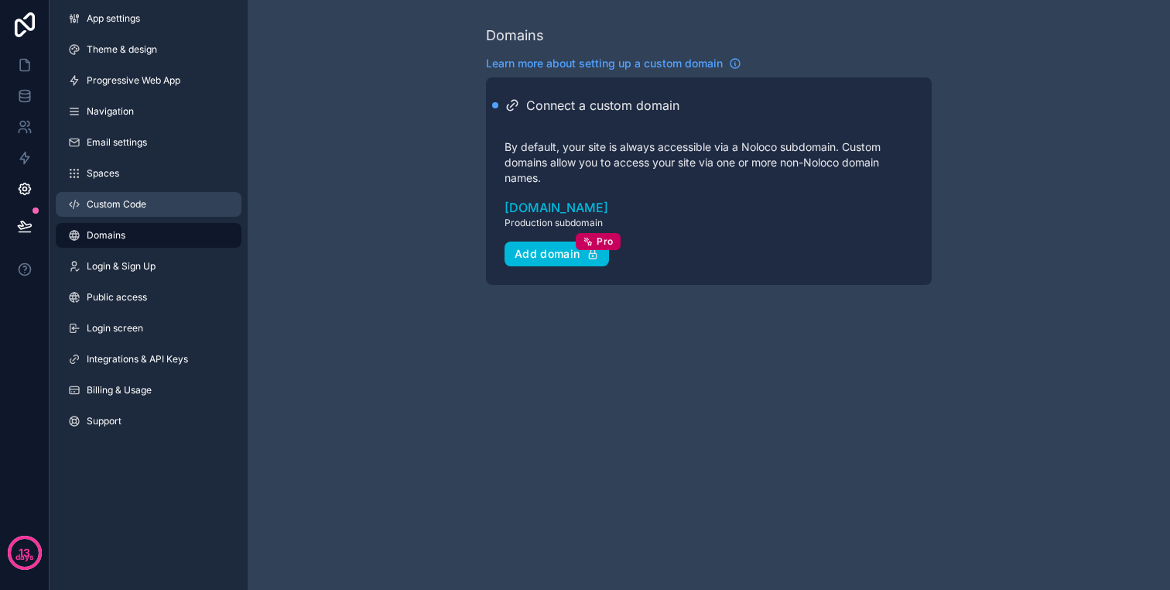
click at [148, 211] on link "Custom Code" at bounding box center [149, 204] width 186 height 25
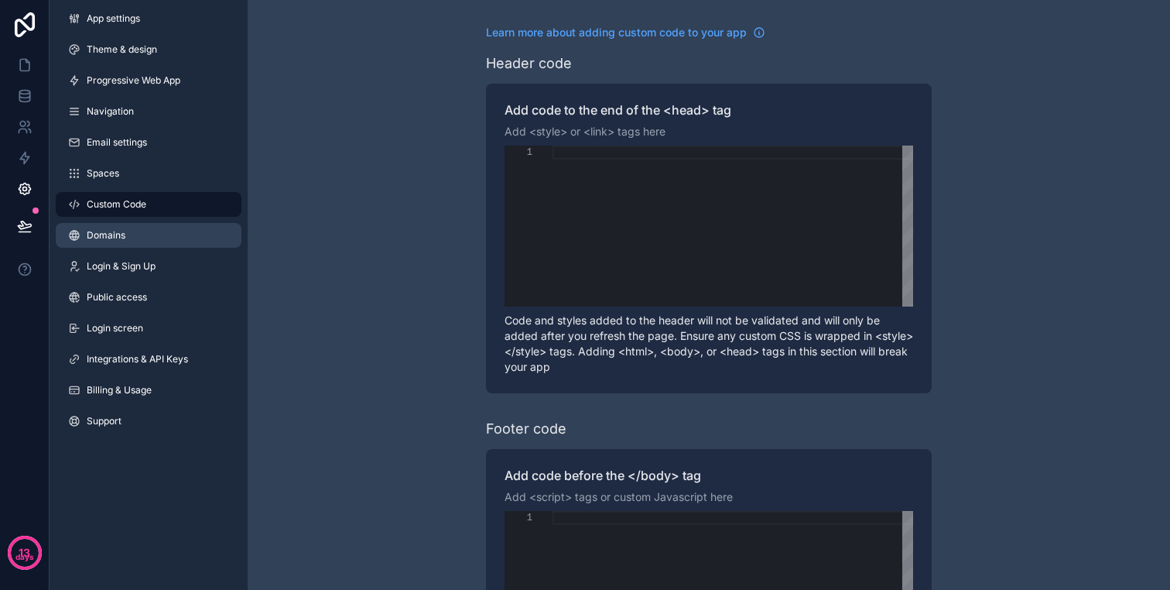
click at [149, 230] on link "Domains" at bounding box center [149, 235] width 186 height 25
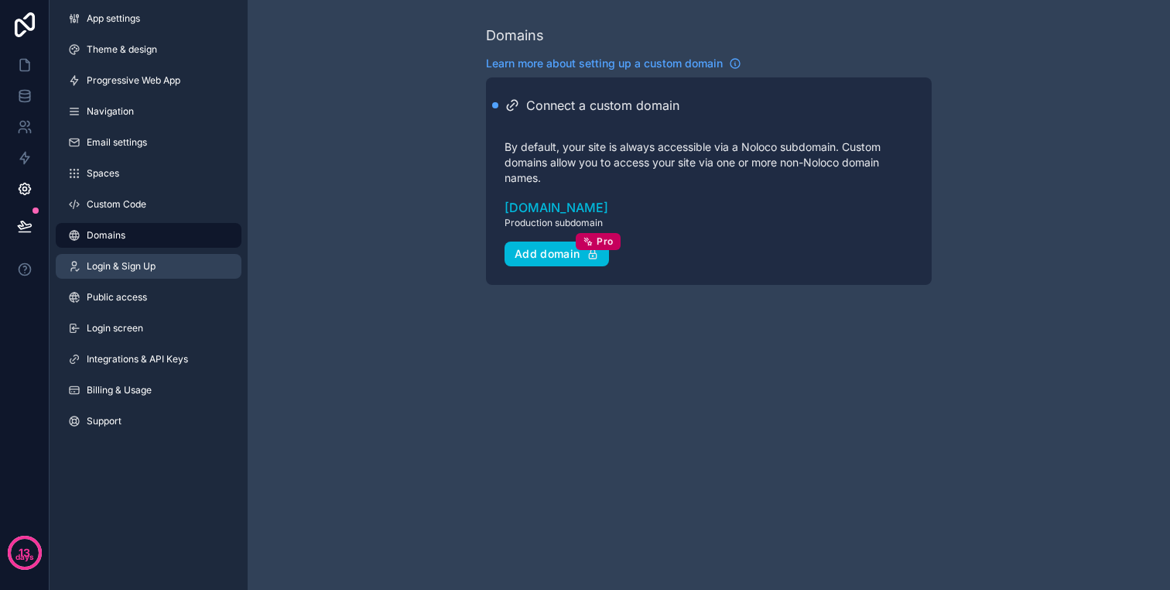
click at [152, 260] on span "Login & Sign Up" at bounding box center [121, 266] width 69 height 12
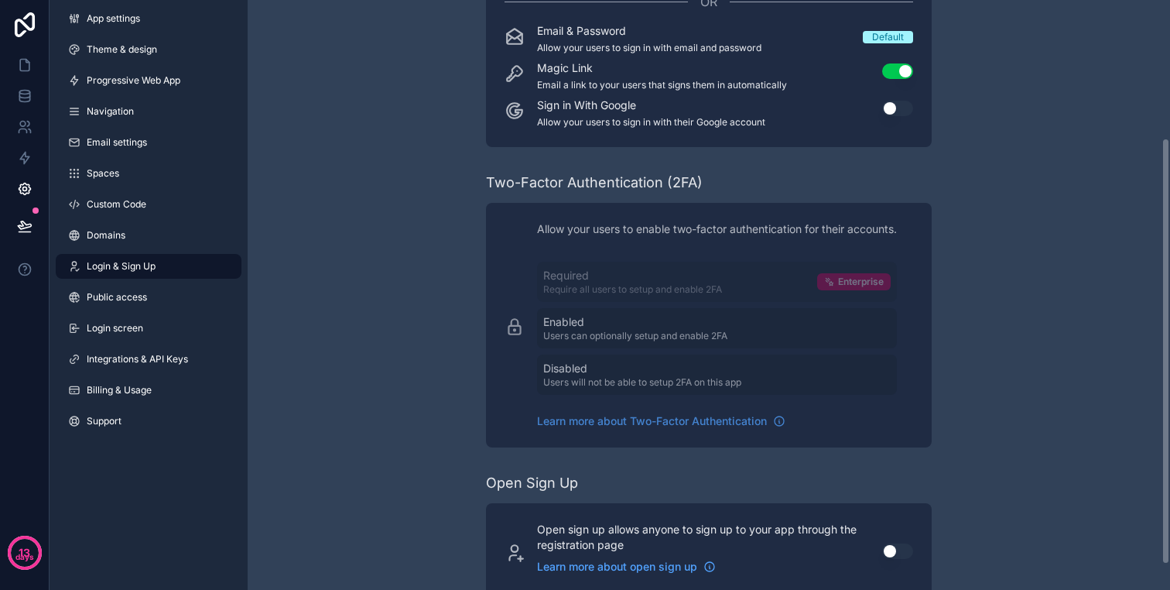
scroll to position [224, 0]
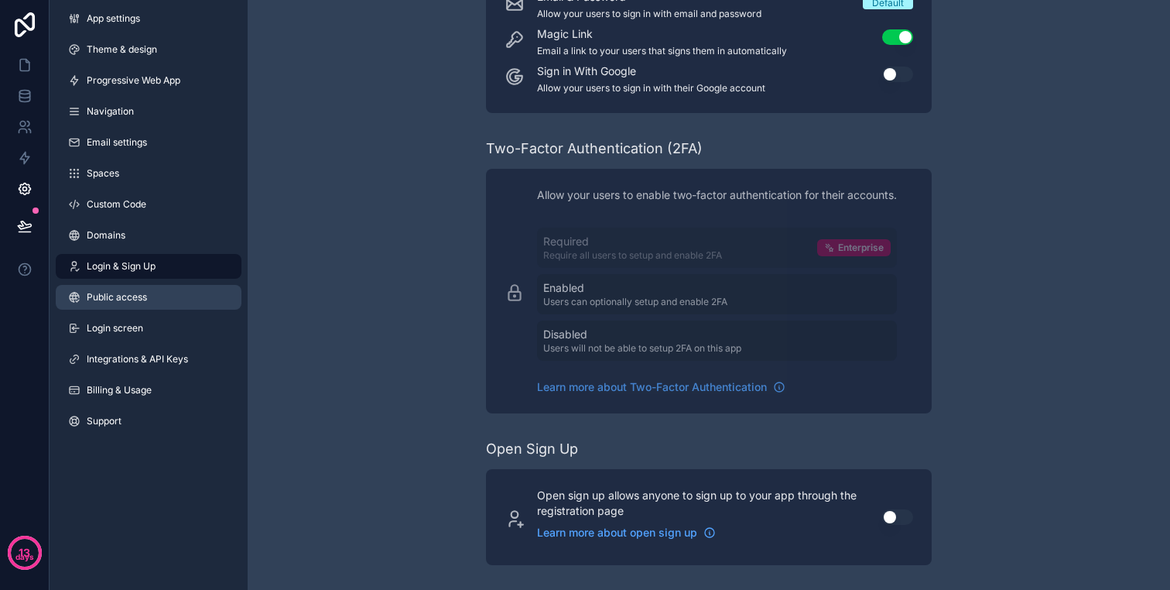
click at [155, 304] on link "Public access" at bounding box center [149, 297] width 186 height 25
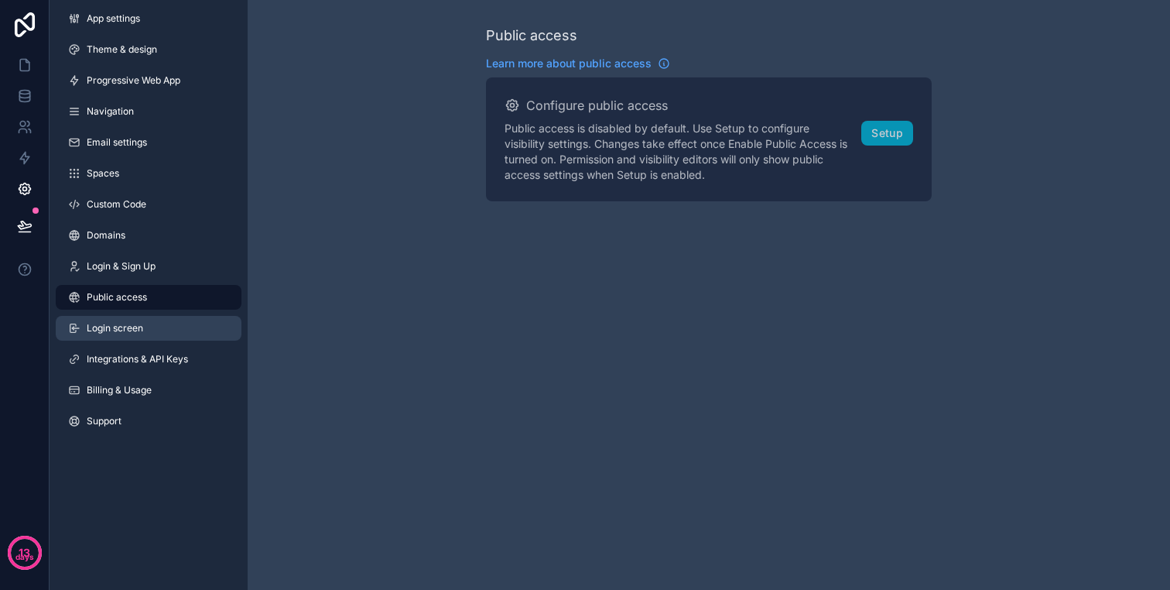
click at [155, 320] on link "Login screen" at bounding box center [149, 328] width 186 height 25
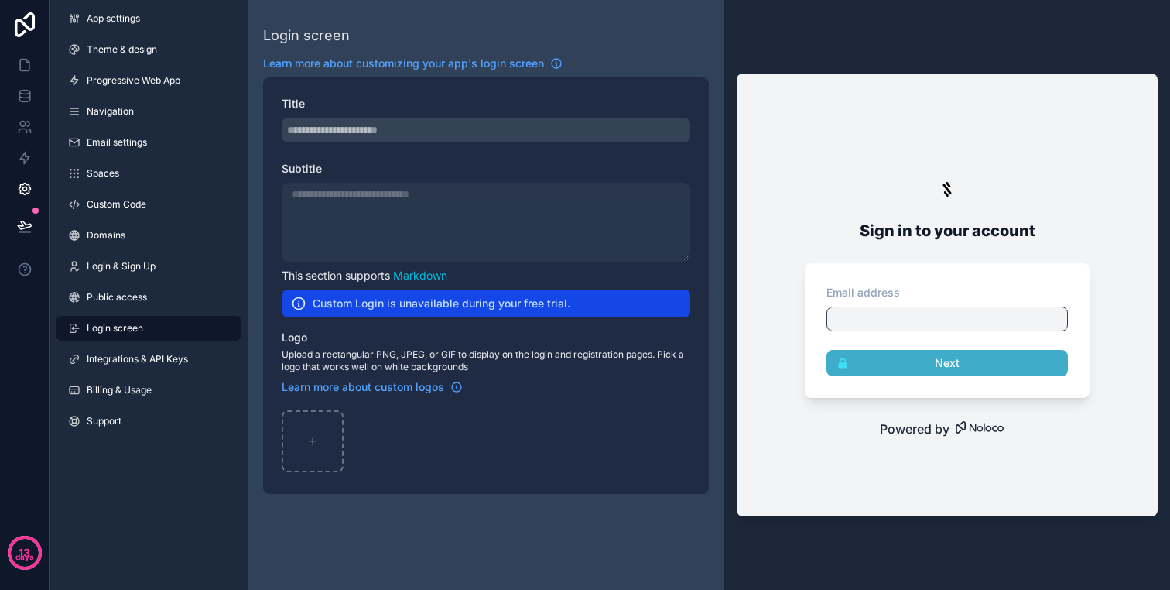
click at [344, 121] on div "scrollable content" at bounding box center [486, 130] width 409 height 25
click at [541, 307] on h2 "Custom Login is unavailable during your free trial." at bounding box center [442, 303] width 258 height 15
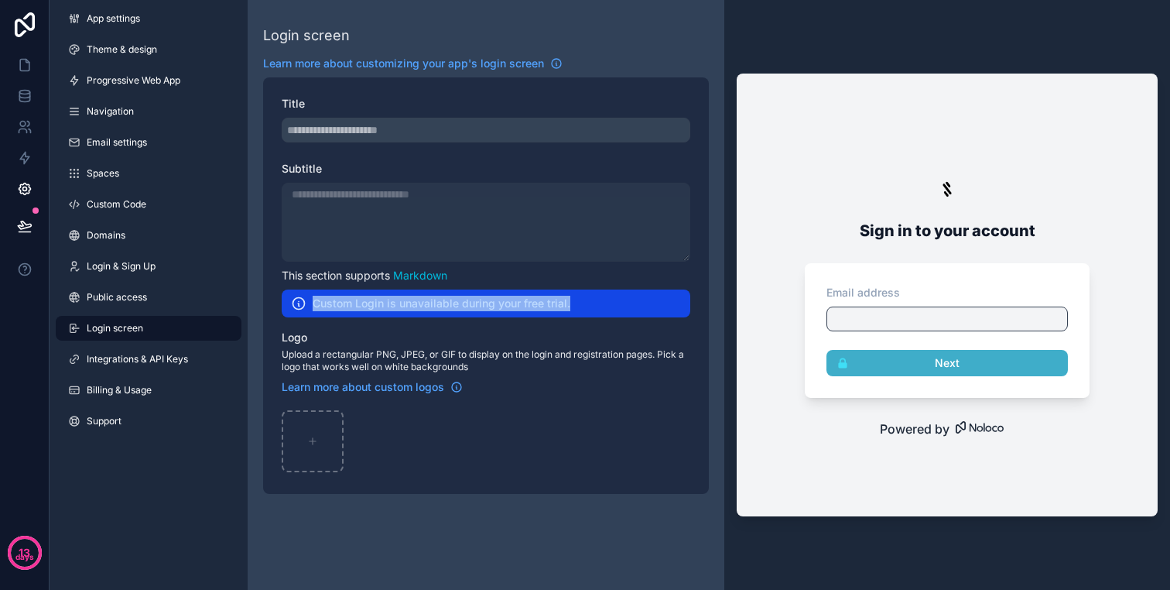
click at [549, 305] on h2 "Custom Login is unavailable during your free trial." at bounding box center [442, 303] width 258 height 15
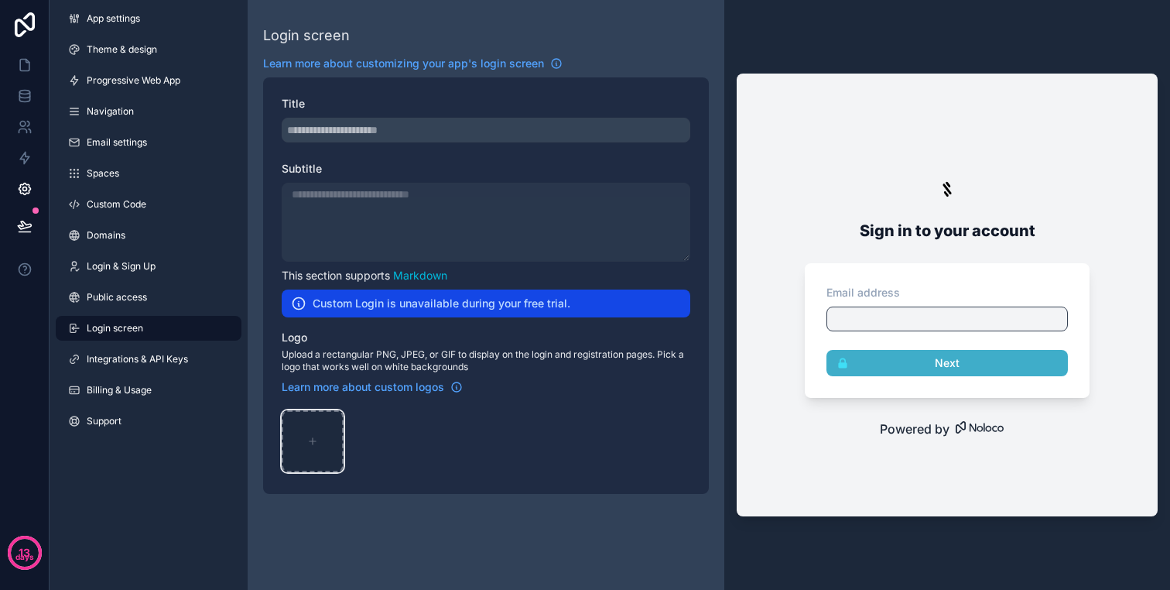
click at [313, 446] on div "scrollable content" at bounding box center [313, 441] width 62 height 62
type input "**********"
click at [311, 439] on div "Design-ohne-Titel-(22) .png" at bounding box center [313, 441] width 62 height 62
click at [0, 0] on icon "scrollable content" at bounding box center [0, 0] width 0 height 0
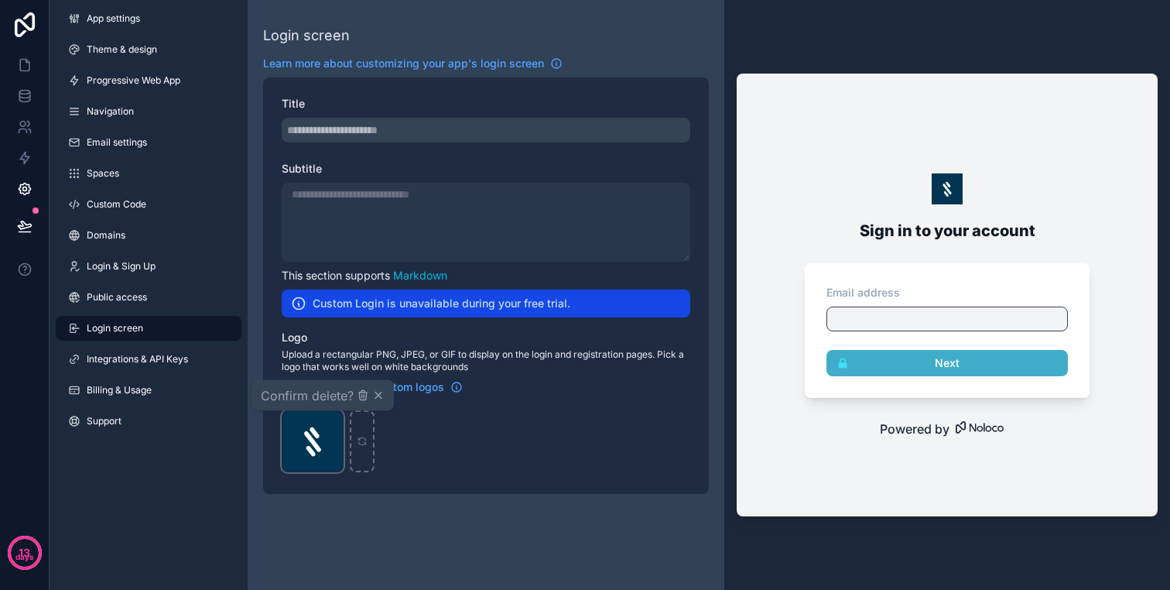
click at [317, 435] on div "Design-ohne-Titel-(22) .png" at bounding box center [313, 441] width 62 height 62
click at [0, 0] on icon "scrollable content" at bounding box center [0, 0] width 0 height 0
click at [362, 396] on icon "button" at bounding box center [362, 396] width 0 height 3
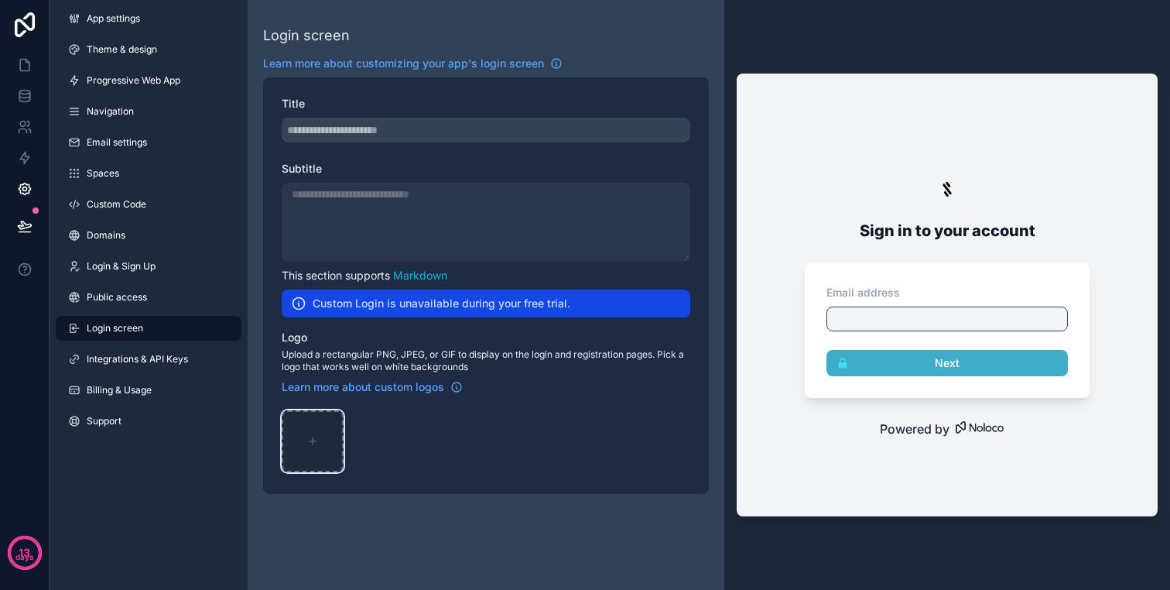
click at [309, 447] on div "scrollable content" at bounding box center [313, 441] width 62 height 62
type input "**********"
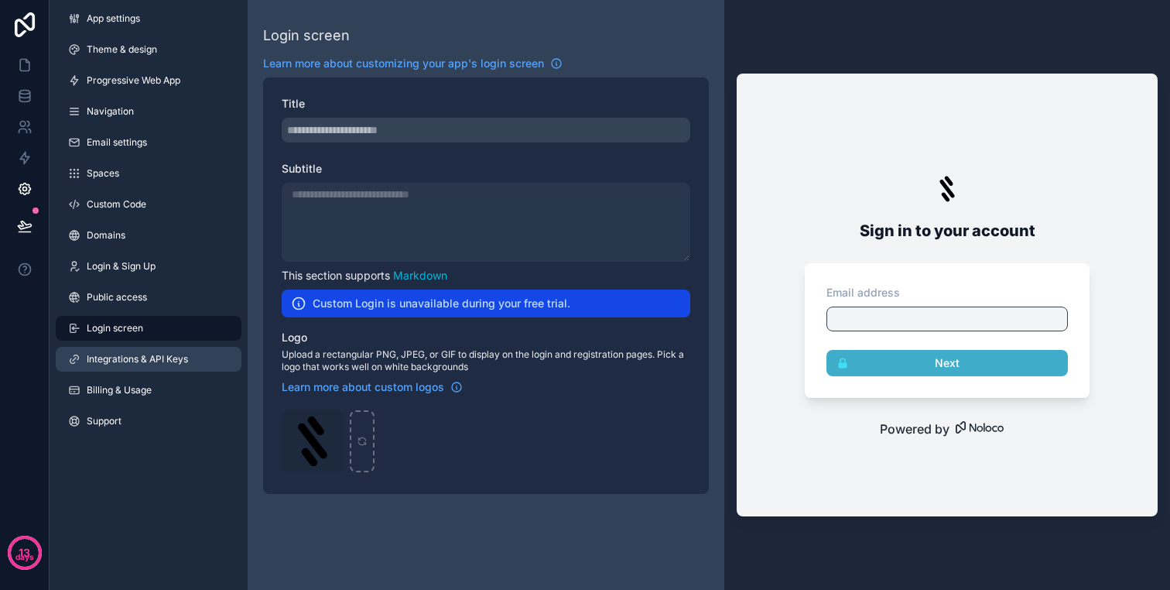
click at [139, 353] on span "Integrations & API Keys" at bounding box center [137, 359] width 101 height 12
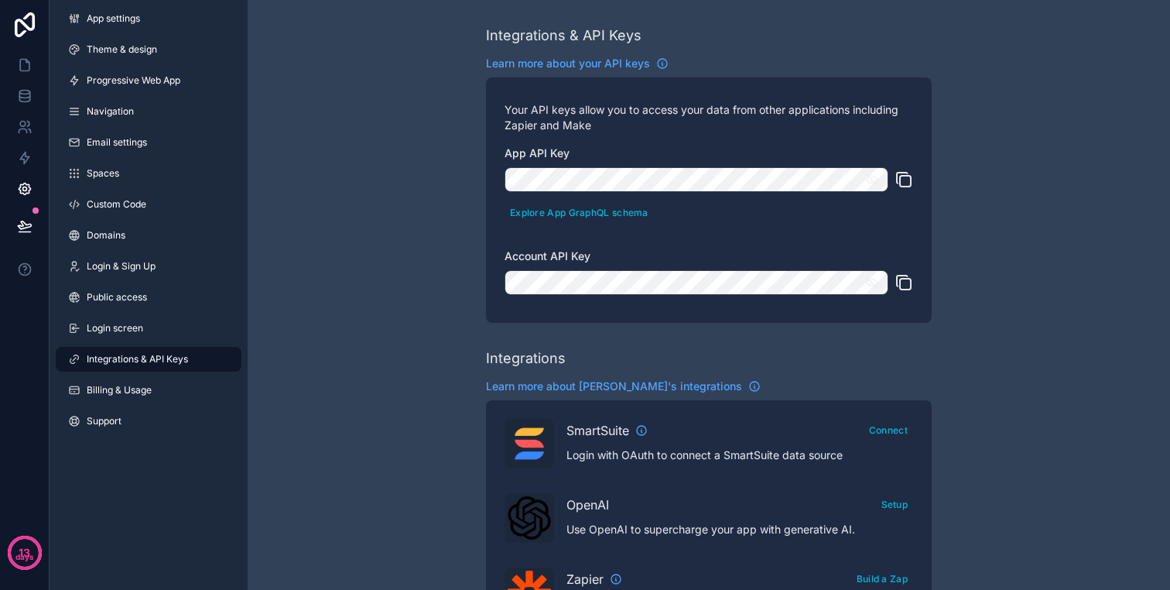
click at [722, 114] on p "Your API keys allow you to access your data from other applications including Z…" at bounding box center [709, 117] width 409 height 31
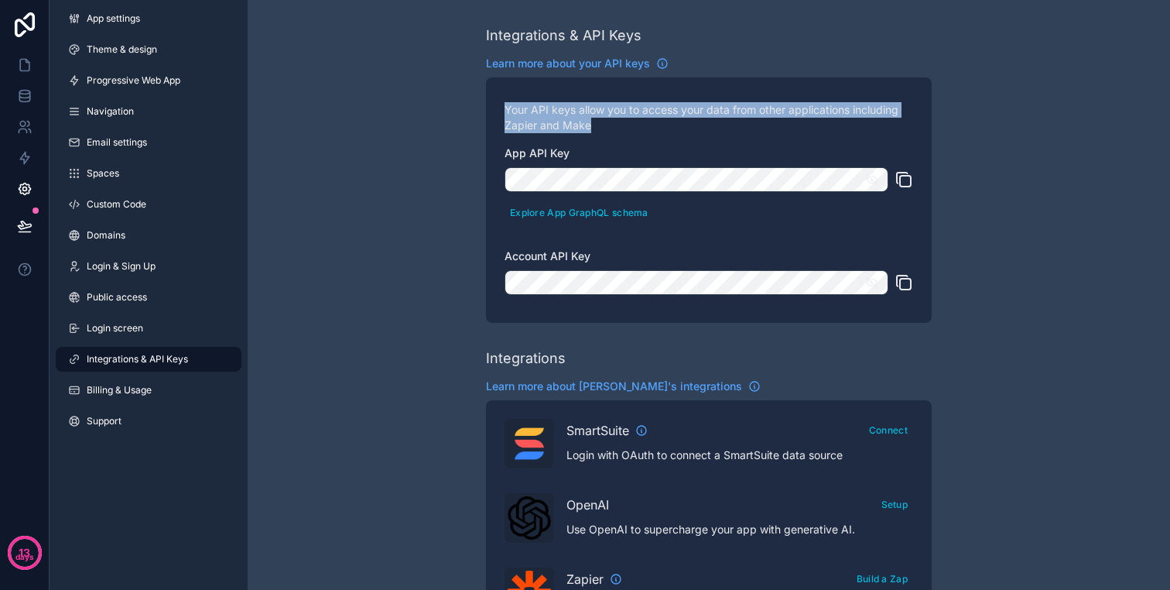
click at [722, 114] on p "Your API keys allow you to access your data from other applications including Z…" at bounding box center [709, 117] width 409 height 31
click at [744, 111] on p "Your API keys allow you to access your data from other applications including Z…" at bounding box center [709, 117] width 409 height 31
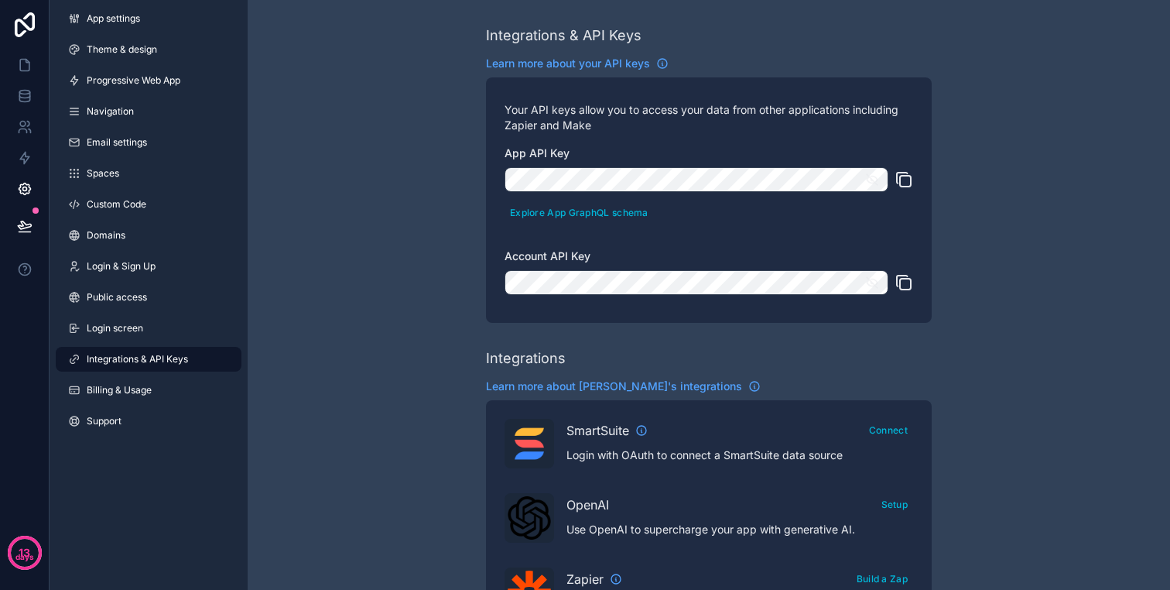
click at [744, 111] on p "Your API keys allow you to access your data from other applications including Z…" at bounding box center [709, 117] width 409 height 31
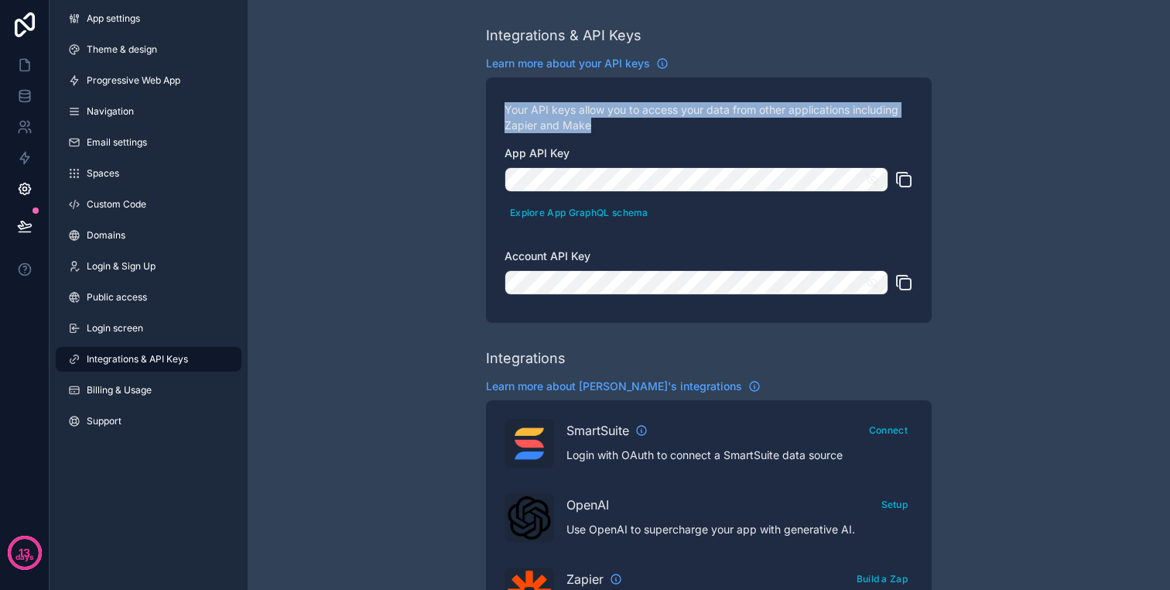
click at [744, 111] on p "Your API keys allow you to access your data from other applications including Z…" at bounding box center [709, 117] width 409 height 31
click at [779, 108] on p "Your API keys allow you to access your data from other applications including Z…" at bounding box center [709, 117] width 409 height 31
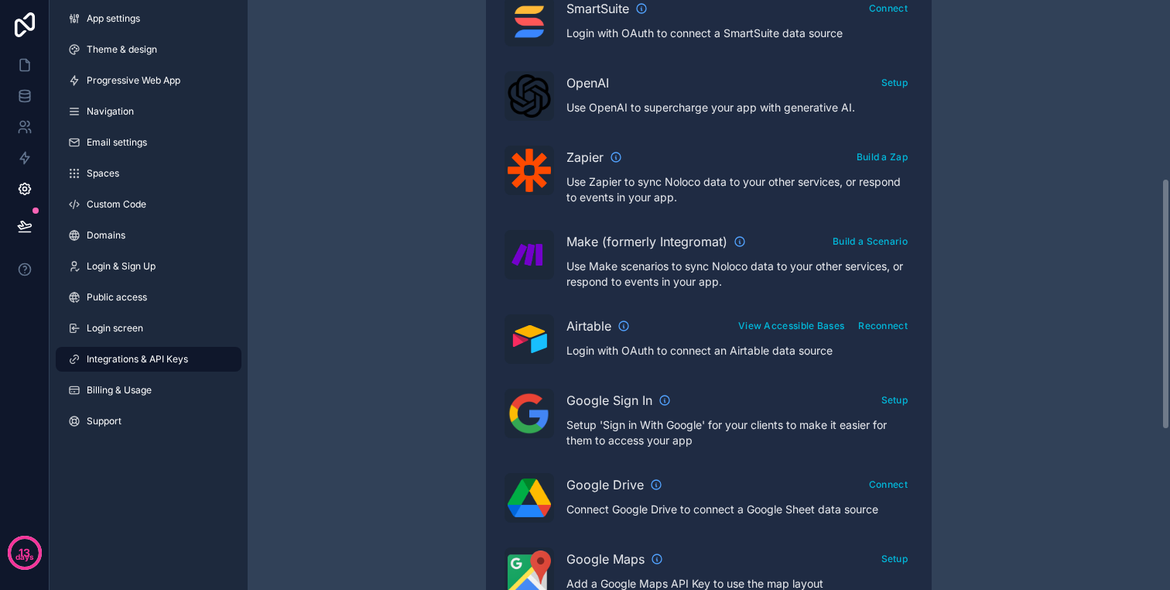
scroll to position [406, 0]
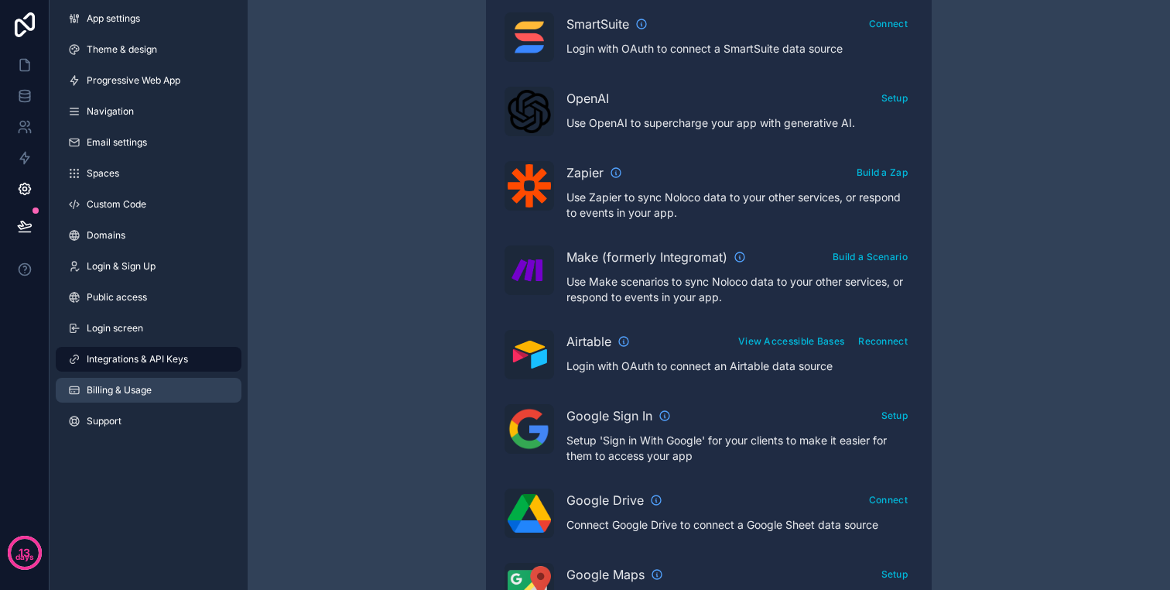
click at [128, 392] on span "Billing & Usage" at bounding box center [119, 390] width 65 height 12
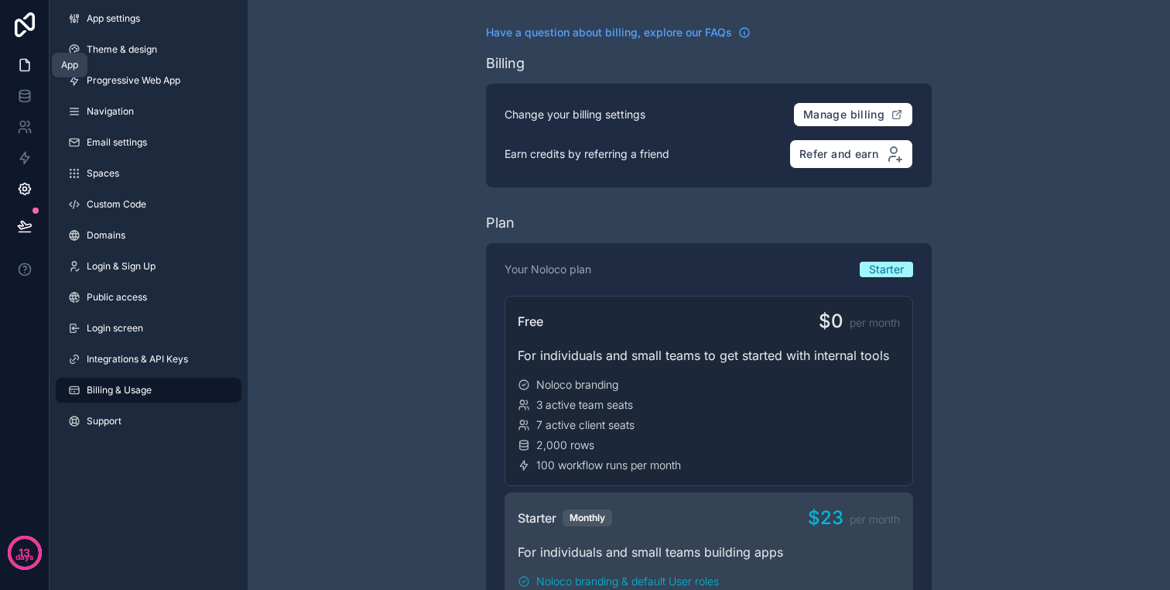
click at [33, 66] on link at bounding box center [24, 65] width 49 height 31
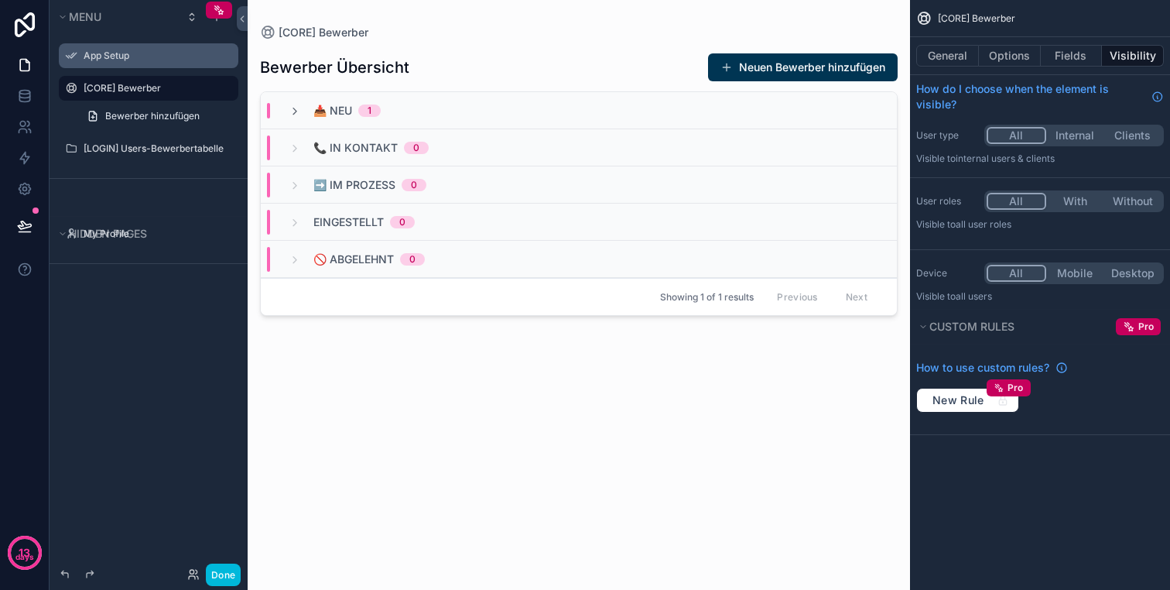
click at [137, 62] on div "App Setup" at bounding box center [160, 56] width 152 height 12
click at [120, 53] on label "App Setup" at bounding box center [156, 56] width 145 height 12
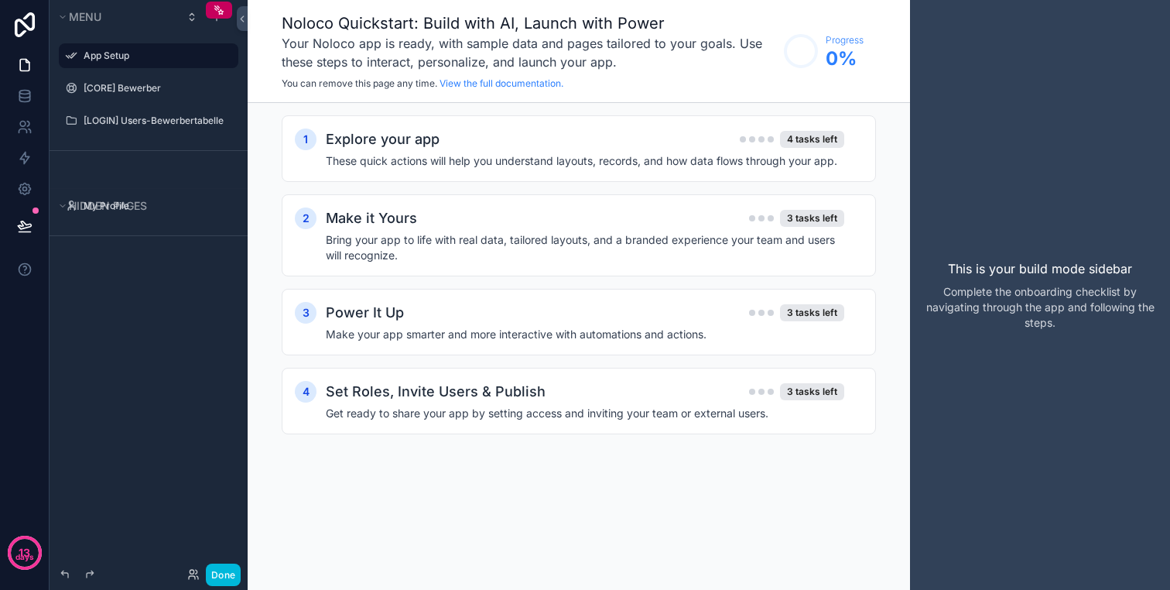
click at [0, 0] on icon "scrollable content" at bounding box center [0, 0] width 0 height 0
click at [590, 354] on div "3 Power It Up 3 tasks left Make your app smarter and more interactive with auto…" at bounding box center [579, 322] width 594 height 67
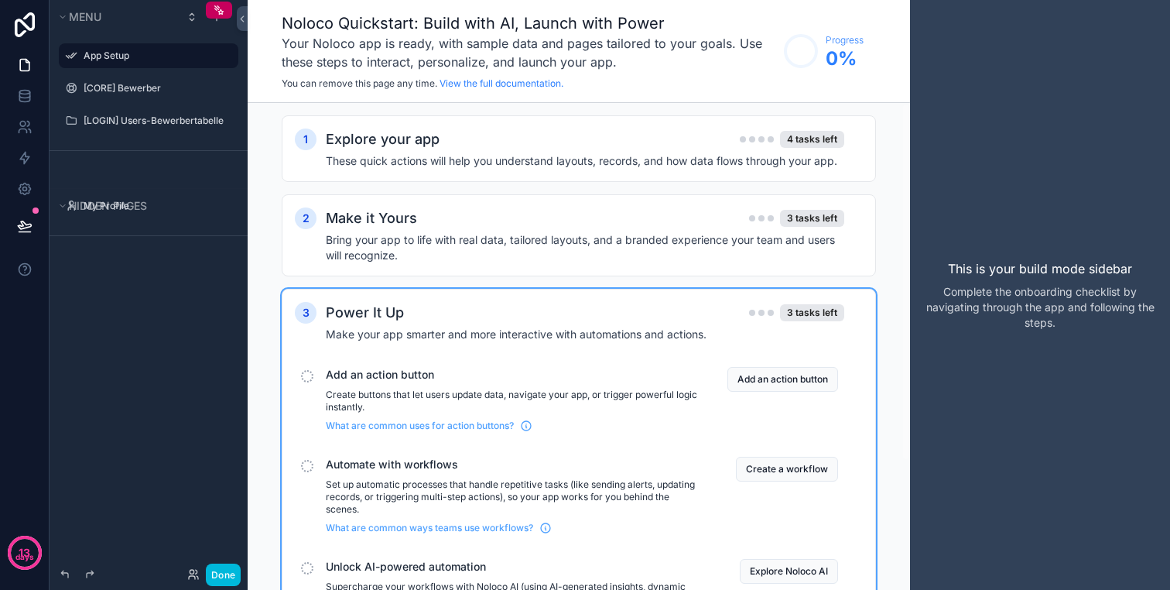
click at [0, 0] on icon "scrollable content" at bounding box center [0, 0] width 0 height 0
click at [285, 67] on span "Remove" at bounding box center [295, 66] width 41 height 15
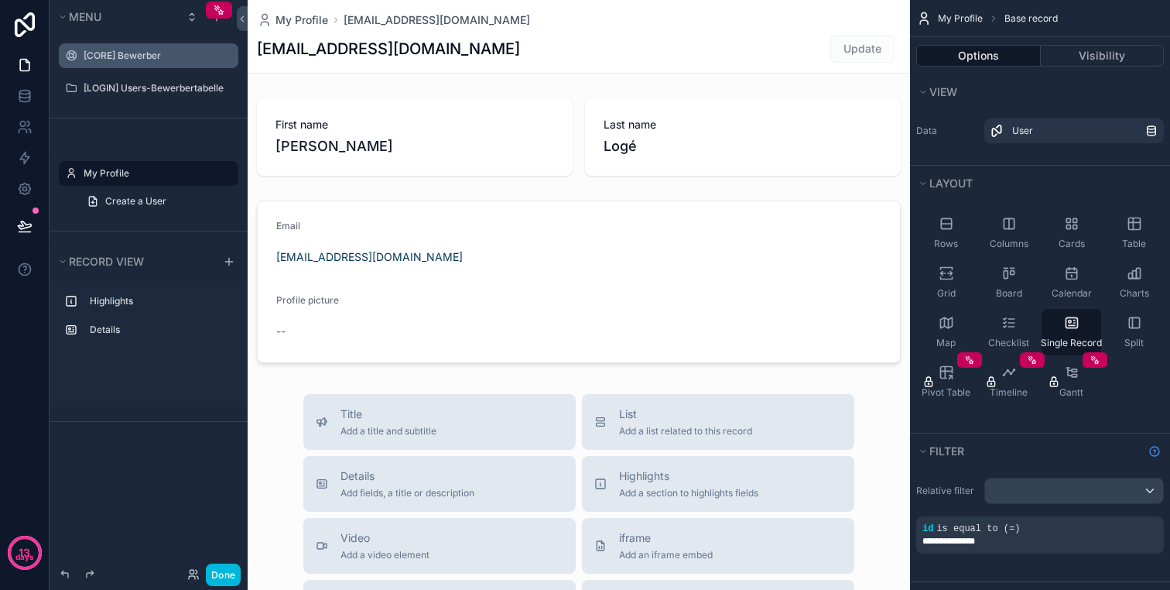
click at [154, 62] on div "[CORE] Bewerber" at bounding box center [160, 56] width 152 height 12
click at [136, 56] on label "[CORE] Bewerber" at bounding box center [156, 56] width 145 height 12
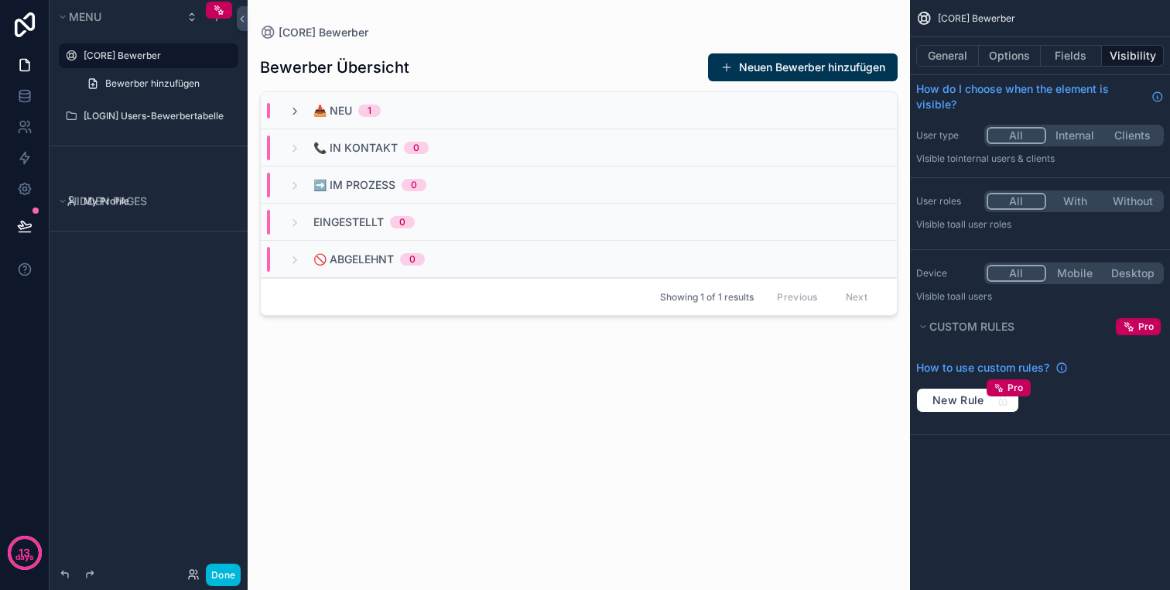
click at [327, 63] on div "scrollable content" at bounding box center [579, 285] width 662 height 571
click at [0, 0] on icon "scrollable content" at bounding box center [0, 0] width 0 height 0
click at [149, 56] on input "**********" at bounding box center [136, 55] width 105 height 19
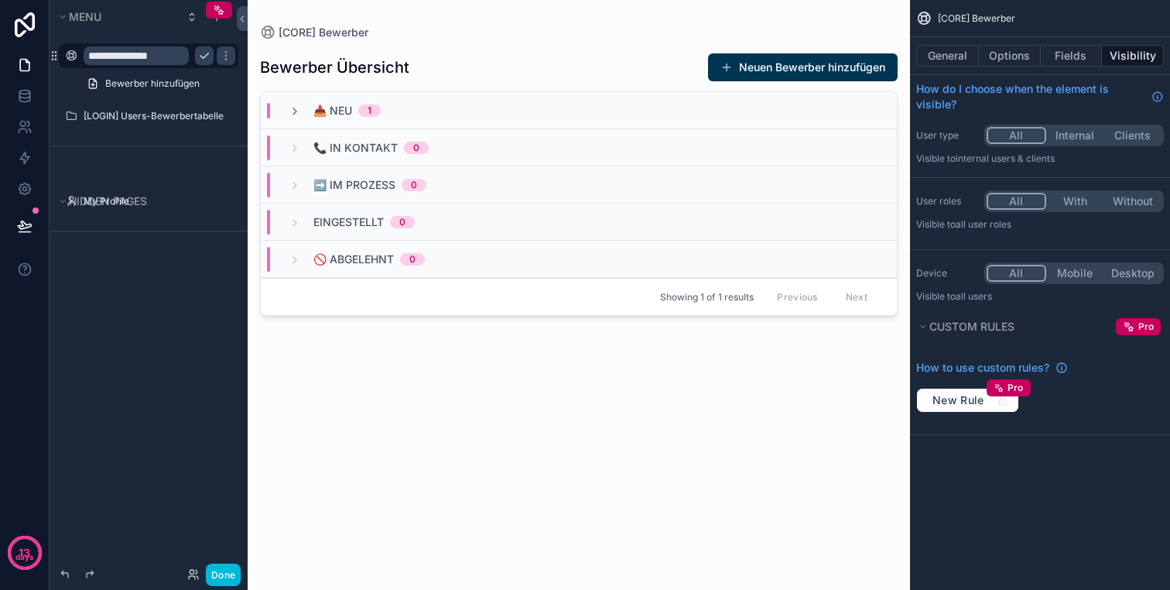
type input "*"
type input "**********"
click at [152, 47] on input "**********" at bounding box center [136, 55] width 105 height 19
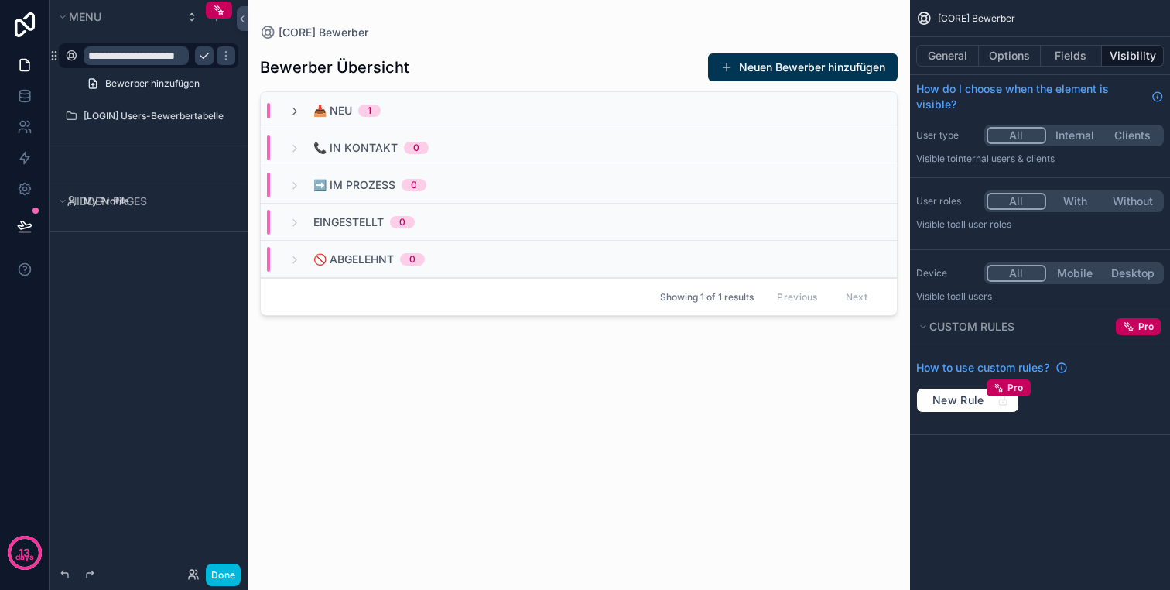
click at [152, 50] on input "**********" at bounding box center [136, 55] width 105 height 19
click at [156, 281] on div "**********" at bounding box center [149, 285] width 198 height 571
click at [102, 83] on link "Bewerber hinzufügen" at bounding box center [157, 83] width 161 height 25
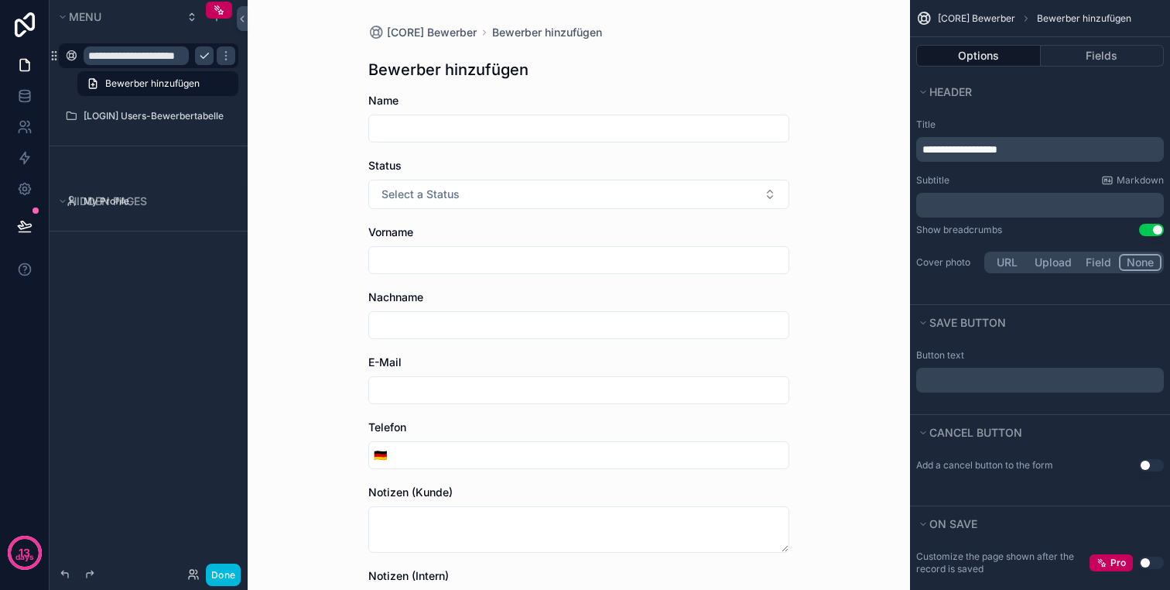
click at [139, 63] on input "**********" at bounding box center [136, 55] width 105 height 19
click at [200, 60] on icon "scrollable content" at bounding box center [204, 56] width 12 height 12
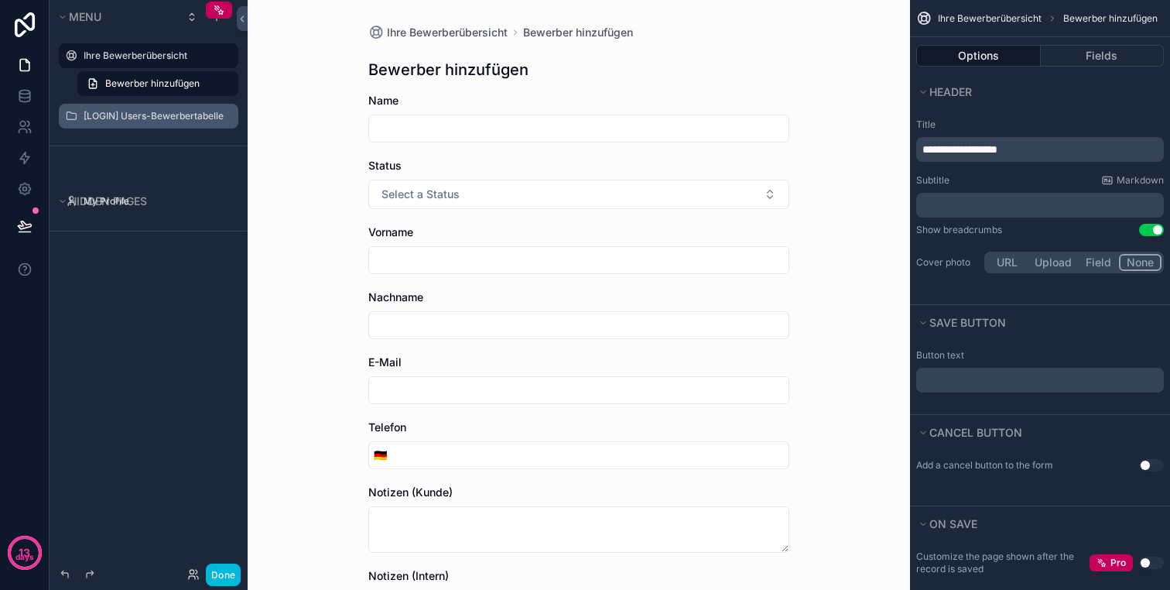
click at [157, 114] on label "[LOGIN] Users-Bewerbertabelle" at bounding box center [156, 116] width 145 height 12
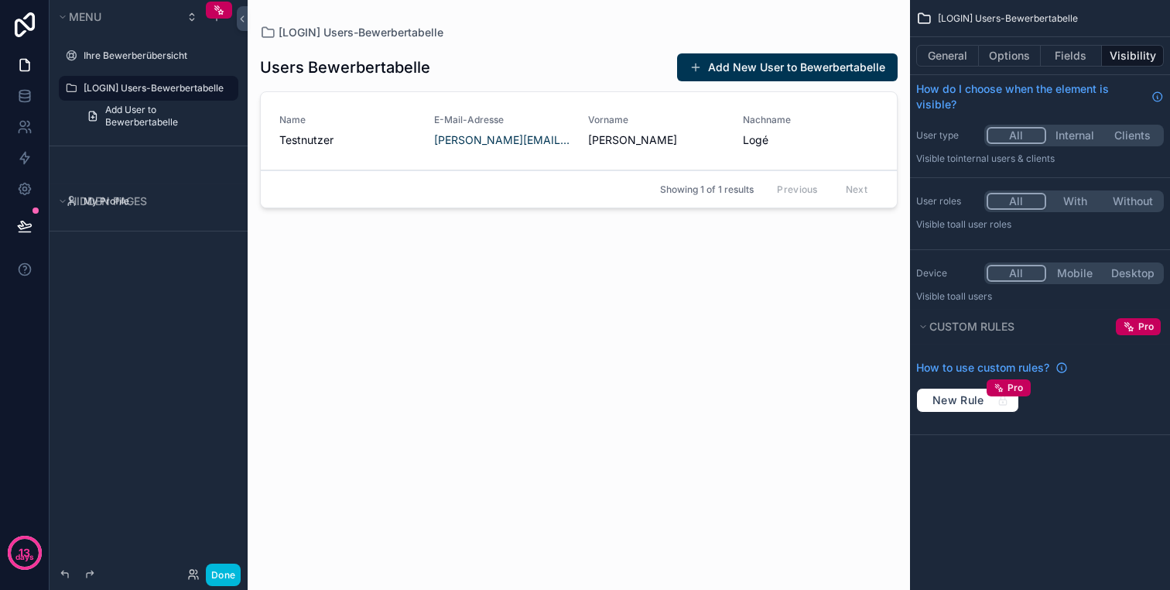
click at [197, 350] on div "Menu Ihre Bewerberübersicht [LOGIN] Users-Bewerbertabelle Add User to Bewerbert…" at bounding box center [149, 285] width 198 height 571
click at [123, 87] on label "[LOGIN] Users-Bewerbertabelle" at bounding box center [156, 88] width 145 height 12
click at [135, 86] on label "[LOGIN] Users-Bewerbertabelle" at bounding box center [156, 88] width 145 height 12
click at [0, 0] on icon "scrollable content" at bounding box center [0, 0] width 0 height 0
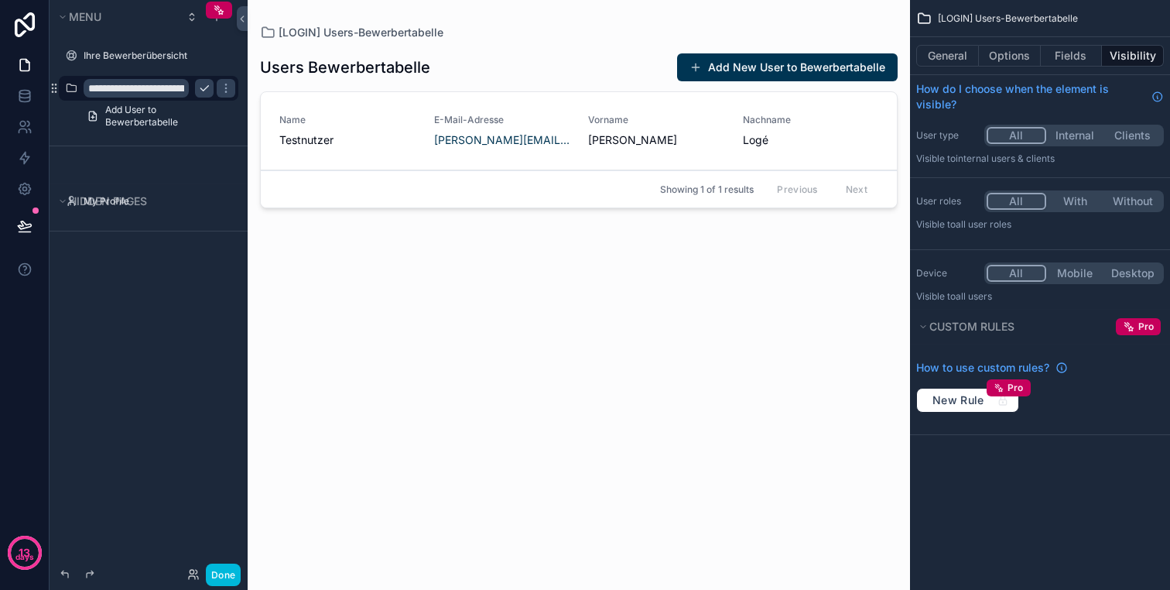
click at [142, 85] on input "**********" at bounding box center [136, 88] width 105 height 19
paste input "*********"
click at [129, 91] on input "**********" at bounding box center [136, 88] width 105 height 19
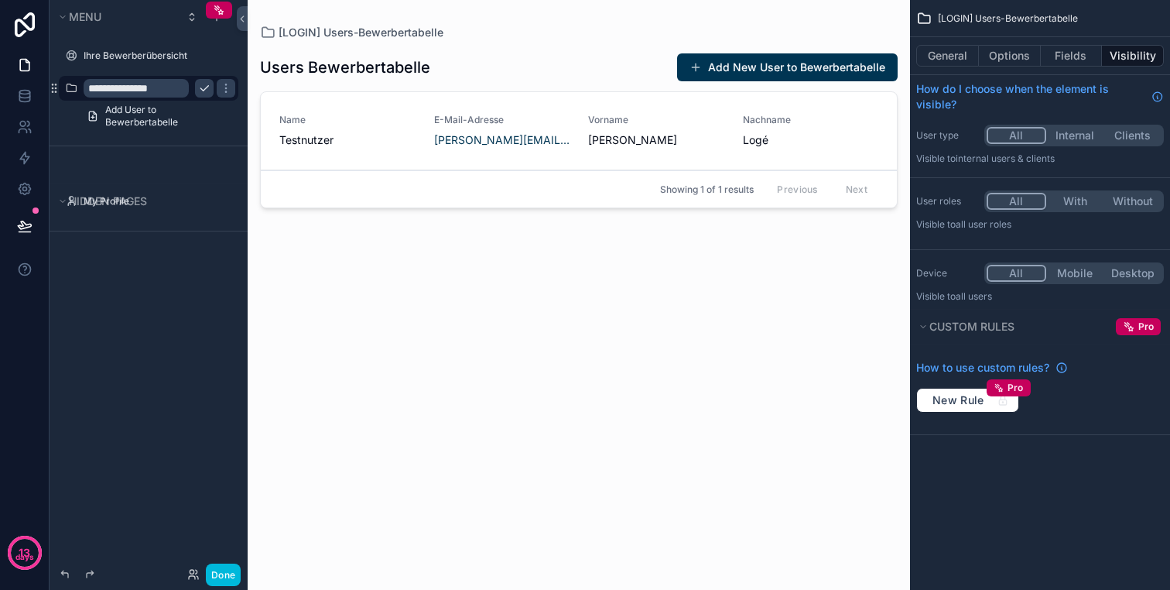
type input "**********"
click at [154, 306] on div "**********" at bounding box center [149, 285] width 198 height 571
click at [135, 115] on span "Add User to Bewerbertabelle" at bounding box center [167, 116] width 124 height 25
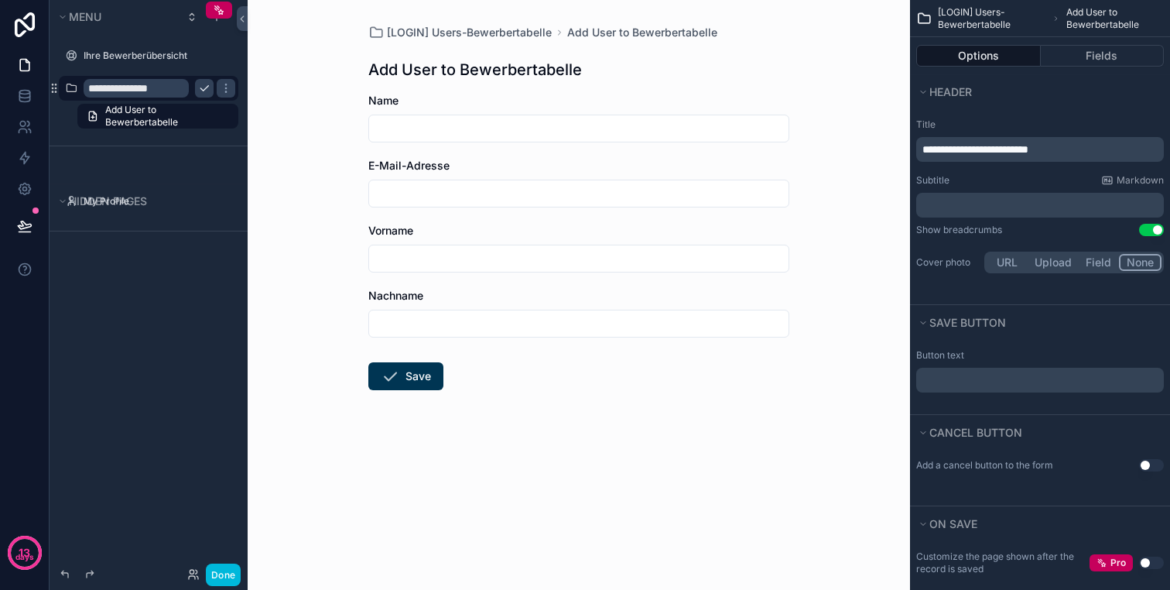
click at [527, 68] on h1 "Add User to Bewerbertabelle" at bounding box center [475, 70] width 214 height 22
click at [541, 67] on h1 "Add User to Bewerbertabelle" at bounding box center [475, 70] width 214 height 22
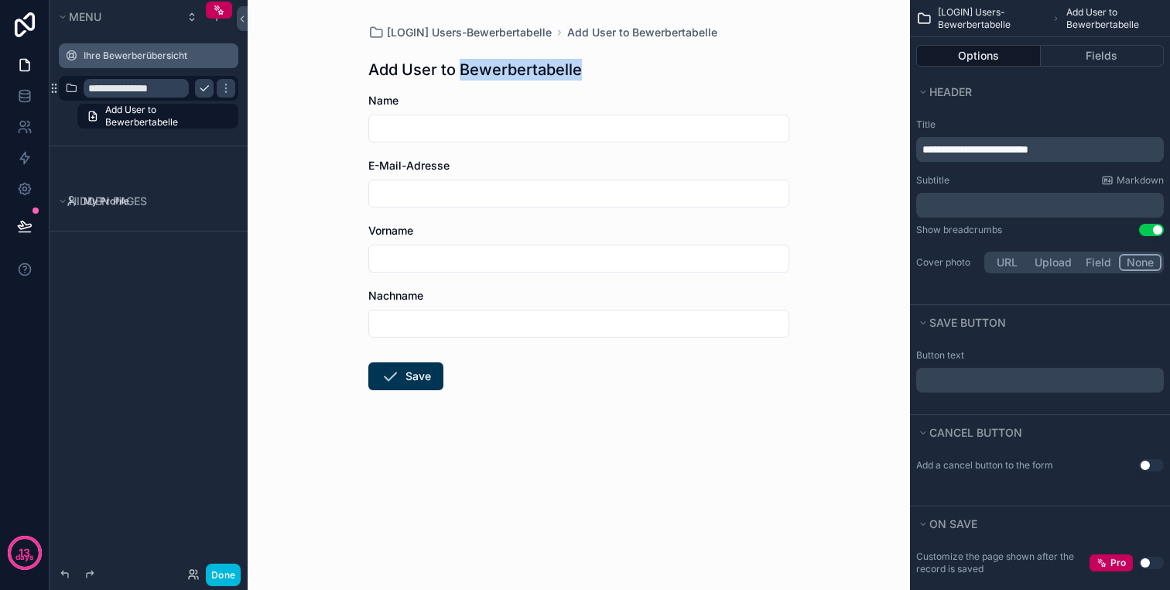
click at [131, 53] on label "Ihre Bewerberübersicht" at bounding box center [156, 56] width 145 height 12
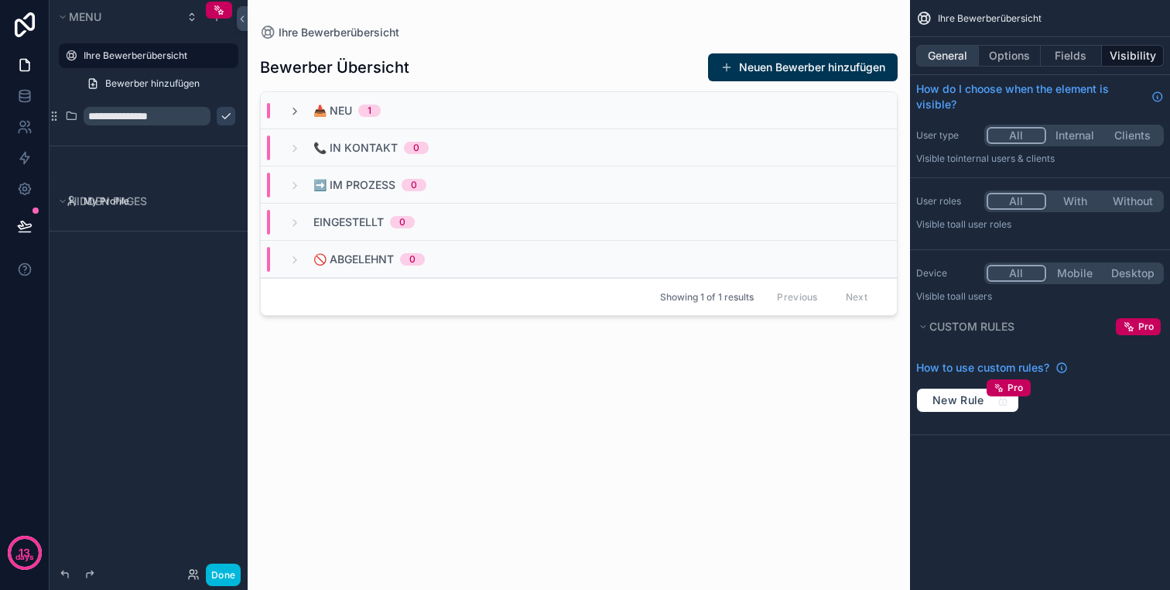
click at [960, 50] on button "General" at bounding box center [947, 56] width 63 height 22
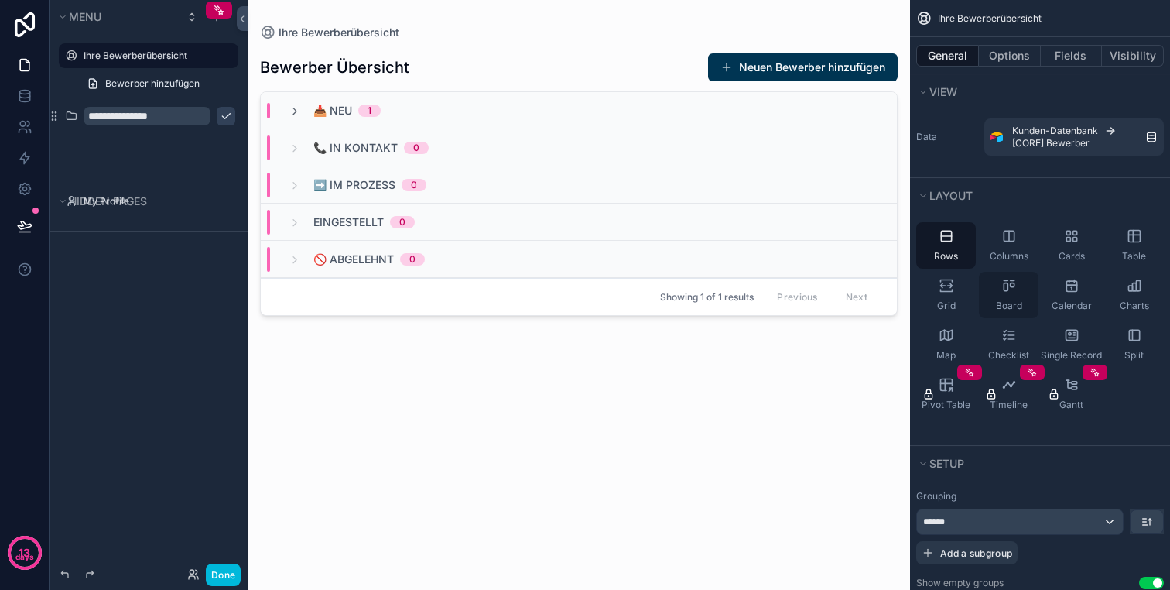
click at [1000, 296] on div "Board" at bounding box center [1009, 295] width 60 height 46
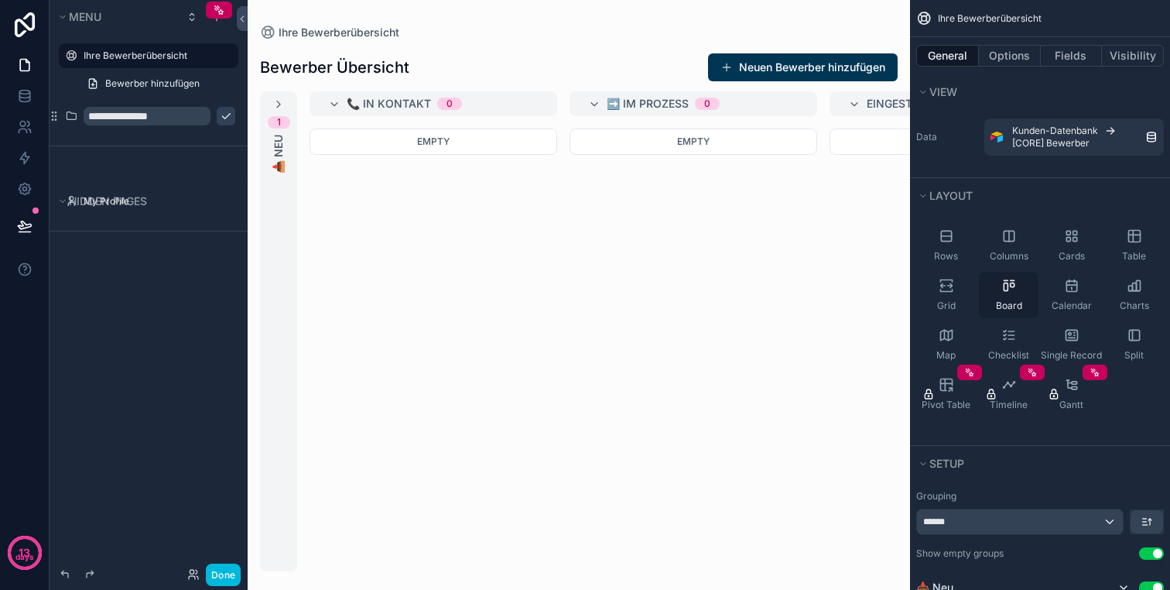
scroll to position [33, 0]
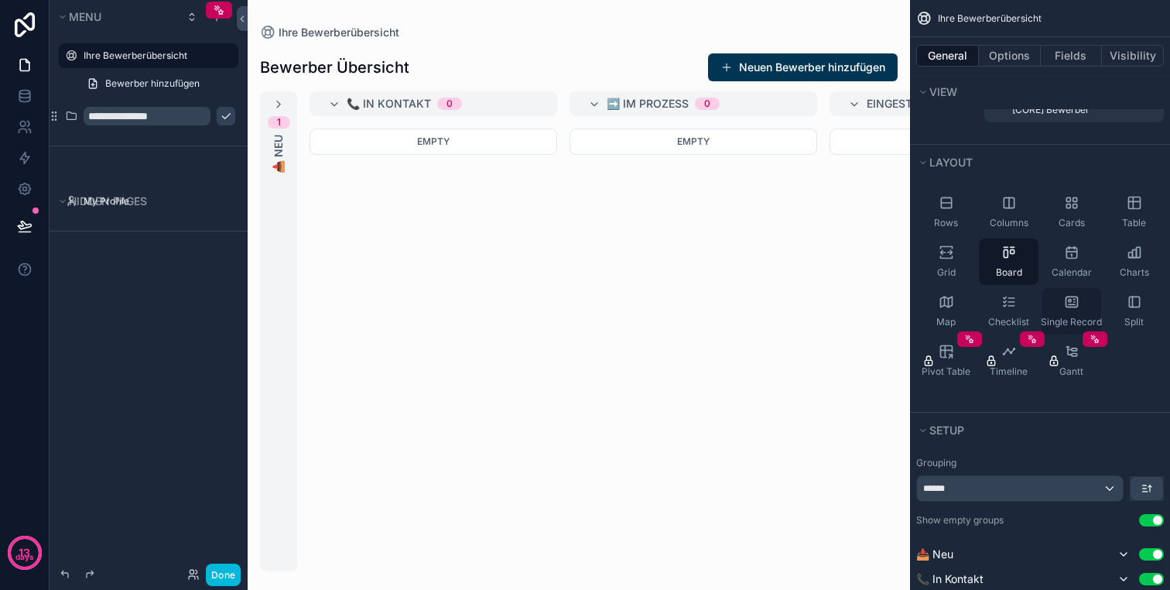
click at [1076, 316] on span "Single Record" at bounding box center [1071, 322] width 61 height 12
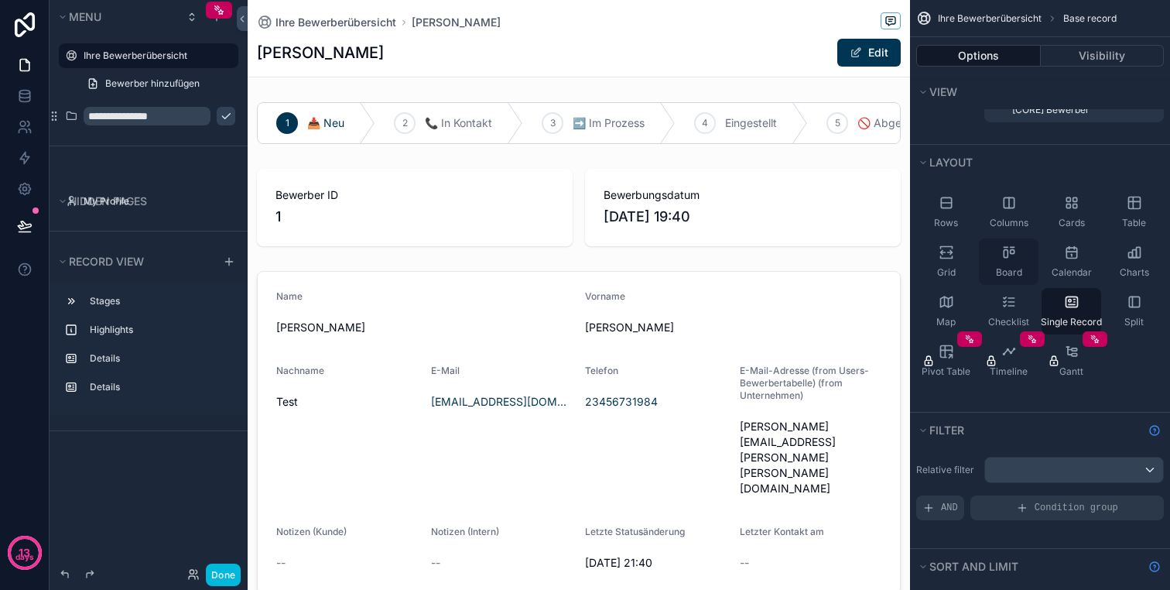
click at [1004, 258] on icon "scrollable content" at bounding box center [1008, 252] width 15 height 15
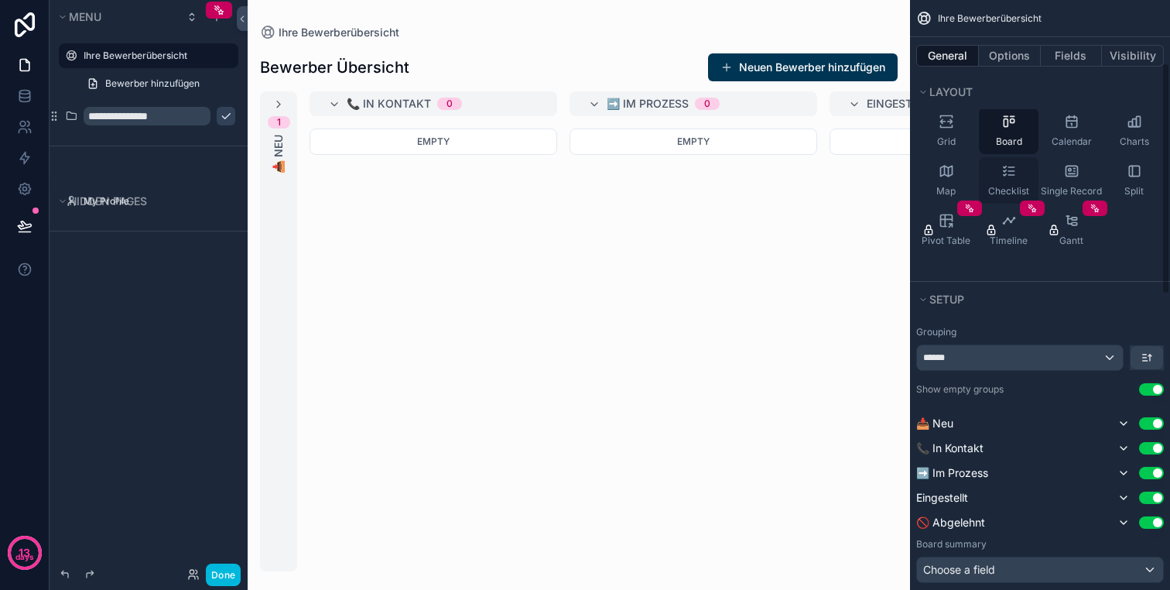
scroll to position [198, 0]
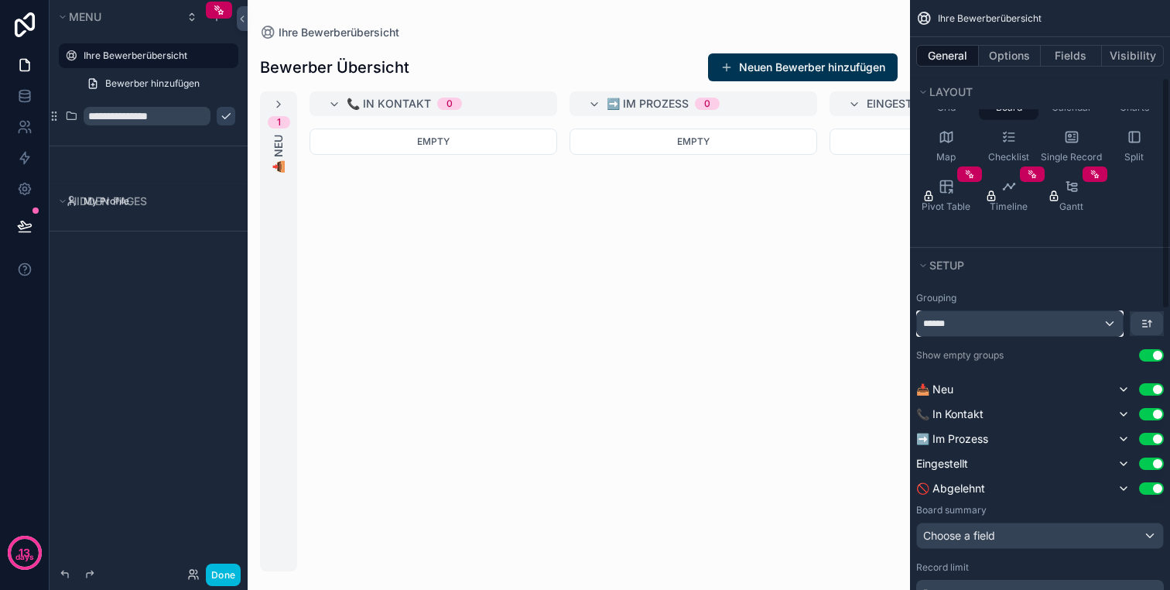
click at [1010, 317] on div "******" at bounding box center [1020, 323] width 206 height 25
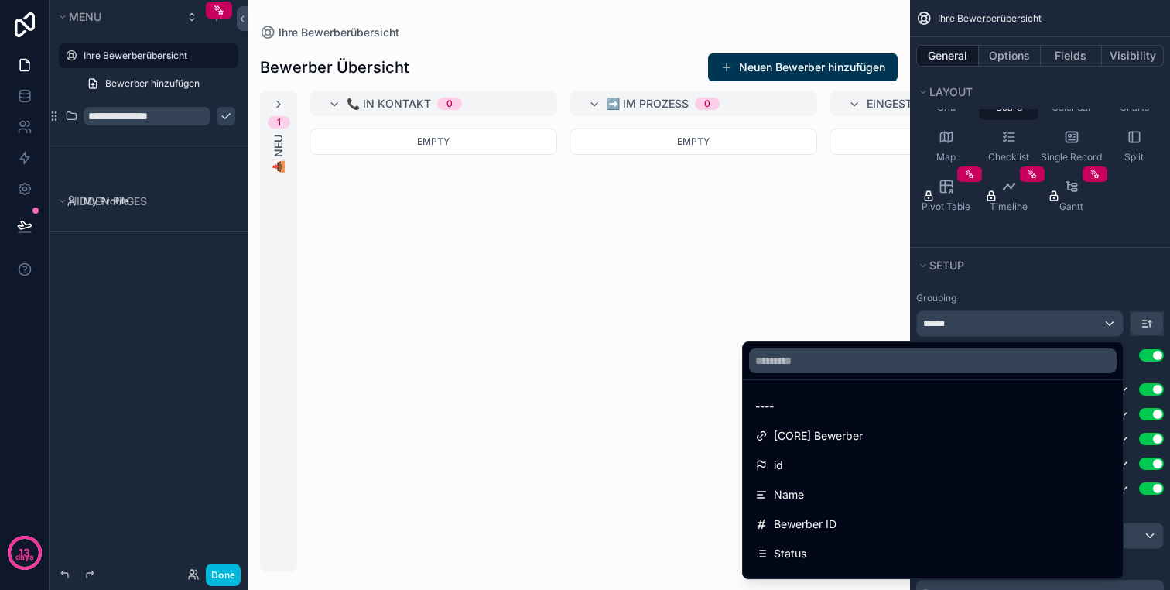
click at [1011, 320] on div "scrollable content" at bounding box center [585, 295] width 1170 height 590
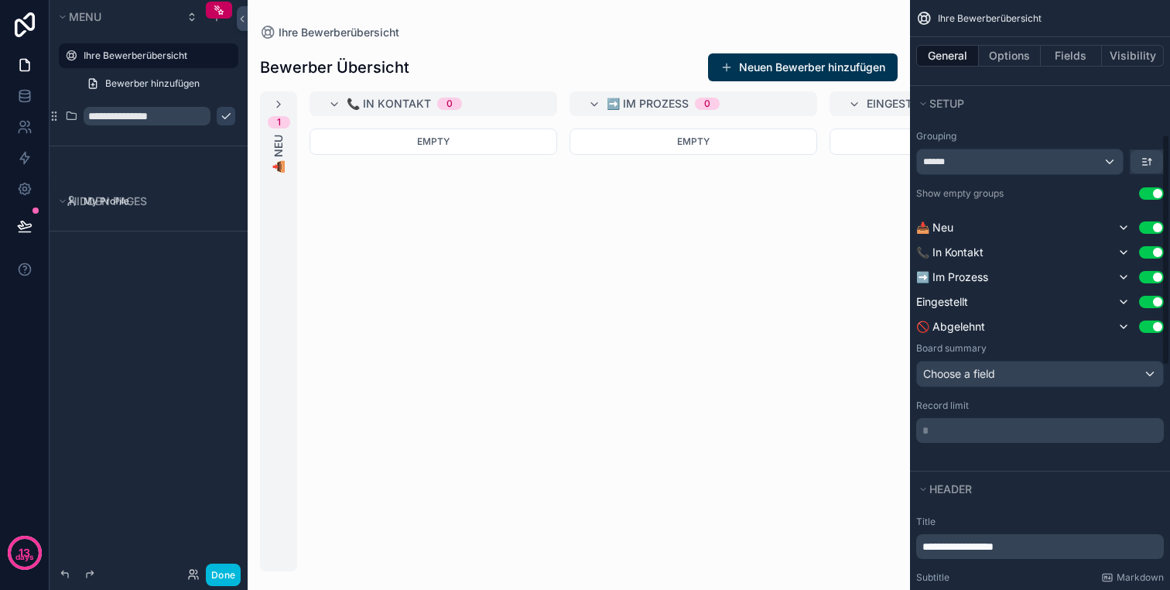
scroll to position [361, 0]
click at [1030, 370] on div "Choose a field" at bounding box center [1040, 372] width 246 height 25
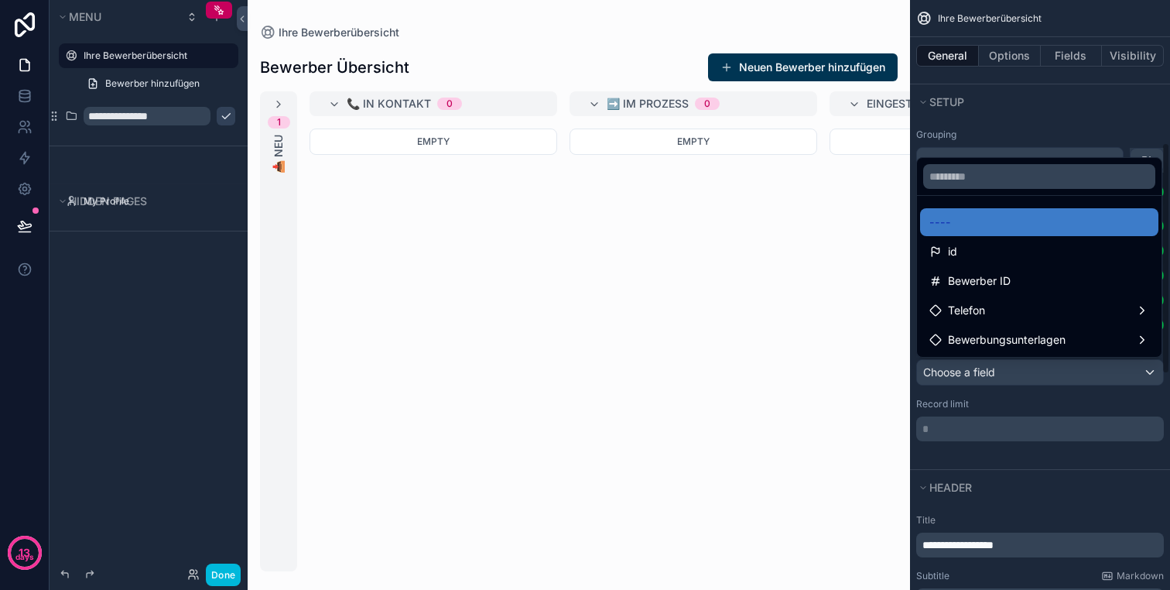
click at [1093, 372] on div "scrollable content" at bounding box center [585, 295] width 1170 height 590
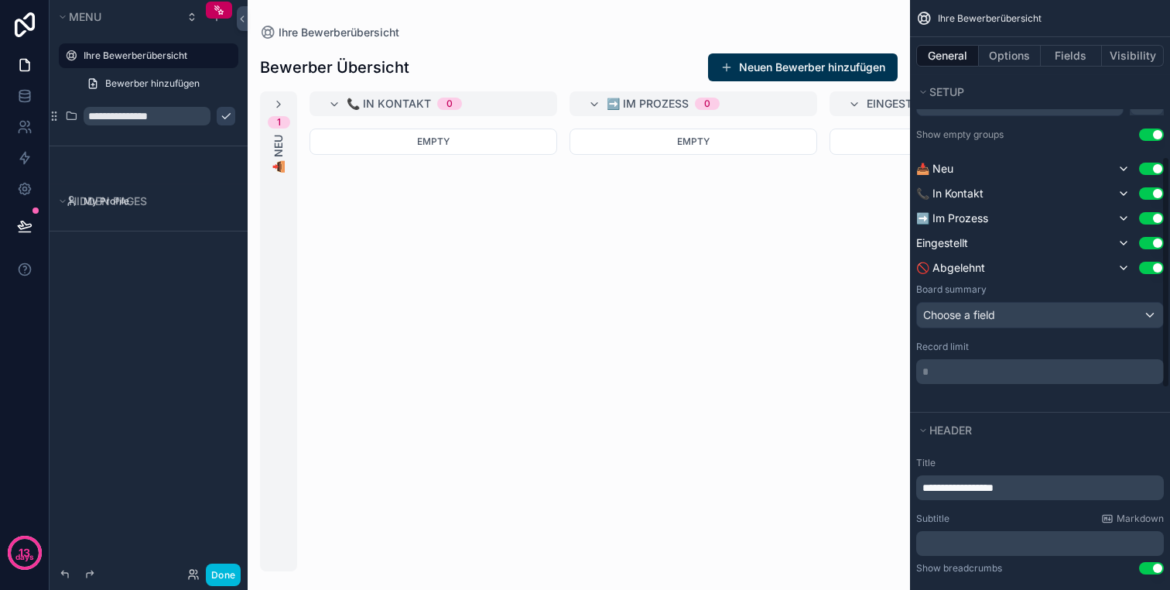
scroll to position [438, 0]
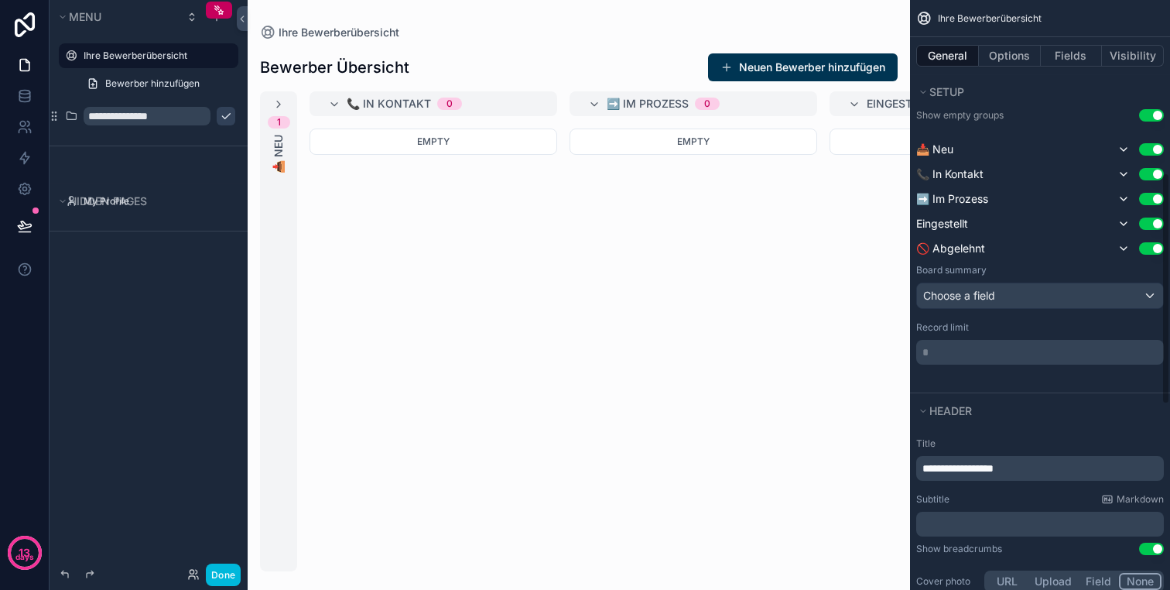
click at [1001, 348] on p "* ﻿" at bounding box center [1041, 351] width 238 height 15
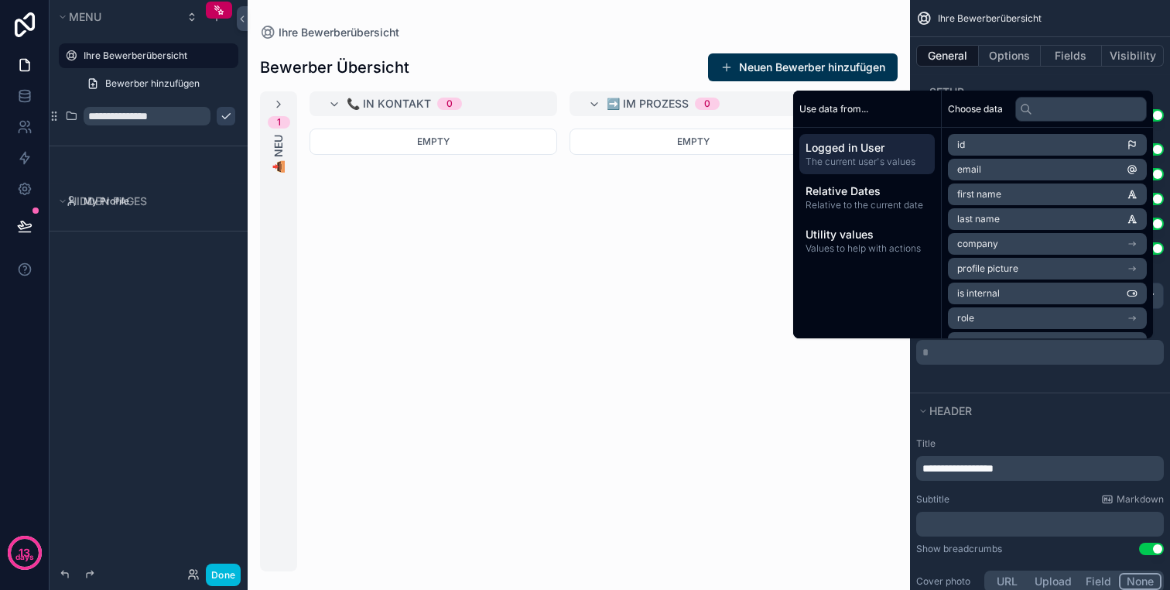
click at [1008, 385] on div "Grouping ****** Show empty groups Use setting 📥 Neu Use setting 📞 In Kontakt Us…" at bounding box center [1040, 218] width 260 height 350
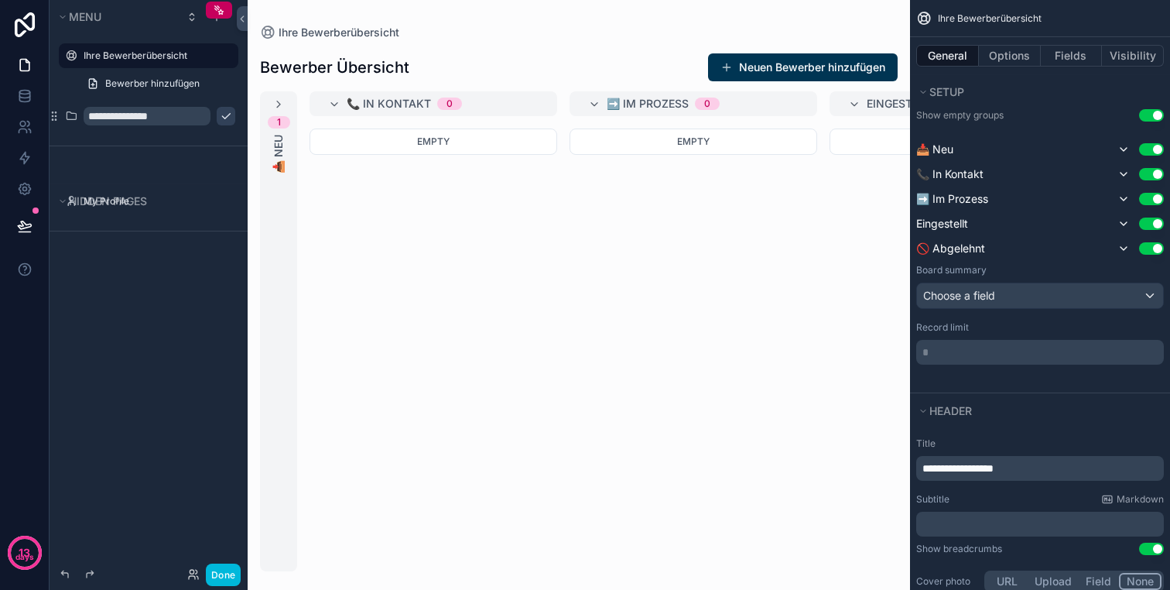
click at [1015, 355] on p "* ﻿" at bounding box center [1041, 351] width 238 height 15
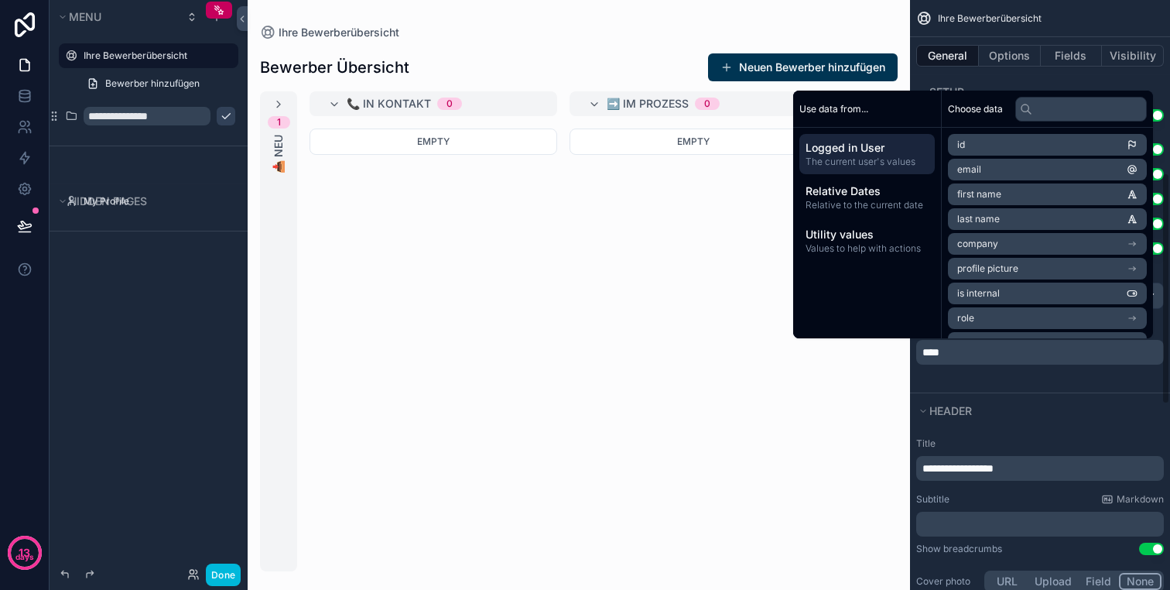
click at [1029, 375] on div "Grouping ****** Show empty groups Use setting 📥 Neu Use setting 📞 In Kontakt Us…" at bounding box center [1040, 218] width 260 height 350
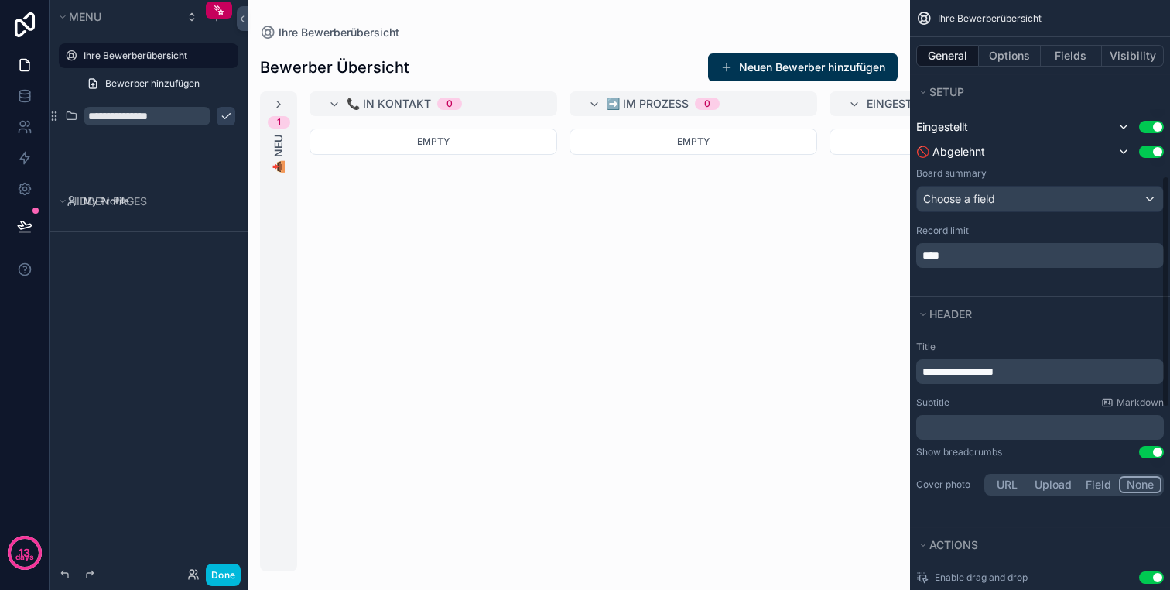
scroll to position [544, 0]
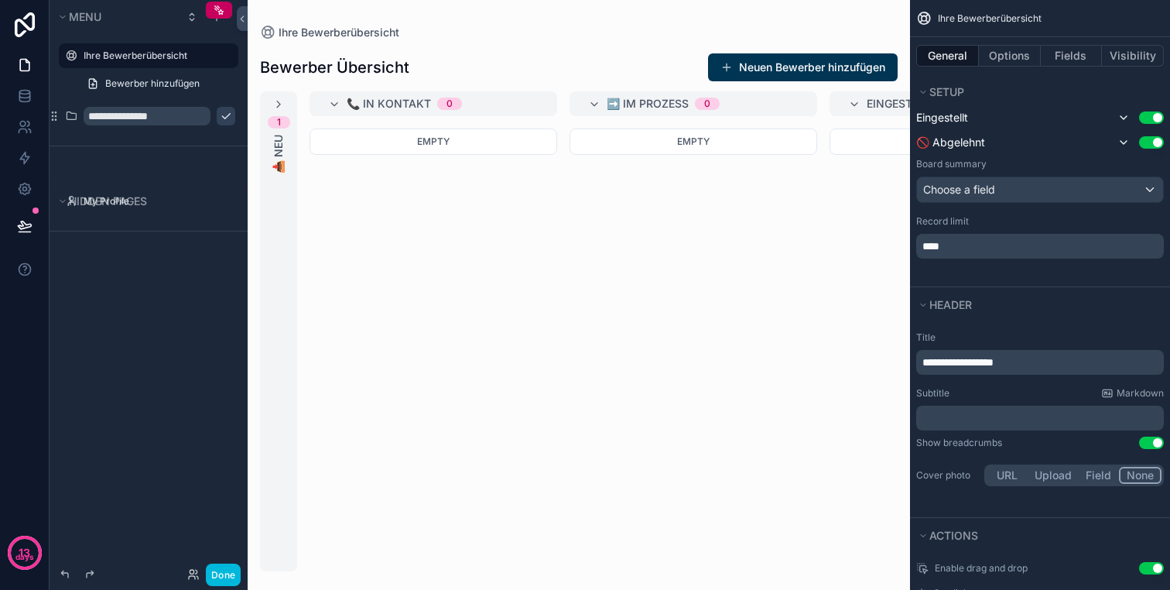
click at [980, 360] on span "**********" at bounding box center [957, 362] width 71 height 11
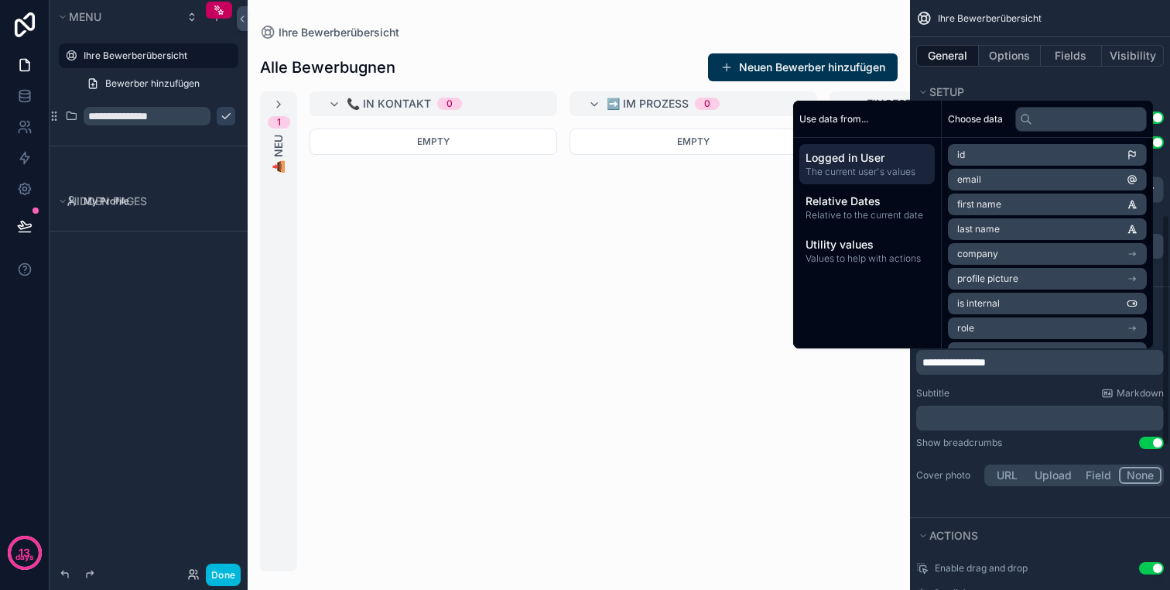
click at [986, 357] on span "**********" at bounding box center [953, 362] width 63 height 11
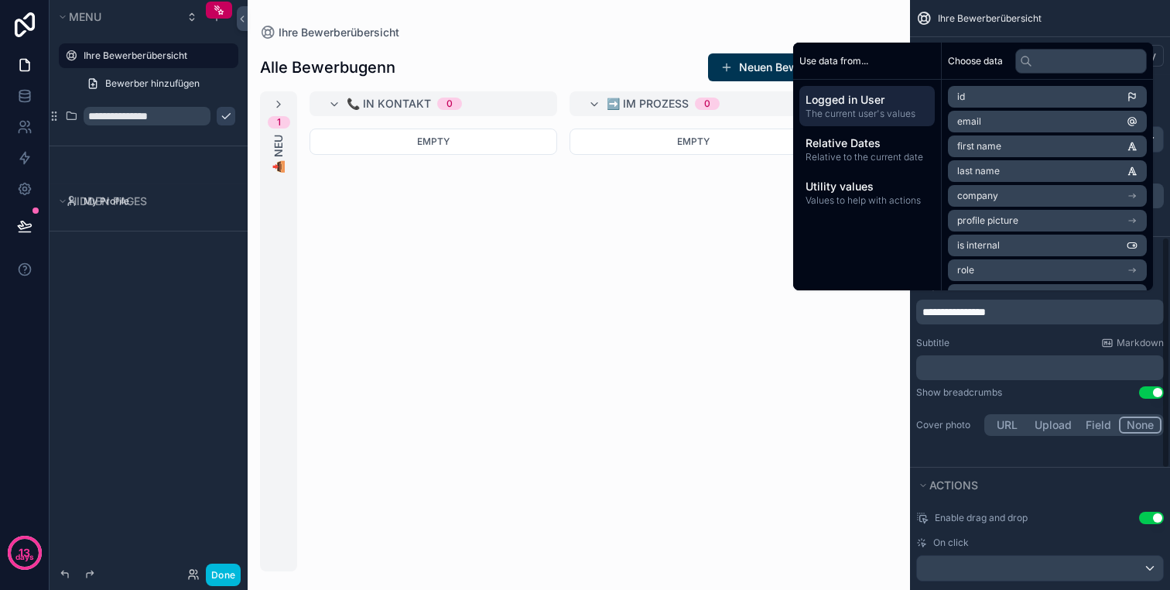
scroll to position [602, 0]
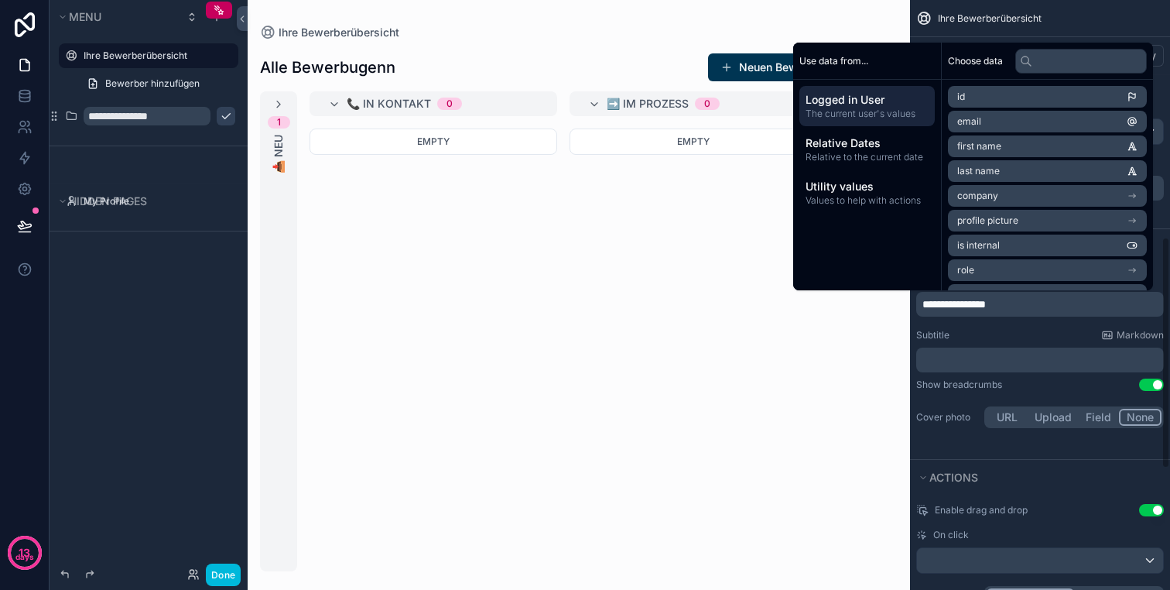
click at [1025, 394] on div "**********" at bounding box center [1040, 352] width 260 height 170
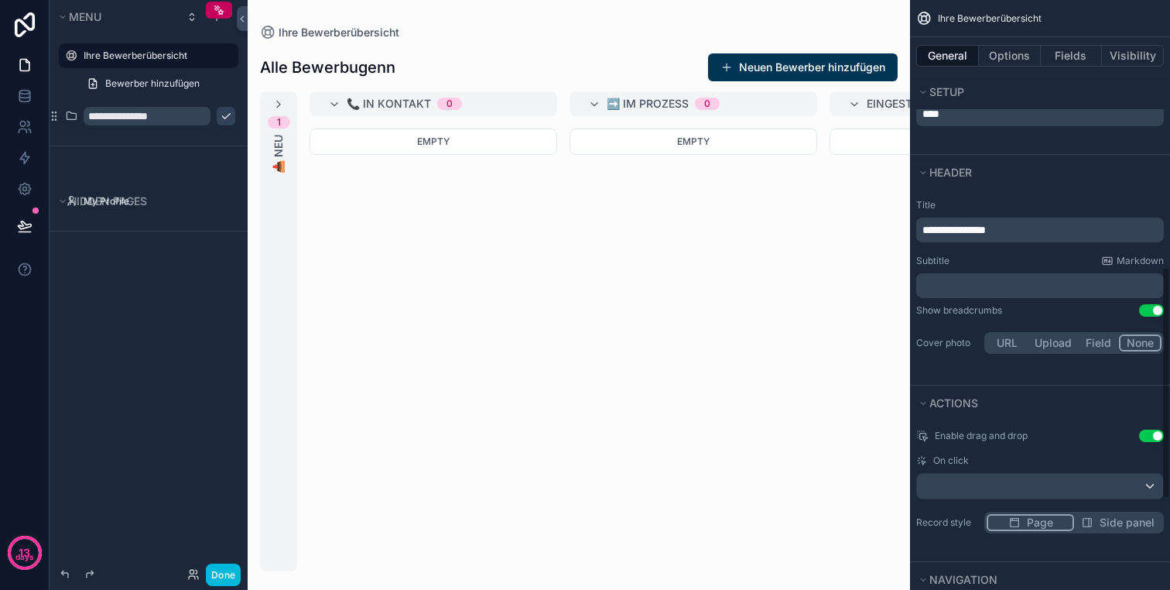
scroll to position [678, 0]
click at [1021, 231] on p "**********" at bounding box center [1041, 228] width 238 height 15
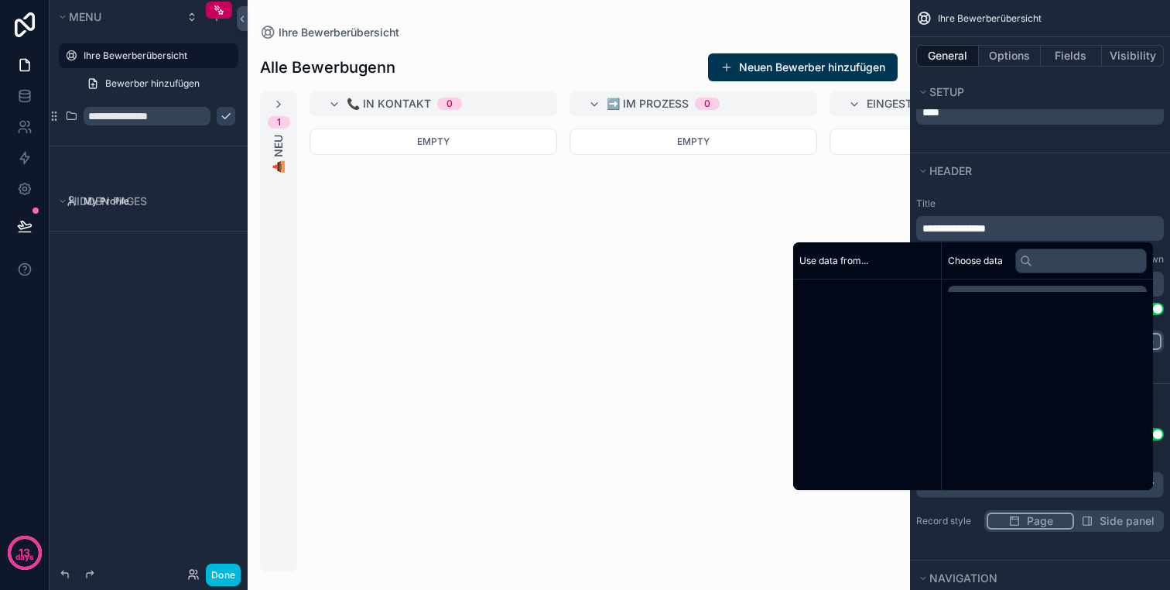
click at [1021, 231] on p "**********" at bounding box center [1041, 228] width 238 height 15
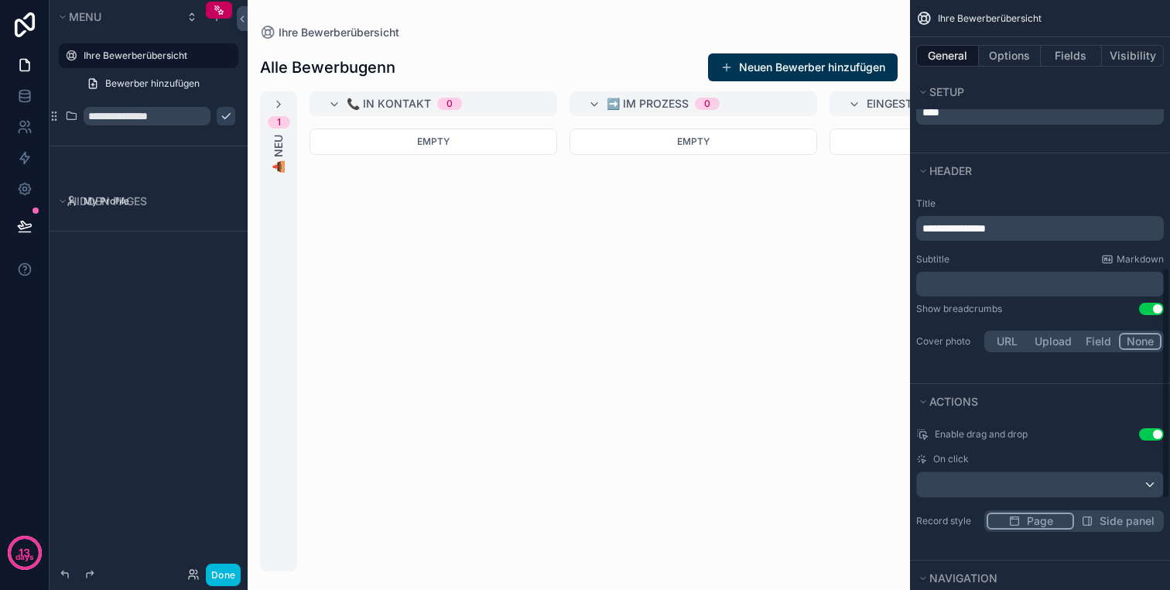
click at [986, 224] on span "**********" at bounding box center [953, 228] width 63 height 11
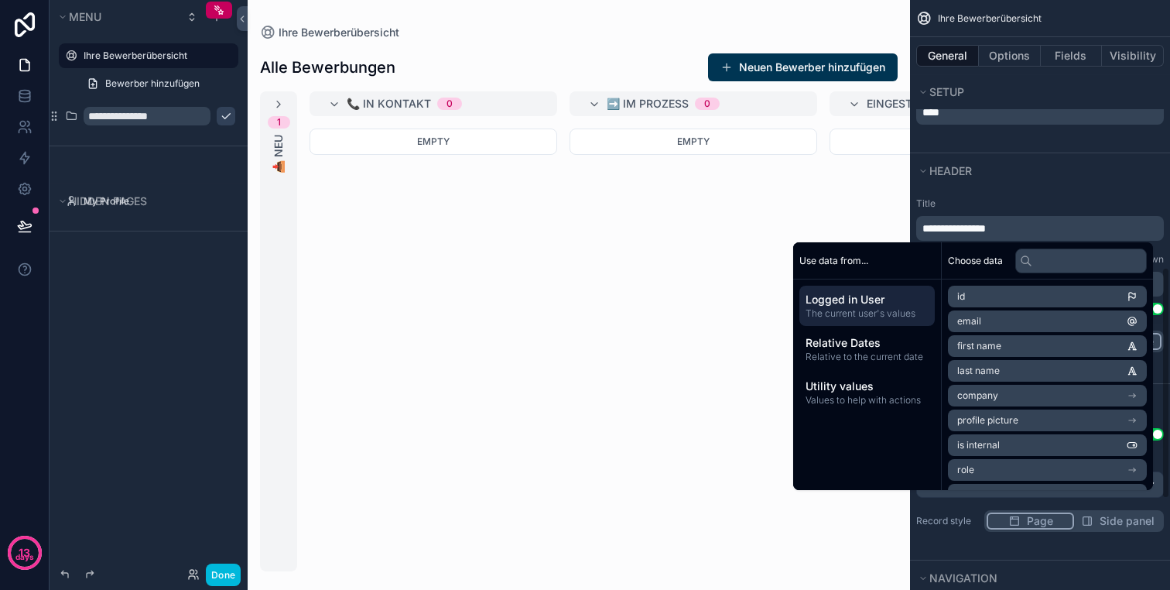
click at [946, 228] on span "**********" at bounding box center [953, 228] width 63 height 11
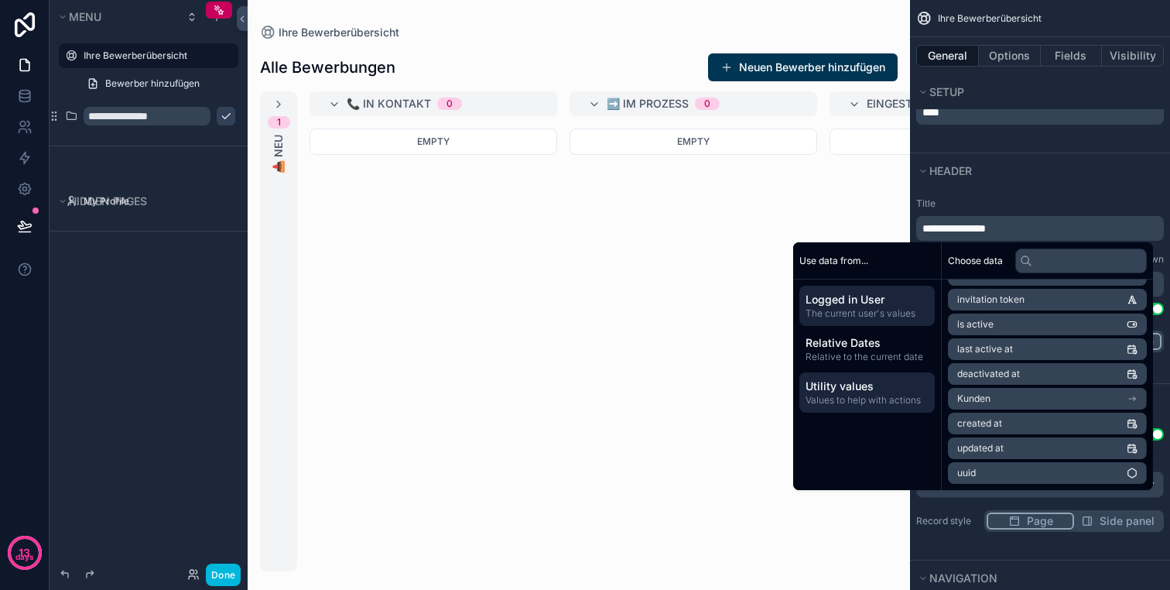
click at [878, 381] on span "Utility values" at bounding box center [867, 385] width 123 height 15
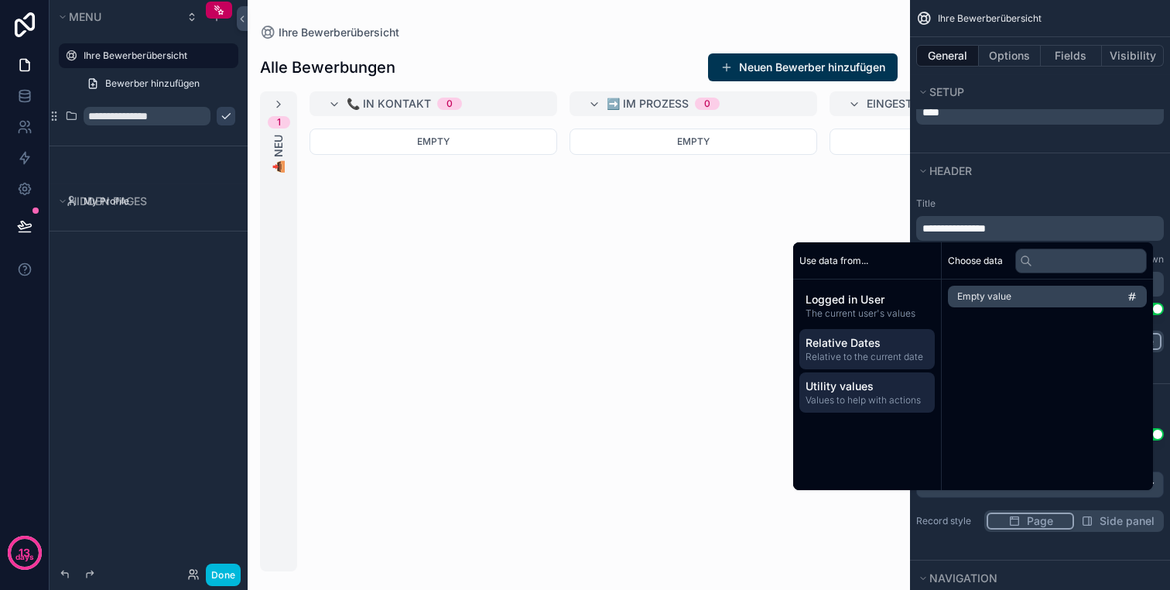
click at [880, 352] on span "Relative to the current date" at bounding box center [867, 357] width 123 height 12
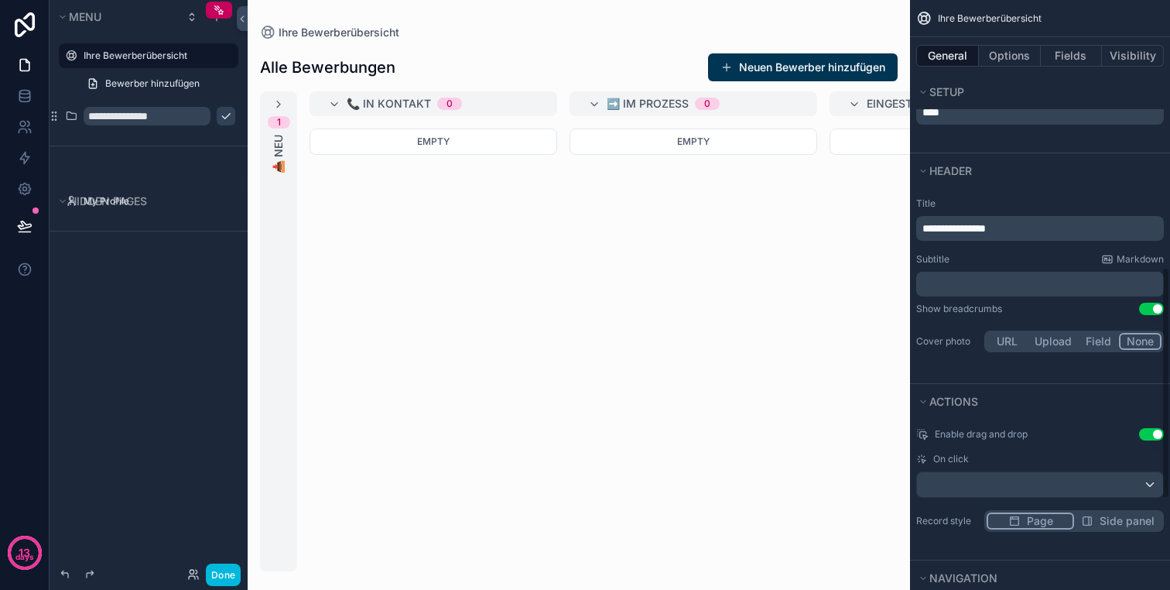
click at [924, 228] on span "**********" at bounding box center [953, 228] width 63 height 11
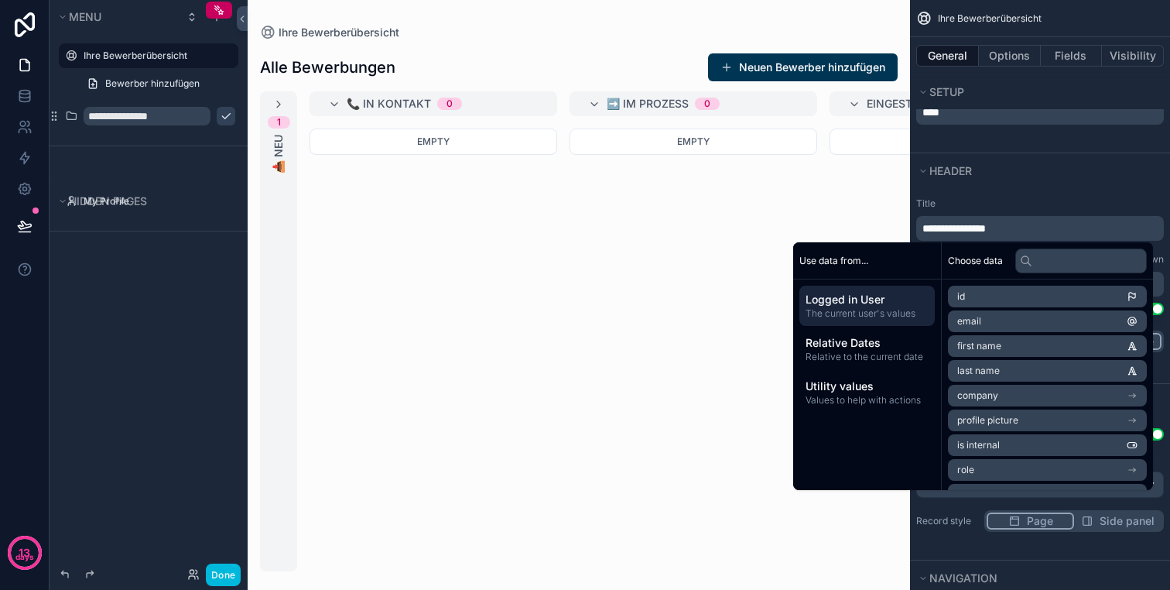
click at [948, 224] on span "**********" at bounding box center [953, 228] width 63 height 11
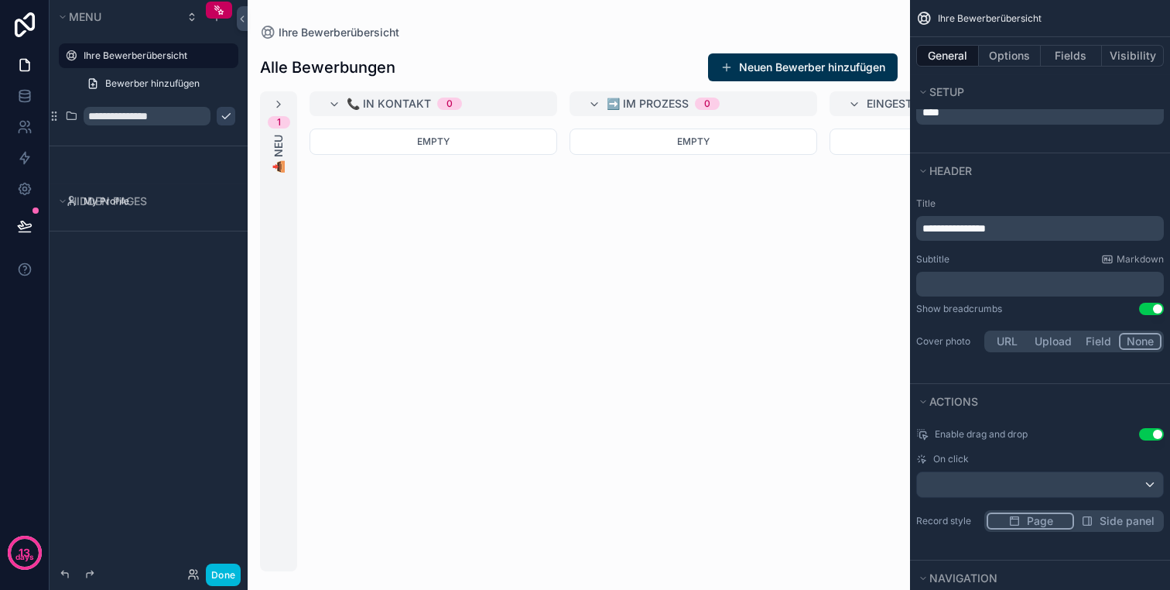
click at [945, 224] on span "**********" at bounding box center [953, 228] width 63 height 11
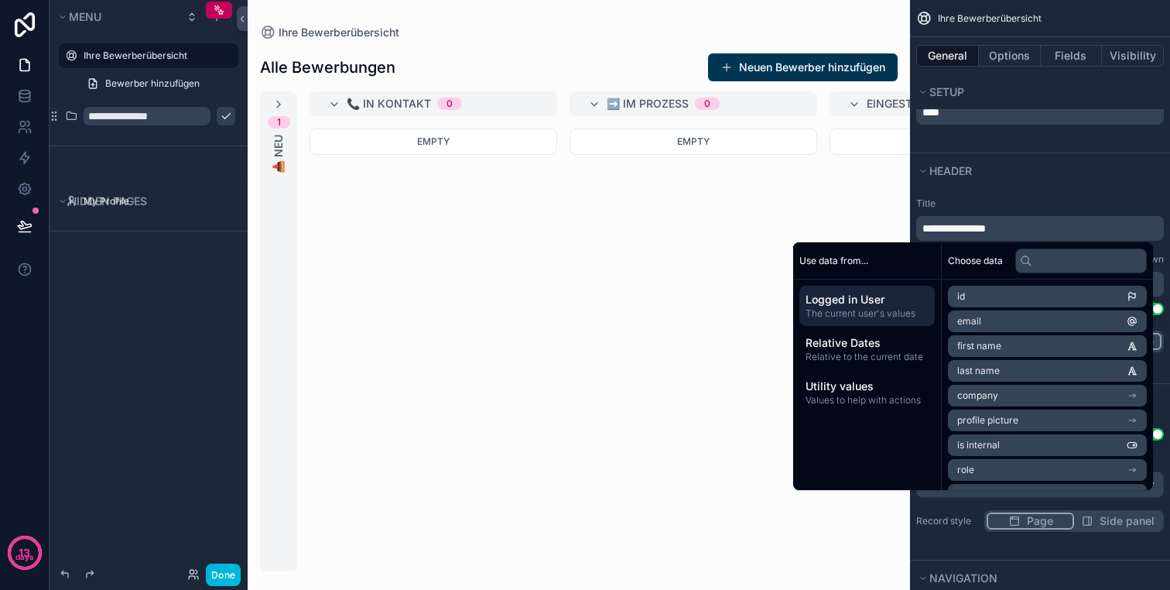
click at [1020, 228] on p "**********" at bounding box center [1041, 228] width 238 height 15
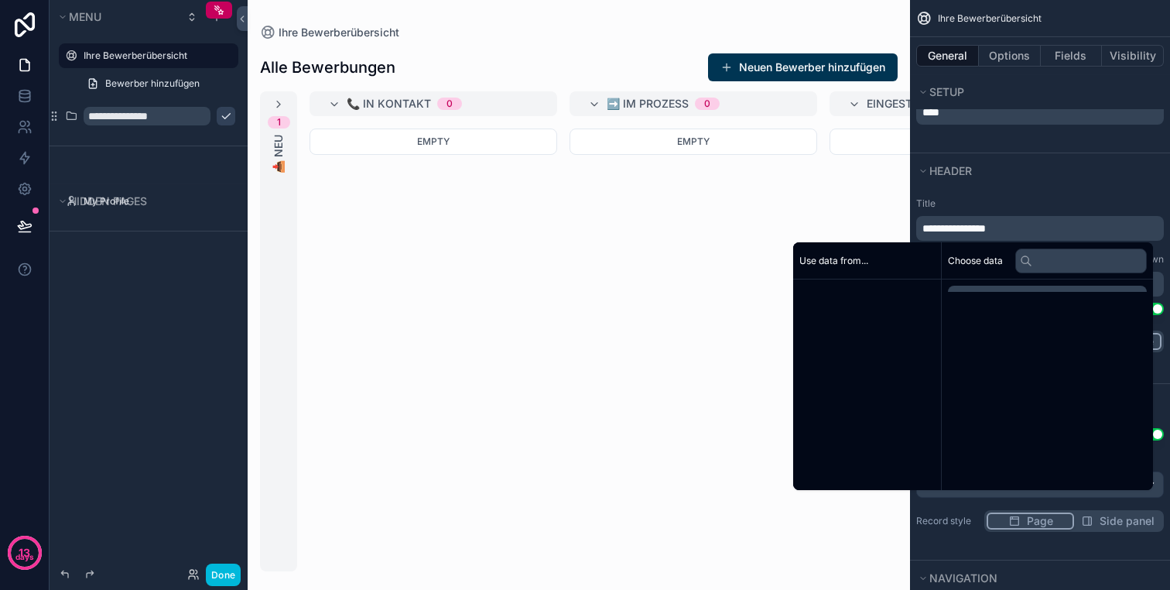
click at [1020, 228] on p "**********" at bounding box center [1041, 228] width 238 height 15
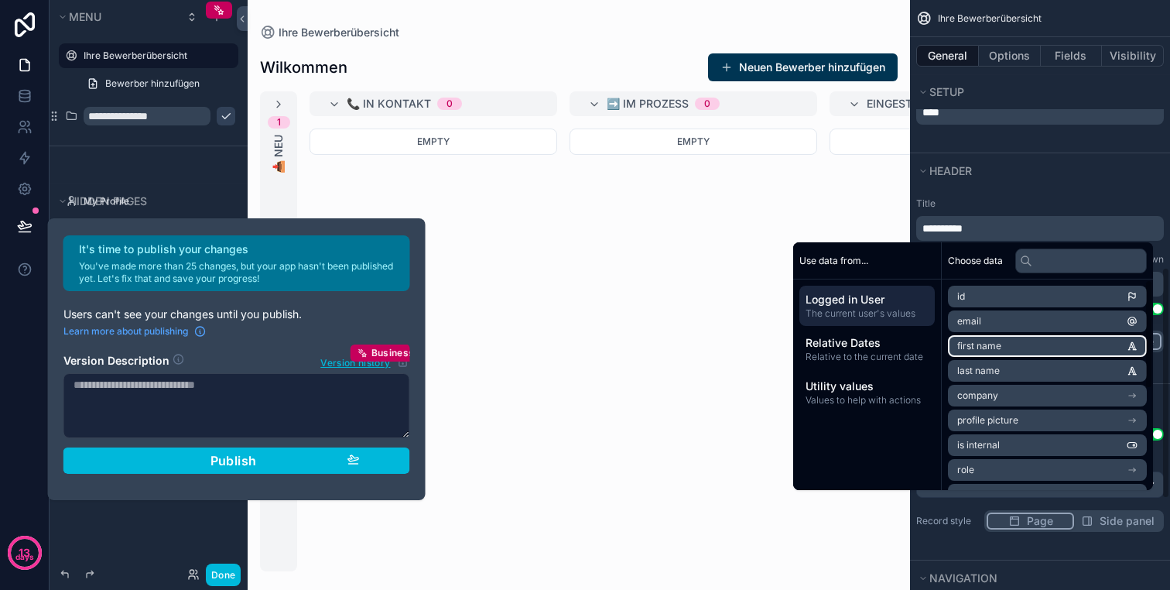
click at [987, 342] on span "first name" at bounding box center [979, 346] width 44 height 12
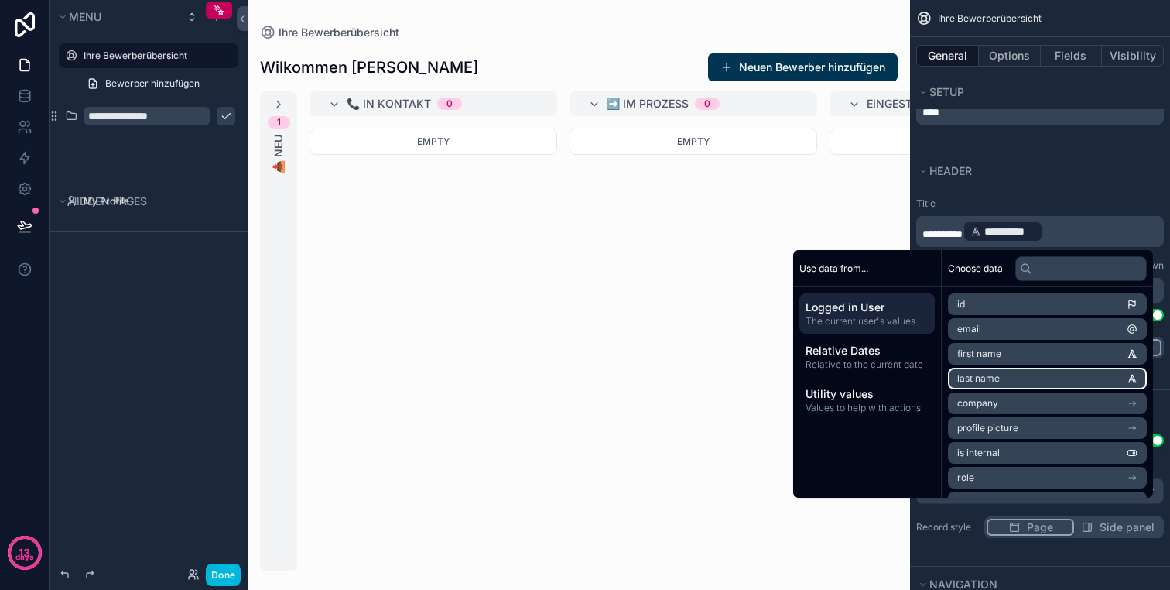
click at [984, 372] on span "last name" at bounding box center [978, 378] width 43 height 12
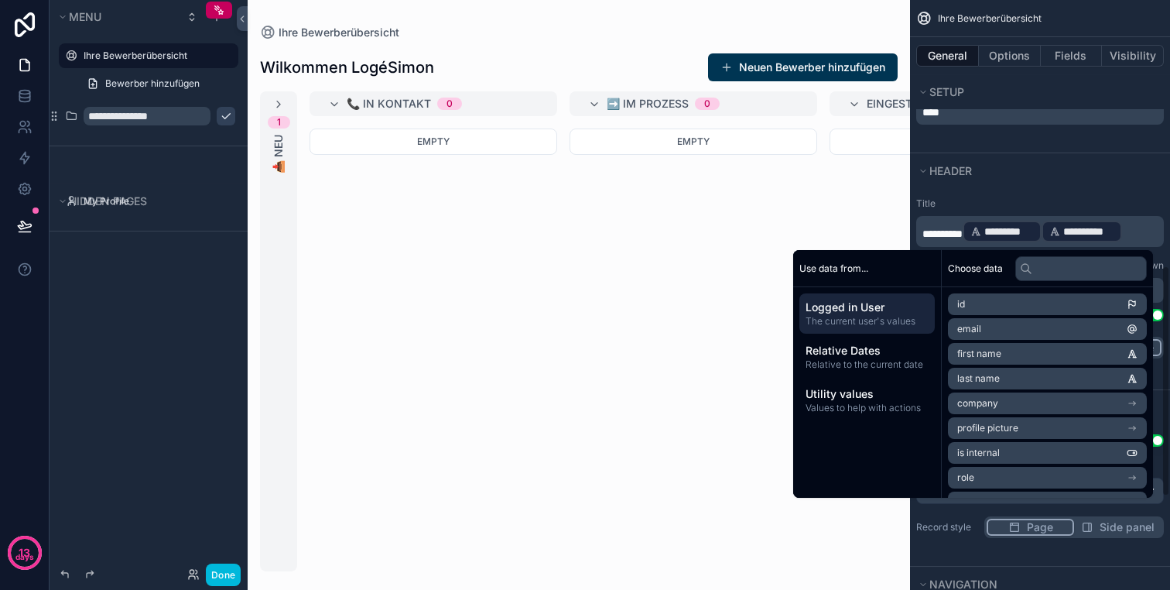
click at [1063, 232] on div "**********" at bounding box center [1082, 232] width 80 height 22
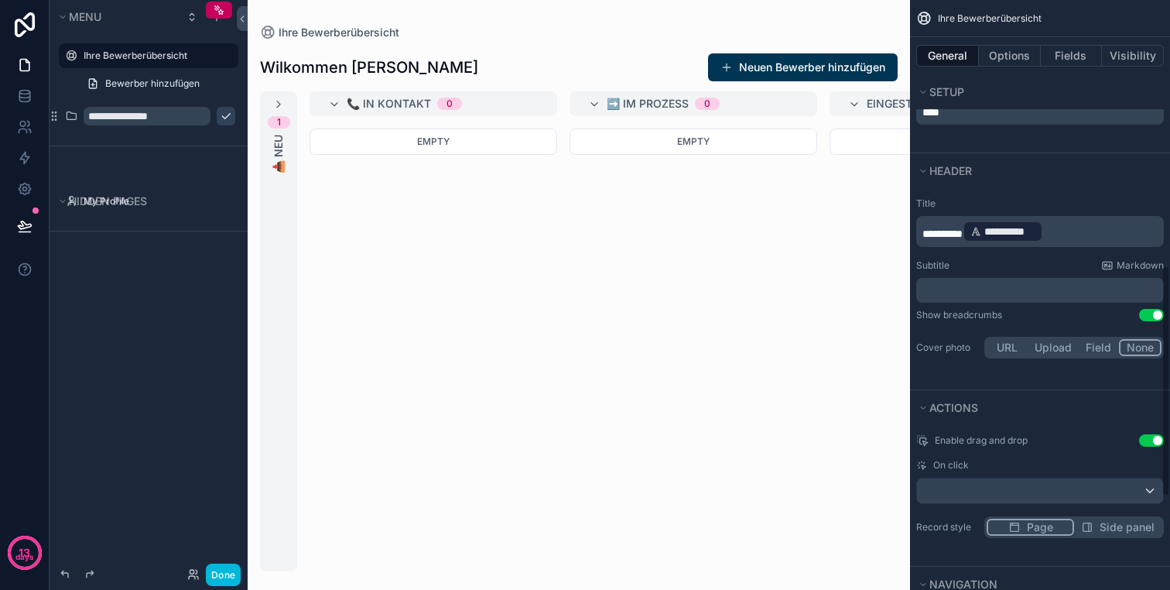
click at [1076, 231] on p "**********" at bounding box center [1041, 231] width 238 height 25
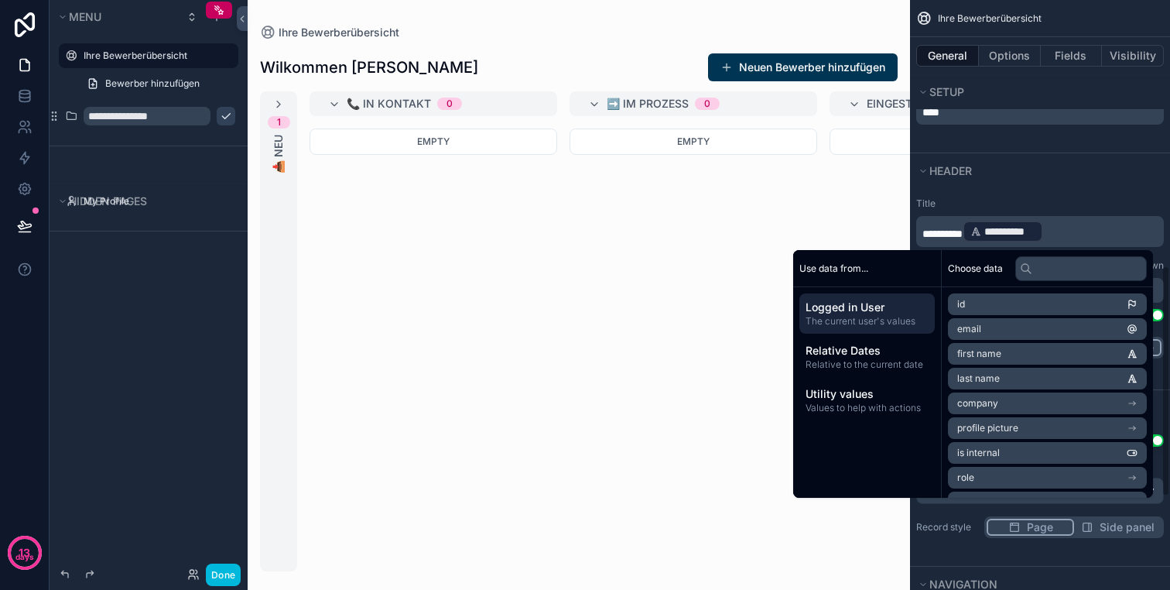
click at [1092, 228] on p "**********" at bounding box center [1041, 231] width 238 height 25
click at [988, 374] on span "last name" at bounding box center [978, 378] width 43 height 12
click at [1151, 226] on p "**********" at bounding box center [1041, 231] width 238 height 25
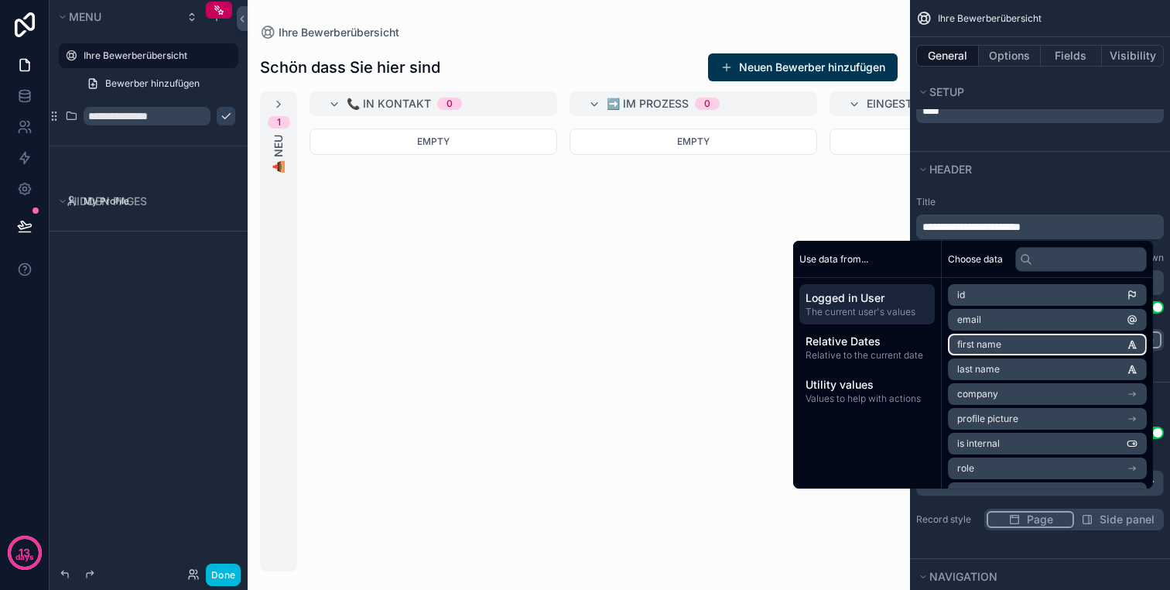
click at [969, 335] on li "first name" at bounding box center [1047, 345] width 199 height 22
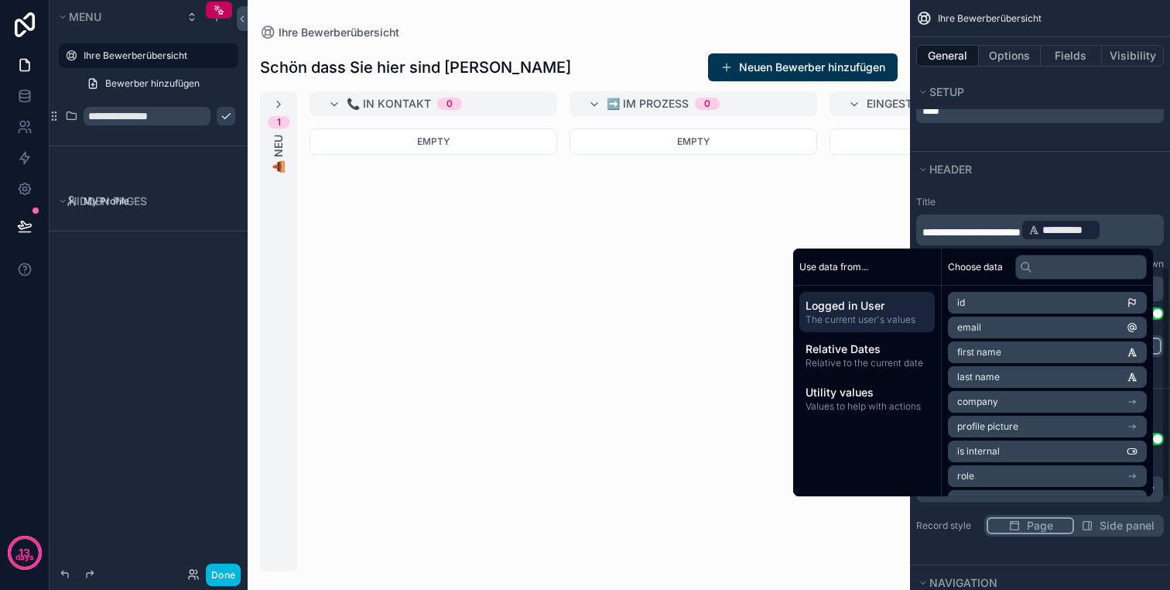
click at [1101, 223] on div "**********" at bounding box center [1061, 230] width 80 height 22
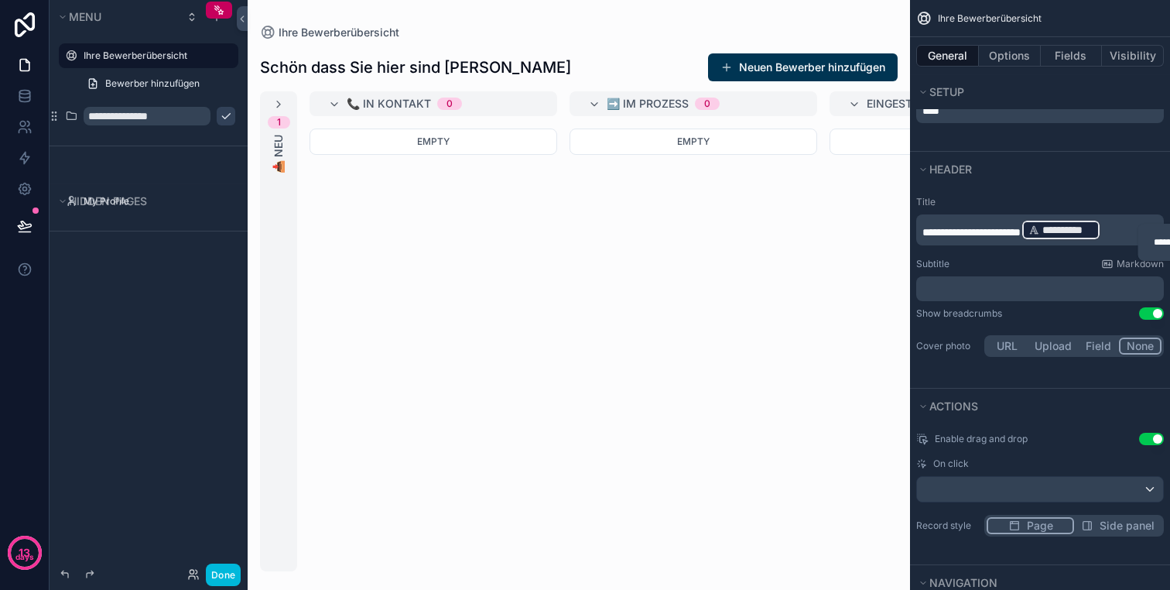
click at [1138, 223] on p "**********" at bounding box center [1041, 229] width 238 height 25
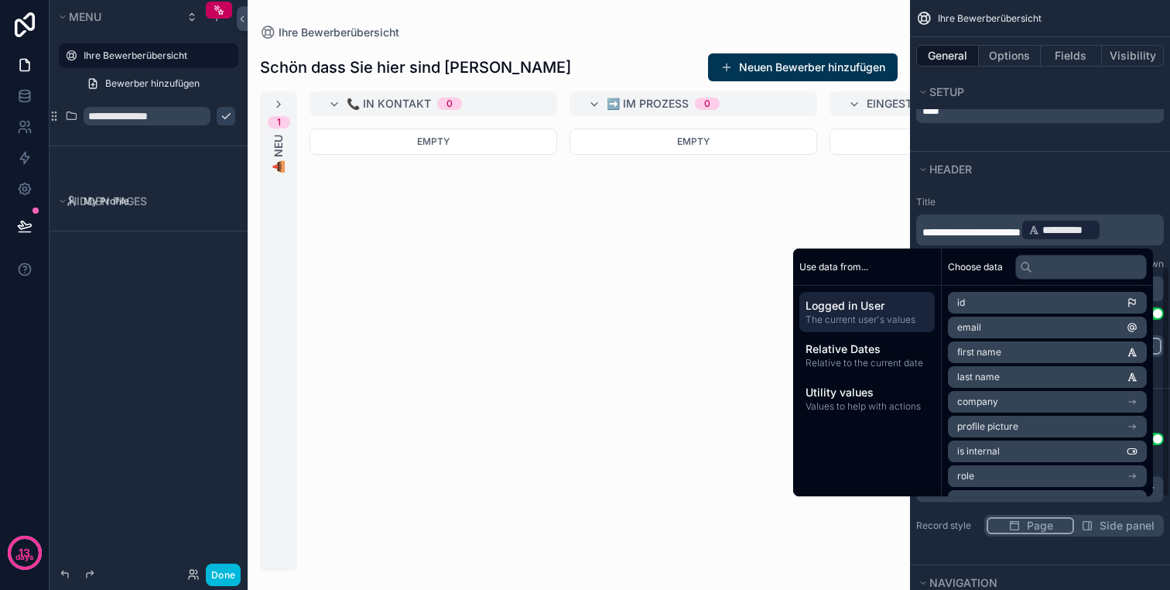
click at [1138, 223] on p "**********" at bounding box center [1041, 229] width 238 height 25
click at [1138, 221] on p "**********" at bounding box center [1041, 229] width 238 height 25
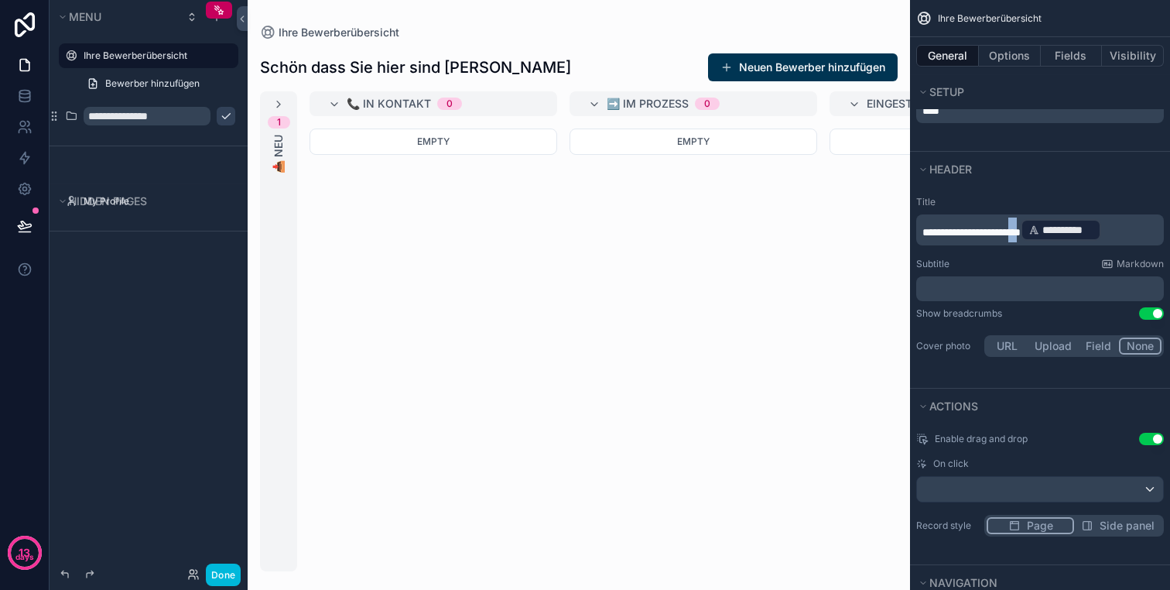
drag, startPoint x: 1035, startPoint y: 223, endPoint x: 1155, endPoint y: 221, distance: 120.7
click at [1155, 221] on p "**********" at bounding box center [1041, 229] width 238 height 25
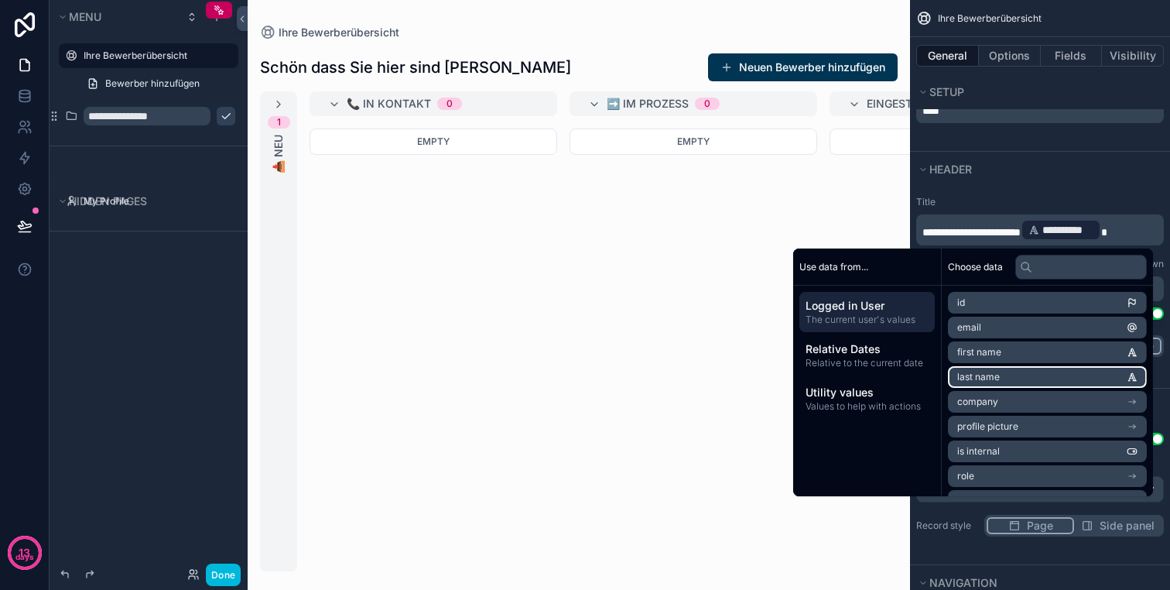
click at [975, 372] on span "last name" at bounding box center [978, 377] width 43 height 12
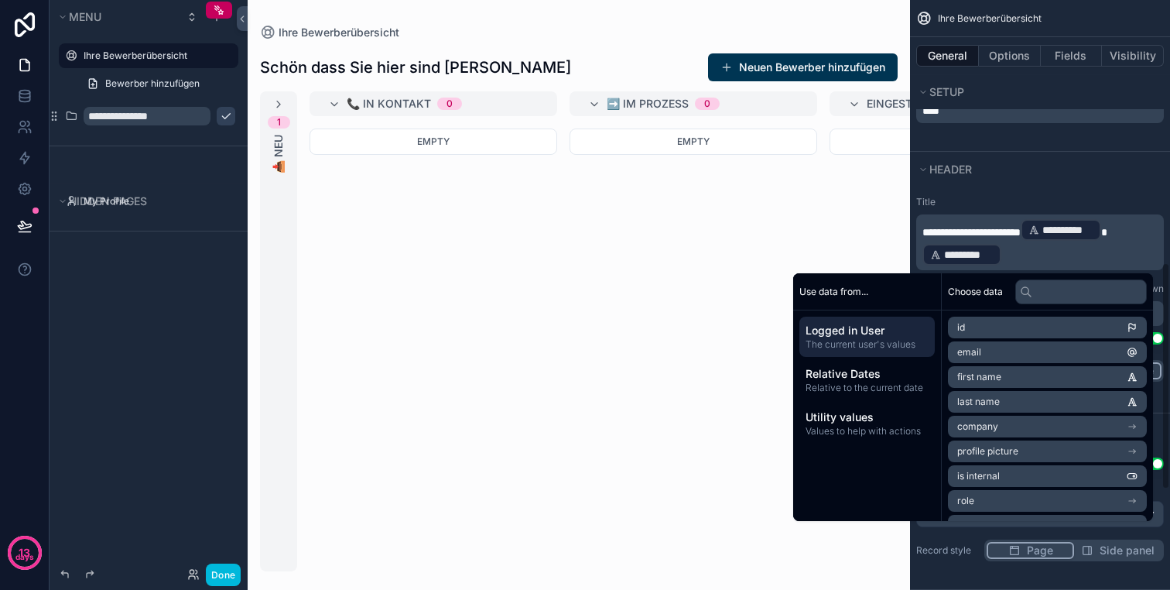
click at [1080, 256] on p "**********" at bounding box center [1041, 242] width 238 height 50
click at [1069, 252] on p "**********" at bounding box center [1041, 242] width 238 height 50
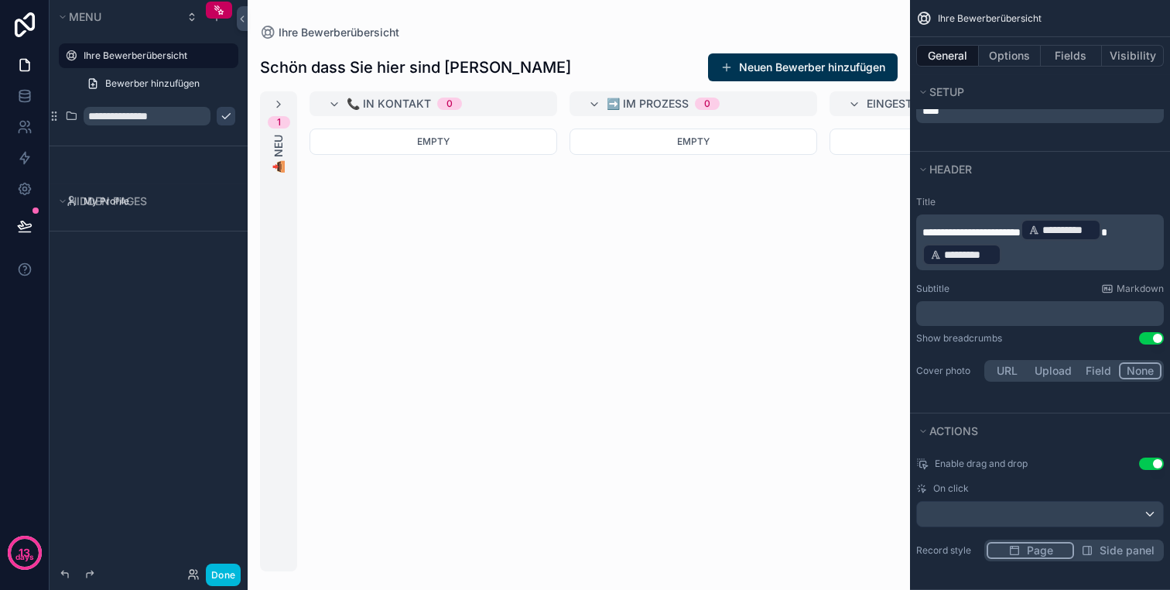
click at [1039, 253] on p "**********" at bounding box center [1041, 242] width 238 height 50
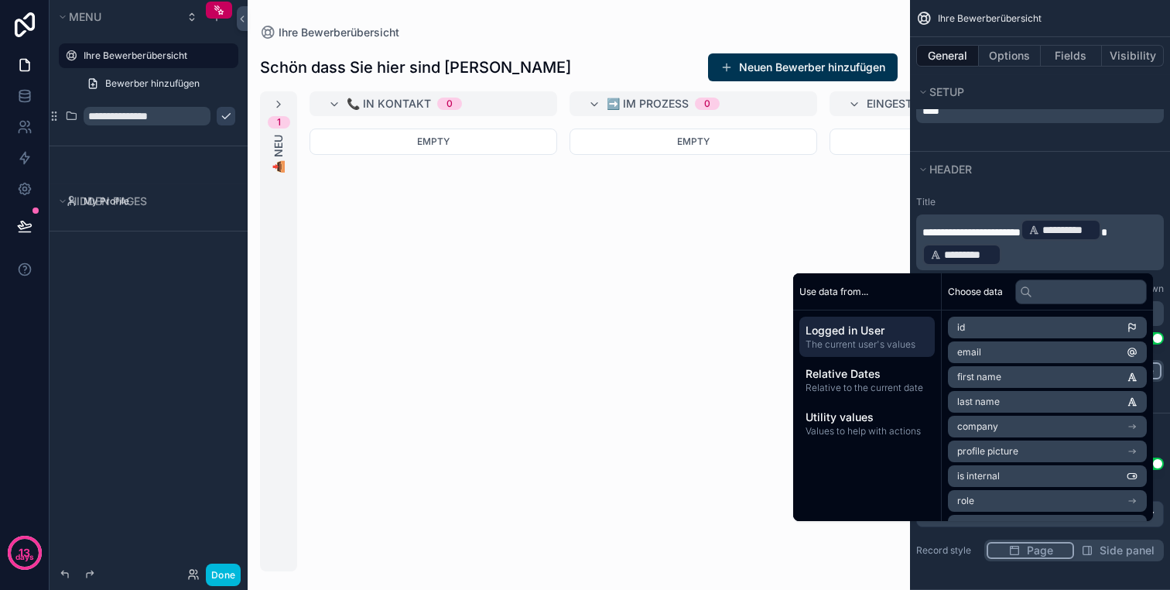
click at [1021, 231] on span "**********" at bounding box center [971, 232] width 98 height 11
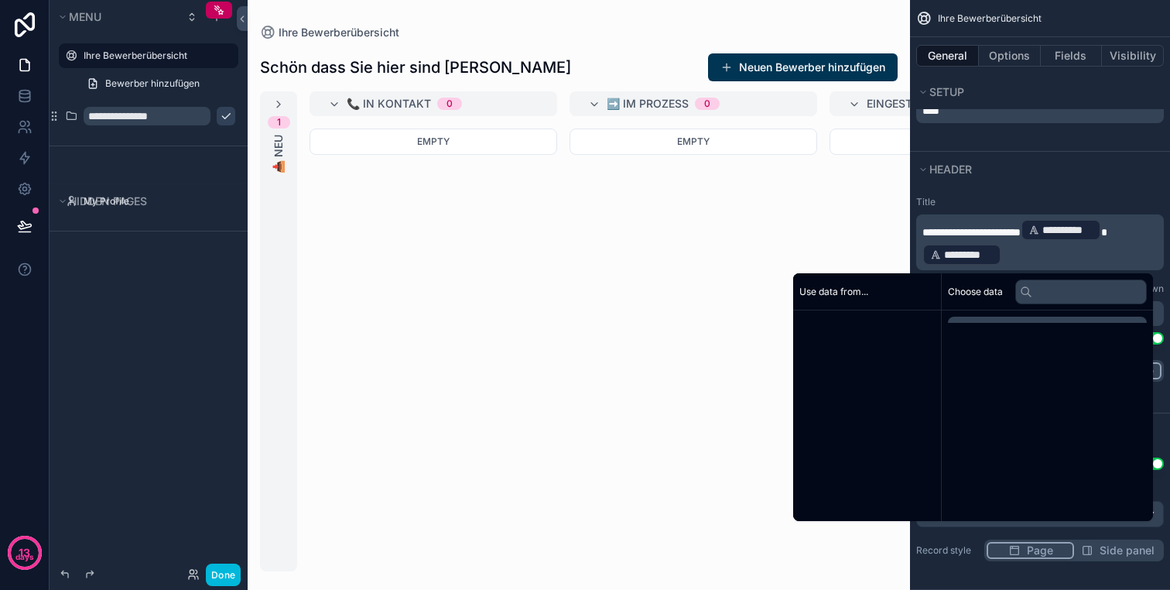
click at [1021, 231] on span "**********" at bounding box center [971, 232] width 98 height 11
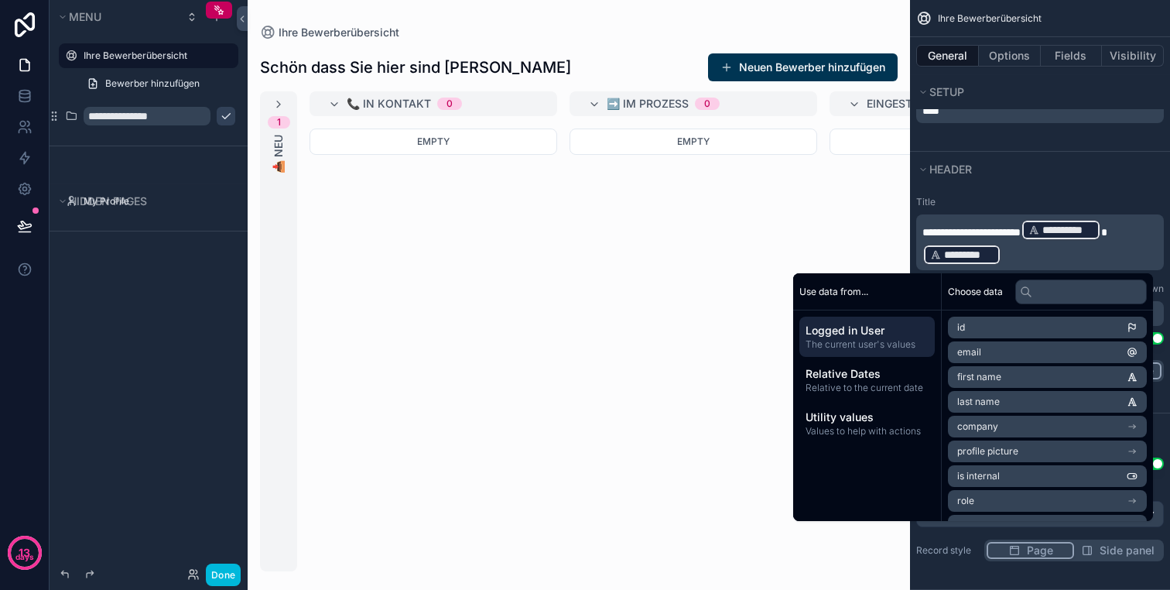
scroll to position [681, 0]
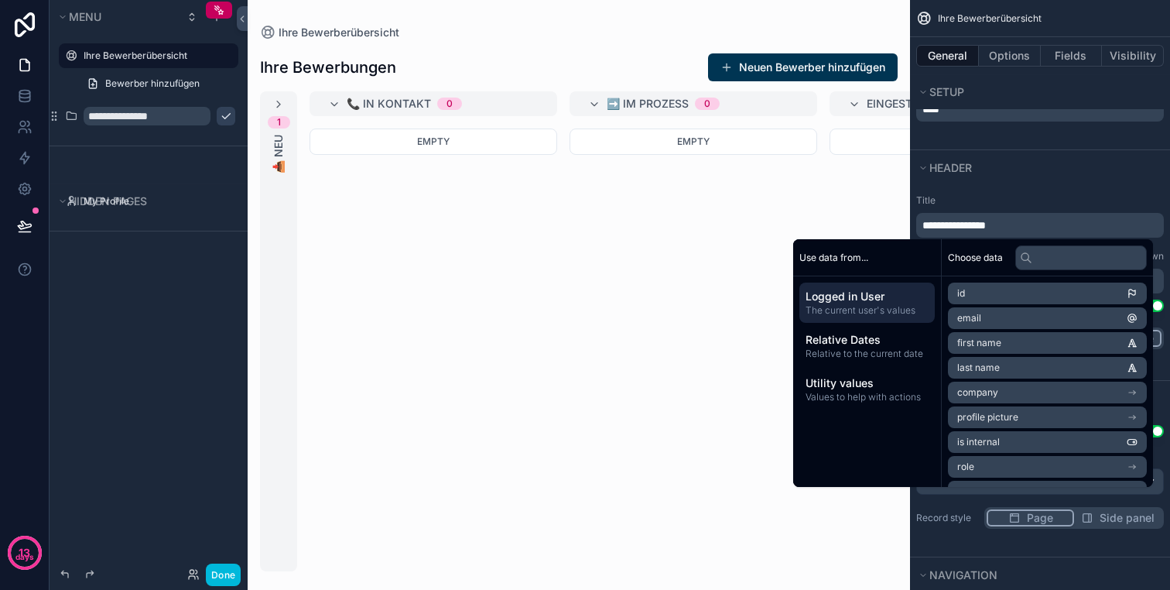
click at [1103, 197] on label "Title" at bounding box center [1040, 200] width 248 height 12
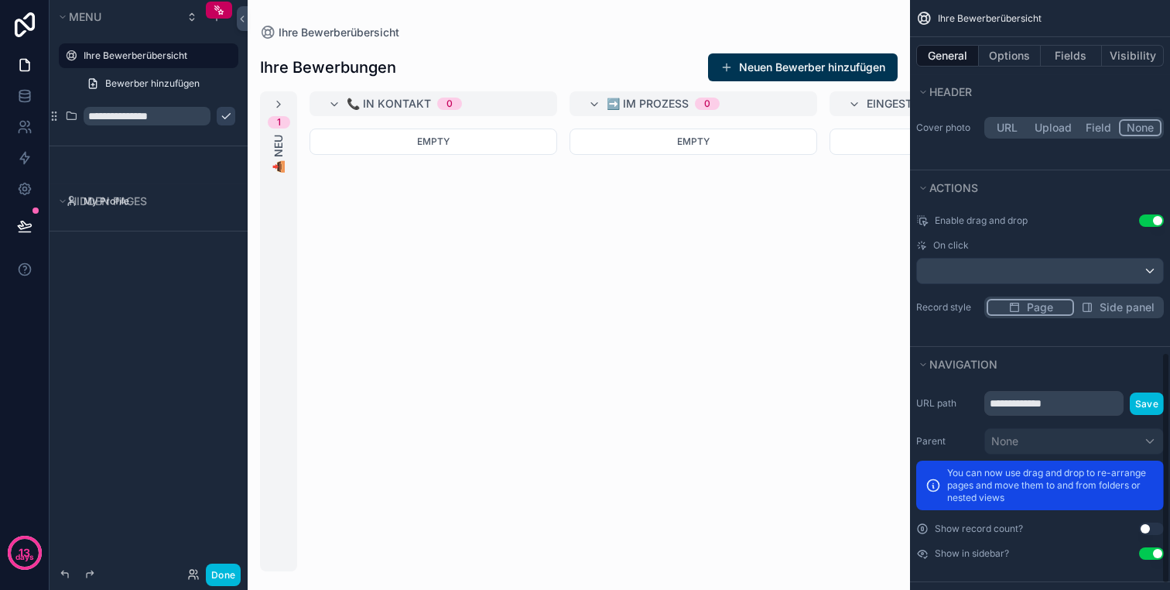
scroll to position [895, 0]
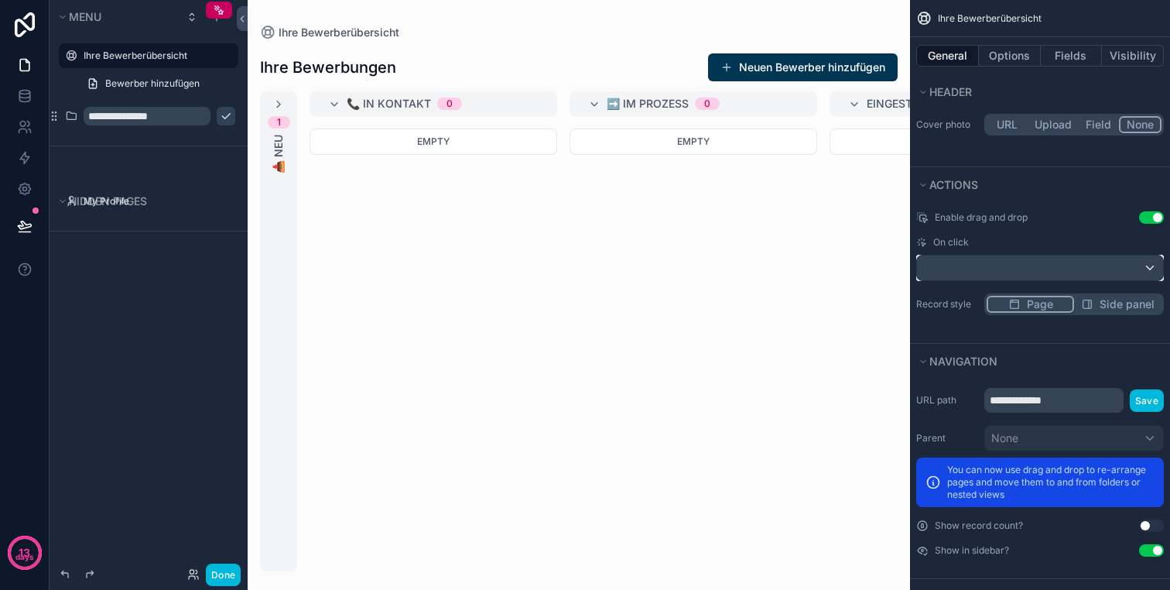
click at [998, 255] on div "scrollable content" at bounding box center [1040, 267] width 246 height 25
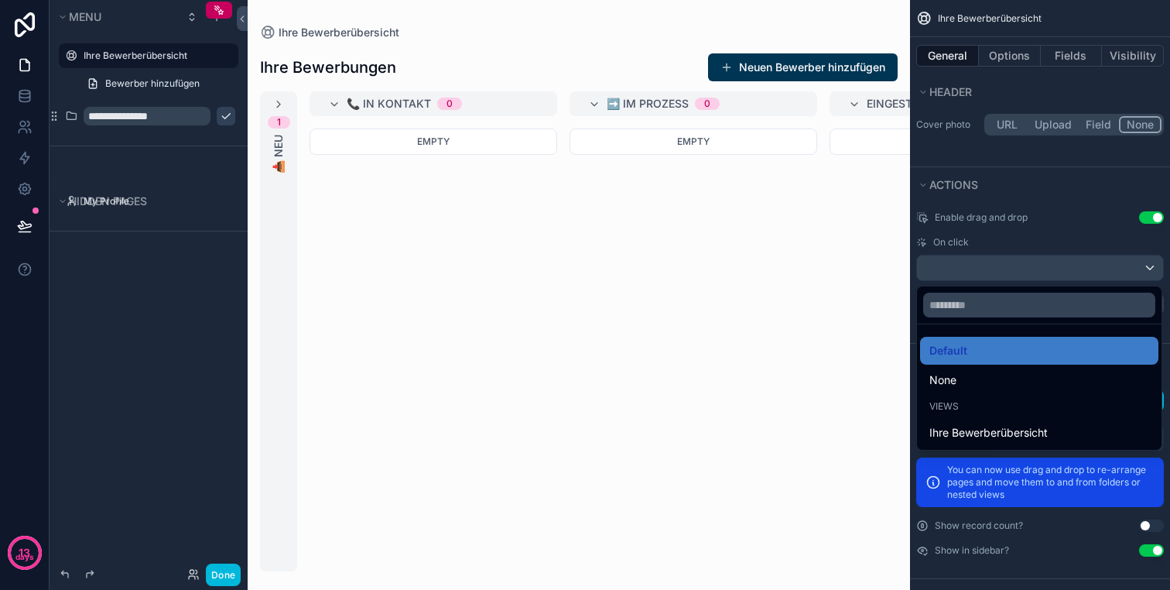
click at [999, 261] on div "scrollable content" at bounding box center [585, 295] width 1170 height 590
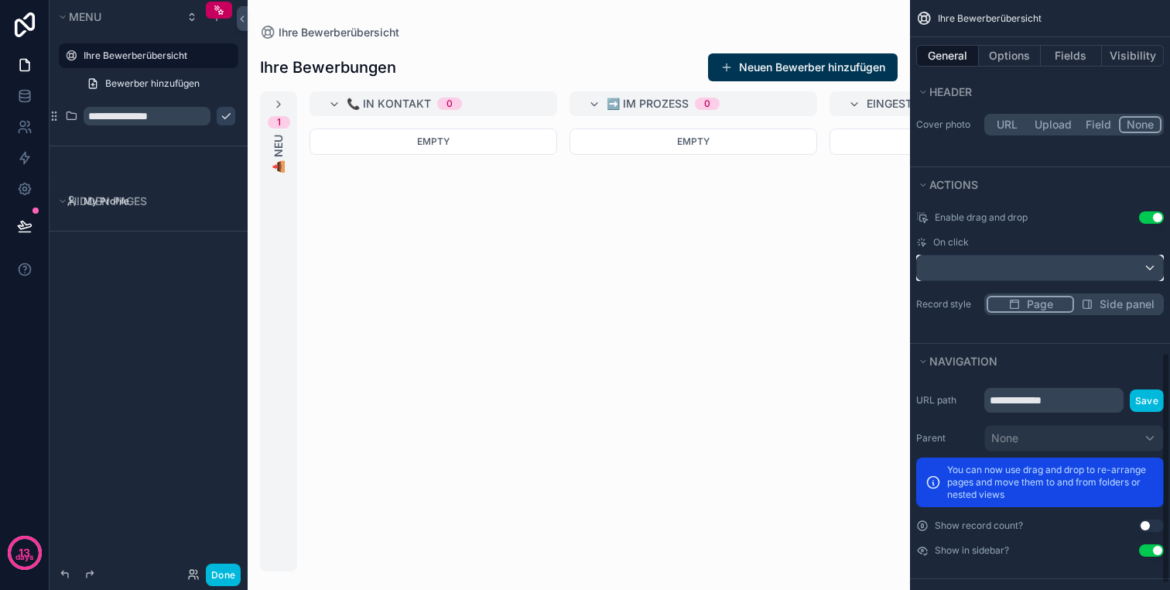
click at [999, 267] on div "scrollable content" at bounding box center [1040, 267] width 246 height 25
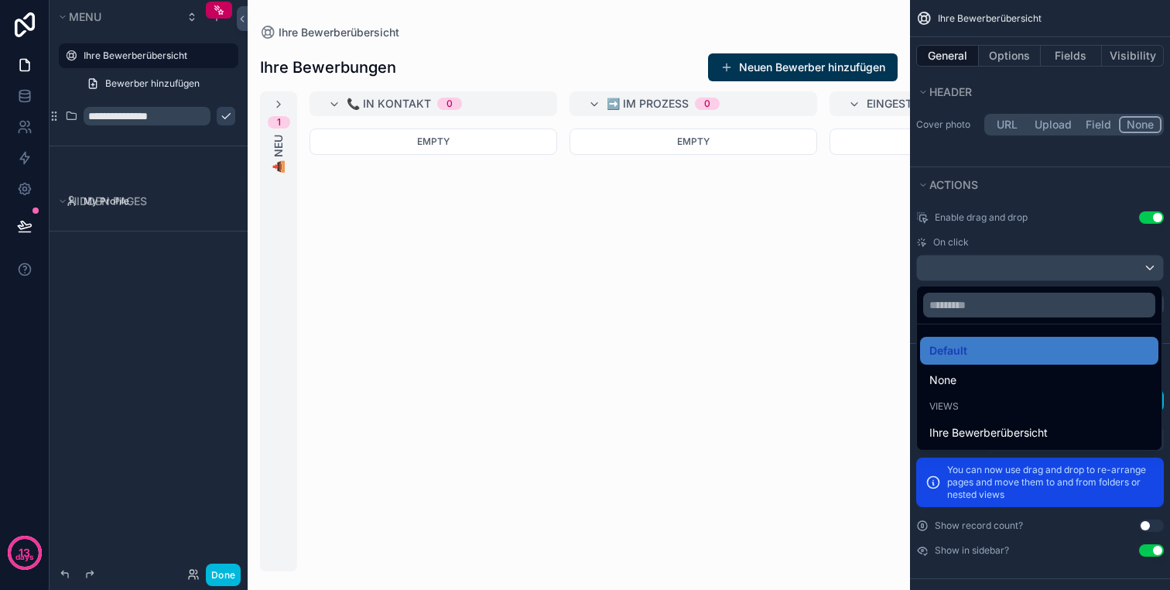
click at [1026, 268] on div "scrollable content" at bounding box center [585, 295] width 1170 height 590
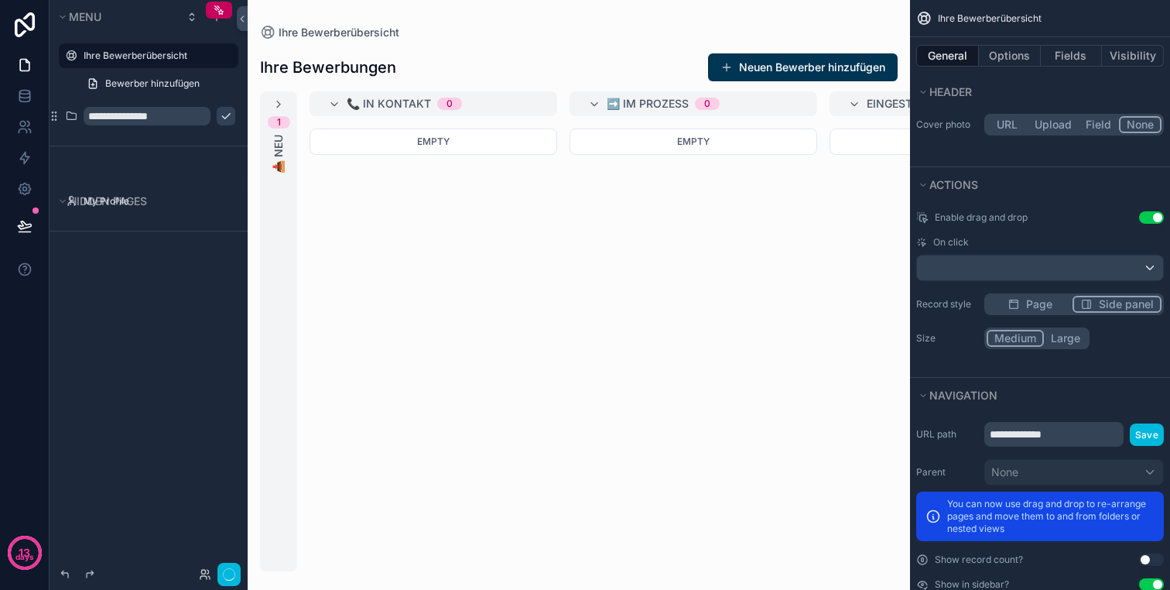
click at [1107, 306] on span "Side panel" at bounding box center [1126, 303] width 55 height 15
click at [1063, 338] on button "Large" at bounding box center [1064, 338] width 45 height 17
click at [1035, 337] on button "Medium" at bounding box center [1015, 338] width 57 height 17
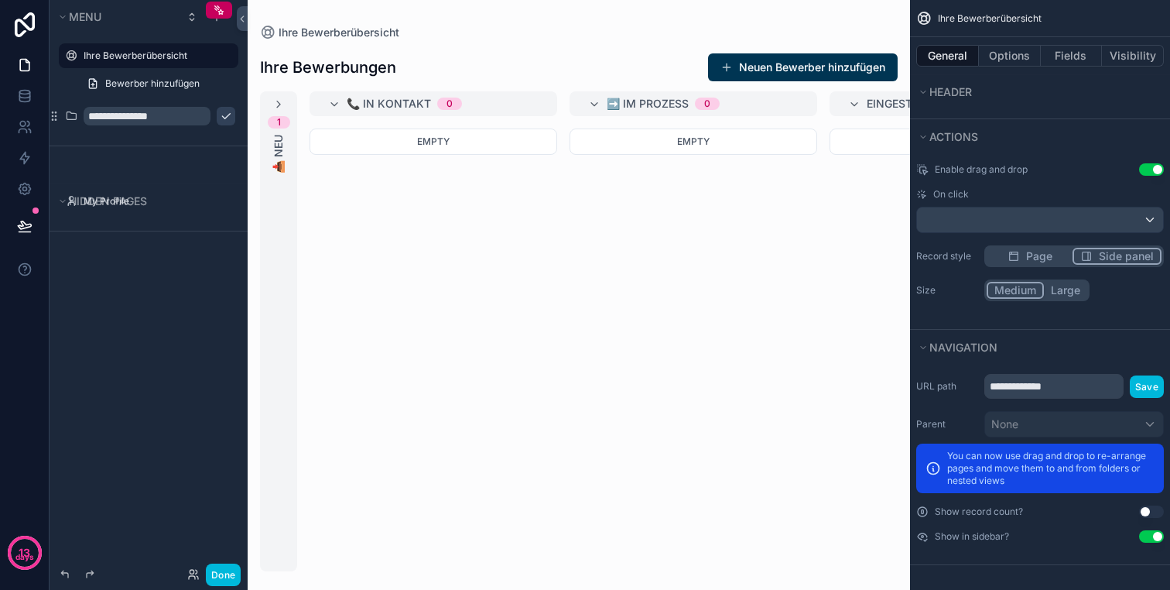
click at [1152, 508] on button "Use setting" at bounding box center [1151, 511] width 25 height 12
click at [1152, 510] on button "Use setting" at bounding box center [1151, 511] width 25 height 12
click at [221, 570] on button "Done" at bounding box center [223, 574] width 35 height 22
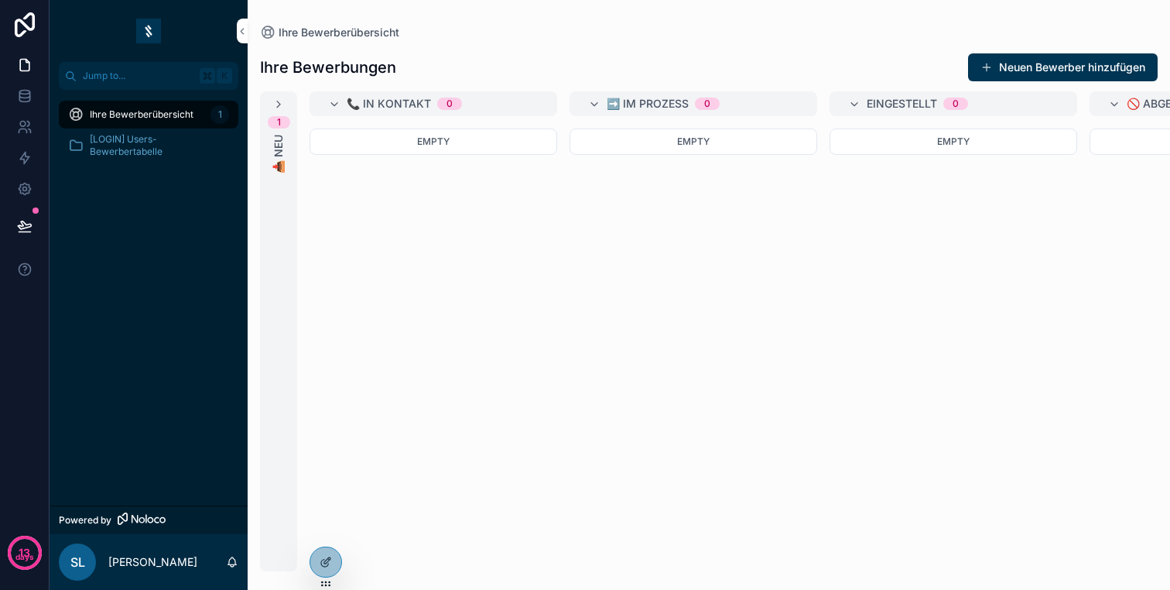
click at [135, 130] on div "[LOGIN] Users-Bewerbertabelle" at bounding box center [149, 145] width 198 height 31
click at [135, 145] on span "[LOGIN] Users-Bewerbertabelle" at bounding box center [156, 145] width 133 height 25
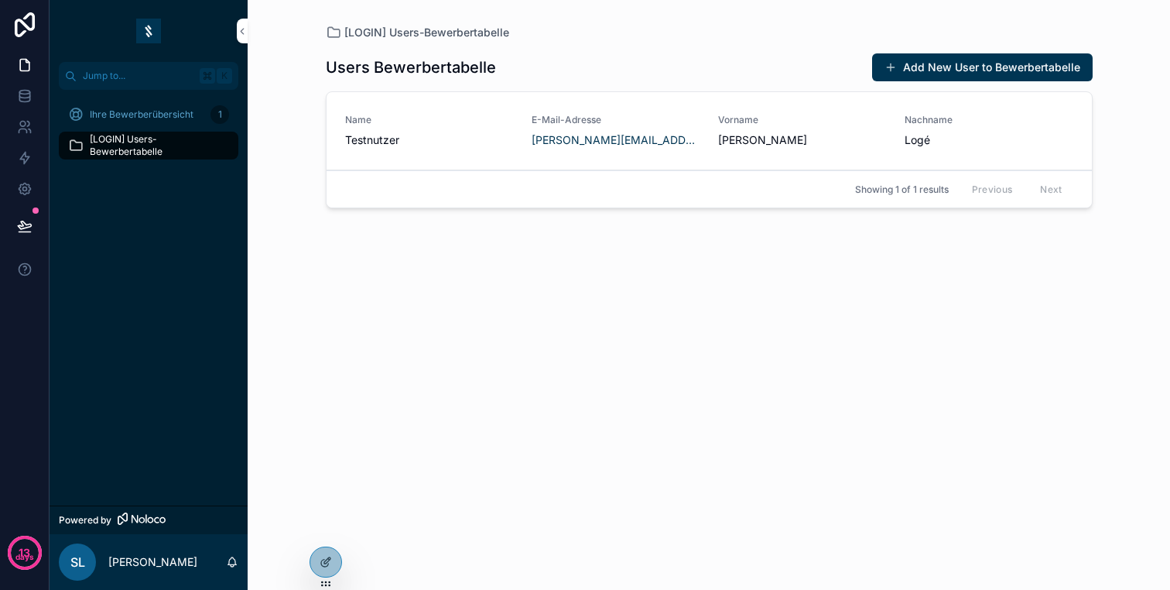
click at [126, 108] on span "Ihre Bewerberübersicht" at bounding box center [142, 114] width 104 height 12
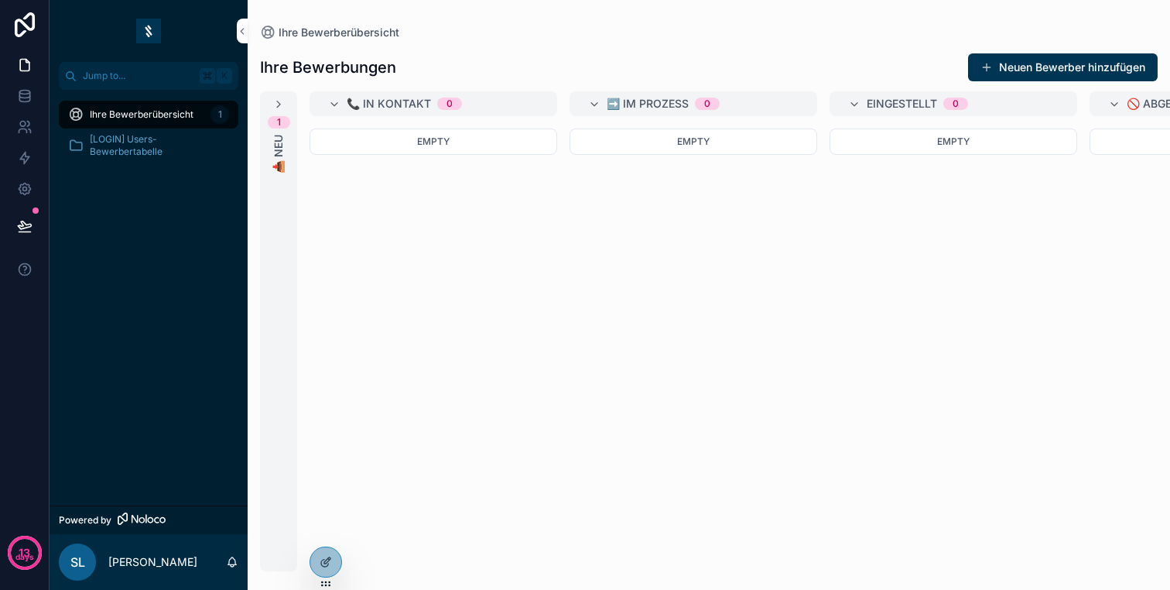
click at [274, 124] on span "1" at bounding box center [279, 122] width 22 height 12
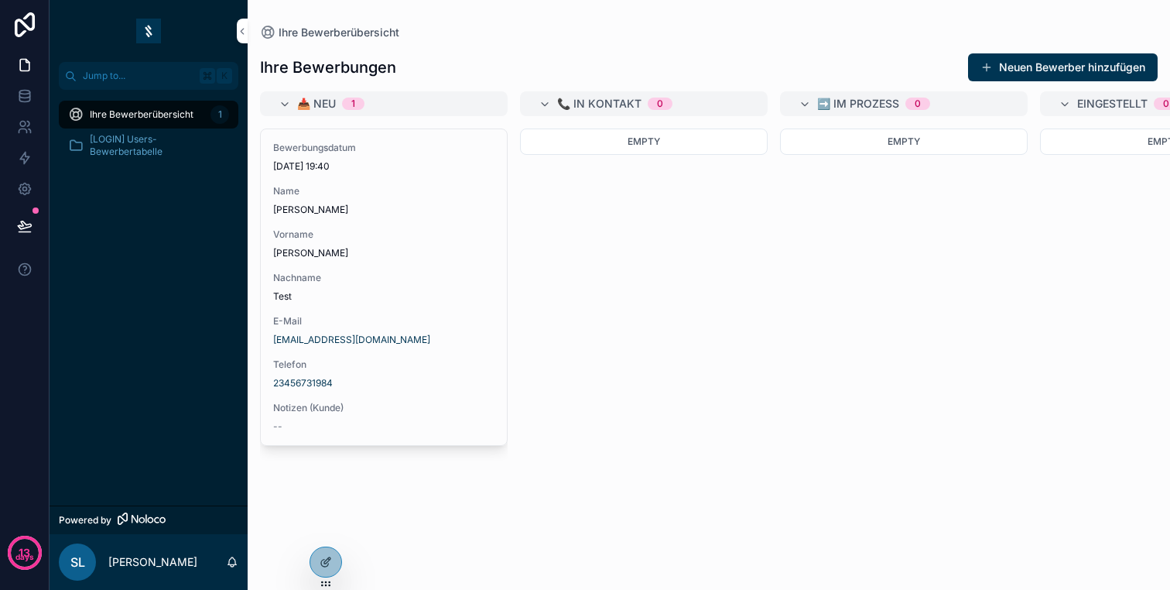
click at [306, 108] on span "📥 Neu" at bounding box center [316, 103] width 39 height 15
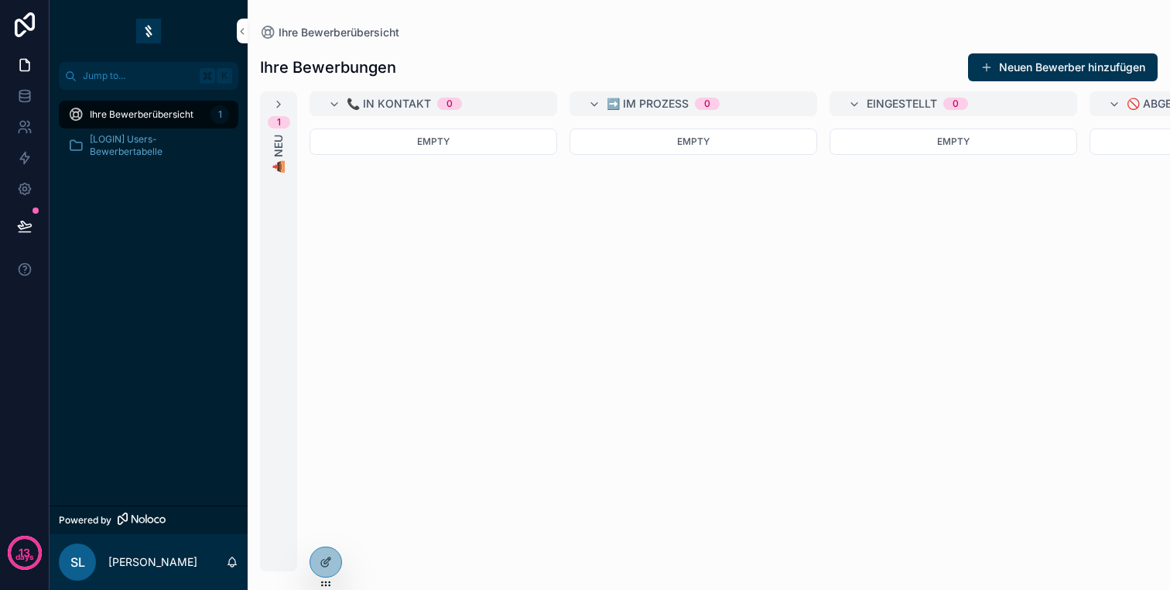
click at [270, 102] on div "1 📥 Neu" at bounding box center [278, 331] width 37 height 480
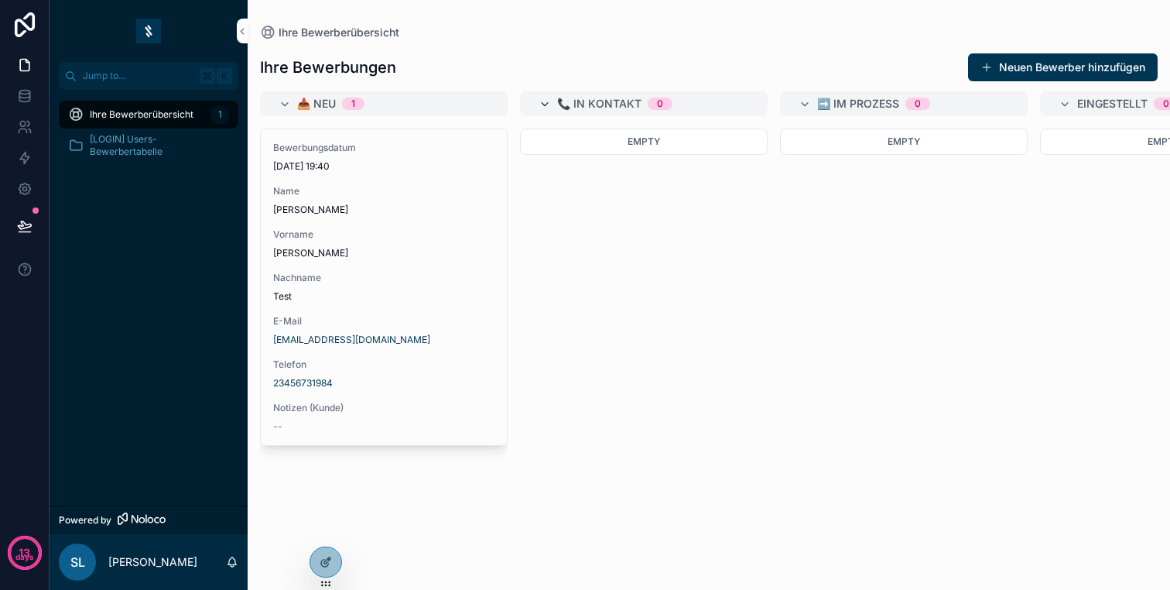
click at [548, 102] on icon "scrollable content" at bounding box center [545, 104] width 12 height 12
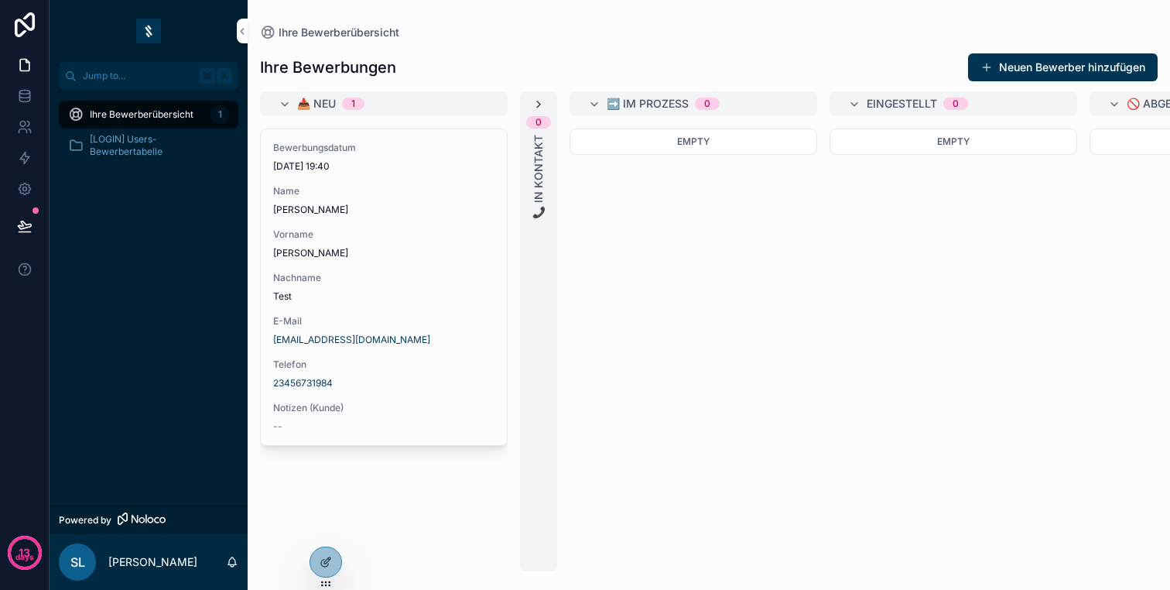
click at [544, 106] on icon "scrollable content" at bounding box center [538, 104] width 12 height 12
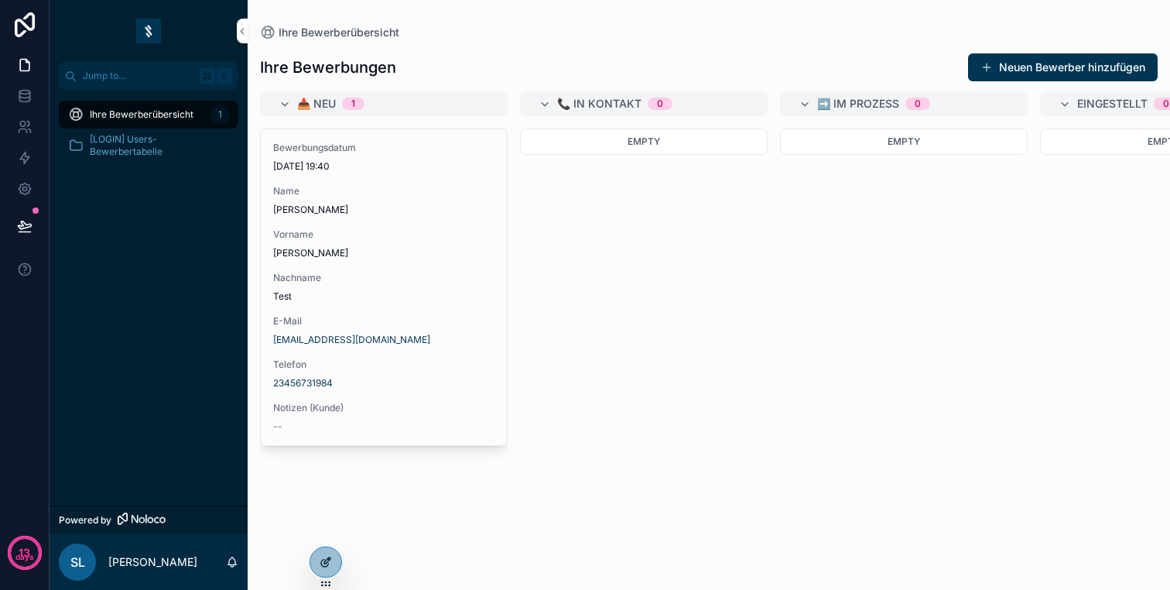
click at [318, 561] on div at bounding box center [325, 561] width 31 height 29
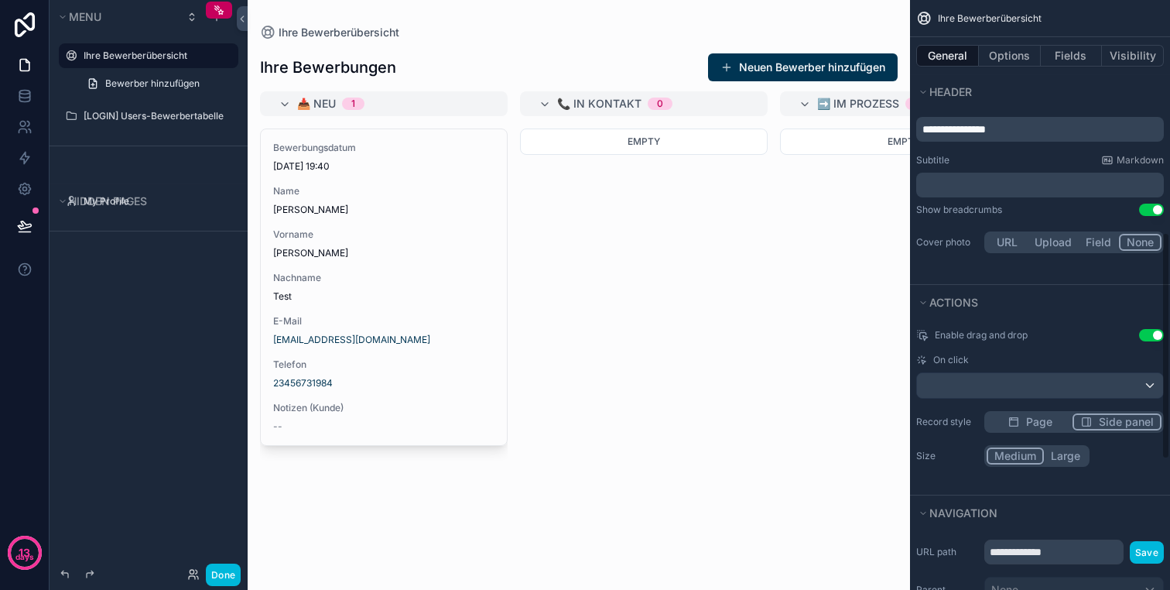
scroll to position [943, 0]
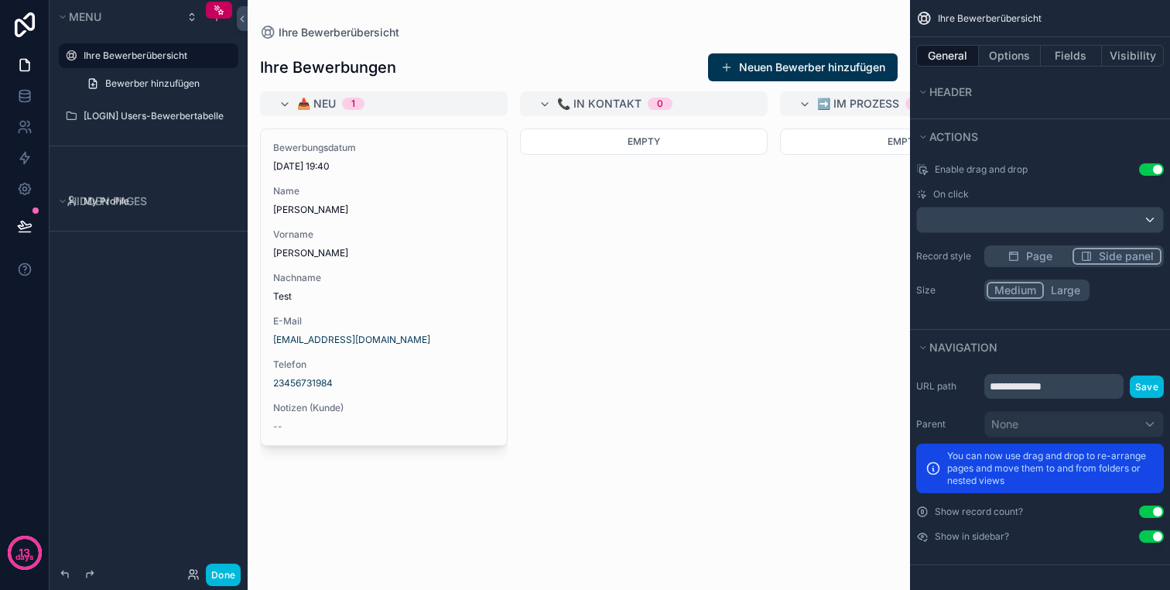
click at [1045, 258] on div "Enable drag and drop Use setting On click Record style Page Side panel Size Med…" at bounding box center [1040, 232] width 260 height 150
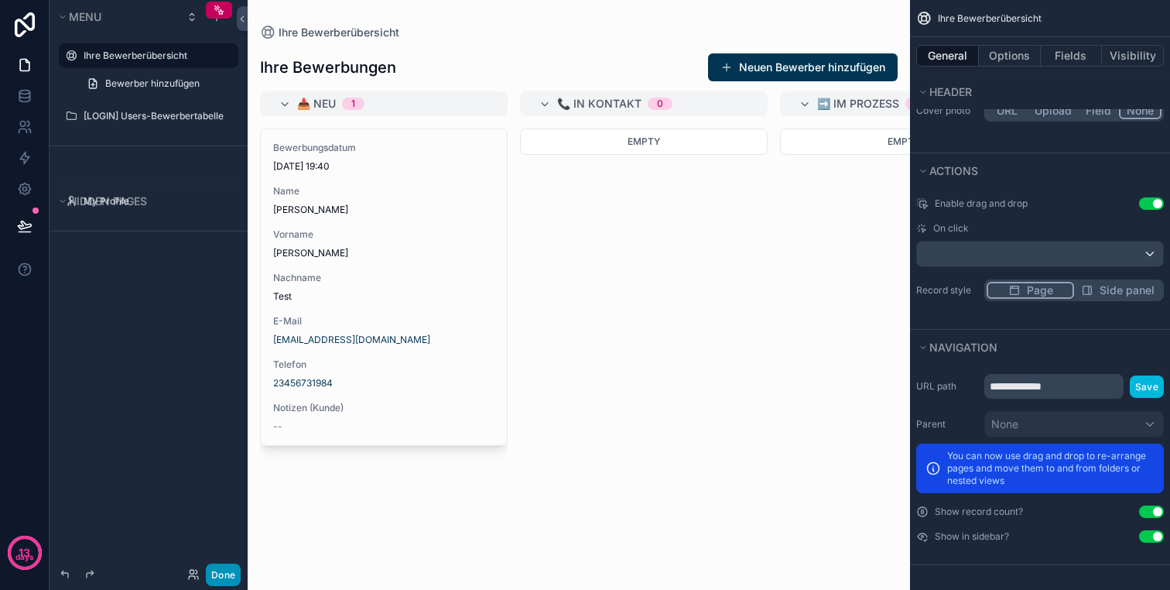
click at [221, 580] on button "Done" at bounding box center [223, 574] width 35 height 22
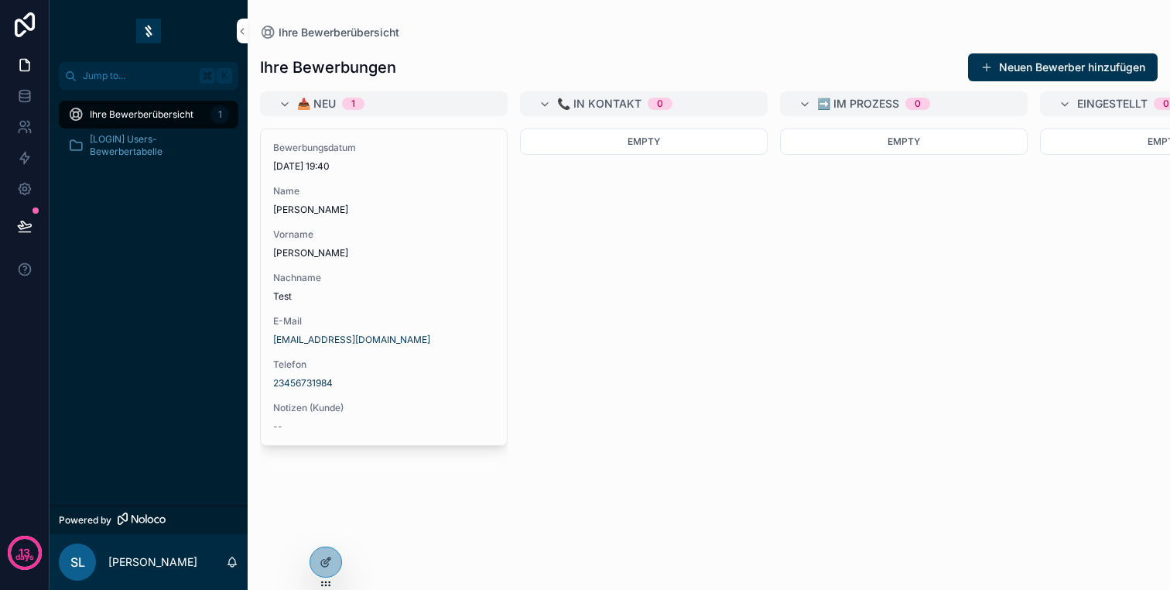
click at [590, 102] on span "📞 In Kontakt" at bounding box center [599, 103] width 84 height 15
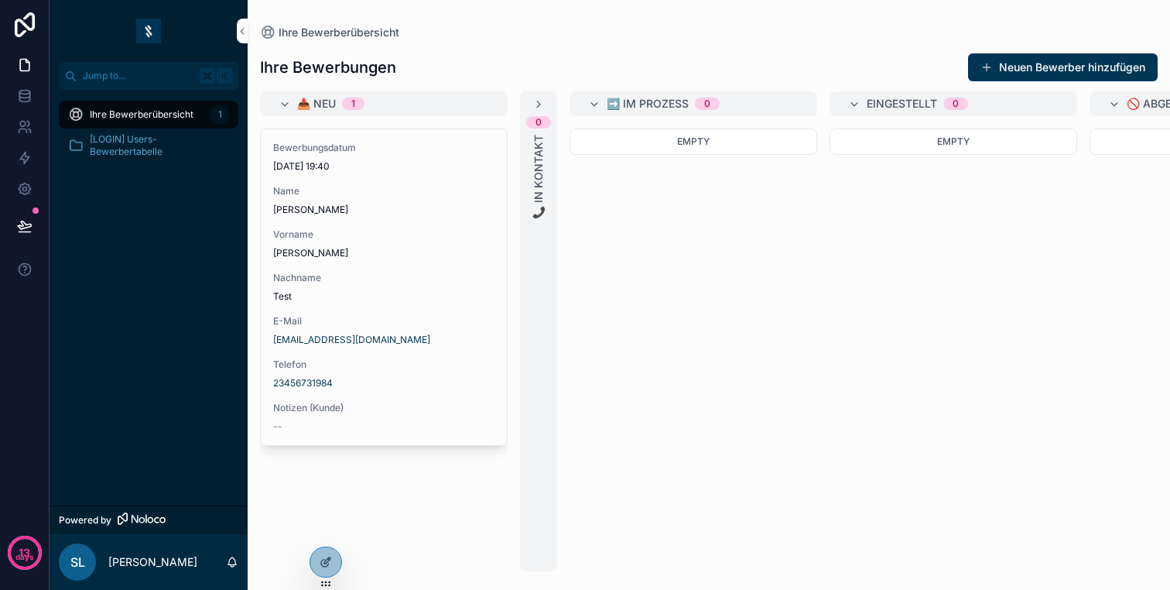
click at [548, 113] on div "0 📞 In Kontakt" at bounding box center [538, 331] width 37 height 480
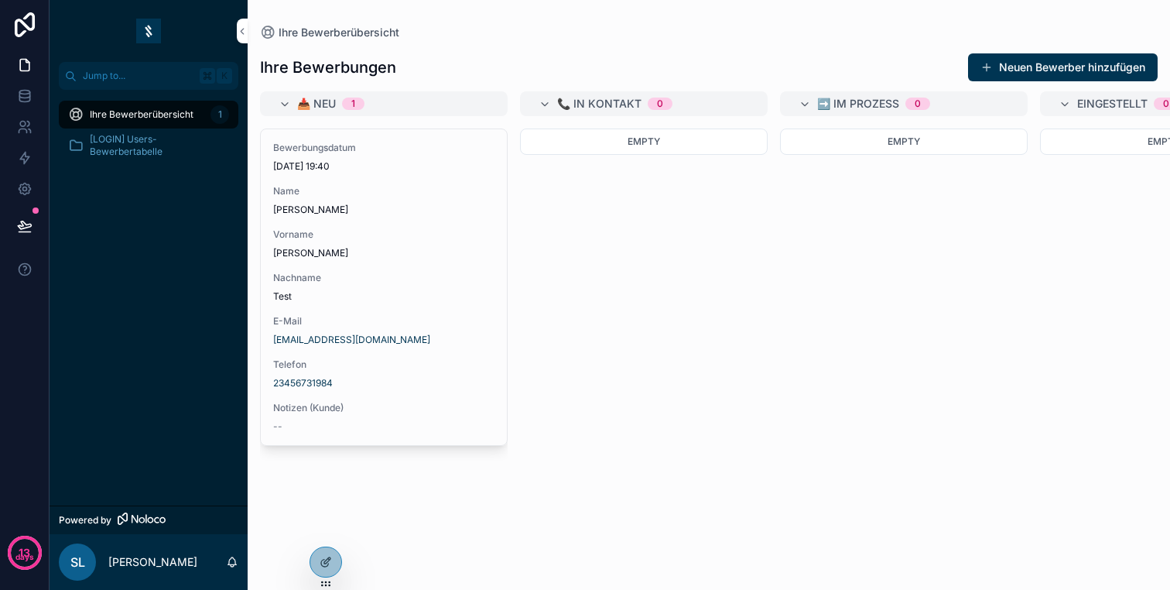
click at [626, 108] on span "📞 In Kontakt" at bounding box center [599, 103] width 84 height 15
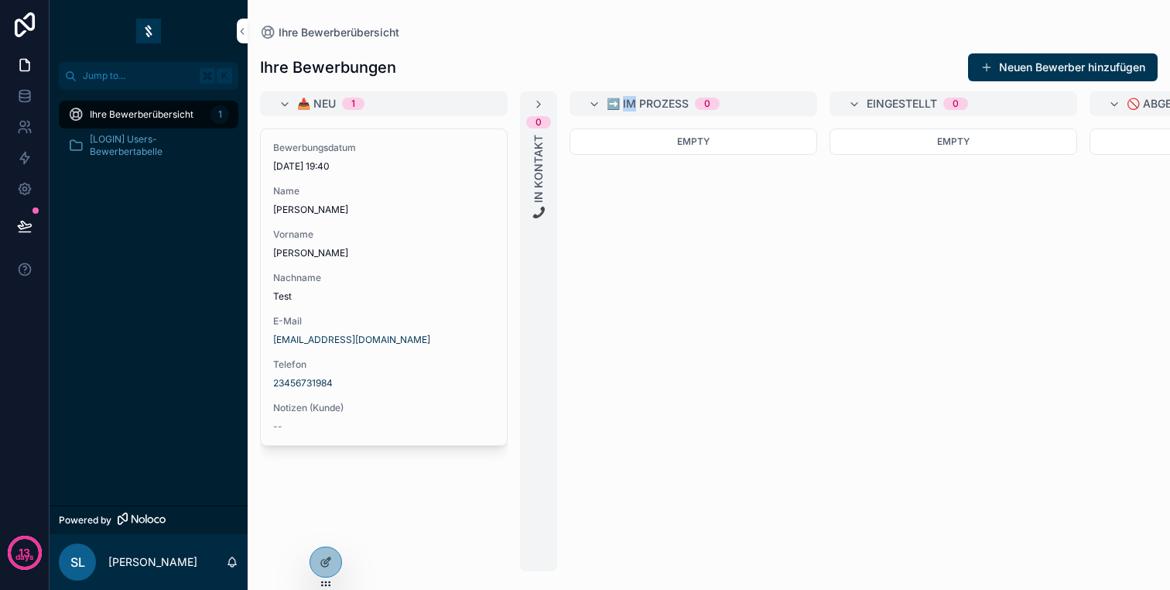
click at [626, 108] on span "➡️ Im Prozess" at bounding box center [648, 103] width 82 height 15
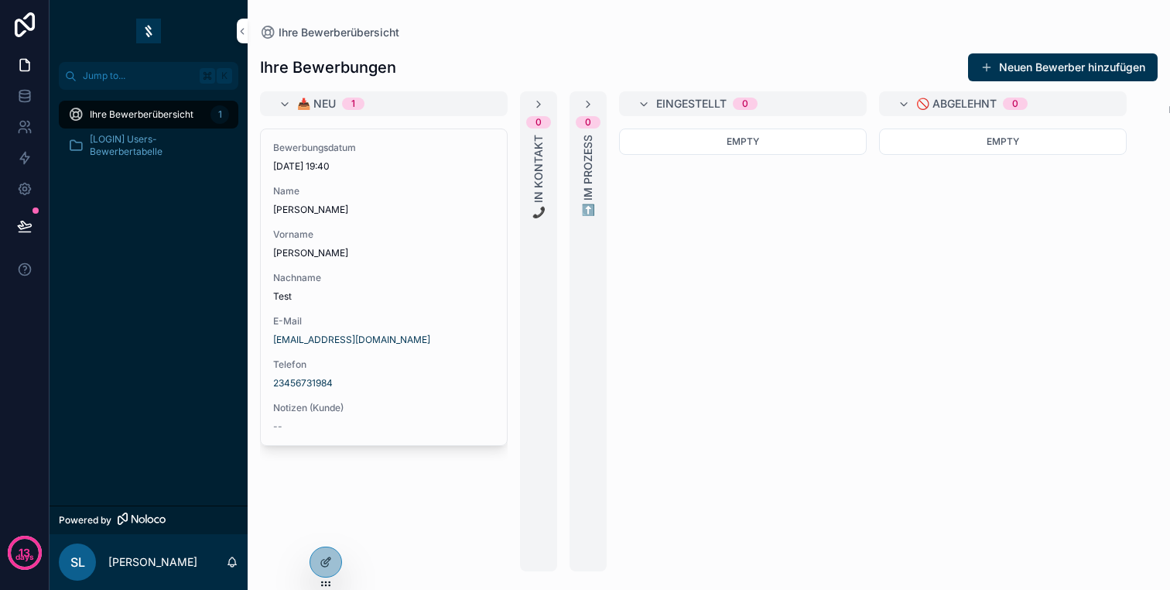
click at [663, 106] on span "Eingestellt" at bounding box center [691, 103] width 70 height 15
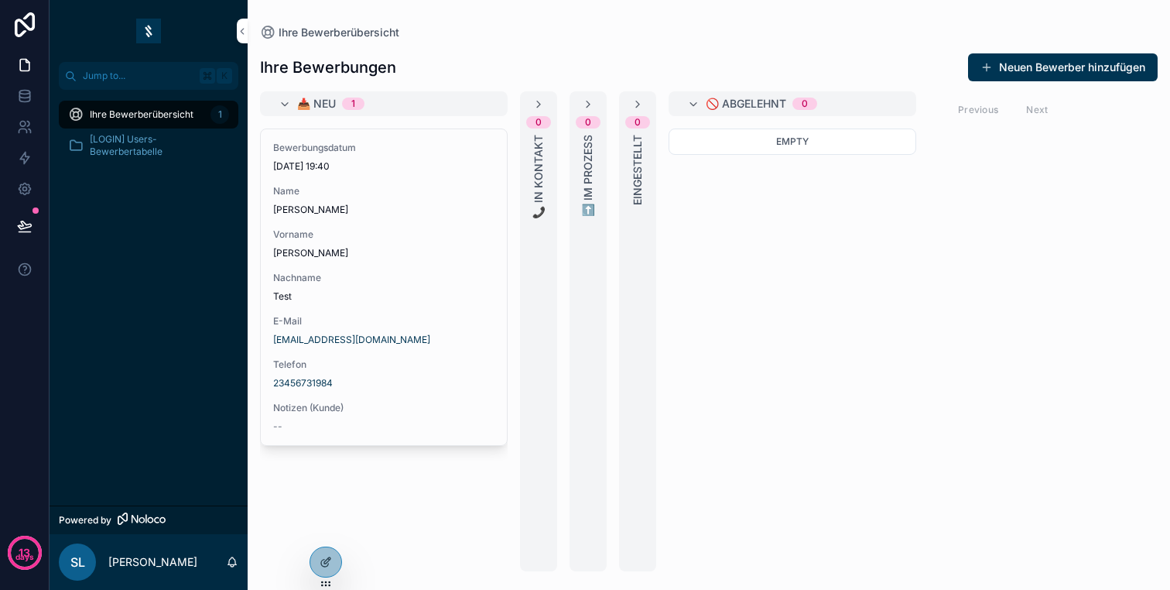
click at [642, 126] on span "0" at bounding box center [637, 122] width 25 height 12
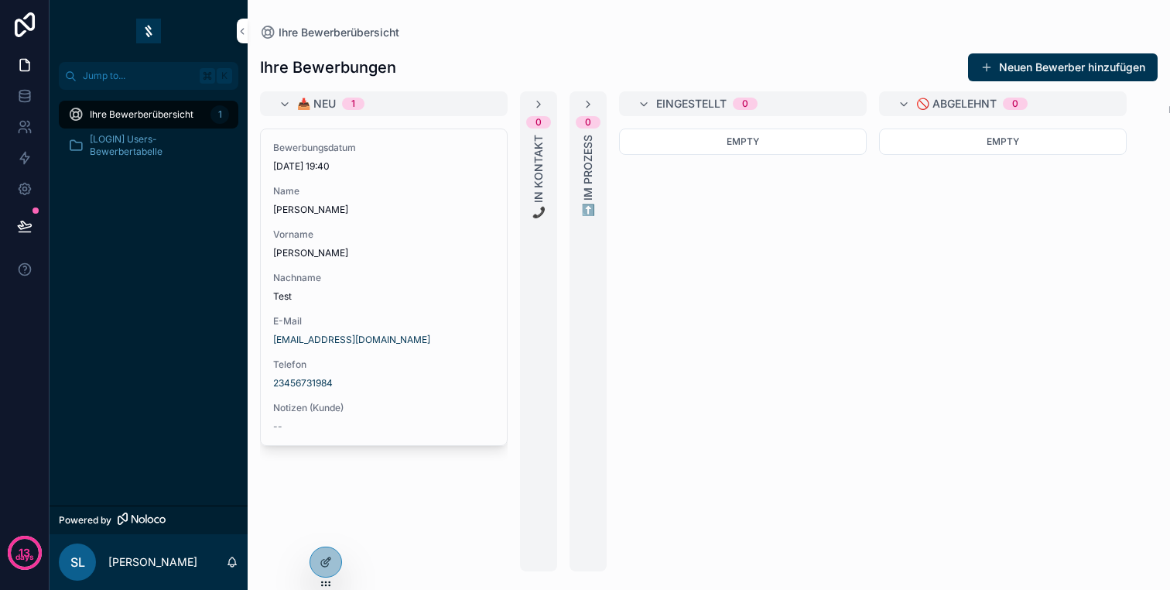
click at [584, 145] on span "➡️ Im Prozess" at bounding box center [587, 176] width 15 height 82
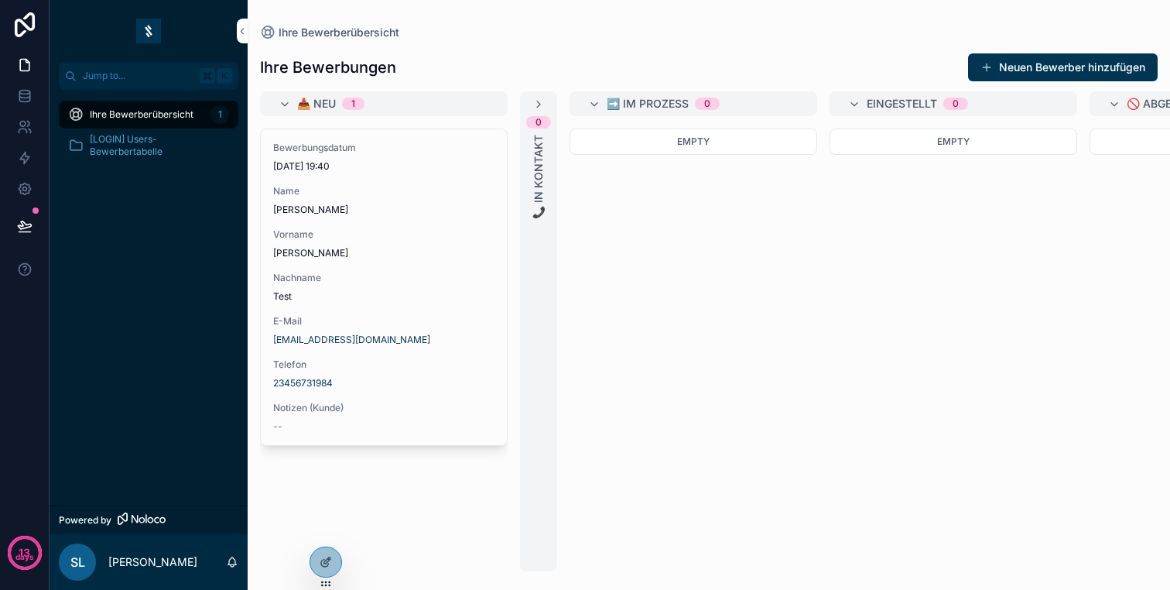
click at [511, 158] on div "📥 Neu 1 Bewerbungsdatum 9.10.2025 19:40 Name Klaus Test Vorname Klaus Nachname …" at bounding box center [709, 331] width 922 height 480
click at [537, 150] on span "📞 In Kontakt" at bounding box center [538, 177] width 15 height 84
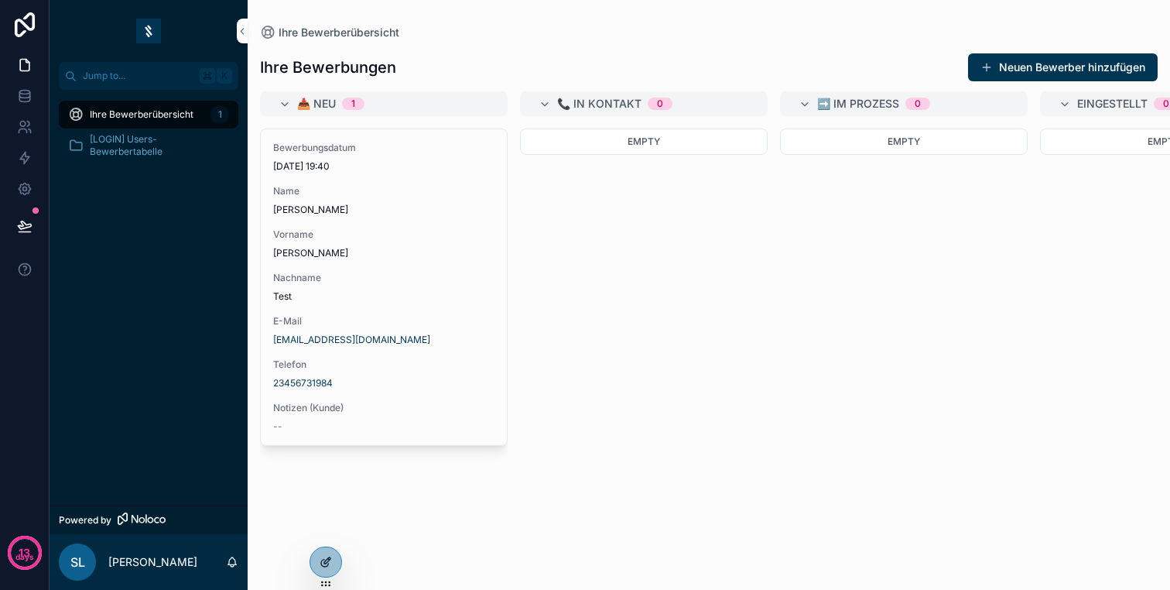
click at [340, 566] on div at bounding box center [325, 561] width 31 height 29
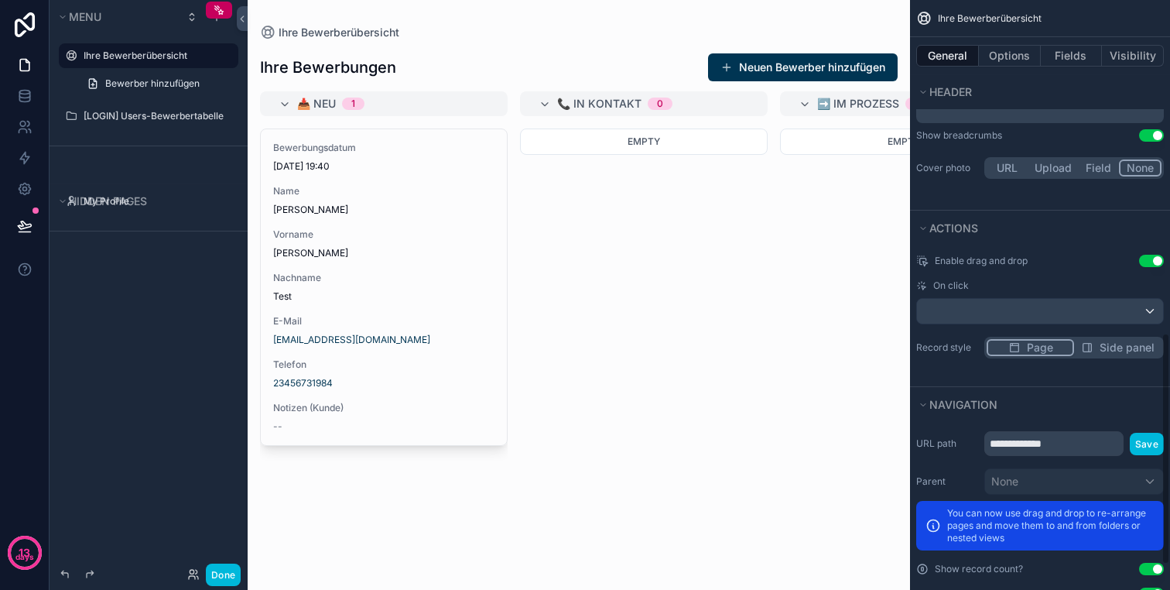
scroll to position [861, 0]
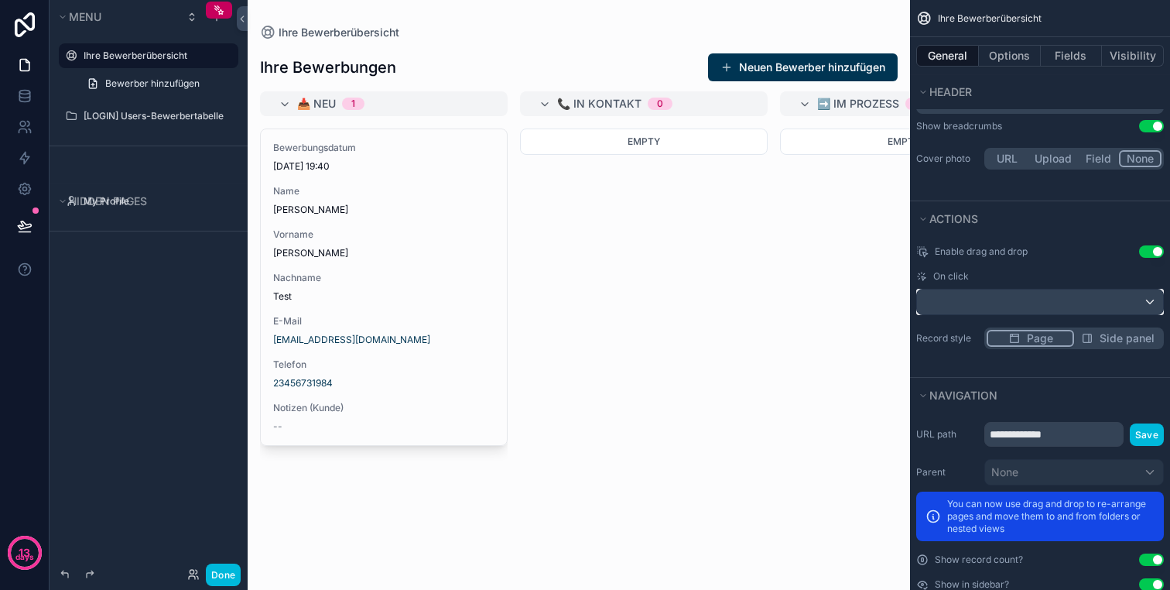
click at [1085, 306] on div "scrollable content" at bounding box center [1040, 301] width 246 height 25
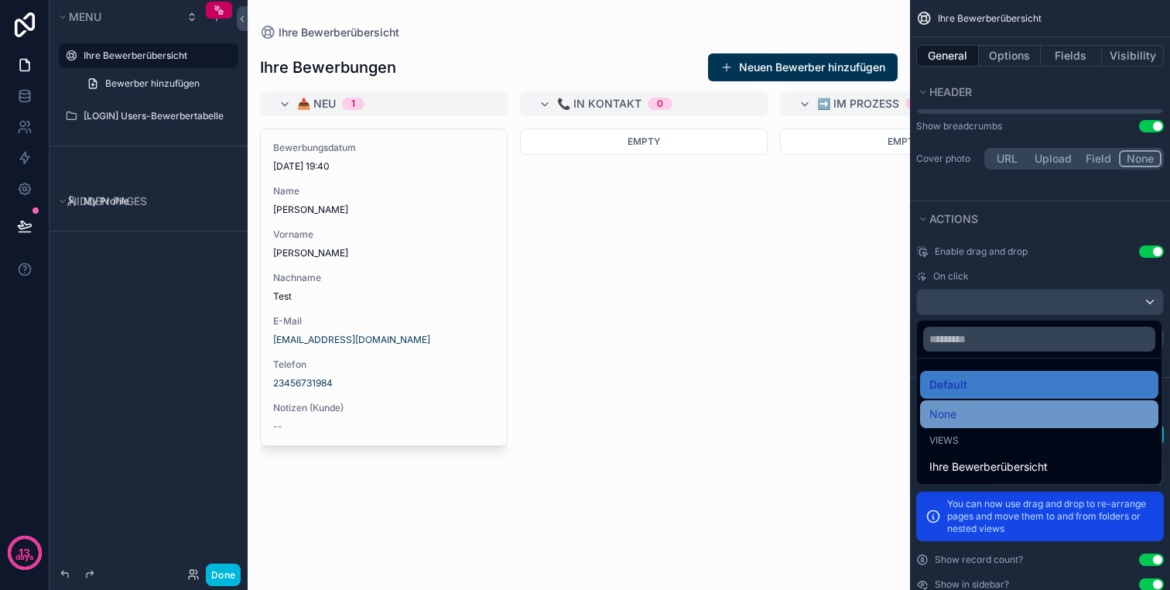
click at [1013, 417] on div "None" at bounding box center [1039, 414] width 220 height 19
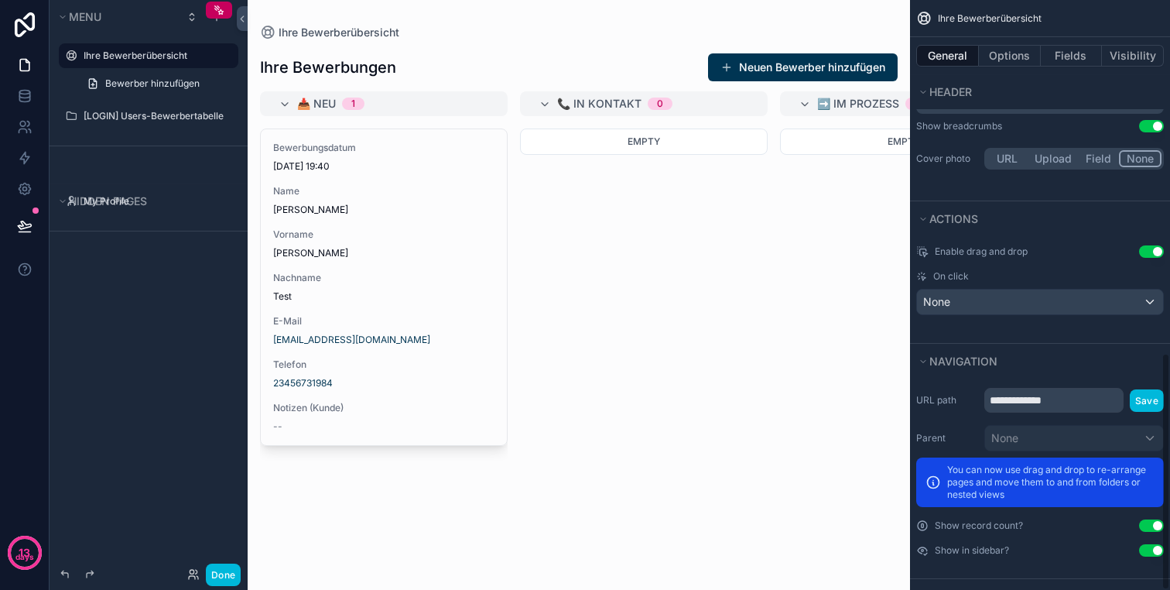
scroll to position [874, 0]
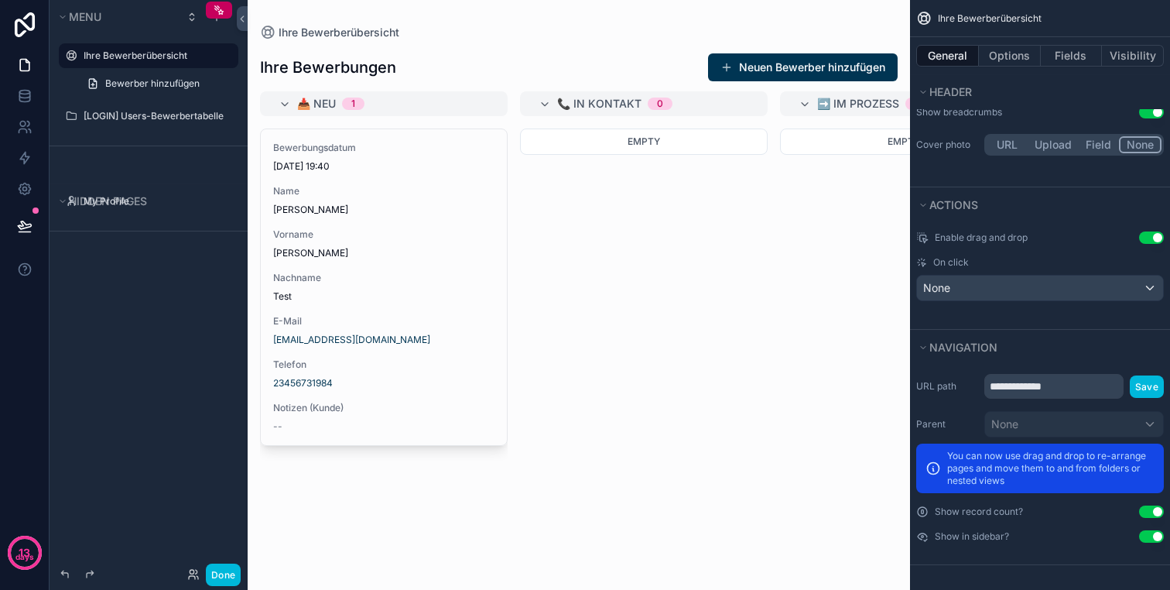
click at [987, 303] on div "Enable drag and drop Use setting On click None" at bounding box center [1040, 266] width 260 height 82
click at [988, 284] on div "None" at bounding box center [1040, 287] width 246 height 25
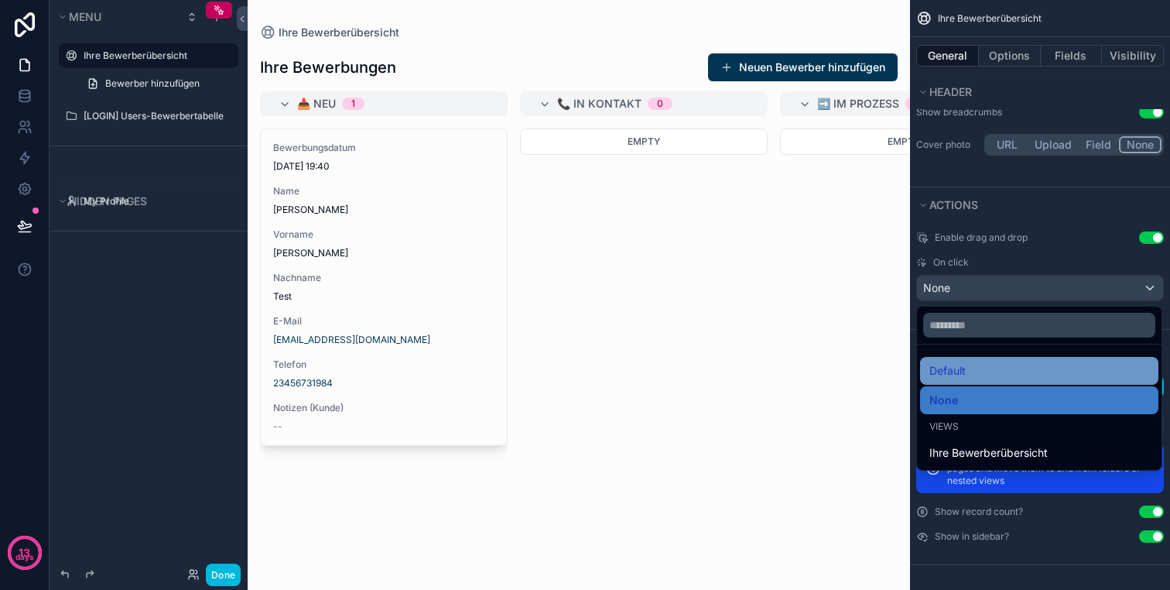
click at [977, 363] on div "Default" at bounding box center [1039, 370] width 220 height 19
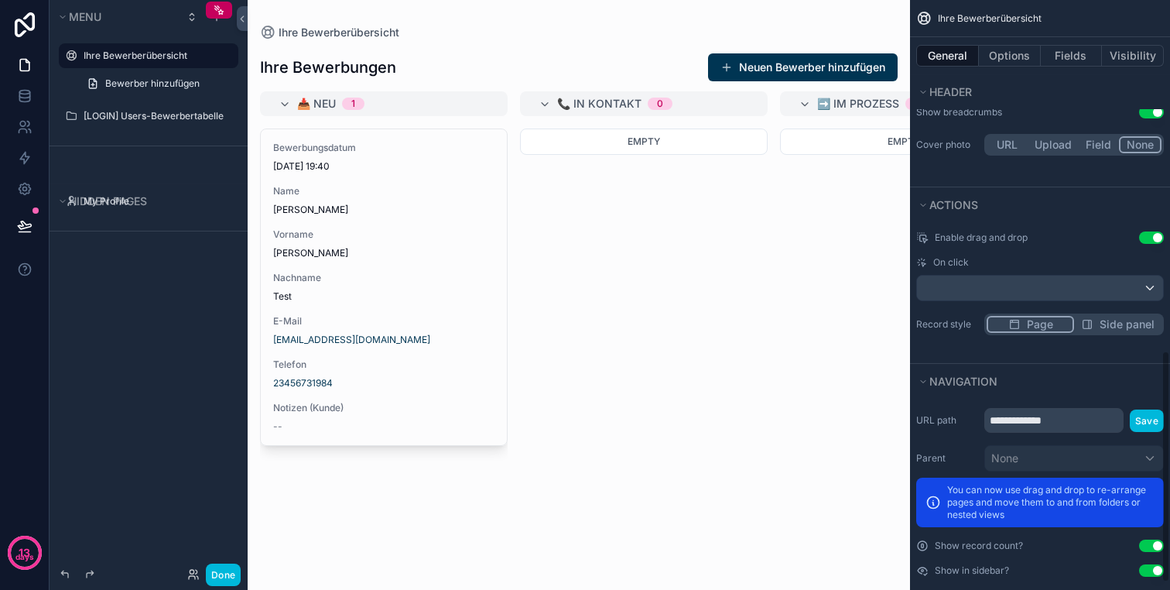
scroll to position [909, 0]
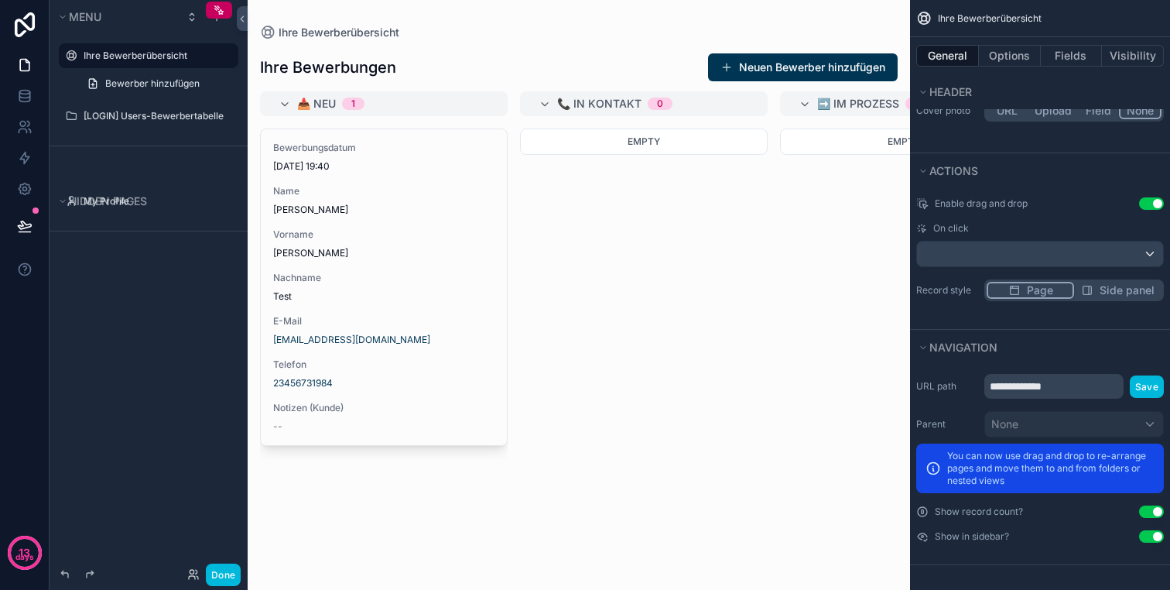
click at [1152, 509] on button "Use setting" at bounding box center [1151, 511] width 25 height 12
click at [1156, 538] on button "Use setting" at bounding box center [1151, 536] width 25 height 12
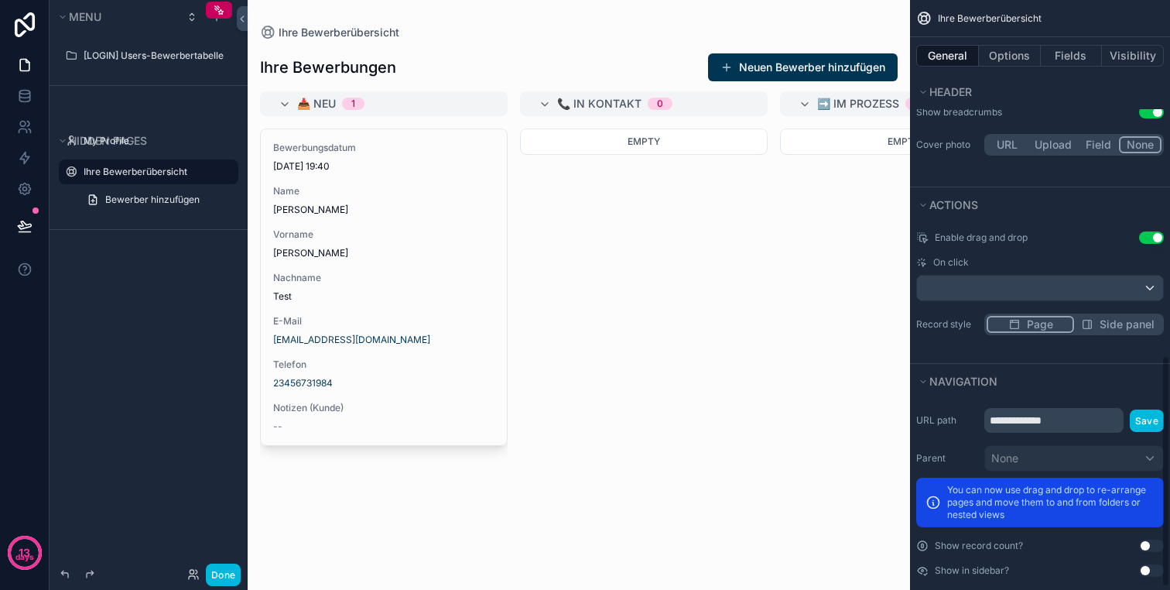
scroll to position [871, 0]
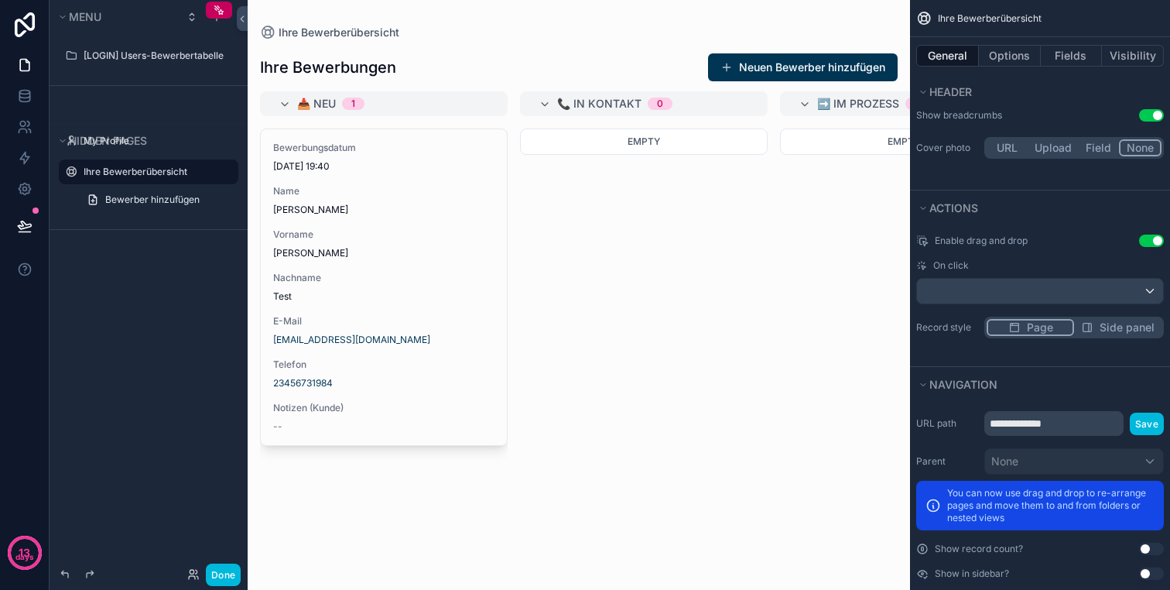
click at [1147, 572] on button "Use setting" at bounding box center [1151, 573] width 25 height 12
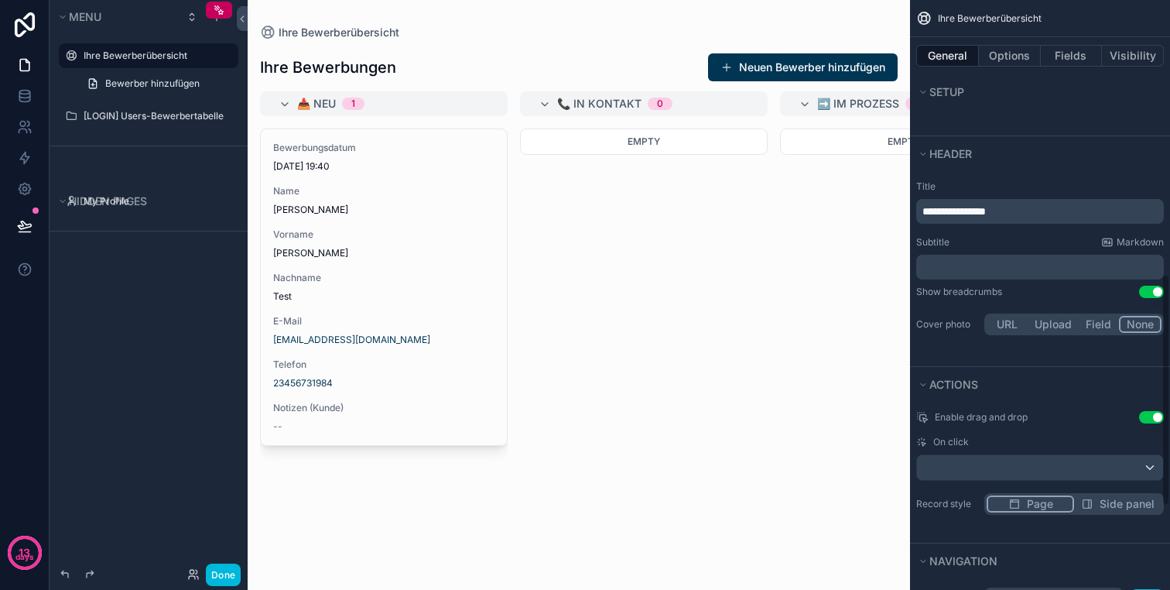
scroll to position [693, 0]
click at [1088, 329] on button "Field" at bounding box center [1099, 326] width 41 height 17
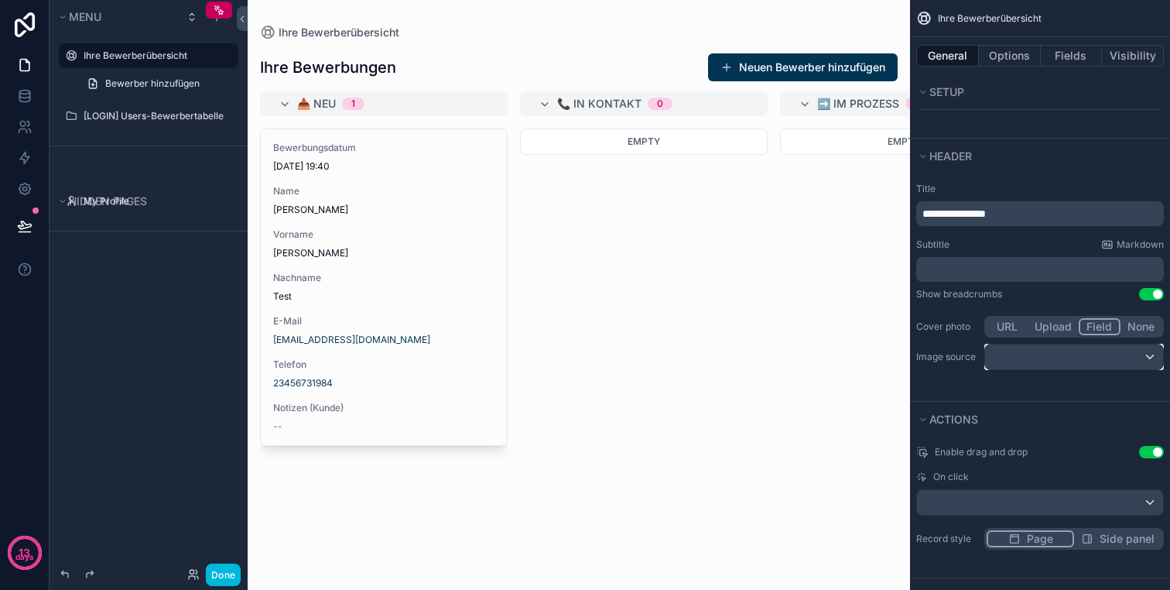
click at [1093, 355] on div "scrollable content" at bounding box center [1074, 356] width 178 height 25
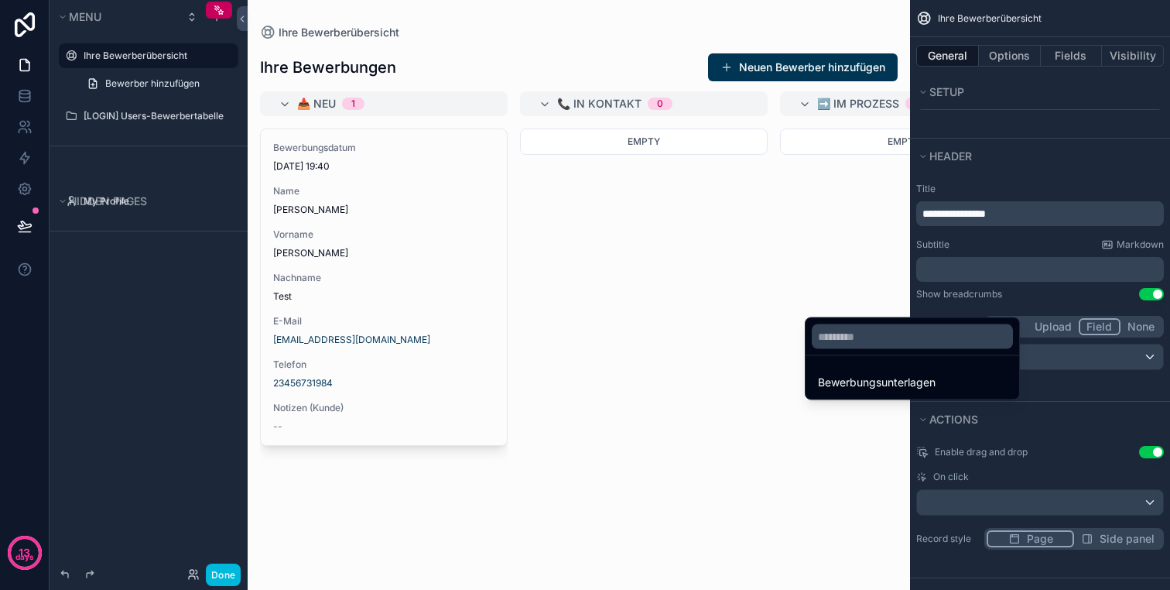
click at [1134, 325] on div "scrollable content" at bounding box center [585, 295] width 1170 height 590
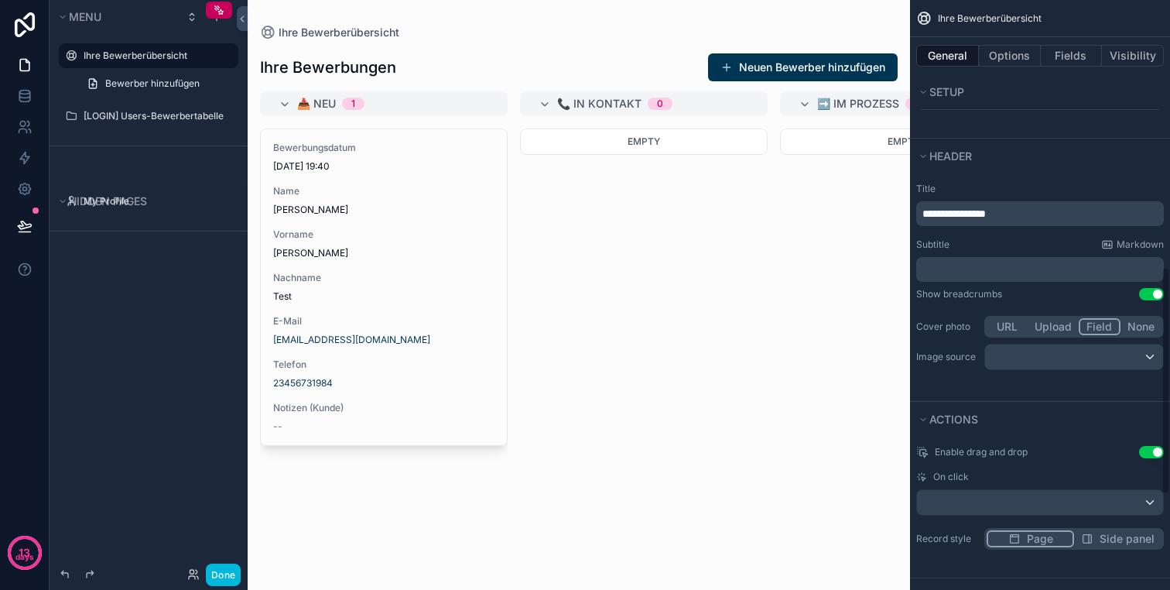
click at [1141, 325] on button "None" at bounding box center [1141, 326] width 41 height 17
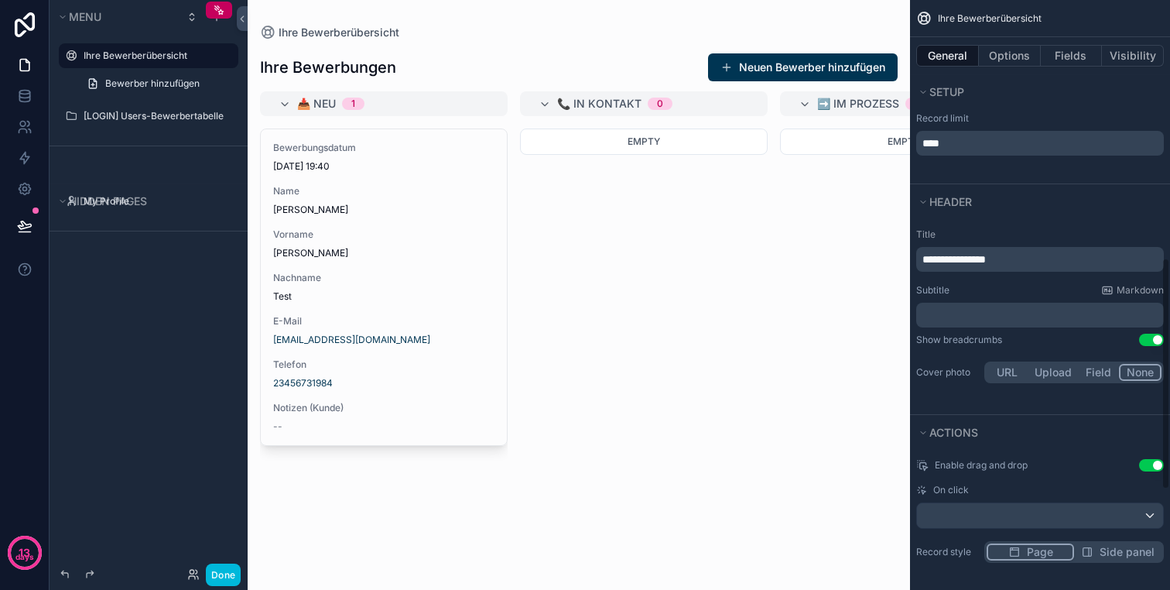
scroll to position [646, 0]
click at [1046, 375] on button "Upload" at bounding box center [1053, 372] width 51 height 17
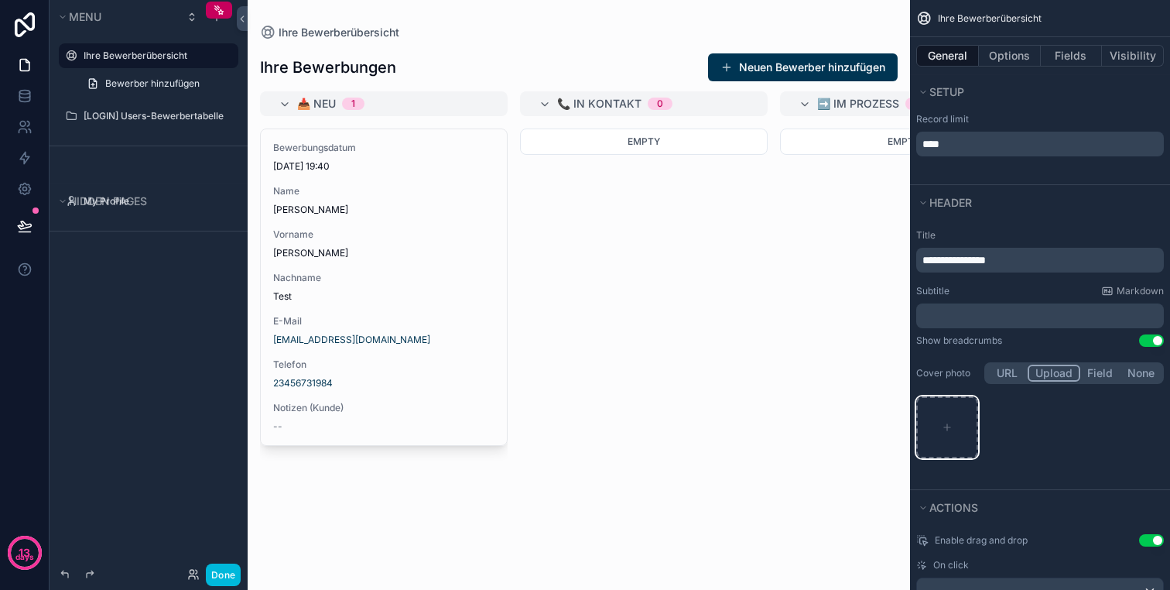
click at [977, 419] on div "scrollable content" at bounding box center [947, 427] width 62 height 62
click at [924, 406] on div "scrollable content" at bounding box center [947, 427] width 62 height 62
type input "**********"
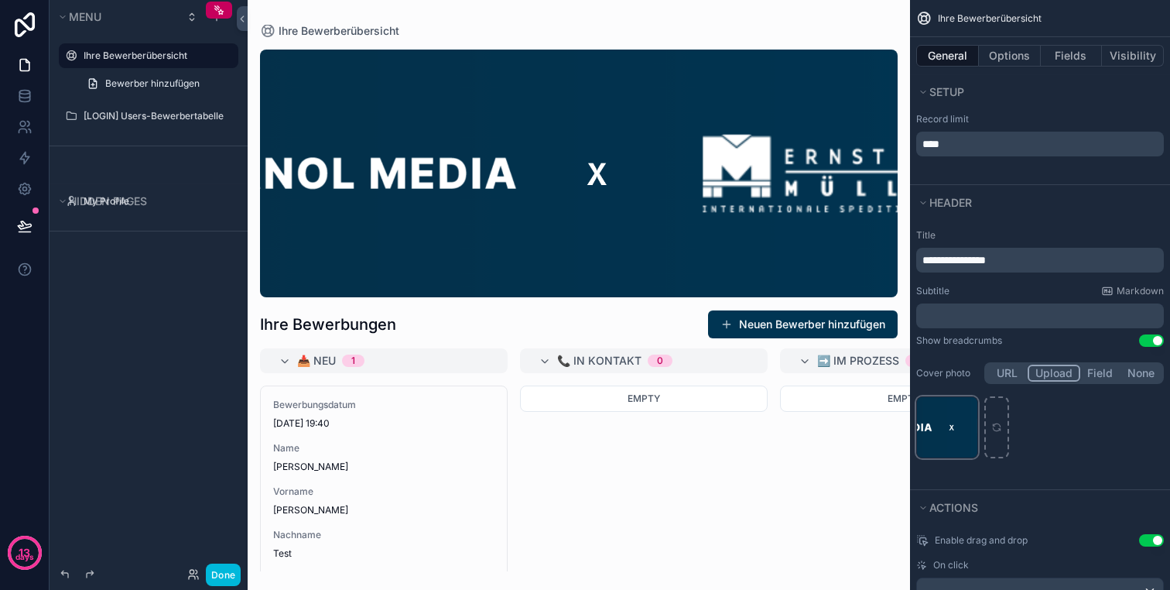
click at [0, 0] on icon "scrollable content" at bounding box center [0, 0] width 0 height 0
click at [1002, 382] on icon "button" at bounding box center [997, 381] width 12 height 12
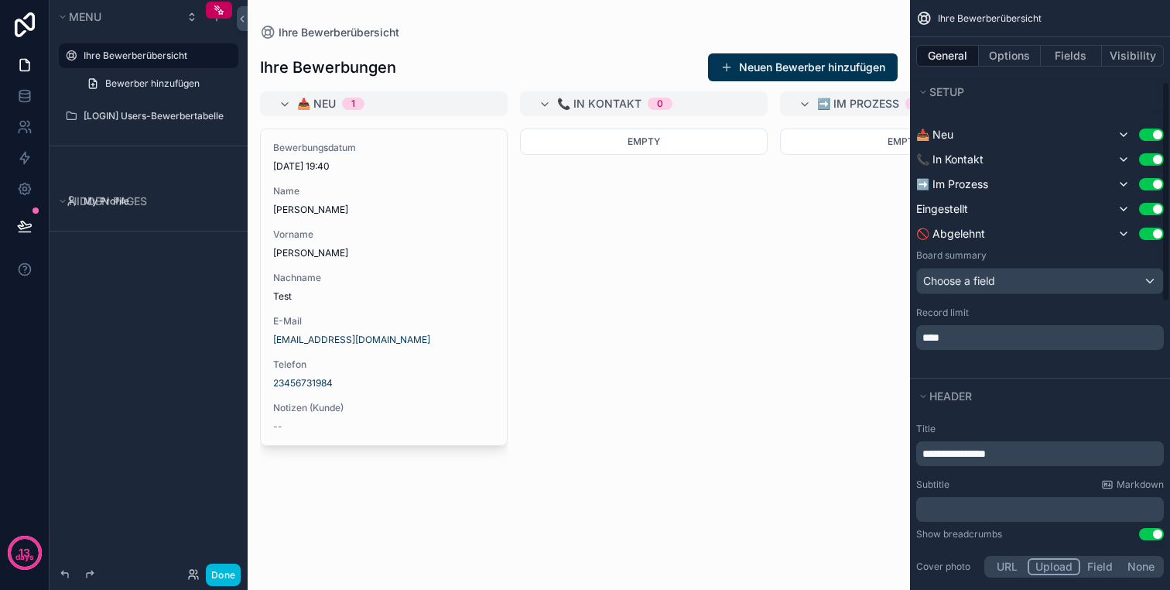
scroll to position [0, 0]
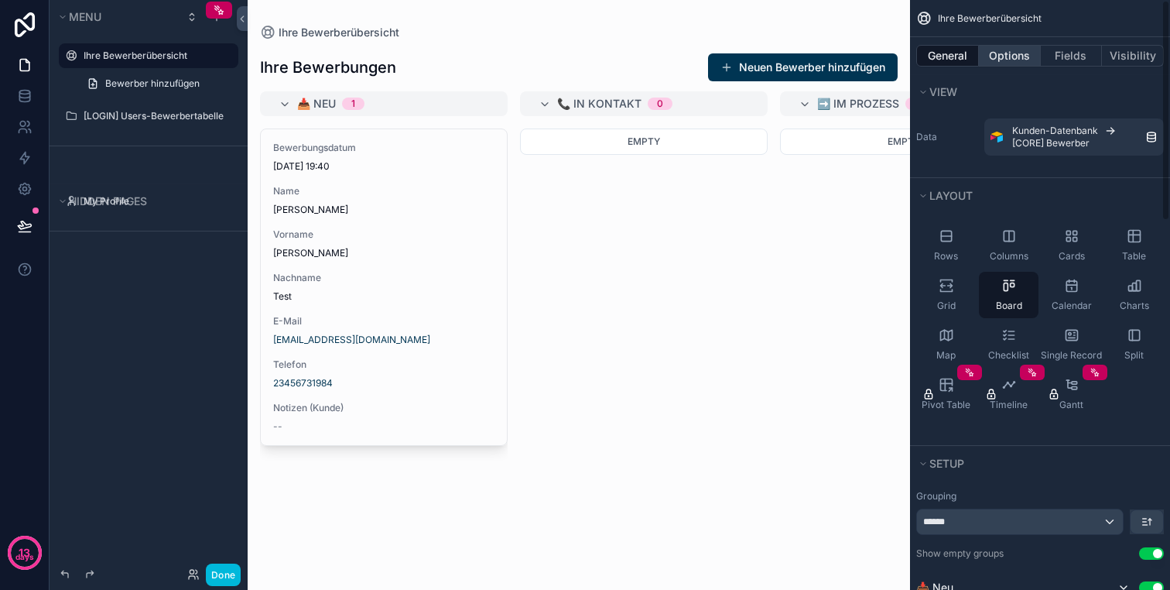
click at [1004, 63] on button "Options" at bounding box center [1010, 56] width 62 height 22
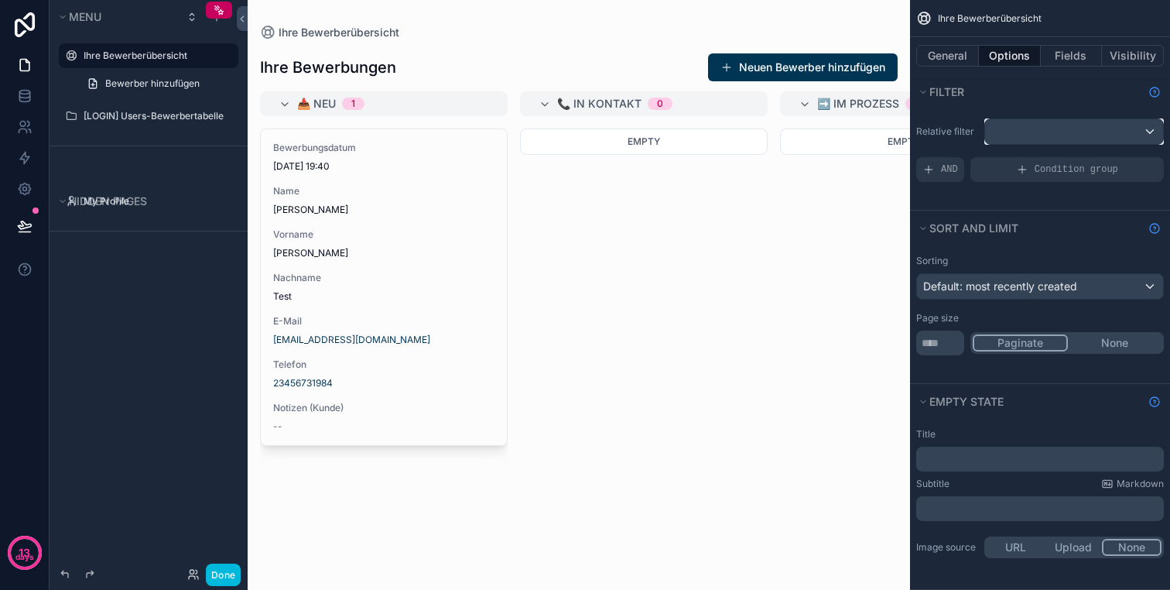
click at [1033, 135] on div "scrollable content" at bounding box center [1074, 131] width 178 height 25
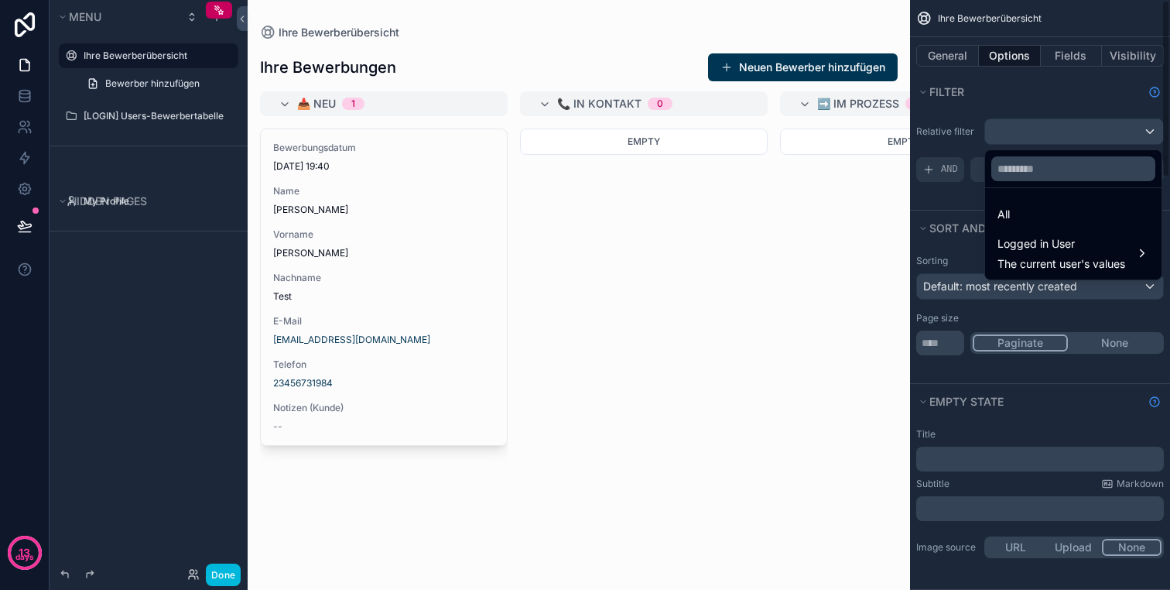
click at [1051, 132] on div "scrollable content" at bounding box center [585, 295] width 1170 height 590
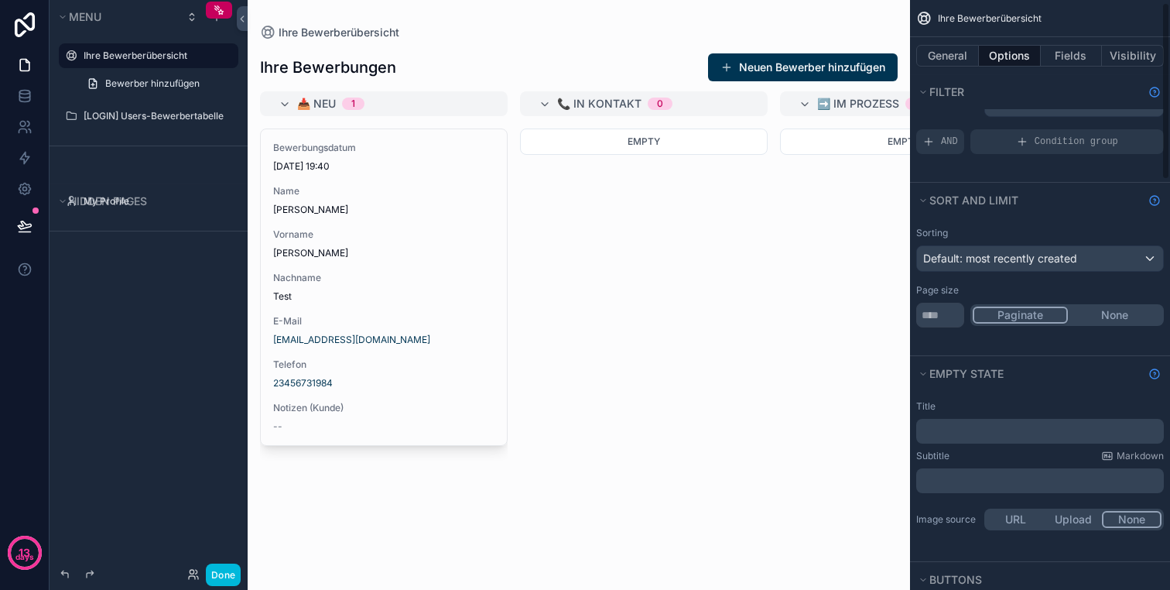
scroll to position [32, 0]
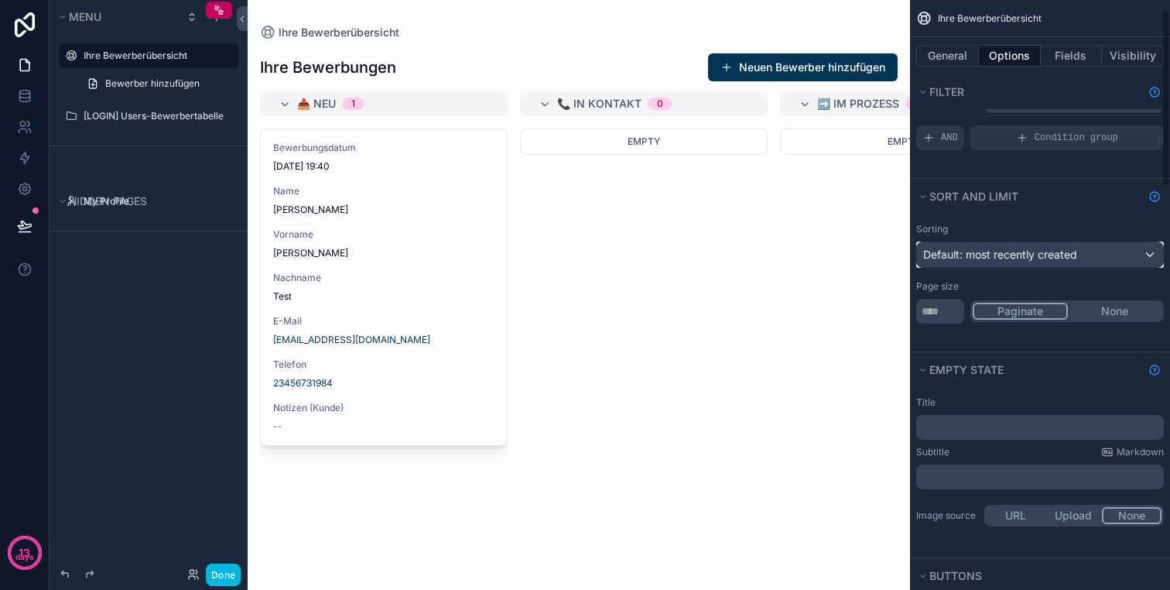
click at [1063, 253] on span "Default: most recently created" at bounding box center [1000, 254] width 154 height 13
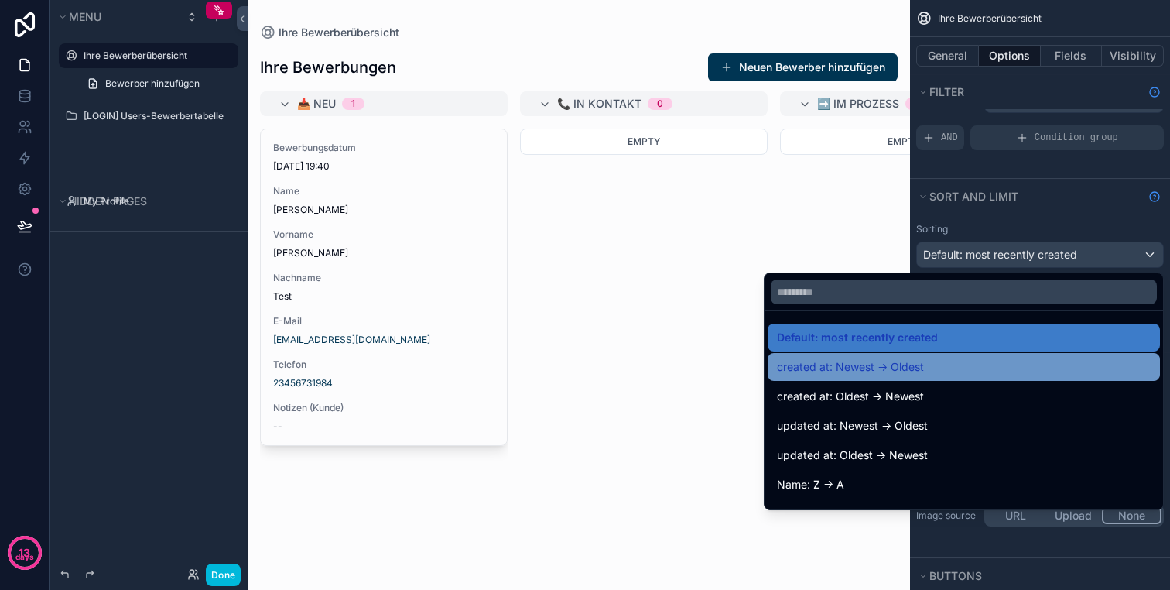
click at [920, 368] on div "created at: Newest -> Oldest" at bounding box center [964, 367] width 374 height 19
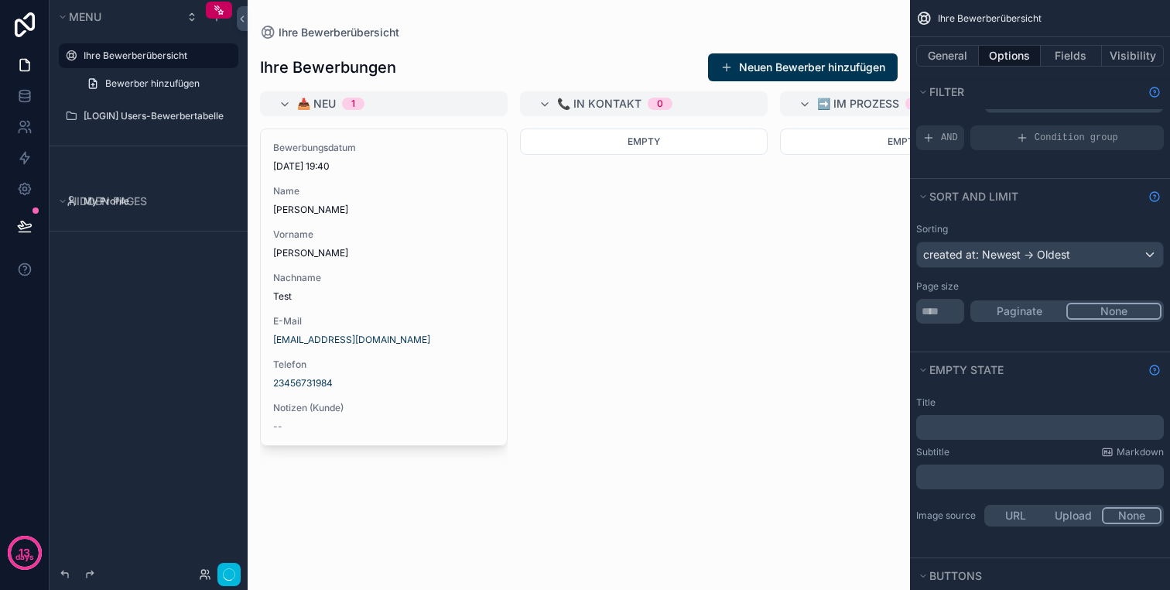
click at [1109, 305] on button "None" at bounding box center [1113, 311] width 95 height 17
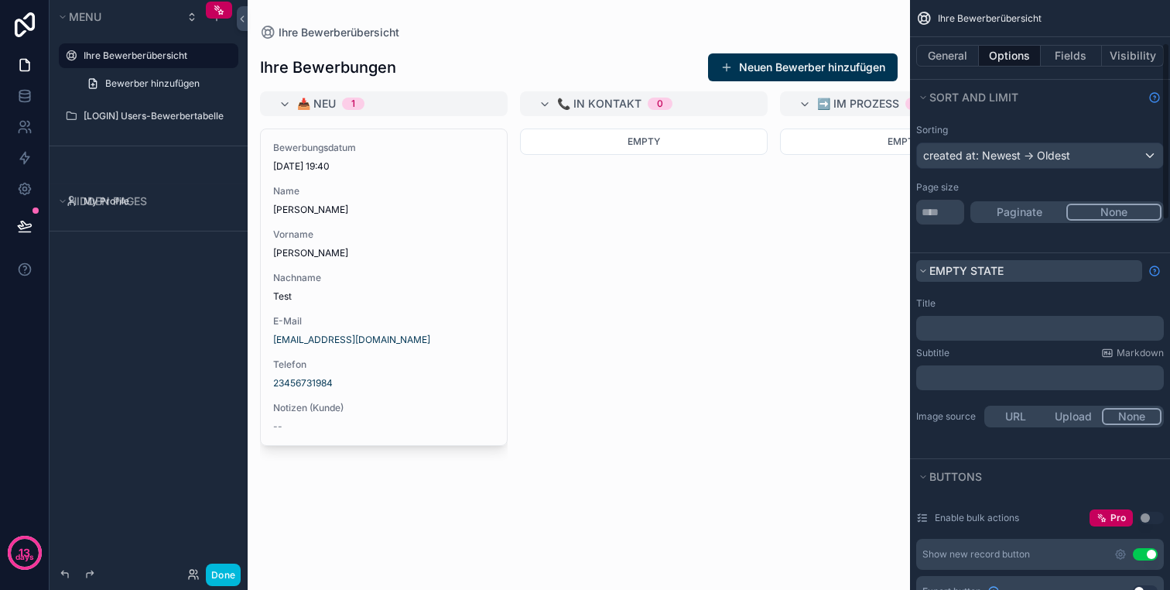
scroll to position [144, 0]
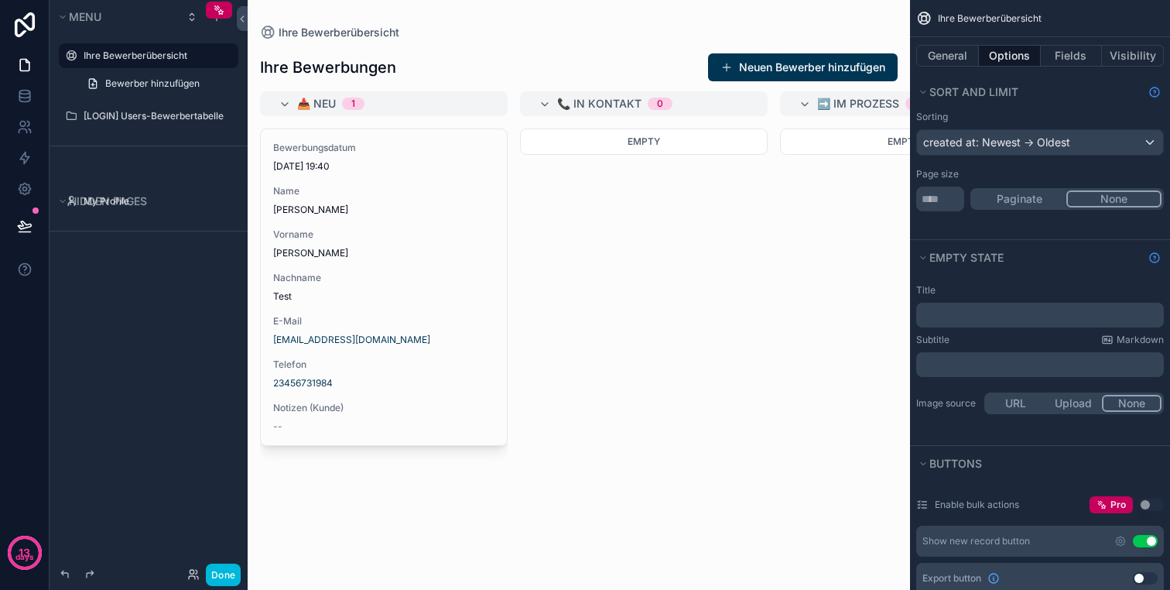
click at [1010, 310] on p "﻿" at bounding box center [1041, 315] width 238 height 12
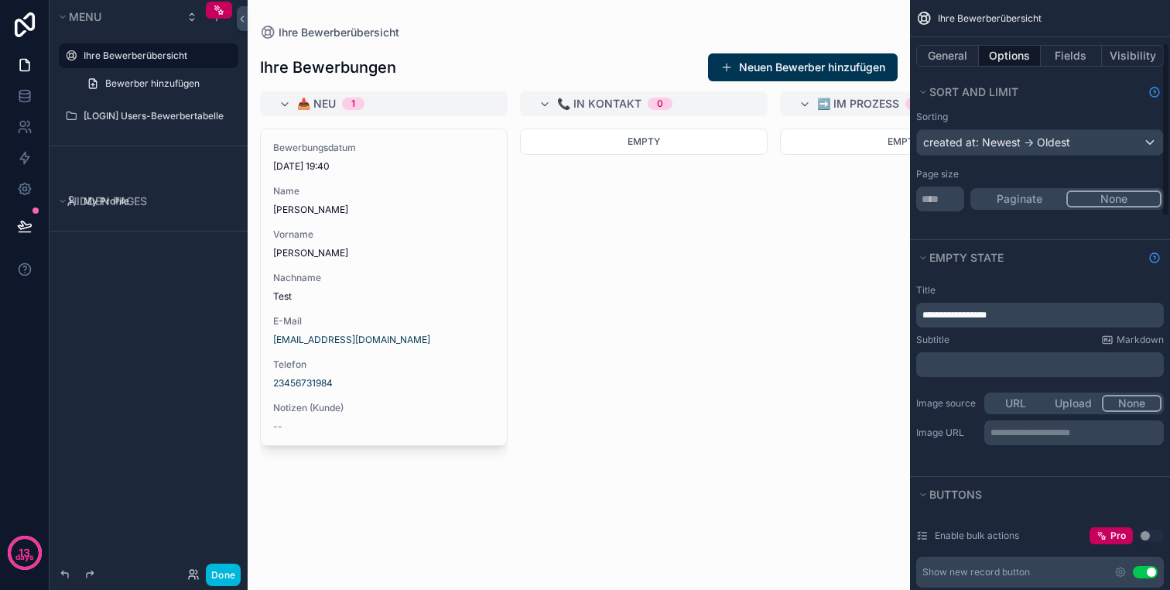
click at [1021, 361] on p "﻿" at bounding box center [1041, 364] width 238 height 12
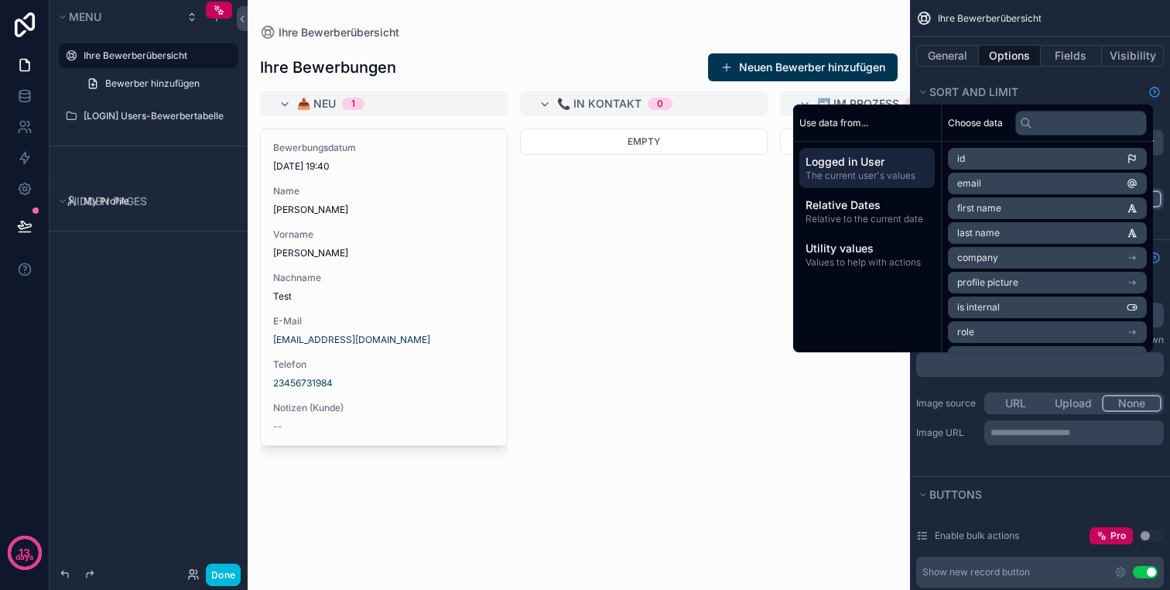
click at [988, 465] on div "**********" at bounding box center [1040, 375] width 260 height 201
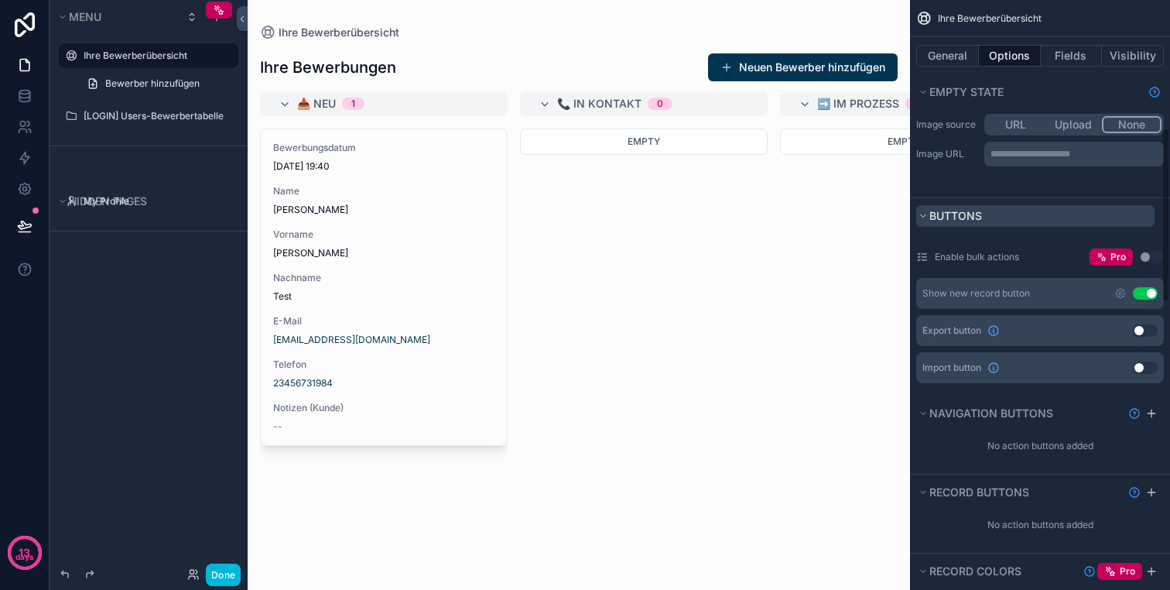
scroll to position [444, 0]
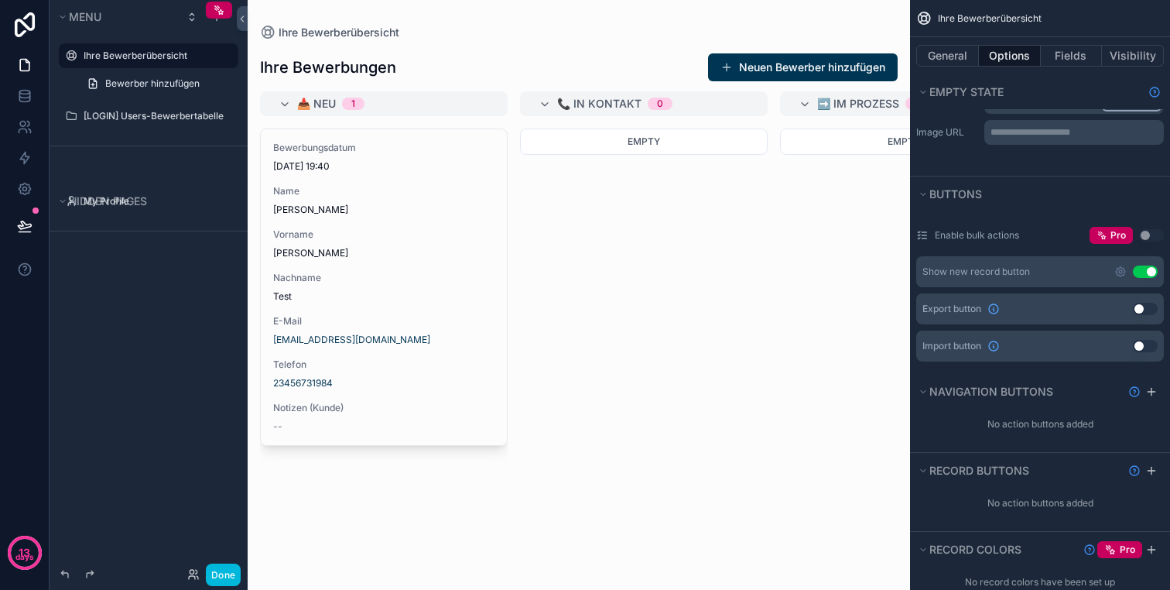
click at [1146, 273] on button "Use setting" at bounding box center [1145, 271] width 25 height 12
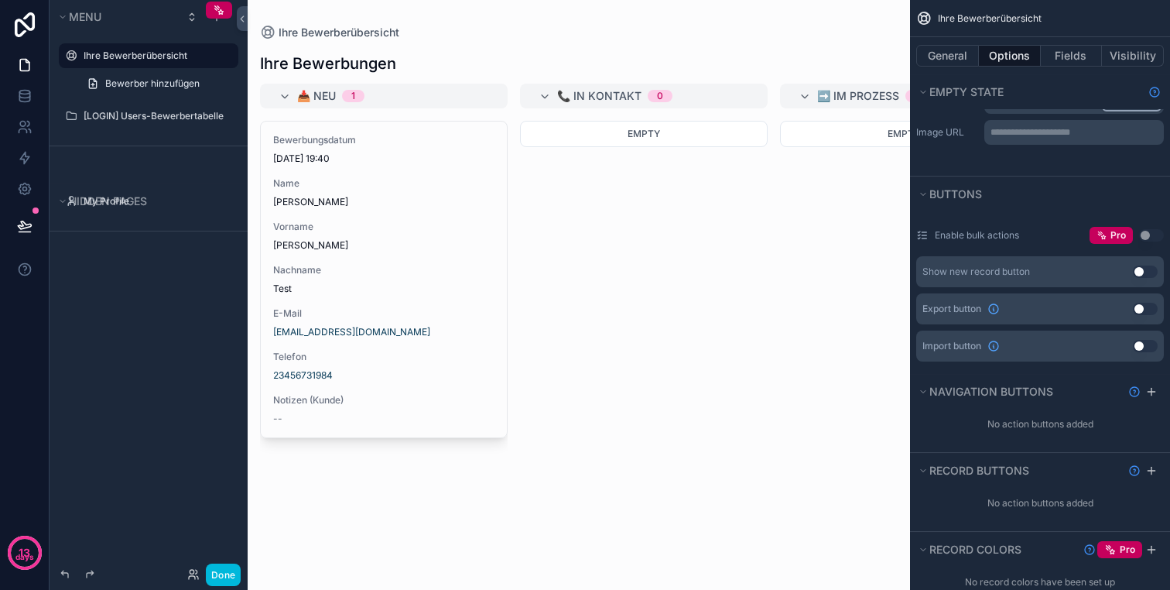
click at [1145, 308] on button "Use setting" at bounding box center [1145, 309] width 25 height 12
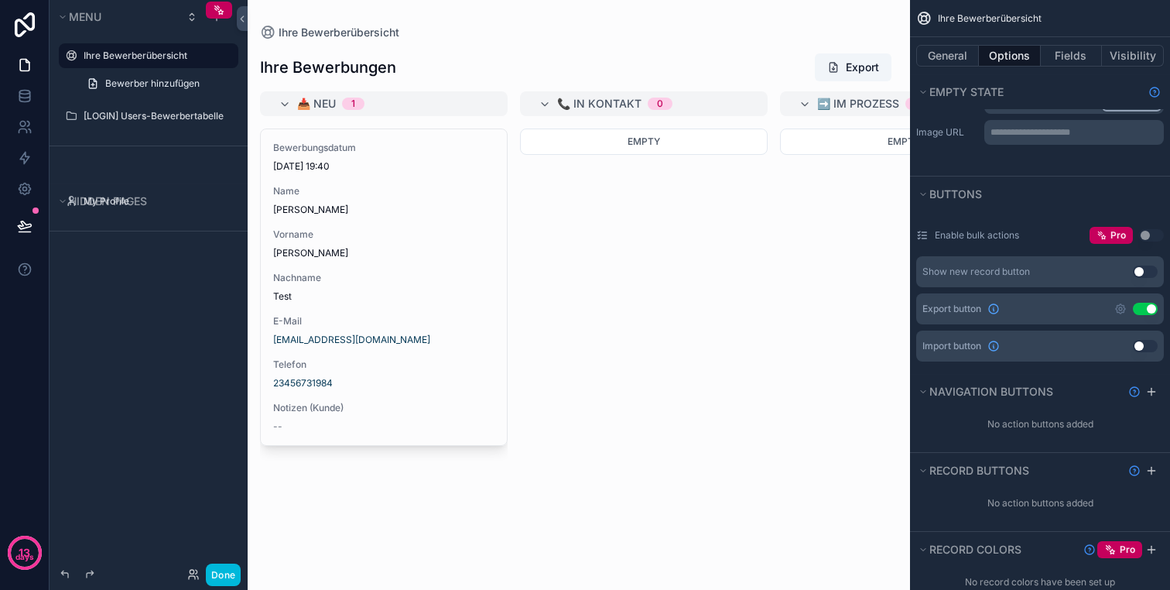
click at [1145, 307] on button "Use setting" at bounding box center [1145, 309] width 25 height 12
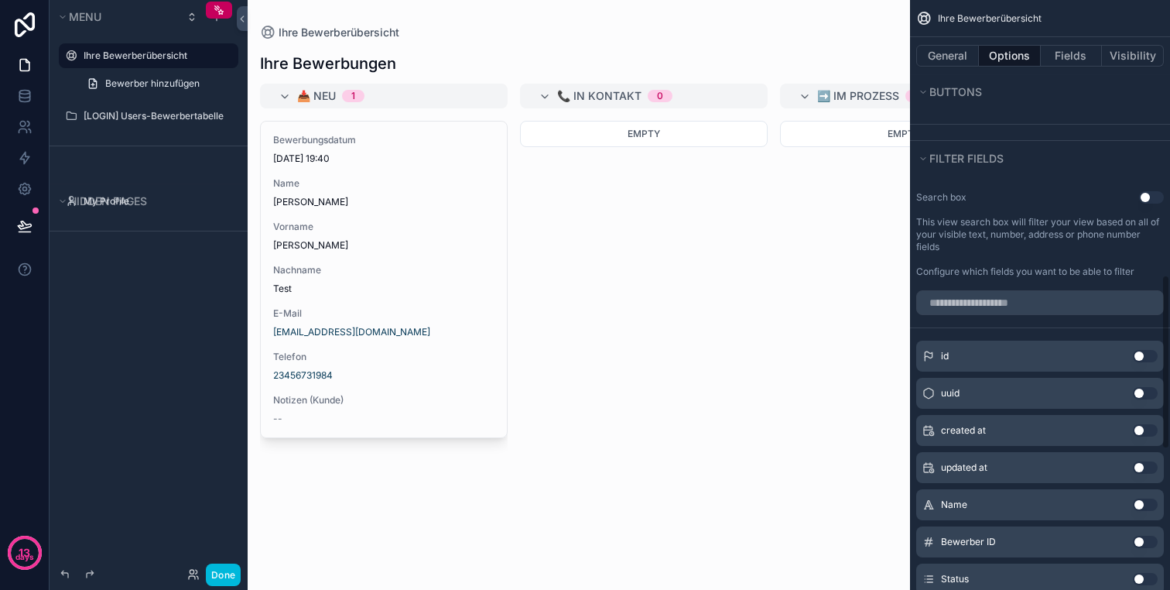
scroll to position [918, 0]
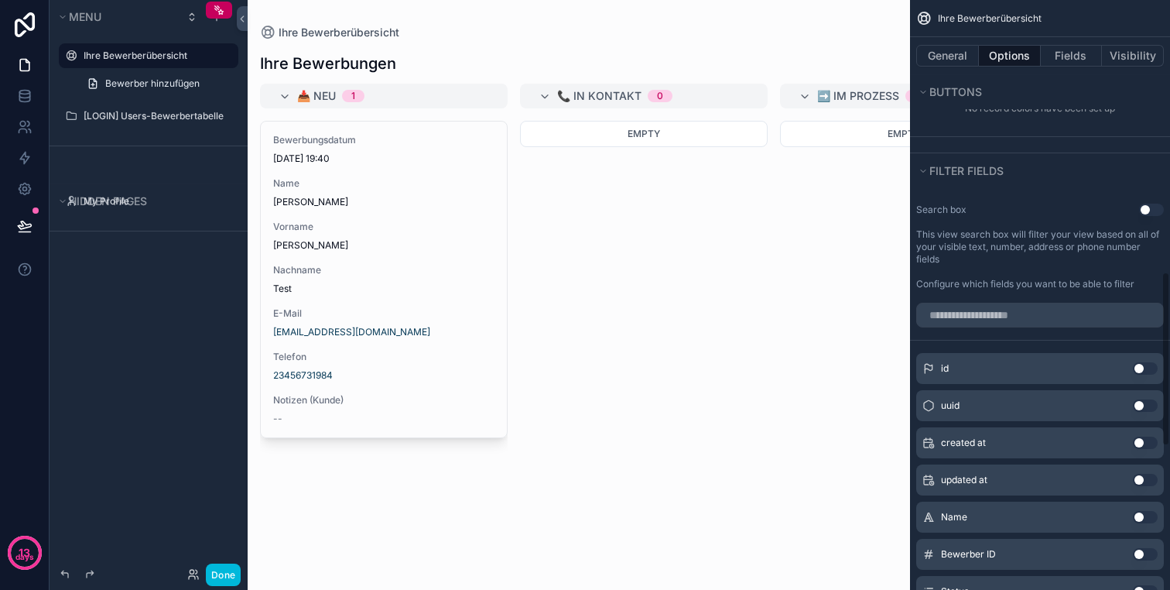
click at [1151, 206] on button "Use setting" at bounding box center [1151, 210] width 25 height 12
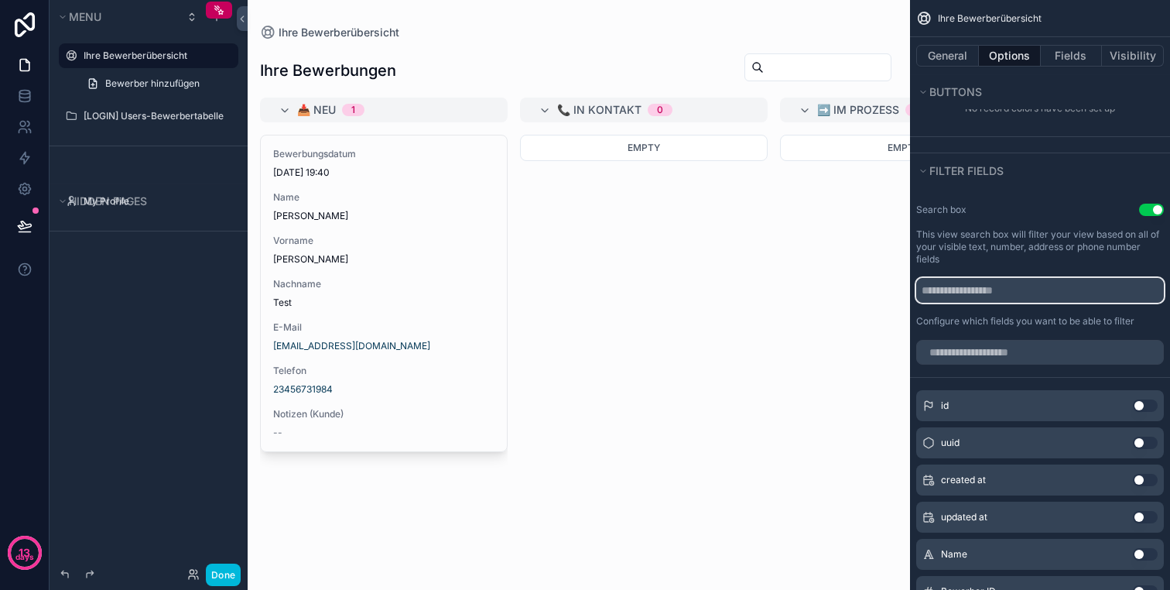
click at [995, 290] on input "scrollable content" at bounding box center [1040, 290] width 248 height 25
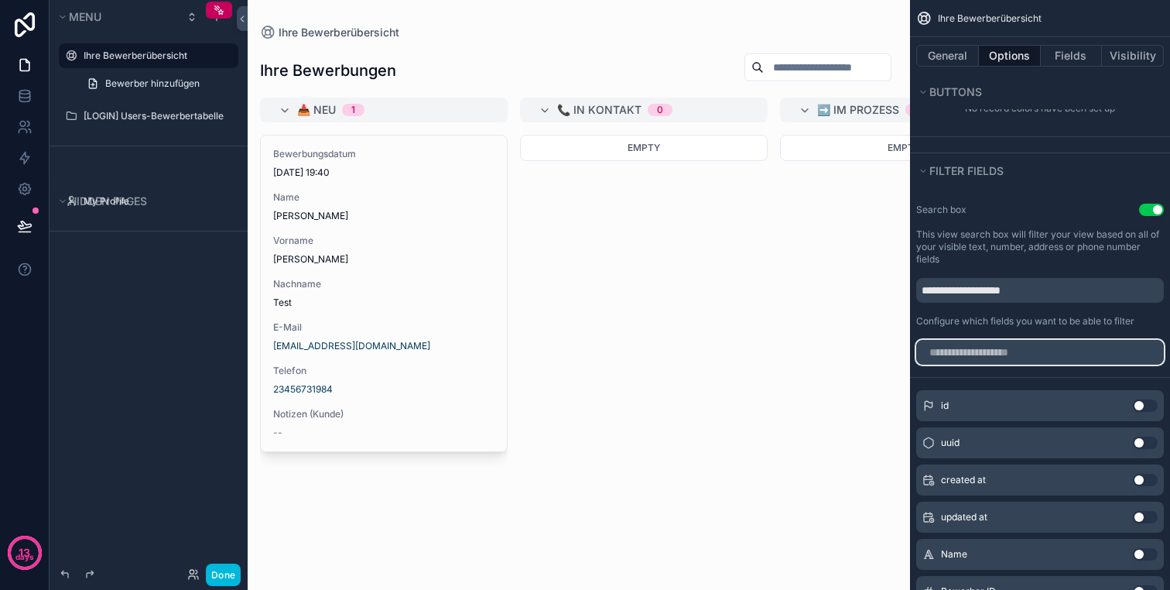
click at [1017, 347] on input "scrollable content" at bounding box center [1040, 352] width 248 height 25
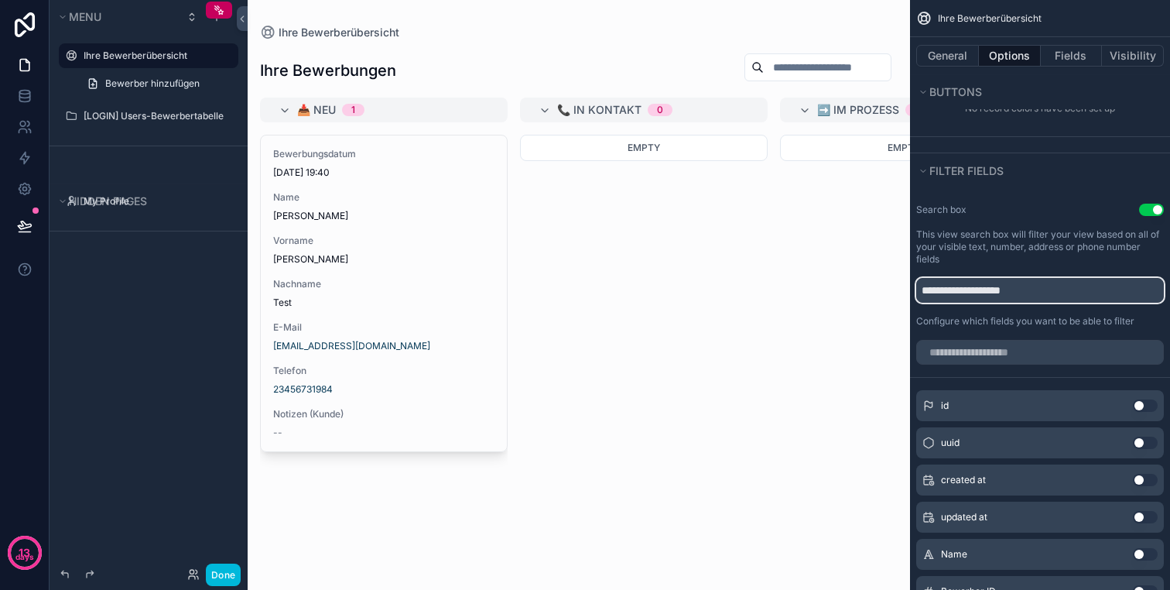
click at [1001, 289] on input "**********" at bounding box center [1040, 290] width 248 height 25
type input "**********"
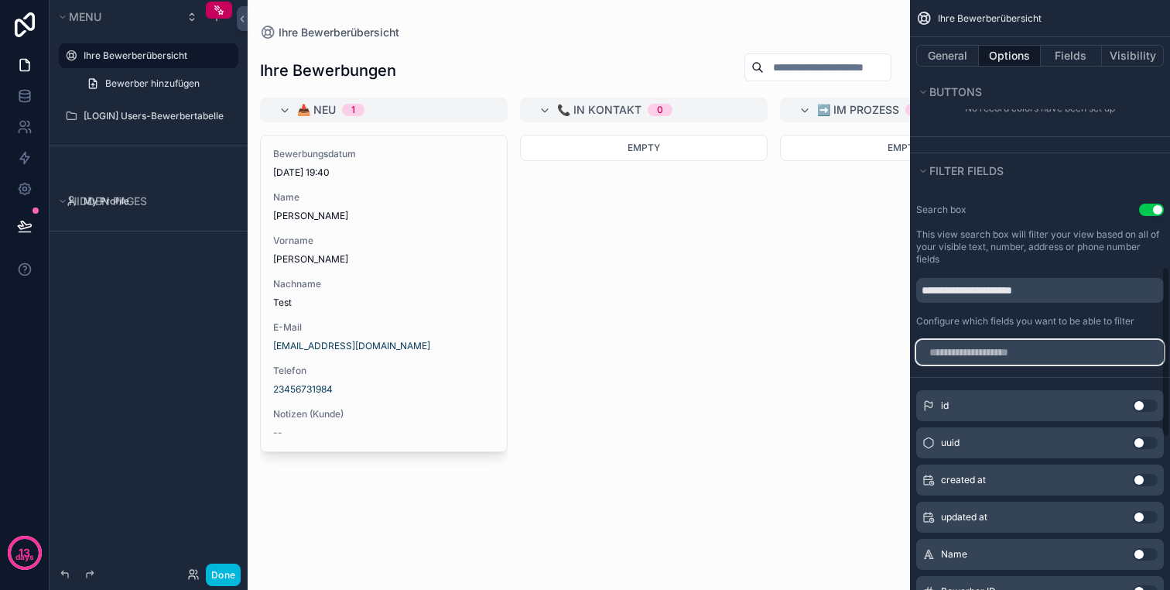
click at [1003, 364] on input "scrollable content" at bounding box center [1040, 352] width 248 height 25
click at [1013, 353] on input "scrollable content" at bounding box center [1040, 352] width 248 height 25
type input "*"
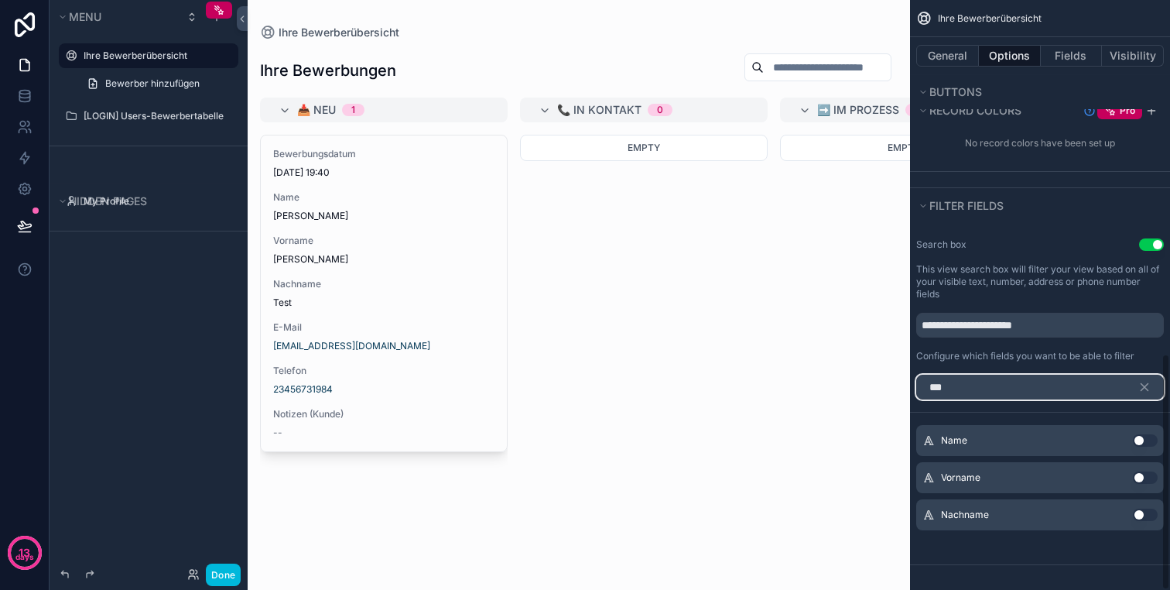
type input "***"
click at [1143, 438] on button "Use setting" at bounding box center [1145, 440] width 25 height 12
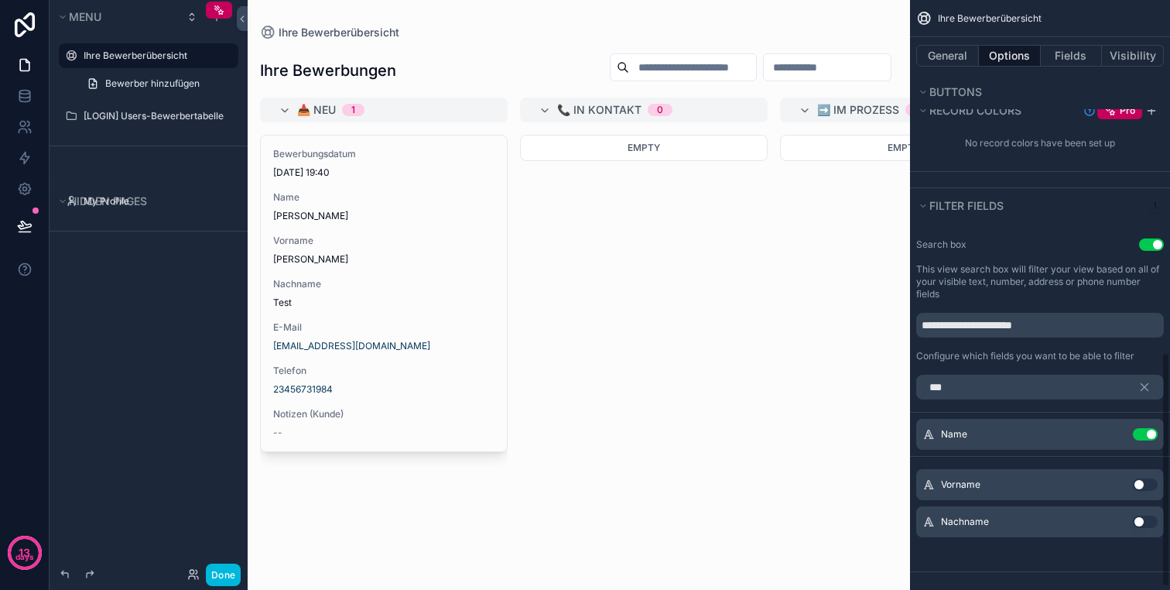
click at [1144, 481] on button "Use setting" at bounding box center [1145, 484] width 25 height 12
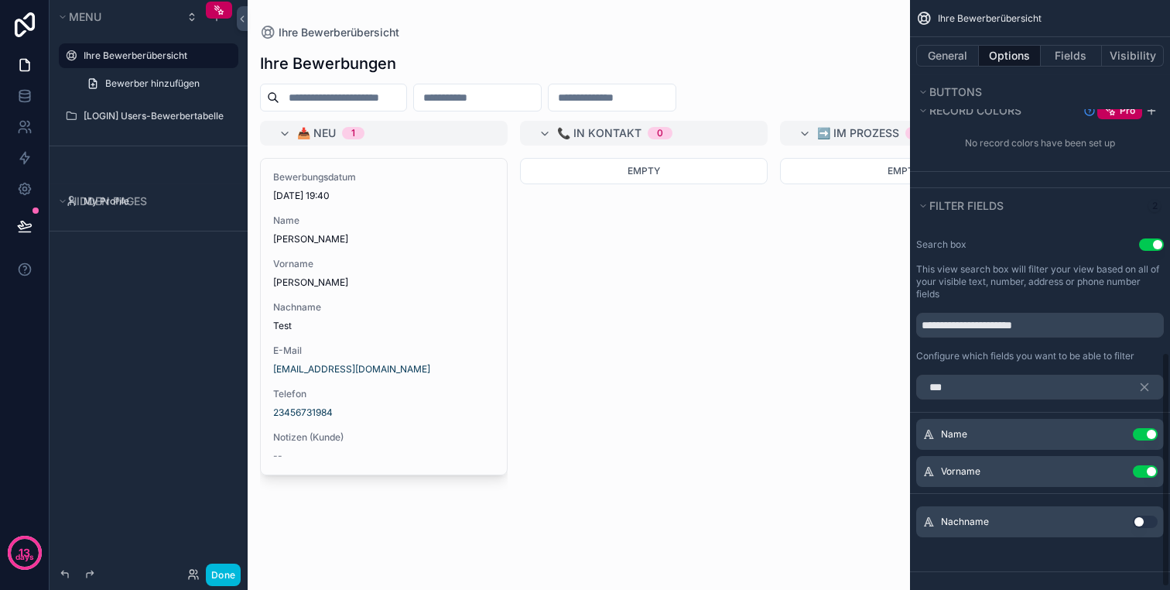
click at [1144, 519] on button "Use setting" at bounding box center [1145, 521] width 25 height 12
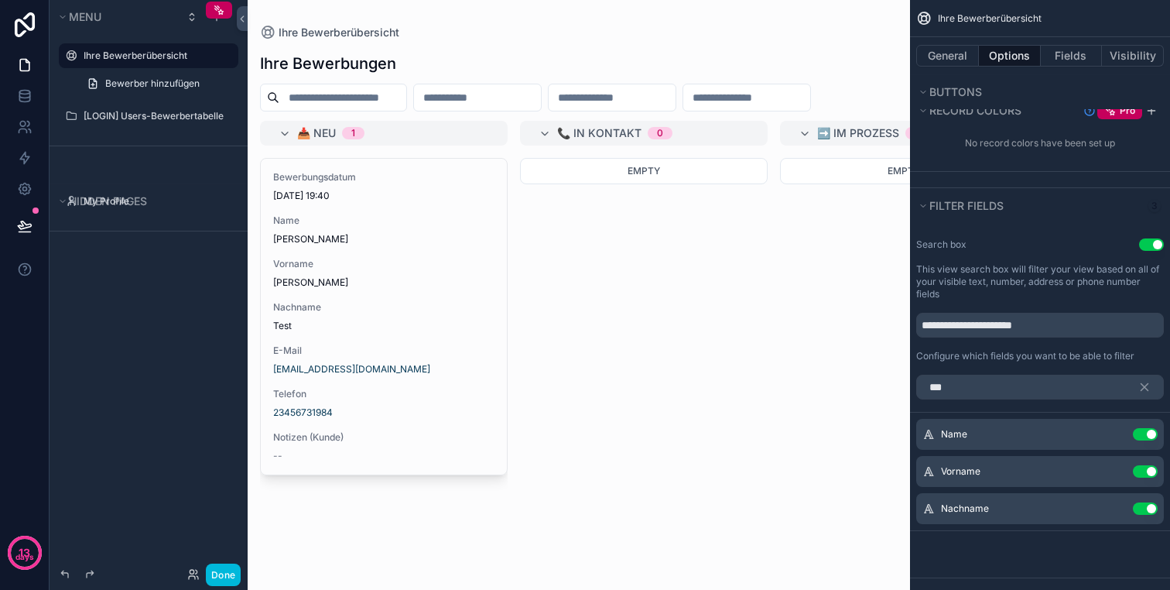
click at [1145, 512] on button "Use setting" at bounding box center [1145, 508] width 25 height 12
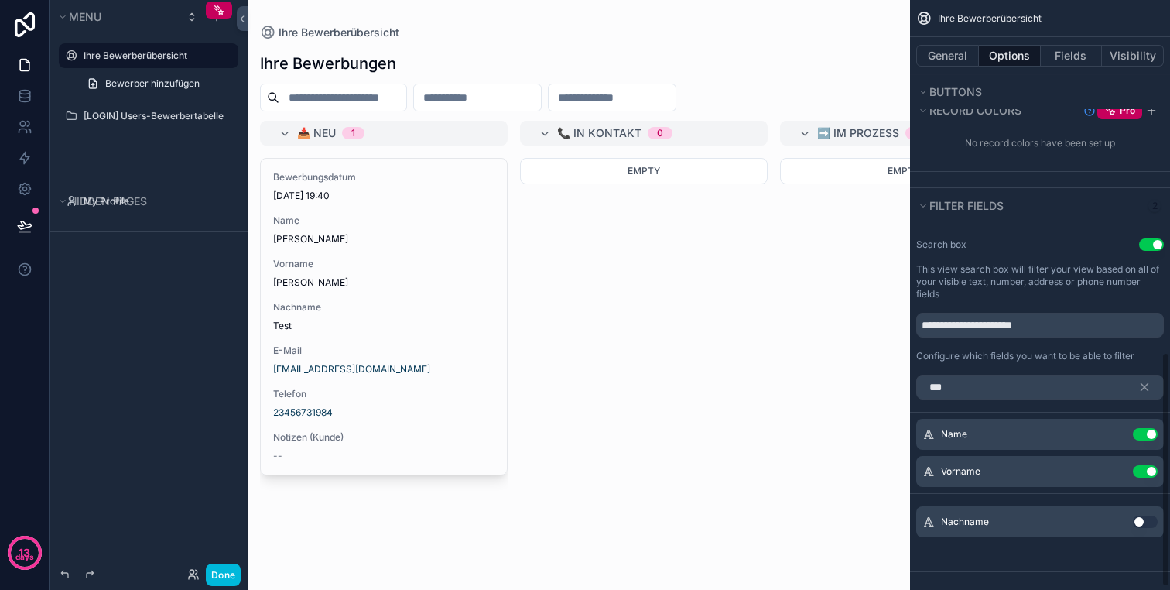
click at [1145, 474] on button "Use setting" at bounding box center [1145, 471] width 25 height 12
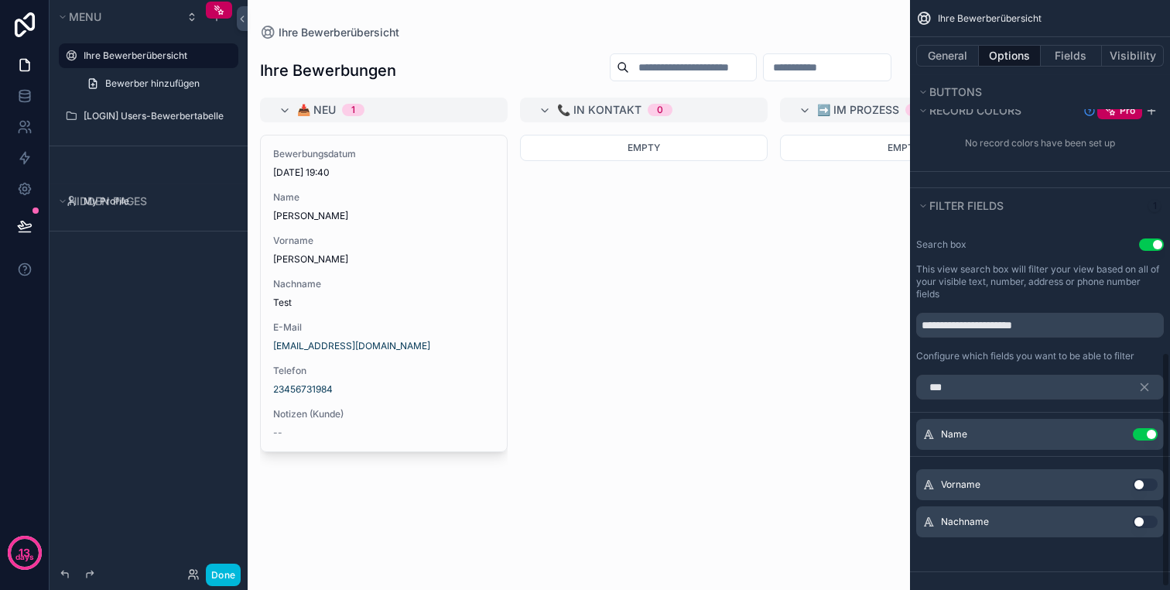
click at [1145, 433] on button "Use setting" at bounding box center [1145, 434] width 25 height 12
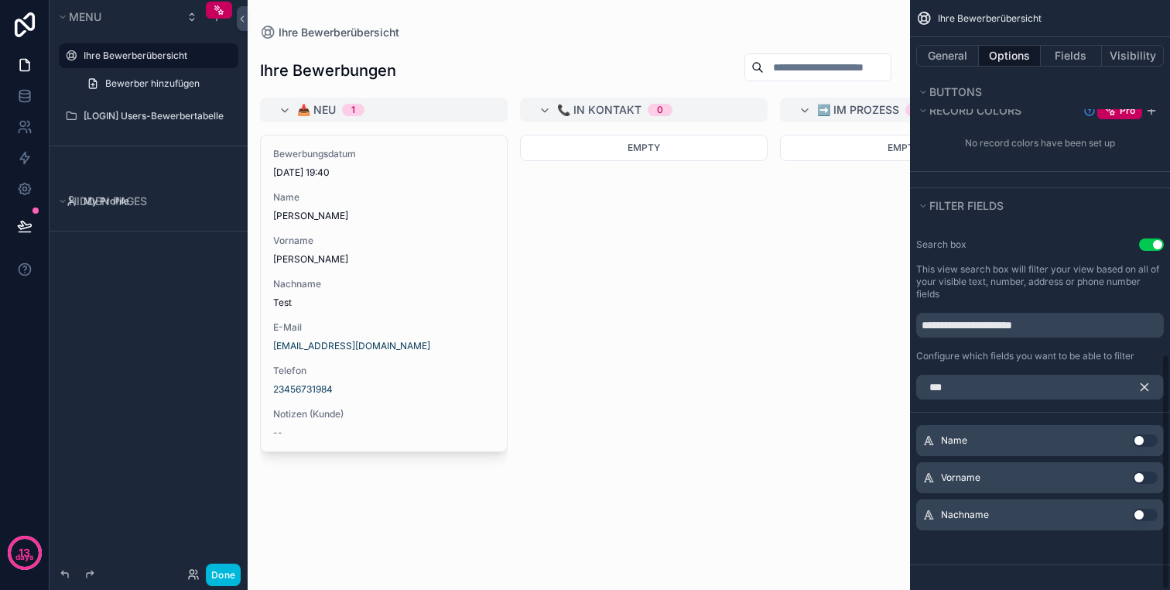
click at [1143, 385] on icon "scrollable content" at bounding box center [1144, 387] width 7 height 7
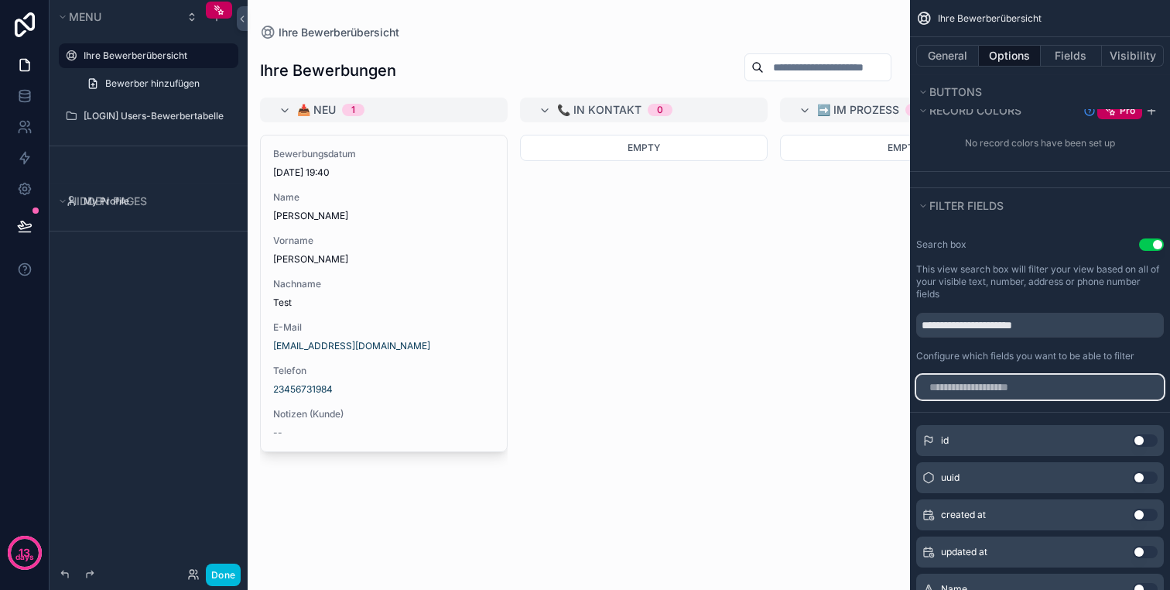
click at [1058, 383] on input "scrollable content" at bounding box center [1040, 387] width 248 height 25
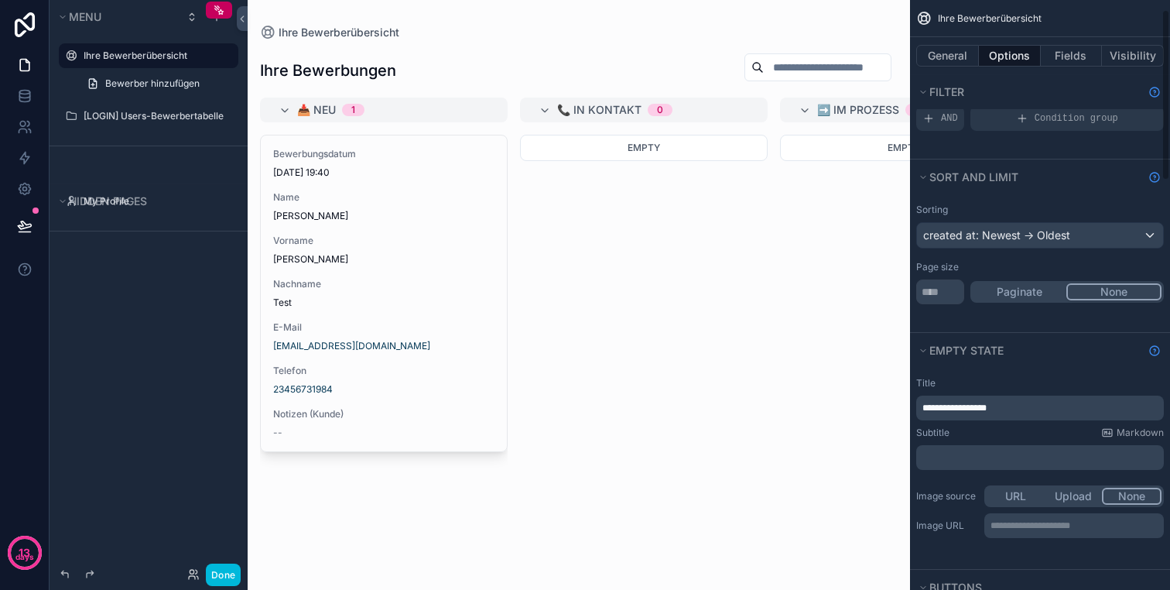
scroll to position [0, 0]
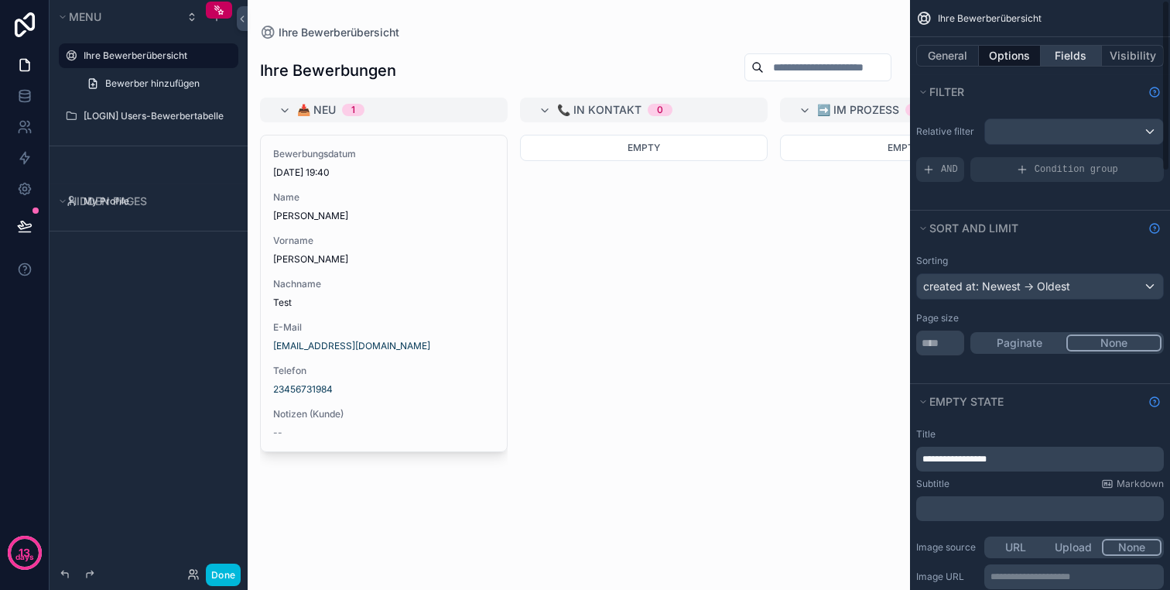
click at [1075, 54] on button "Fields" at bounding box center [1072, 56] width 62 height 22
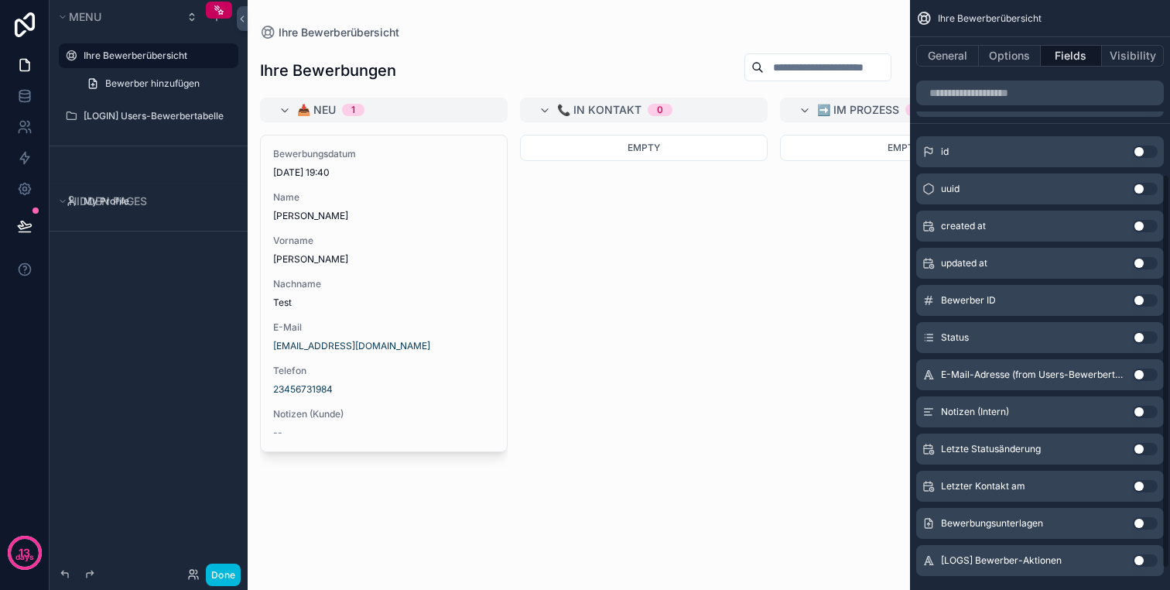
scroll to position [292, 0]
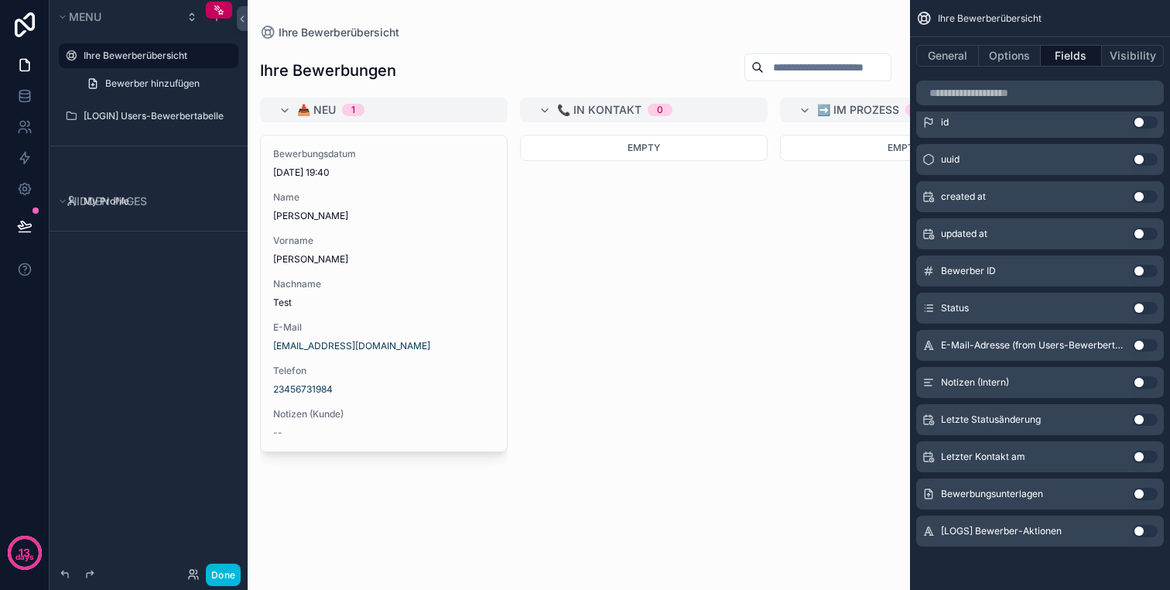
click at [1144, 491] on button "Use setting" at bounding box center [1145, 494] width 25 height 12
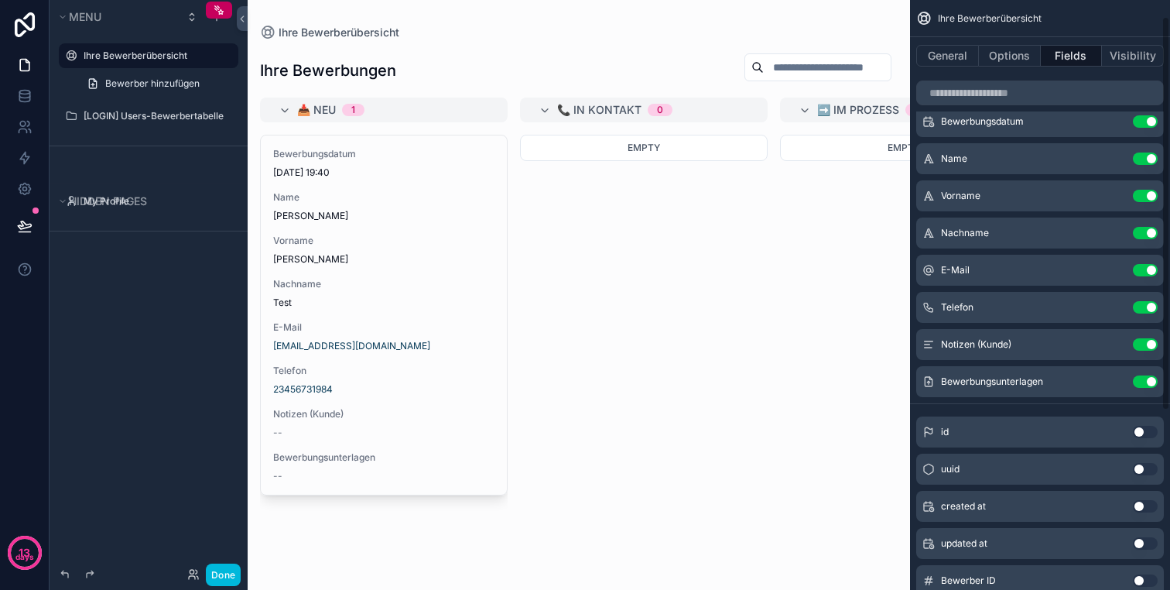
scroll to position [0, 0]
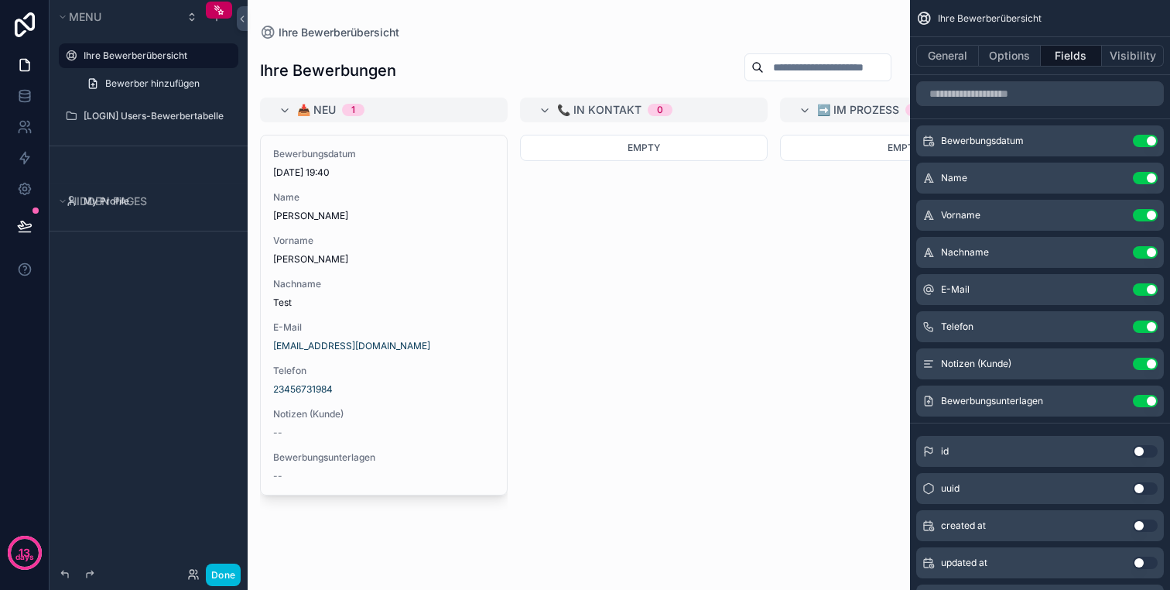
click at [1143, 216] on button "Use setting" at bounding box center [1145, 215] width 25 height 12
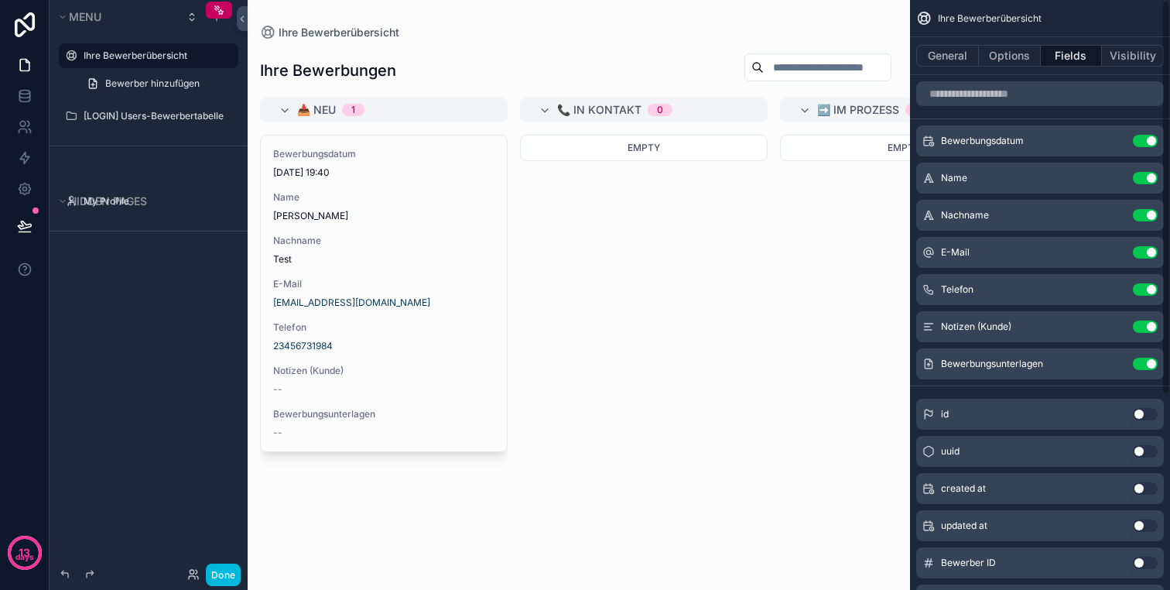
click at [1146, 209] on button "Use setting" at bounding box center [1145, 215] width 25 height 12
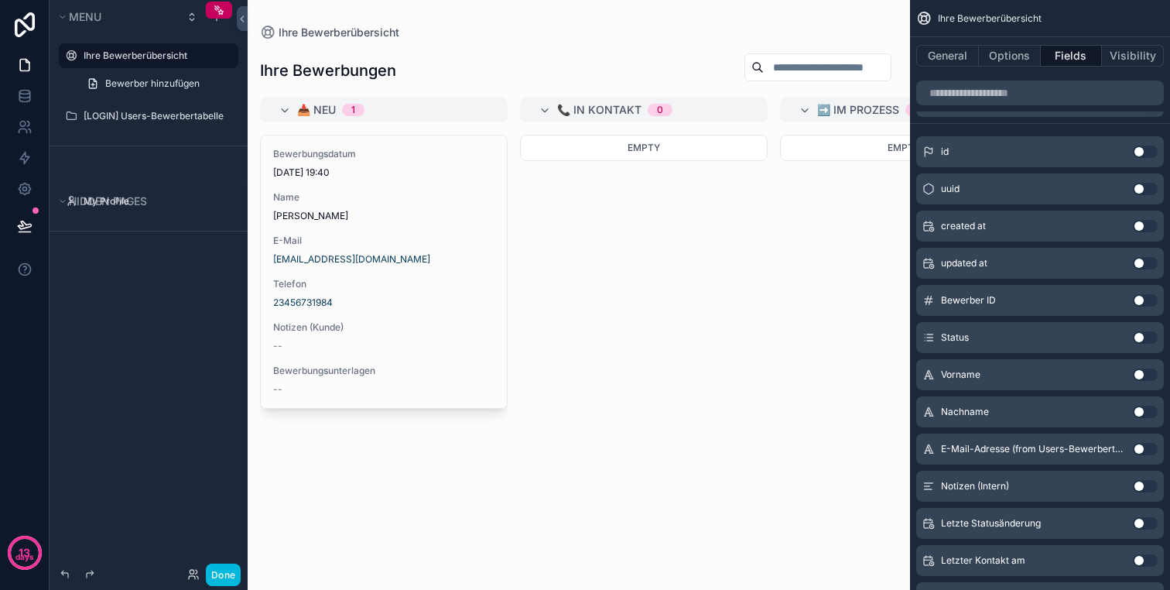
scroll to position [292, 0]
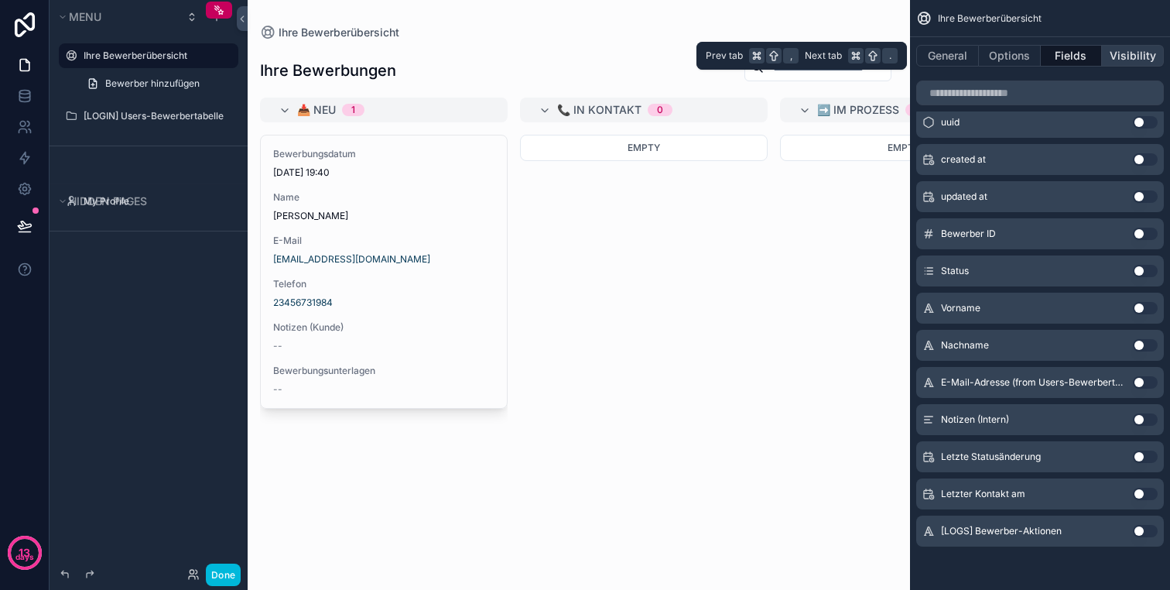
click at [1122, 63] on button "Visibility" at bounding box center [1133, 56] width 62 height 22
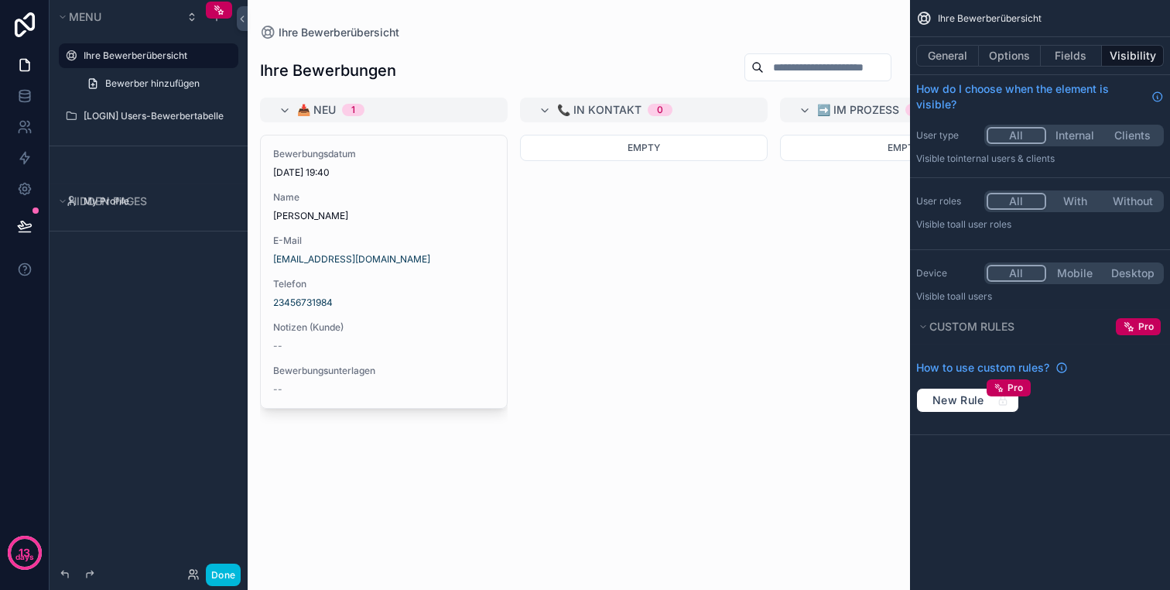
click at [1067, 272] on button "Mobile" at bounding box center [1075, 273] width 58 height 17
click at [1022, 272] on button "All" at bounding box center [1017, 273] width 60 height 17
click at [961, 57] on button "General" at bounding box center [947, 56] width 63 height 22
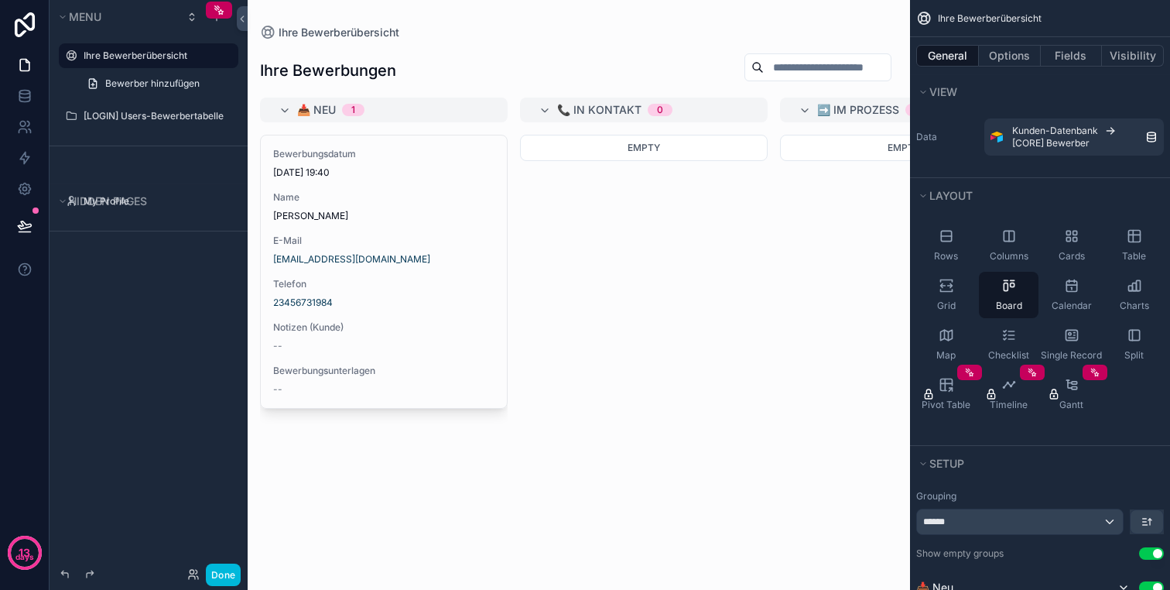
click at [565, 241] on div "scrollable content" at bounding box center [579, 295] width 662 height 590
click at [0, 0] on icon "scrollable content" at bounding box center [0, 0] width 0 height 0
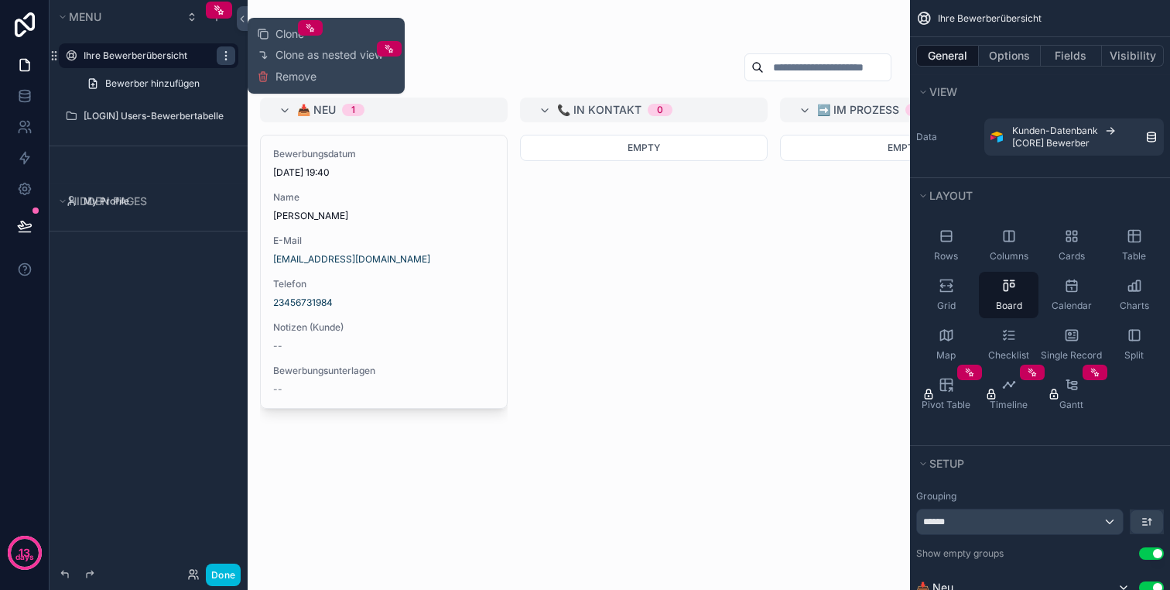
click at [224, 54] on icon "scrollable content" at bounding box center [226, 56] width 12 height 12
click at [159, 113] on label "[LOGIN] Users-Bewerbertabelle" at bounding box center [156, 116] width 145 height 12
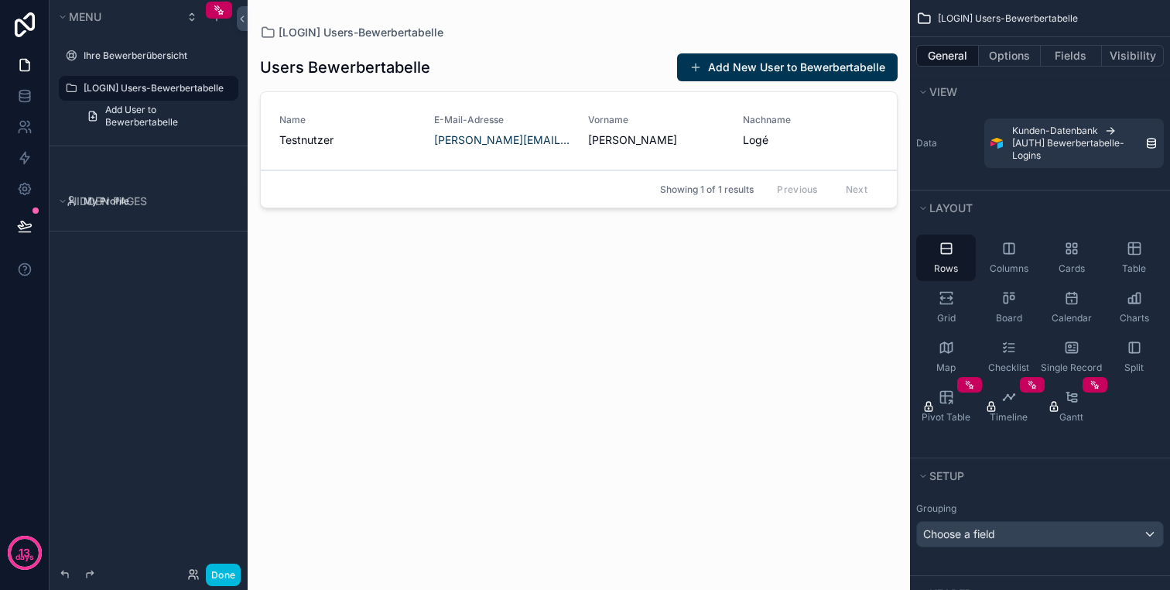
click at [0, 0] on icon "scrollable content" at bounding box center [0, 0] width 0 height 0
click at [169, 91] on input "**********" at bounding box center [136, 88] width 105 height 19
type input "**********"
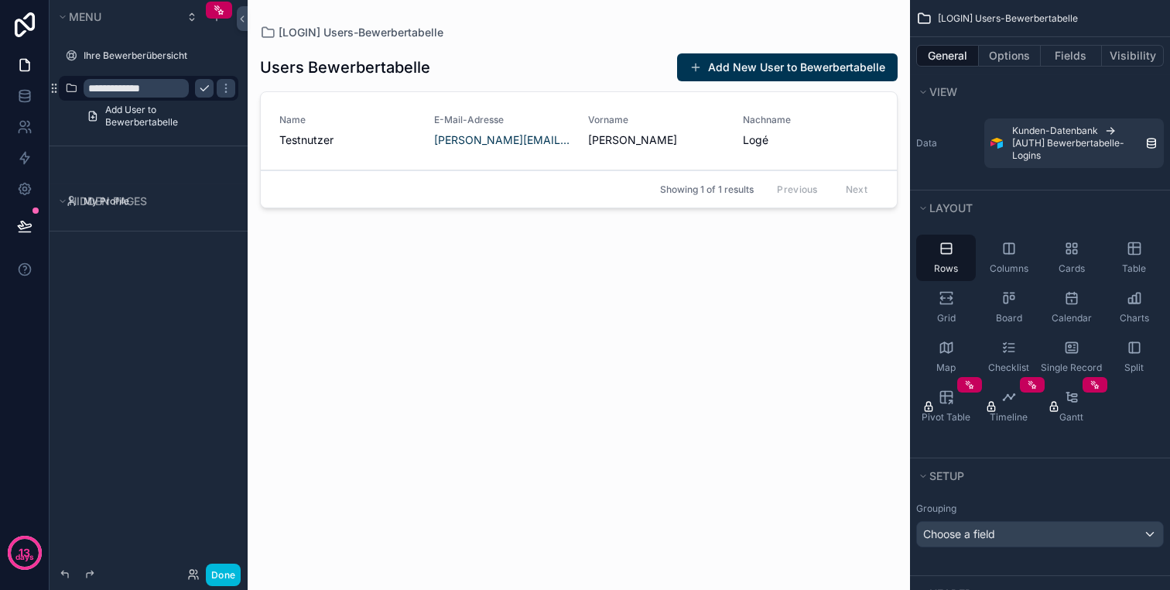
click at [203, 91] on icon "scrollable content" at bounding box center [204, 88] width 12 height 12
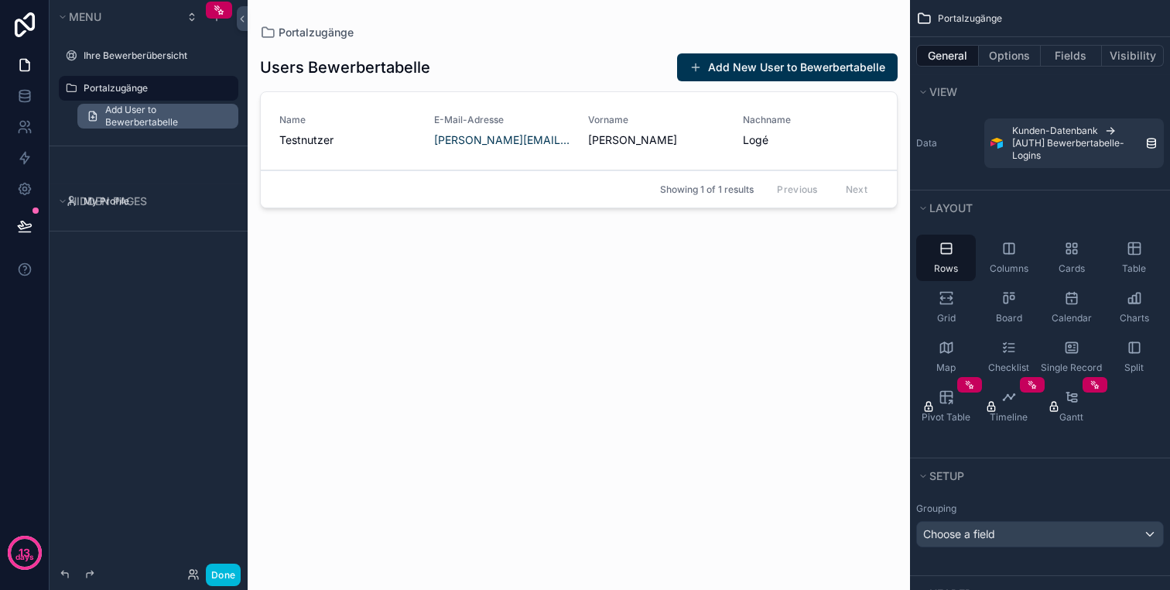
click at [145, 118] on span "Add User to Bewerbertabelle" at bounding box center [167, 116] width 124 height 25
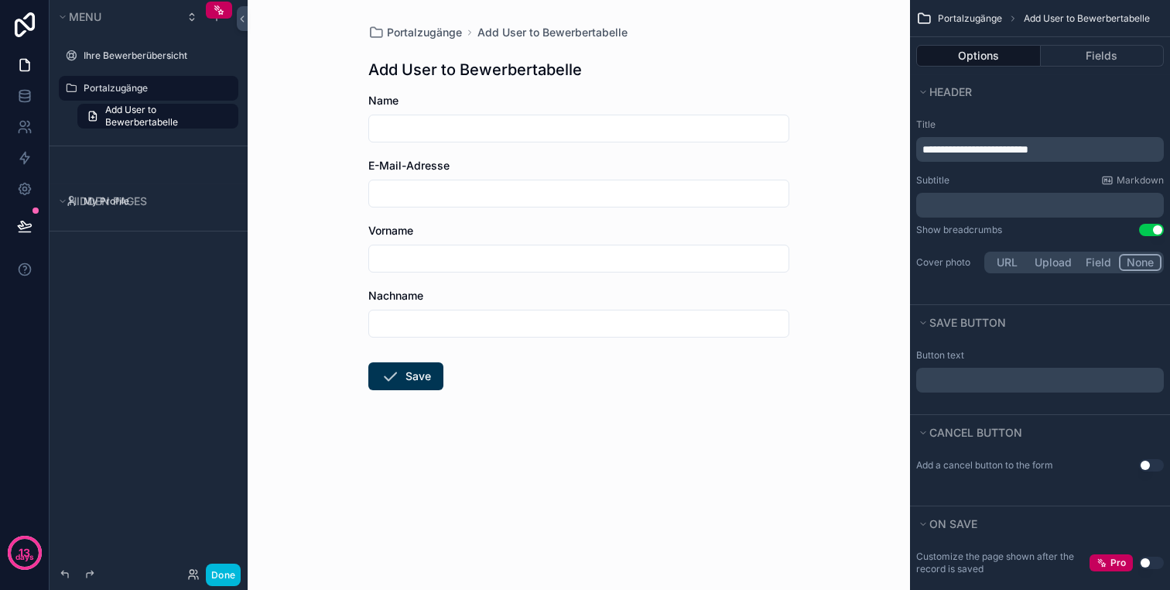
click at [155, 87] on label "Portalzugänge" at bounding box center [156, 88] width 145 height 12
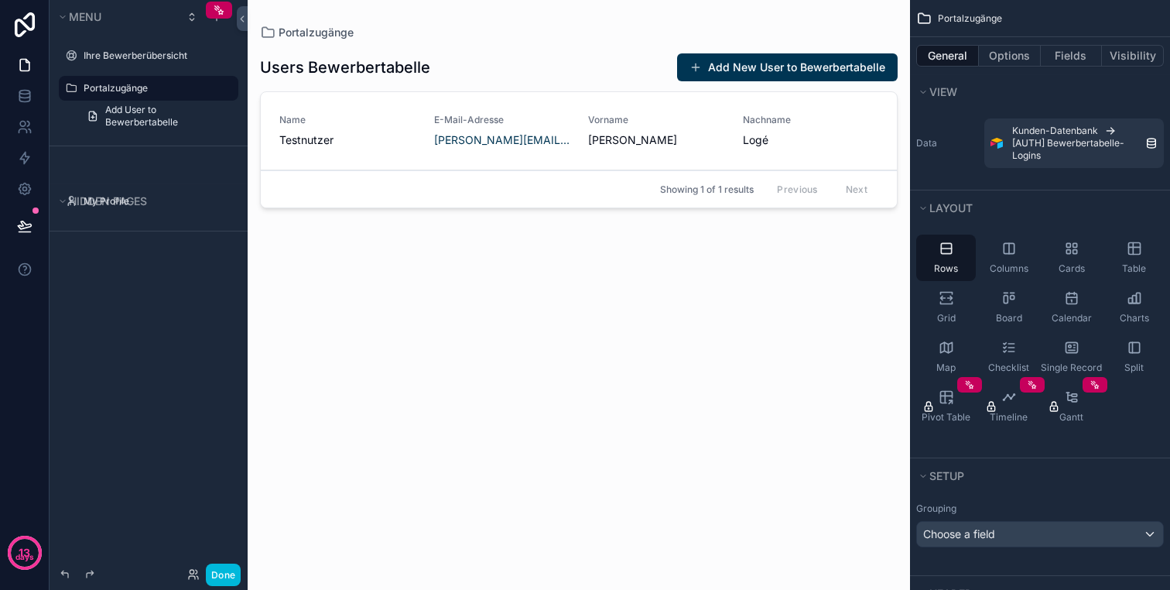
click at [801, 63] on div "scrollable content" at bounding box center [579, 285] width 662 height 571
click at [962, 262] on div "Rows" at bounding box center [946, 257] width 60 height 46
click at [958, 309] on div "Grid" at bounding box center [946, 307] width 60 height 46
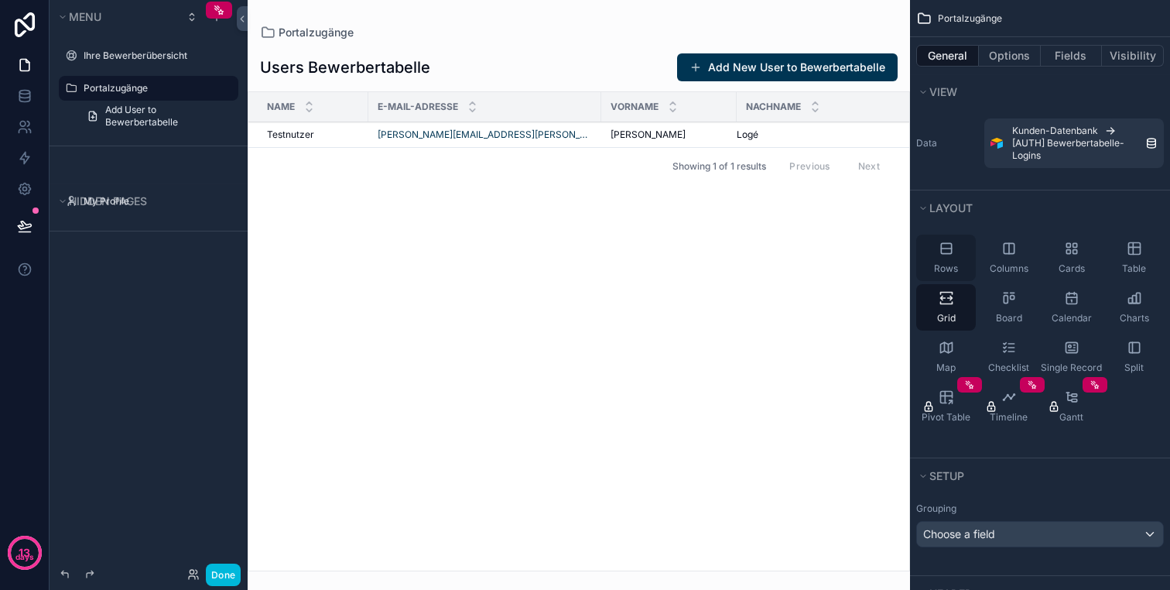
click at [953, 265] on span "Rows" at bounding box center [946, 268] width 24 height 12
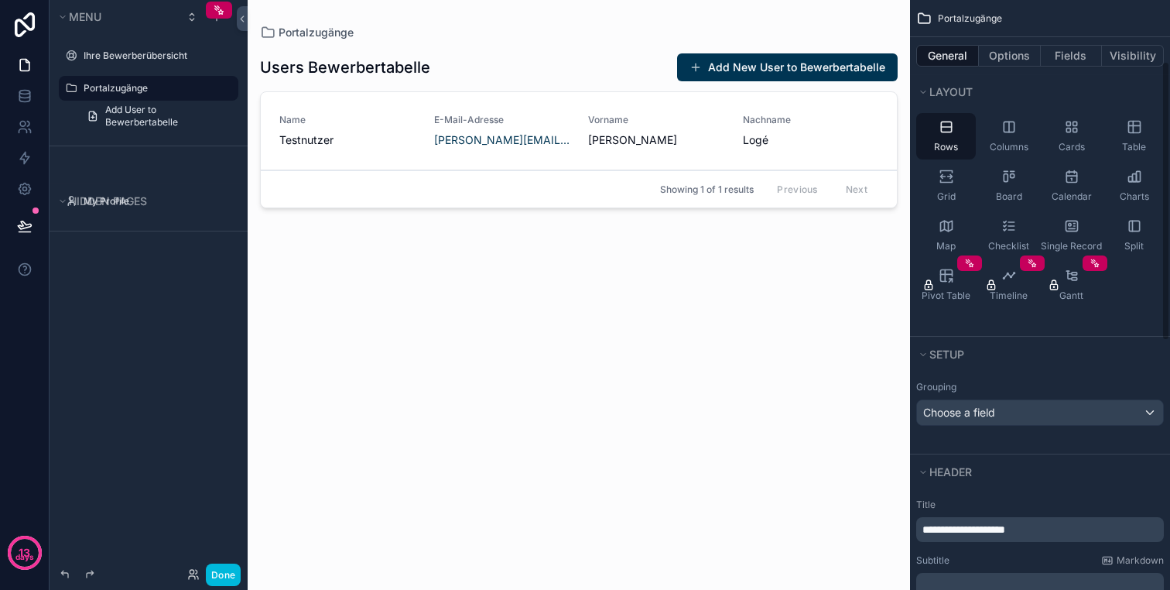
scroll to position [197, 0]
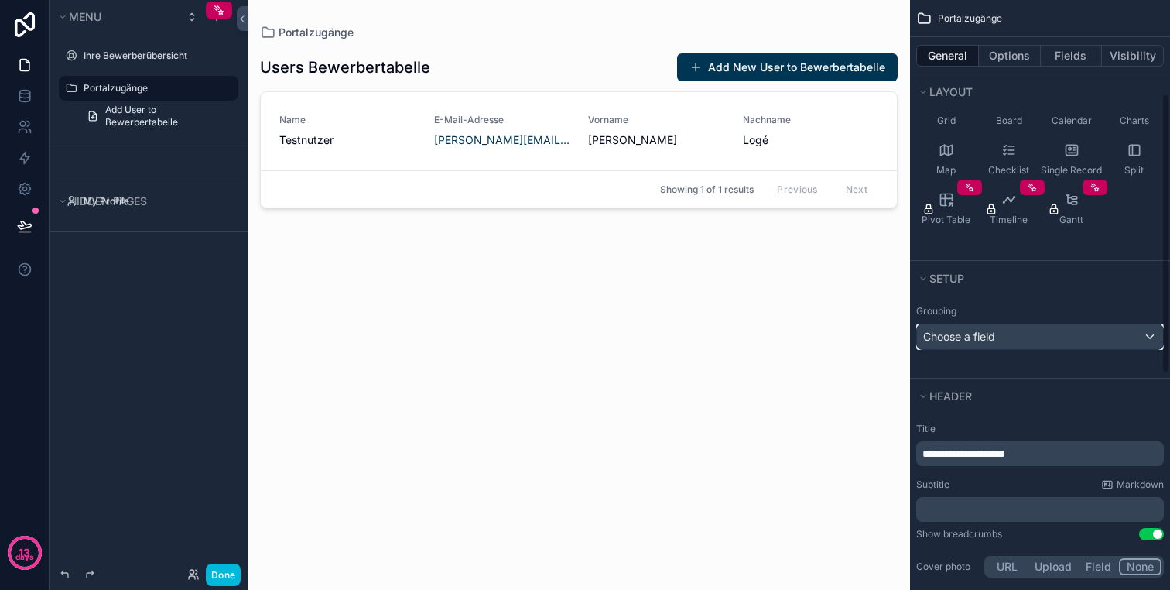
click at [995, 329] on span "Choose a field" at bounding box center [959, 336] width 72 height 15
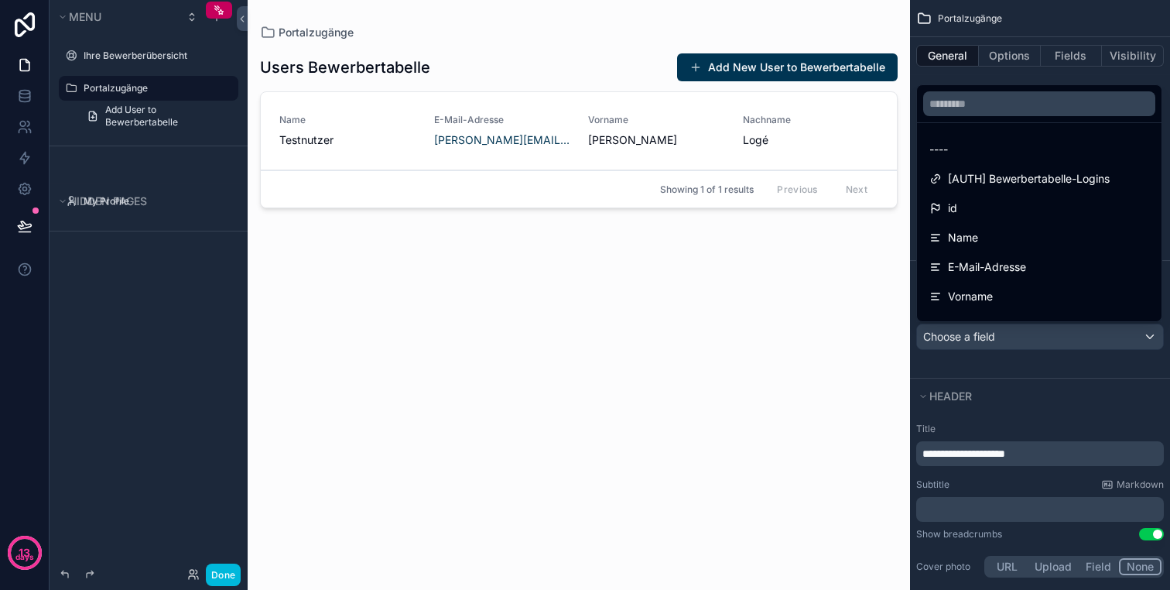
click at [995, 337] on div "scrollable content" at bounding box center [585, 295] width 1170 height 590
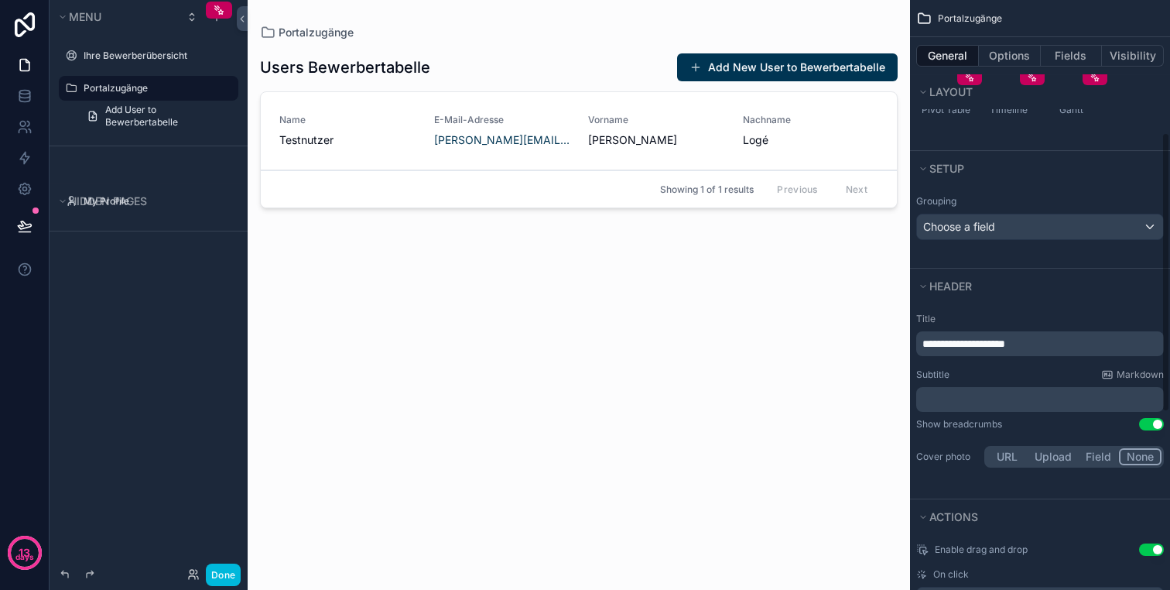
scroll to position [338, 0]
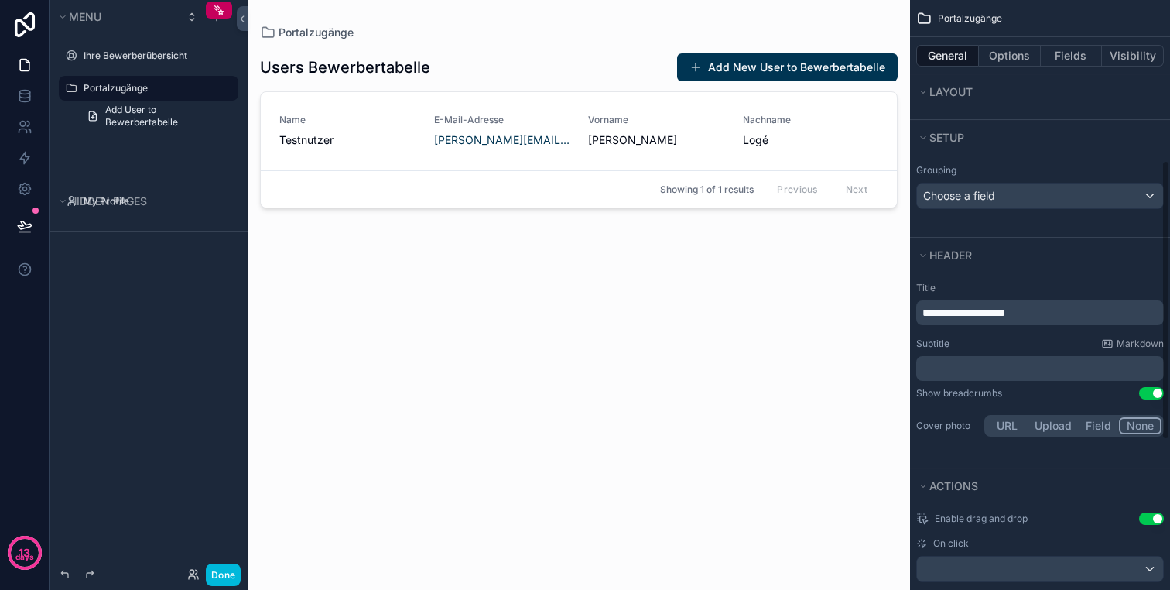
click at [1005, 312] on span "**********" at bounding box center [963, 312] width 83 height 11
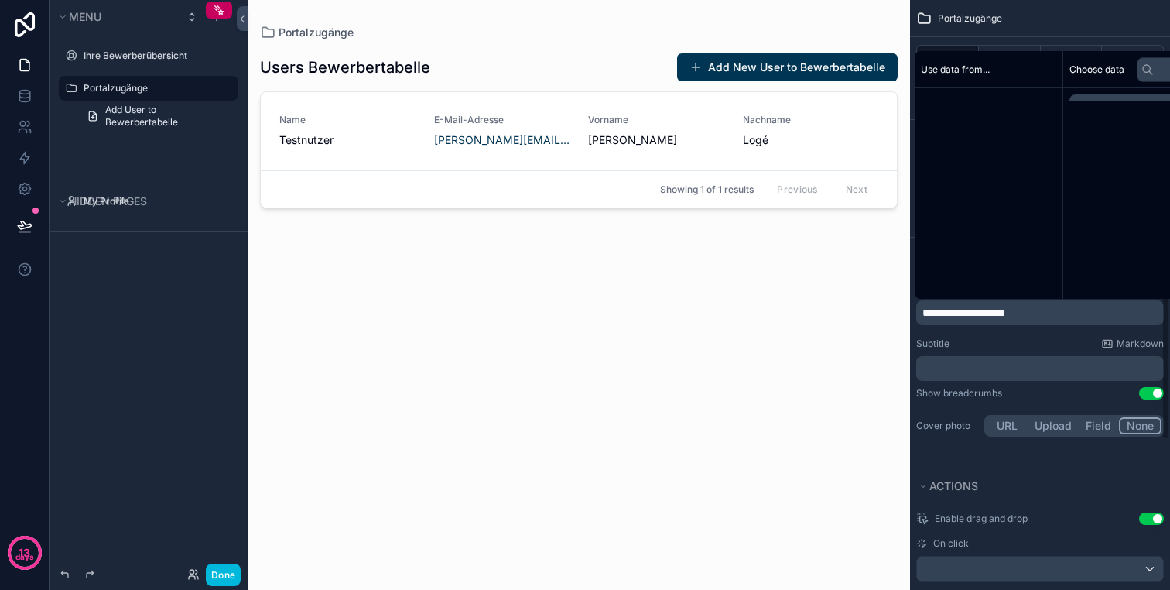
click at [1005, 312] on span "**********" at bounding box center [963, 312] width 83 height 11
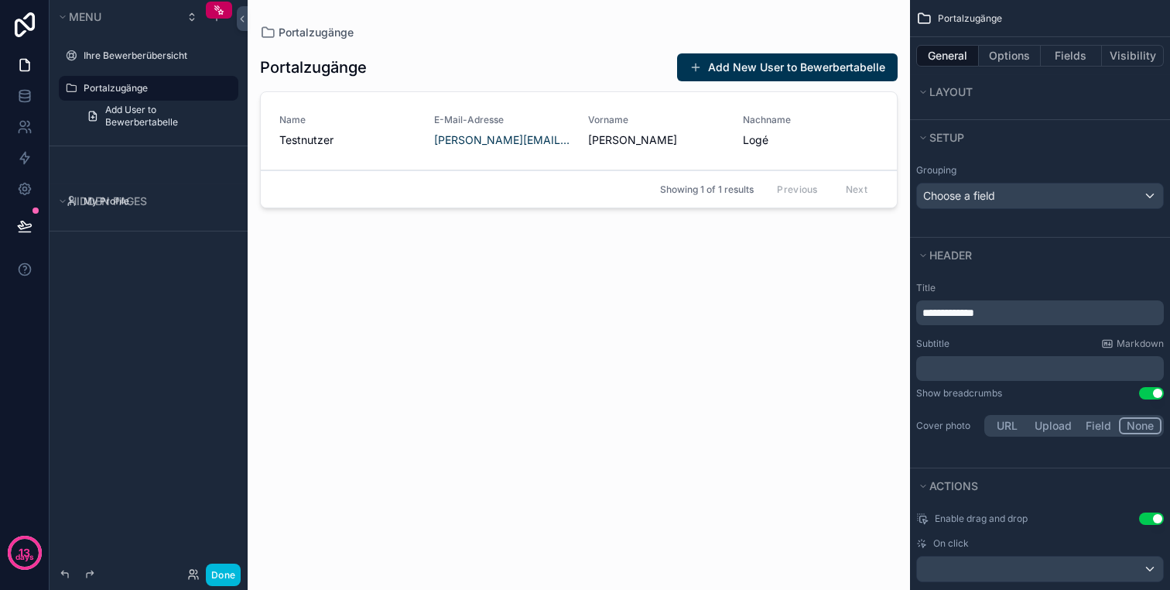
click at [1008, 372] on p "﻿" at bounding box center [1041, 368] width 238 height 15
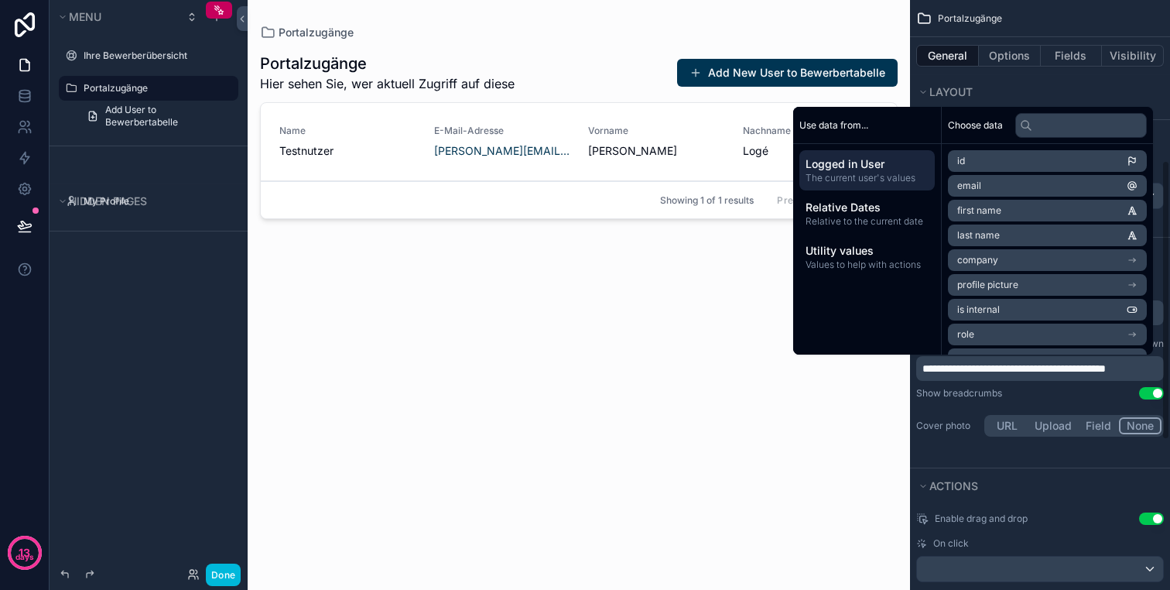
scroll to position [344, 0]
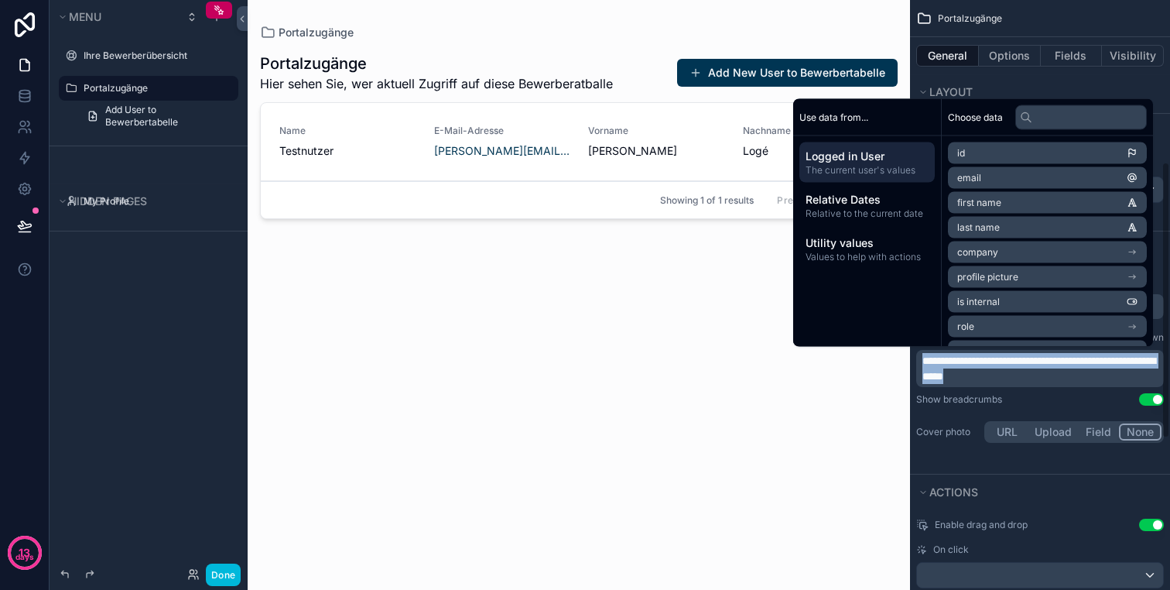
copy span "**********"
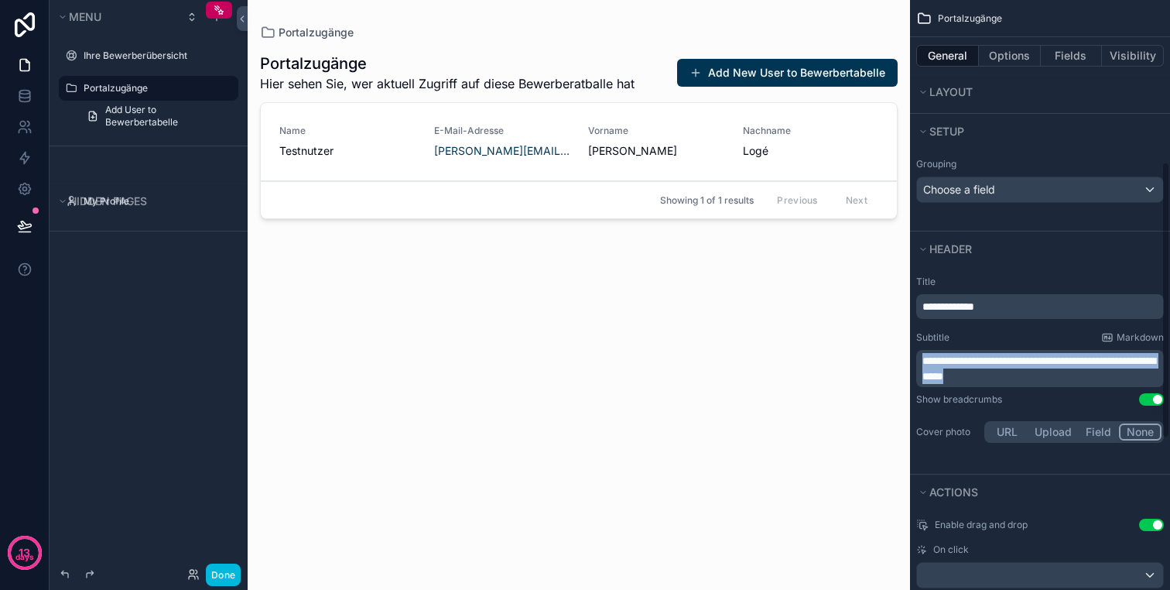
click at [953, 452] on div "**********" at bounding box center [1040, 369] width 260 height 207
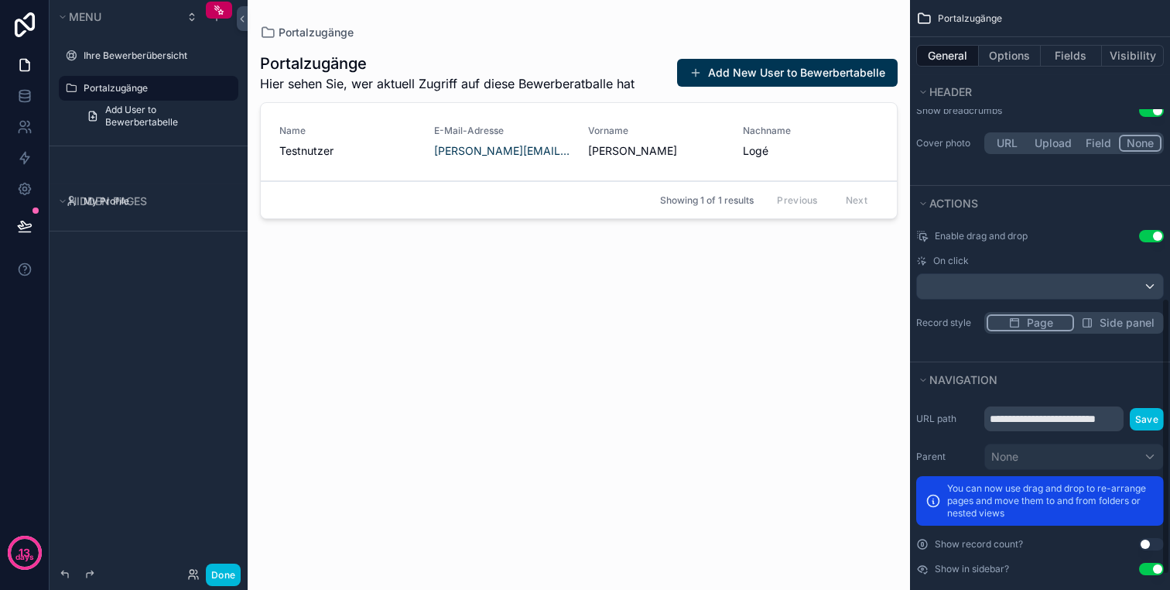
scroll to position [593, 0]
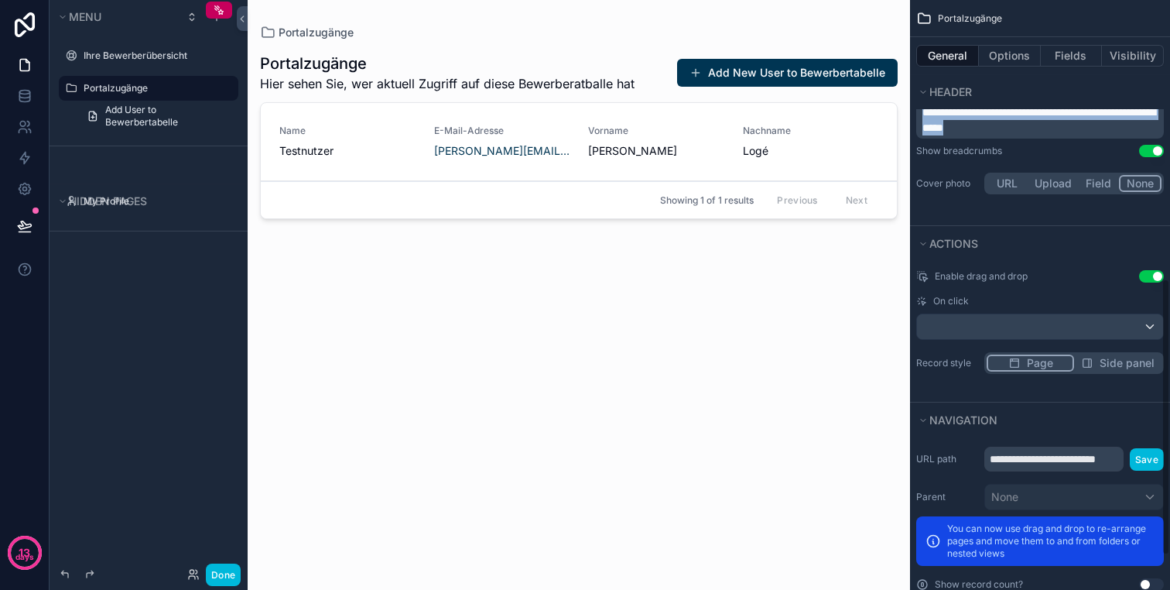
click at [1146, 270] on button "Use setting" at bounding box center [1151, 276] width 25 height 12
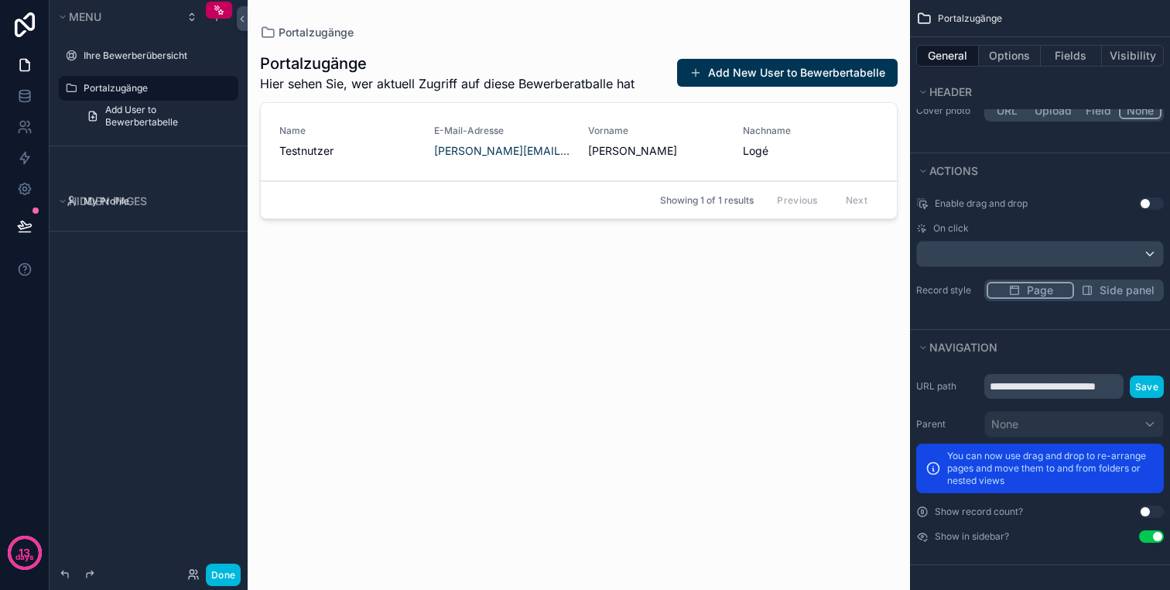
scroll to position [0, 0]
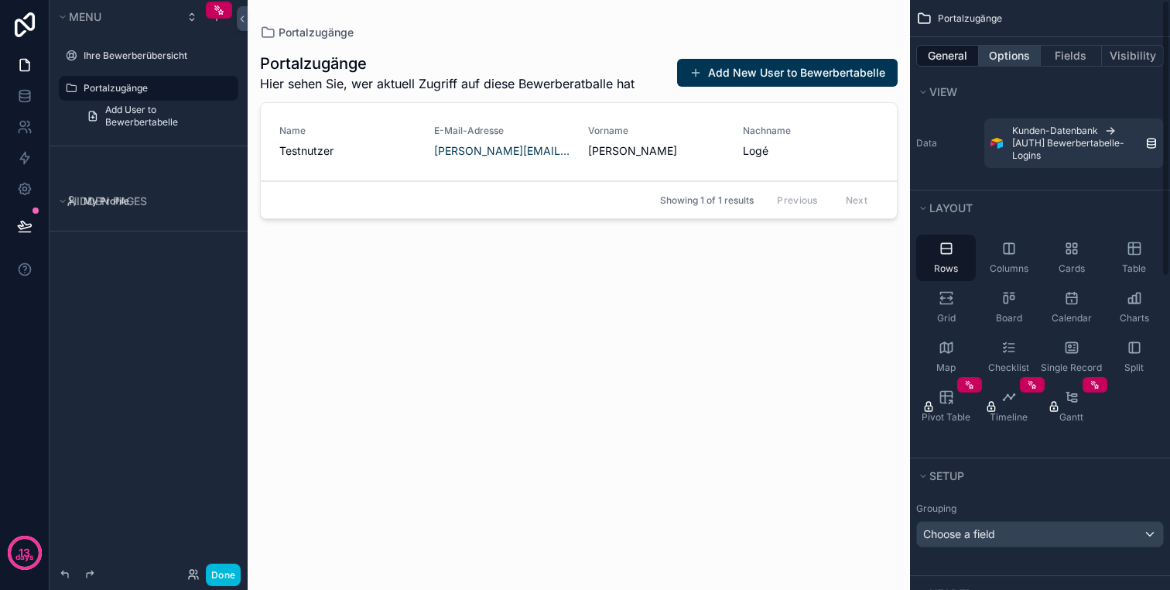
click at [1004, 57] on button "Options" at bounding box center [1010, 56] width 62 height 22
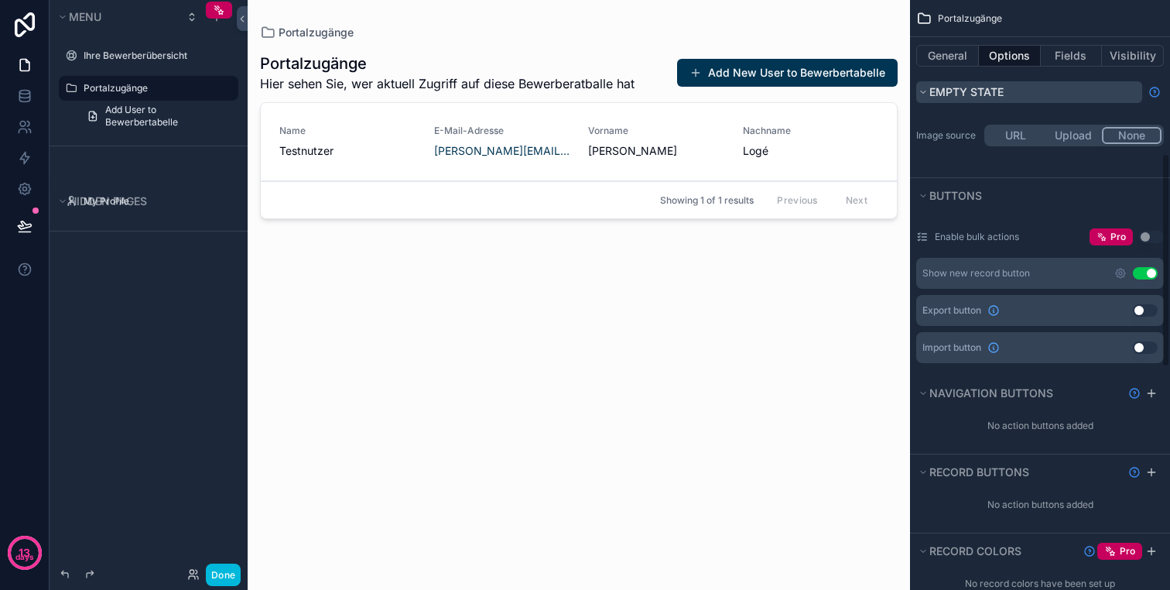
scroll to position [426, 0]
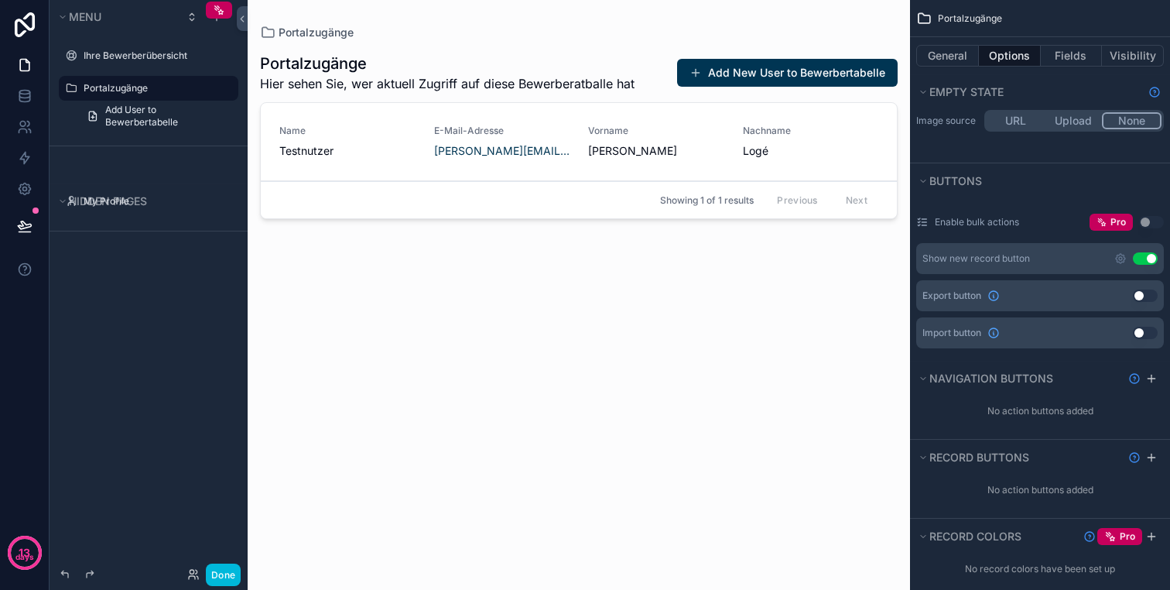
click at [1149, 260] on button "Use setting" at bounding box center [1145, 258] width 25 height 12
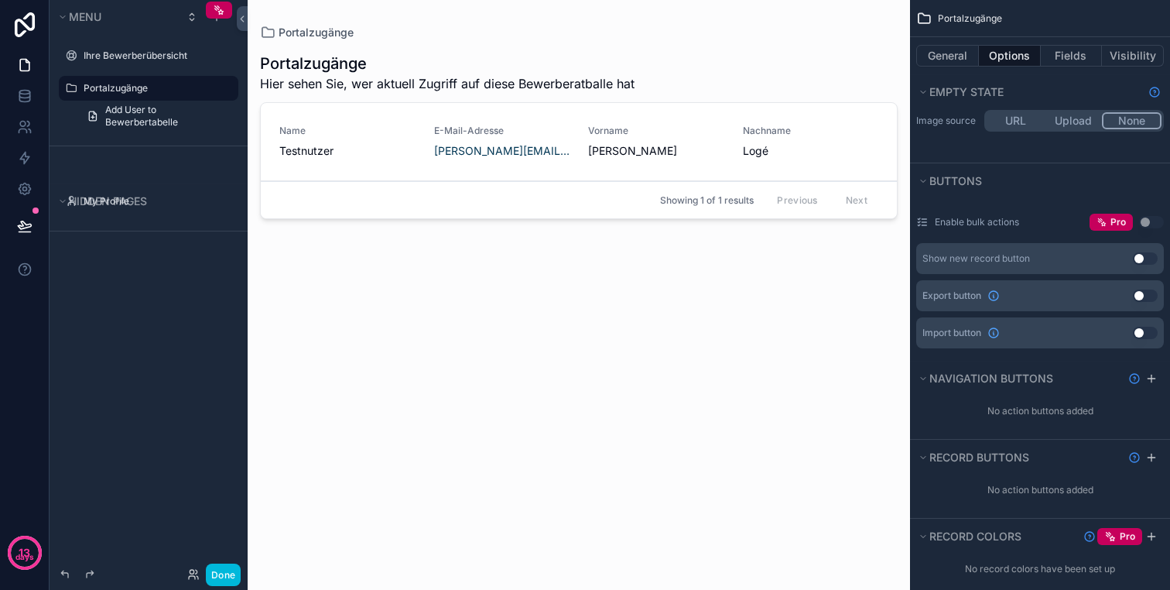
click at [1149, 259] on button "Use setting" at bounding box center [1145, 258] width 25 height 12
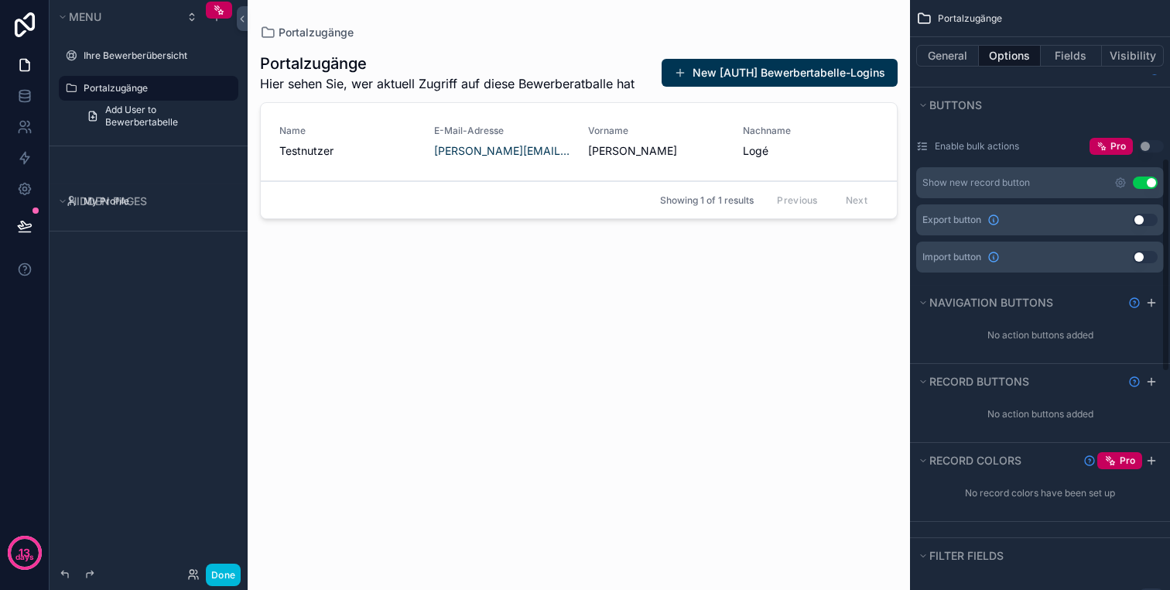
scroll to position [504, 0]
click at [1038, 187] on div "Show new record button Use setting" at bounding box center [1040, 181] width 248 height 31
click at [140, 113] on span "Add User to Bewerbertabelle" at bounding box center [167, 116] width 124 height 25
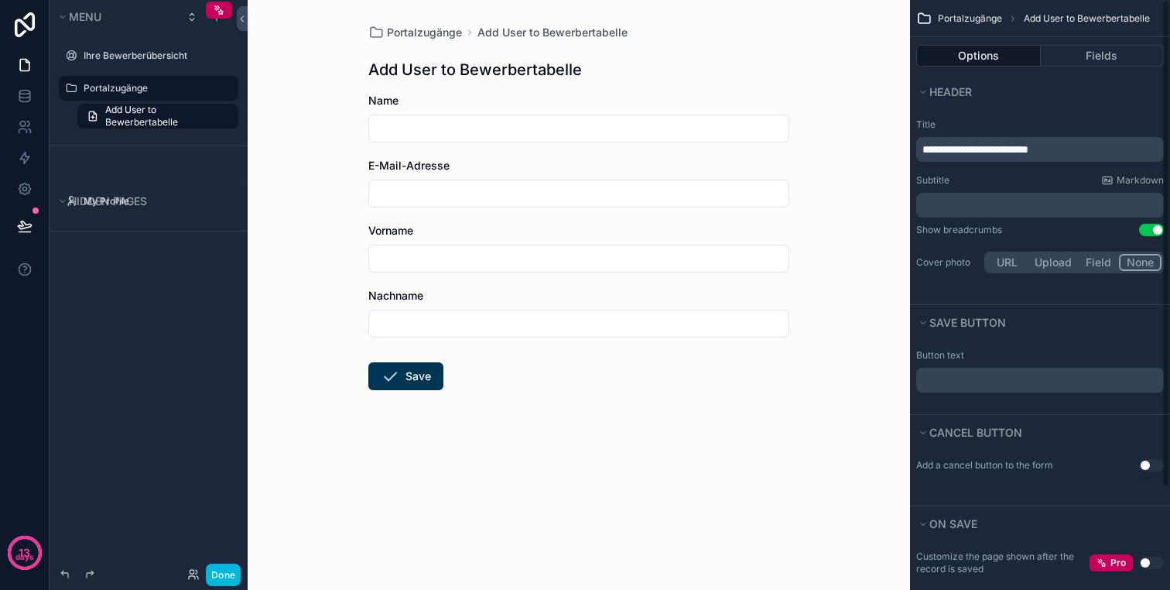
click at [1067, 135] on div "**********" at bounding box center [1040, 139] width 248 height 43
click at [1067, 142] on p "**********" at bounding box center [1041, 149] width 238 height 15
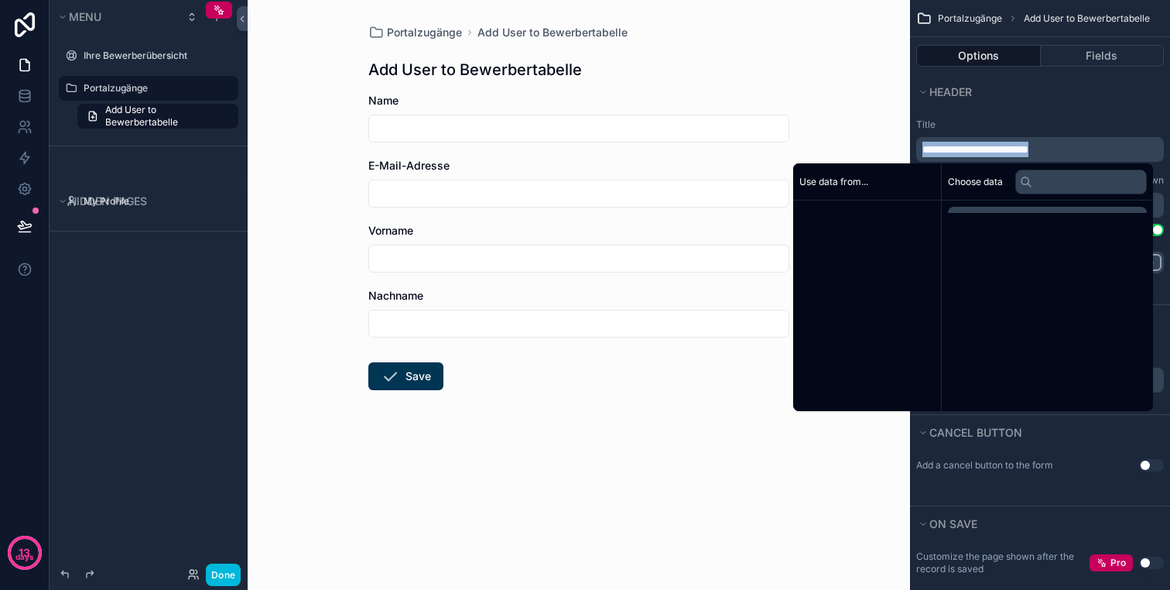
click at [1067, 142] on p "**********" at bounding box center [1041, 149] width 238 height 15
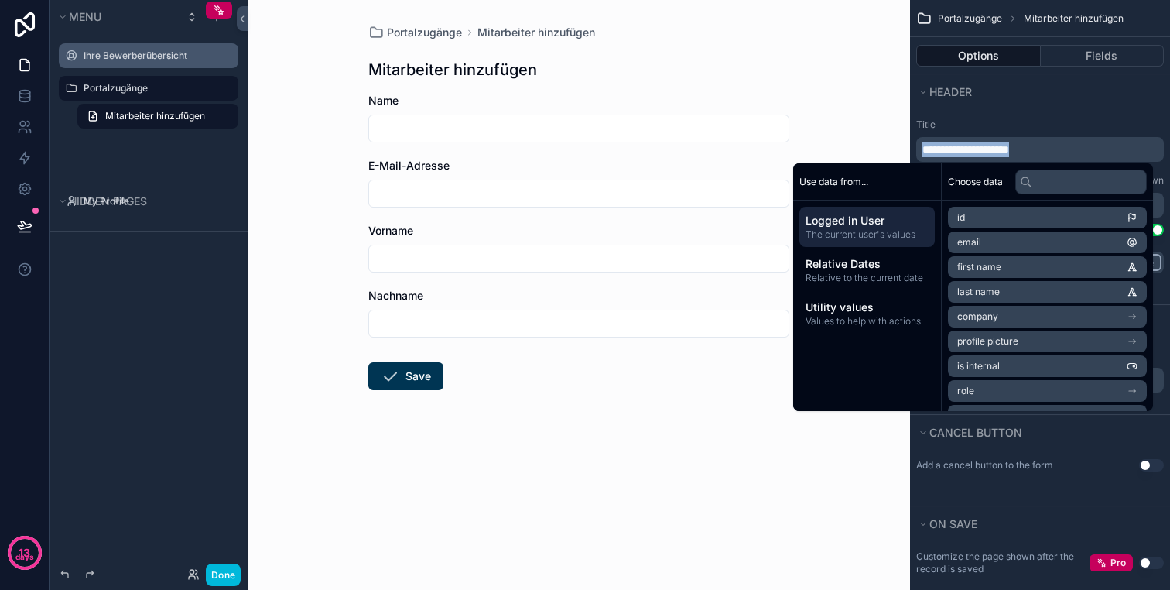
click at [127, 45] on div "Ihre Bewerberübersicht" at bounding box center [148, 55] width 173 height 25
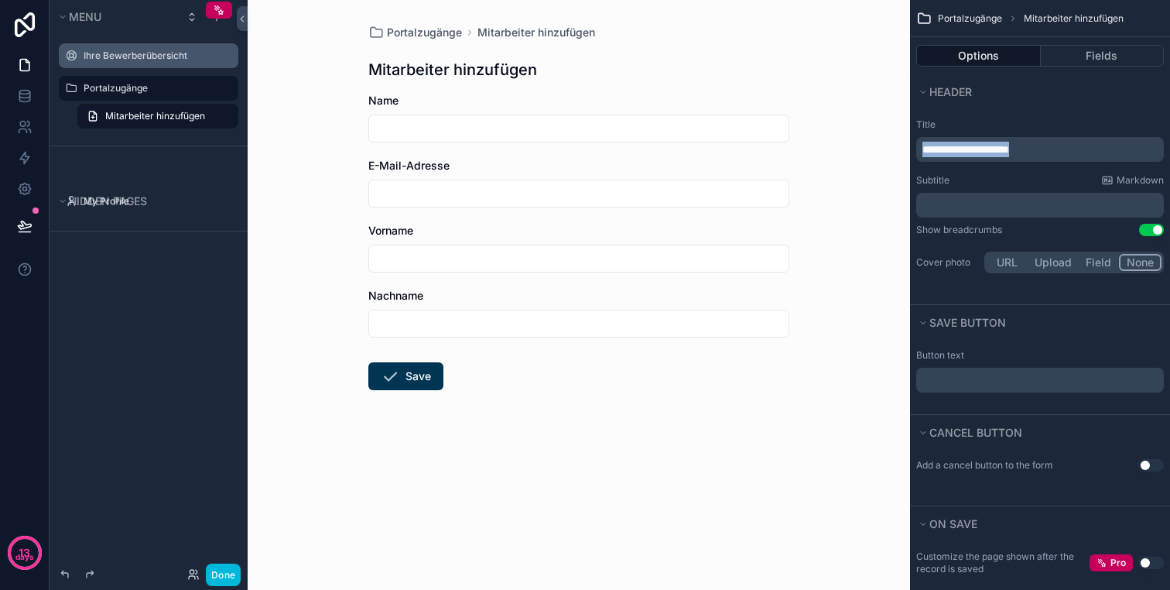
click at [130, 56] on label "Ihre Bewerberübersicht" at bounding box center [156, 56] width 145 height 12
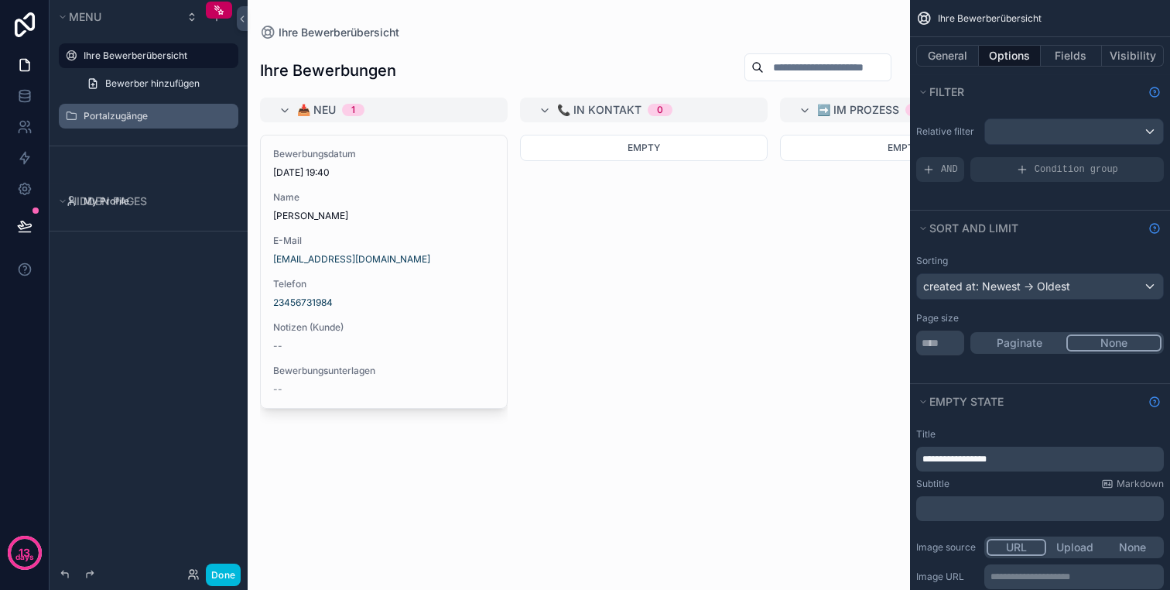
click at [0, 0] on icon "scrollable content" at bounding box center [0, 0] width 0 height 0
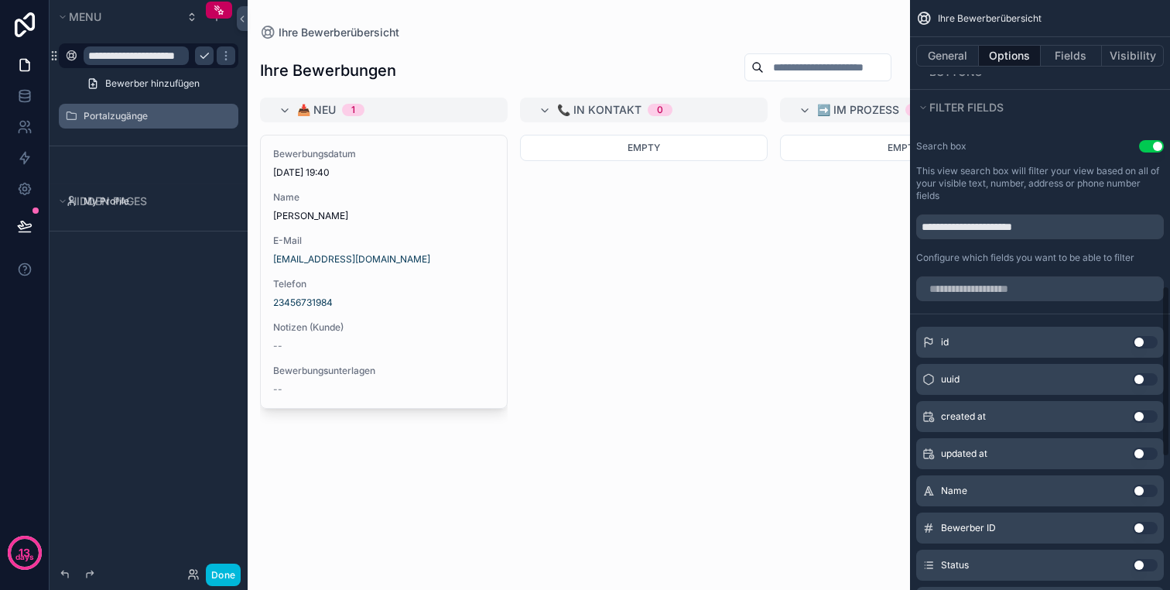
scroll to position [984, 0]
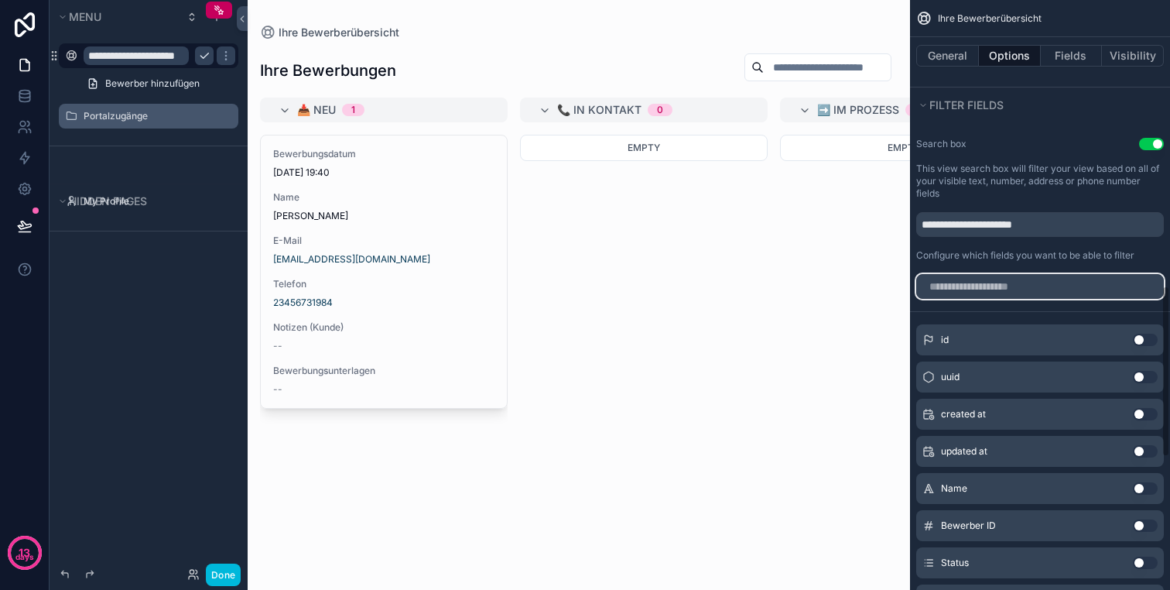
click at [1018, 287] on input "scrollable content" at bounding box center [1040, 286] width 248 height 25
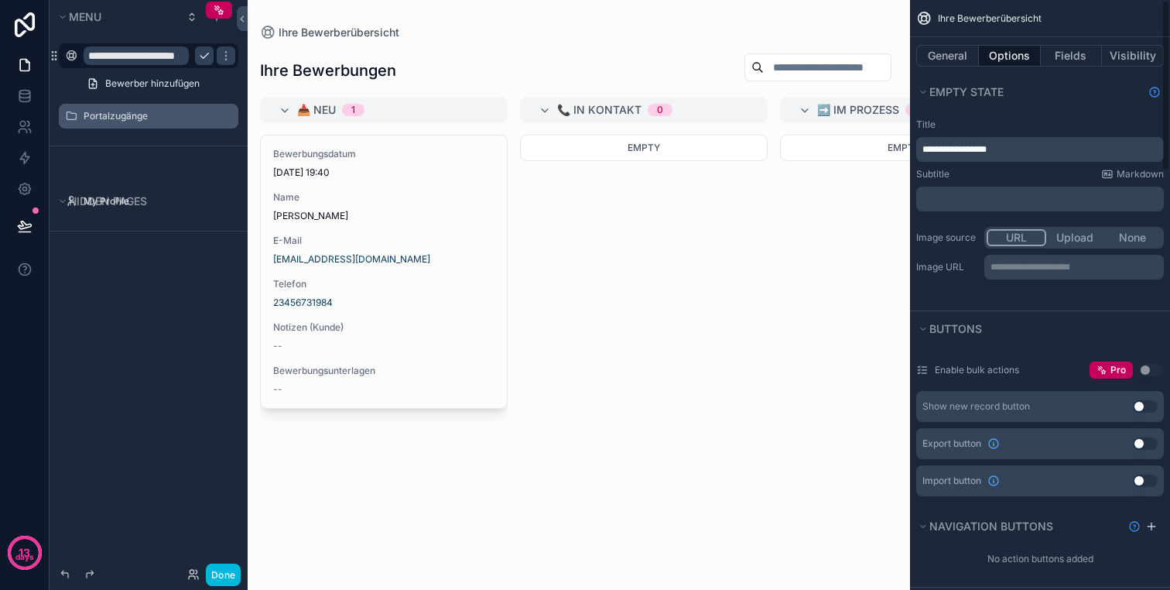
scroll to position [0, 0]
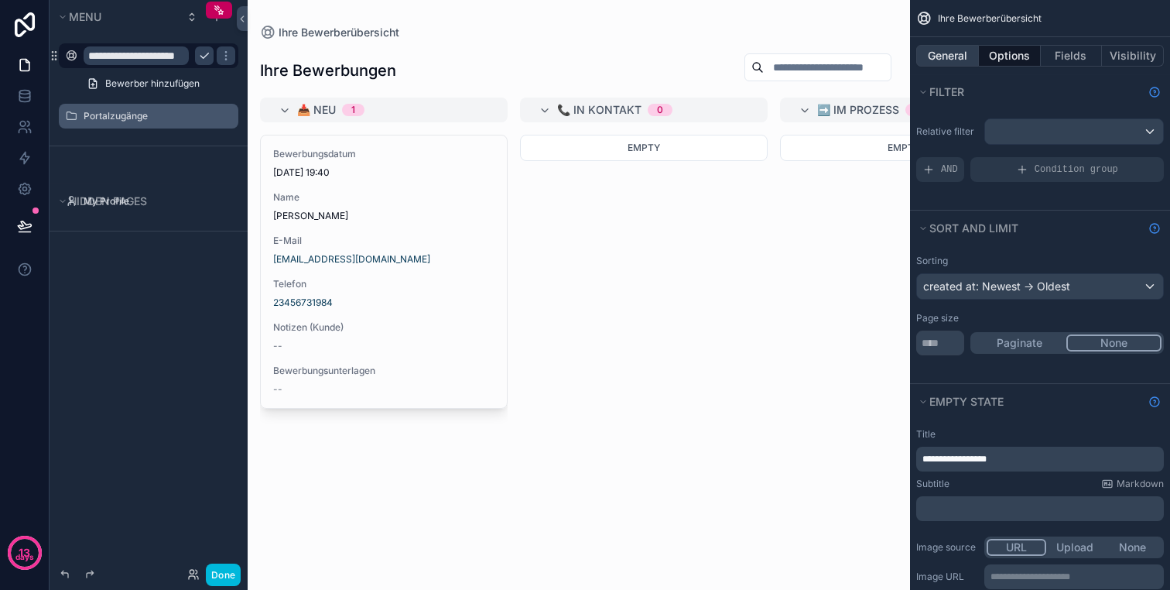
click at [970, 53] on button "General" at bounding box center [947, 56] width 63 height 22
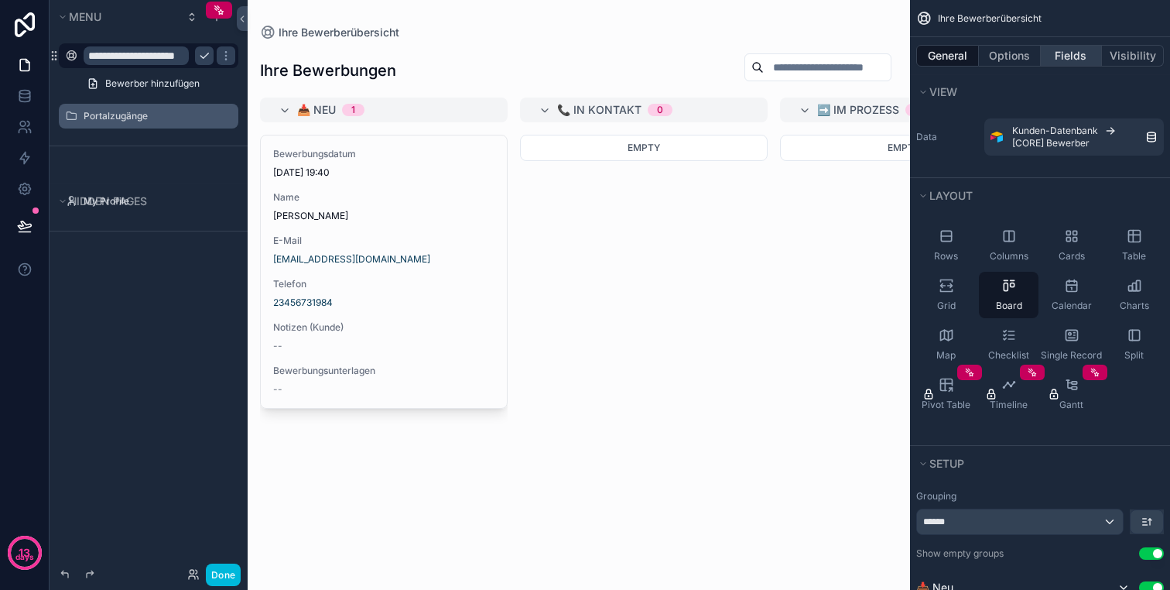
click at [1072, 62] on button "Fields" at bounding box center [1072, 56] width 62 height 22
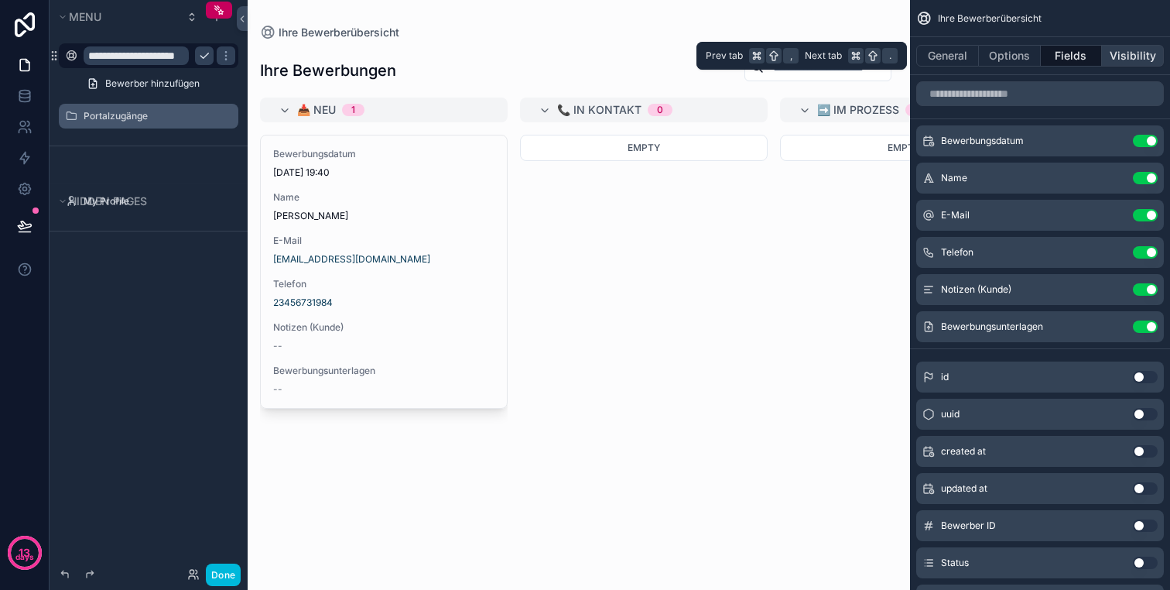
click at [1126, 57] on button "Visibility" at bounding box center [1133, 56] width 62 height 22
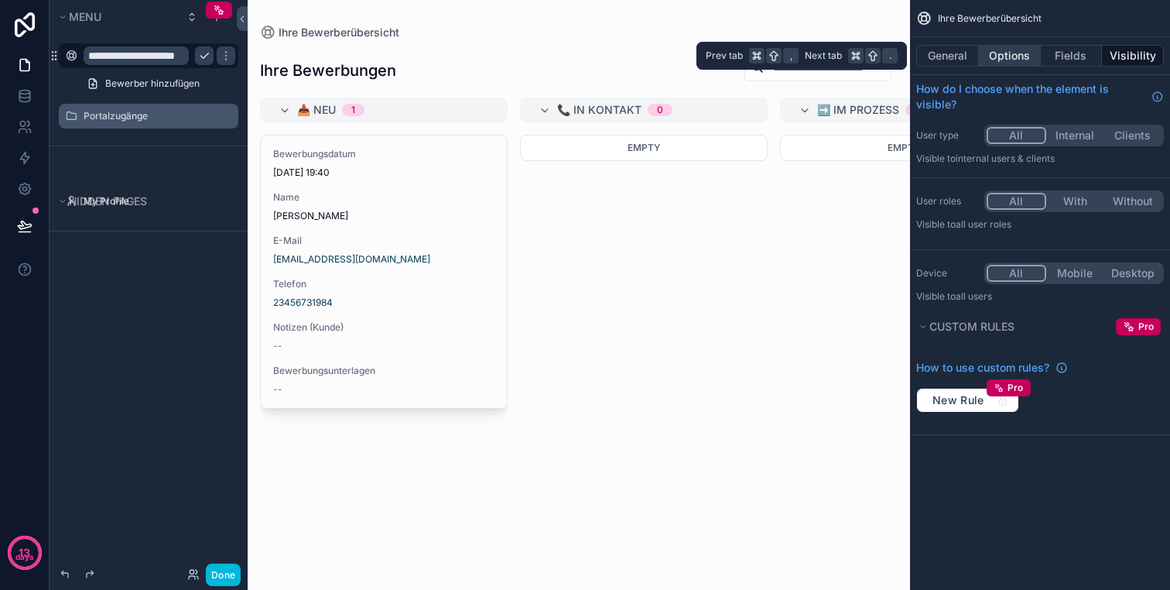
click at [990, 51] on button "Options" at bounding box center [1010, 56] width 62 height 22
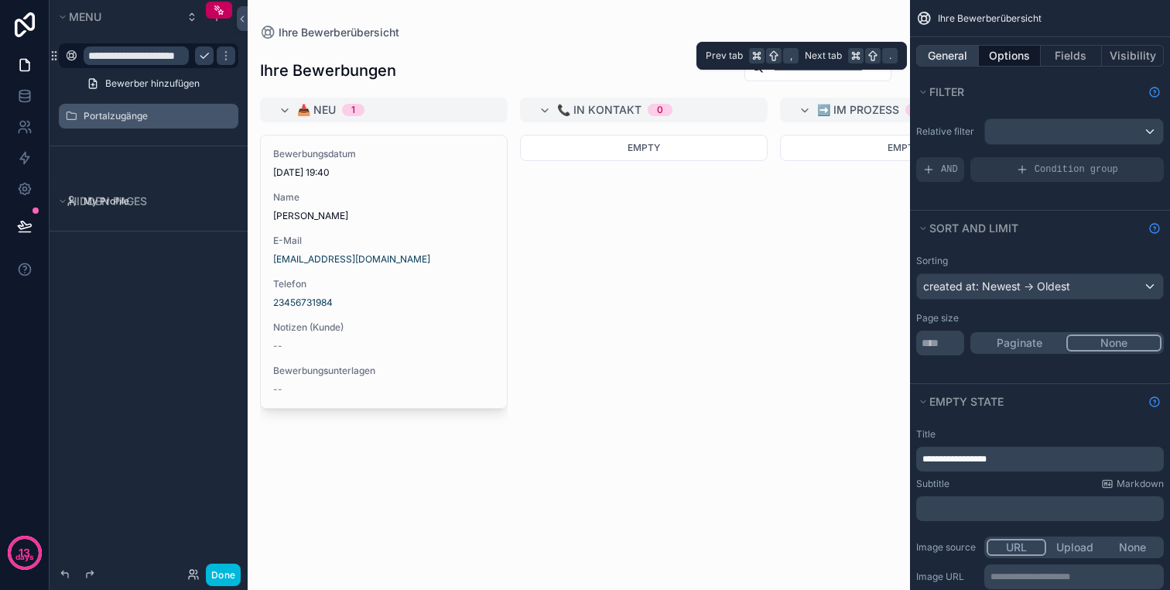
click at [963, 53] on button "General" at bounding box center [947, 56] width 63 height 22
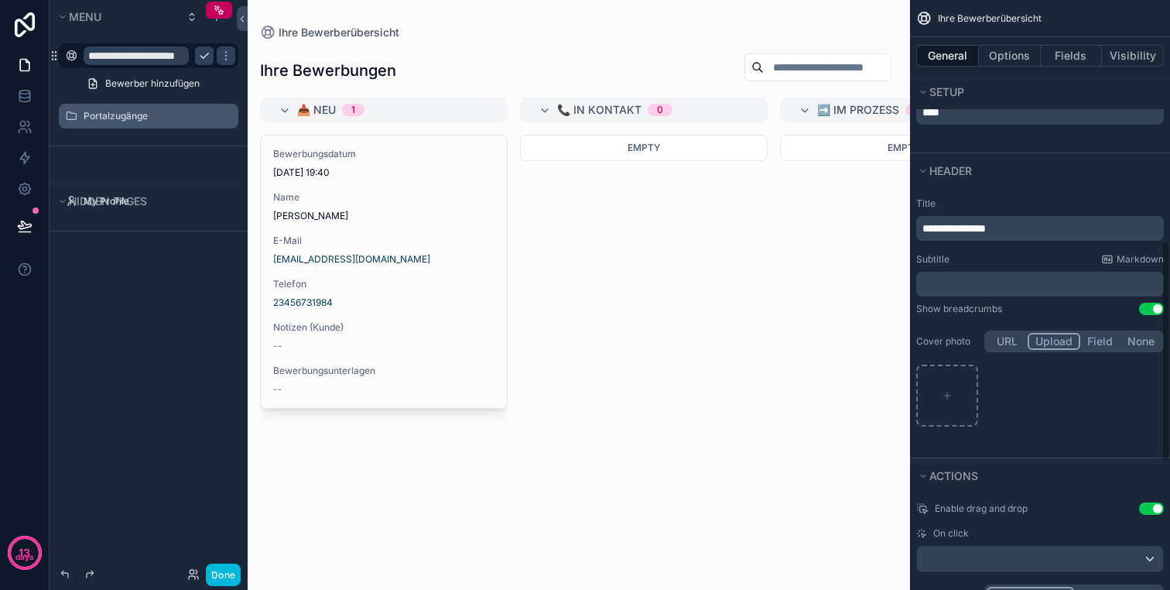
scroll to position [724, 0]
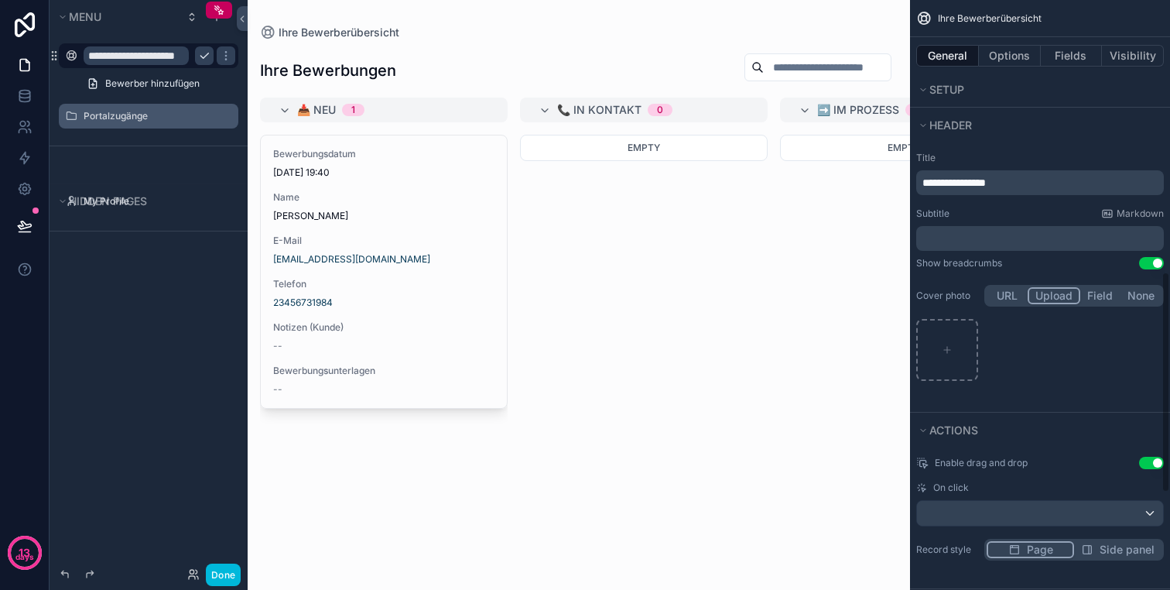
click at [1004, 234] on p "﻿" at bounding box center [1041, 238] width 238 height 15
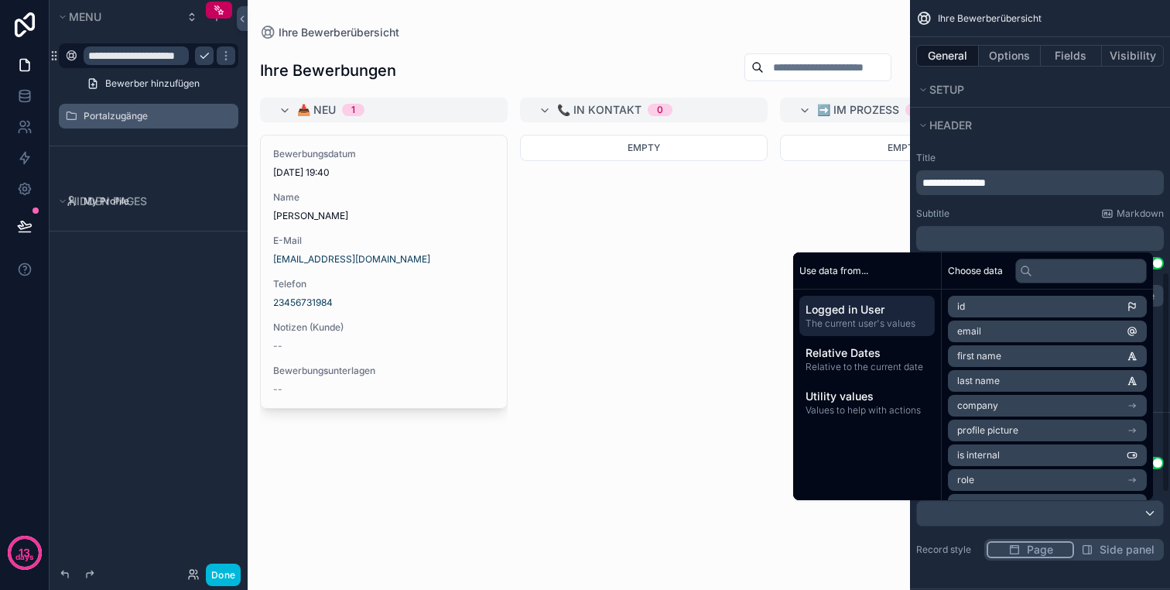
scroll to position [734, 0]
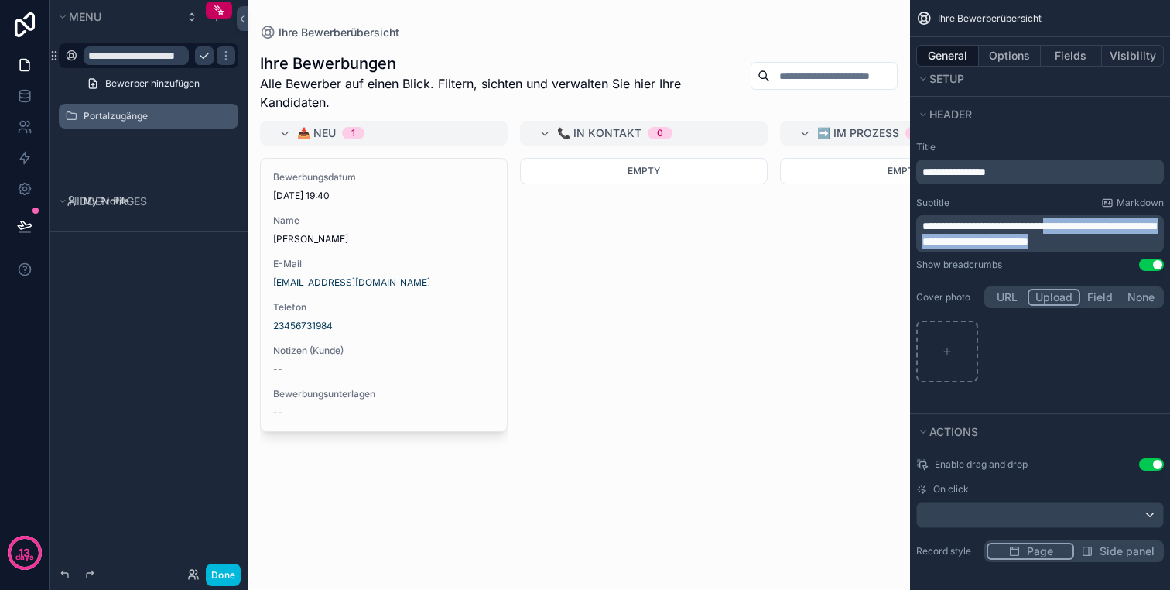
click at [1080, 221] on span "**********" at bounding box center [1038, 234] width 233 height 26
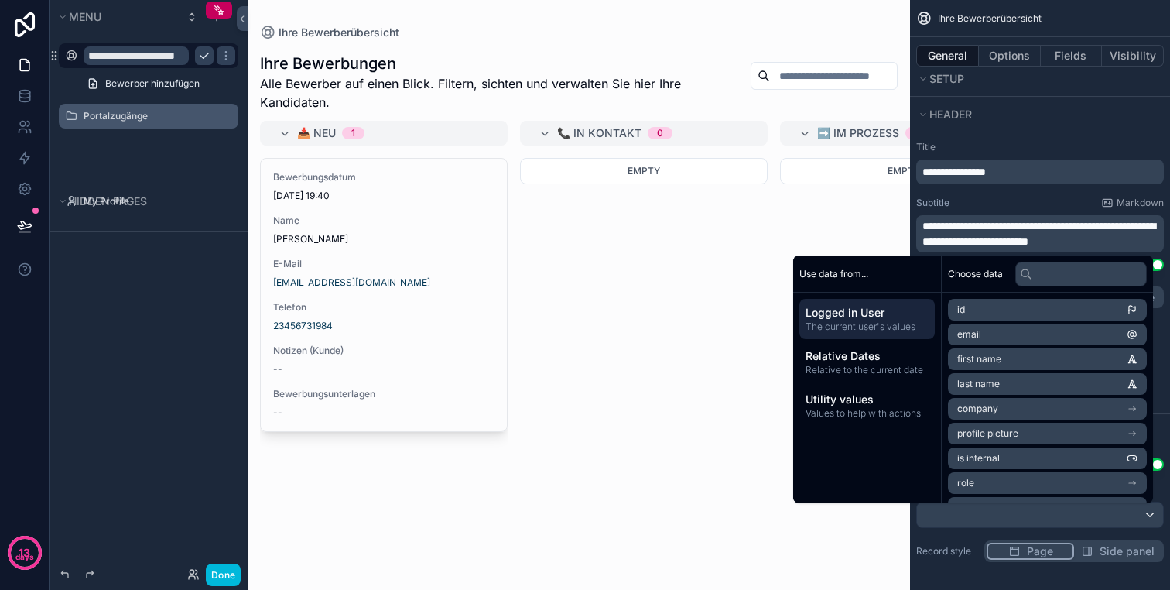
scroll to position [736, 0]
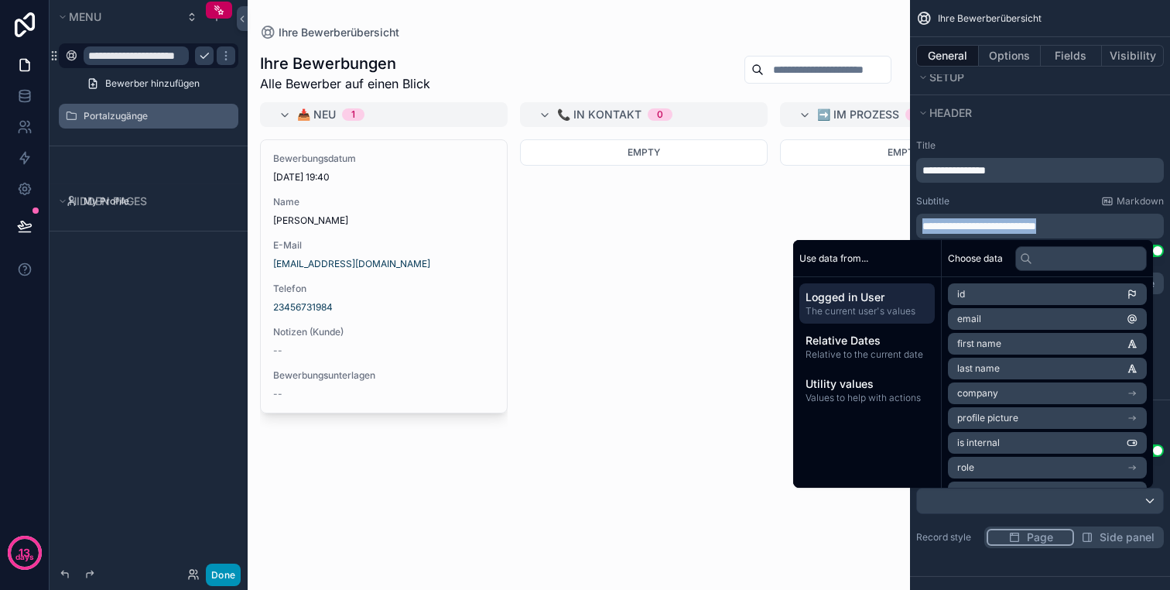
click at [220, 570] on button "Done" at bounding box center [223, 574] width 35 height 22
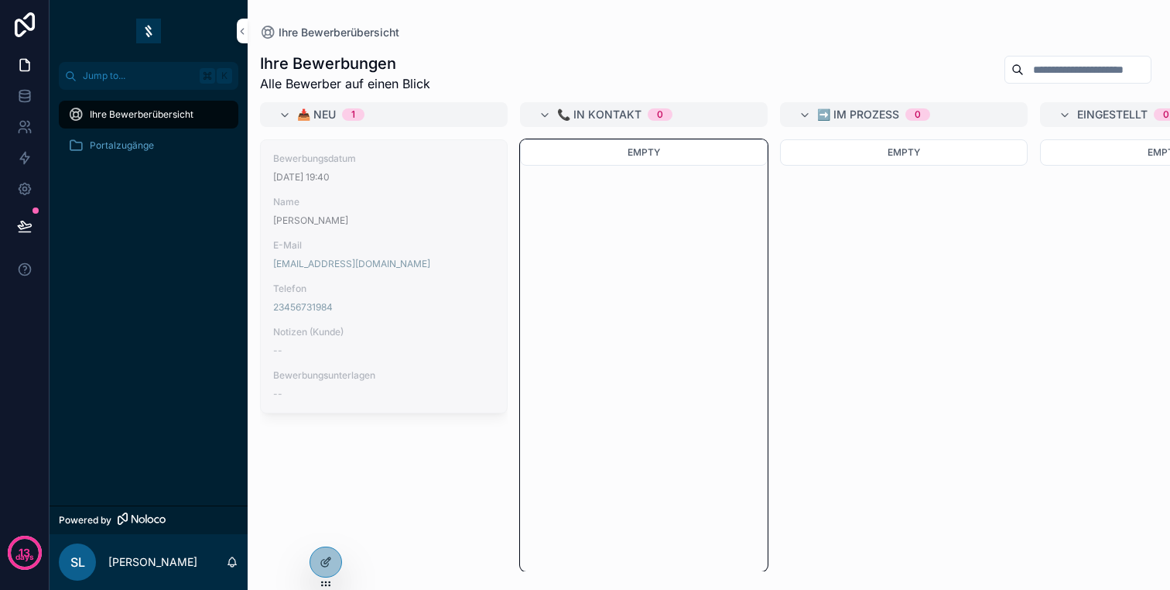
drag, startPoint x: 362, startPoint y: 235, endPoint x: 630, endPoint y: 204, distance: 269.5
drag, startPoint x: 437, startPoint y: 259, endPoint x: 683, endPoint y: 222, distance: 248.1
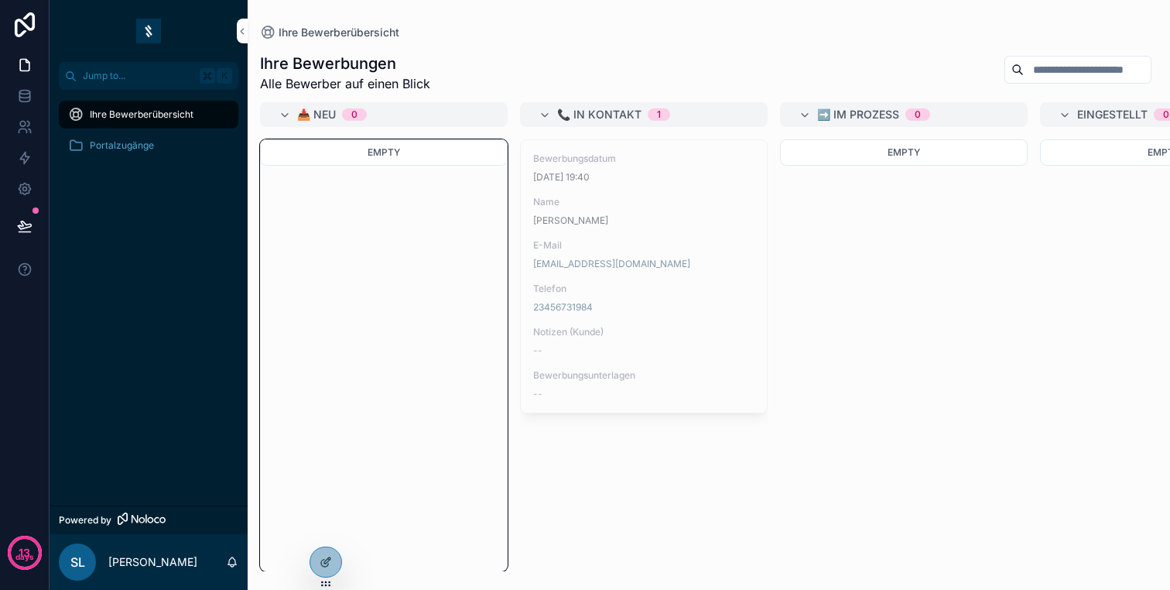
drag, startPoint x: 669, startPoint y: 229, endPoint x: 415, endPoint y: 268, distance: 256.8
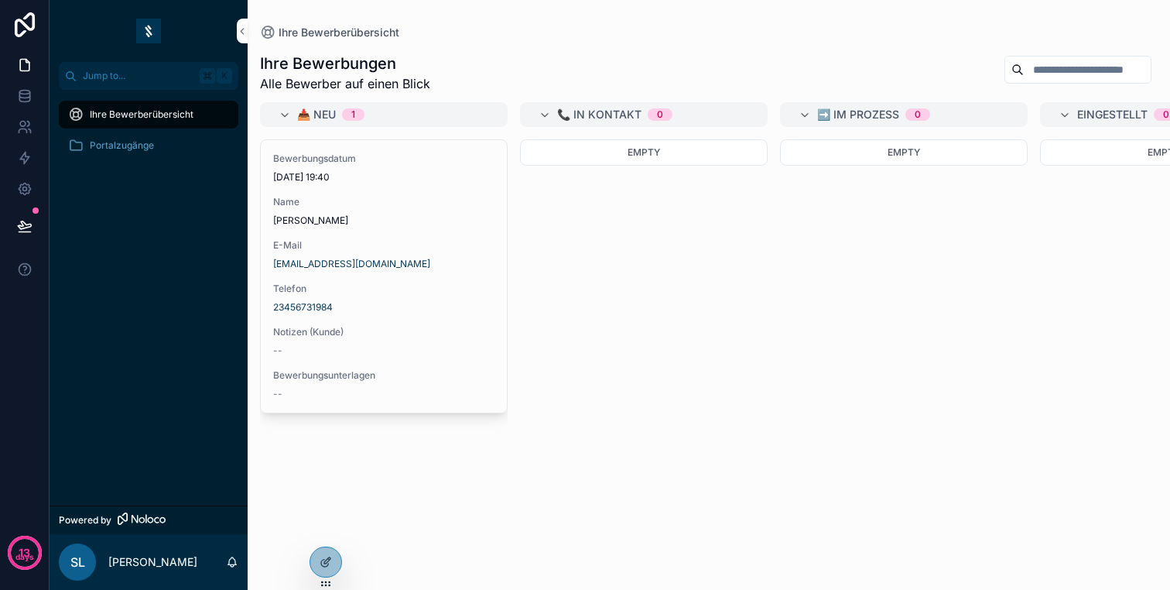
click at [654, 237] on div "Empty" at bounding box center [644, 355] width 248 height 432
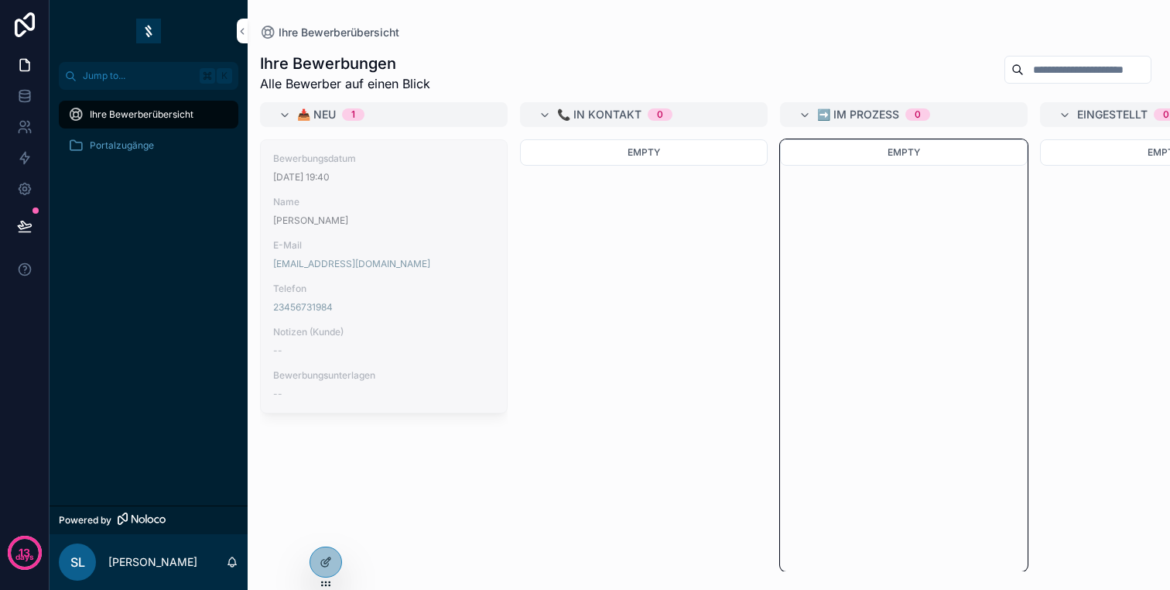
drag, startPoint x: 395, startPoint y: 248, endPoint x: 943, endPoint y: 226, distance: 548.3
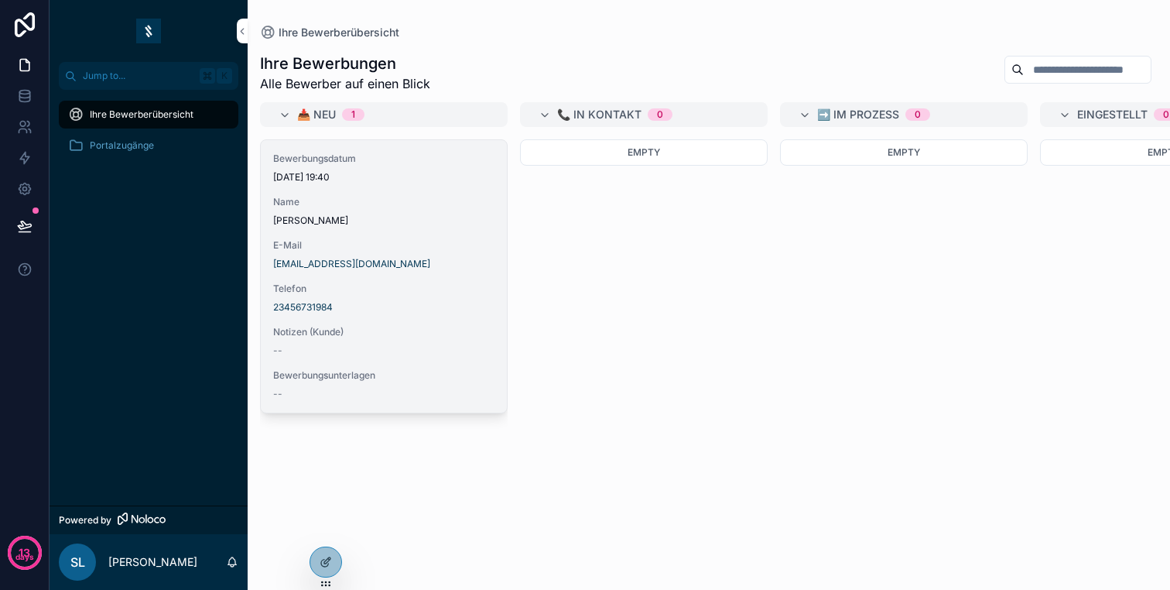
click at [409, 232] on div "Bewerbungsdatum 9.10.2025 19:40 Name Klaus Test E-Mail klaustest@test.de Telefo…" at bounding box center [384, 276] width 246 height 272
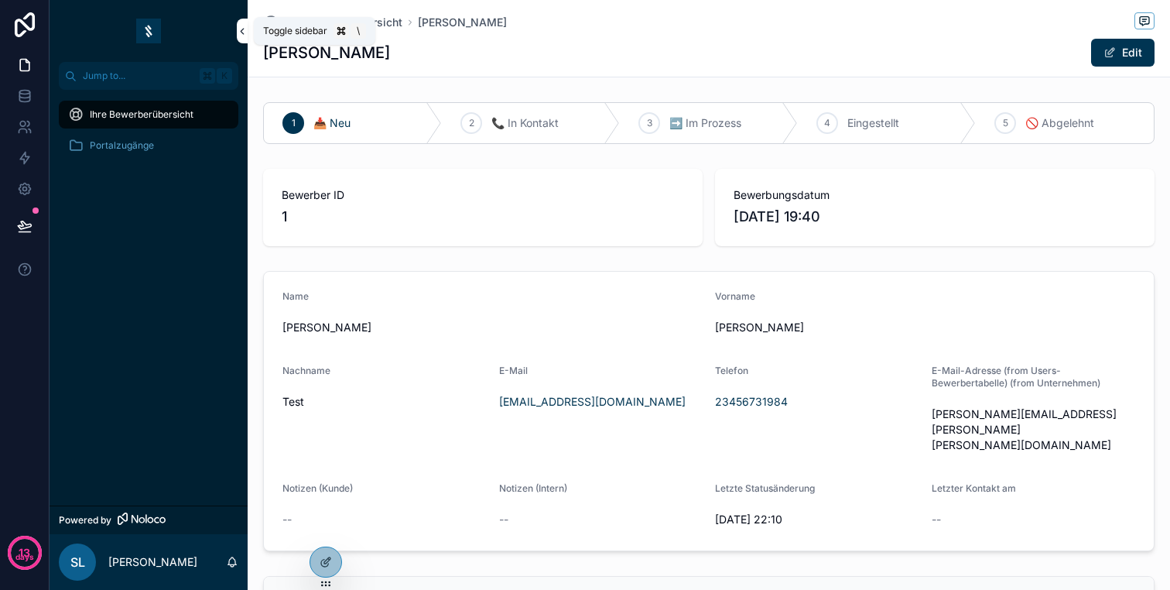
click at [244, 30] on icon "scrollable content" at bounding box center [242, 32] width 11 height 12
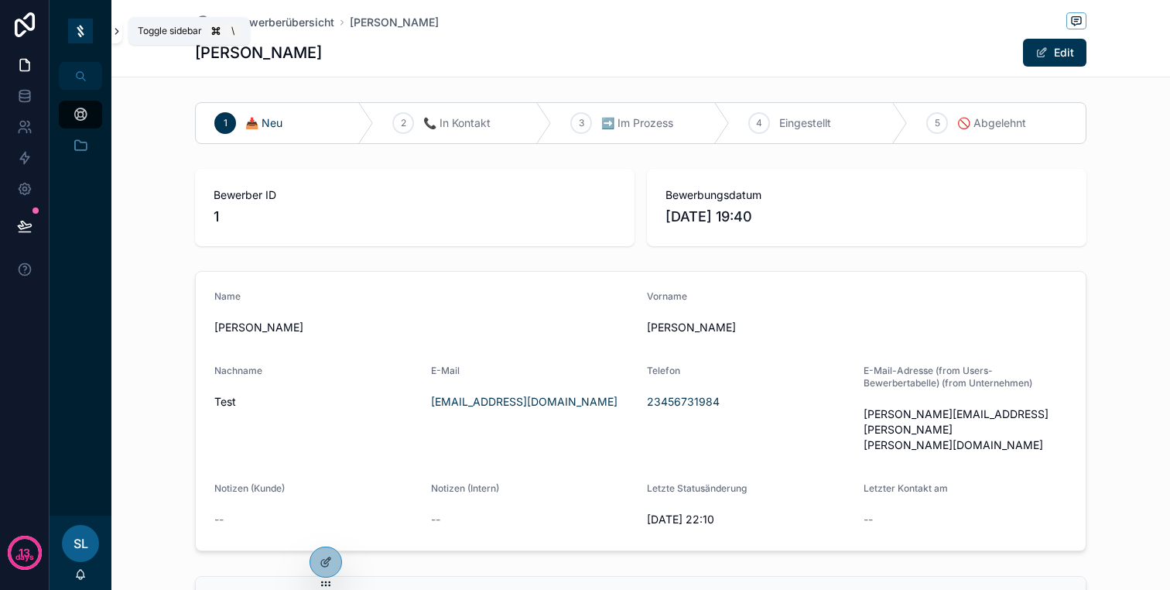
click at [121, 32] on icon "scrollable content" at bounding box center [116, 32] width 11 height 12
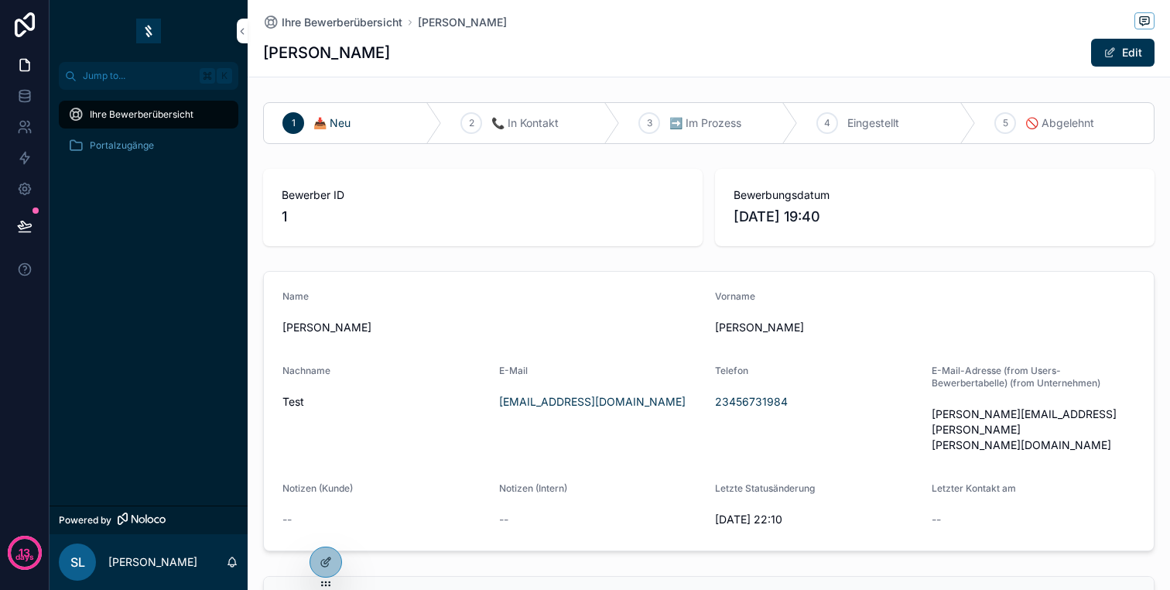
click at [157, 25] on img "scrollable content" at bounding box center [148, 31] width 25 height 25
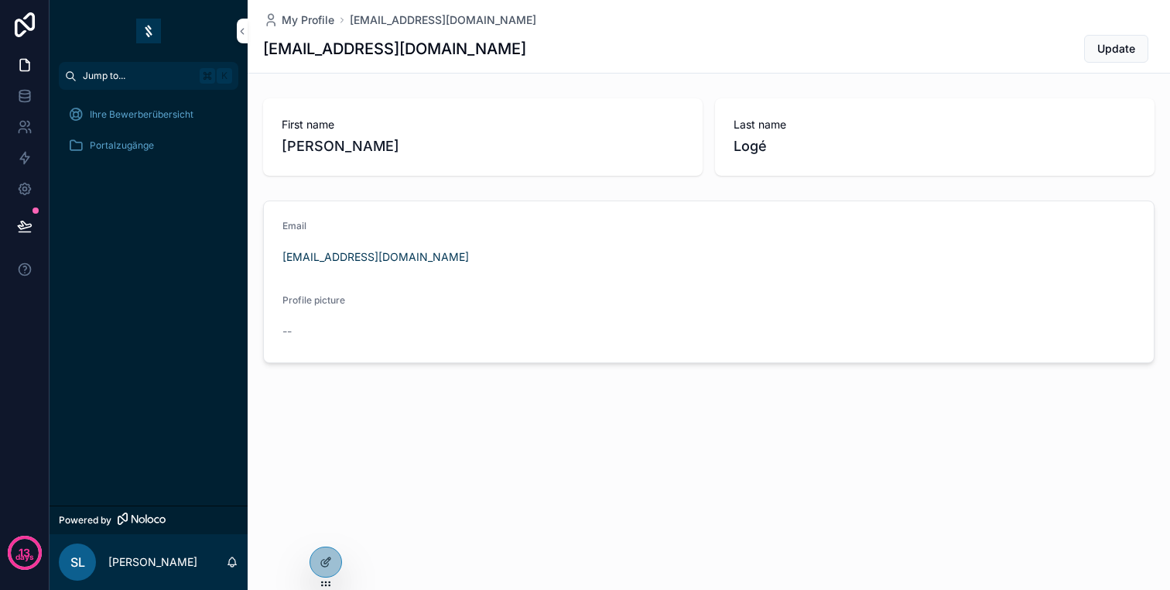
click at [135, 71] on span "Jump to..." at bounding box center [138, 76] width 111 height 12
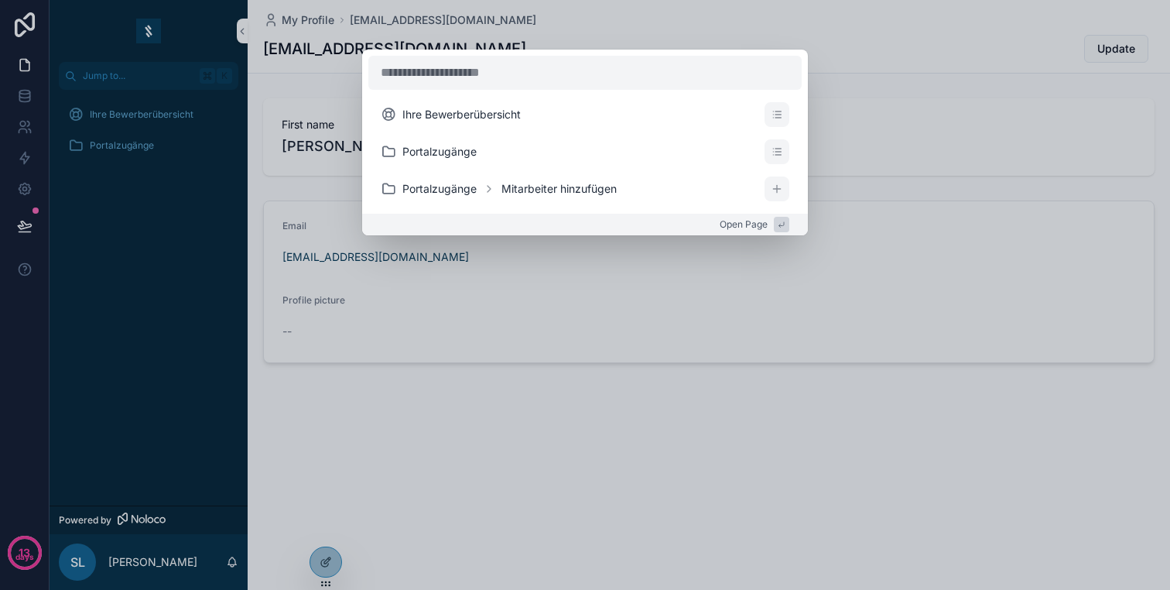
click at [316, 234] on div "Ihre Bewerberübersicht Portalzugänge Portalzugänge Mitarbeiter hinzufügen Open …" at bounding box center [585, 295] width 1170 height 590
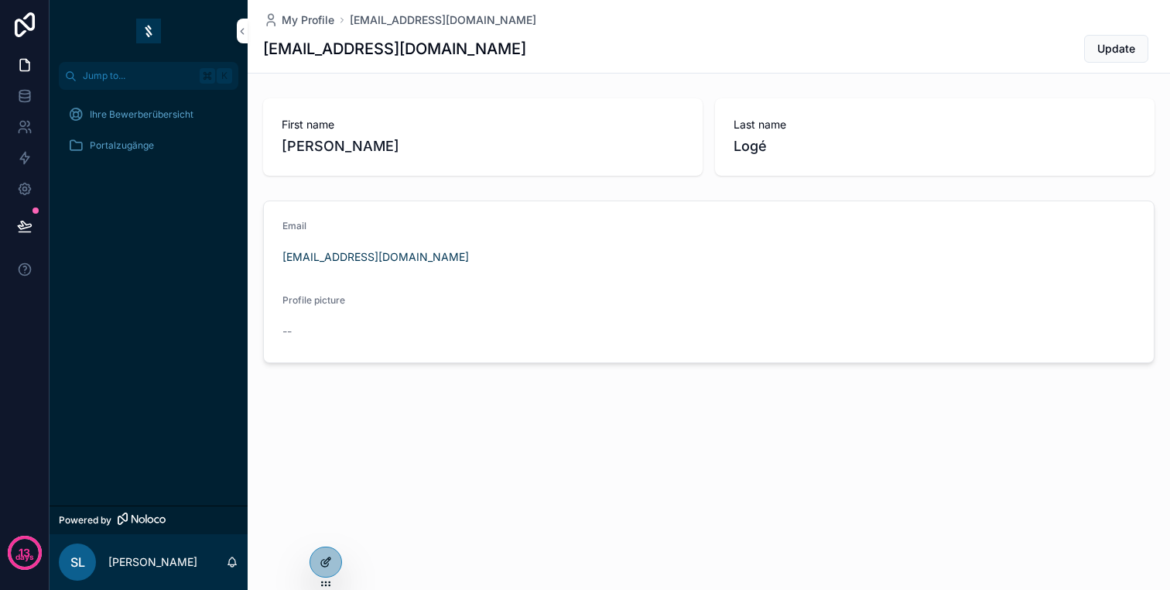
click at [320, 556] on icon at bounding box center [326, 562] width 12 height 12
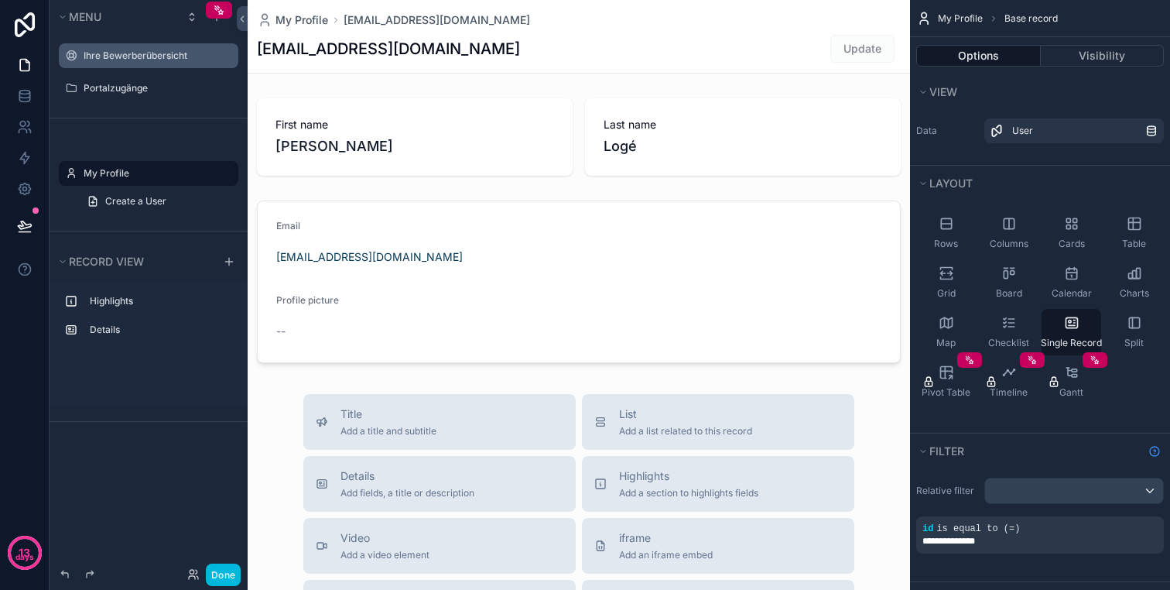
click at [116, 60] on label "Ihre Bewerberübersicht" at bounding box center [156, 56] width 145 height 12
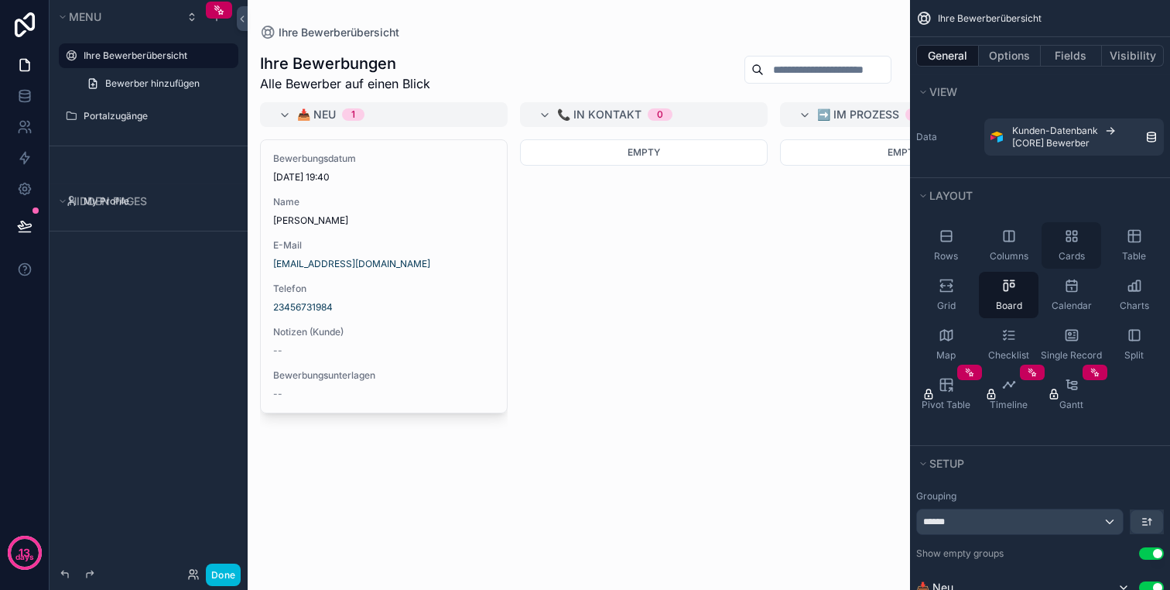
click at [1060, 248] on div "Cards" at bounding box center [1072, 245] width 60 height 46
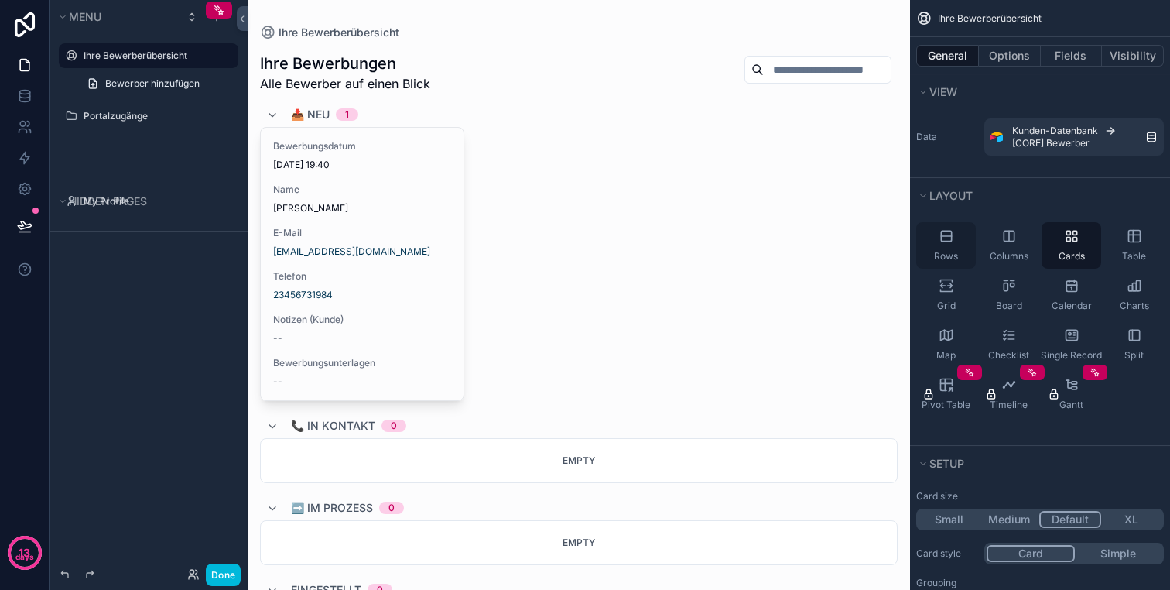
click at [951, 251] on span "Rows" at bounding box center [946, 256] width 24 height 12
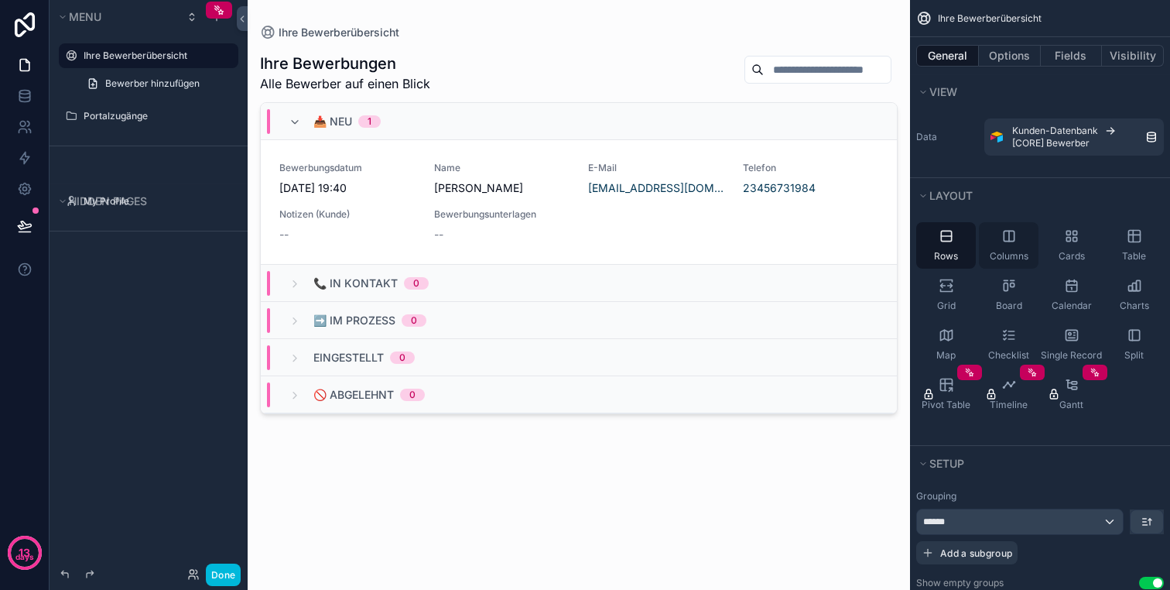
click at [1006, 248] on div "Columns" at bounding box center [1009, 245] width 60 height 46
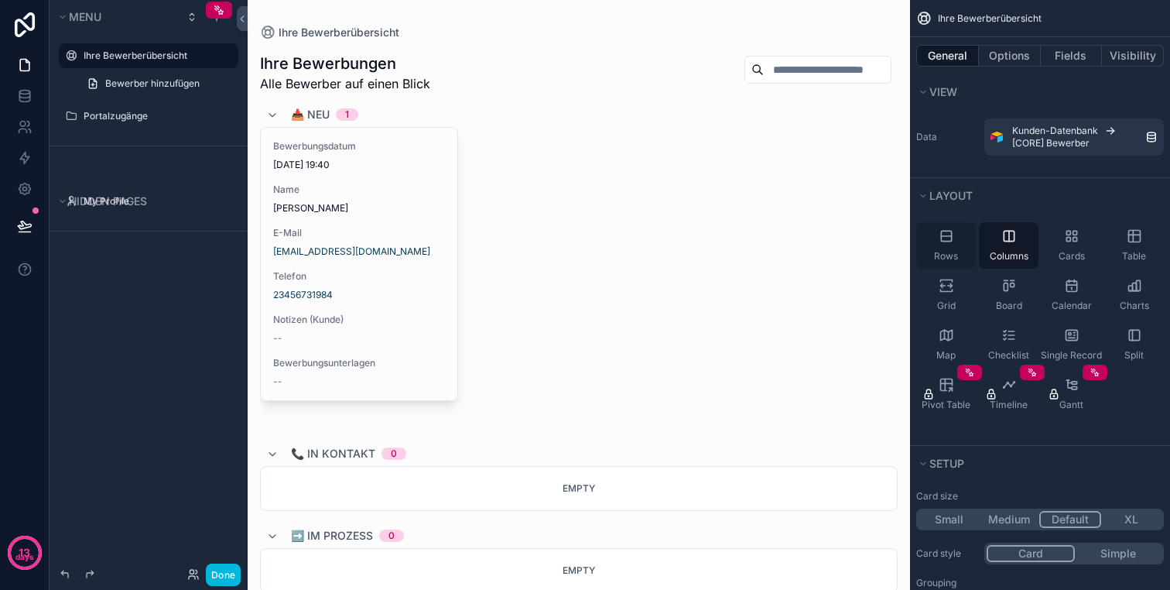
click at [966, 248] on div "Rows" at bounding box center [946, 245] width 60 height 46
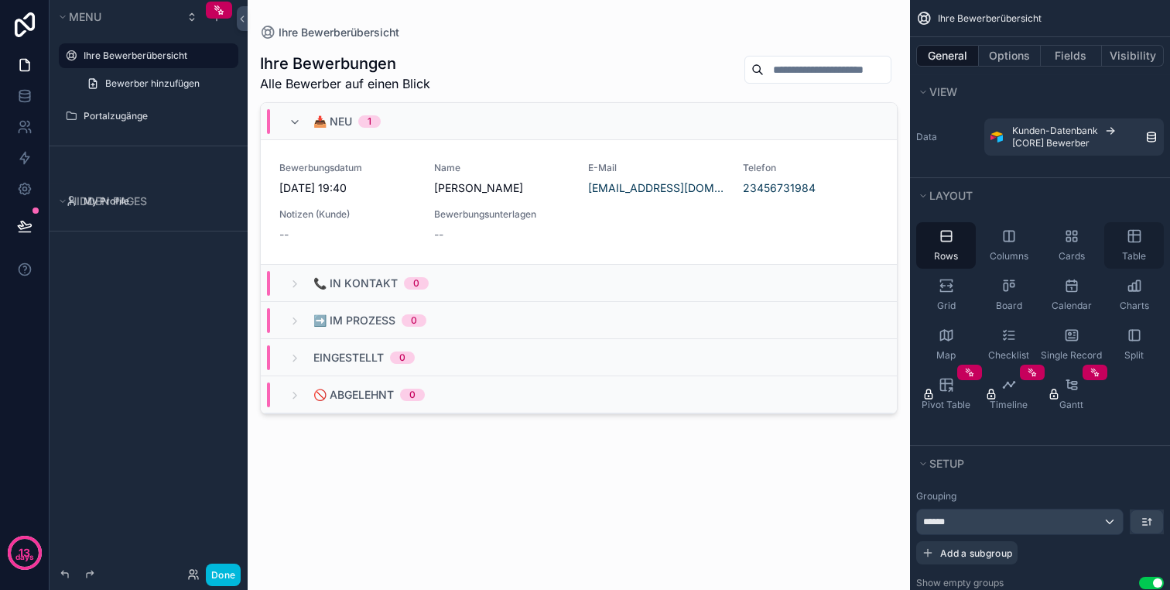
click at [1144, 248] on div "Table" at bounding box center [1134, 245] width 60 height 46
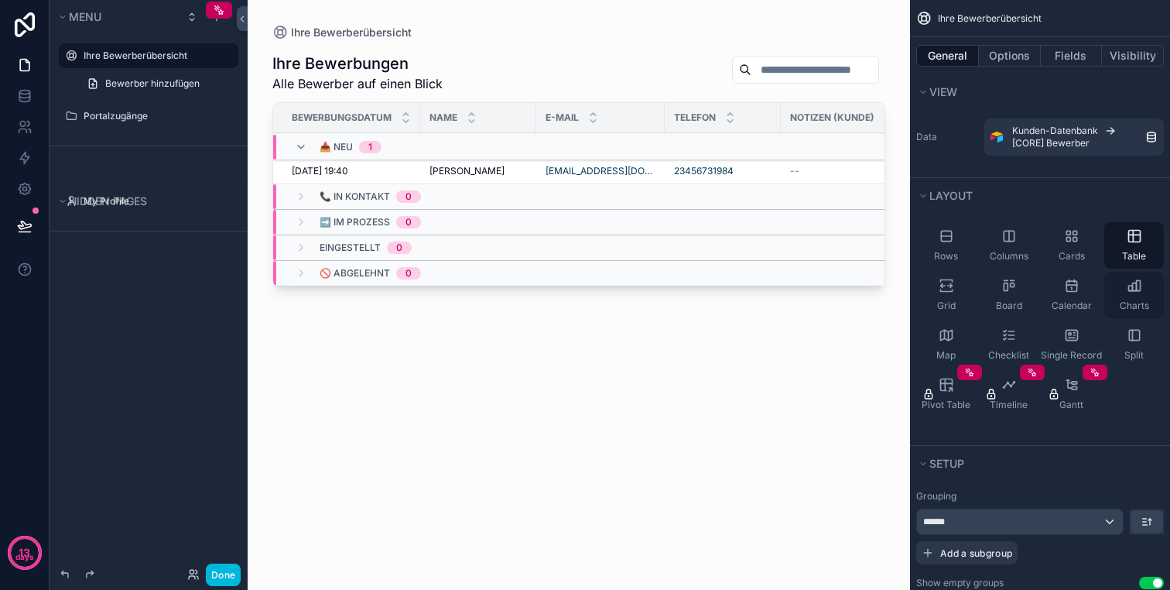
click at [1134, 286] on icon "scrollable content" at bounding box center [1134, 285] width 15 height 15
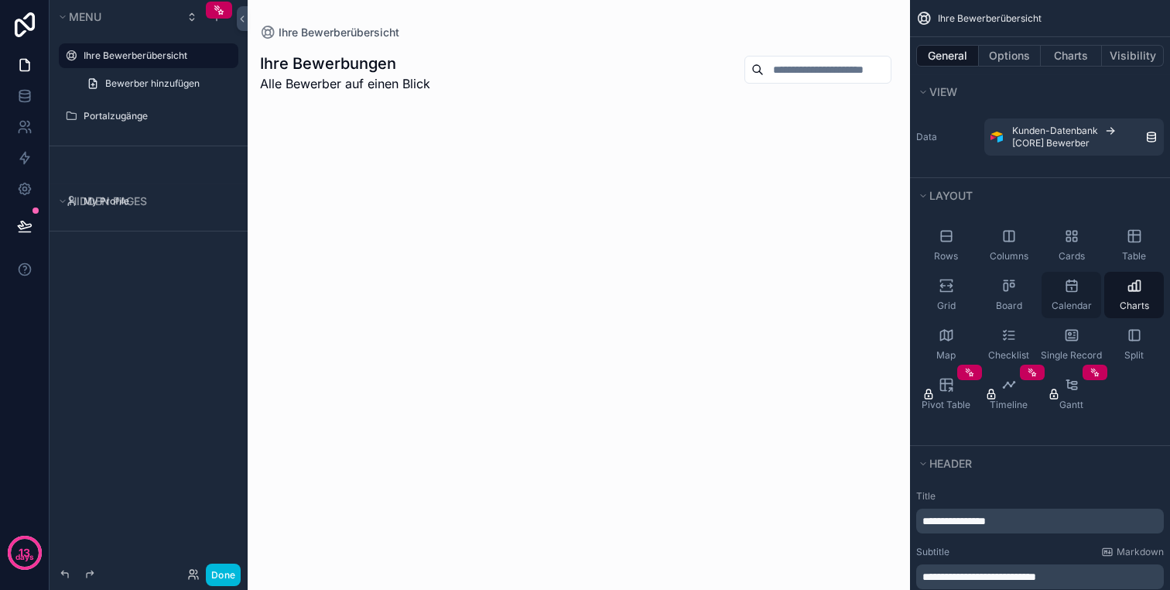
click at [1080, 289] on div "Calendar" at bounding box center [1072, 295] width 60 height 46
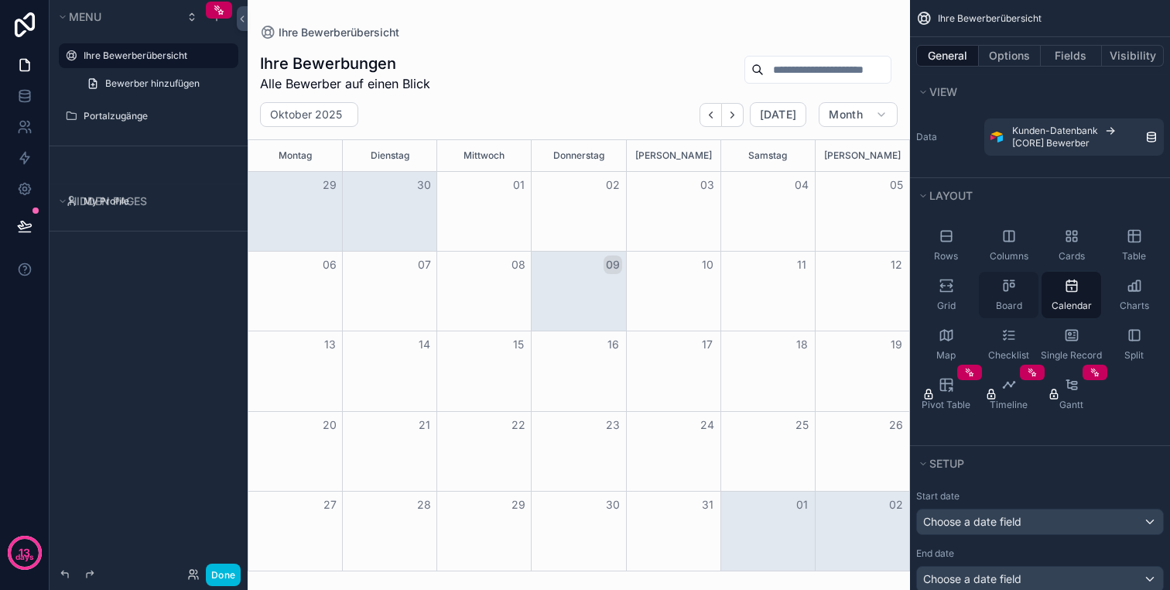
click at [1015, 290] on icon "scrollable content" at bounding box center [1008, 285] width 15 height 15
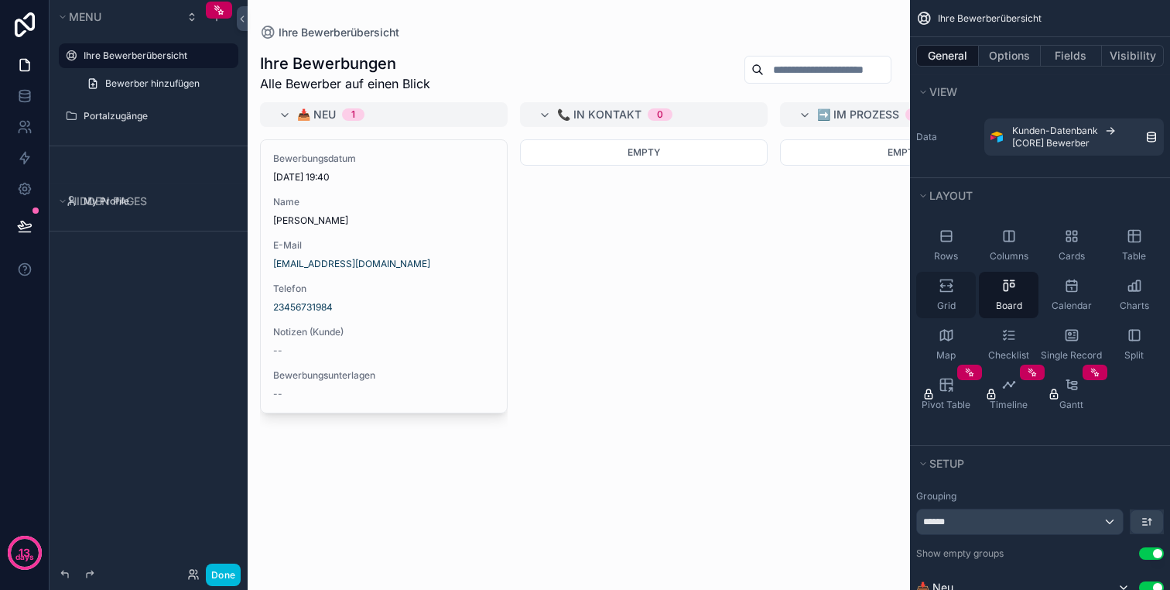
click at [952, 297] on div "Grid" at bounding box center [946, 295] width 60 height 46
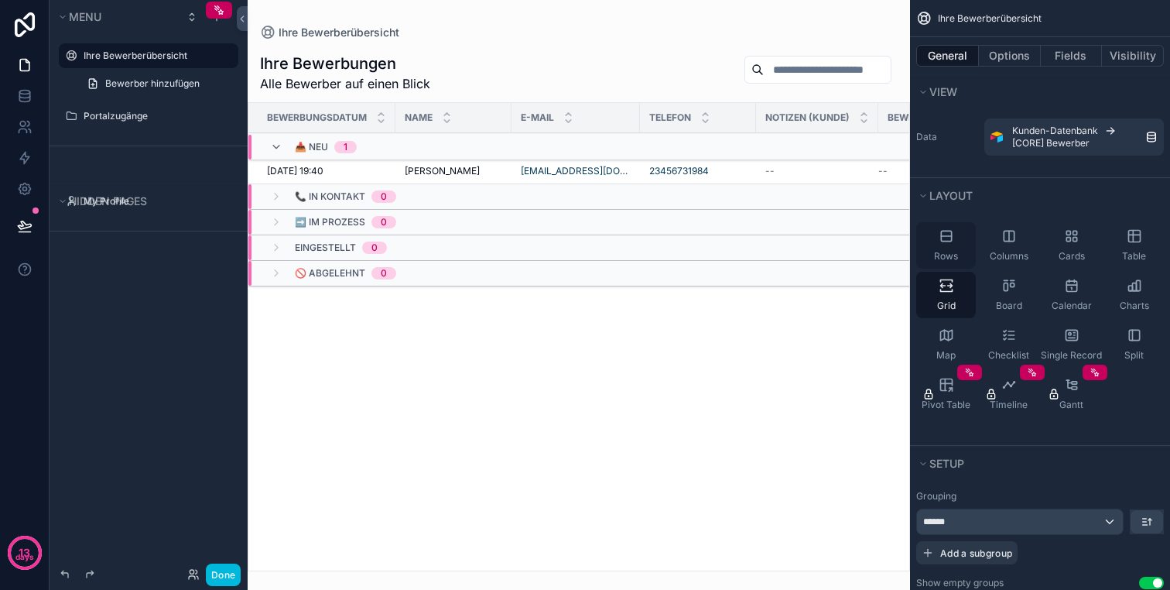
click at [950, 248] on div "Rows" at bounding box center [946, 245] width 60 height 46
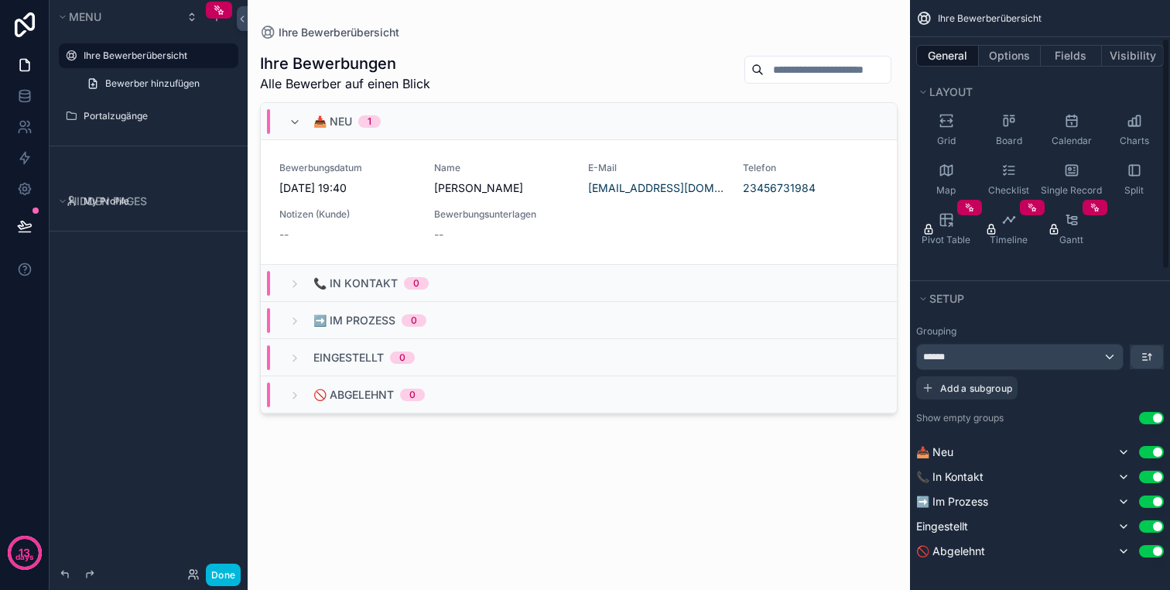
scroll to position [171, 0]
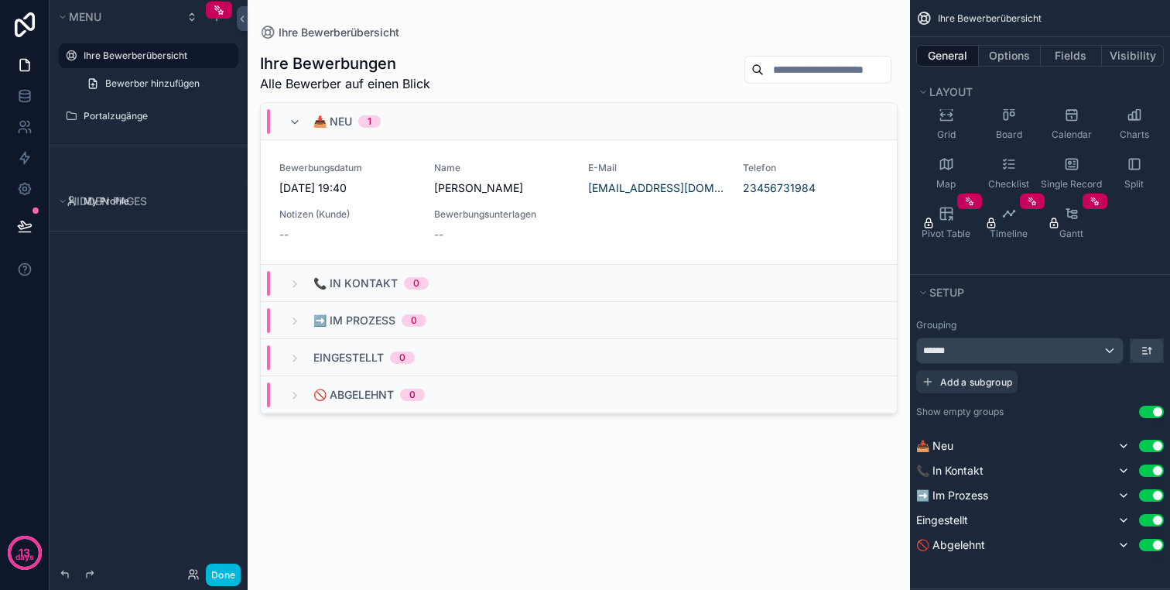
click at [1146, 412] on button "Use setting" at bounding box center [1151, 412] width 25 height 12
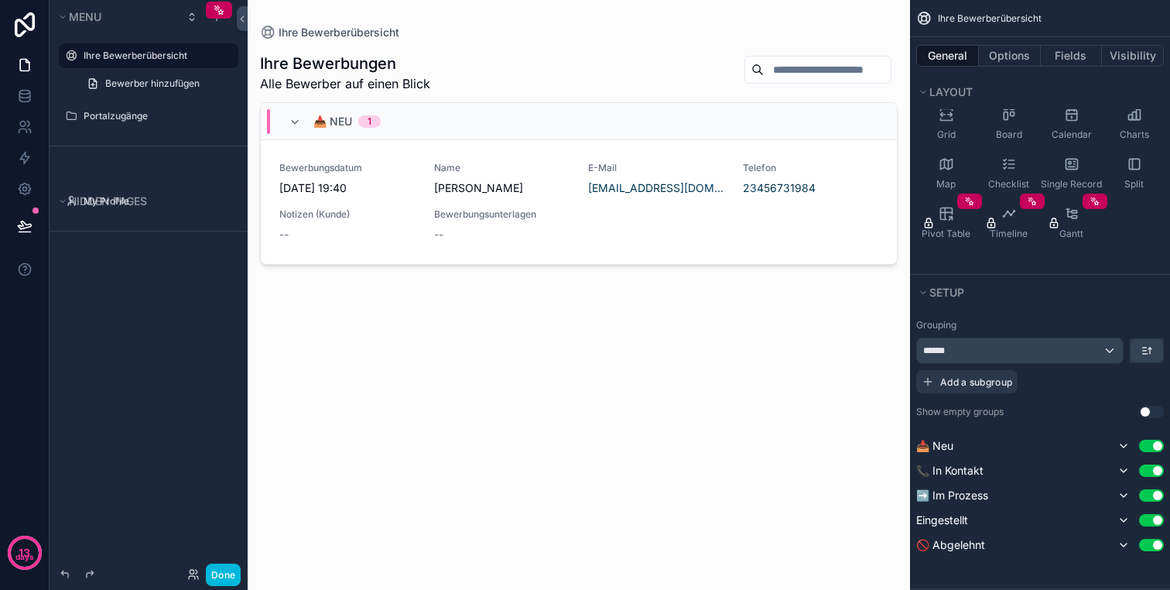
click at [1145, 413] on button "Use setting" at bounding box center [1151, 412] width 25 height 12
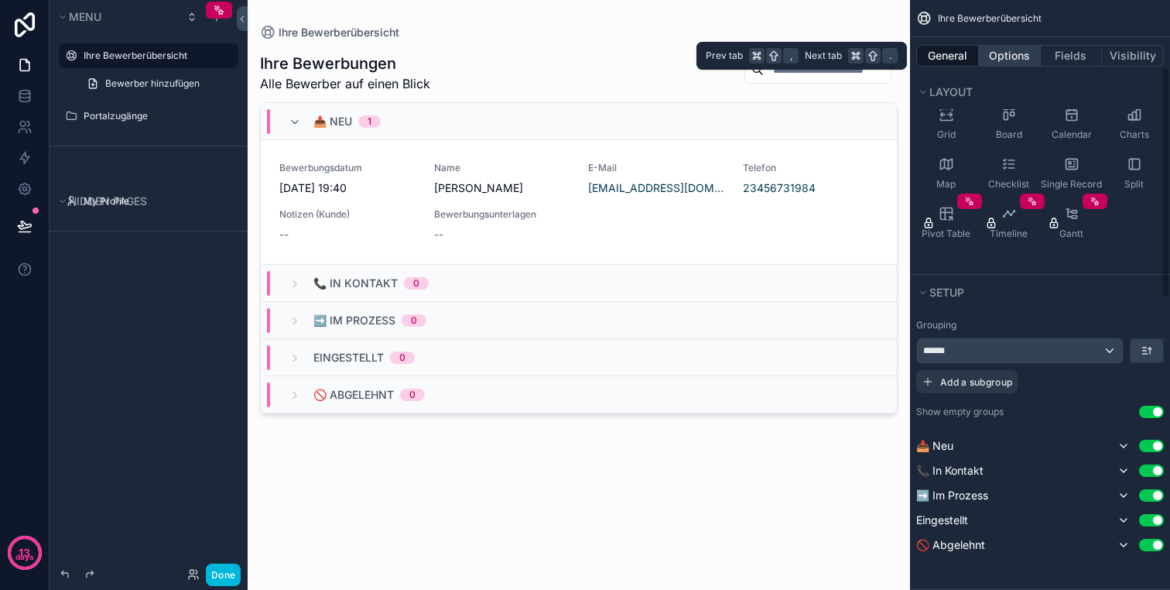
click at [1012, 51] on button "Options" at bounding box center [1010, 56] width 62 height 22
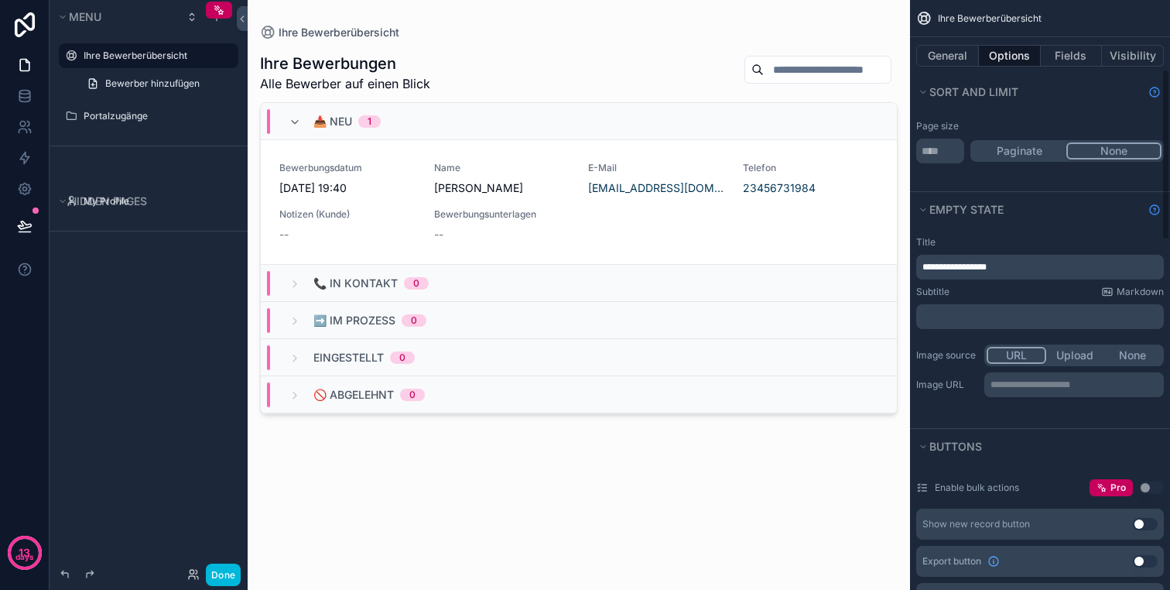
scroll to position [172, 0]
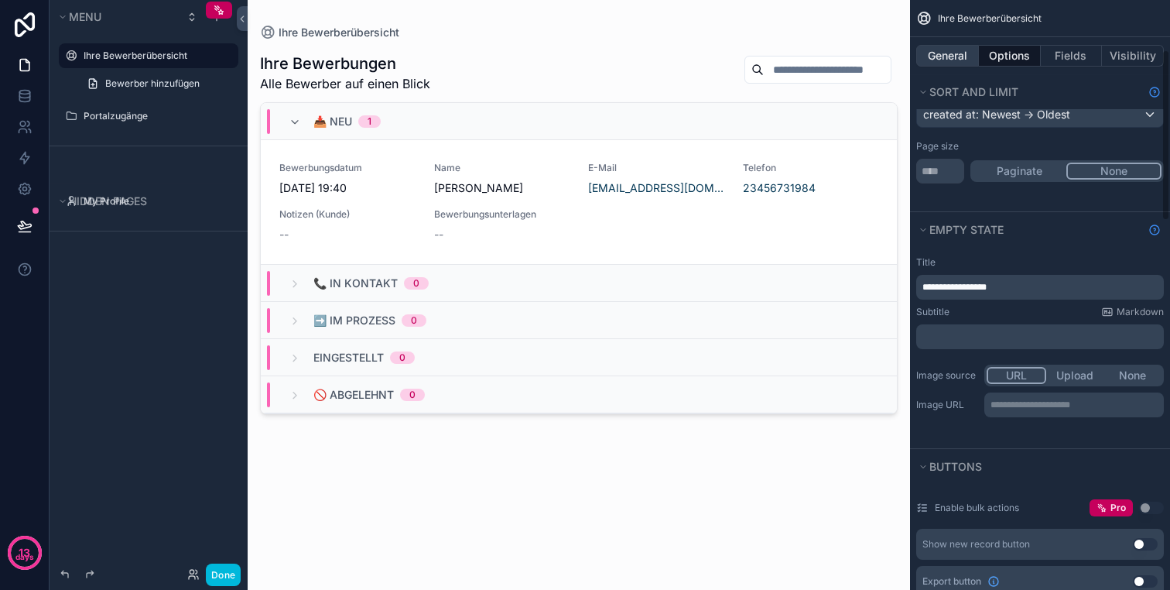
click at [956, 60] on button "General" at bounding box center [947, 56] width 63 height 22
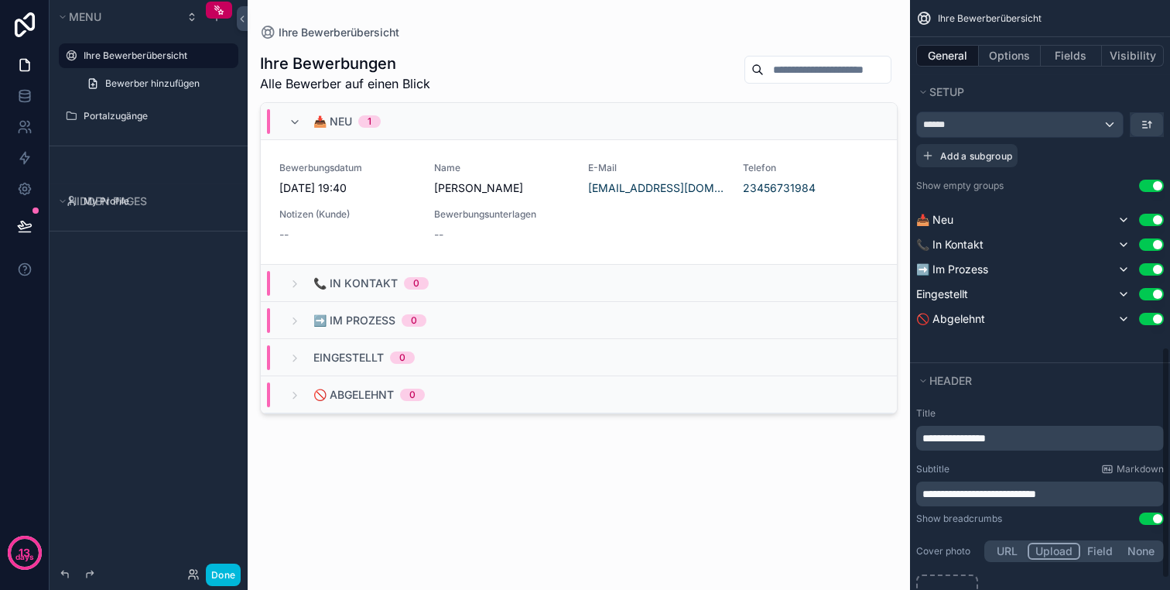
scroll to position [83, 0]
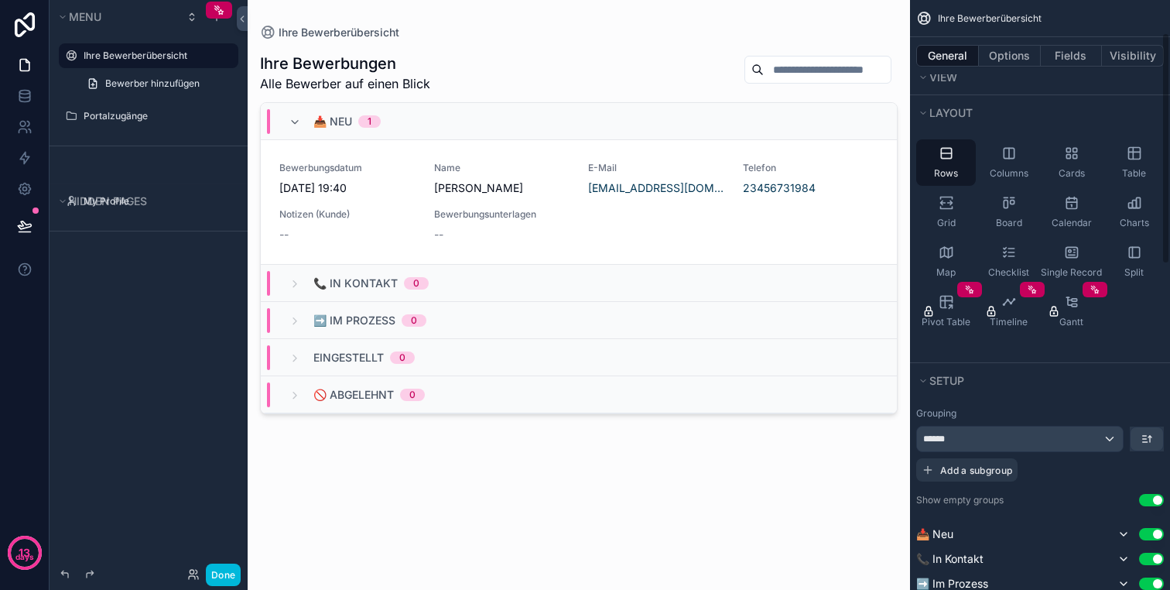
click at [1059, 72] on div "General Options Fields Visibility" at bounding box center [1040, 55] width 260 height 37
click at [1062, 57] on button "Fields" at bounding box center [1072, 56] width 62 height 22
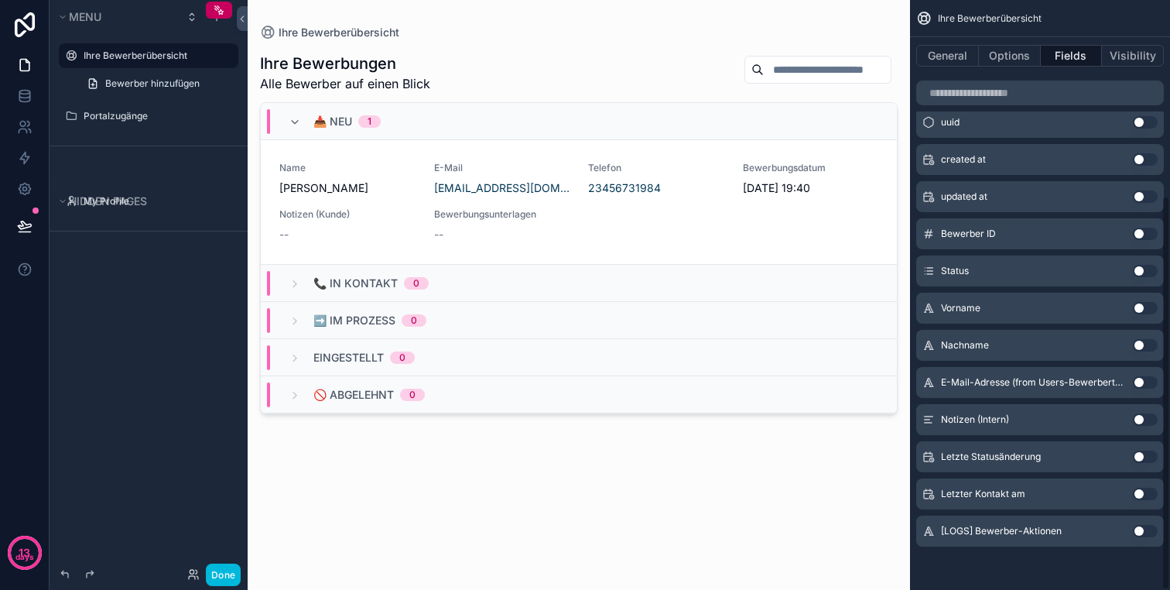
scroll to position [0, 0]
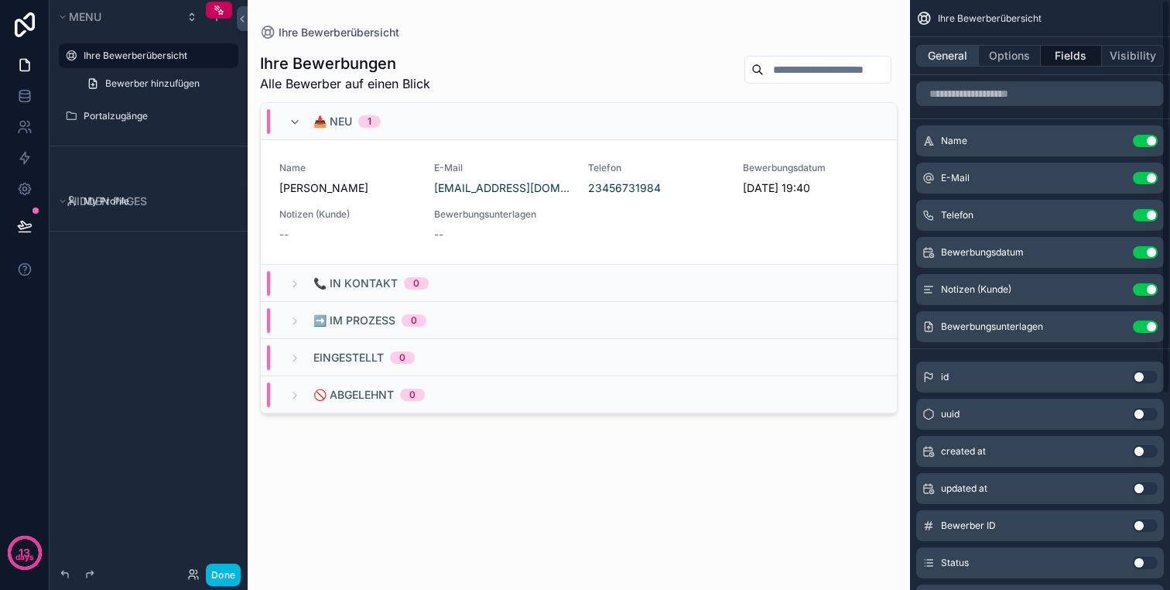
click at [947, 55] on button "General" at bounding box center [947, 56] width 63 height 22
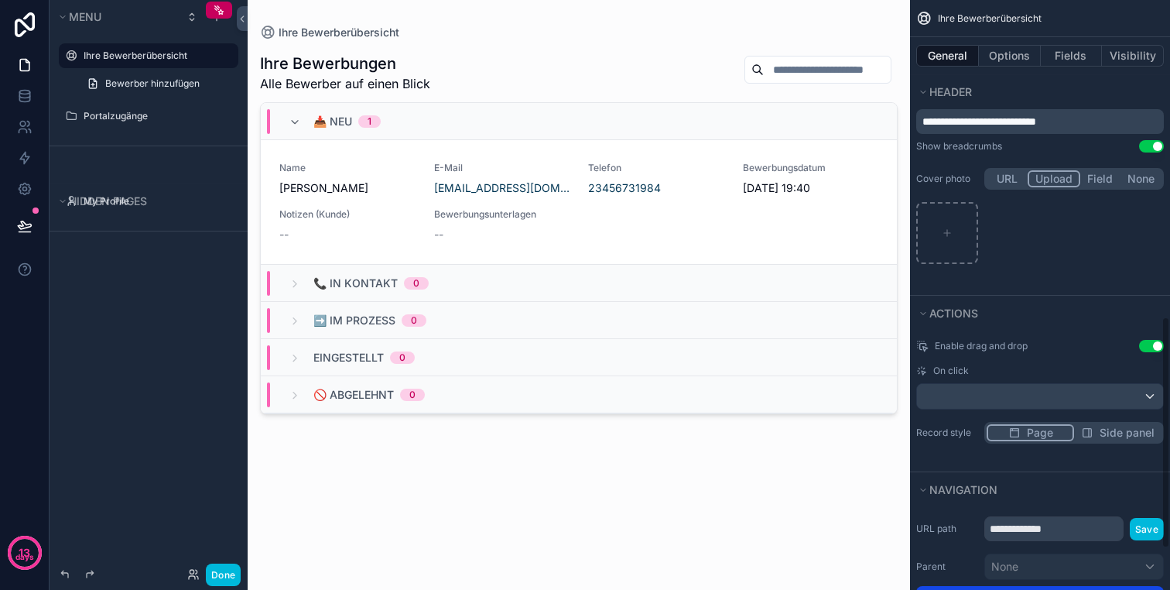
scroll to position [837, 0]
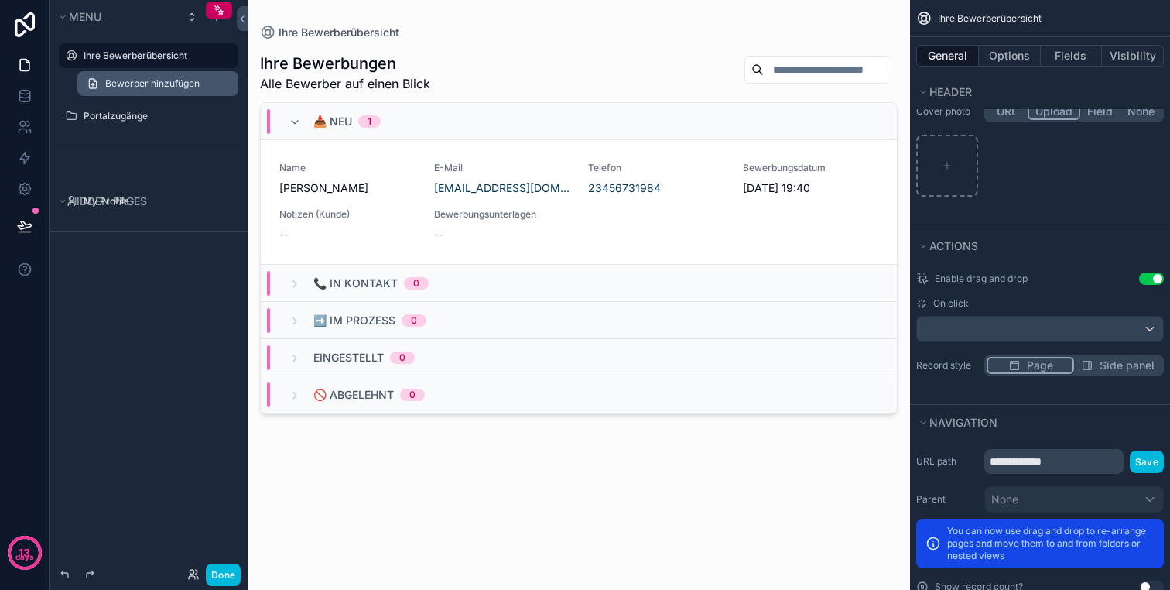
click at [125, 78] on span "Bewerber hinzufügen" at bounding box center [152, 83] width 94 height 12
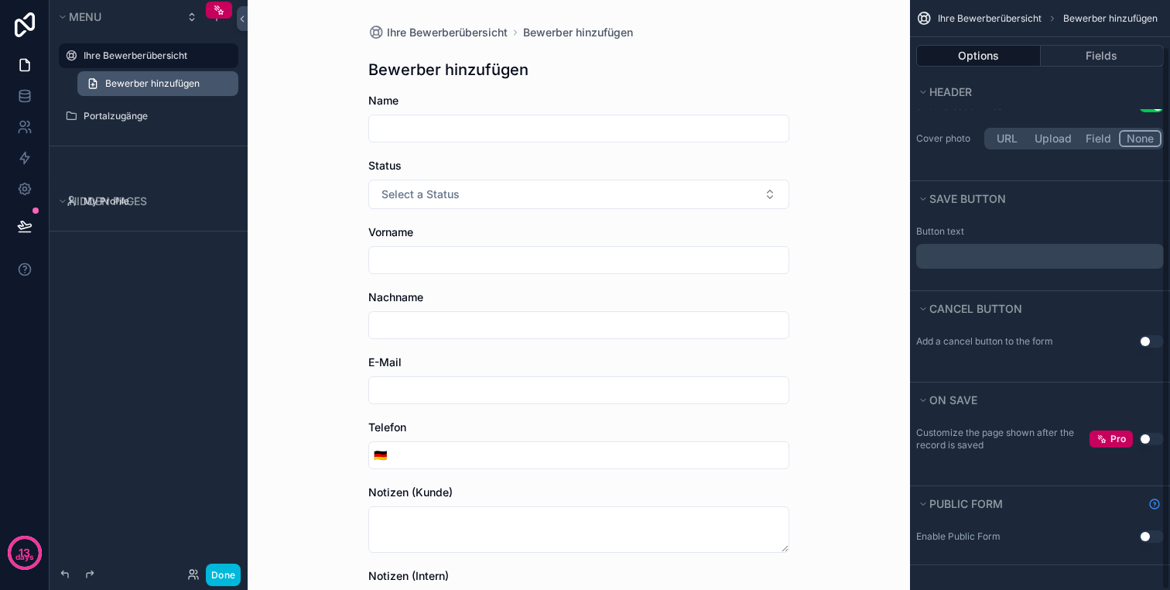
scroll to position [124, 0]
click at [181, 78] on span "Bewerber hinzufügen" at bounding box center [152, 83] width 94 height 12
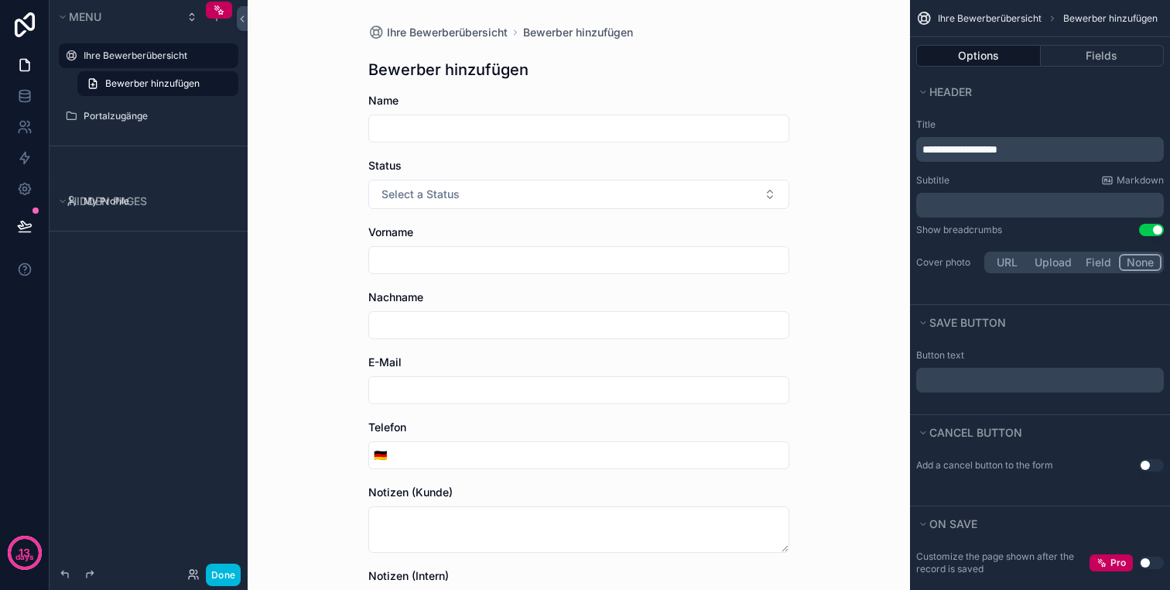
click at [135, 50] on label "Ihre Bewerberübersicht" at bounding box center [156, 56] width 145 height 12
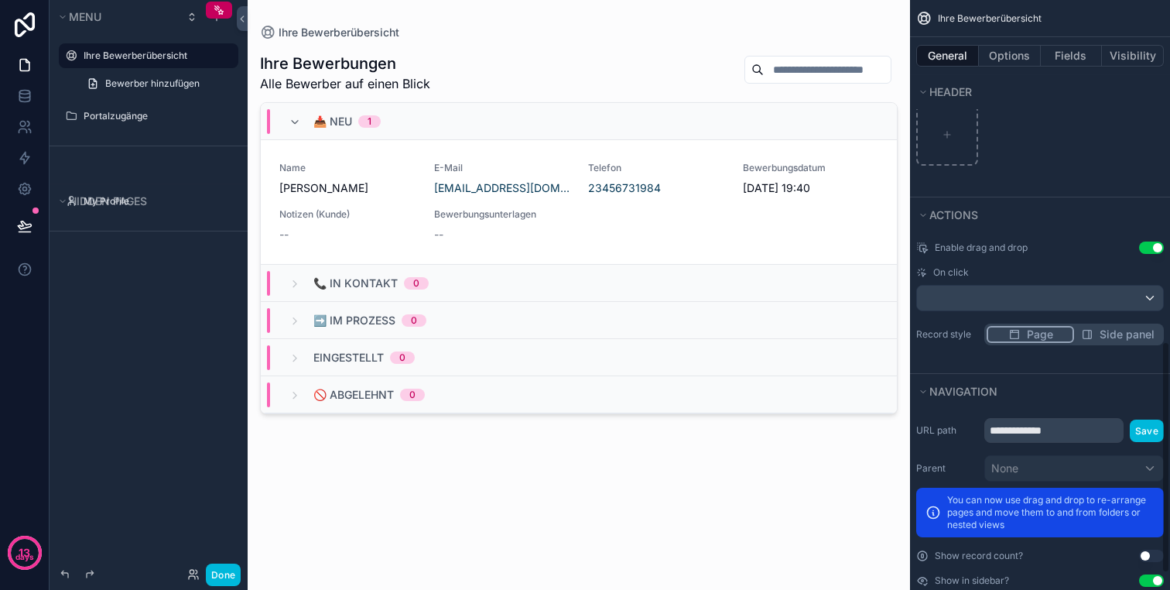
scroll to position [912, 0]
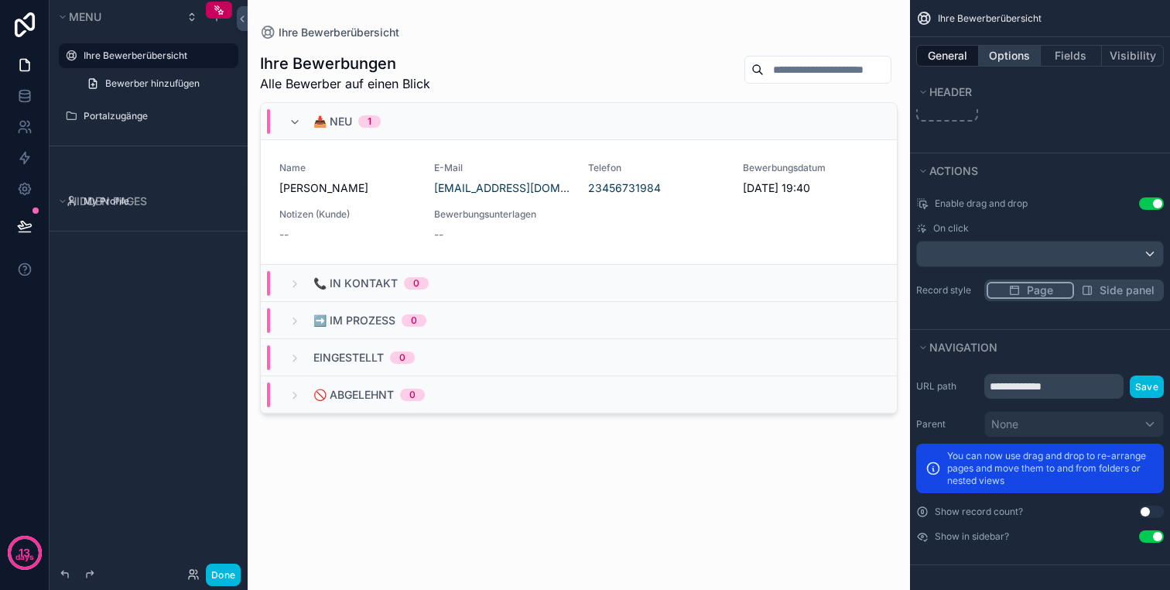
click at [997, 52] on button "Options" at bounding box center [1010, 56] width 62 height 22
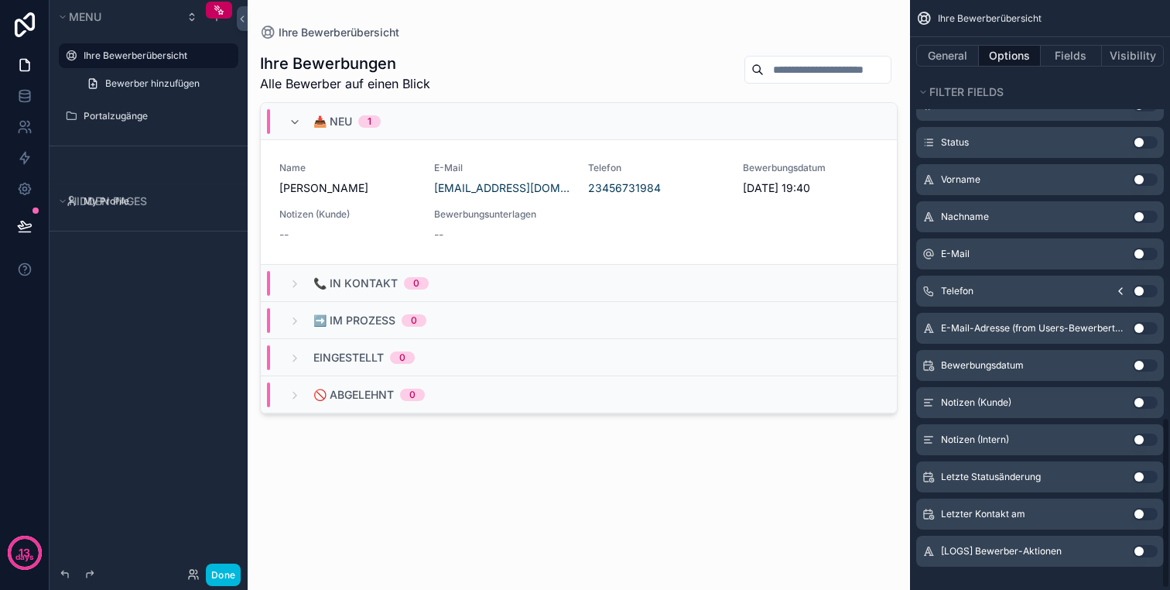
scroll to position [1440, 0]
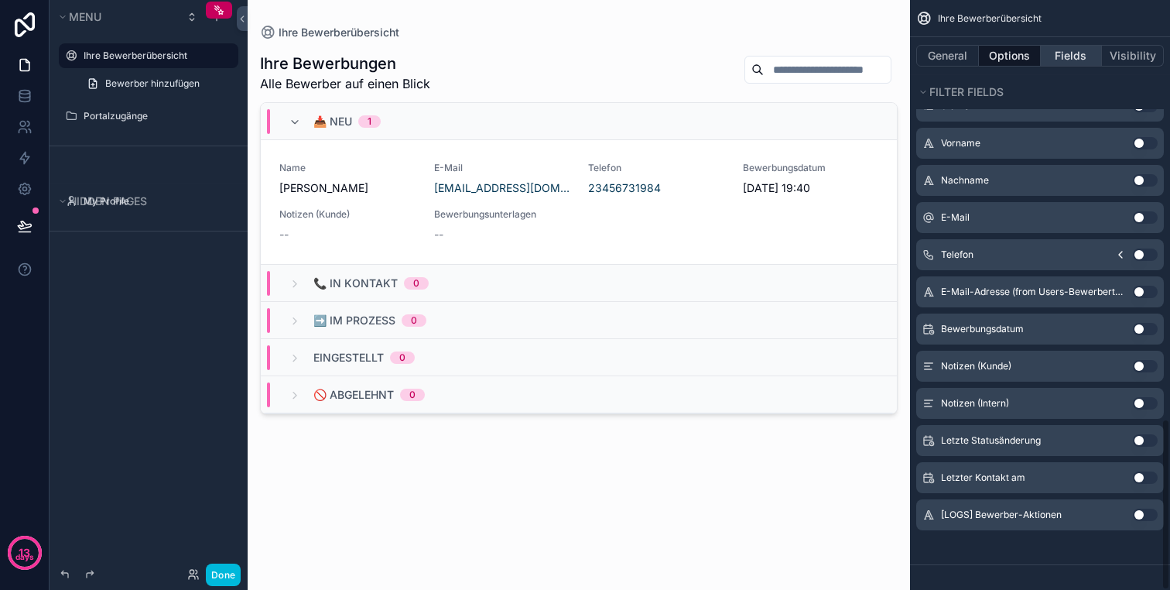
click at [1073, 66] on button "Fields" at bounding box center [1072, 56] width 62 height 22
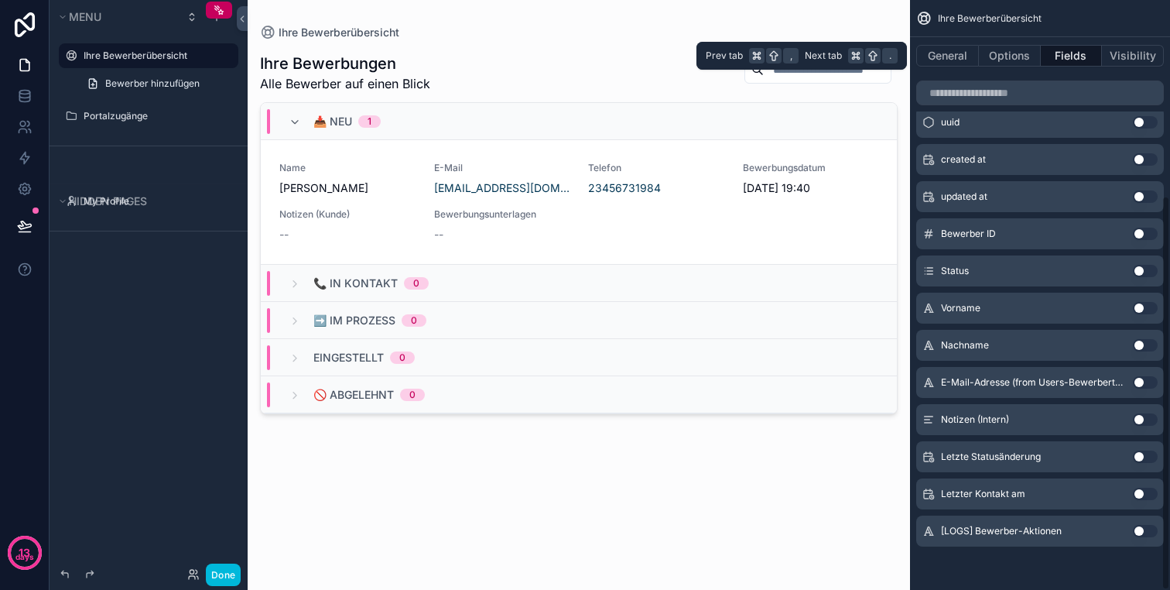
scroll to position [292, 0]
click at [1077, 60] on button "Fields" at bounding box center [1072, 56] width 62 height 22
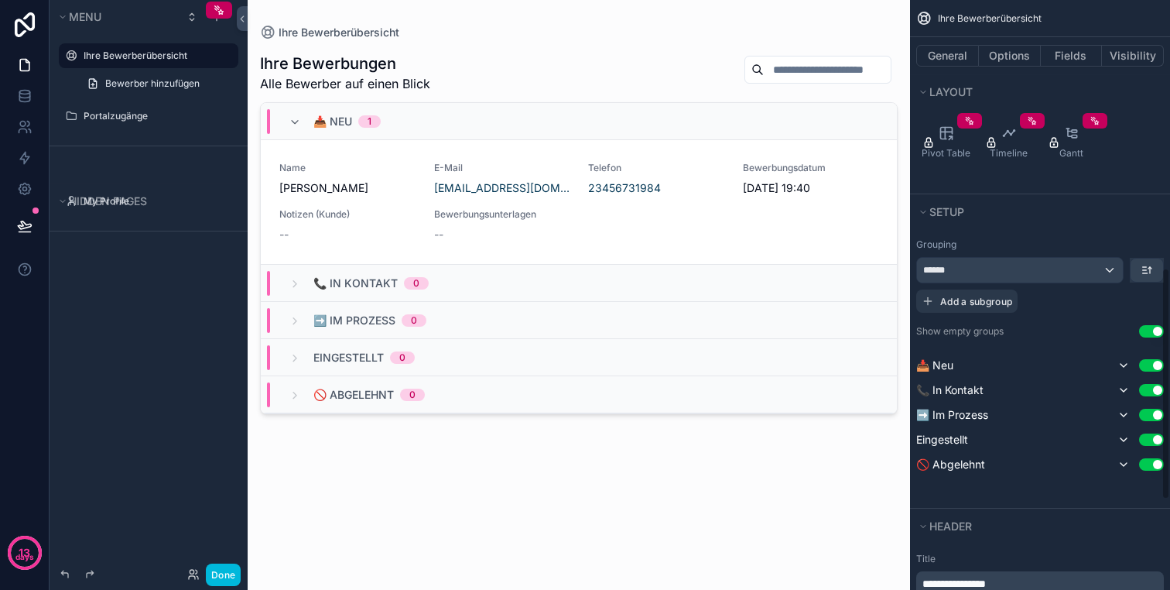
scroll to position [0, 0]
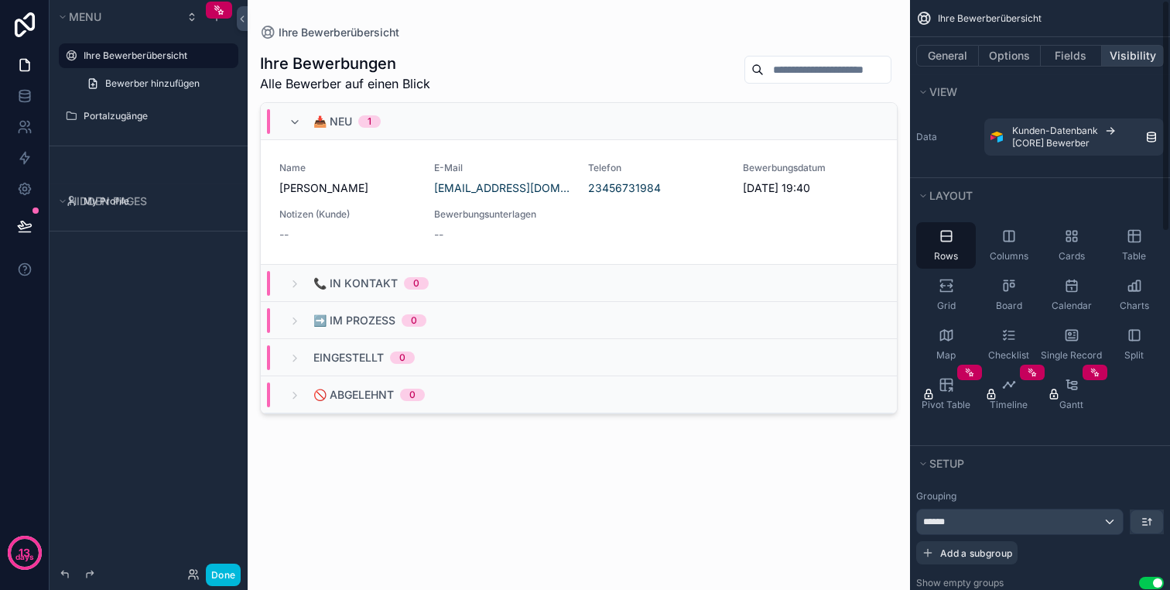
click at [1114, 64] on button "Visibility" at bounding box center [1133, 56] width 62 height 22
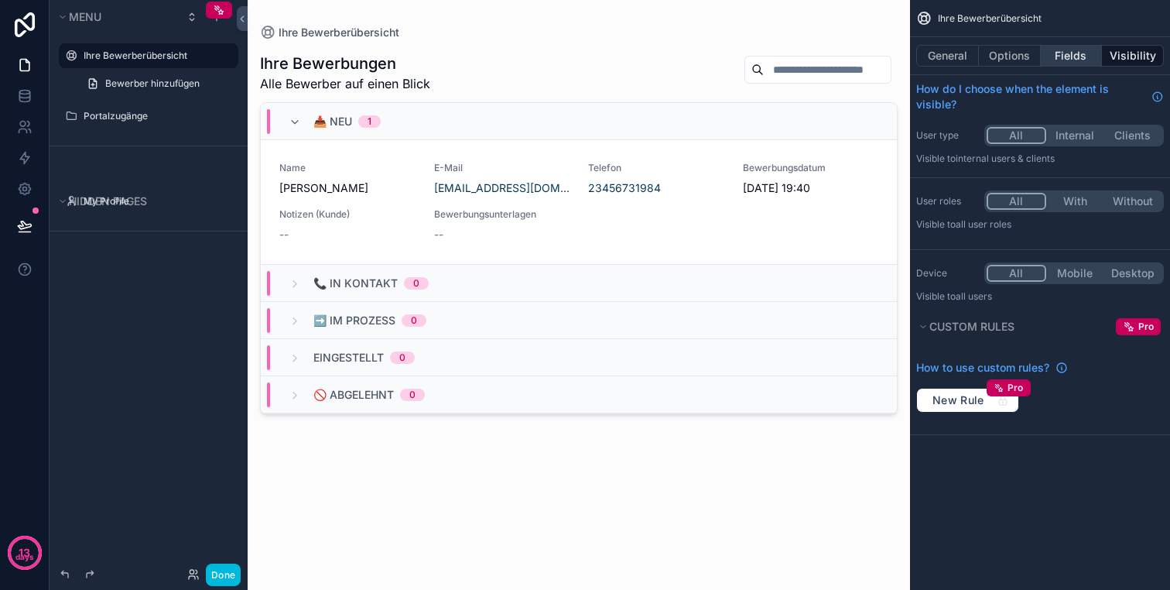
click at [1066, 58] on button "Fields" at bounding box center [1072, 56] width 62 height 22
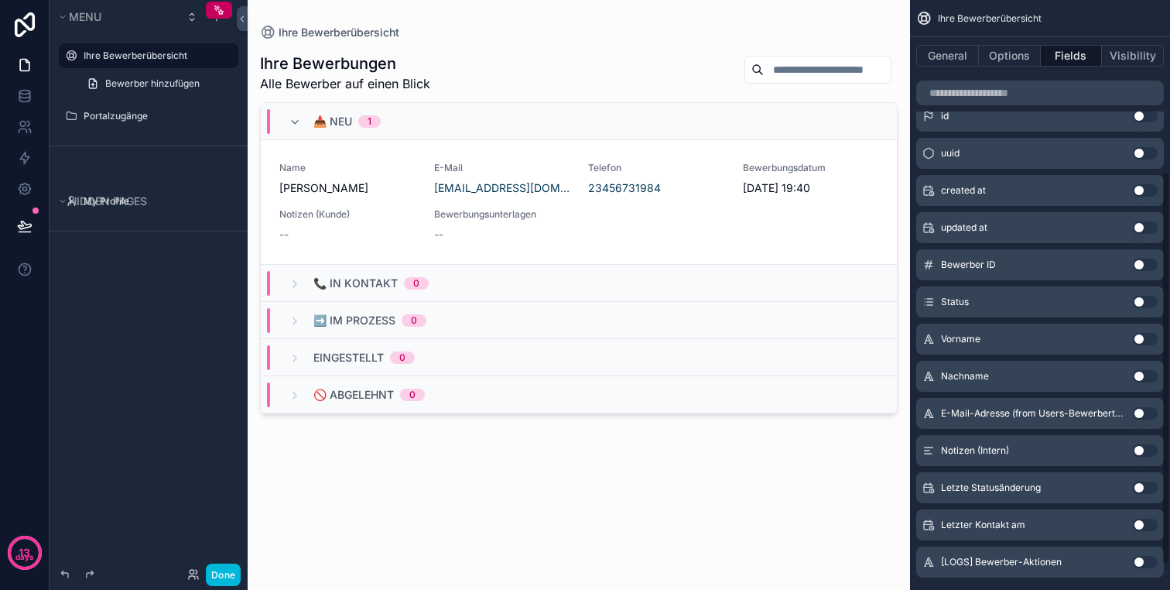
scroll to position [292, 0]
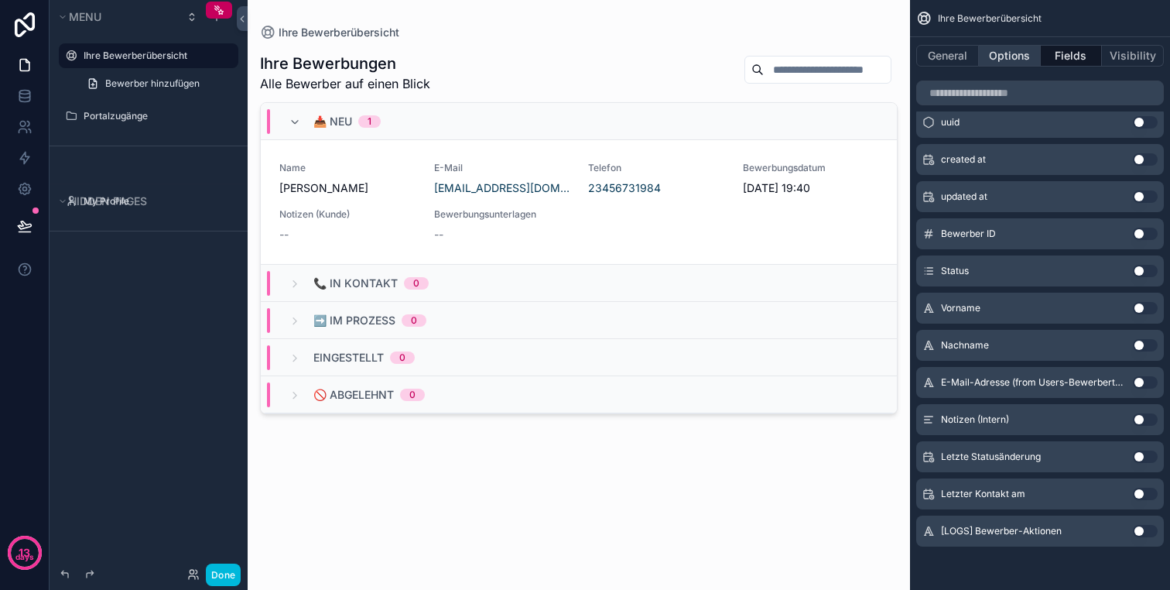
click at [1025, 58] on button "Options" at bounding box center [1010, 56] width 62 height 22
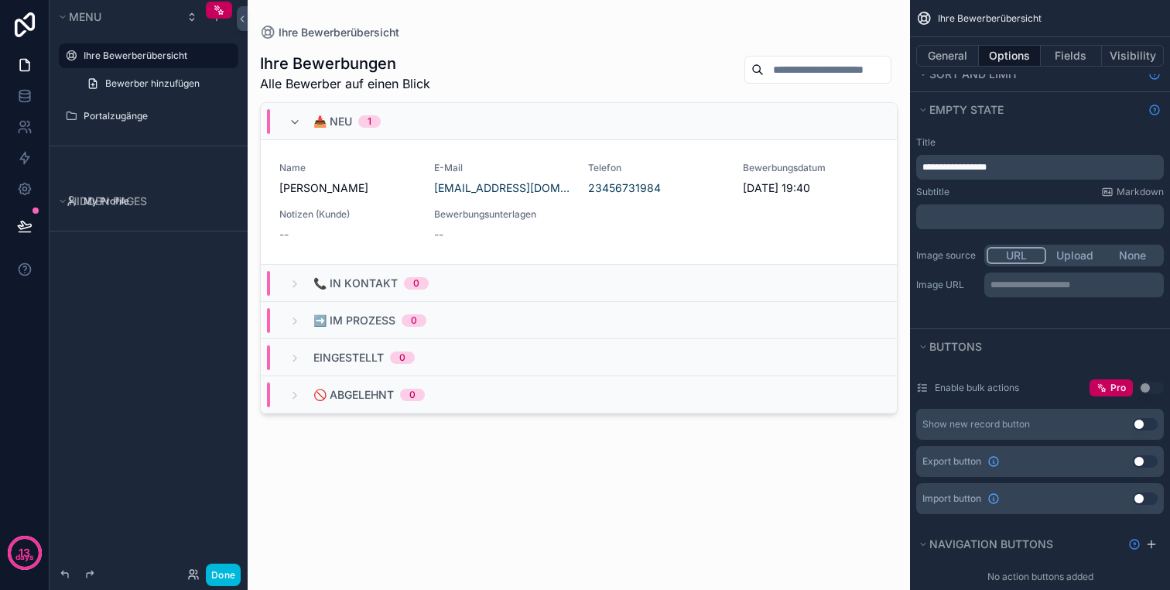
scroll to position [336, 0]
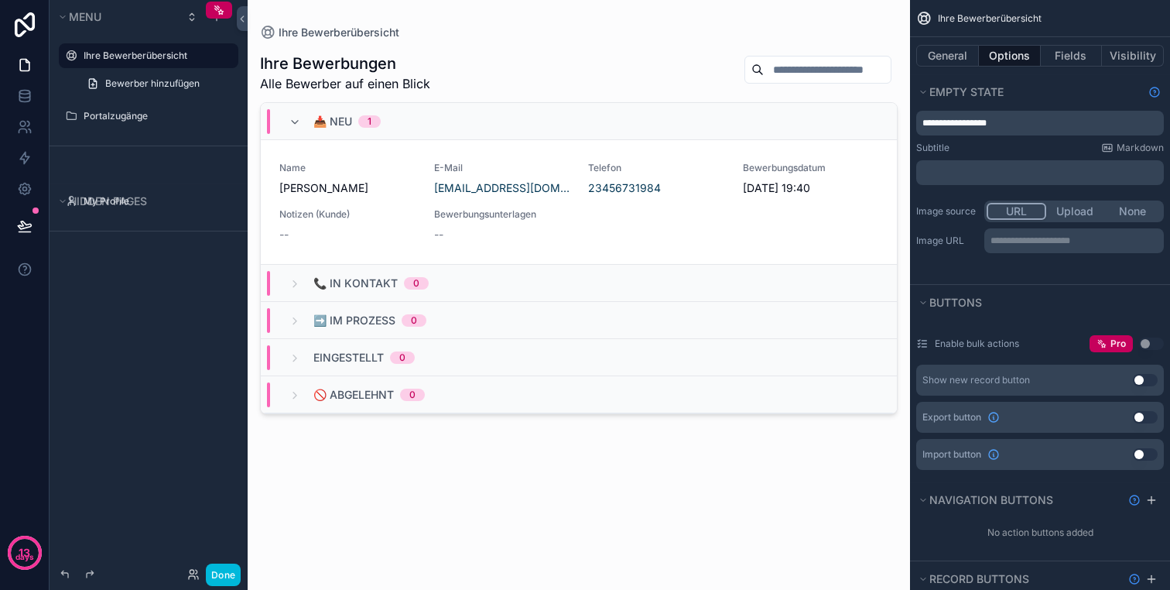
click at [1145, 378] on button "Use setting" at bounding box center [1145, 380] width 25 height 12
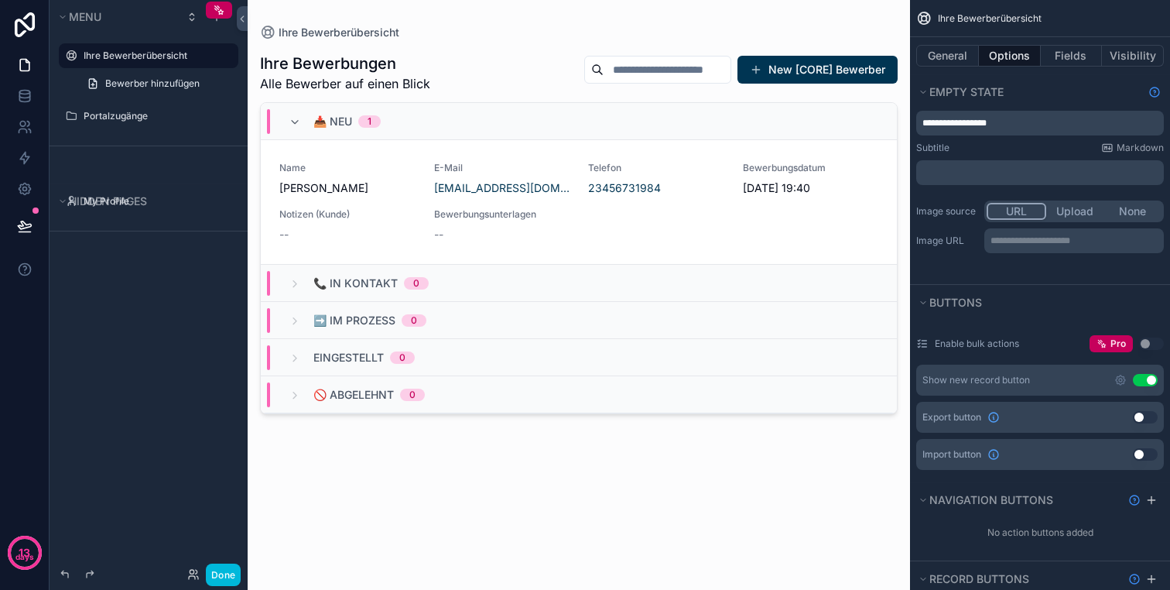
click at [1145, 378] on button "Use setting" at bounding box center [1145, 380] width 25 height 12
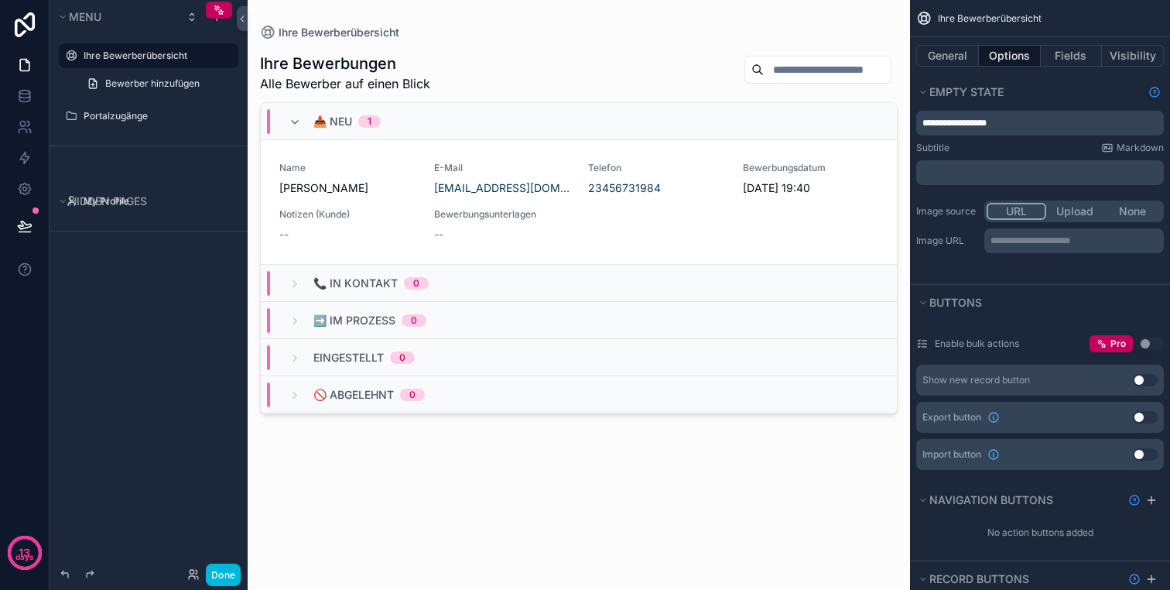
click at [1145, 379] on button "Use setting" at bounding box center [1145, 380] width 25 height 12
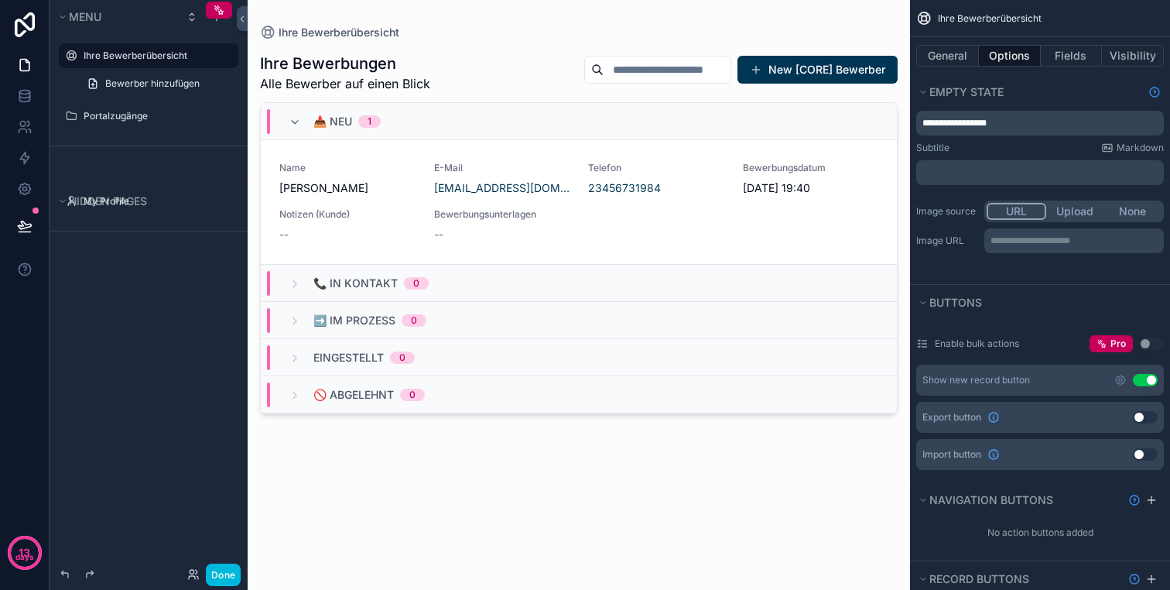
click at [1145, 379] on button "Use setting" at bounding box center [1145, 380] width 25 height 12
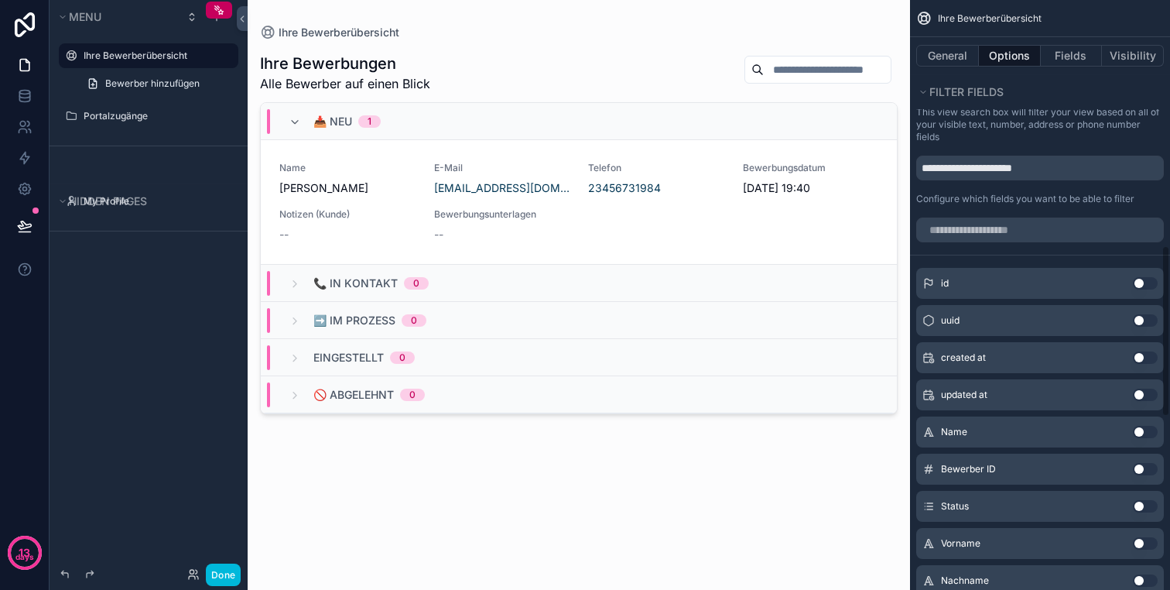
scroll to position [583, 0]
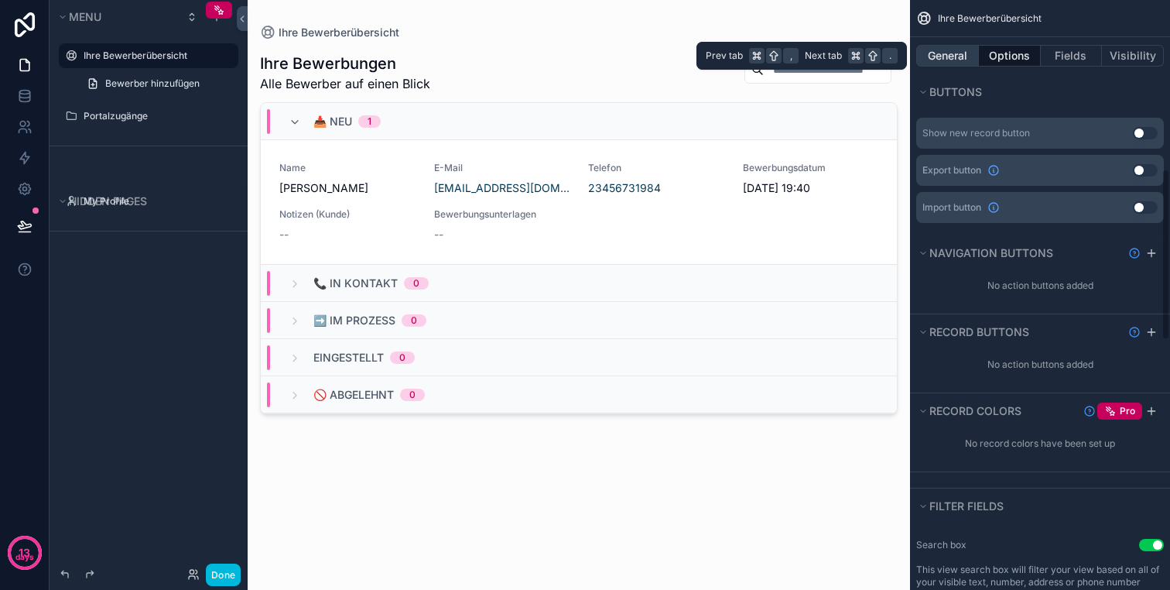
click at [964, 58] on button "General" at bounding box center [947, 56] width 63 height 22
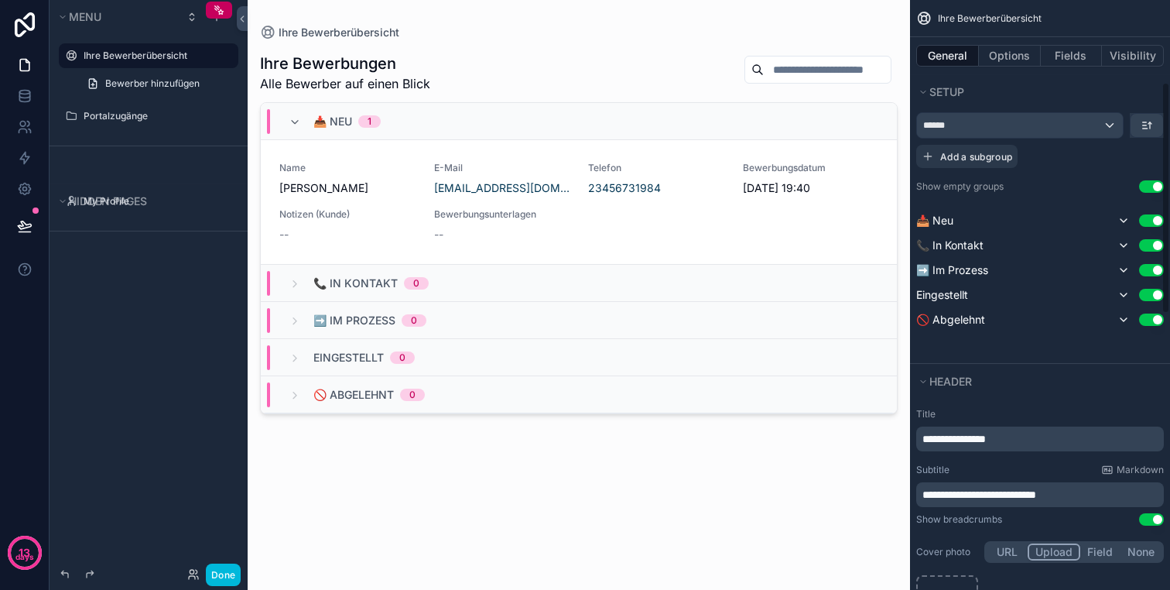
scroll to position [0, 0]
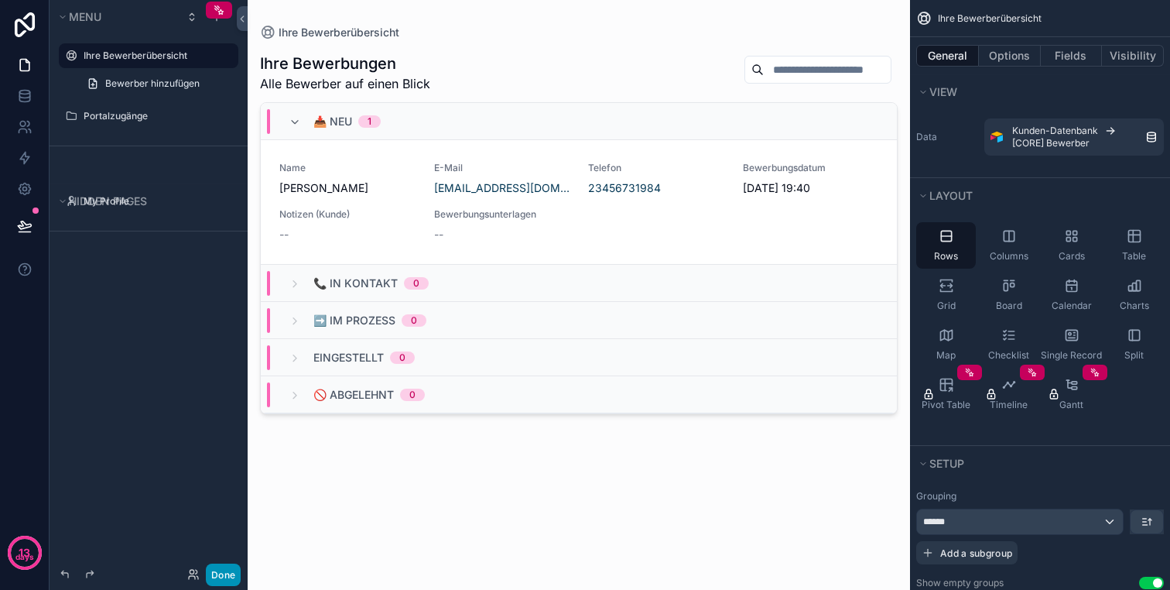
click at [224, 573] on button "Done" at bounding box center [223, 574] width 35 height 22
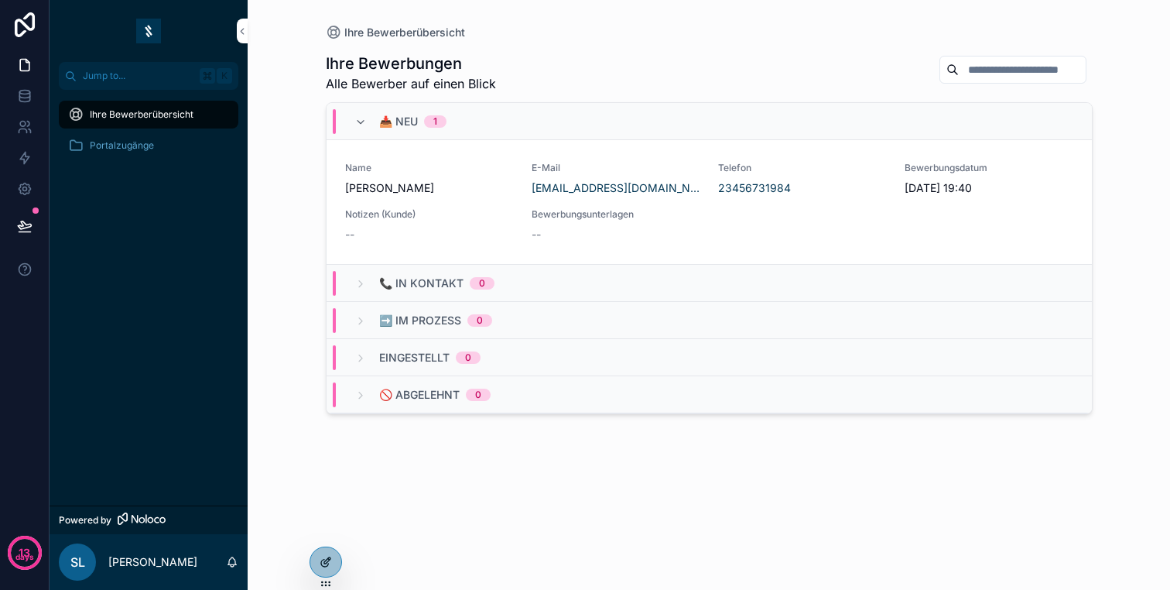
click at [334, 563] on div at bounding box center [325, 561] width 31 height 29
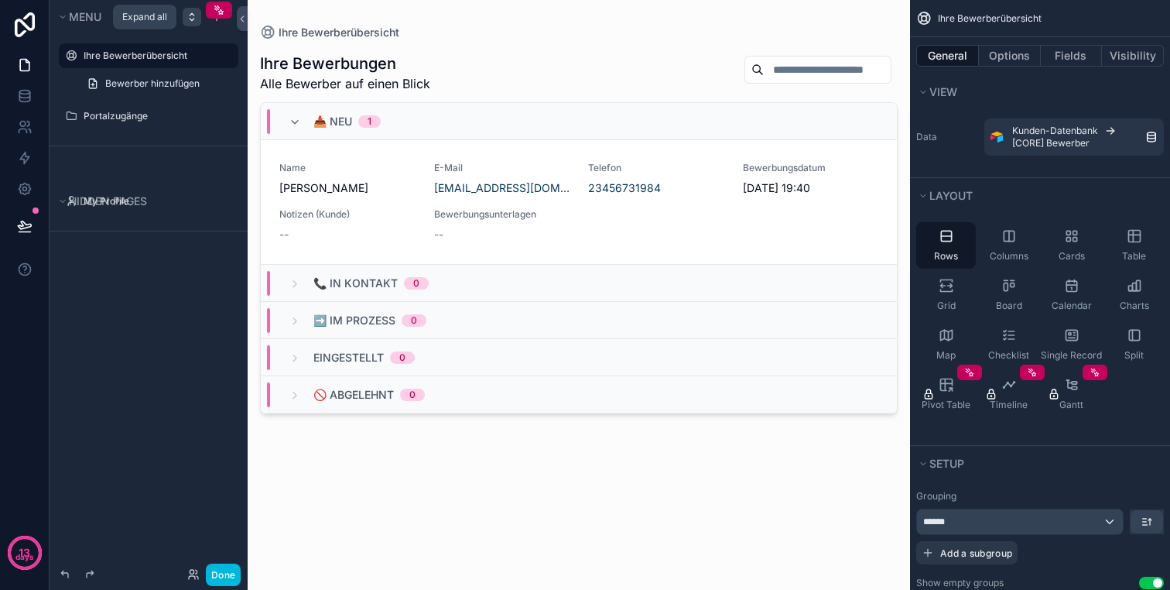
click at [194, 19] on icon "scrollable content" at bounding box center [192, 17] width 12 height 12
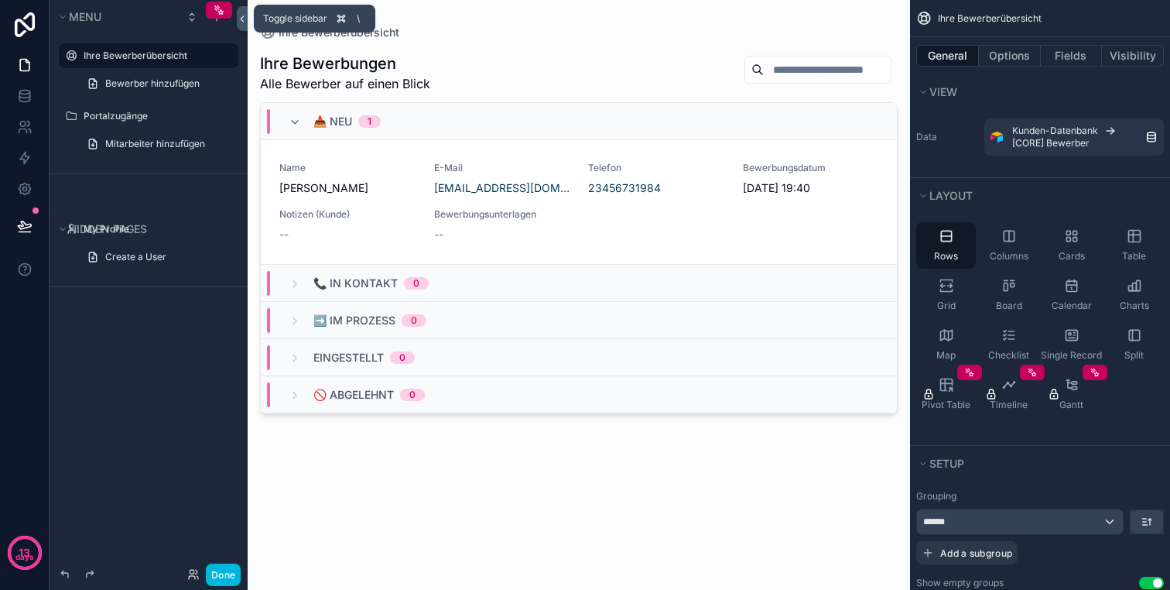
click at [239, 22] on icon at bounding box center [242, 19] width 11 height 12
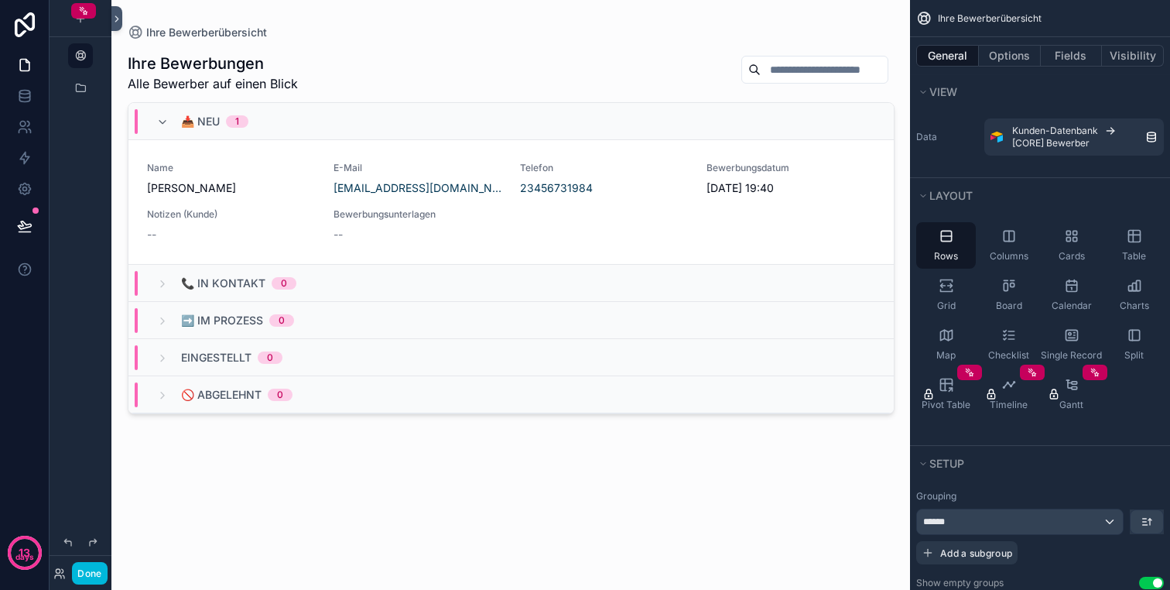
click at [118, 22] on icon at bounding box center [116, 19] width 11 height 12
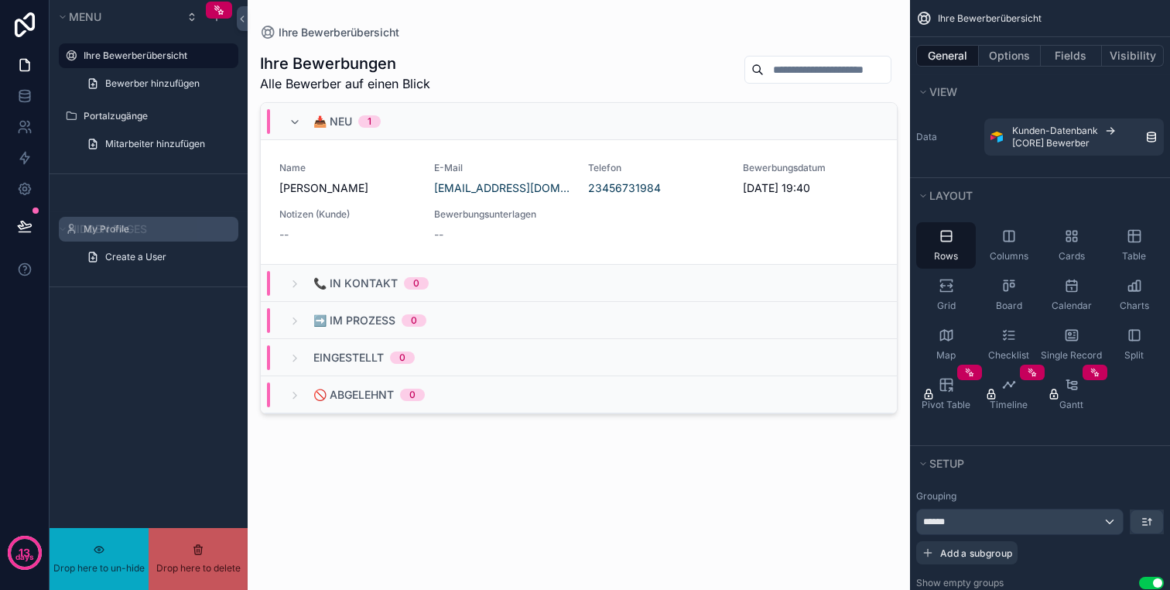
drag, startPoint x: 57, startPoint y: 227, endPoint x: 70, endPoint y: 225, distance: 12.5
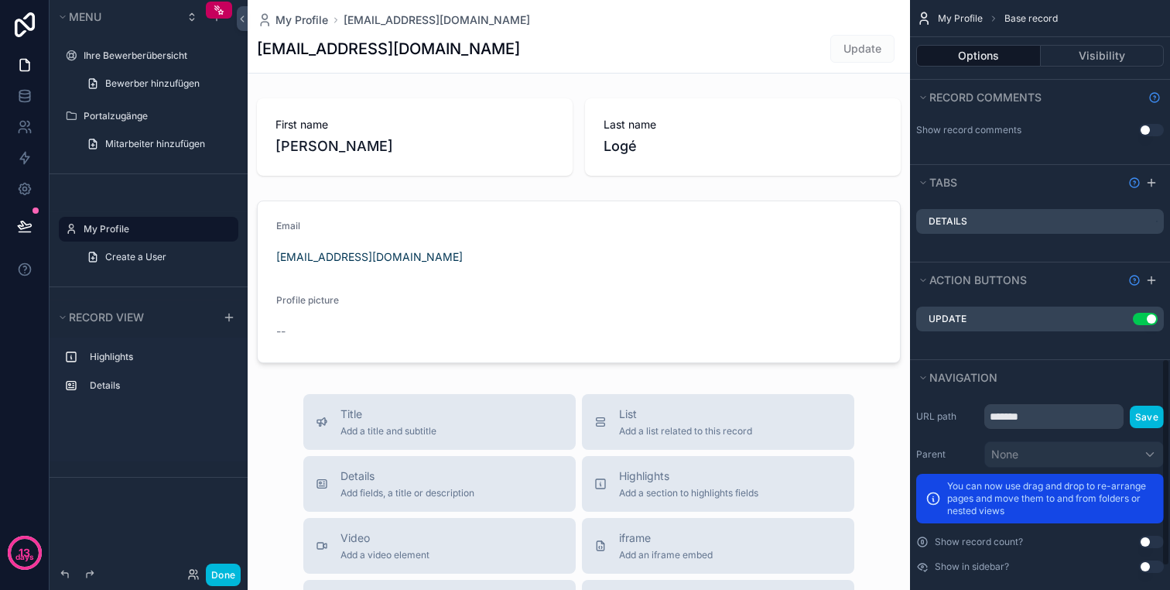
scroll to position [1082, 0]
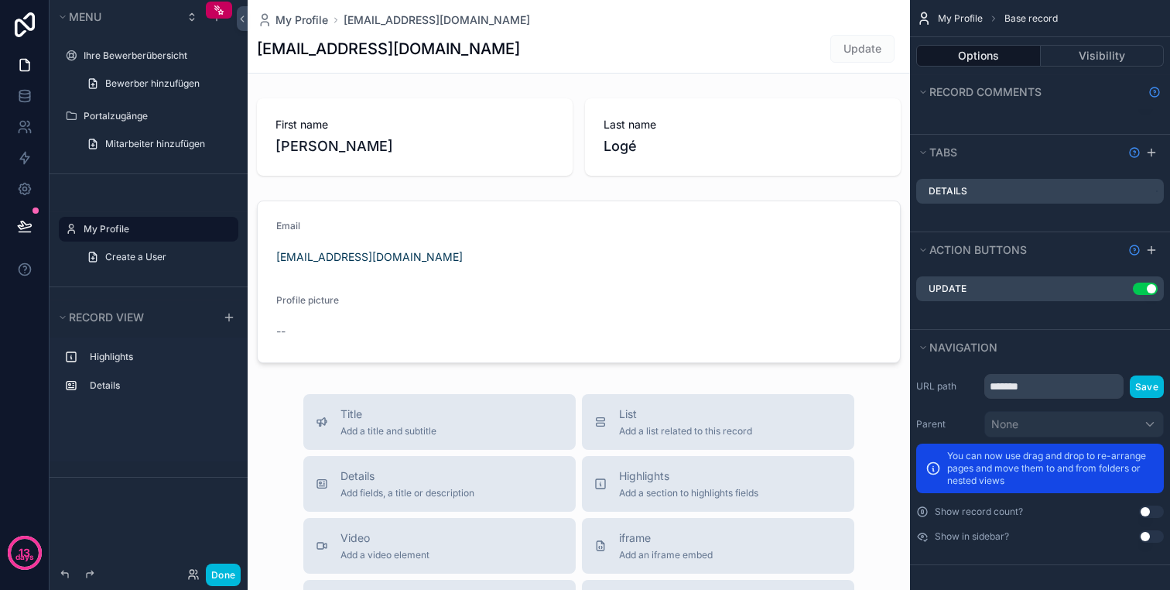
click at [101, 224] on label "My Profile" at bounding box center [156, 229] width 145 height 12
click at [0, 0] on icon "scrollable content" at bounding box center [0, 0] width 0 height 0
click at [153, 225] on input "**********" at bounding box center [136, 229] width 105 height 19
type input "****"
click at [134, 361] on label "Highlights" at bounding box center [158, 357] width 136 height 12
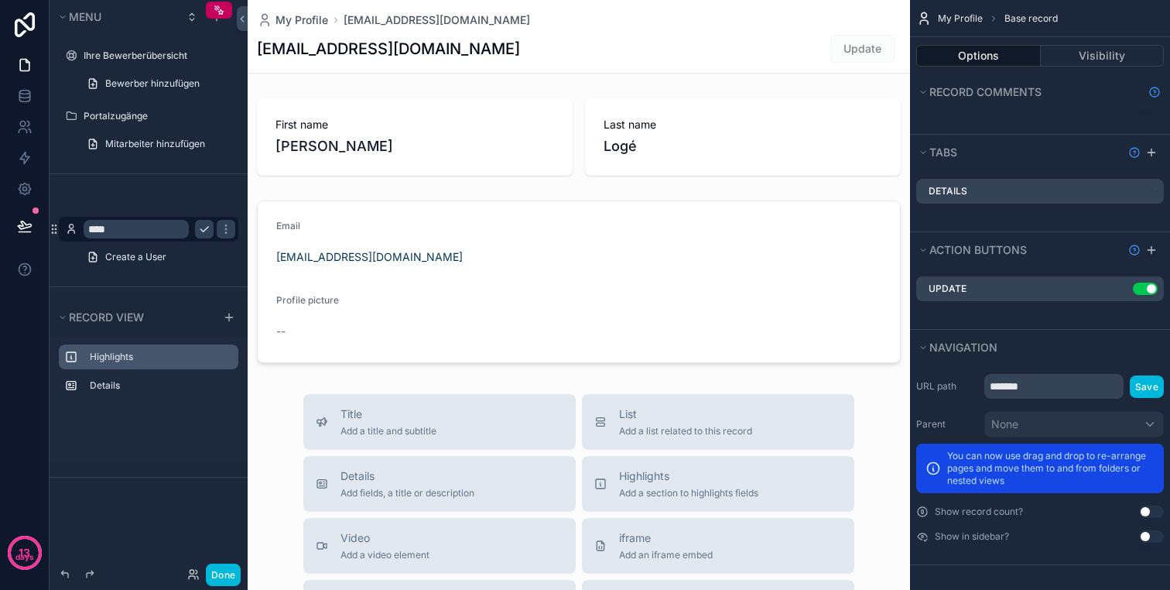
scroll to position [0, 0]
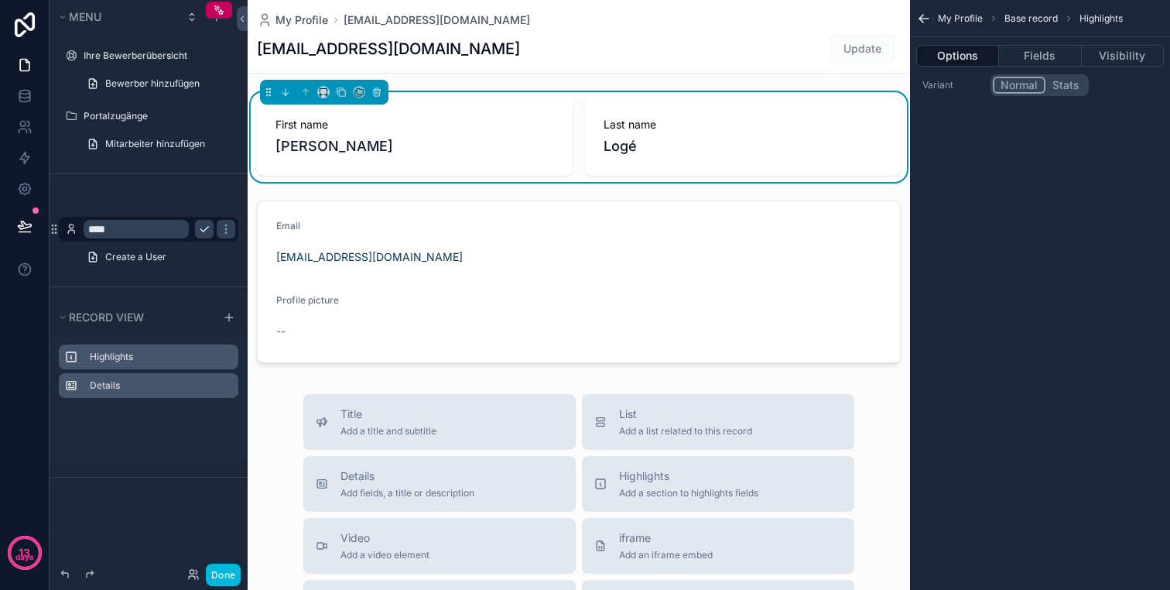
click at [131, 375] on div "Details" at bounding box center [149, 385] width 180 height 25
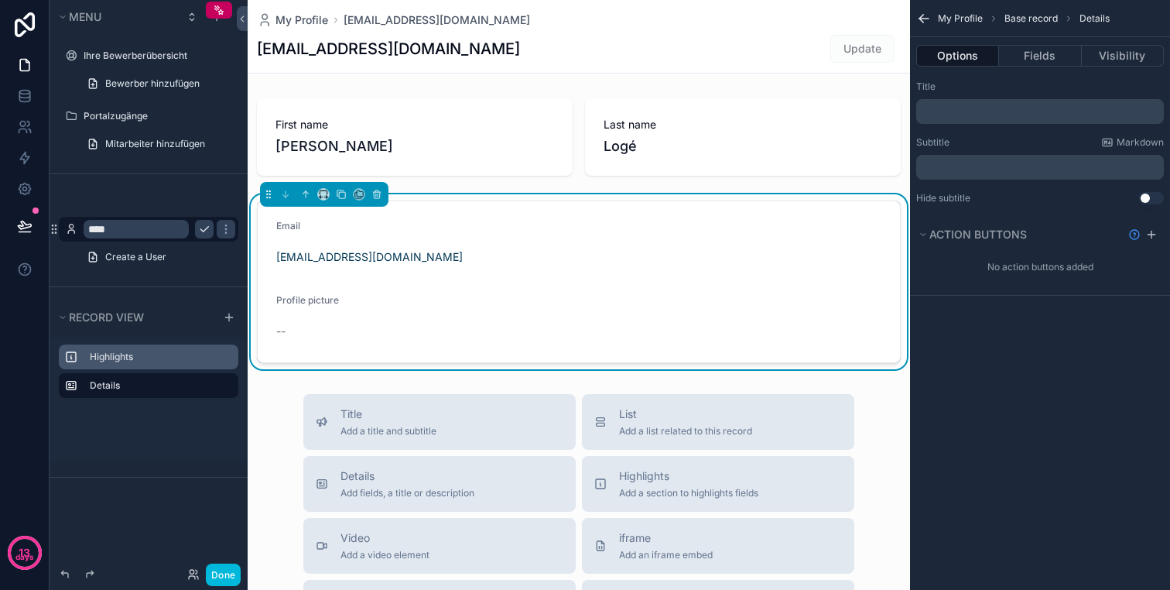
click at [142, 356] on label "Highlights" at bounding box center [158, 357] width 136 height 12
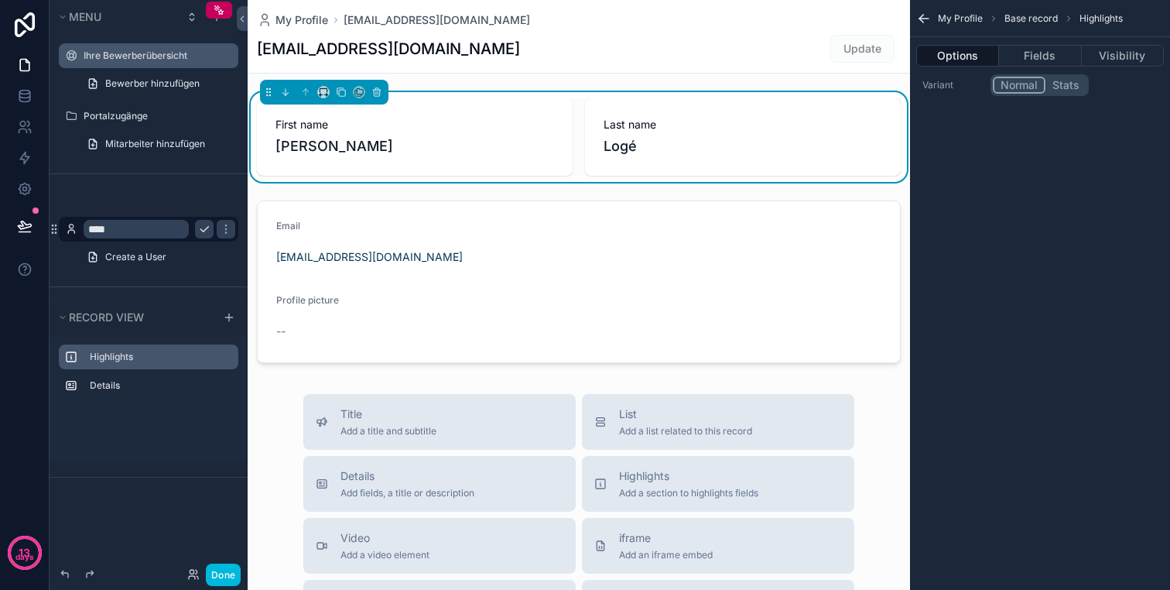
click at [145, 56] on label "Ihre Bewerberübersicht" at bounding box center [156, 56] width 145 height 12
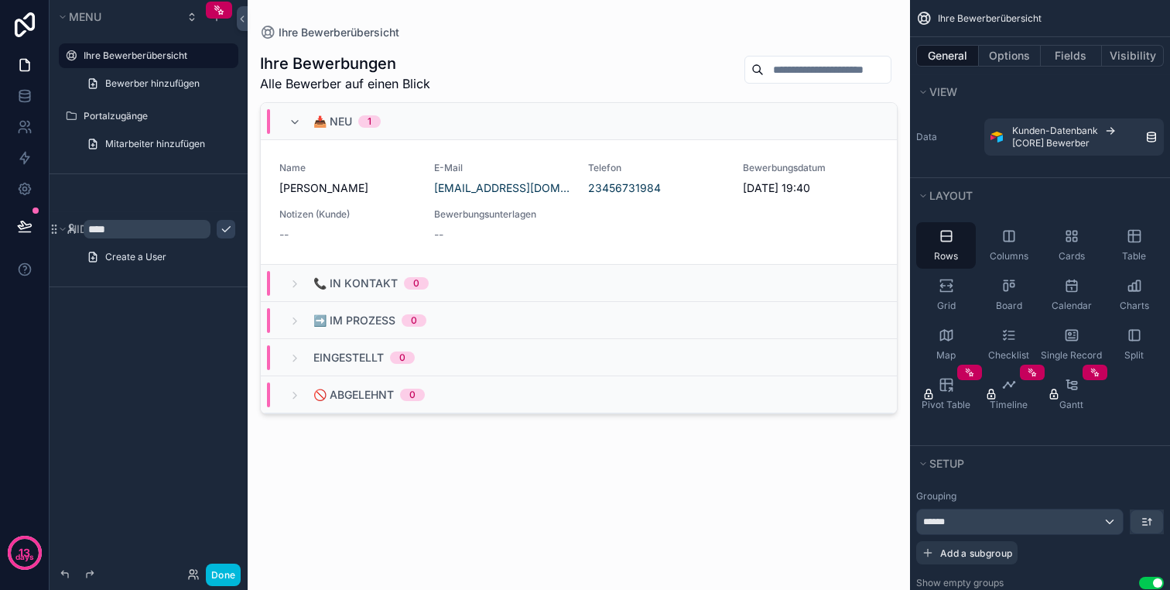
click at [132, 330] on div "Menu Ihre Bewerberübersicht Bewerber hinzufügen Portalzugänge Mitarbeiter hinzu…" at bounding box center [149, 285] width 198 height 571
click at [200, 579] on div "Done" at bounding box center [210, 574] width 61 height 22
click at [191, 579] on icon at bounding box center [193, 574] width 12 height 12
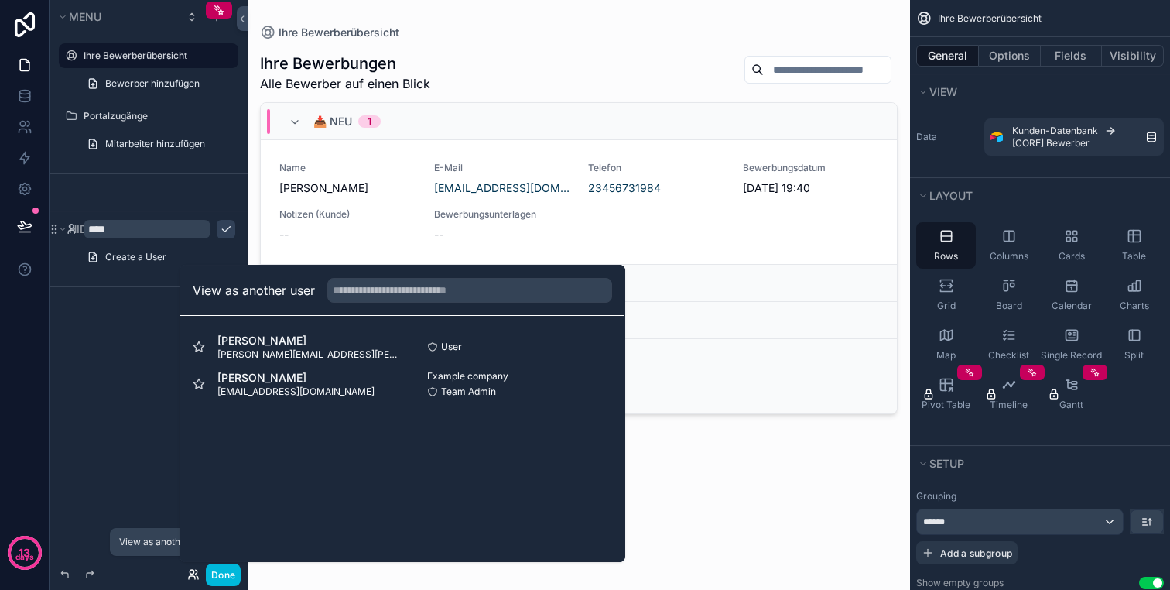
click at [191, 579] on icon at bounding box center [193, 574] width 12 height 12
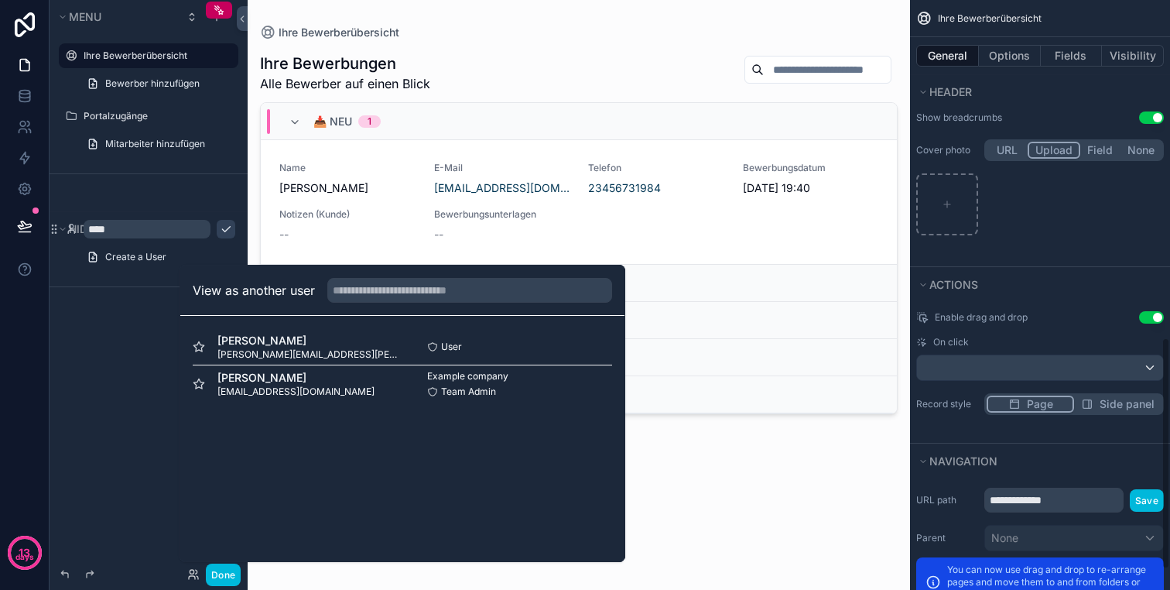
scroll to position [912, 0]
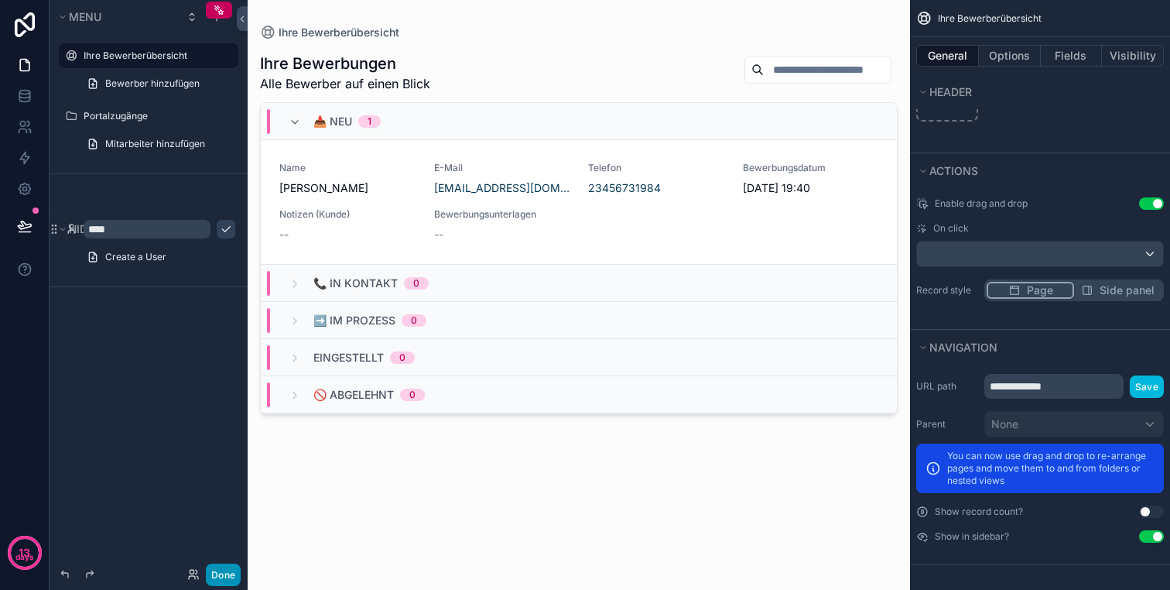
click at [222, 578] on button "Done" at bounding box center [223, 574] width 35 height 22
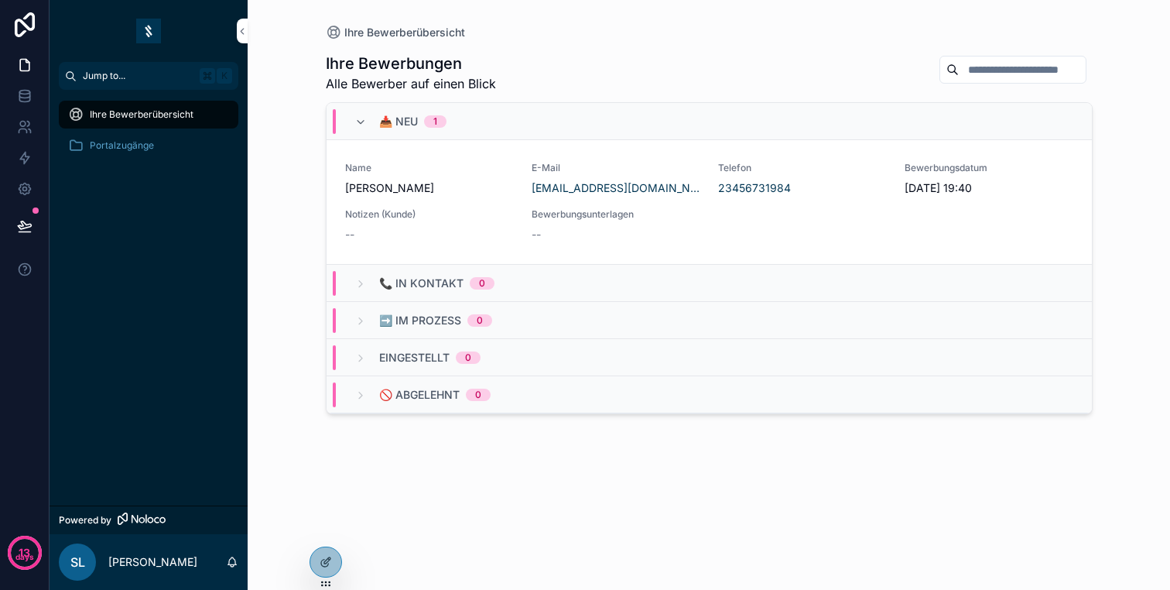
click at [113, 80] on span "Jump to..." at bounding box center [138, 76] width 111 height 12
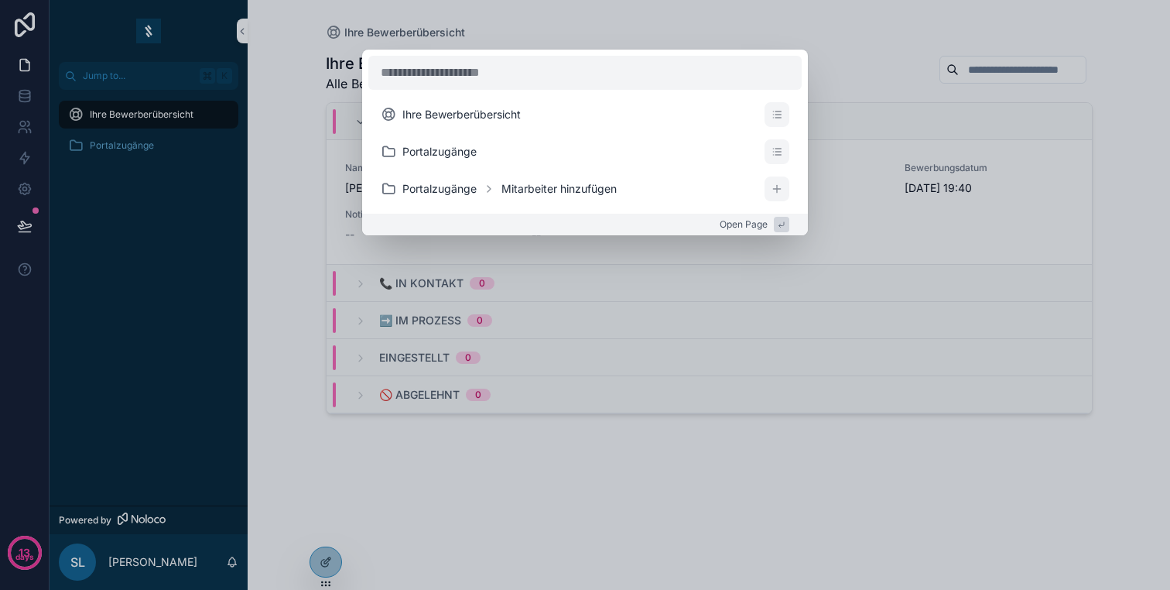
click at [128, 176] on div "Ihre Bewerberübersicht Portalzugänge Portalzugänge Mitarbeiter hinzufügen Open …" at bounding box center [585, 295] width 1170 height 590
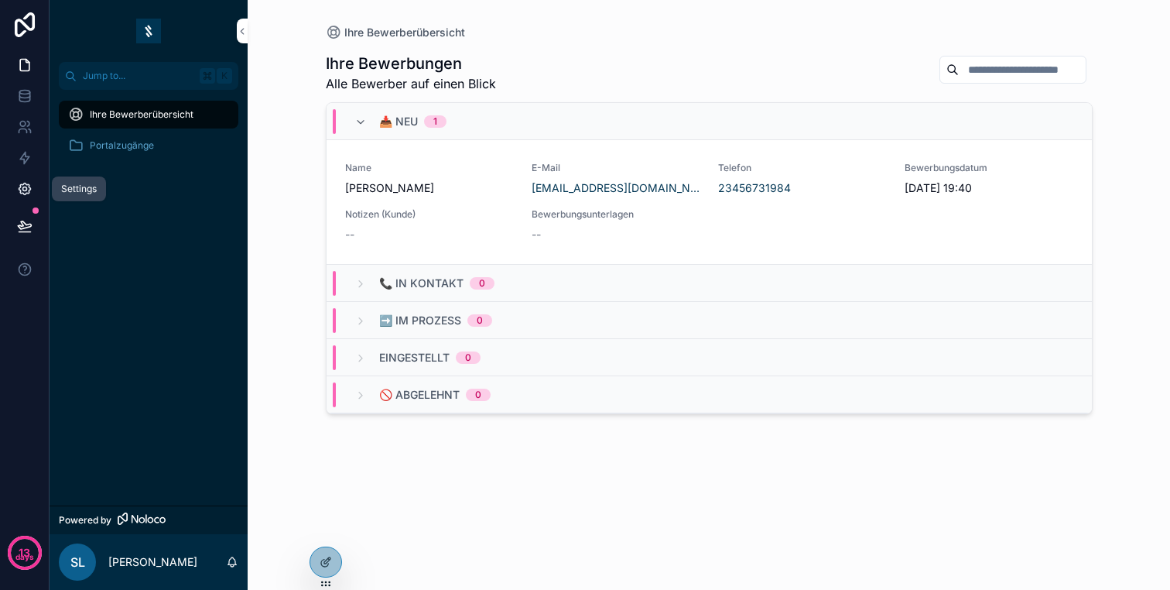
click at [29, 182] on icon at bounding box center [24, 188] width 15 height 15
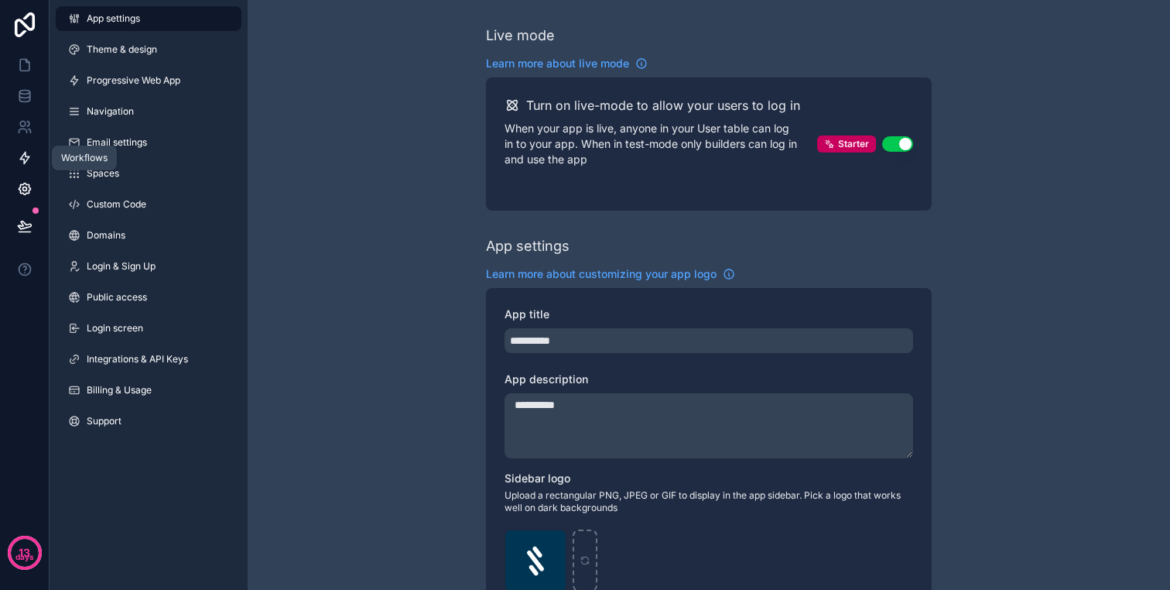
click at [22, 163] on icon at bounding box center [24, 158] width 9 height 12
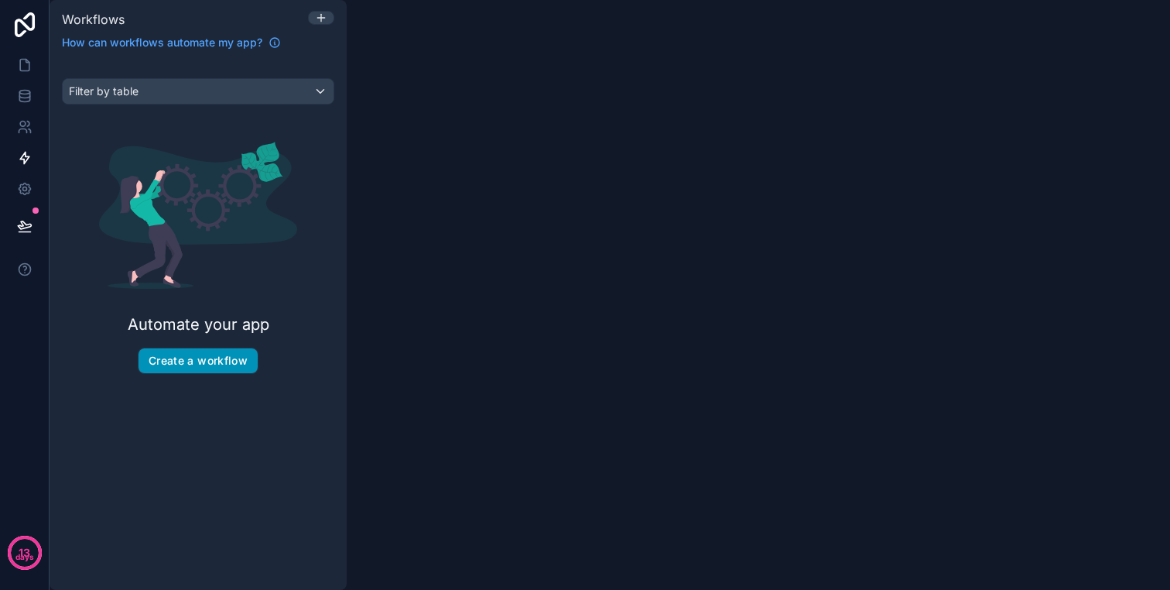
click at [197, 361] on button "Create a workflow" at bounding box center [198, 360] width 119 height 25
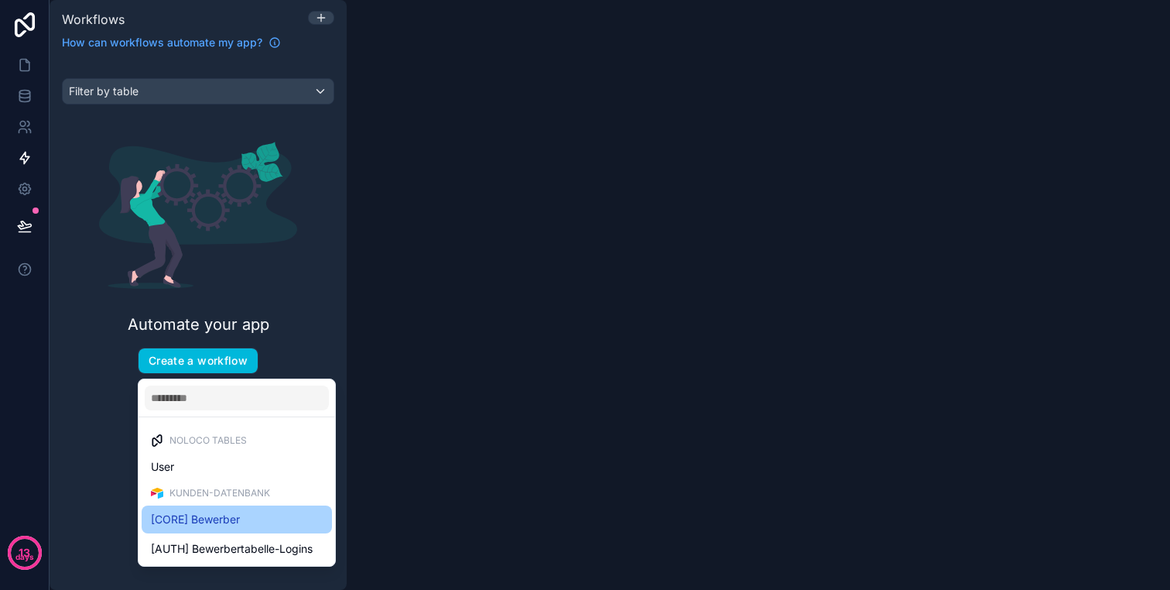
click at [201, 524] on span "[CORE] Bewerber" at bounding box center [195, 519] width 89 height 19
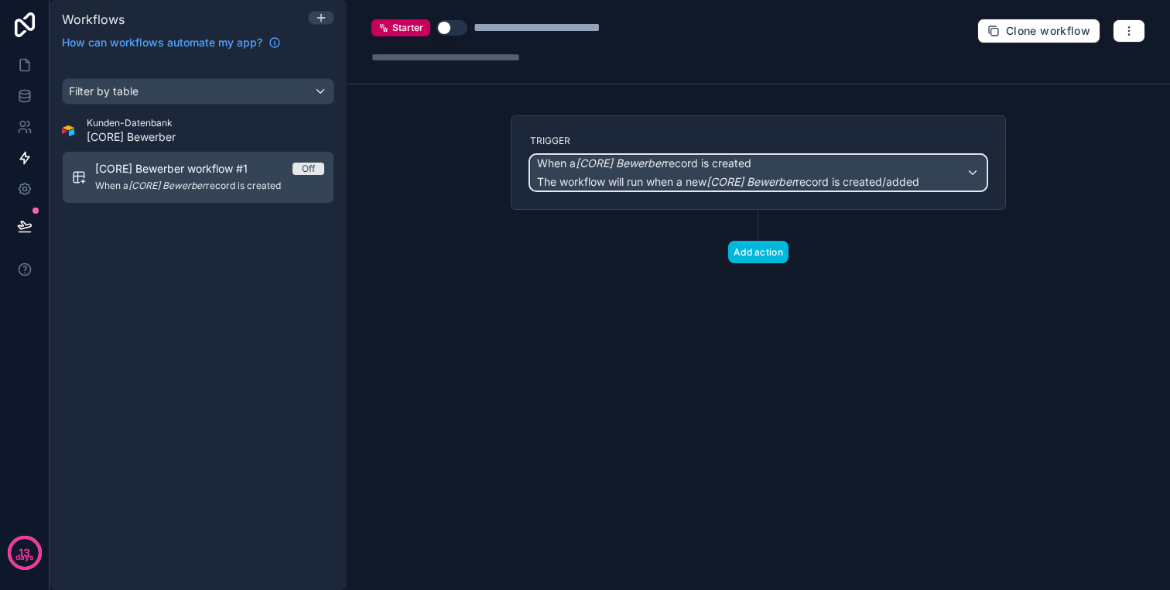
click at [739, 173] on div "When a [CORE] Bewerber record is created The workflow will run when a new [CORE…" at bounding box center [728, 173] width 382 height 34
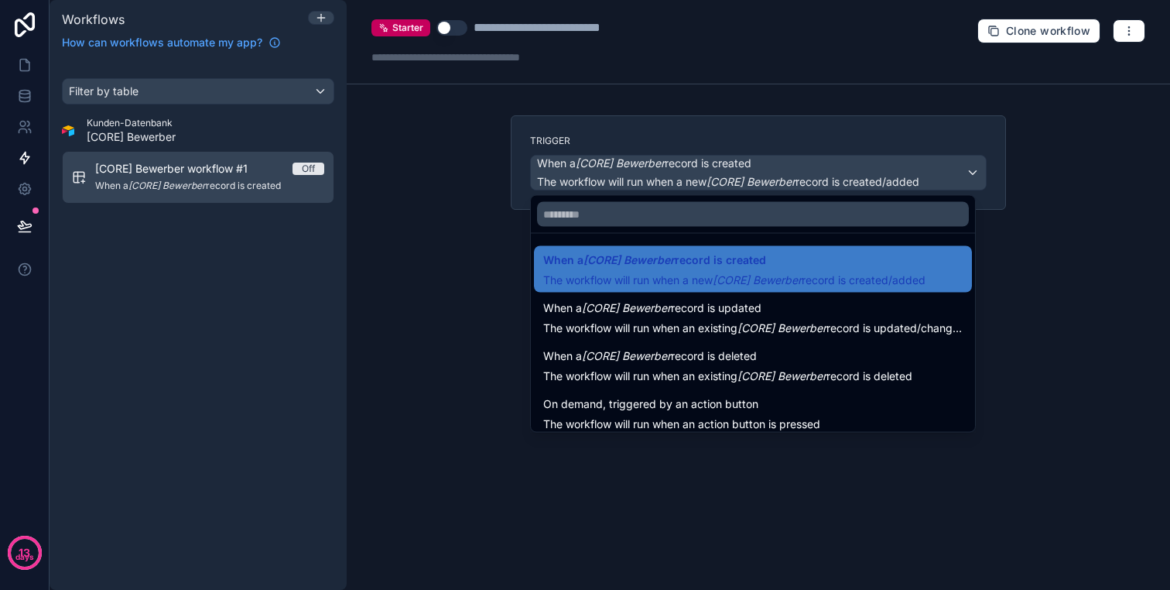
click at [739, 173] on div at bounding box center [585, 295] width 1170 height 590
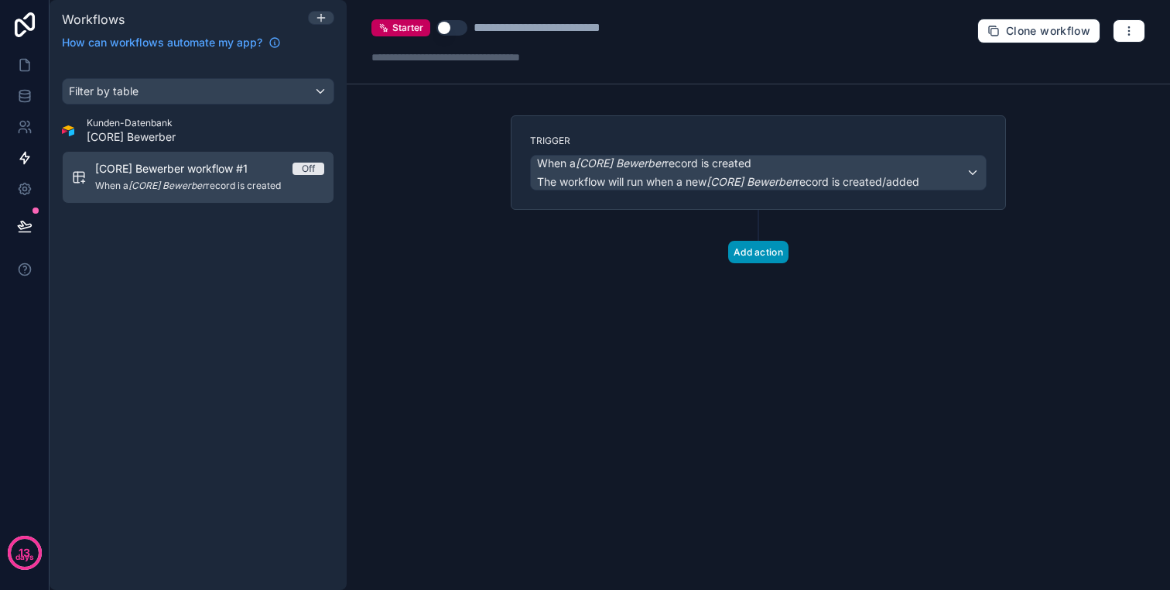
click at [768, 257] on button "Add action" at bounding box center [758, 252] width 60 height 22
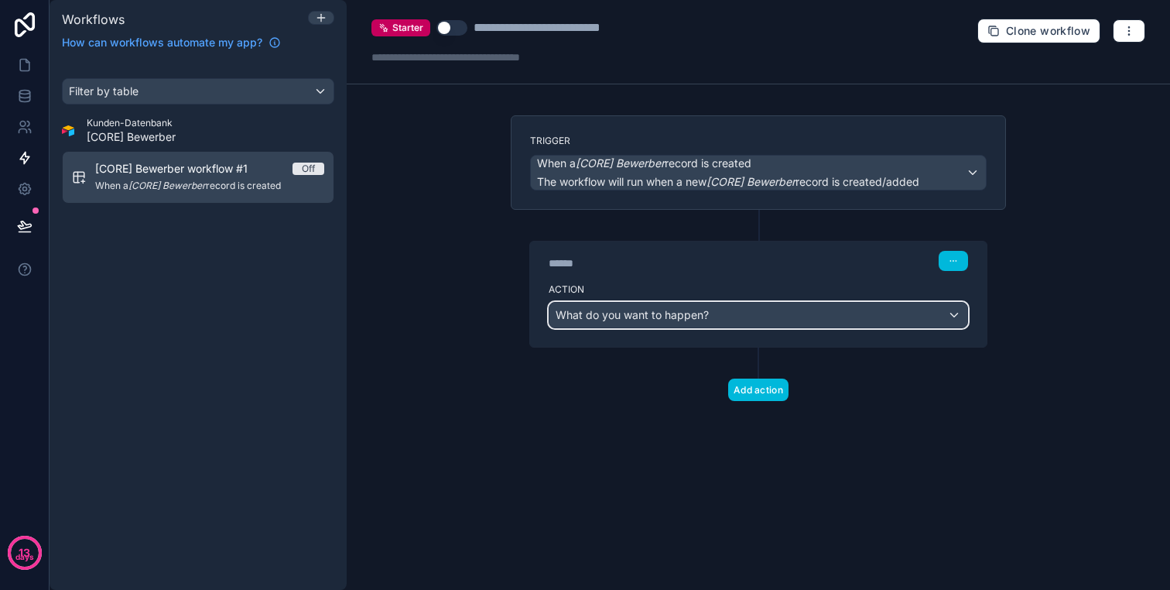
click at [729, 323] on div "What do you want to happen?" at bounding box center [758, 315] width 418 height 25
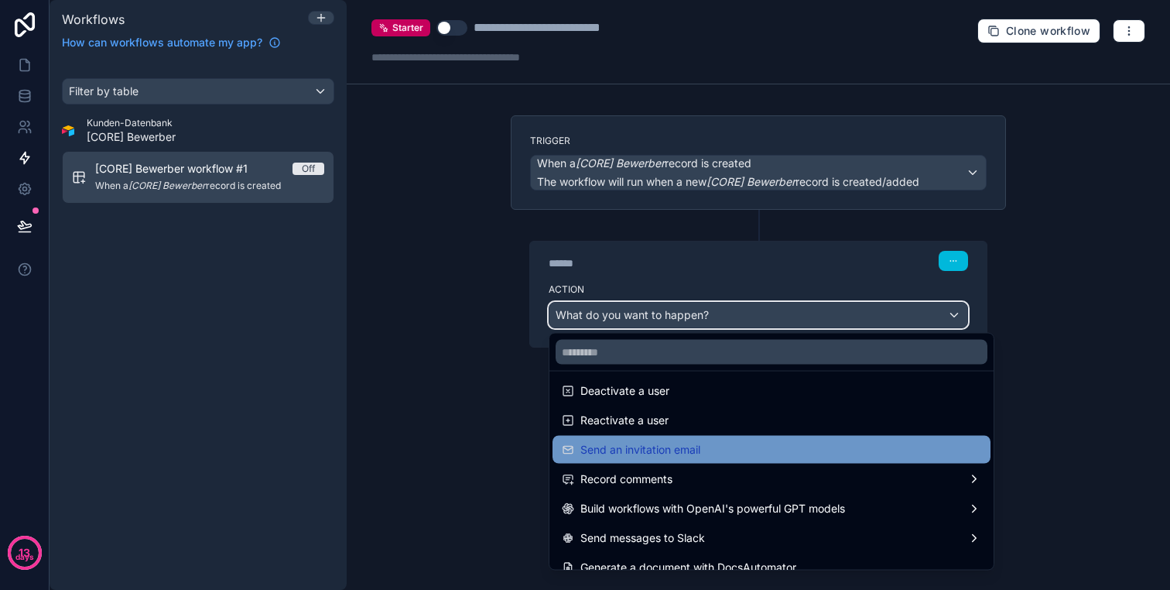
scroll to position [286, 0]
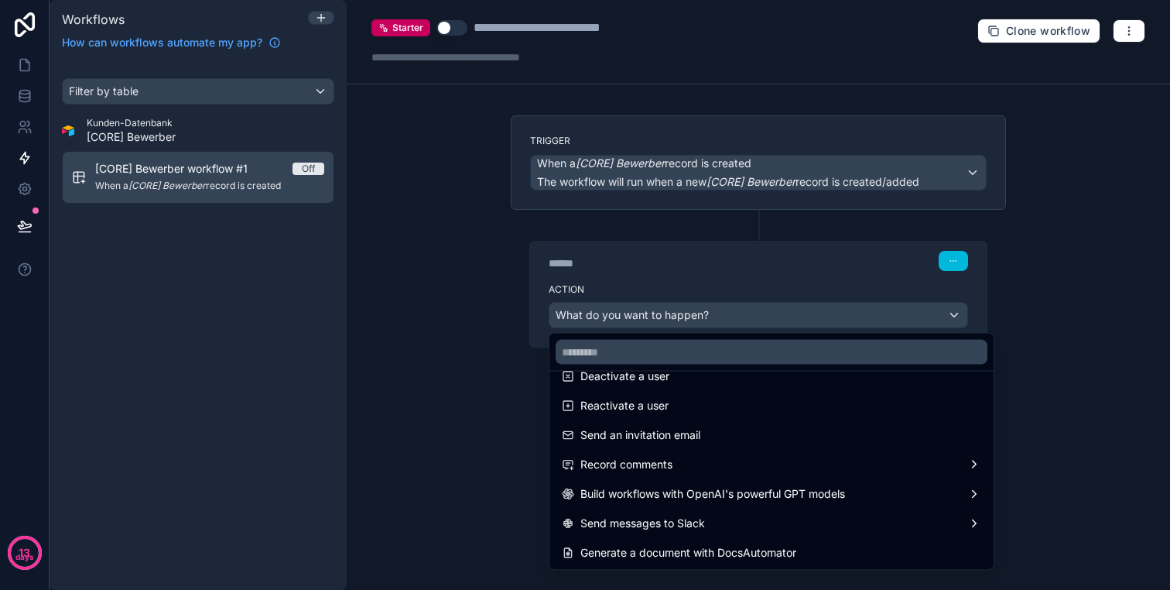
click at [1053, 159] on div at bounding box center [585, 295] width 1170 height 590
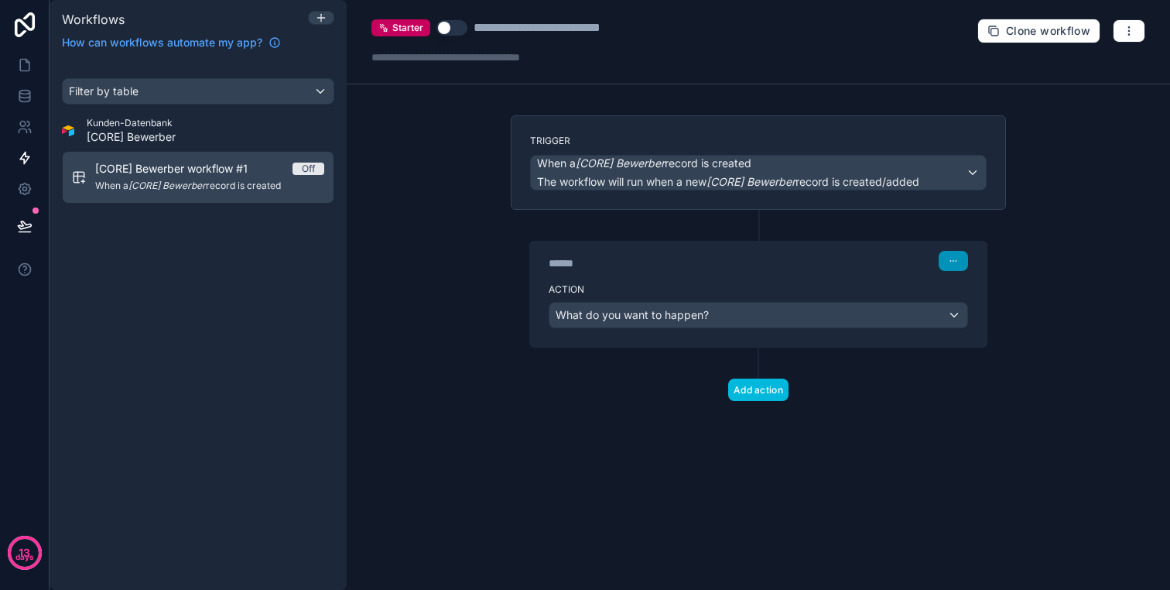
click at [953, 254] on button "button" at bounding box center [953, 261] width 29 height 20
click at [966, 320] on button "Delete" at bounding box center [990, 320] width 106 height 25
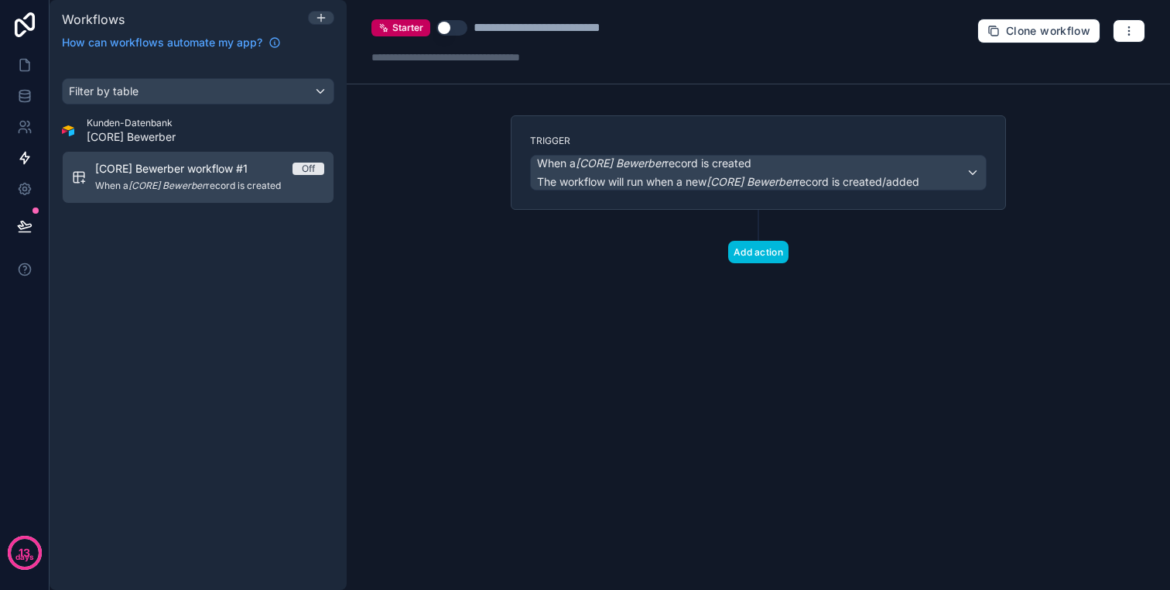
click at [309, 179] on div "[CORE] Bewerber workflow #1 Off When a [CORE] Bewerber record is created" at bounding box center [209, 177] width 229 height 33
click at [203, 176] on div "[CORE] Bewerber workflow #1 Off When a [CORE] Bewerber record is created" at bounding box center [209, 177] width 229 height 33
click at [1125, 40] on button "button" at bounding box center [1129, 30] width 33 height 23
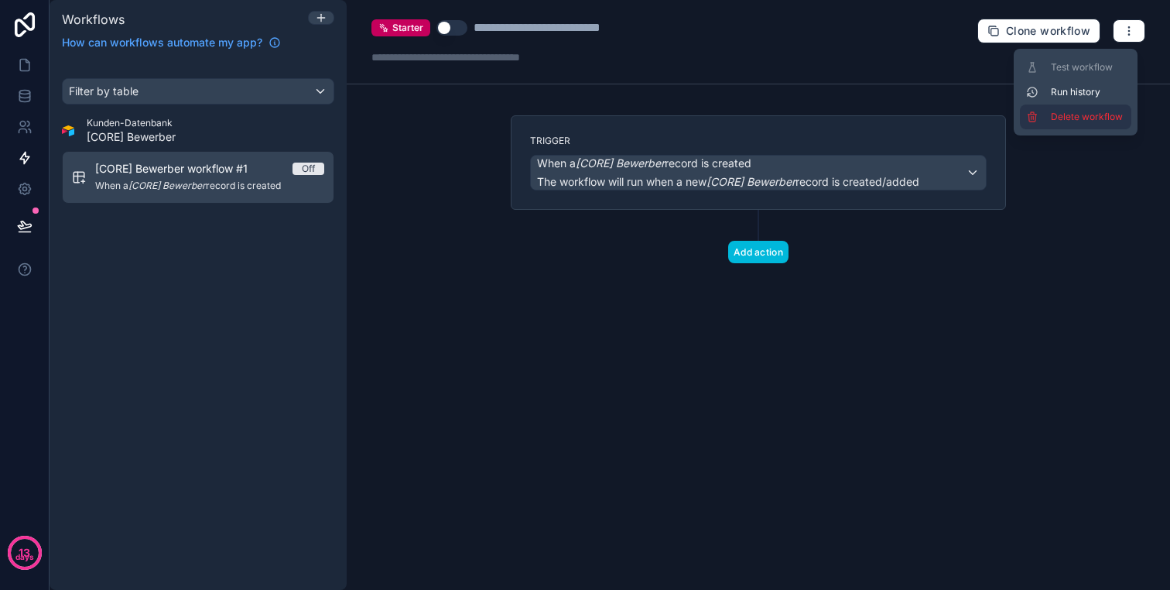
click at [1079, 125] on button "Delete workflow" at bounding box center [1075, 116] width 111 height 25
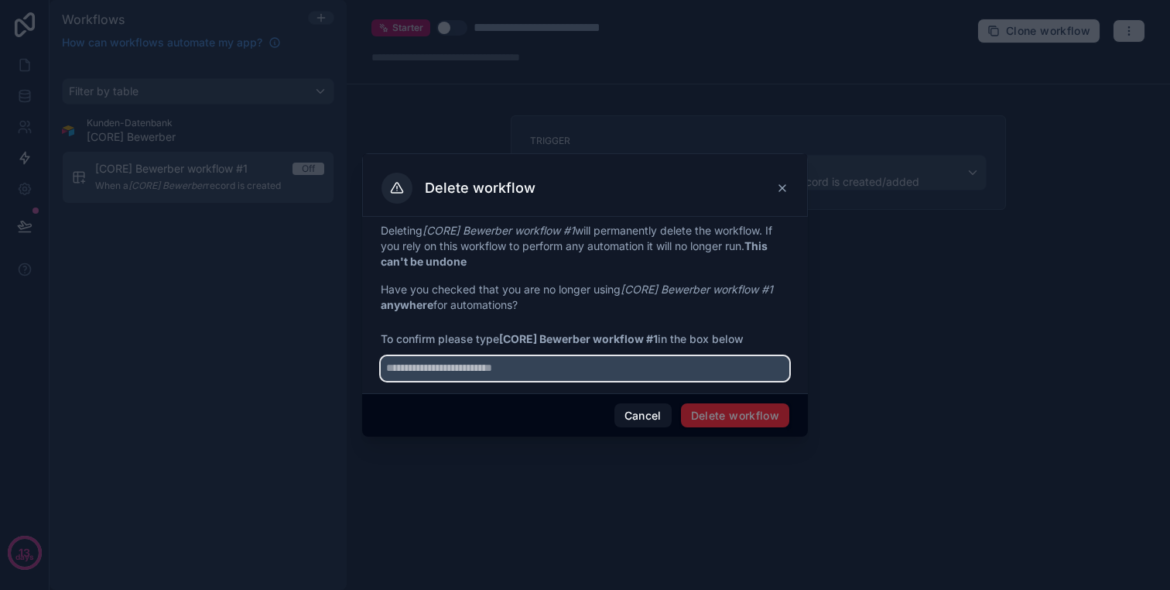
click at [700, 364] on input "text" at bounding box center [585, 368] width 409 height 25
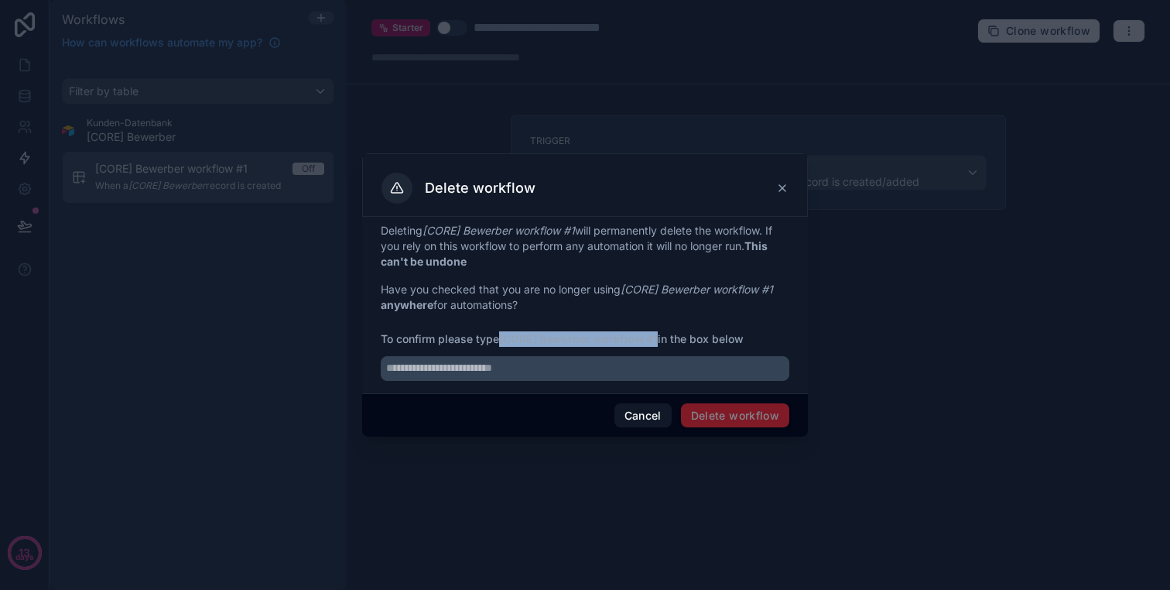
drag, startPoint x: 501, startPoint y: 340, endPoint x: 659, endPoint y: 341, distance: 158.6
click at [659, 341] on span "To confirm please type [CORE] Bewerber workflow #1 in the box below" at bounding box center [585, 338] width 409 height 15
copy span "[CORE] Bewerber workflow #1"
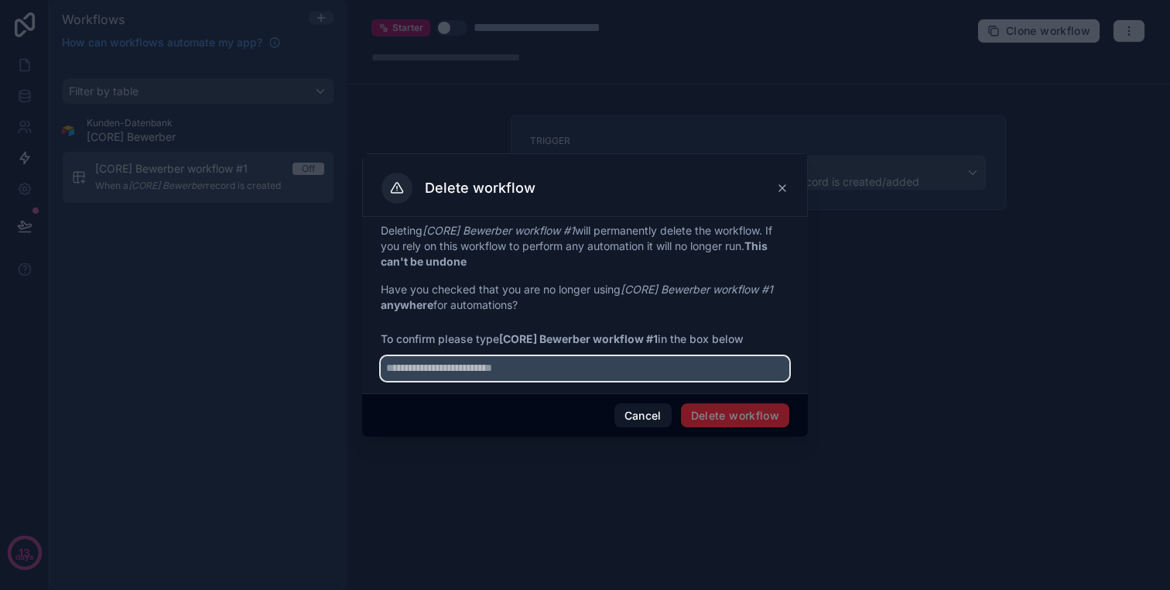
click at [561, 366] on input "text" at bounding box center [585, 368] width 409 height 25
paste input "**********"
click at [390, 368] on input "**********" at bounding box center [585, 368] width 409 height 25
type input "**********"
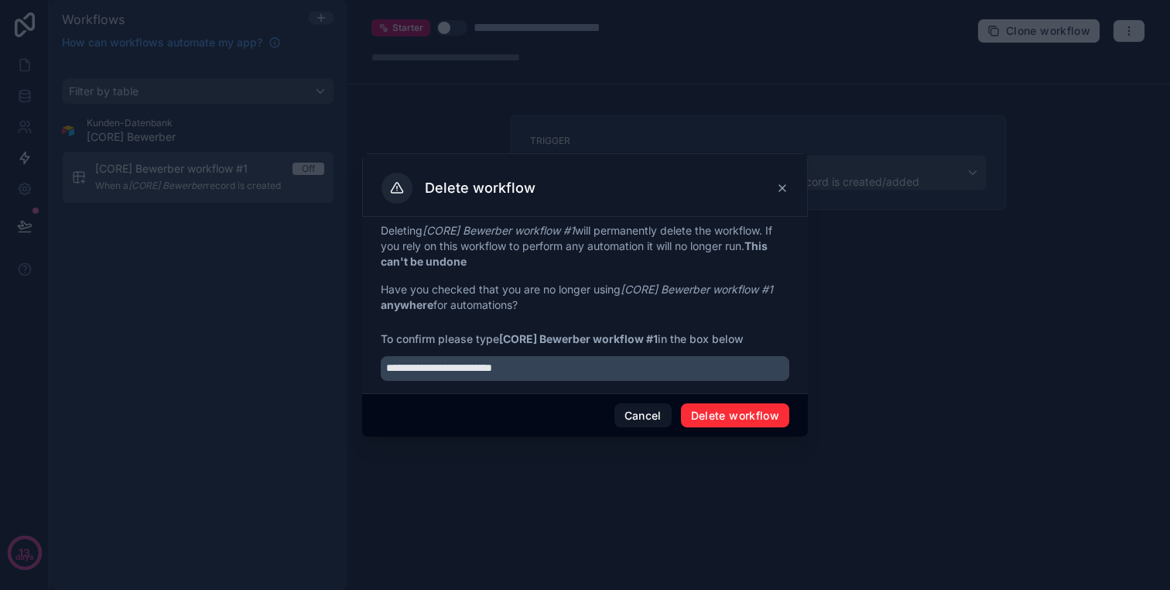
click at [744, 417] on button "Delete workflow" at bounding box center [735, 415] width 108 height 25
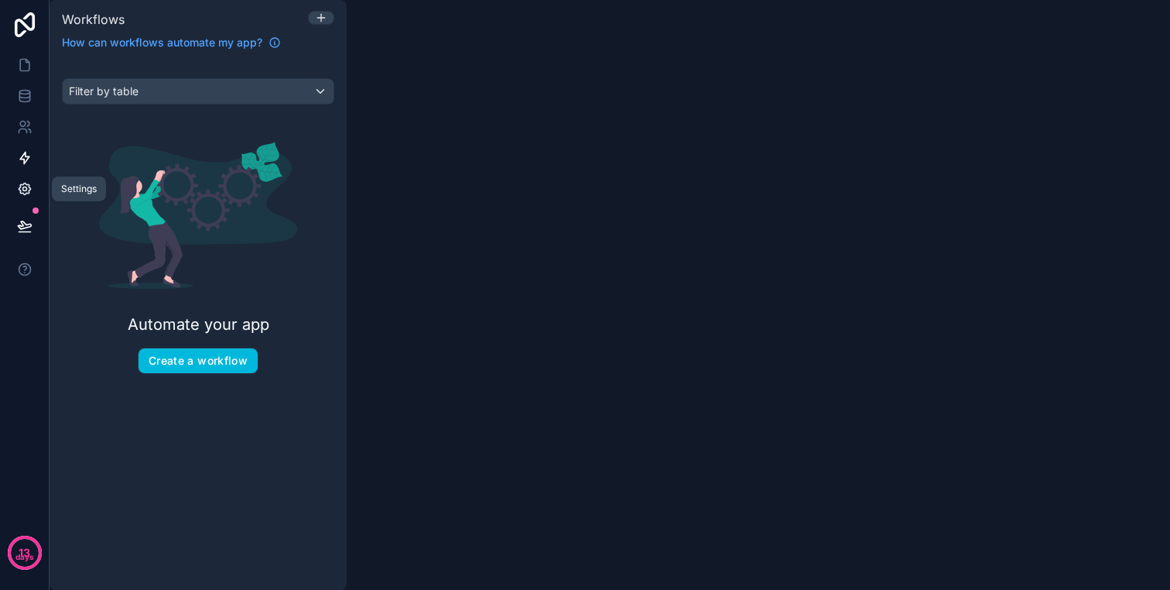
click at [22, 197] on link at bounding box center [24, 188] width 49 height 31
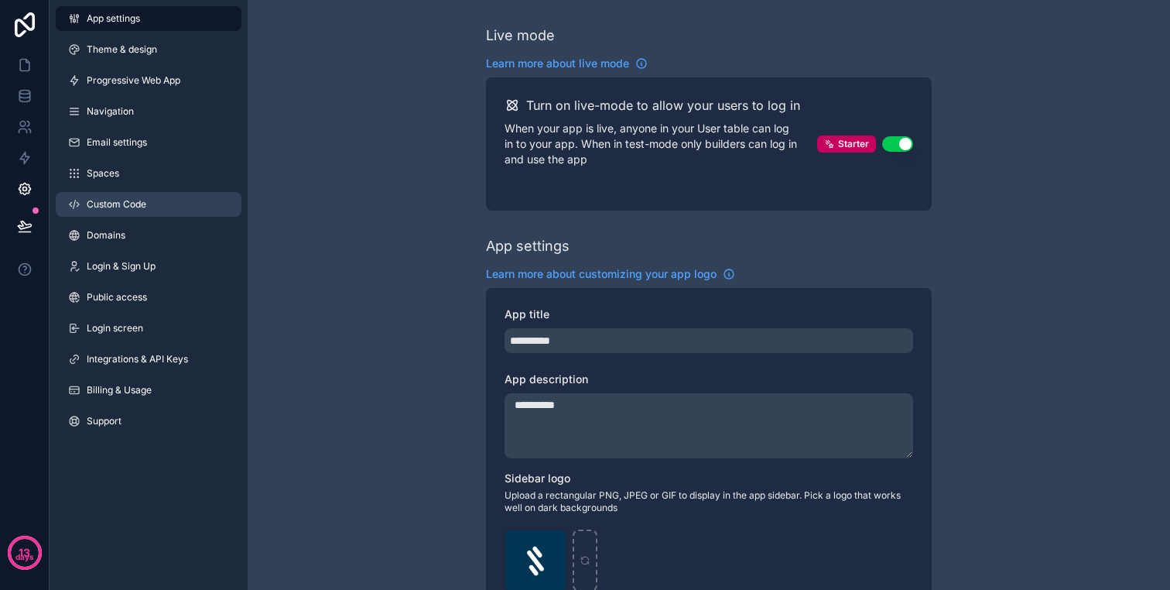
click at [136, 205] on span "Custom Code" at bounding box center [117, 204] width 60 height 12
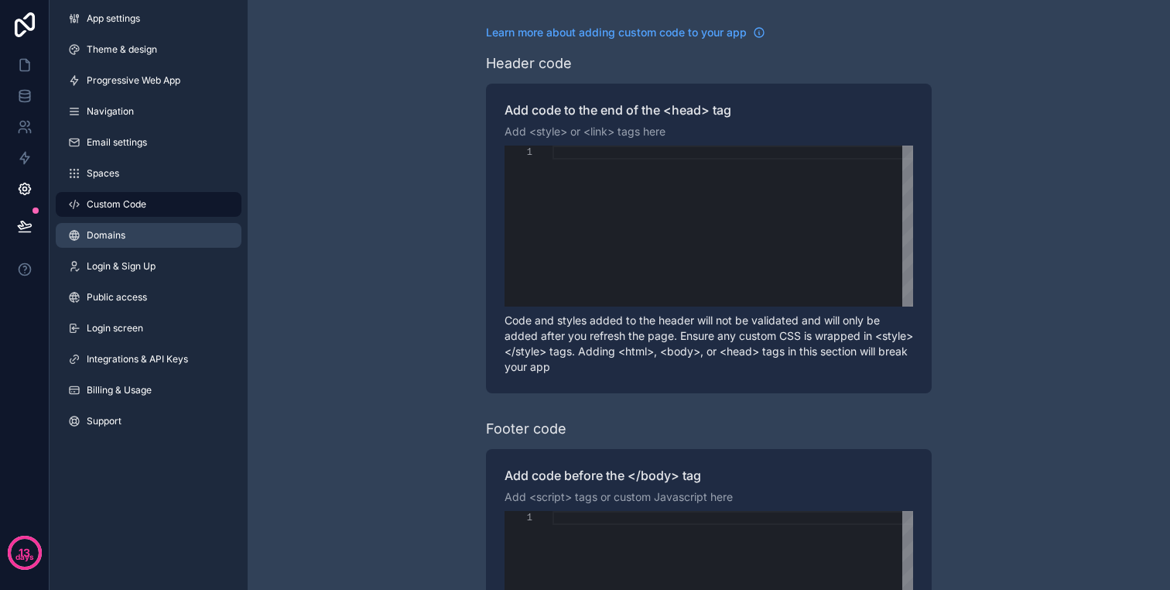
click at [155, 224] on link "Domains" at bounding box center [149, 235] width 186 height 25
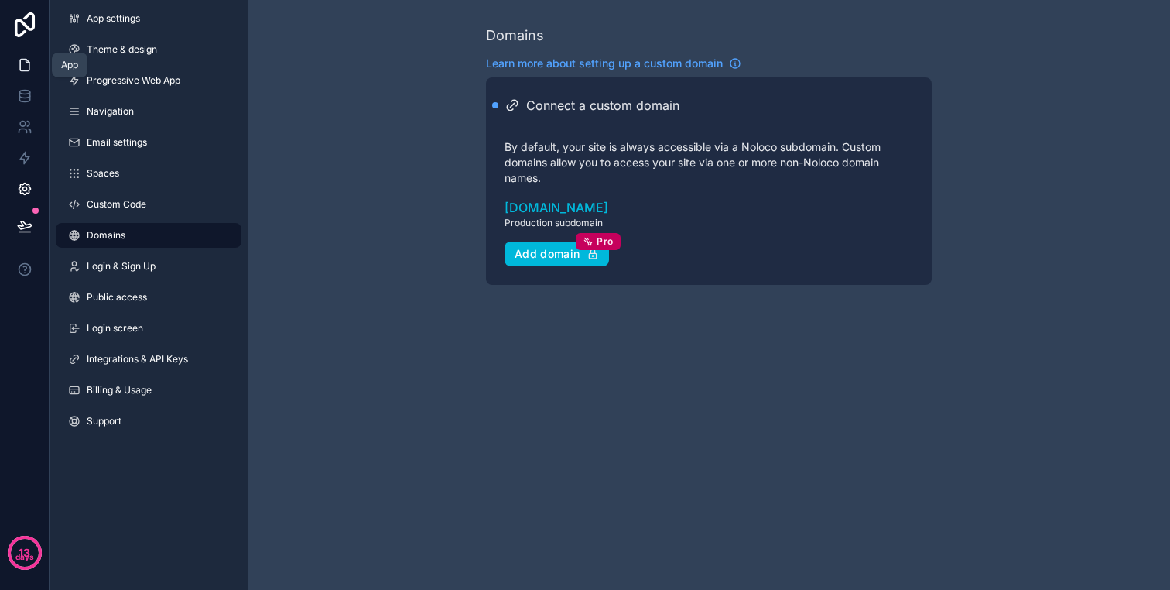
click at [27, 63] on icon at bounding box center [27, 61] width 3 height 3
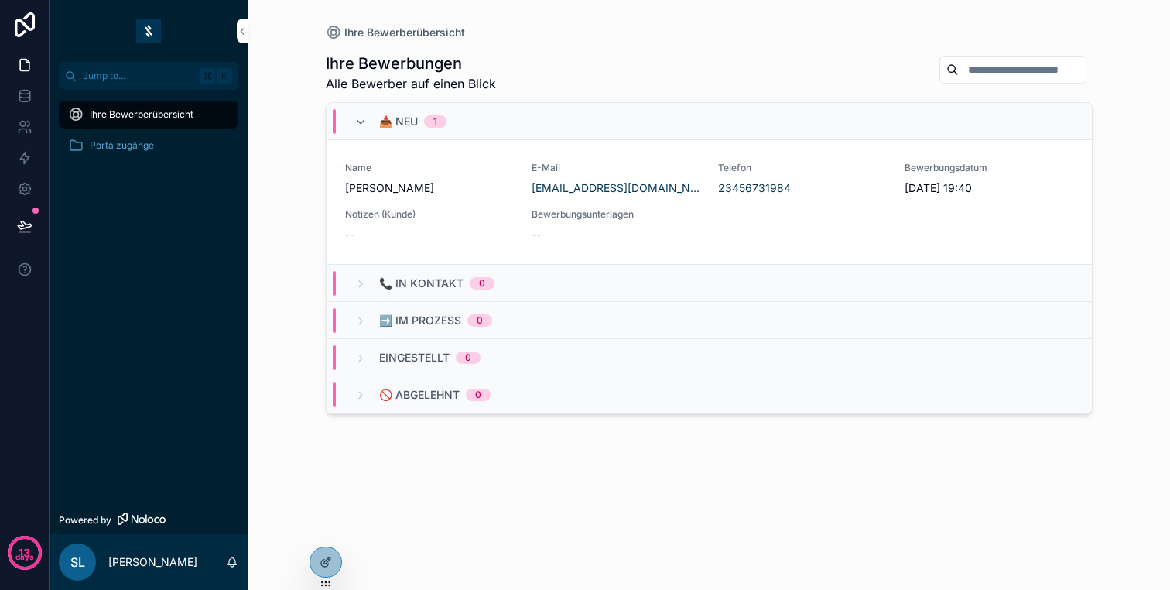
click at [0, 0] on icon at bounding box center [0, 0] width 0 height 0
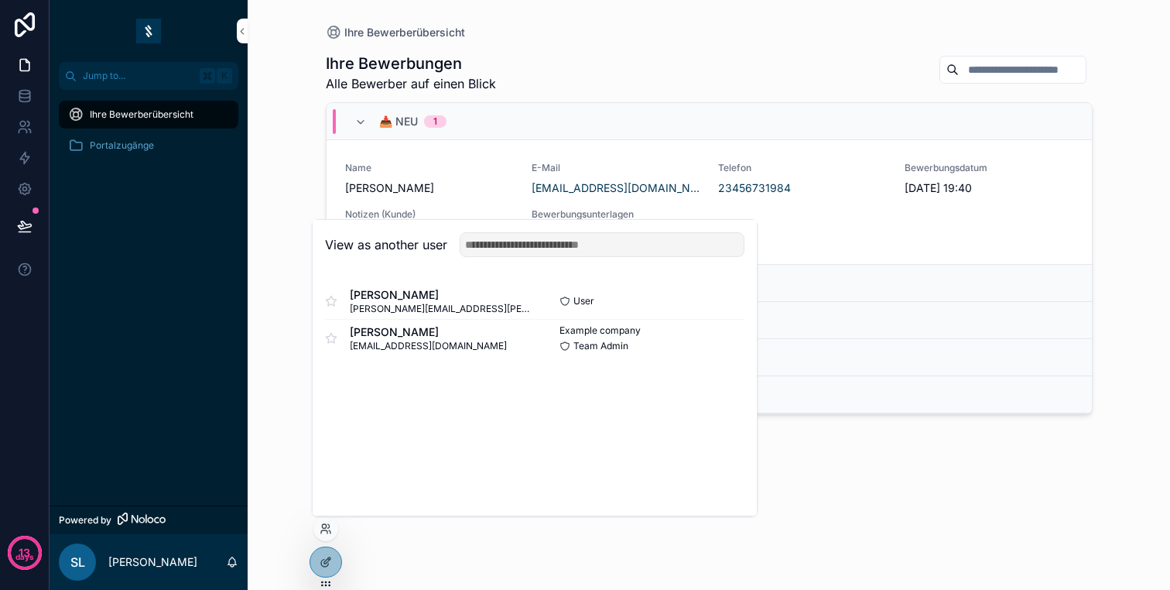
click at [0, 0] on button "Select" at bounding box center [0, 0] width 0 height 0
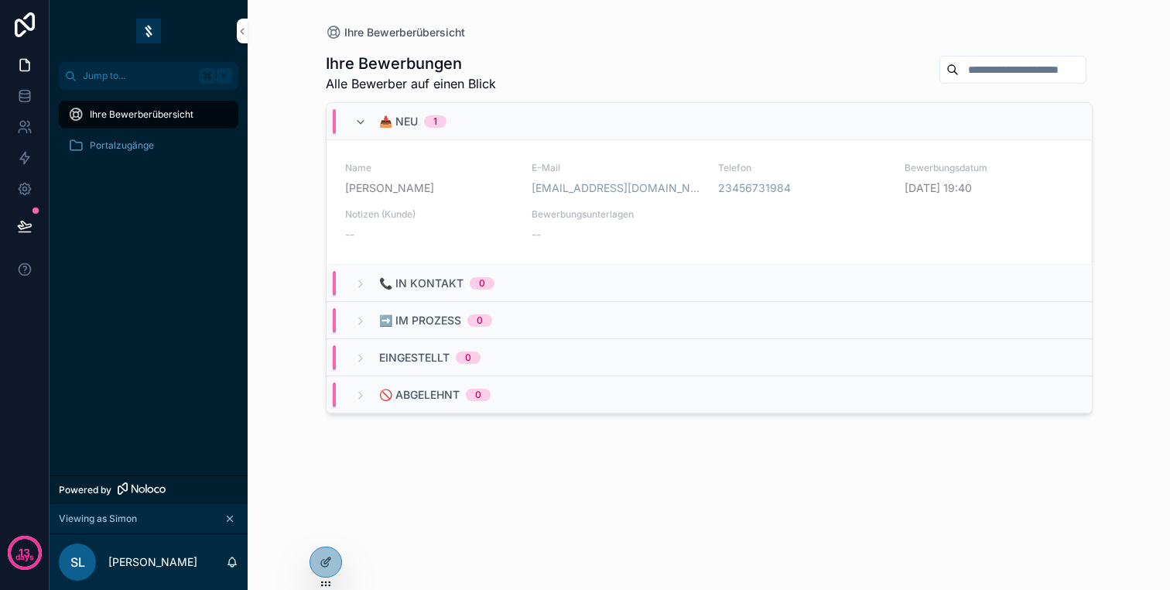
drag, startPoint x: 461, startPoint y: 194, endPoint x: 429, endPoint y: 180, distance: 34.7
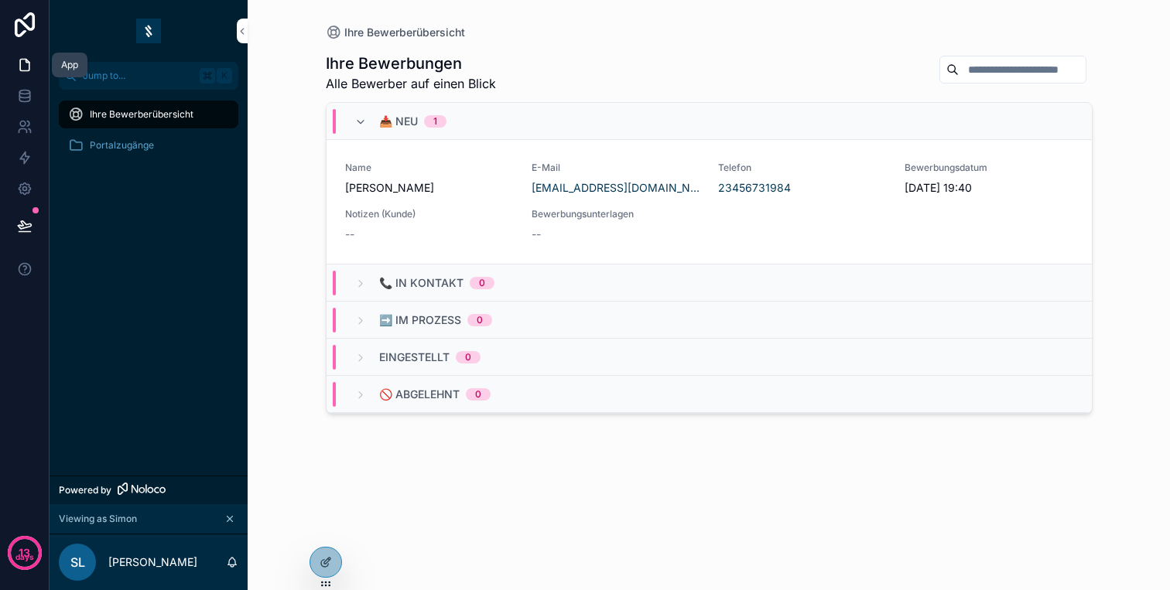
click at [27, 67] on icon at bounding box center [24, 64] width 15 height 15
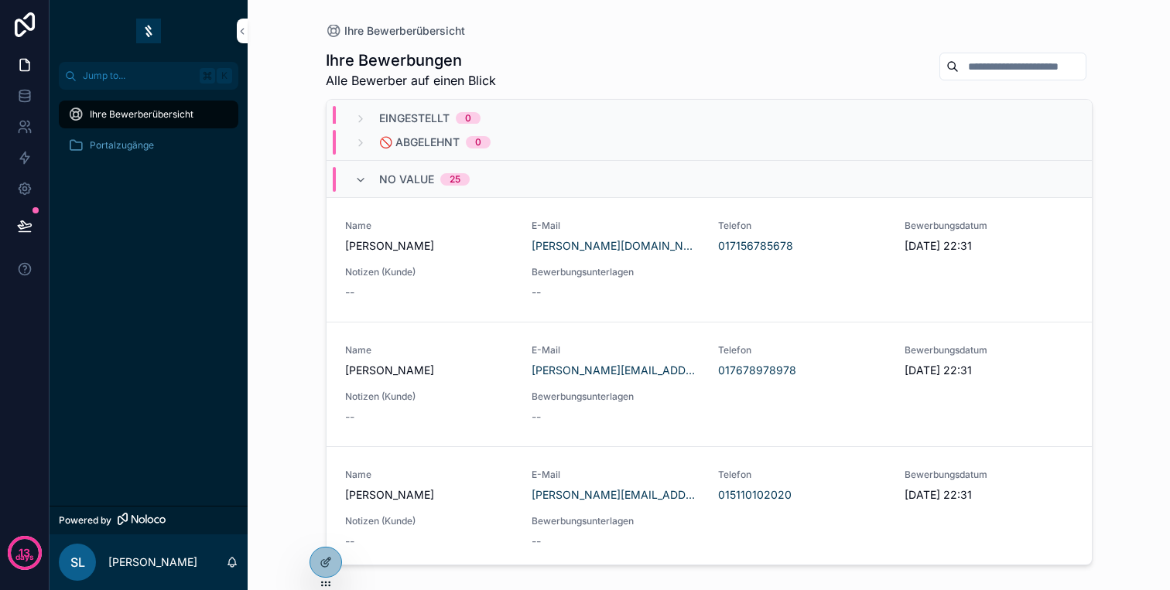
click at [419, 183] on span "No value" at bounding box center [406, 179] width 55 height 15
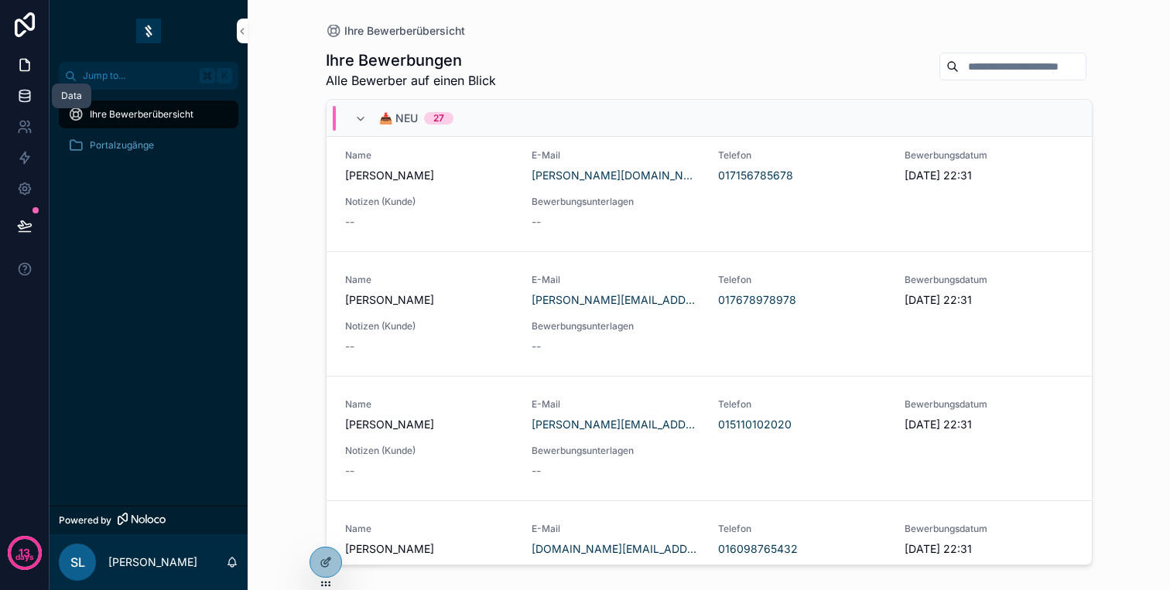
click at [24, 91] on icon at bounding box center [24, 93] width 10 height 4
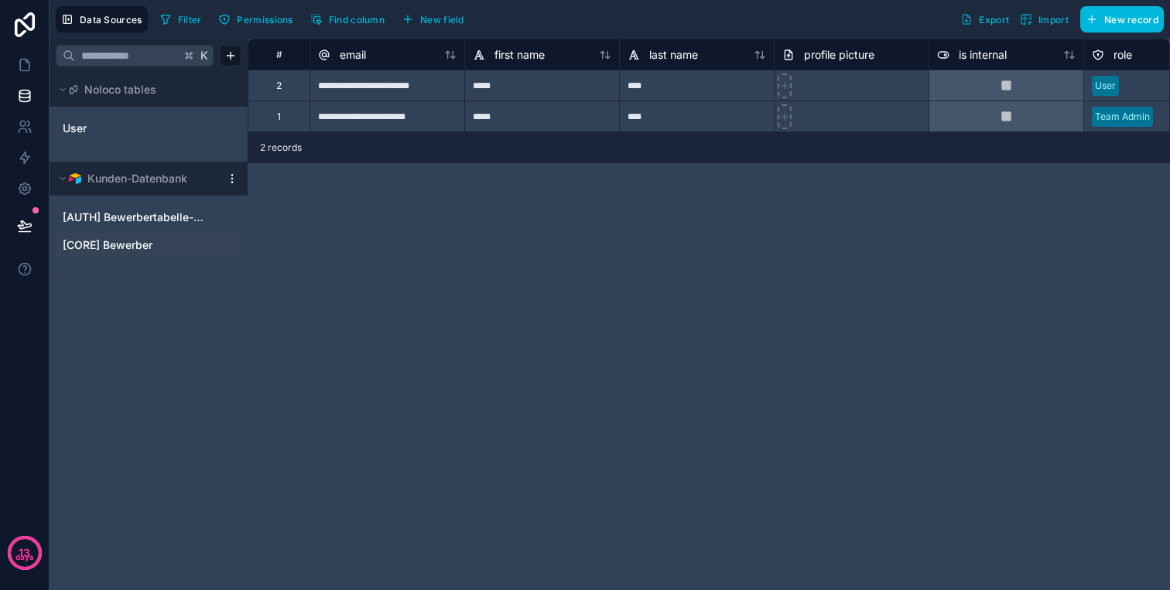
click at [160, 239] on link "[CORE] Bewerber" at bounding box center [133, 245] width 141 height 15
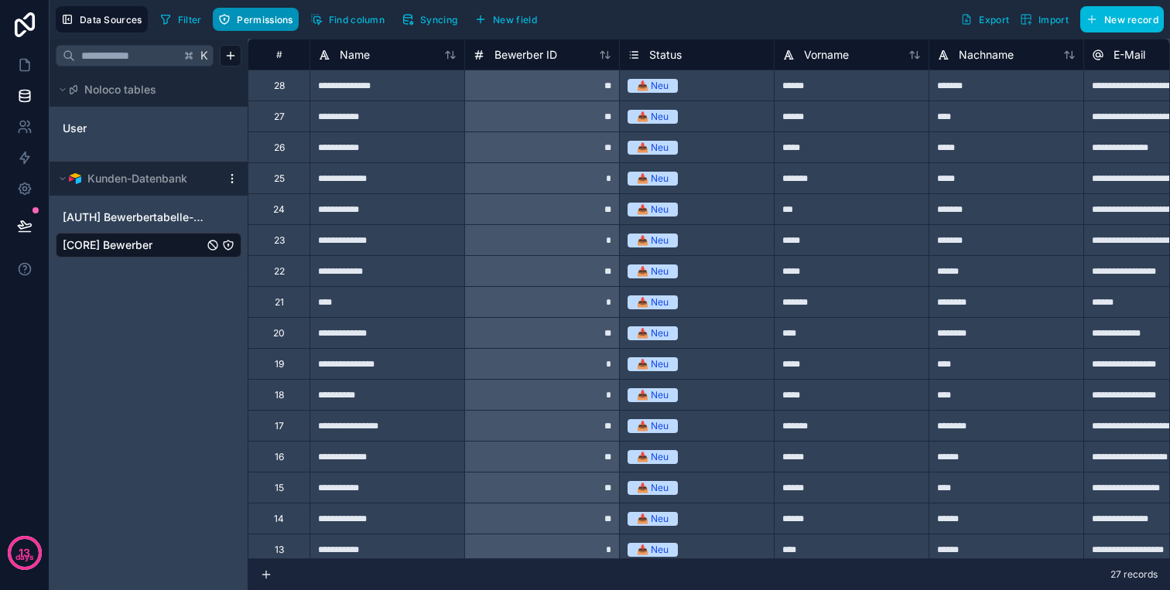
click at [252, 22] on span "Permissions" at bounding box center [265, 20] width 56 height 12
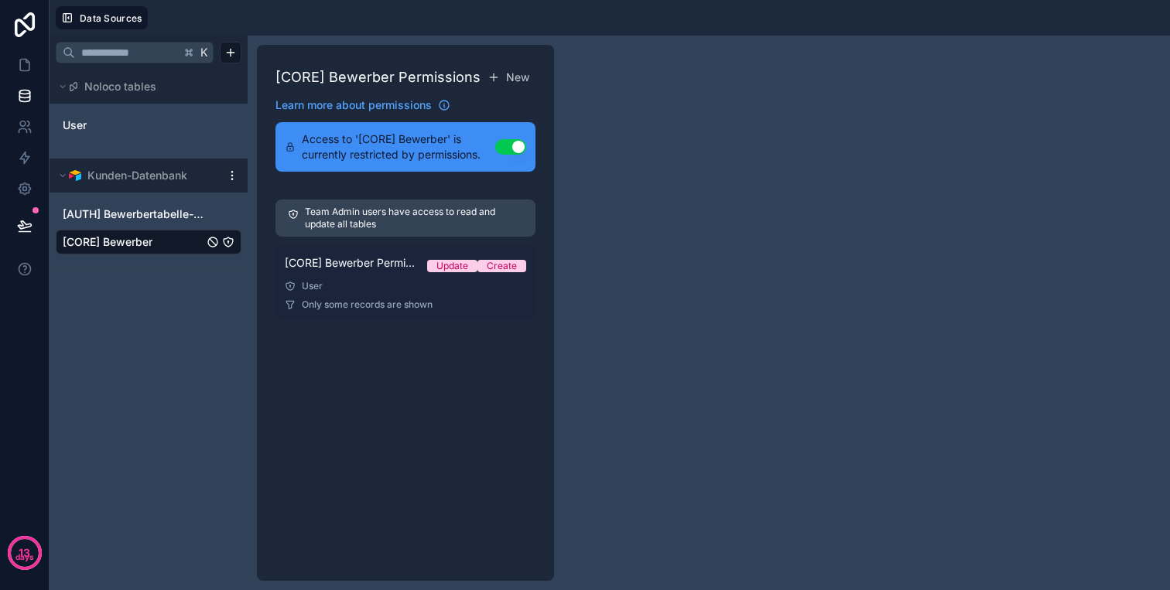
click at [379, 282] on div "User" at bounding box center [405, 286] width 241 height 12
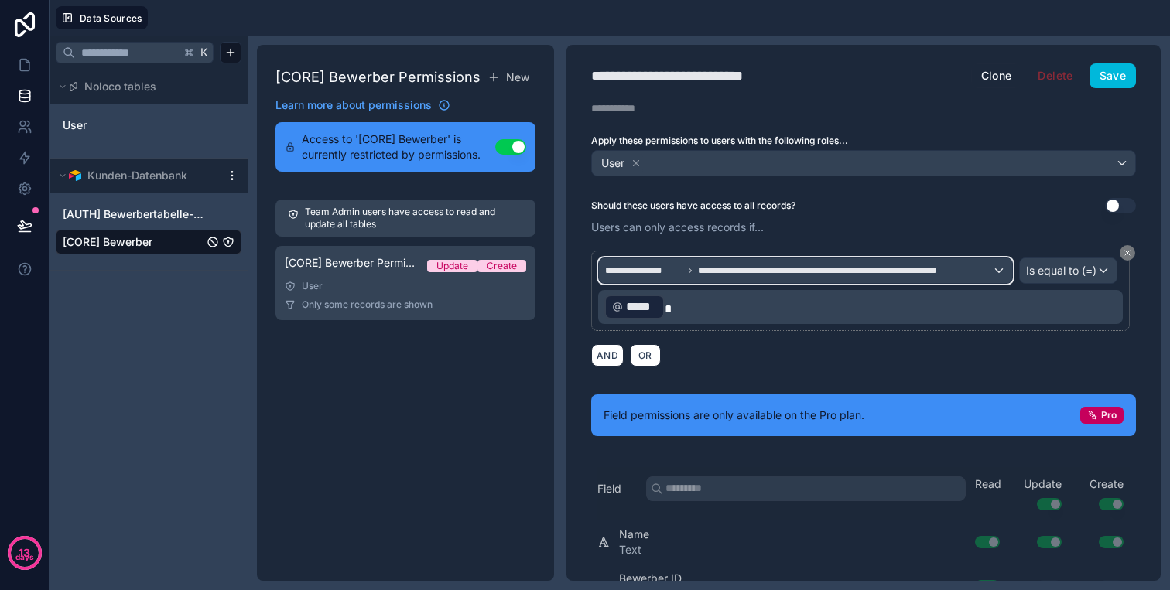
click at [895, 268] on span "**********" at bounding box center [845, 271] width 294 height 12
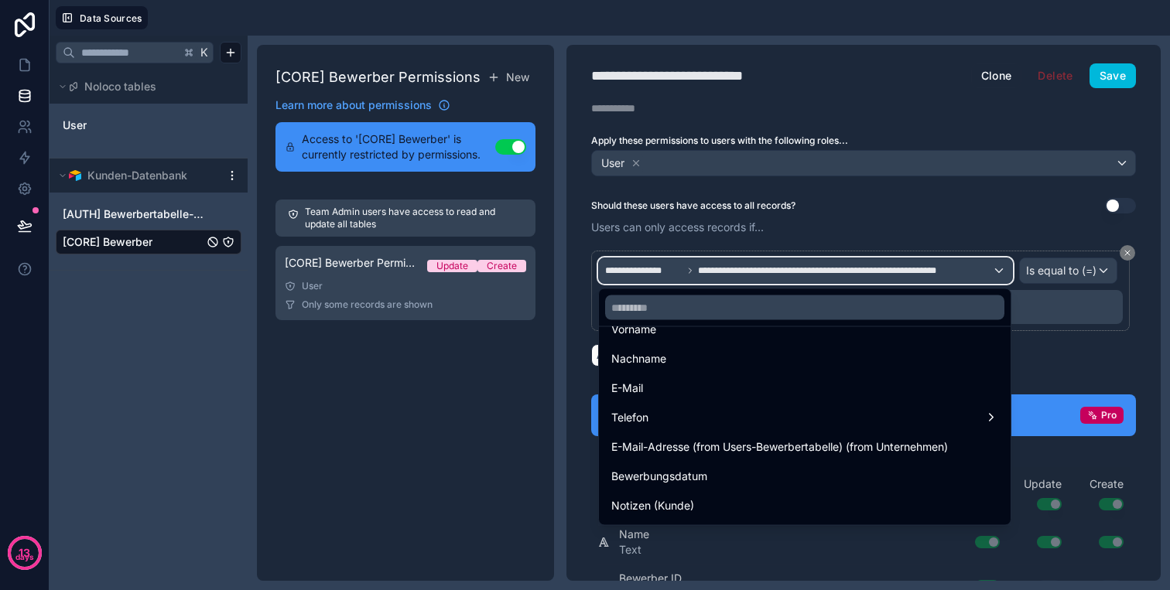
scroll to position [228, 0]
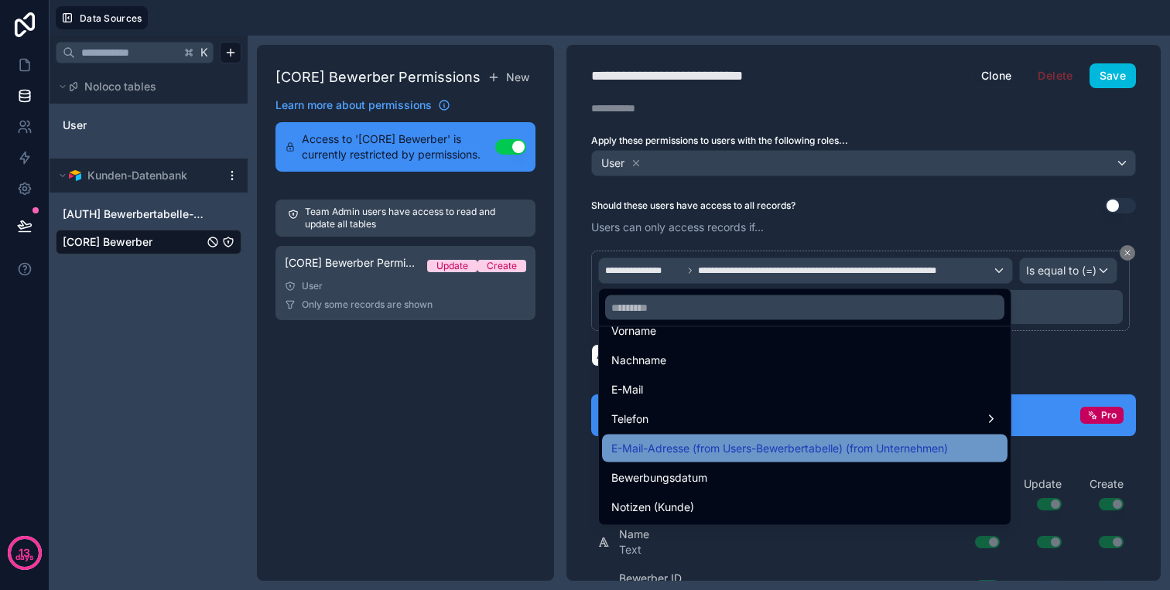
click at [775, 450] on span "E-Mail-Adresse (from Users-Bewerbertabelle) (from Unternehmen)" at bounding box center [779, 449] width 337 height 19
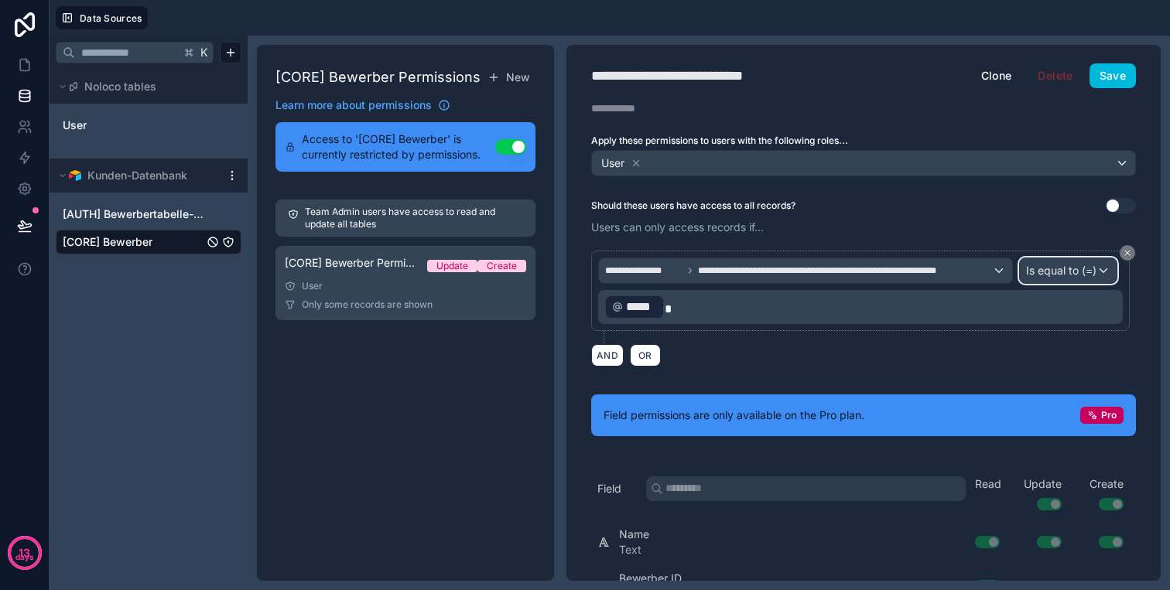
click at [1037, 265] on span "Is equal to (=)" at bounding box center [1061, 270] width 70 height 15
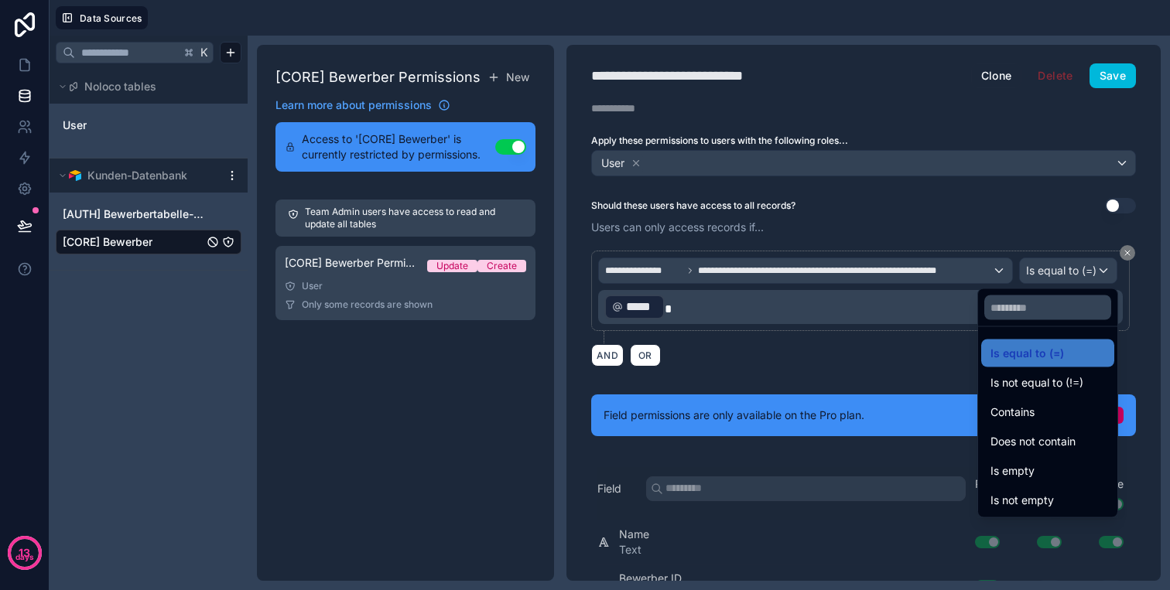
click at [1049, 268] on div at bounding box center [585, 295] width 1170 height 590
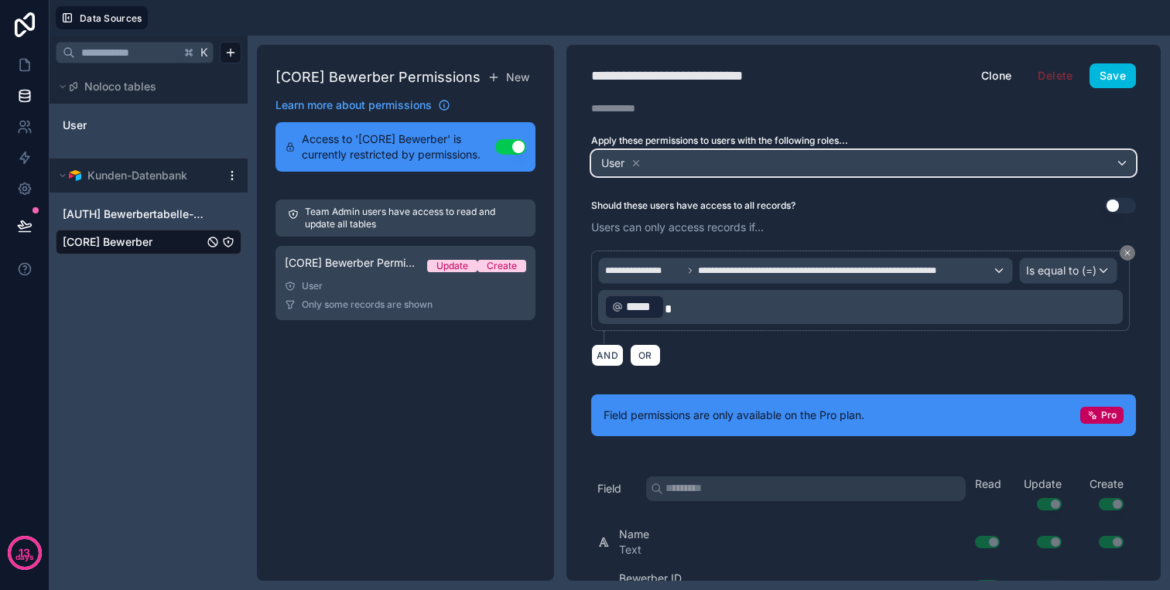
click at [806, 165] on div "User" at bounding box center [863, 163] width 543 height 25
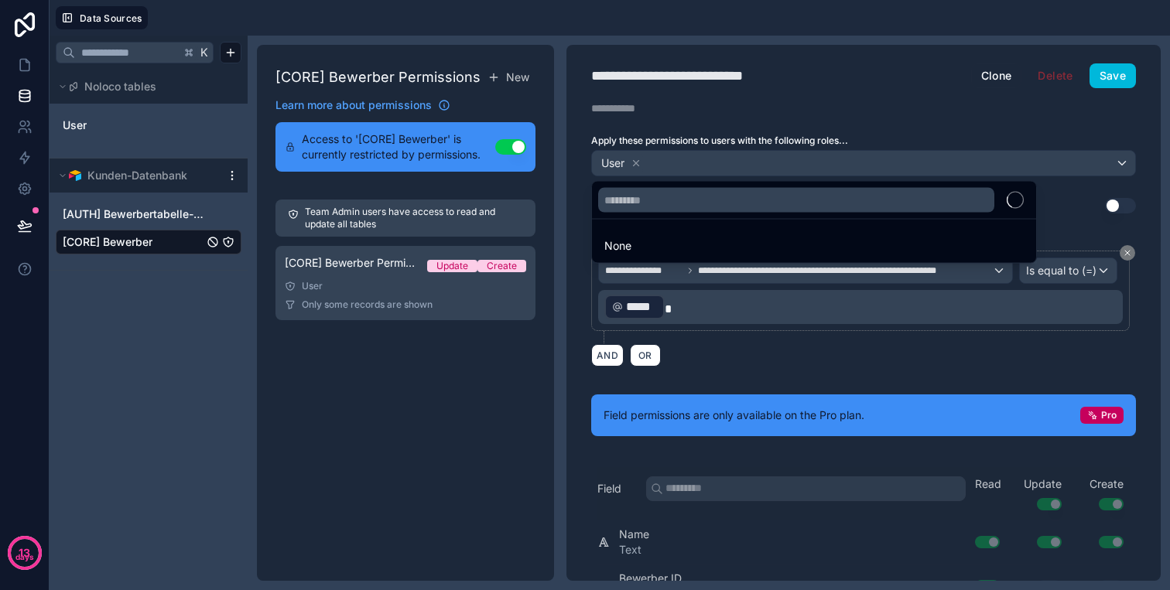
click at [806, 165] on div at bounding box center [585, 295] width 1170 height 590
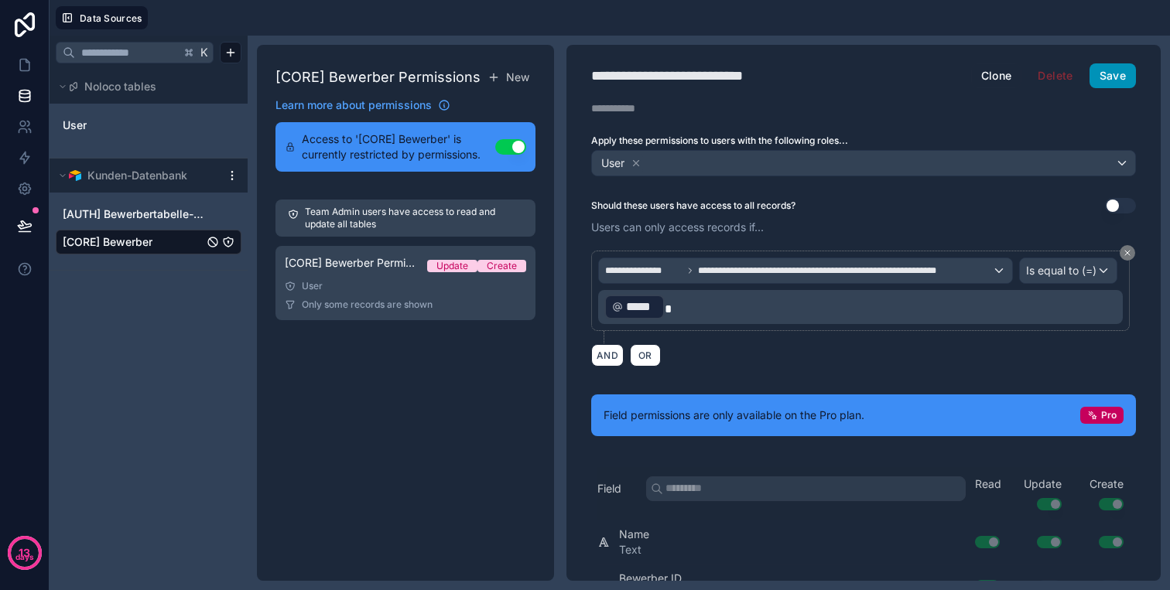
click at [1110, 84] on button "Save" at bounding box center [1113, 75] width 46 height 25
click at [33, 74] on link at bounding box center [24, 65] width 49 height 31
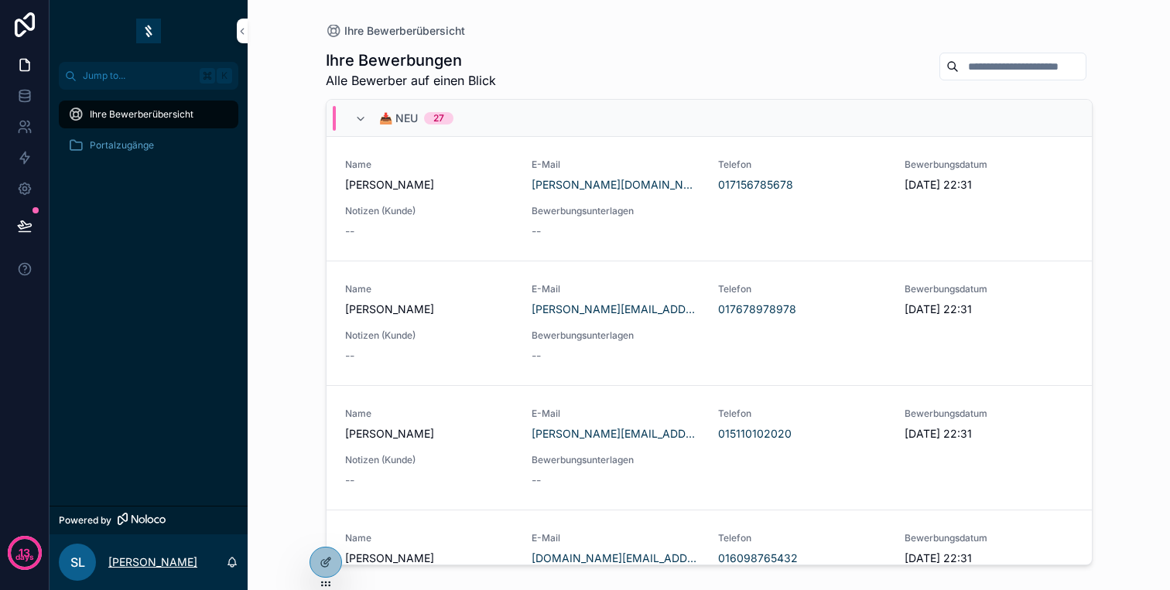
click at [121, 562] on p "[PERSON_NAME]" at bounding box center [152, 562] width 89 height 15
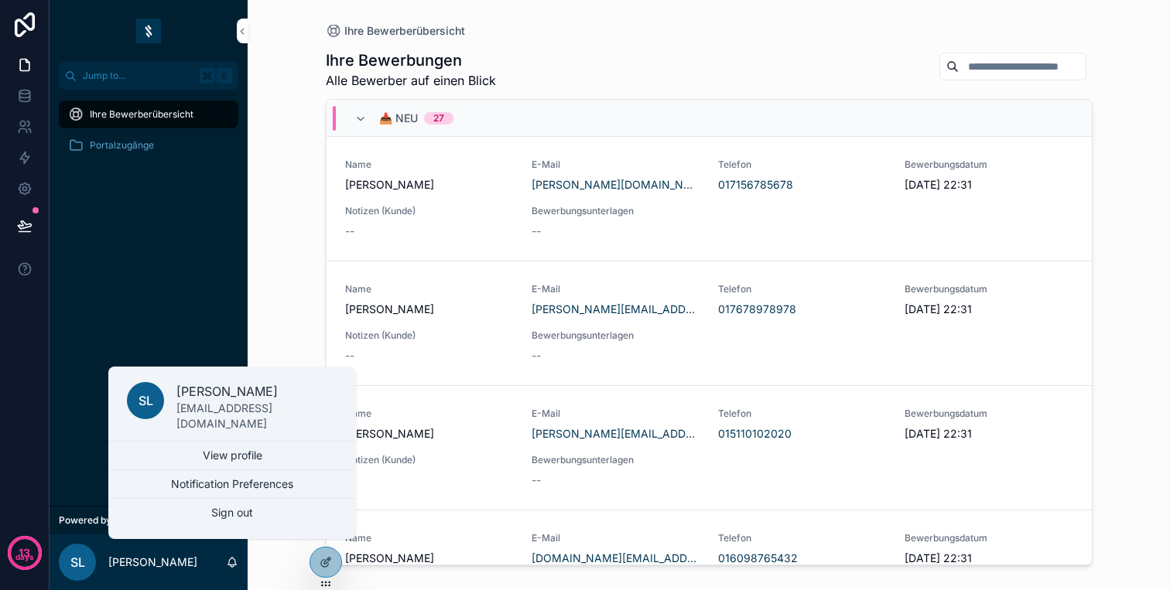
click at [76, 482] on div "Ihre Bewerberübersicht Portalzugänge" at bounding box center [149, 298] width 198 height 416
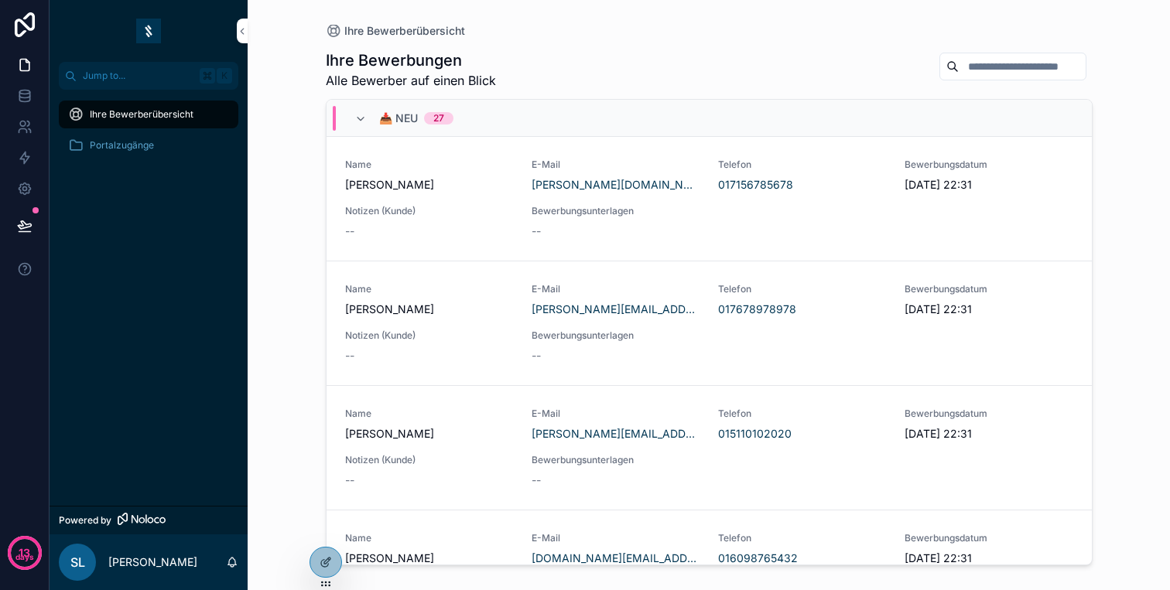
drag, startPoint x: 324, startPoint y: 563, endPoint x: 325, endPoint y: 530, distance: 33.3
click at [325, 547] on div at bounding box center [326, 562] width 33 height 31
click at [0, 0] on icon at bounding box center [0, 0] width 0 height 0
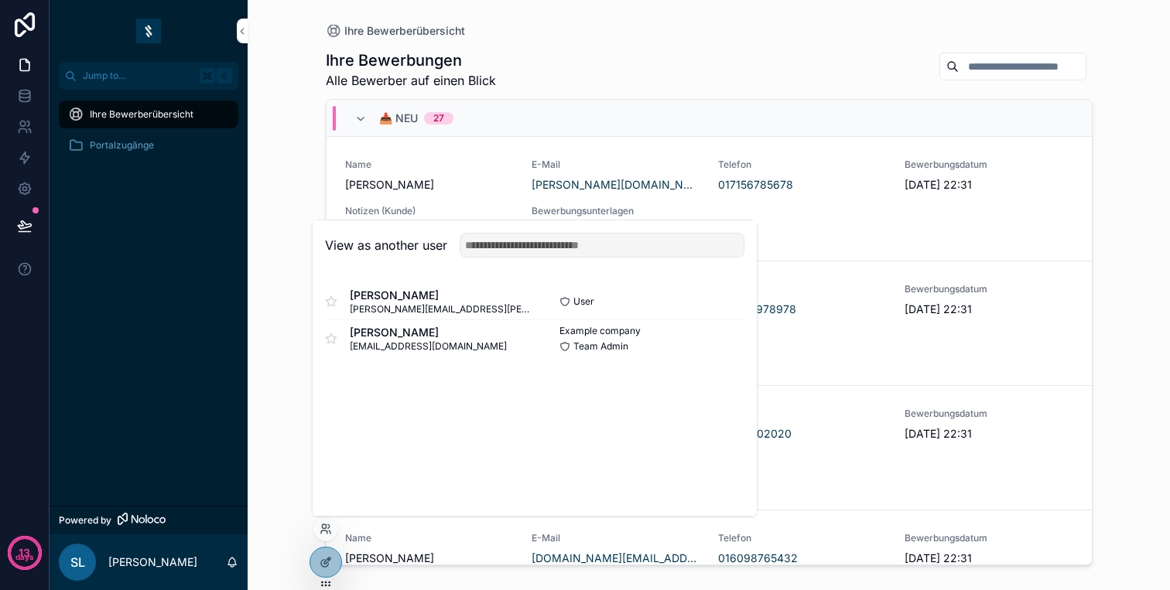
click at [0, 0] on button "Select" at bounding box center [0, 0] width 0 height 0
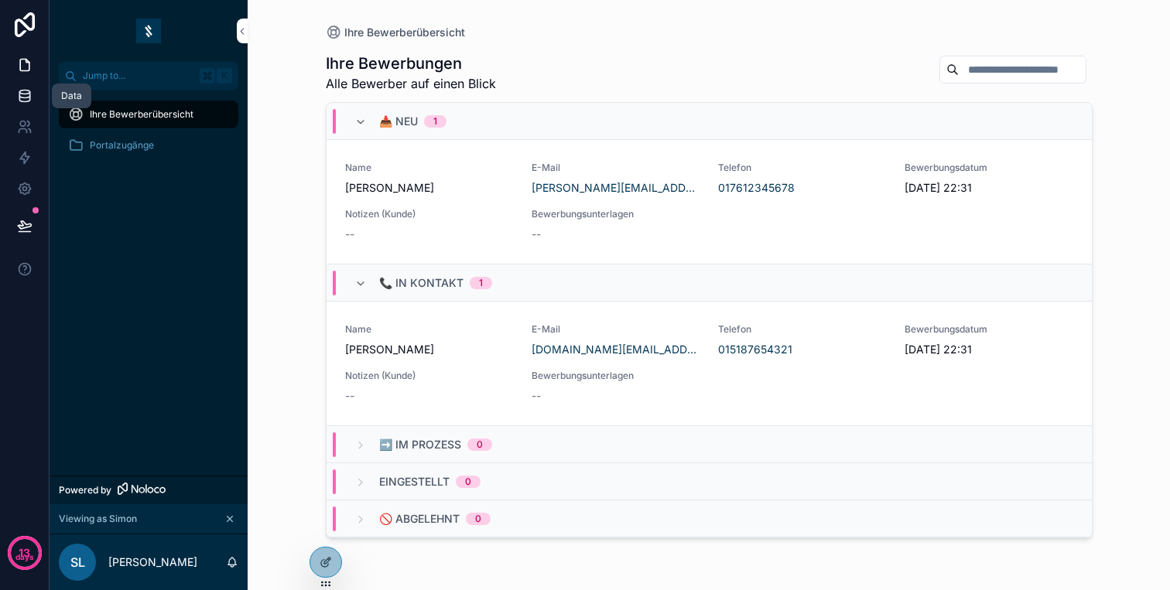
click at [25, 81] on link at bounding box center [24, 95] width 49 height 31
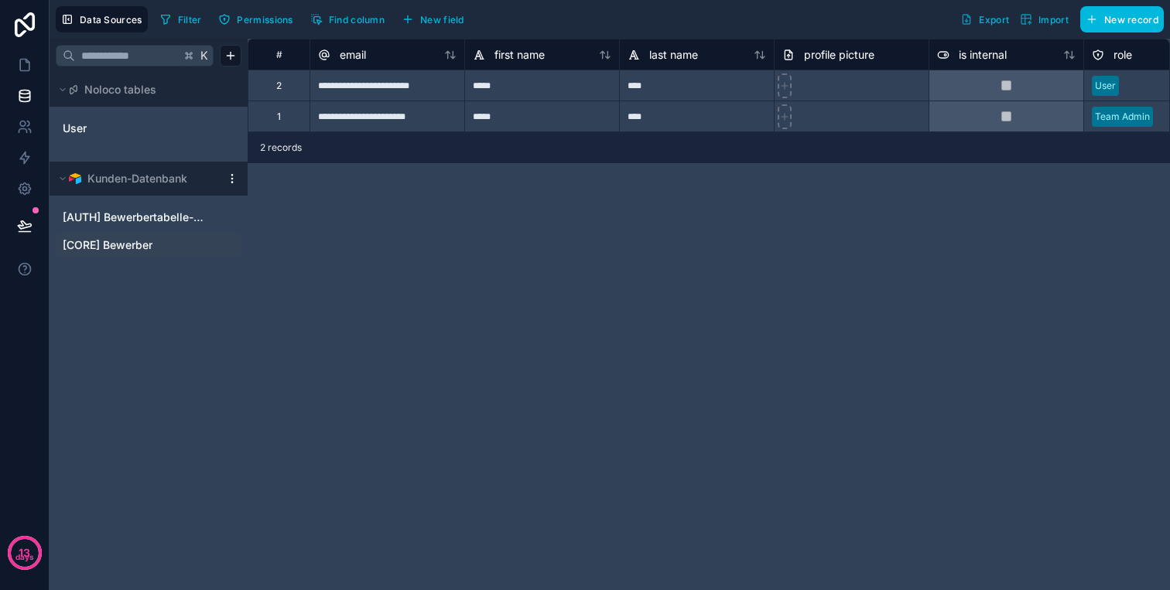
click at [126, 246] on span "[CORE] Bewerber" at bounding box center [108, 245] width 90 height 15
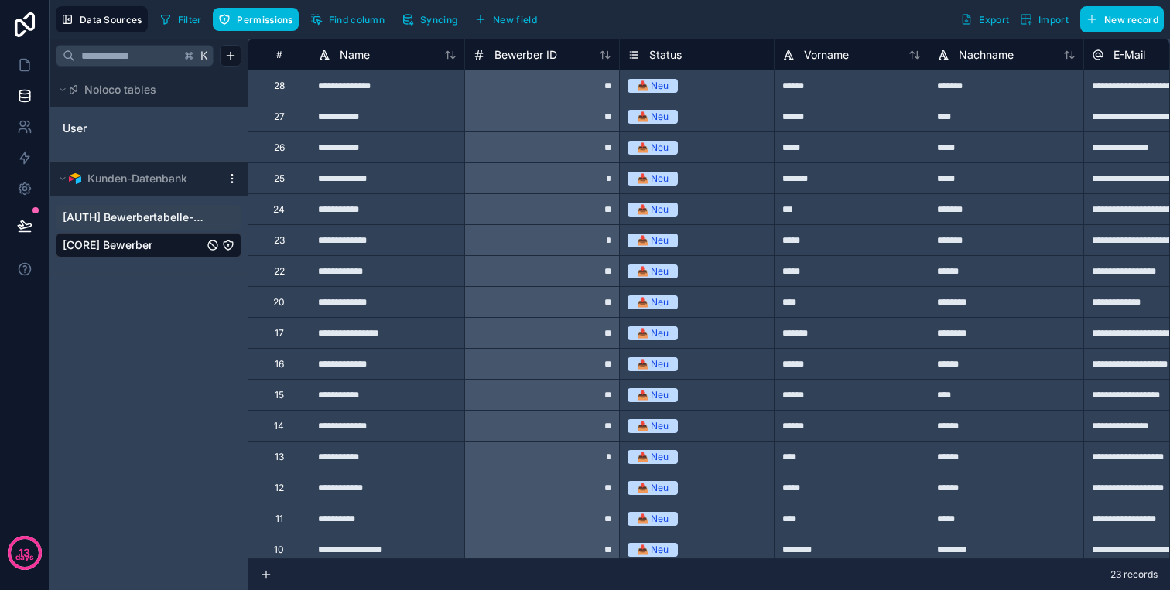
click at [132, 228] on Bewerbertabelle-Logins"] "[AUTH] Bewerbertabelle-Logins" at bounding box center [149, 217] width 186 height 25
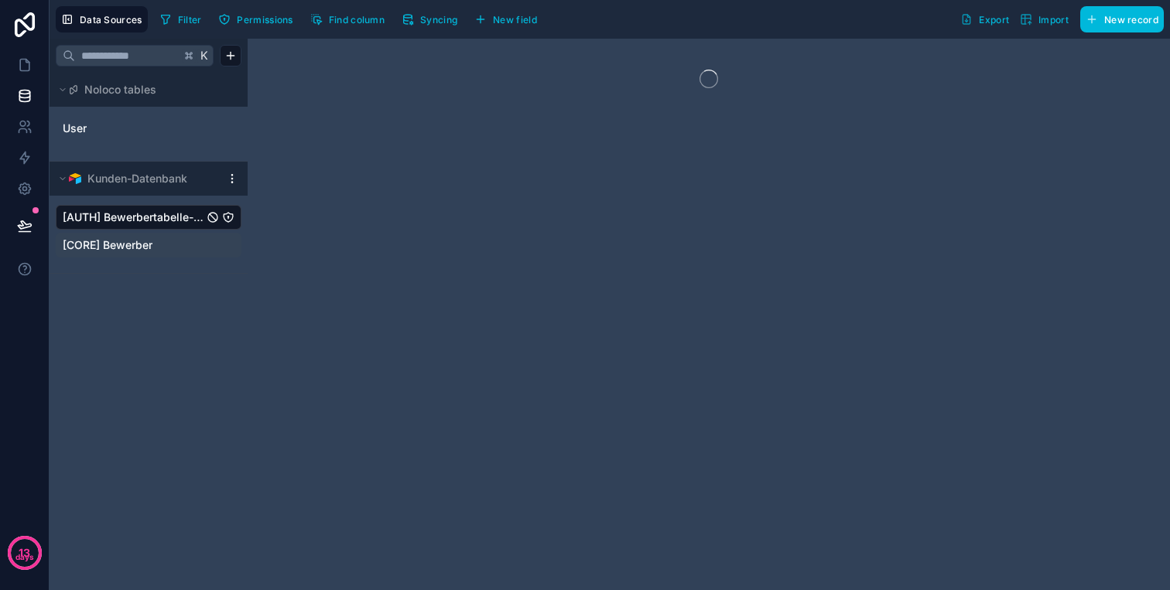
click at [132, 242] on span "[CORE] Bewerber" at bounding box center [108, 245] width 90 height 15
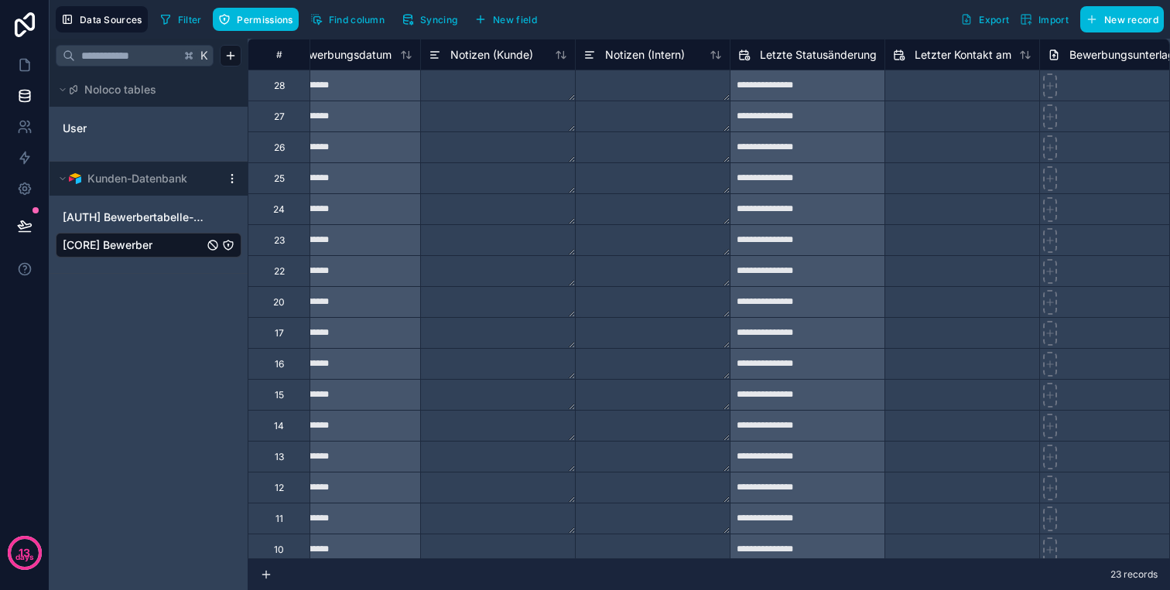
scroll to position [0, 1466]
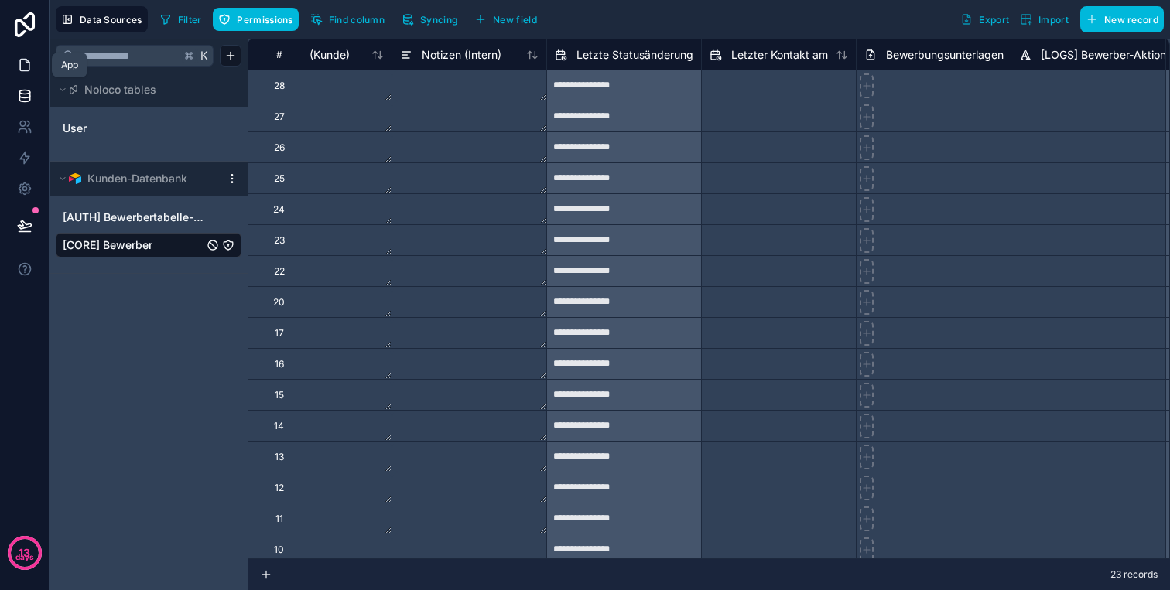
click at [22, 58] on icon at bounding box center [24, 64] width 15 height 15
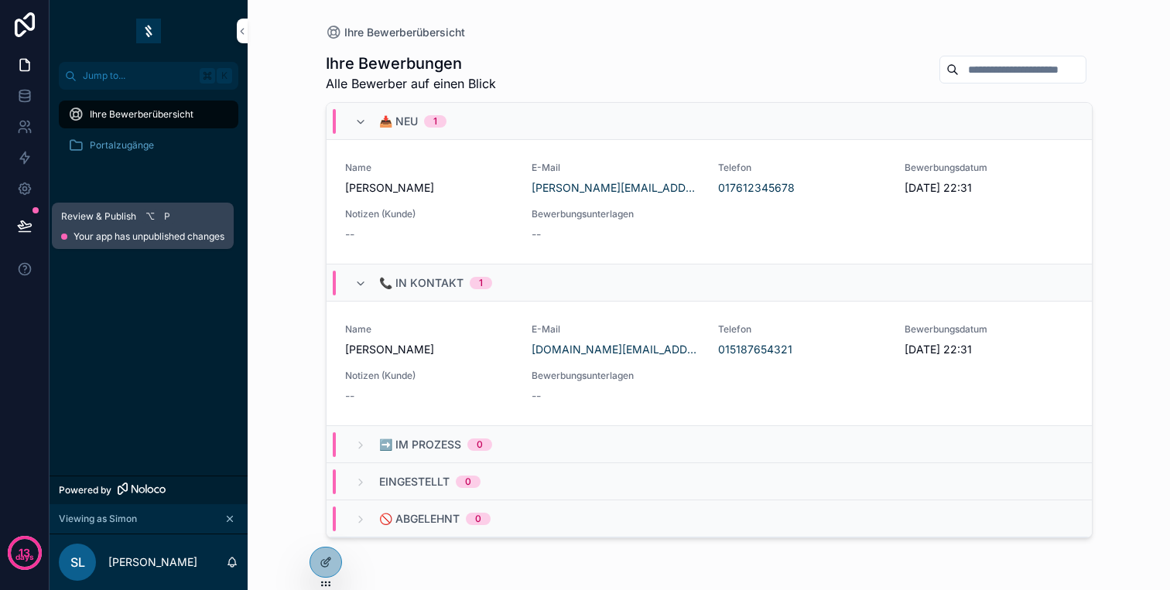
click at [23, 232] on icon at bounding box center [24, 225] width 15 height 15
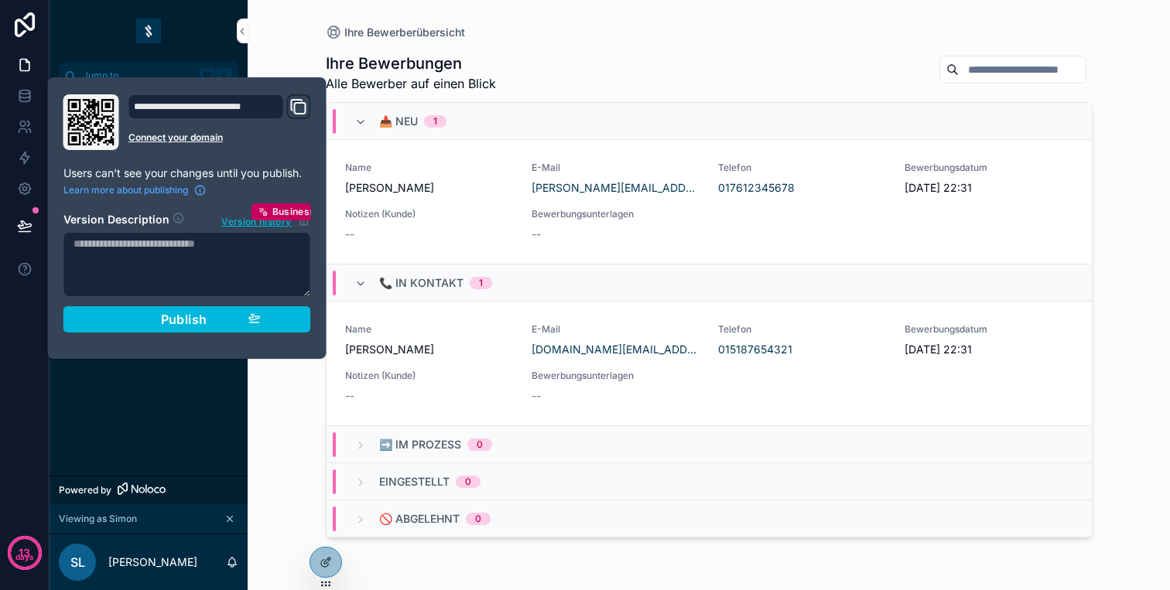
click at [303, 108] on icon "Domain and Custom Link" at bounding box center [298, 107] width 19 height 19
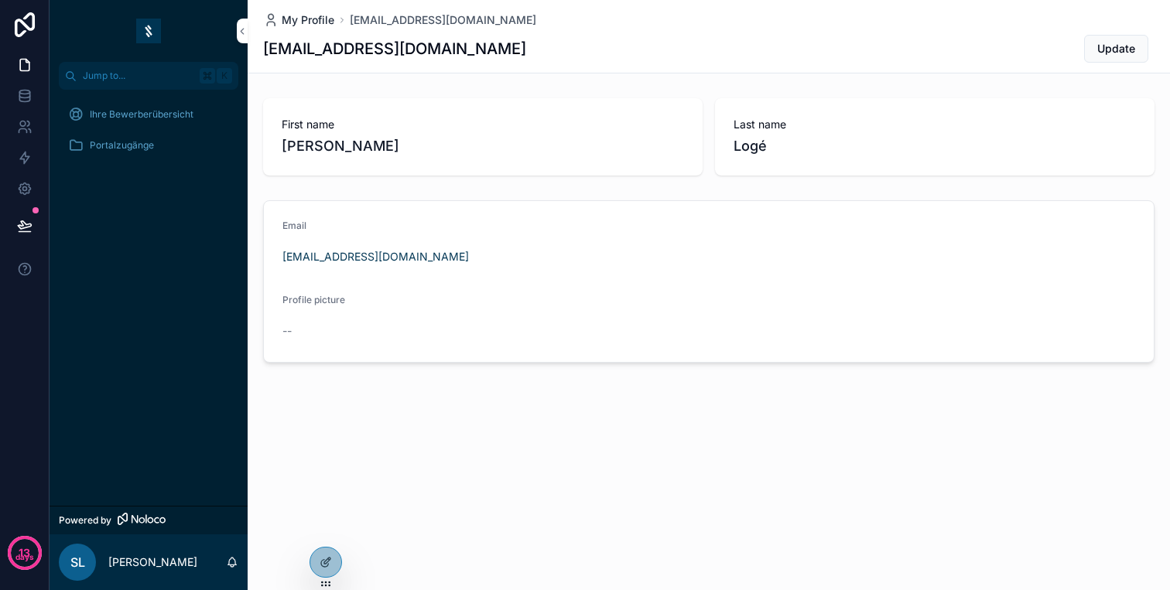
click at [312, 19] on span "My Profile" at bounding box center [308, 19] width 53 height 15
click at [132, 124] on div "Ihre Bewerberübersicht" at bounding box center [148, 114] width 161 height 25
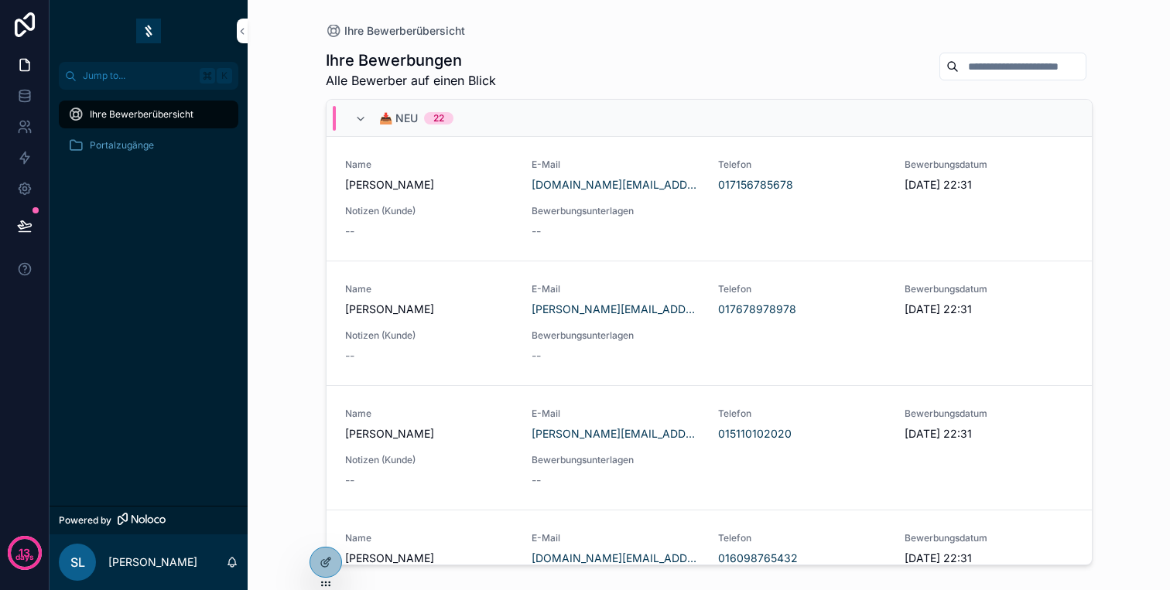
click at [460, 197] on div "Name [PERSON_NAME] E-Mail [DOMAIN_NAME][EMAIL_ADDRESS][DOMAIN_NAME] Telefon 017…" at bounding box center [709, 199] width 728 height 80
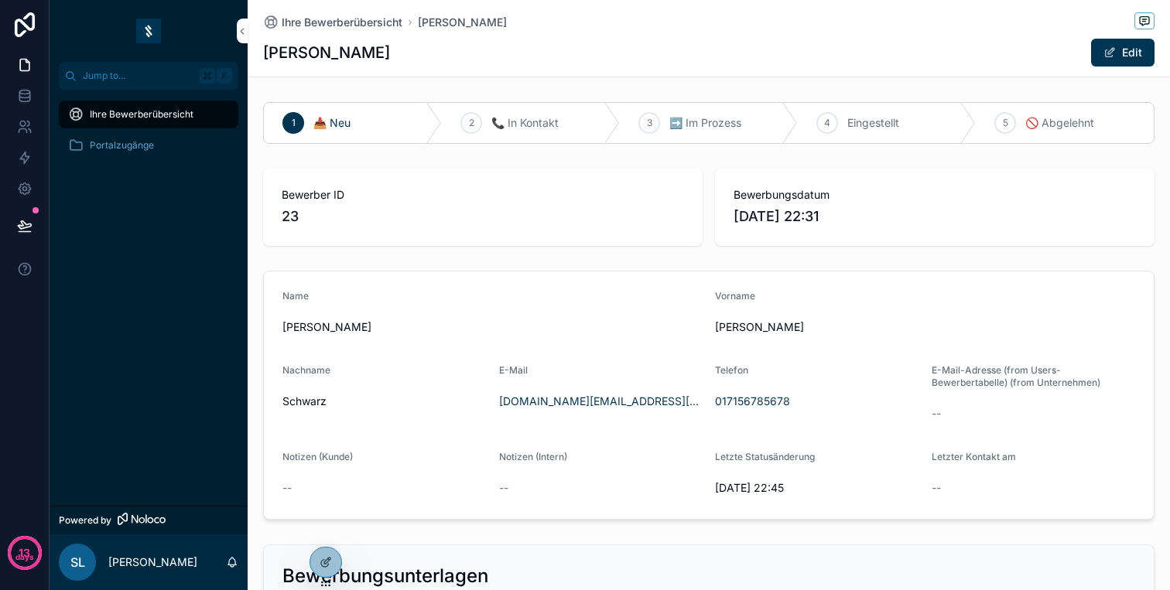
click at [216, 106] on div "Ihre Bewerberübersicht" at bounding box center [148, 114] width 161 height 25
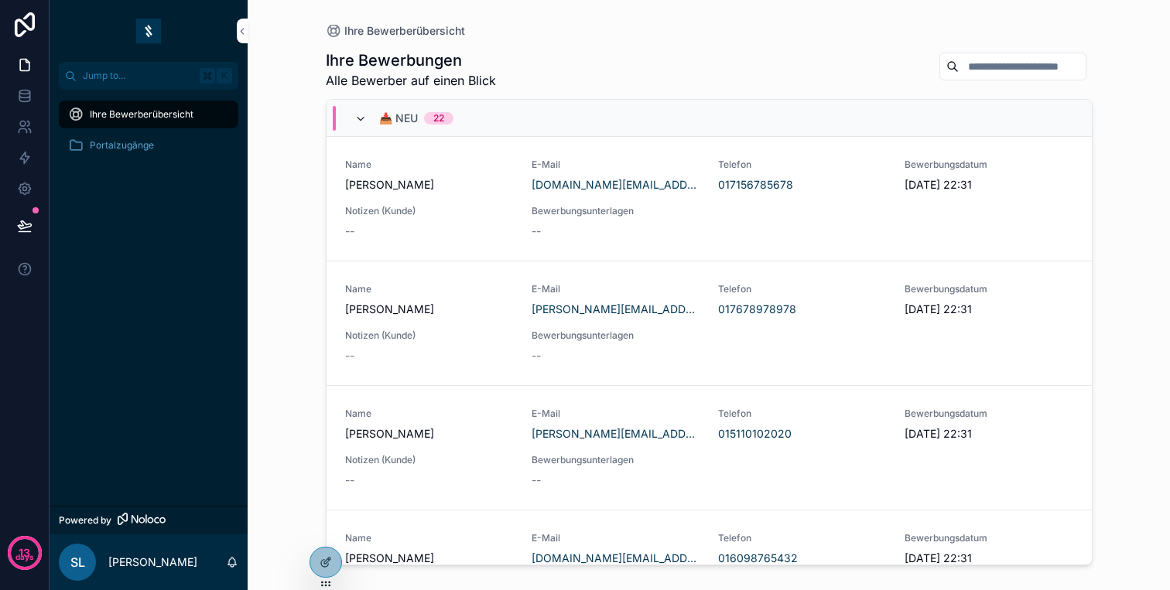
click at [358, 118] on icon "scrollable content" at bounding box center [360, 119] width 12 height 12
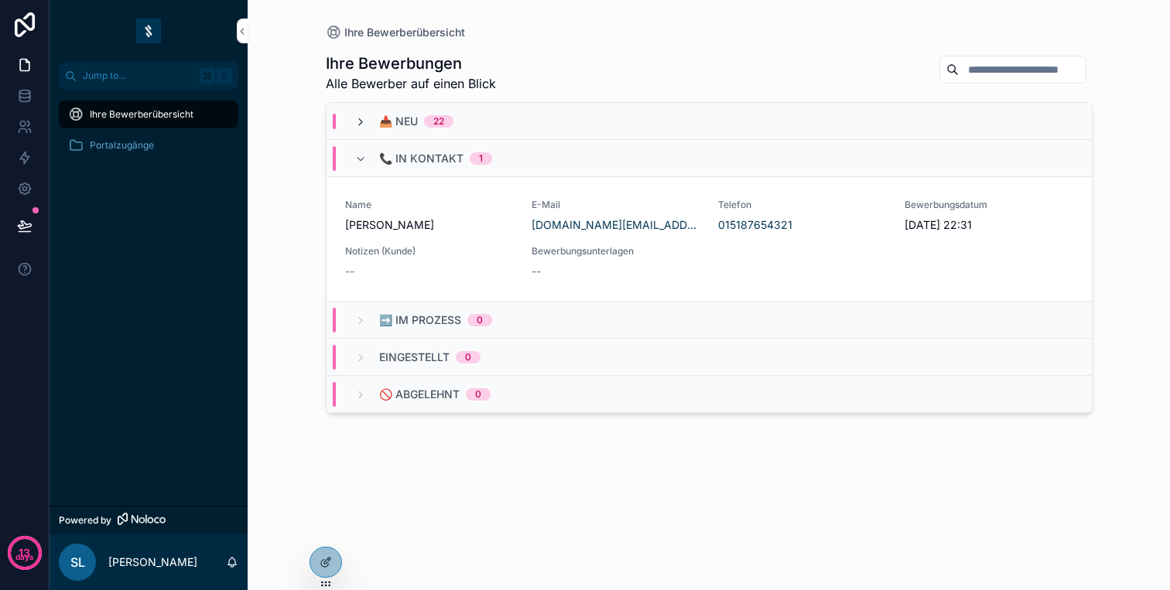
click at [364, 123] on icon "scrollable content" at bounding box center [360, 122] width 12 height 12
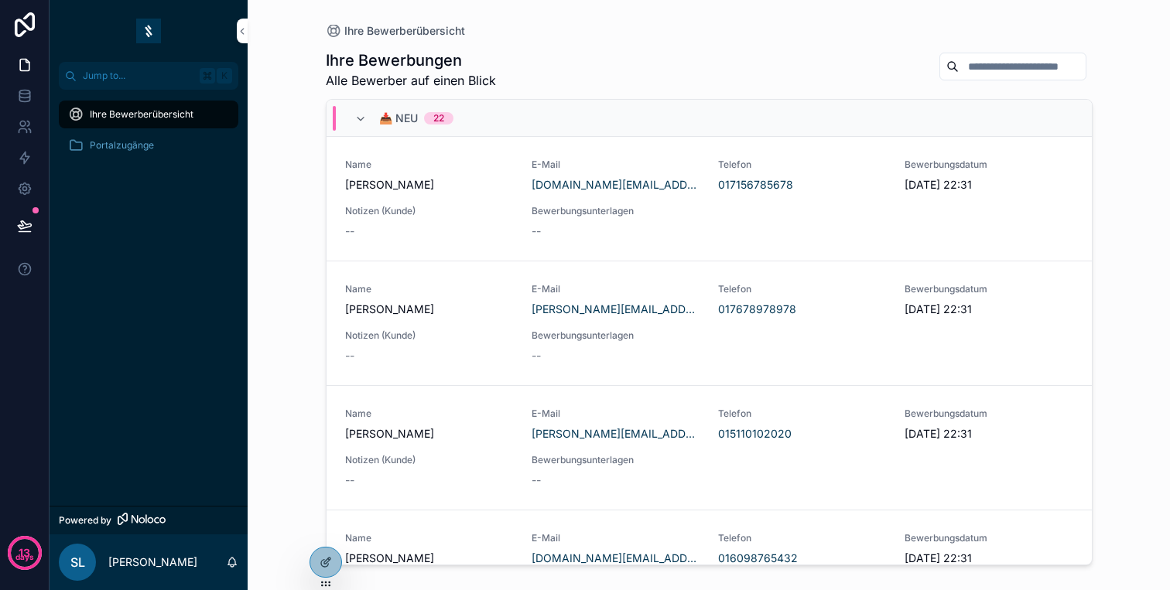
click at [366, 125] on div "📥 Neu 22" at bounding box center [403, 118] width 99 height 25
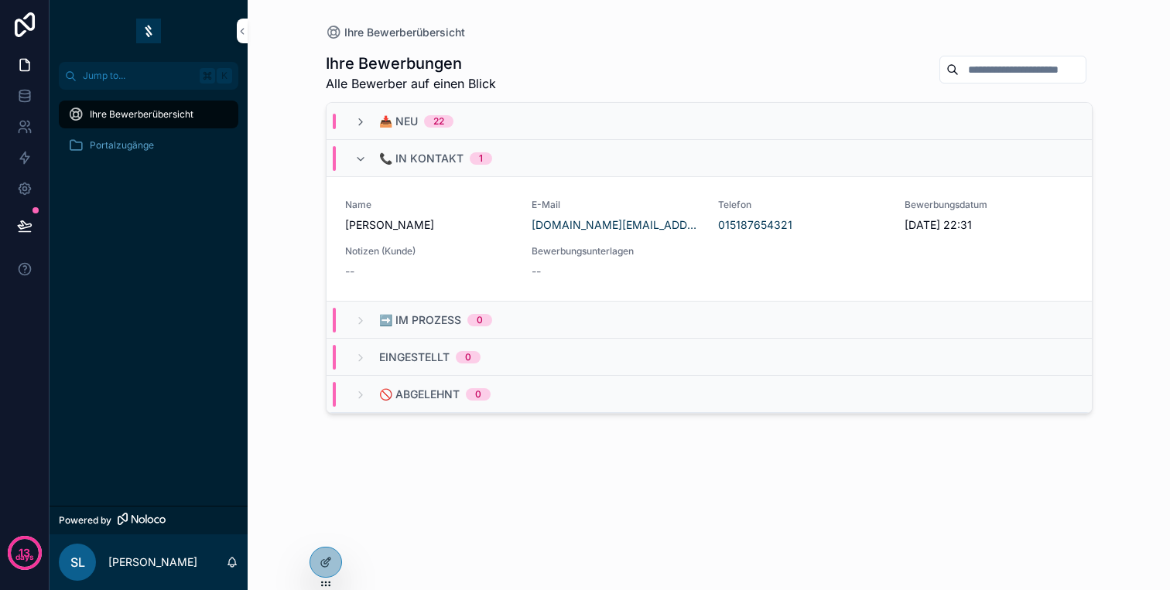
click at [368, 150] on div "📞 In Kontakt 1" at bounding box center [423, 158] width 138 height 25
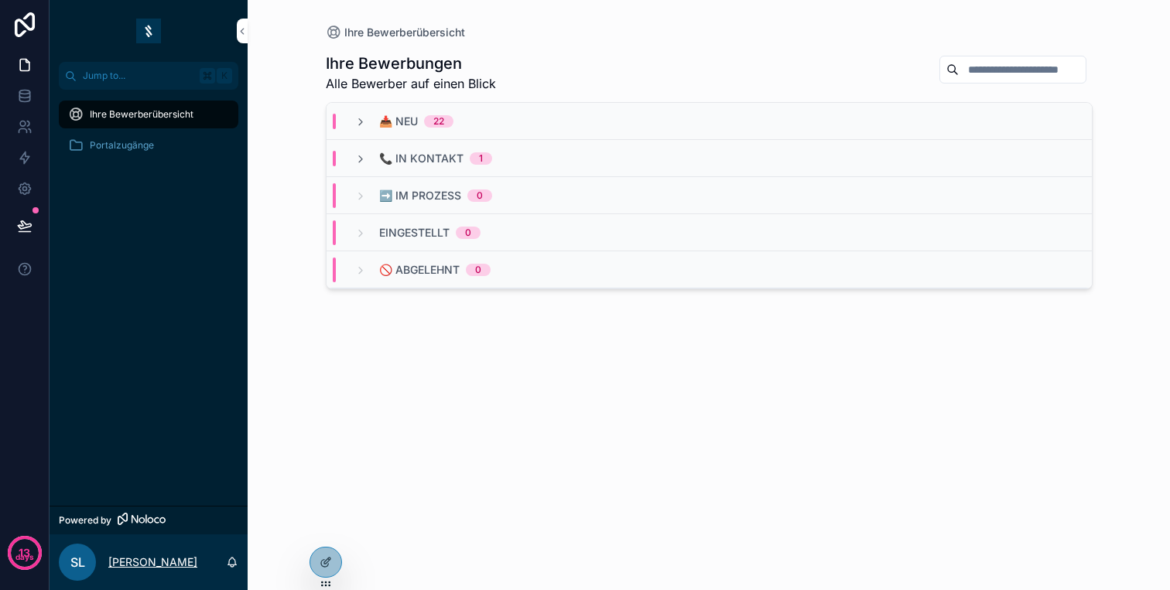
click at [152, 555] on p "[PERSON_NAME]" at bounding box center [152, 562] width 89 height 15
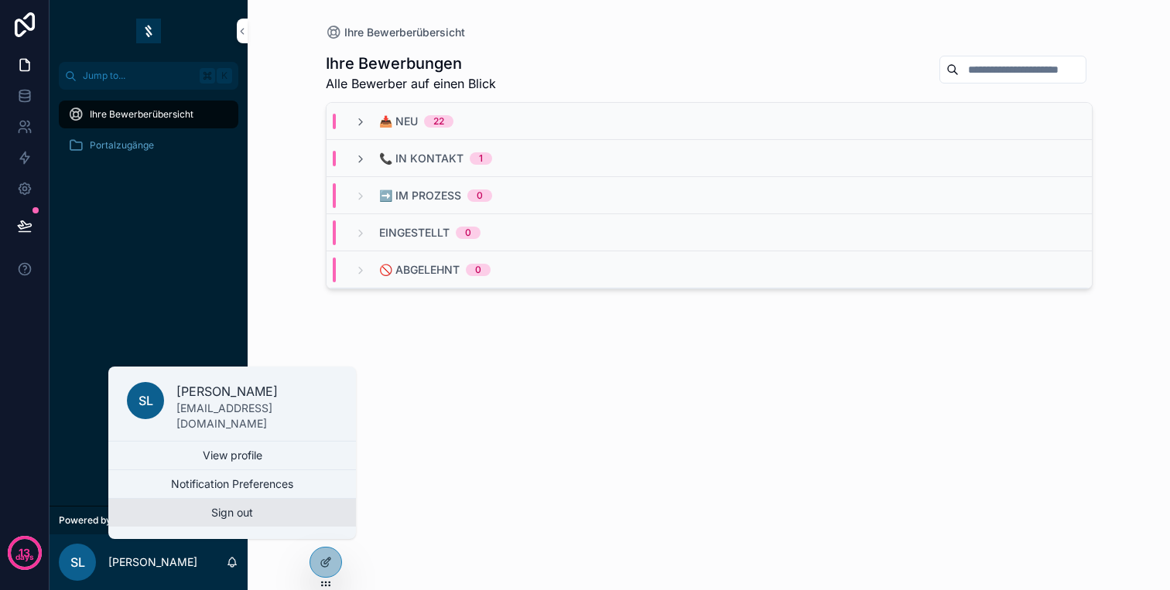
click at [170, 515] on button "Sign out" at bounding box center [232, 513] width 248 height 28
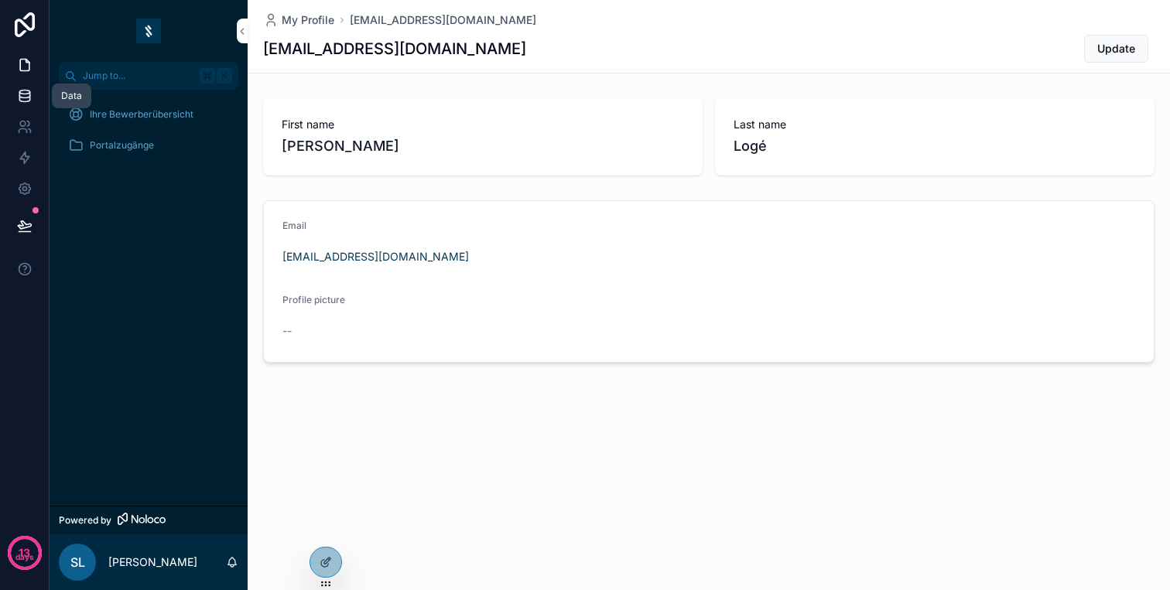
click at [17, 89] on icon at bounding box center [24, 95] width 15 height 15
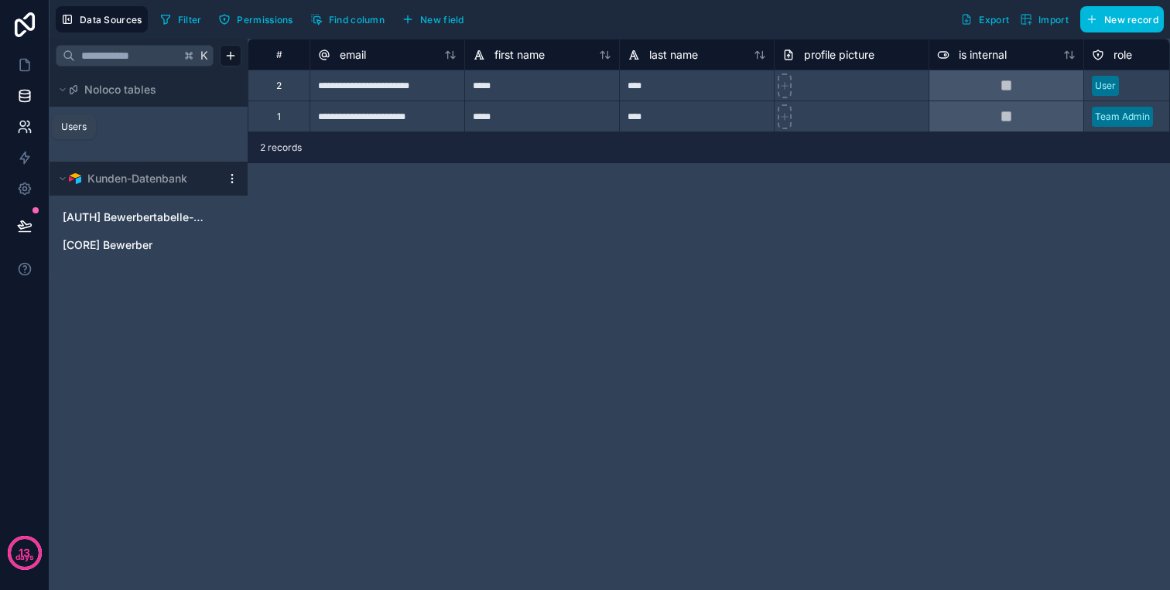
click at [24, 129] on icon at bounding box center [24, 126] width 15 height 15
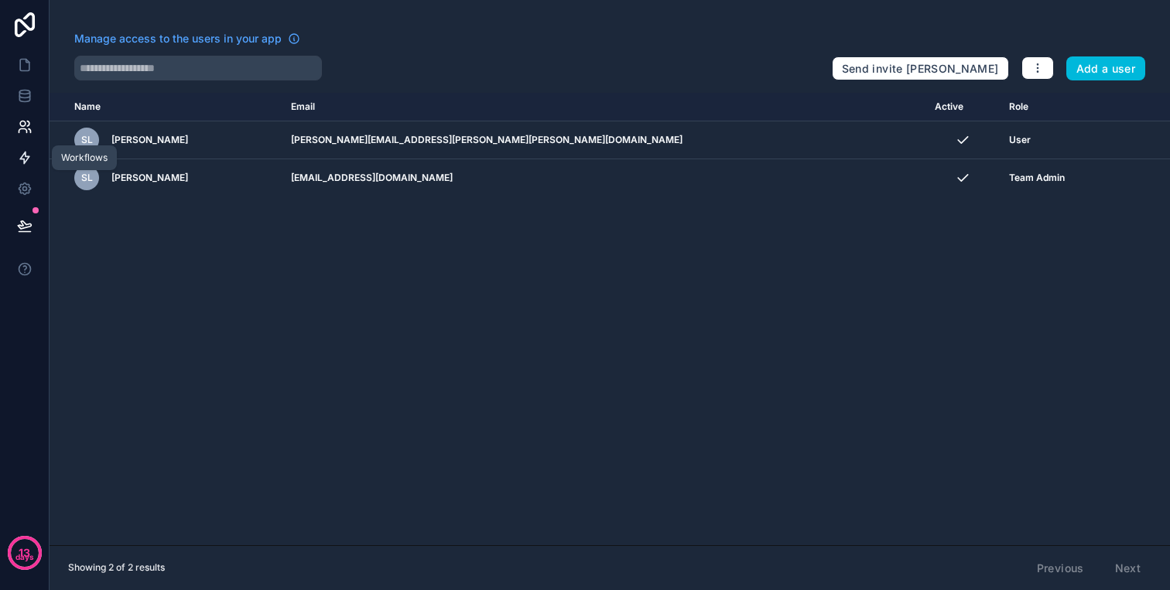
click at [26, 145] on link at bounding box center [24, 157] width 49 height 31
